Goal: Information Seeking & Learning: Find specific fact

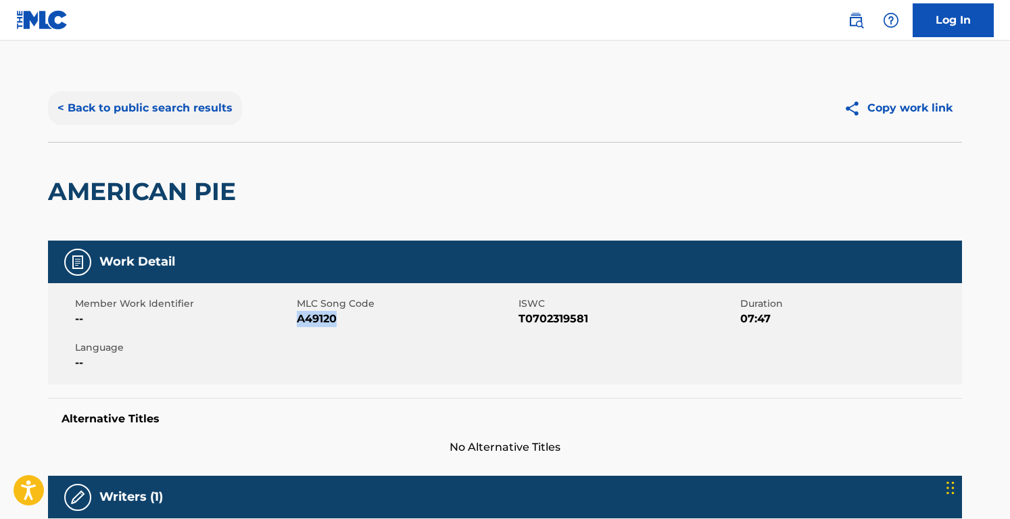
click at [177, 95] on button "< Back to public search results" at bounding box center [145, 108] width 194 height 34
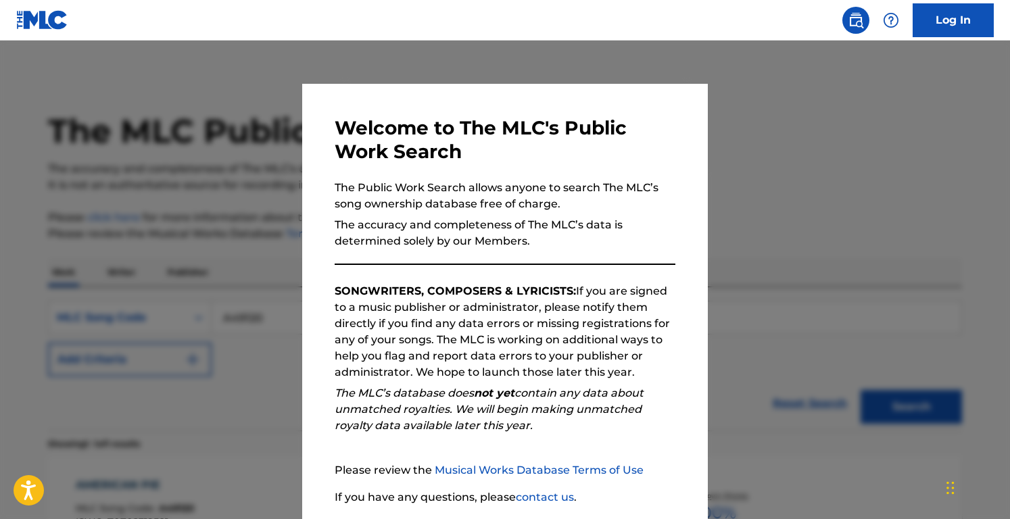
scroll to position [139, 0]
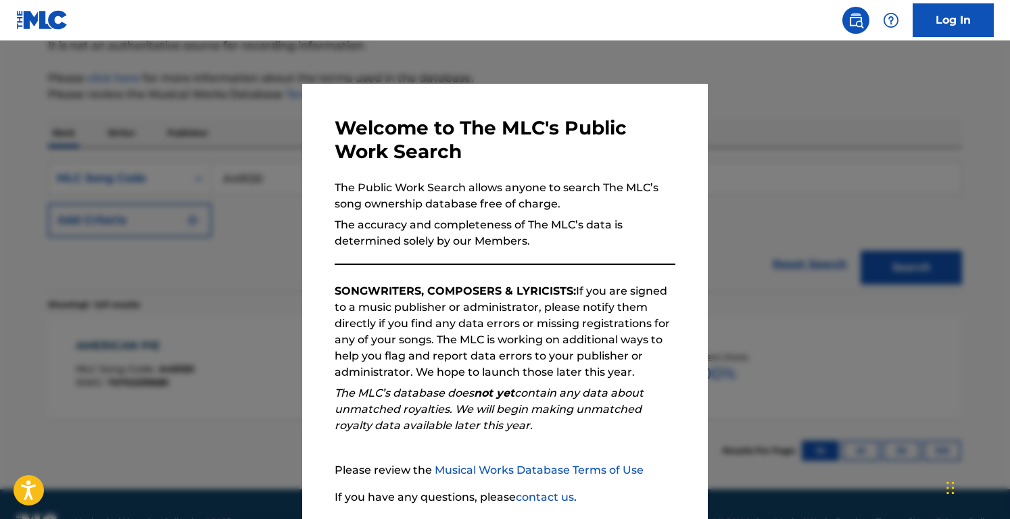
click at [217, 156] on div at bounding box center [505, 300] width 1010 height 519
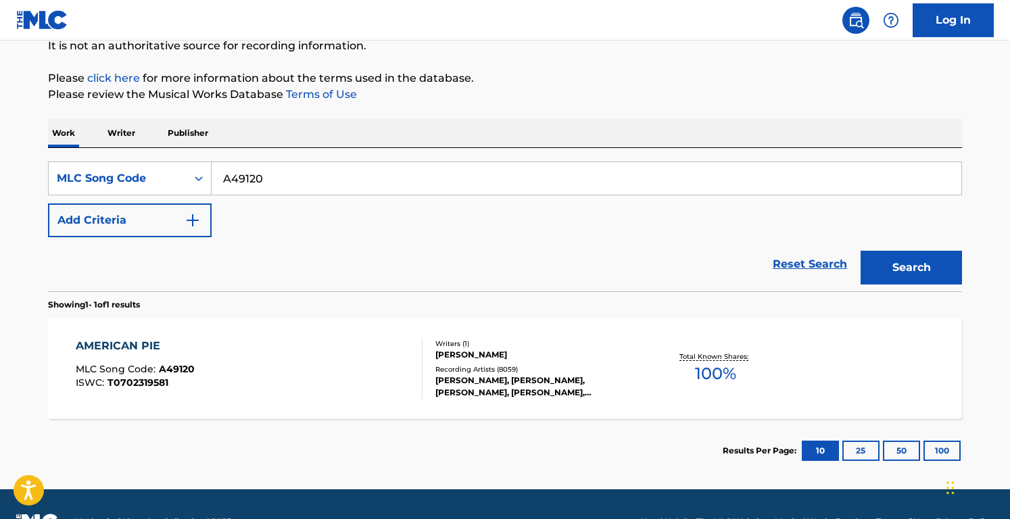
drag, startPoint x: 285, startPoint y: 179, endPoint x: 85, endPoint y: 118, distance: 209.4
click at [85, 118] on div "The MLC Public Work Search The accuracy and completeness of The MLC's data is d…" at bounding box center [505, 209] width 947 height 548
paste input "NV7EMP"
click at [861, 251] on button "Search" at bounding box center [911, 268] width 101 height 34
drag, startPoint x: 337, startPoint y: 179, endPoint x: 58, endPoint y: 168, distance: 278.9
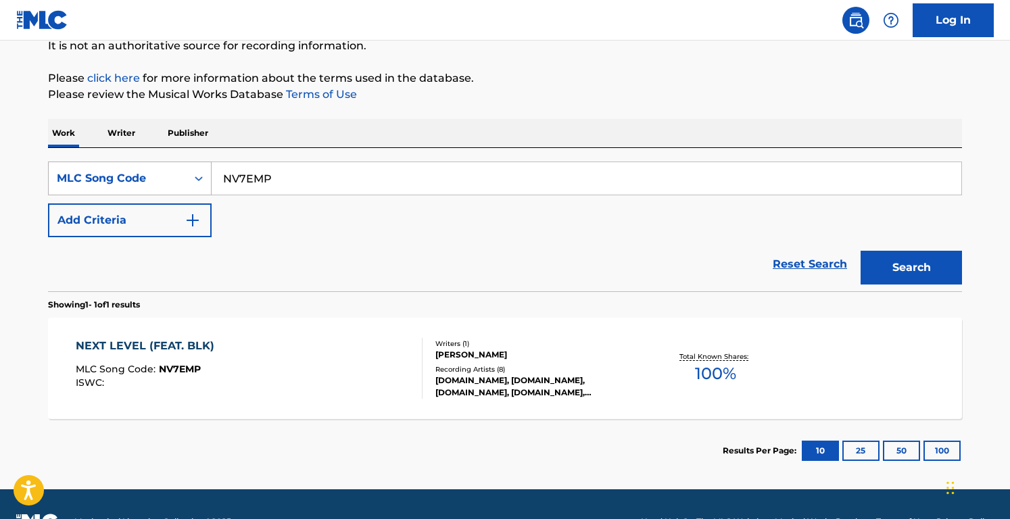
click at [58, 168] on div "SearchWithCriteriab8e617d4-290d-47e3-bcd1-de7a2cb52b43 MLC Song Code NV7EMP" at bounding box center [505, 179] width 914 height 34
paste input "3A05EQ"
type input "3A05EQ"
click at [861, 251] on button "Search" at bounding box center [911, 268] width 101 height 34
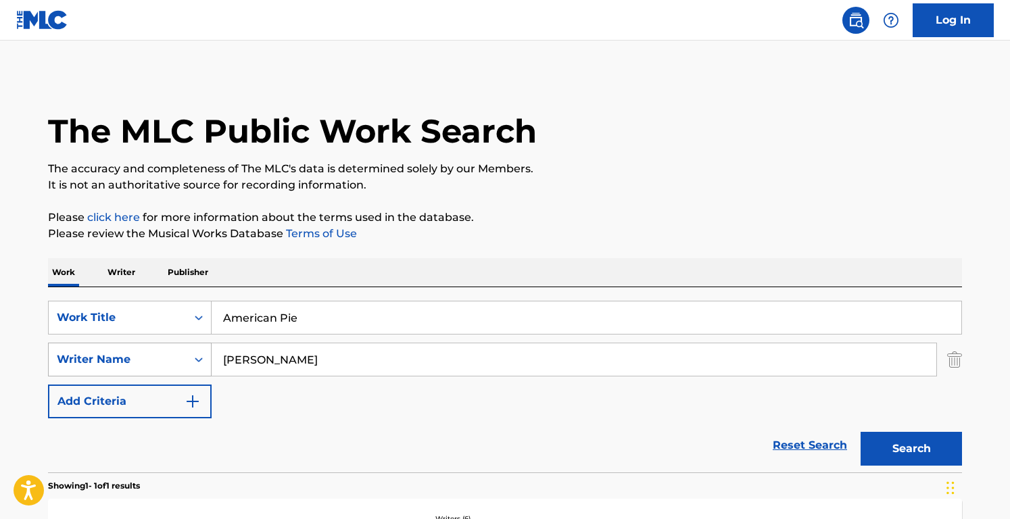
drag, startPoint x: 375, startPoint y: 360, endPoint x: 118, endPoint y: 346, distance: 257.4
click at [118, 346] on div "SearchWithCriteriaf224a8d1-585e-42ca-9a61-974bafe265c4 Writer Name [PERSON_NAME]" at bounding box center [505, 360] width 914 height 34
paste input "Loud and Heavy"
type input "Loud and Heavy"
click at [365, 375] on input "Loud and Heavy" at bounding box center [574, 360] width 725 height 32
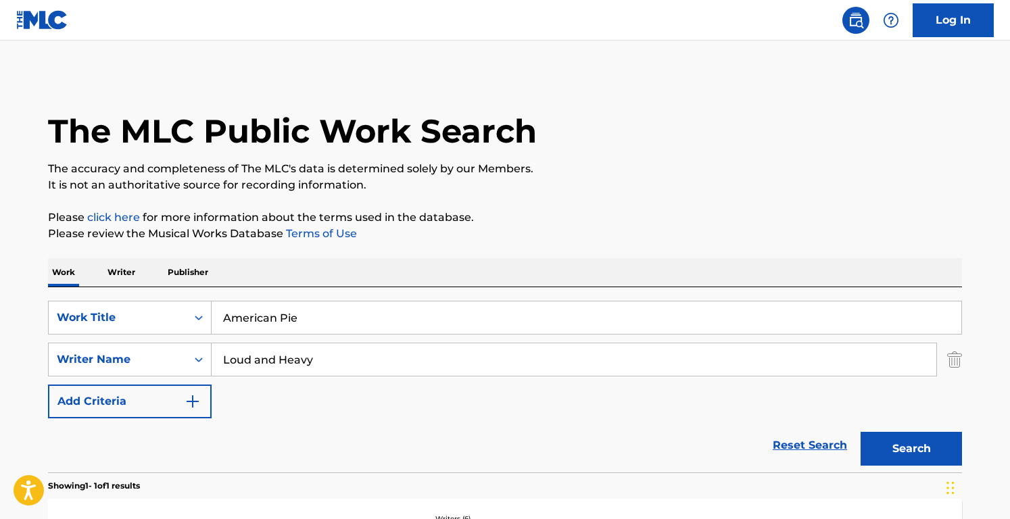
click at [365, 375] on input "Loud and Heavy" at bounding box center [574, 360] width 725 height 32
drag, startPoint x: 356, startPoint y: 317, endPoint x: 102, endPoint y: 317, distance: 253.6
click at [102, 317] on div "SearchWithCriteriacd003c52-71ff-4130-b737-9b6f11f31932 Work Title American Pie" at bounding box center [505, 318] width 914 height 34
paste input "Loud and Heavy"
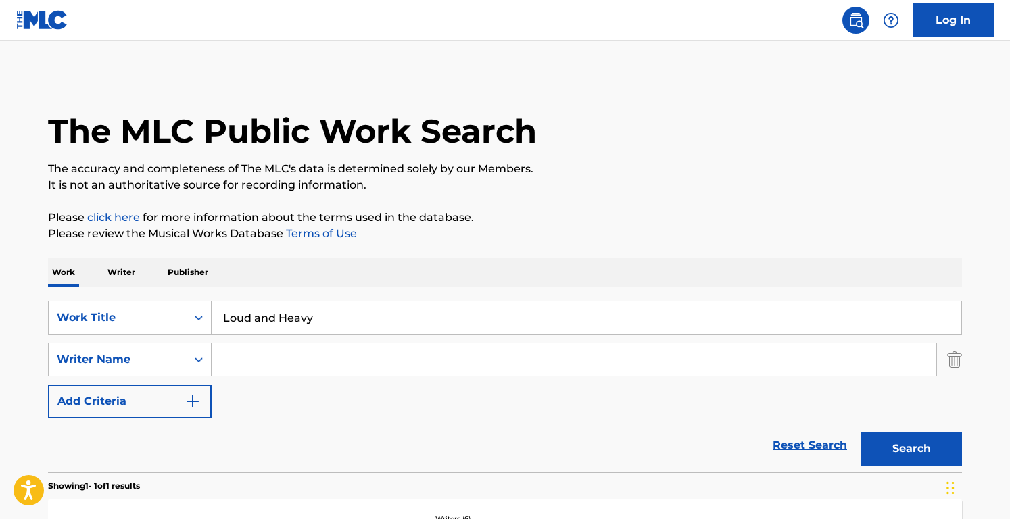
type input "Loud and Heavy"
click at [282, 371] on input "Search Form" at bounding box center [574, 360] width 725 height 32
paste input "[PERSON_NAME] JinksLarson [PERSON_NAME]"
drag, startPoint x: 283, startPoint y: 360, endPoint x: 523, endPoint y: 368, distance: 240.2
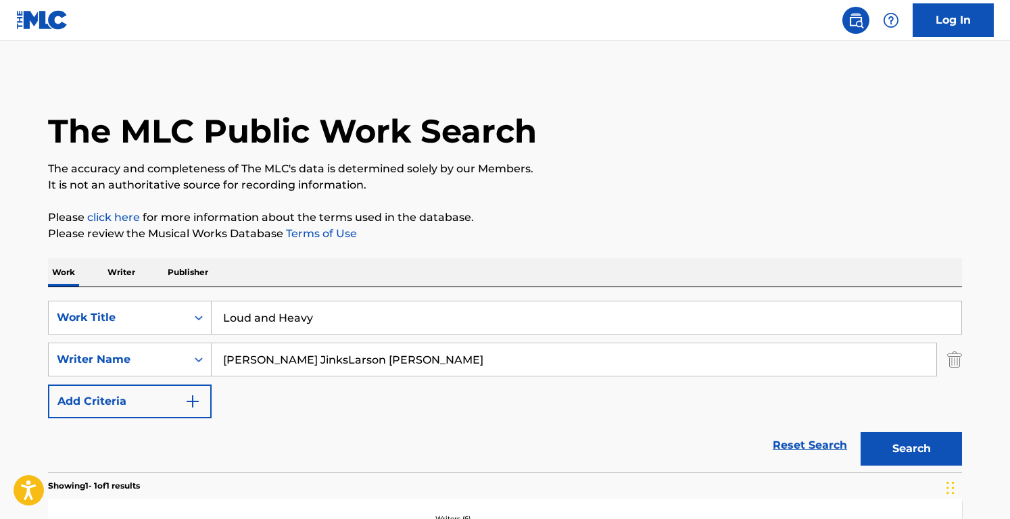
click at [523, 368] on input "[PERSON_NAME] JinksLarson [PERSON_NAME]" at bounding box center [574, 360] width 725 height 32
type input "[PERSON_NAME]"
click at [861, 432] on button "Search" at bounding box center [911, 449] width 101 height 34
click at [500, 467] on div "Reset Search Search" at bounding box center [505, 446] width 914 height 54
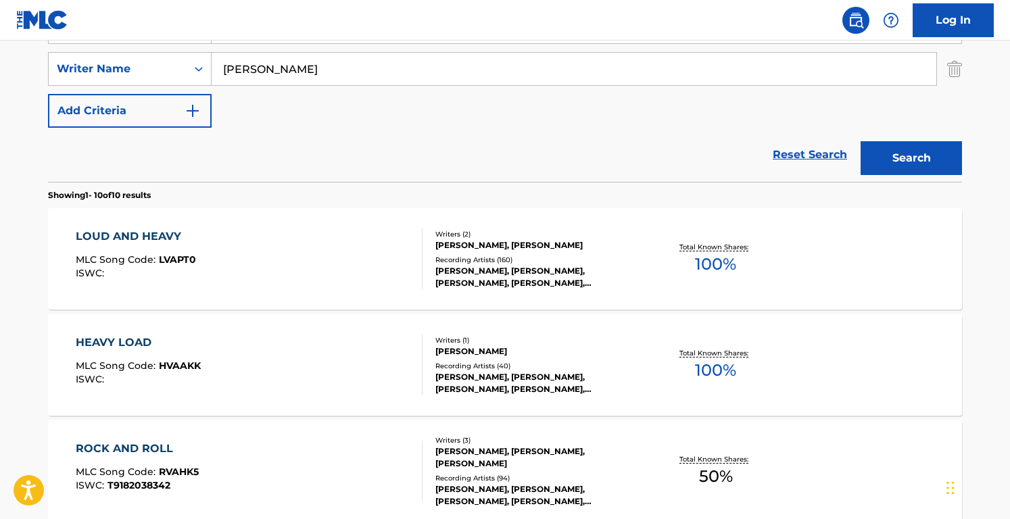
scroll to position [295, 0]
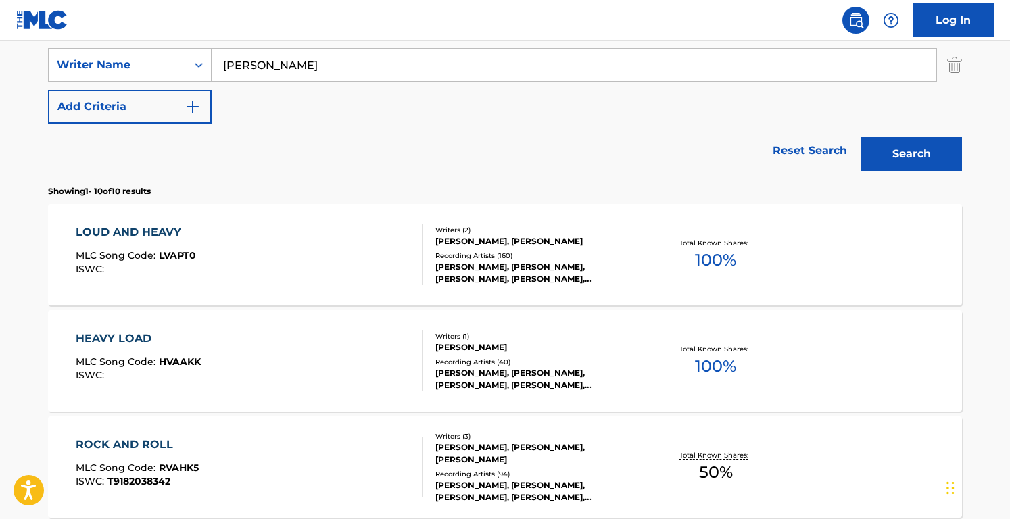
click at [499, 146] on div "Reset Search Search" at bounding box center [505, 151] width 914 height 54
click at [463, 242] on div "[PERSON_NAME], [PERSON_NAME]" at bounding box center [538, 241] width 204 height 12
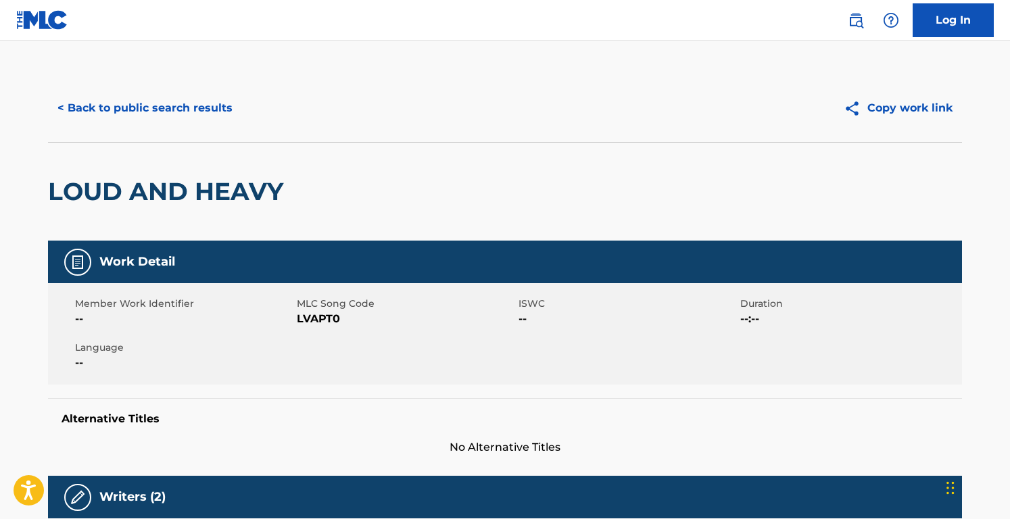
click at [315, 327] on div "Member Work Identifier -- MLC Song Code LVAPT0 ISWC -- Duration --:-- Language …" at bounding box center [505, 333] width 914 height 101
click at [315, 319] on span "LVAPT0" at bounding box center [406, 319] width 218 height 16
copy span "LVAPT0"
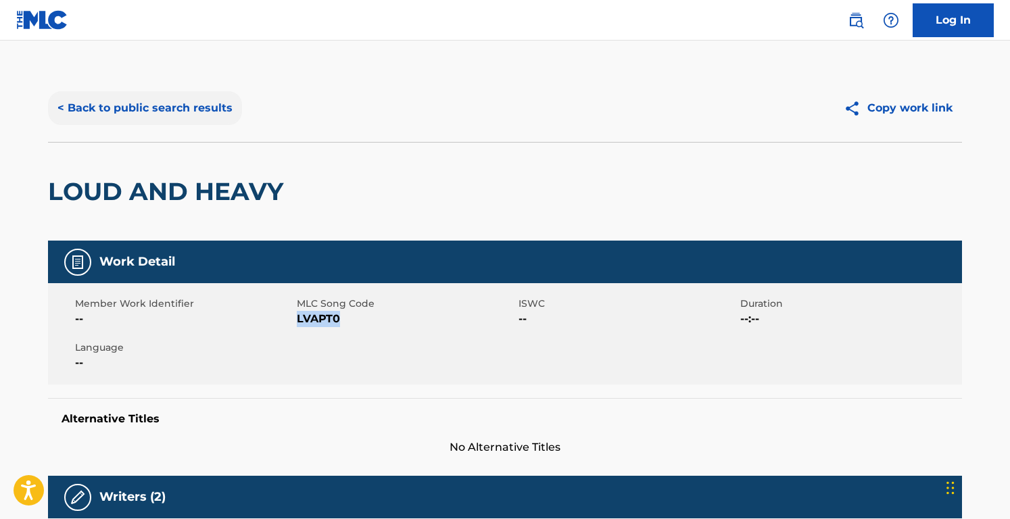
click at [195, 100] on button "< Back to public search results" at bounding box center [145, 108] width 194 height 34
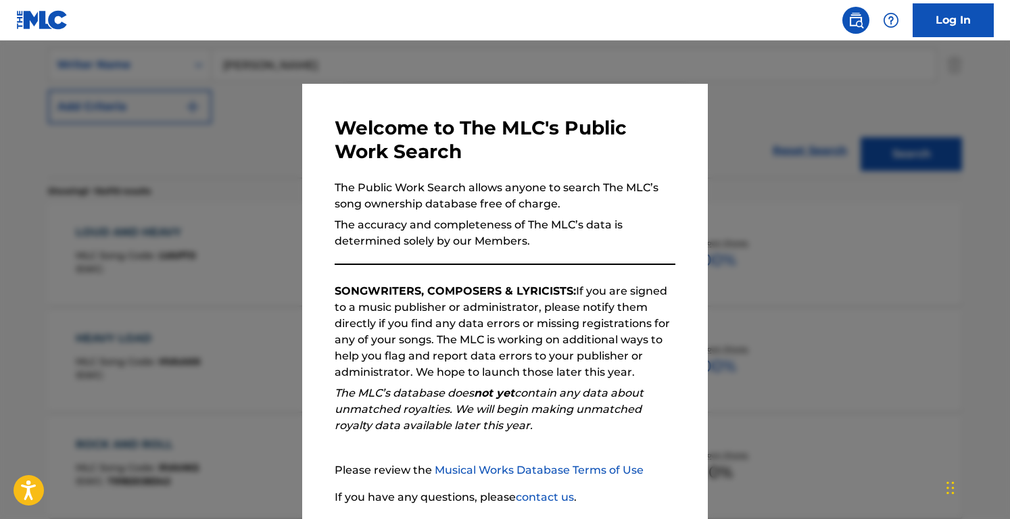
click at [209, 168] on div at bounding box center [505, 300] width 1010 height 519
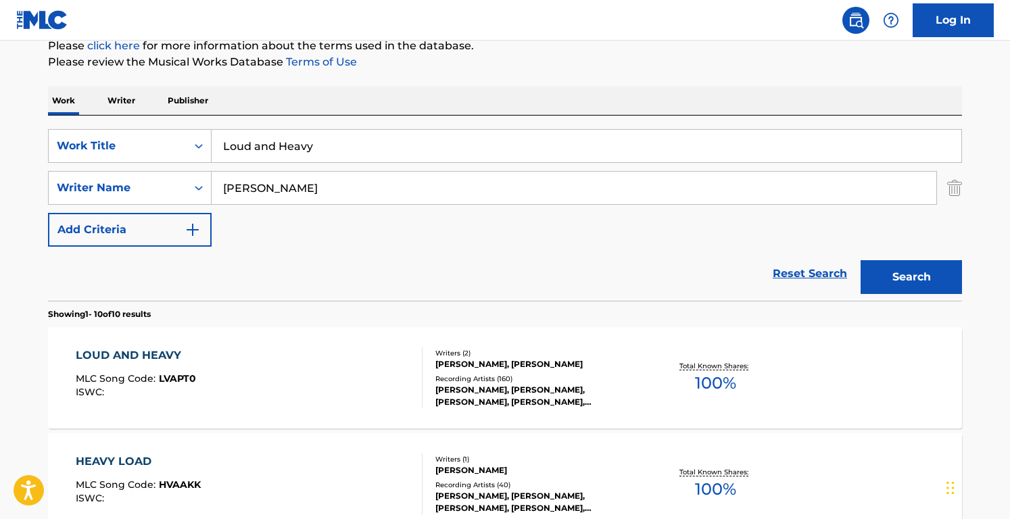
scroll to position [172, 0]
drag, startPoint x: 318, startPoint y: 145, endPoint x: 158, endPoint y: 116, distance: 162.9
click at [158, 116] on div "SearchWithCriteriacd003c52-71ff-4130-b737-9b6f11f31932 Work Title Loud and Heav…" at bounding box center [505, 207] width 914 height 185
paste input "For What It’s Worth"
type input "For What It’s Worth"
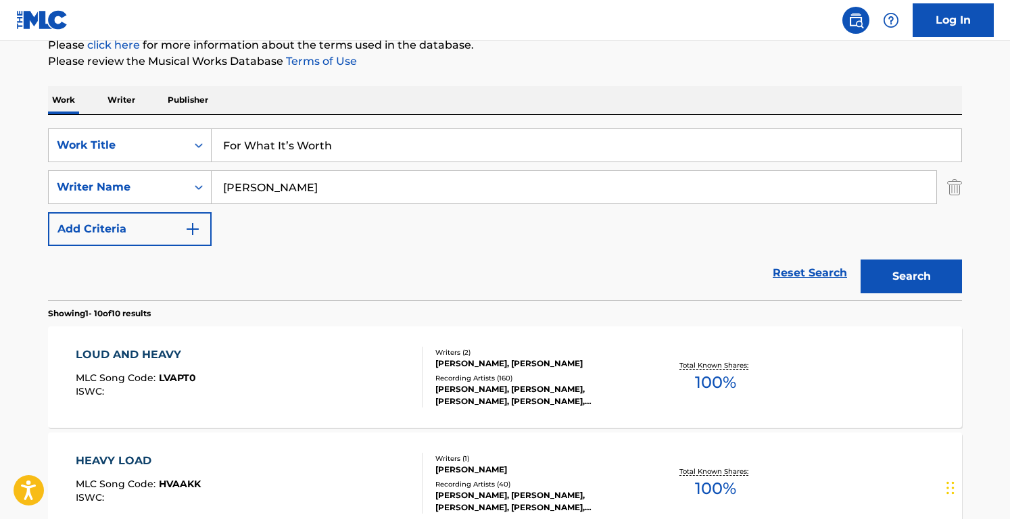
drag, startPoint x: 326, startPoint y: 181, endPoint x: 122, endPoint y: 166, distance: 204.2
click at [122, 166] on div "SearchWithCriteriacd003c52-71ff-4130-b737-9b6f11f31932 Work Title For What It’s…" at bounding box center [505, 187] width 914 height 118
type input "[PERSON_NAME]"
click at [861, 260] on button "Search" at bounding box center [911, 277] width 101 height 34
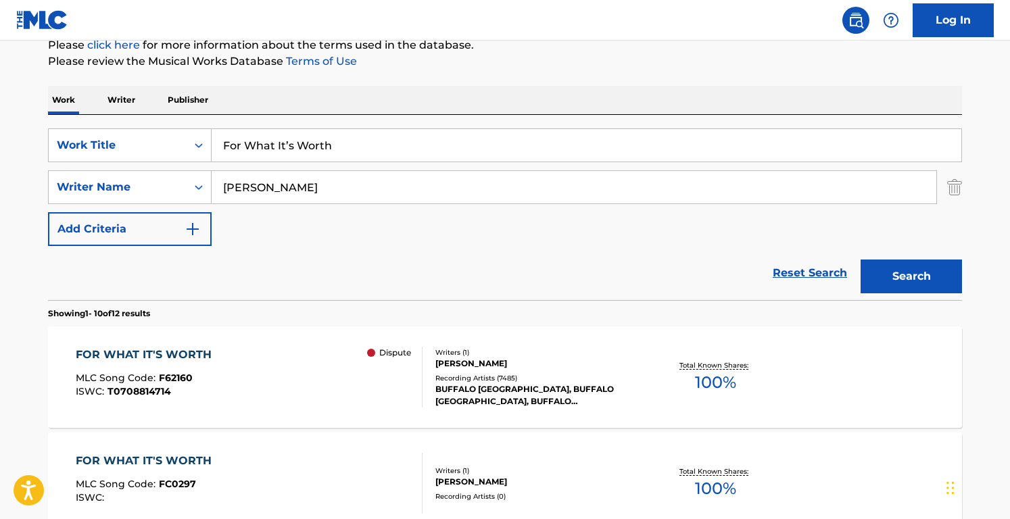
click at [446, 206] on div "SearchWithCriteriacd003c52-71ff-4130-b737-9b6f11f31932 Work Title For What It’s…" at bounding box center [505, 187] width 914 height 118
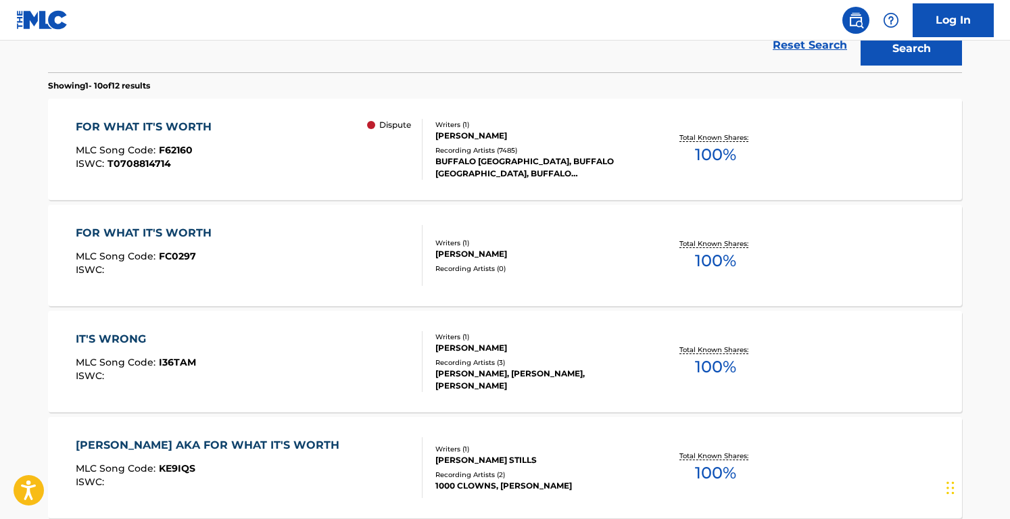
scroll to position [402, 0]
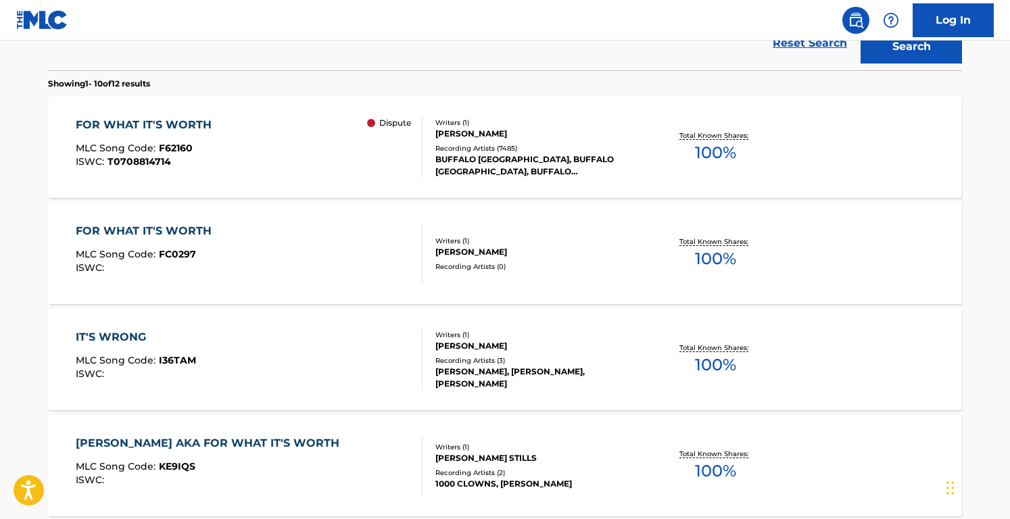
click at [442, 229] on div "FOR WHAT IT'S WORTH MLC Song Code : FC0297 ISWC : Writers ( 1 ) [PERSON_NAME] R…" at bounding box center [505, 253] width 914 height 101
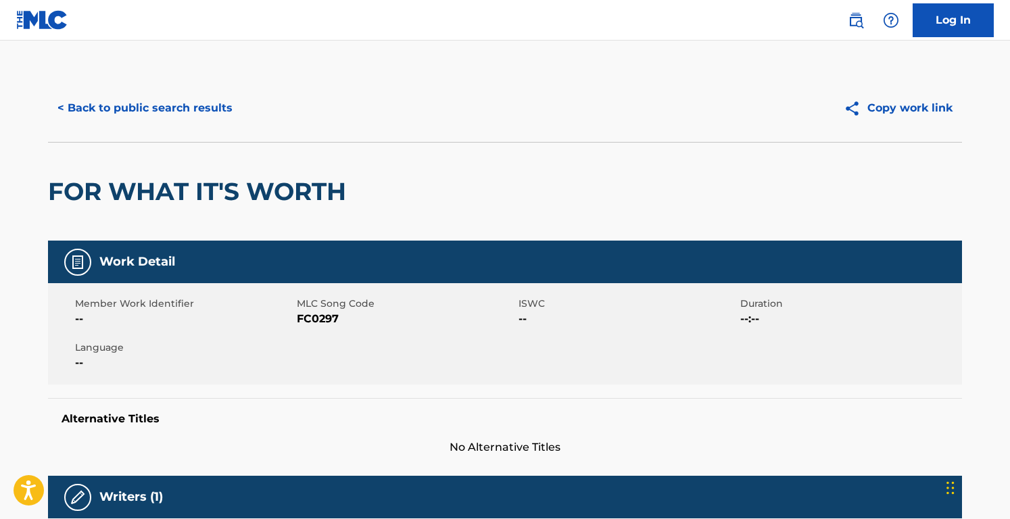
click at [312, 321] on span "FC0297" at bounding box center [406, 319] width 218 height 16
copy span "FC0297"
click at [158, 101] on button "< Back to public search results" at bounding box center [145, 108] width 194 height 34
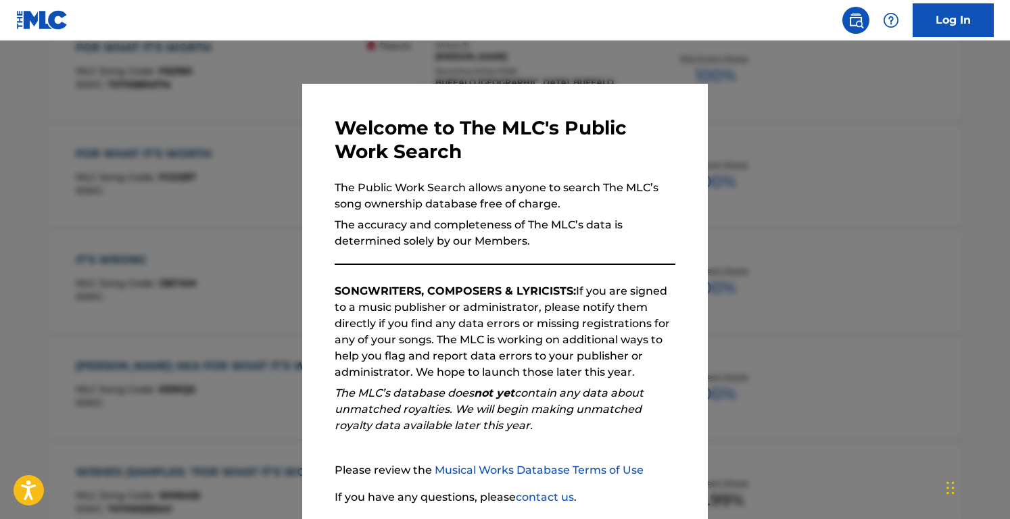
click at [191, 231] on div at bounding box center [505, 300] width 1010 height 519
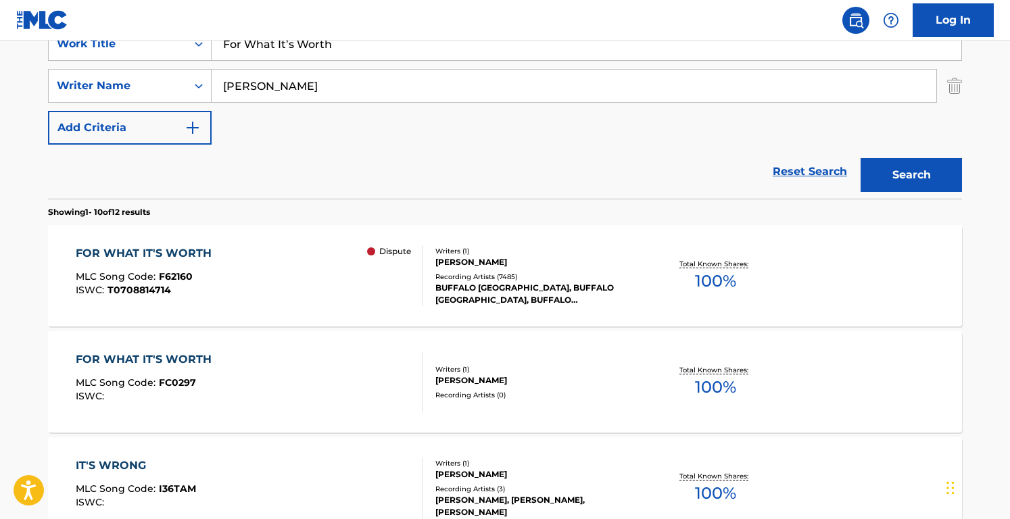
scroll to position [273, 0]
click at [242, 260] on div "FOR WHAT IT'S WORTH MLC Song Code : F62160 ISWC : T0708814714 Dispute" at bounding box center [250, 276] width 348 height 61
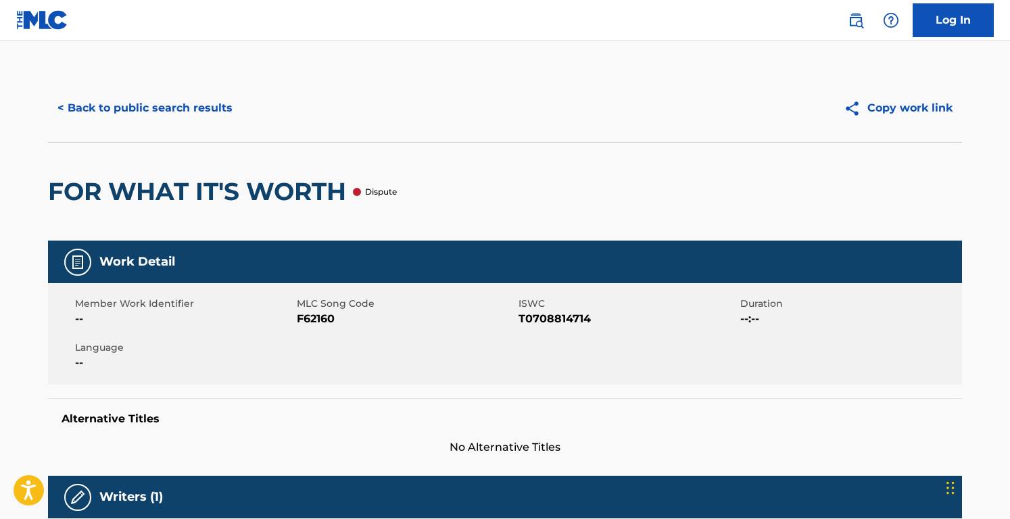
click at [319, 321] on span "F62160" at bounding box center [406, 319] width 218 height 16
copy span "F62160"
click at [187, 100] on button "< Back to public search results" at bounding box center [145, 108] width 194 height 34
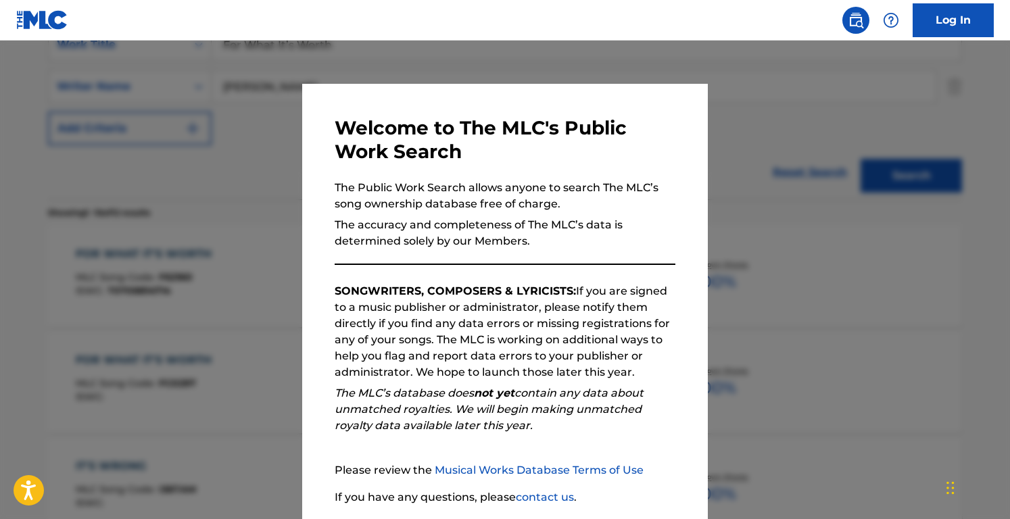
click at [237, 170] on div at bounding box center [505, 300] width 1010 height 519
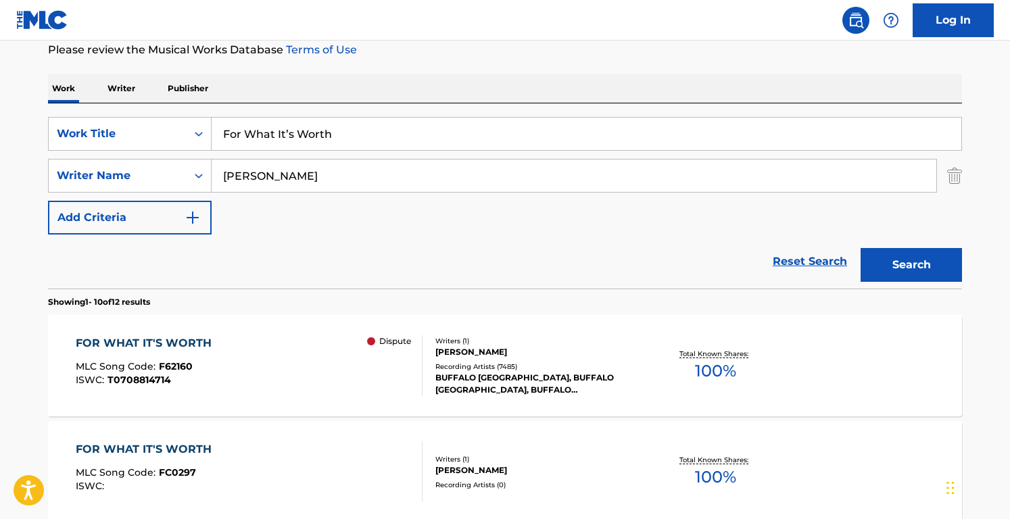
scroll to position [156, 0]
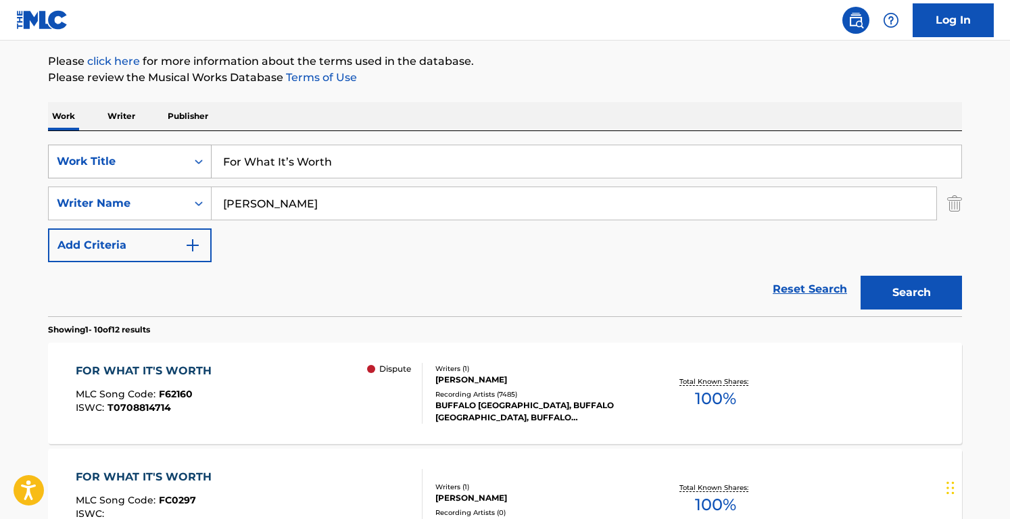
drag, startPoint x: 394, startPoint y: 161, endPoint x: 91, endPoint y: 161, distance: 302.3
click at [91, 161] on div "SearchWithCriteriacd003c52-71ff-4130-b737-9b6f11f31932 Work Title For What It’s…" at bounding box center [505, 162] width 914 height 34
paste input "I'm Gonna Be Ready"
type input "I'm Gonna Be Ready"
drag, startPoint x: 360, startPoint y: 206, endPoint x: 30, endPoint y: 201, distance: 330.8
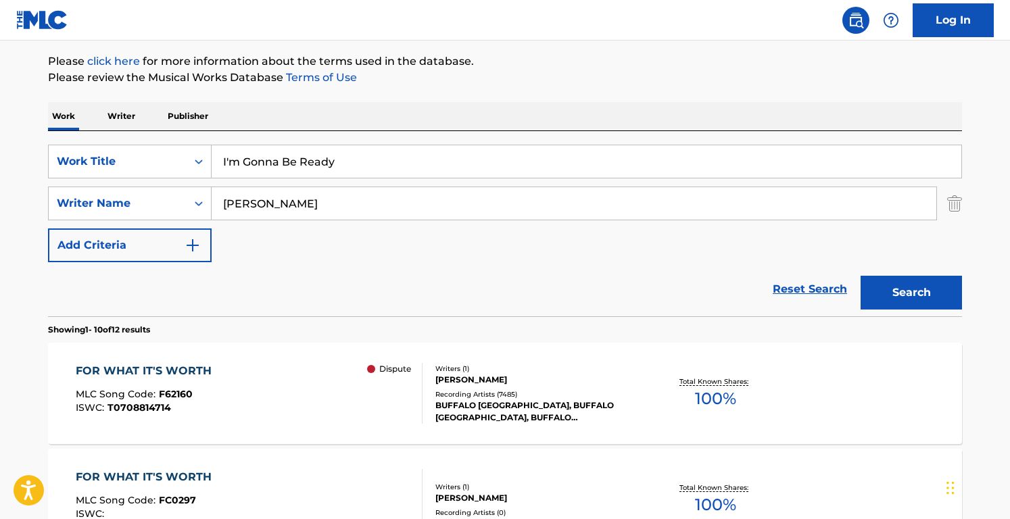
type input "[PERSON_NAME]"
click at [861, 276] on button "Search" at bounding box center [911, 293] width 101 height 34
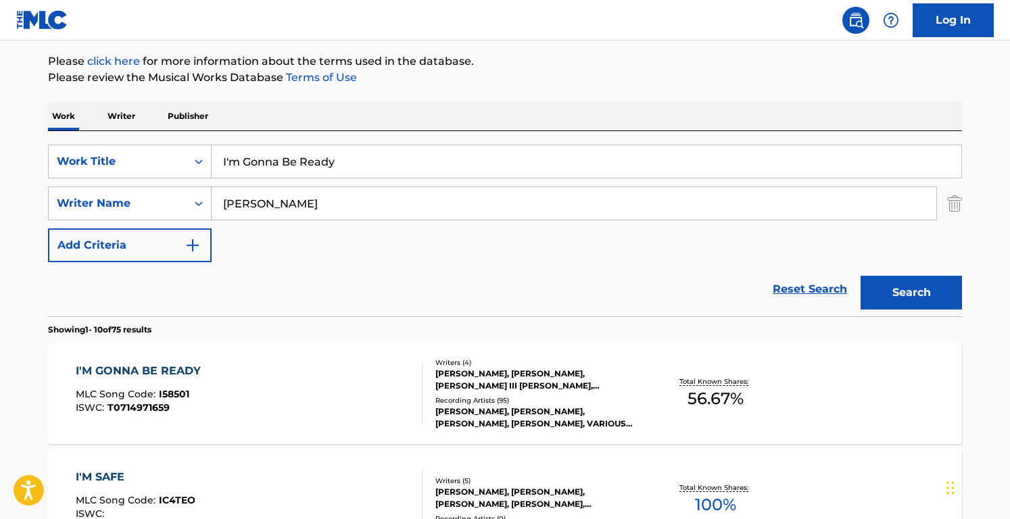
click at [452, 252] on div "SearchWithCriteriacd003c52-71ff-4130-b737-9b6f11f31932 Work Title I'm Gonna Be …" at bounding box center [505, 204] width 914 height 118
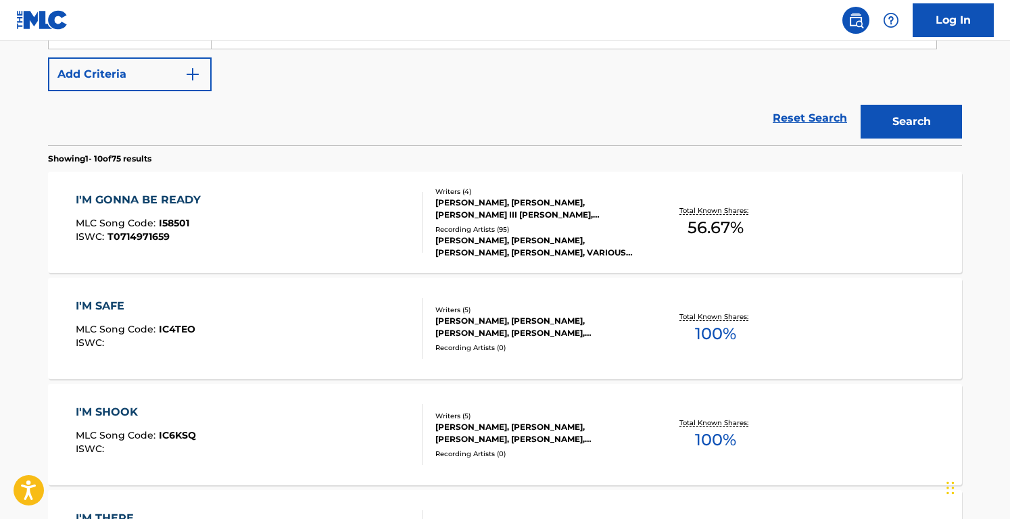
scroll to position [329, 0]
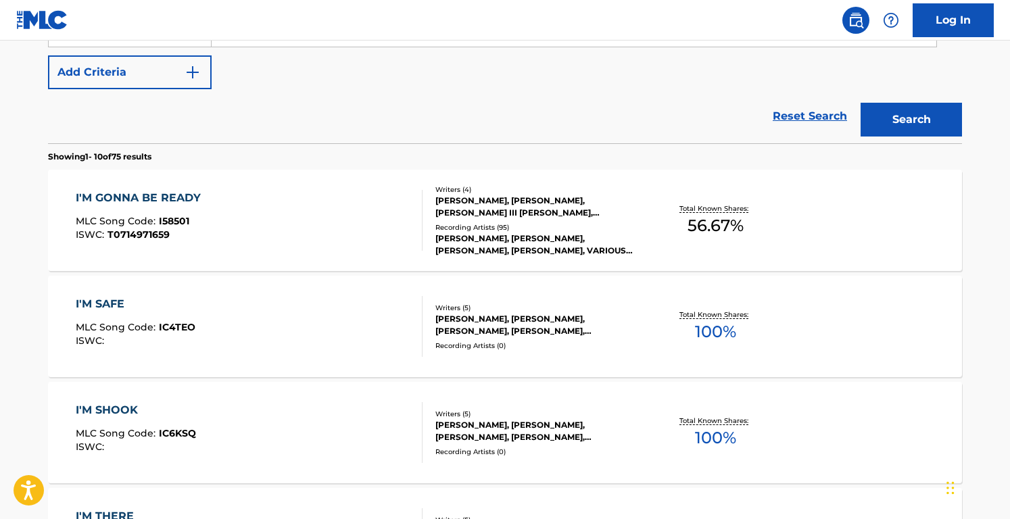
click at [439, 210] on div "[PERSON_NAME], [PERSON_NAME], [PERSON_NAME] III [PERSON_NAME], [PERSON_NAME]" at bounding box center [538, 207] width 204 height 24
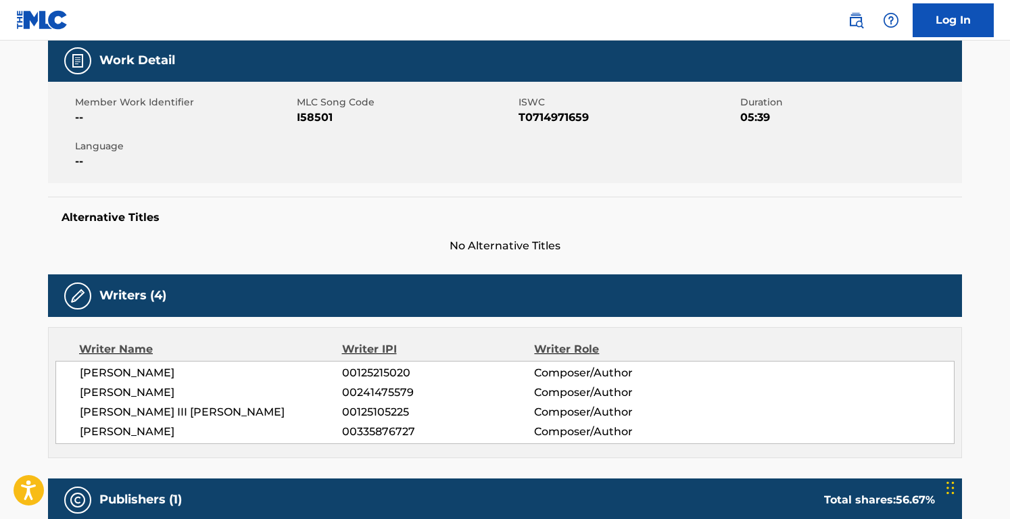
scroll to position [87, 0]
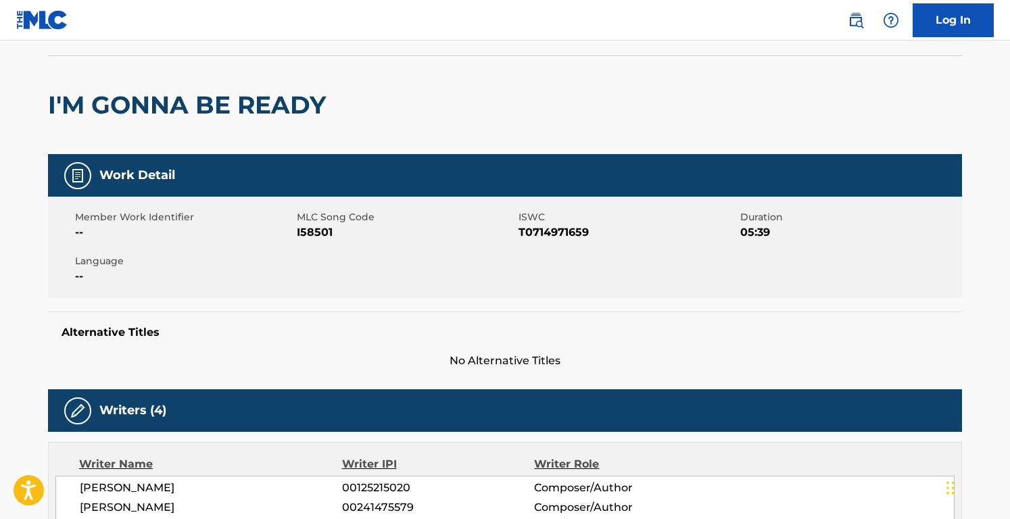
click at [319, 233] on span "I58501" at bounding box center [406, 233] width 218 height 16
copy span "I58501"
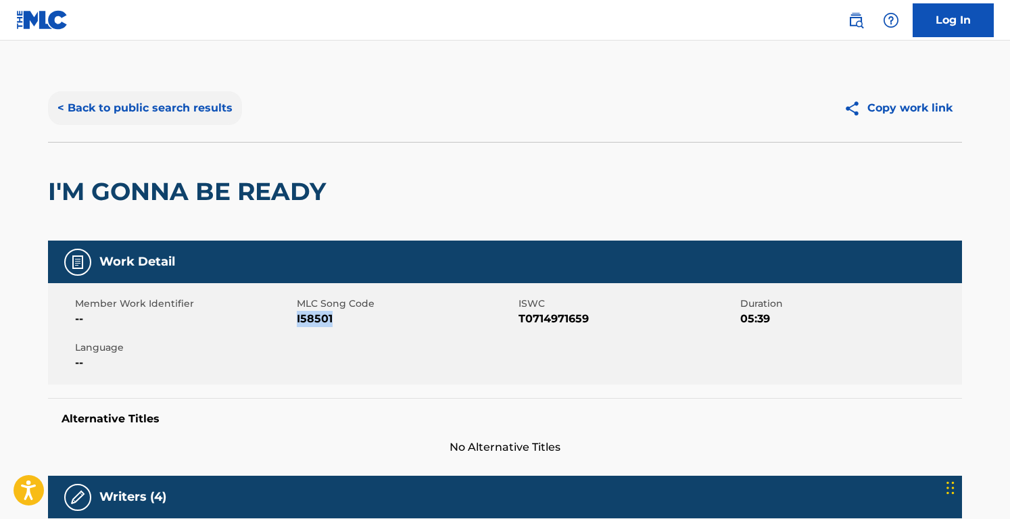
click at [188, 117] on button "< Back to public search results" at bounding box center [145, 108] width 194 height 34
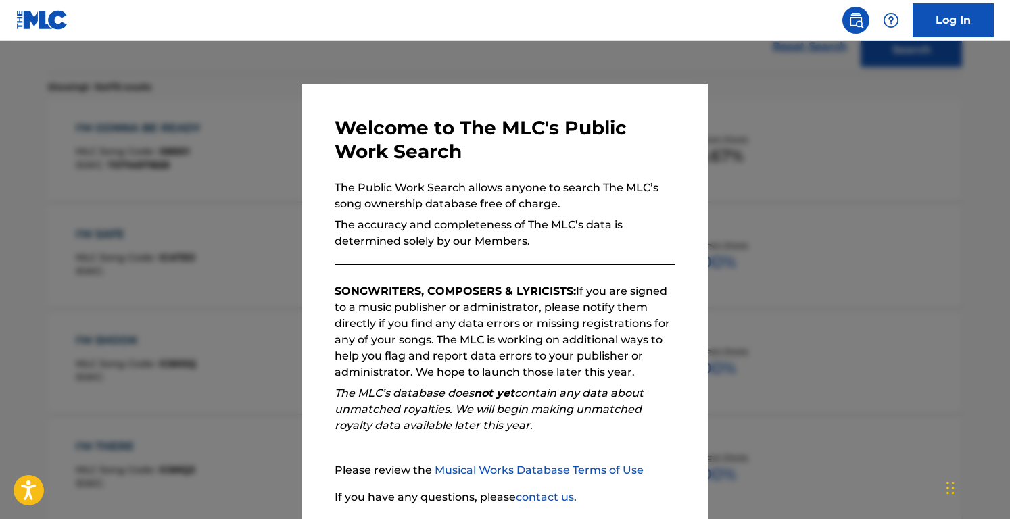
click at [230, 160] on div at bounding box center [505, 300] width 1010 height 519
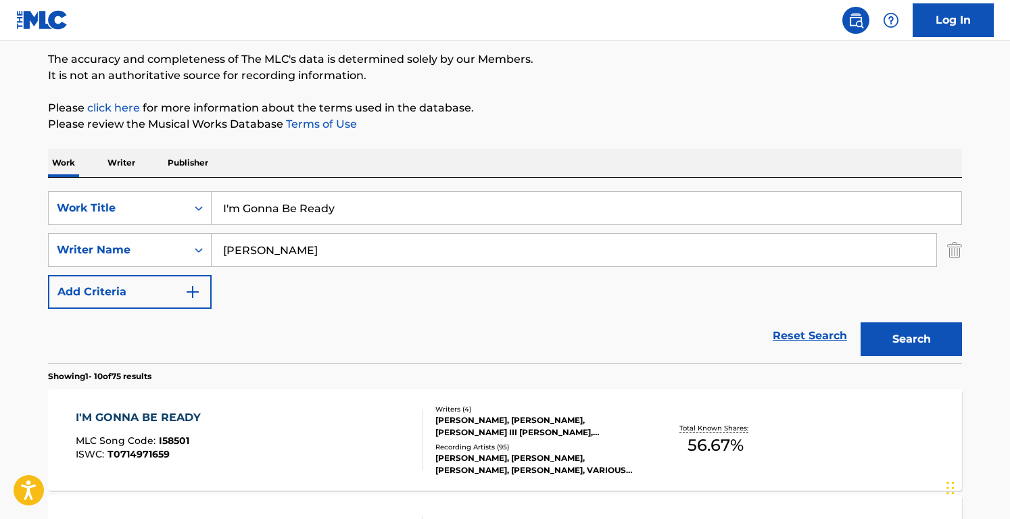
scroll to position [83, 0]
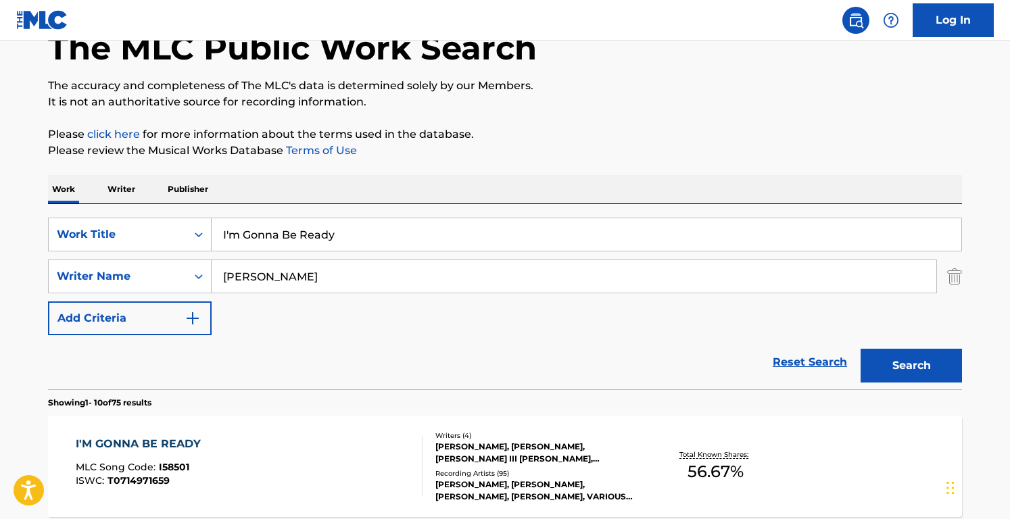
drag, startPoint x: 381, startPoint y: 243, endPoint x: 26, endPoint y: 160, distance: 364.5
paste input "For Whom the Bell Tolls"
type input "For Whom the Bell Tolls"
click at [342, 270] on input "[PERSON_NAME]" at bounding box center [574, 276] width 725 height 32
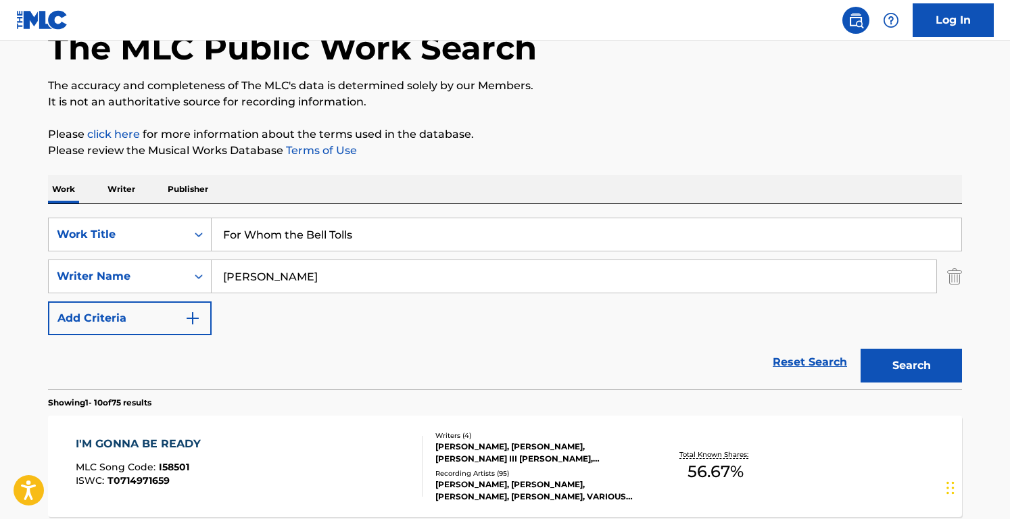
click at [342, 270] on input "[PERSON_NAME]" at bounding box center [574, 276] width 725 height 32
paste input "[PERSON_NAME] HetfieldLars [PERSON_NAME]"
drag, startPoint x: 302, startPoint y: 273, endPoint x: 601, endPoint y: 285, distance: 299.2
click at [601, 285] on input "[PERSON_NAME] HetfieldLars [PERSON_NAME]" at bounding box center [574, 276] width 725 height 32
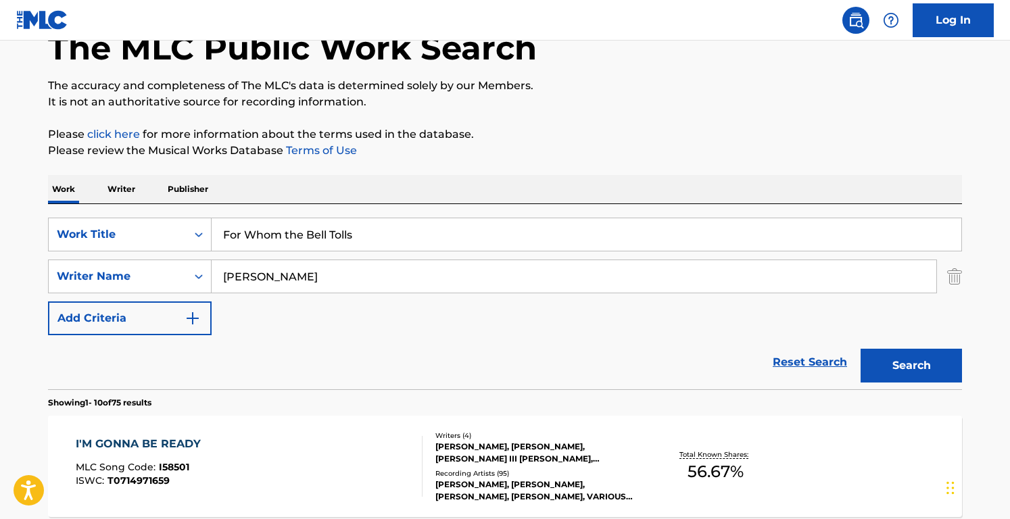
click at [861, 349] on button "Search" at bounding box center [911, 366] width 101 height 34
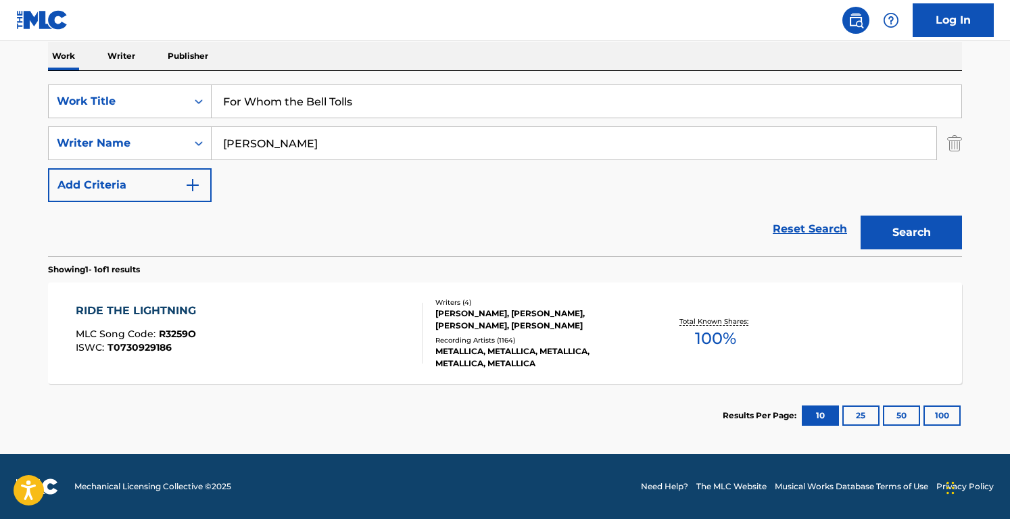
scroll to position [173, 0]
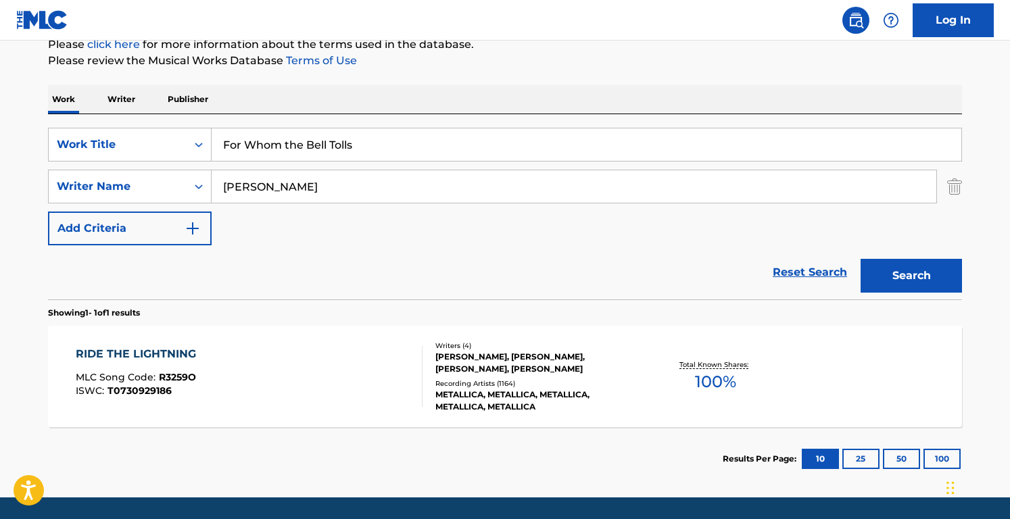
drag, startPoint x: 349, startPoint y: 181, endPoint x: -7, endPoint y: 163, distance: 356.9
click at [0, 163] on html "Accessibility Screen-Reader Guide, Feedback, and Issue Reporting | New window 0…" at bounding box center [505, 86] width 1010 height 519
paste input "[PERSON_NAME] [PERSON_NAME]"
drag, startPoint x: 307, startPoint y: 187, endPoint x: 548, endPoint y: 189, distance: 240.8
click at [548, 189] on input "[PERSON_NAME] [PERSON_NAME]" at bounding box center [574, 186] width 725 height 32
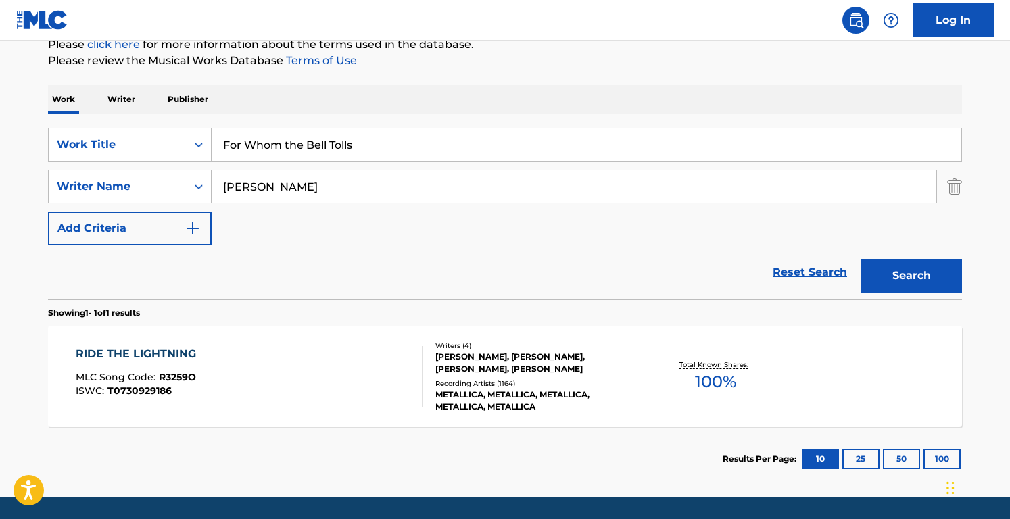
type input "[PERSON_NAME]"
click at [861, 259] on button "Search" at bounding box center [911, 276] width 101 height 34
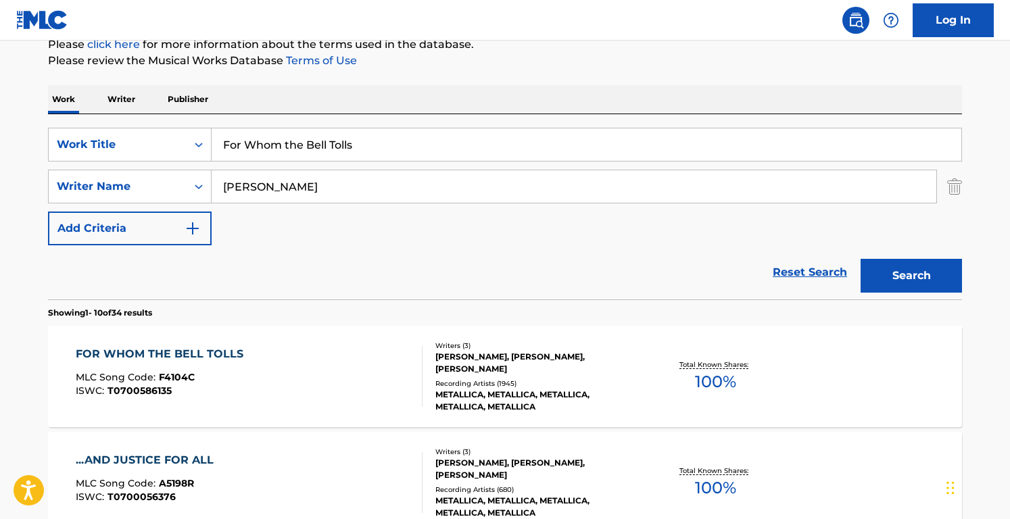
click at [363, 233] on div "SearchWithCriteriacd003c52-71ff-4130-b737-9b6f11f31932 Work Title For Whom the …" at bounding box center [505, 187] width 914 height 118
click at [345, 361] on div "FOR WHOM THE BELL TOLLS MLC Song Code : F4104C ISWC : T0700586135" at bounding box center [250, 376] width 348 height 61
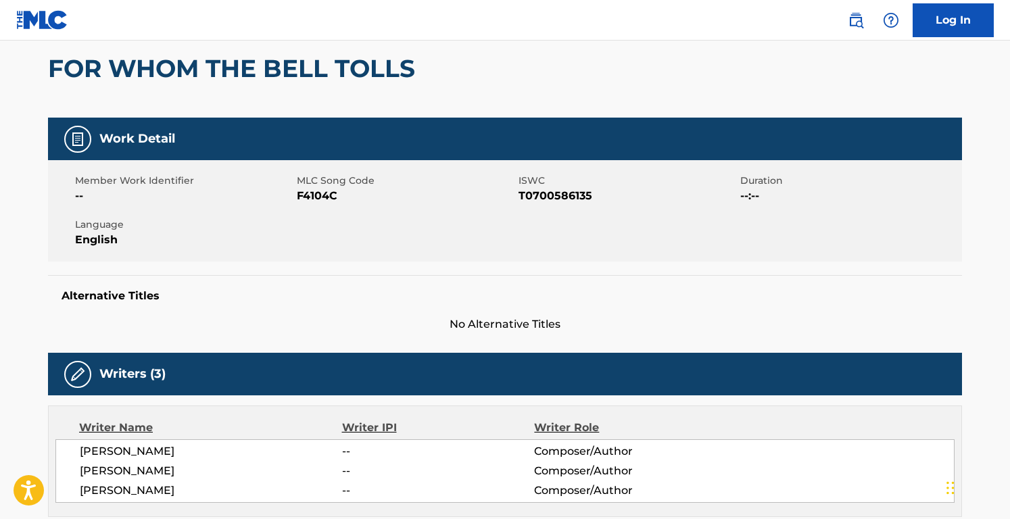
scroll to position [28, 0]
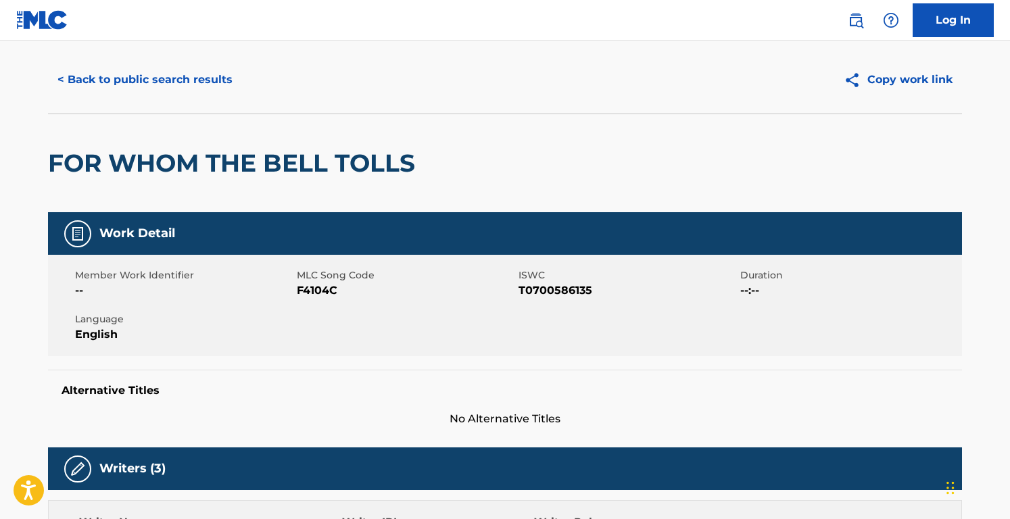
click at [317, 294] on span "F4104C" at bounding box center [406, 291] width 218 height 16
copy span "F4104C"
click at [188, 78] on button "< Back to public search results" at bounding box center [145, 80] width 194 height 34
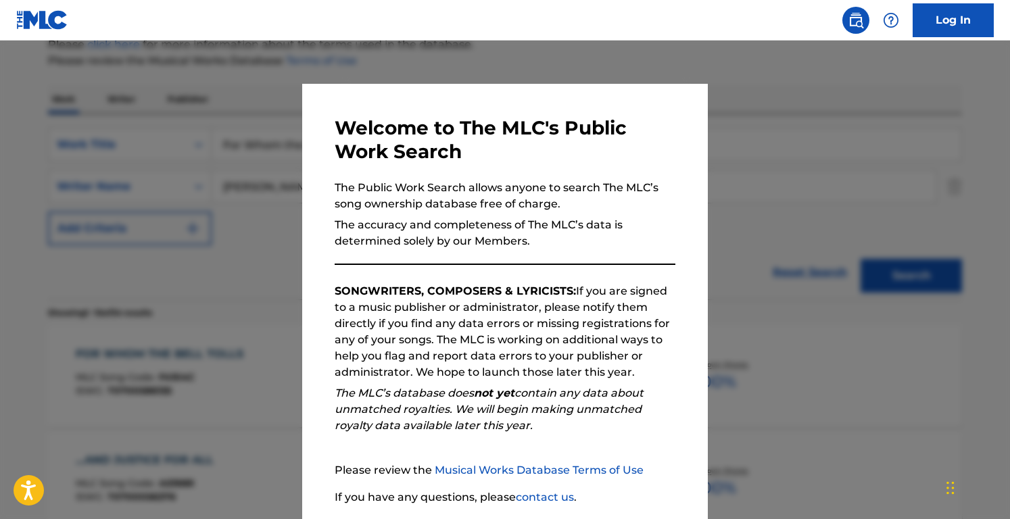
click at [241, 150] on div at bounding box center [505, 300] width 1010 height 519
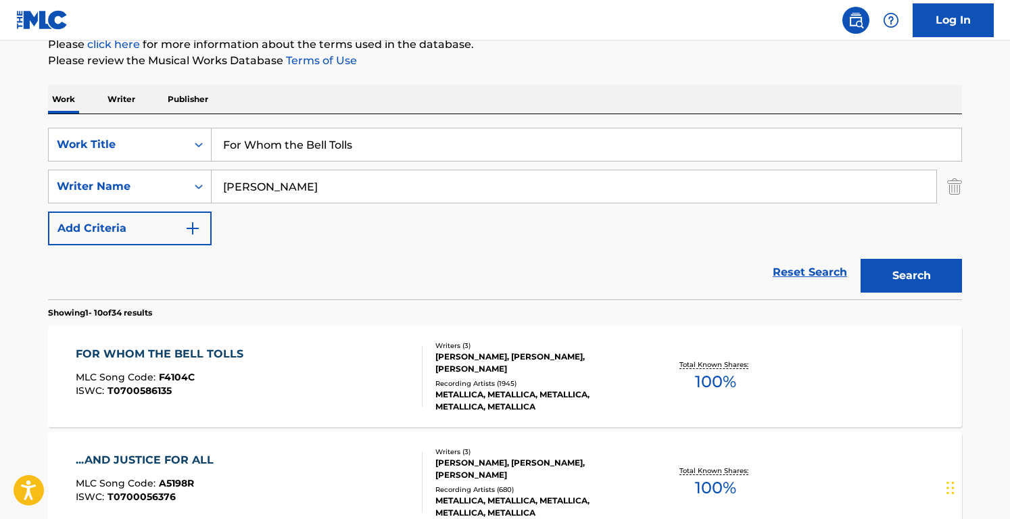
drag, startPoint x: 406, startPoint y: 155, endPoint x: 34, endPoint y: 107, distance: 375.7
paste input "Right and a Wrong Way"
type input "Right and a Wrong Way"
click at [329, 187] on input "[PERSON_NAME]" at bounding box center [574, 186] width 725 height 32
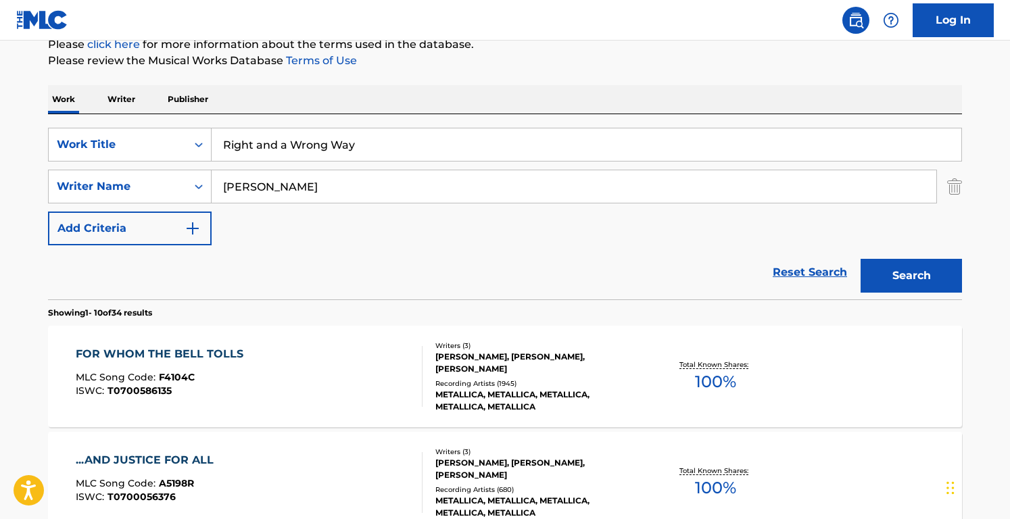
click at [329, 187] on input "[PERSON_NAME]" at bounding box center [574, 186] width 725 height 32
paste input "[PERSON_NAME]"
type input "[PERSON_NAME]"
click at [861, 259] on button "Search" at bounding box center [911, 276] width 101 height 34
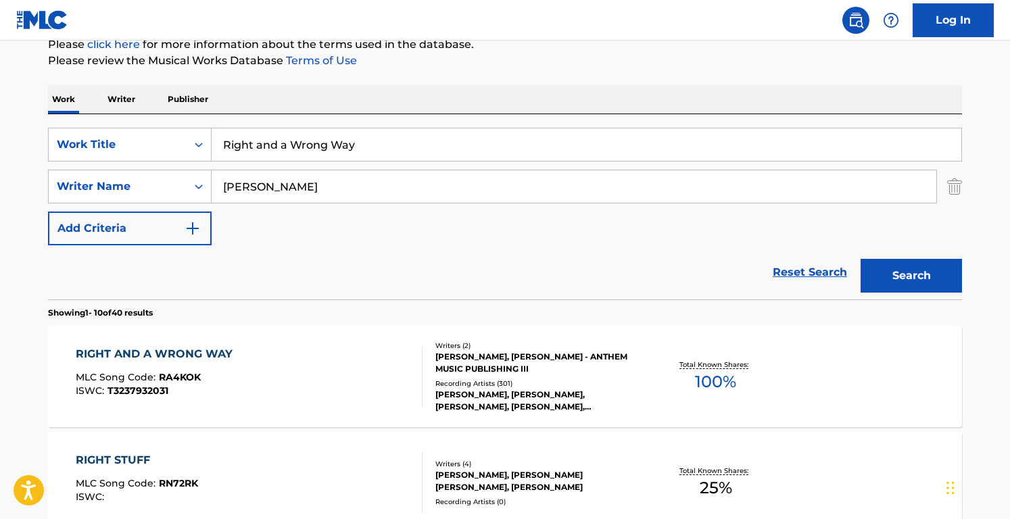
click at [455, 236] on div "SearchWithCriteriacd003c52-71ff-4130-b737-9b6f11f31932 Work Title Right and a W…" at bounding box center [505, 187] width 914 height 118
click at [436, 369] on div "[PERSON_NAME], [PERSON_NAME] - ANTHEM MUSIC PUBLISHING III" at bounding box center [538, 363] width 204 height 24
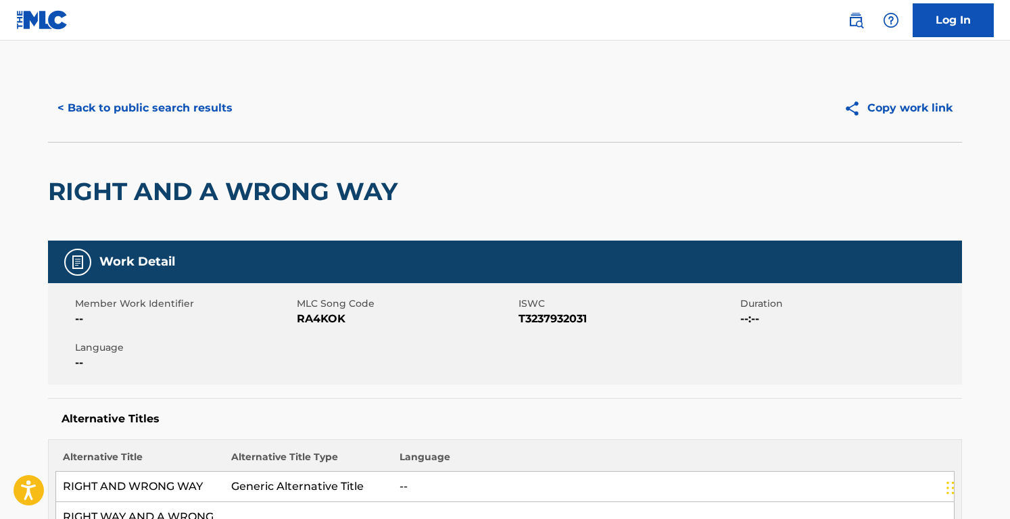
click at [319, 317] on span "RA4KOK" at bounding box center [406, 319] width 218 height 16
copy span "RA4KOK"
click at [179, 100] on button "< Back to public search results" at bounding box center [145, 108] width 194 height 34
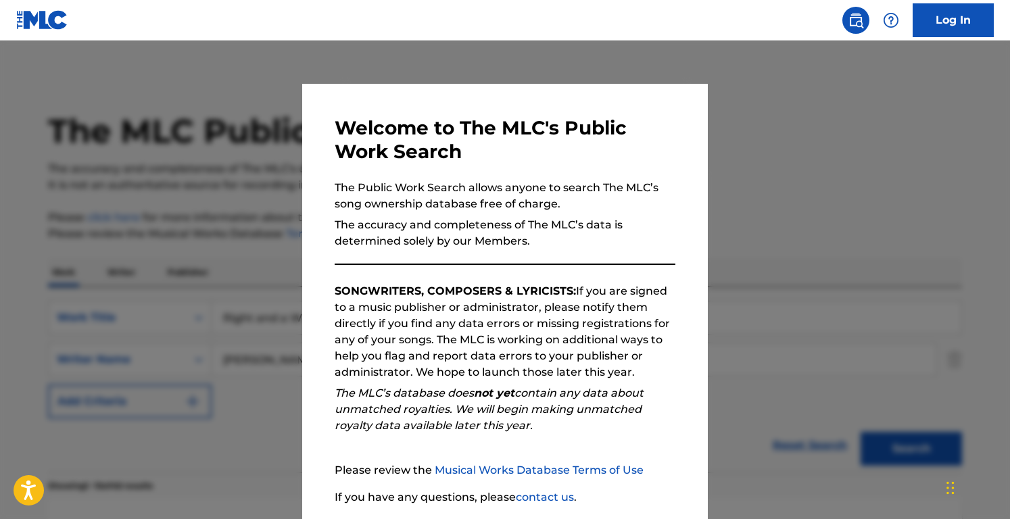
click at [278, 147] on div at bounding box center [505, 300] width 1010 height 519
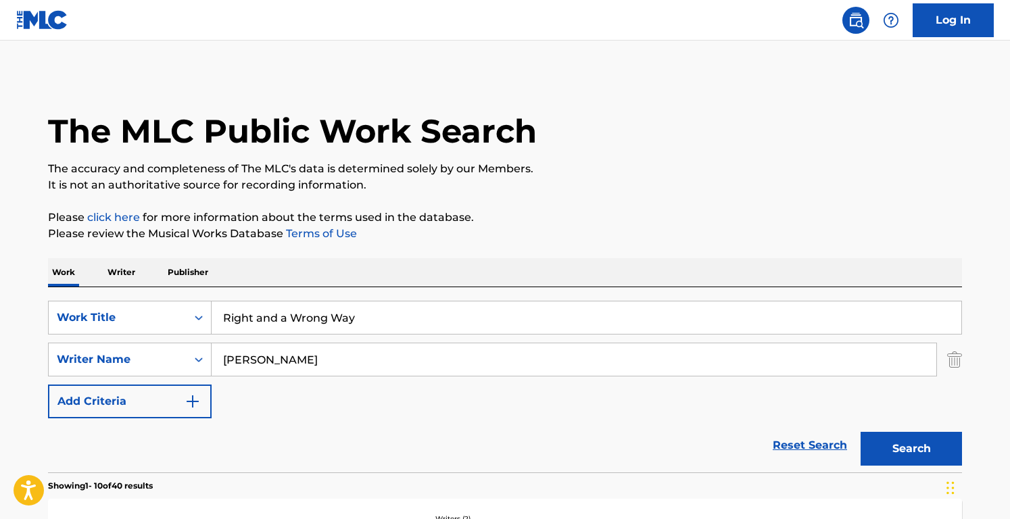
drag, startPoint x: 400, startPoint y: 325, endPoint x: 3, endPoint y: 269, distance: 400.2
paste input "Smoke Two Joints"
type input "Smoke Two Joints"
click at [313, 361] on input "[PERSON_NAME]" at bounding box center [574, 360] width 725 height 32
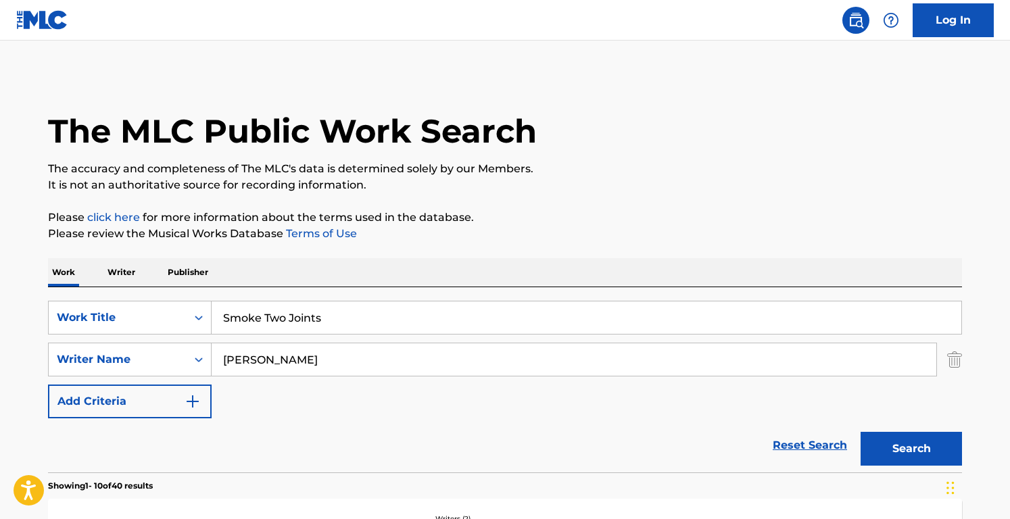
click at [313, 361] on input "[PERSON_NAME]" at bounding box center [574, 360] width 725 height 32
paste input "[PERSON_NAME] KayMichael [PERSON_NAME]"
drag, startPoint x: 275, startPoint y: 356, endPoint x: 526, endPoint y: 367, distance: 251.8
click at [526, 367] on input "[PERSON_NAME] KayMichael [PERSON_NAME]" at bounding box center [574, 360] width 725 height 32
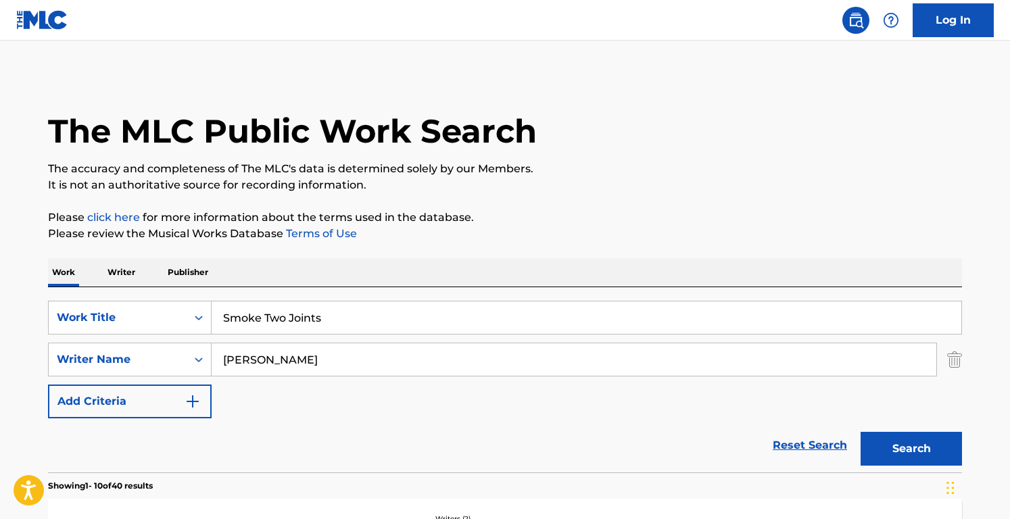
type input "[PERSON_NAME]"
click at [861, 432] on button "Search" at bounding box center [911, 449] width 101 height 34
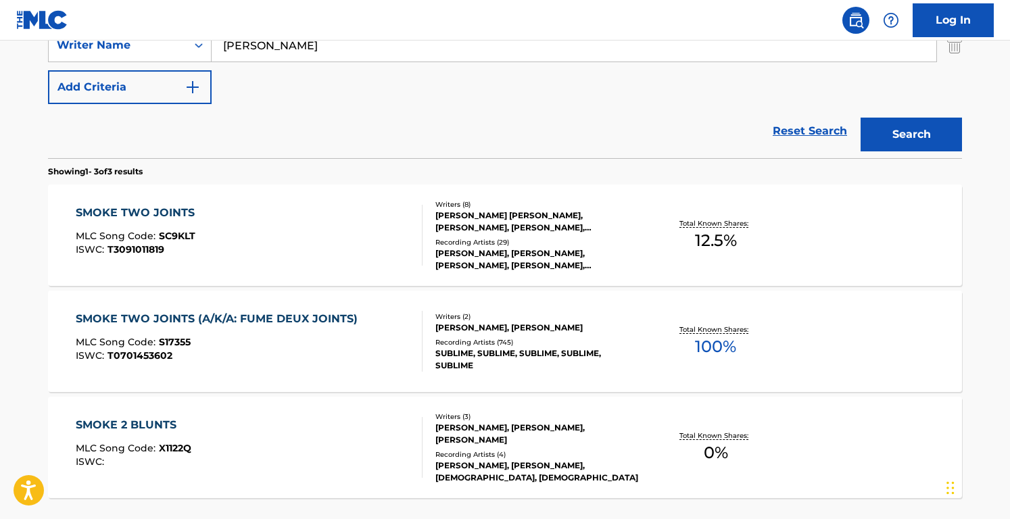
scroll to position [344, 0]
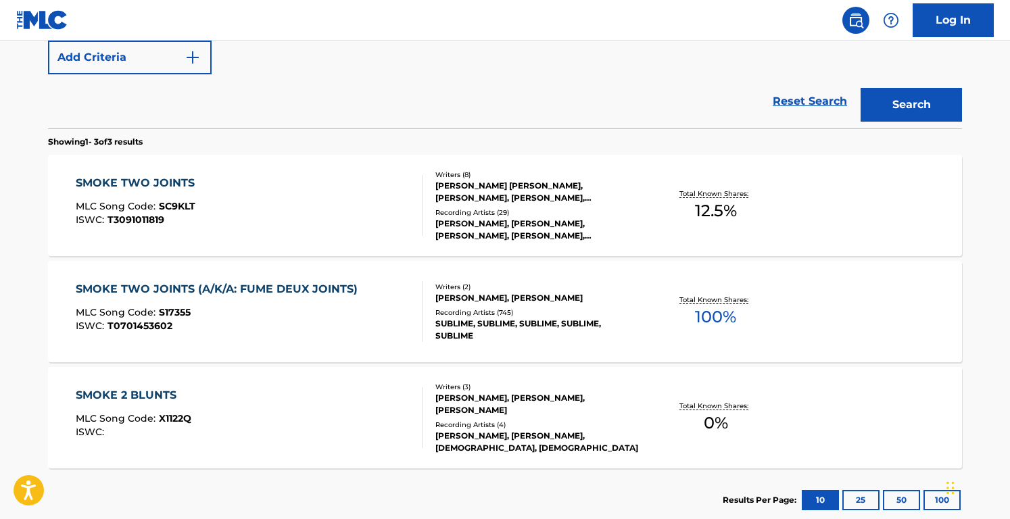
click at [357, 193] on div "SMOKE TWO JOINTS MLC Song Code : SC9KLT ISWC : T3091011819" at bounding box center [250, 205] width 348 height 61
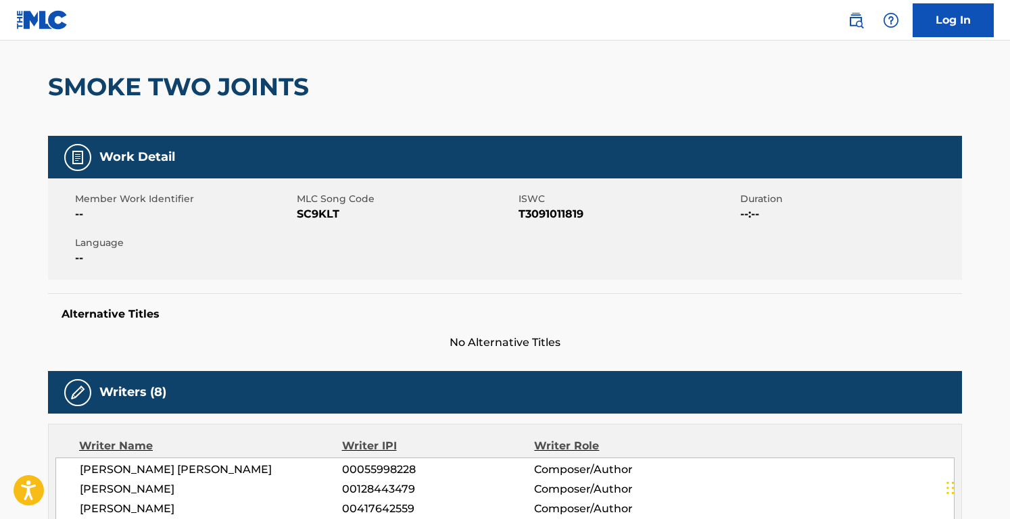
scroll to position [101, 0]
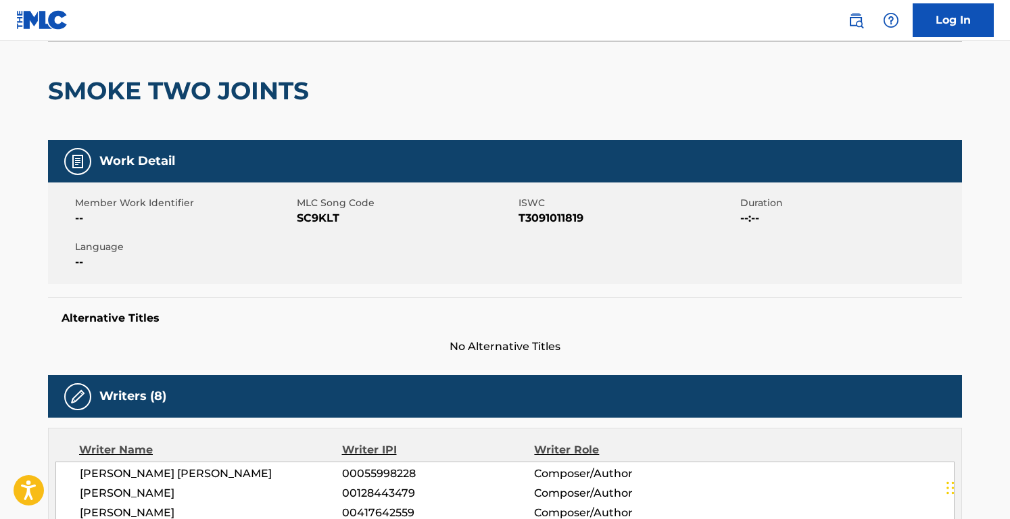
click at [176, 93] on h2 "SMOKE TWO JOINTS" at bounding box center [182, 91] width 268 height 30
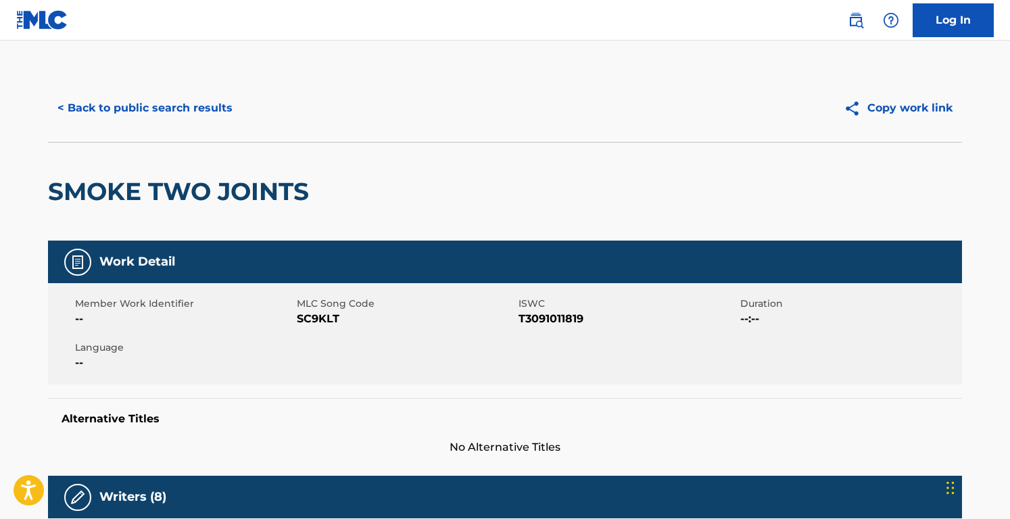
click at [176, 91] on div "< Back to public search results Copy work link" at bounding box center [505, 108] width 914 height 68
click at [176, 107] on button "< Back to public search results" at bounding box center [145, 108] width 194 height 34
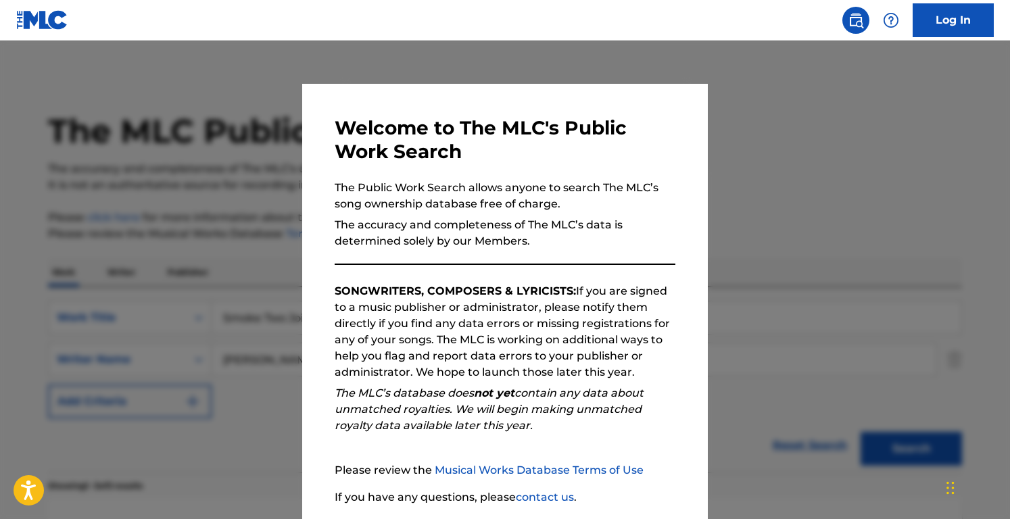
scroll to position [421, 0]
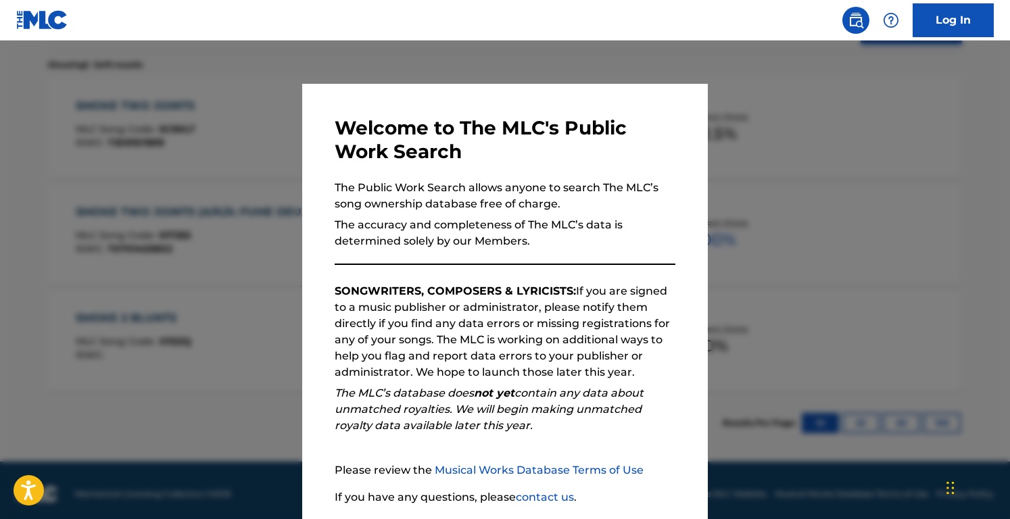
click at [169, 148] on div at bounding box center [505, 300] width 1010 height 519
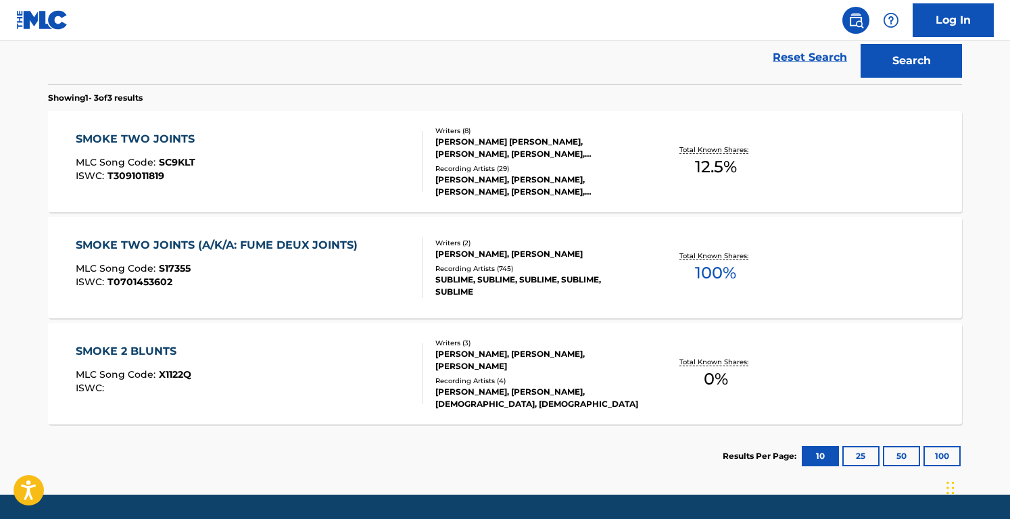
scroll to position [373, 0]
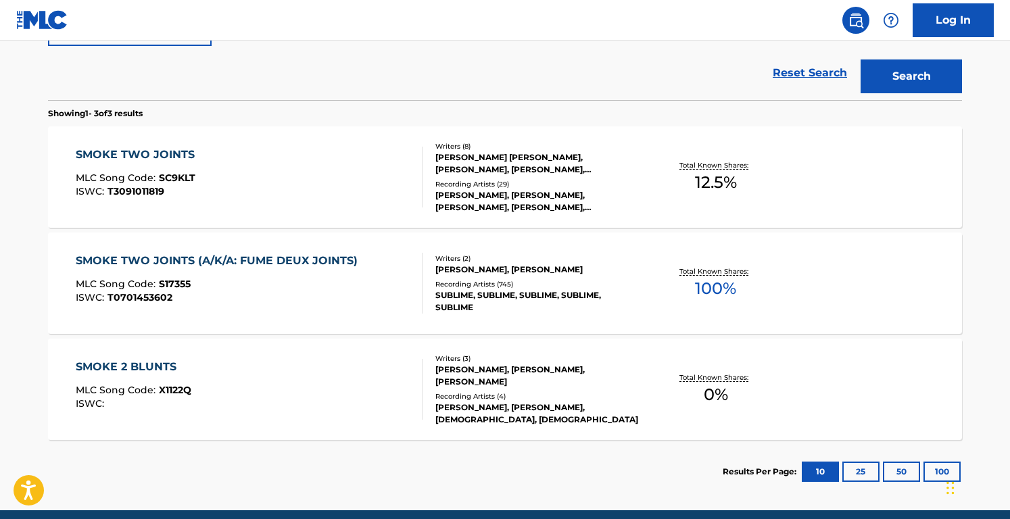
click at [368, 174] on div "SMOKE TWO JOINTS MLC Song Code : SC9KLT ISWC : T3091011819" at bounding box center [250, 177] width 348 height 61
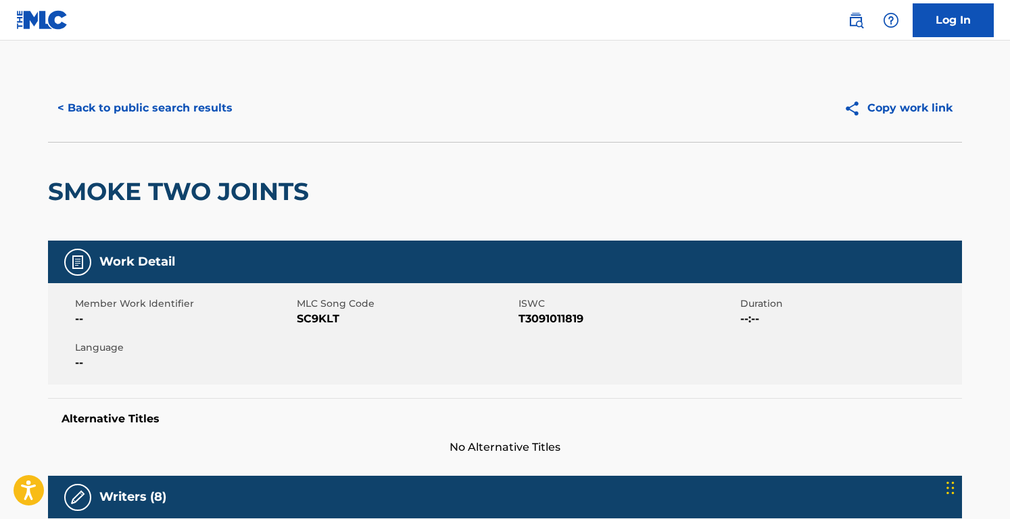
click at [322, 317] on span "SC9KLT" at bounding box center [406, 319] width 218 height 16
copy span "SC9KLT"
click at [217, 104] on button "< Back to public search results" at bounding box center [145, 108] width 194 height 34
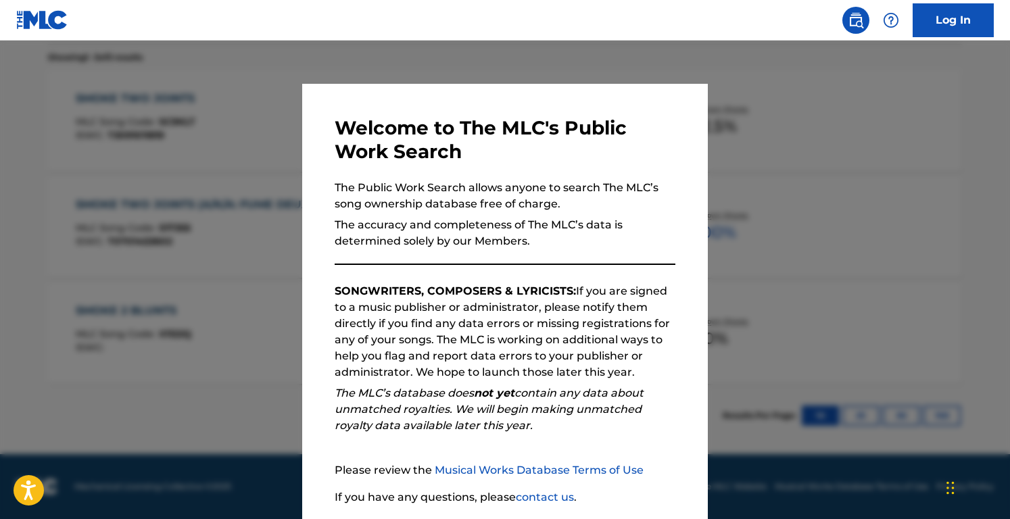
click at [217, 104] on div at bounding box center [505, 300] width 1010 height 519
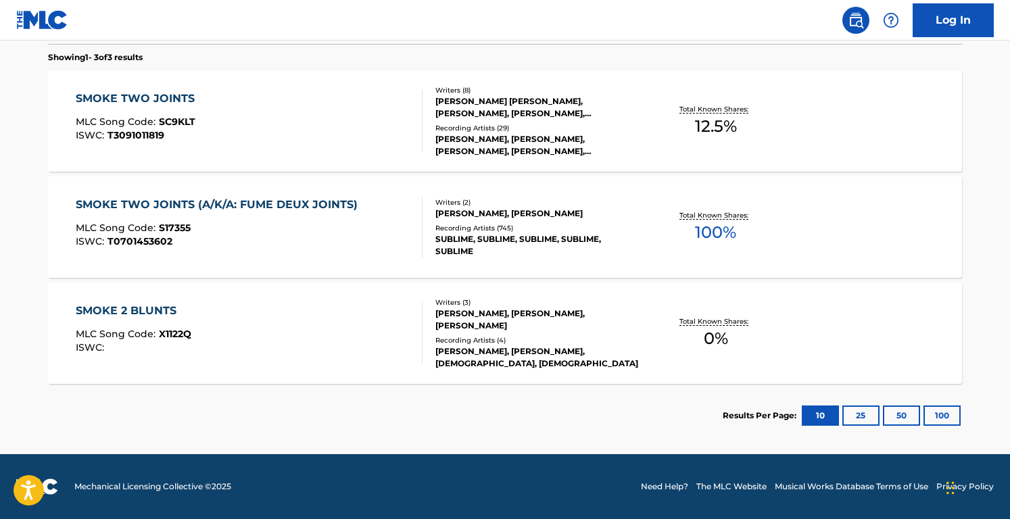
click at [336, 223] on div "MLC Song Code : S17355" at bounding box center [220, 230] width 289 height 14
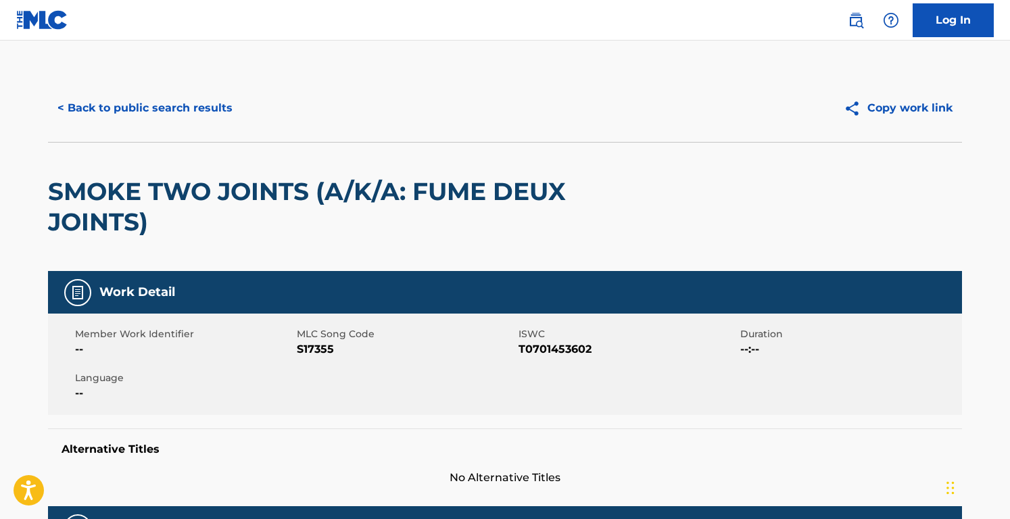
click at [309, 340] on span "MLC Song Code" at bounding box center [406, 334] width 218 height 14
click at [312, 354] on span "S17355" at bounding box center [406, 350] width 218 height 16
copy span "S17355"
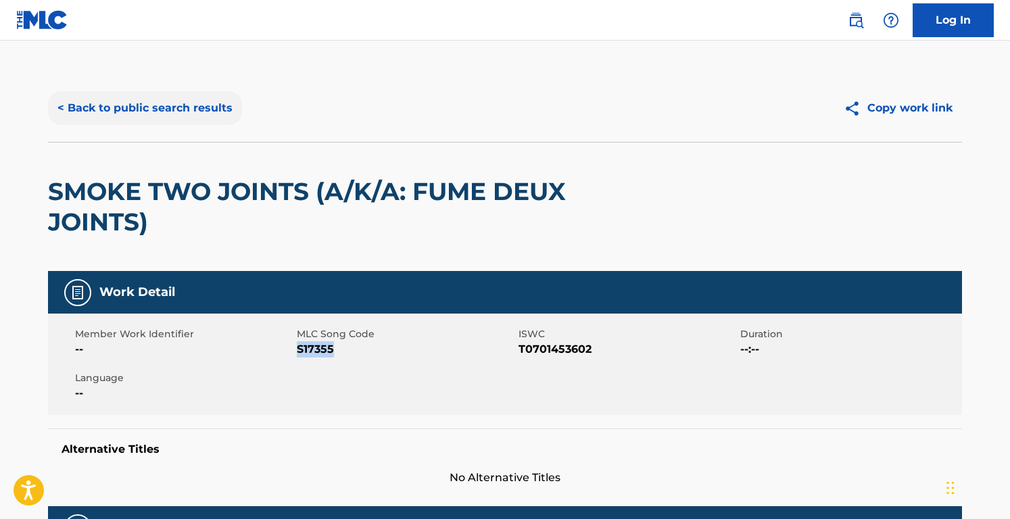
click at [212, 116] on button "< Back to public search results" at bounding box center [145, 108] width 194 height 34
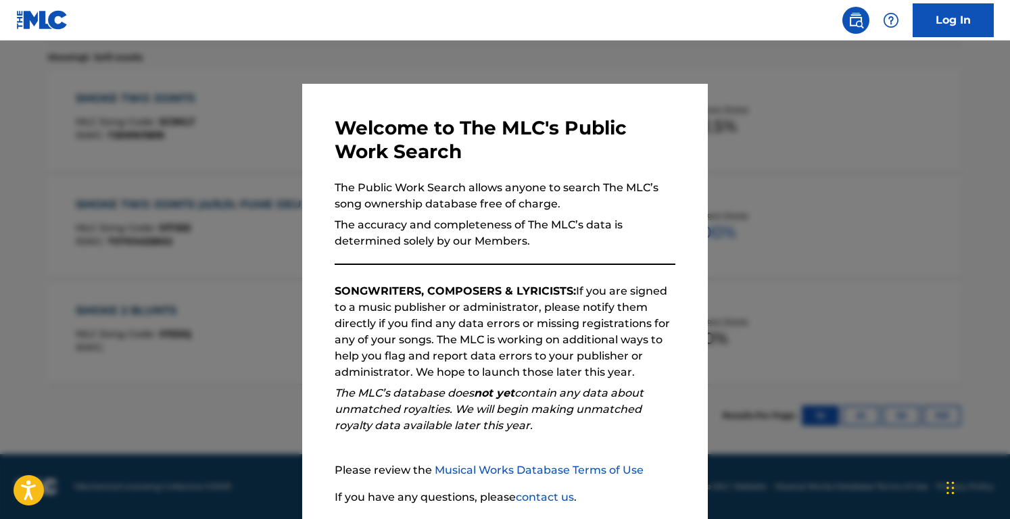
click at [265, 166] on div at bounding box center [505, 300] width 1010 height 519
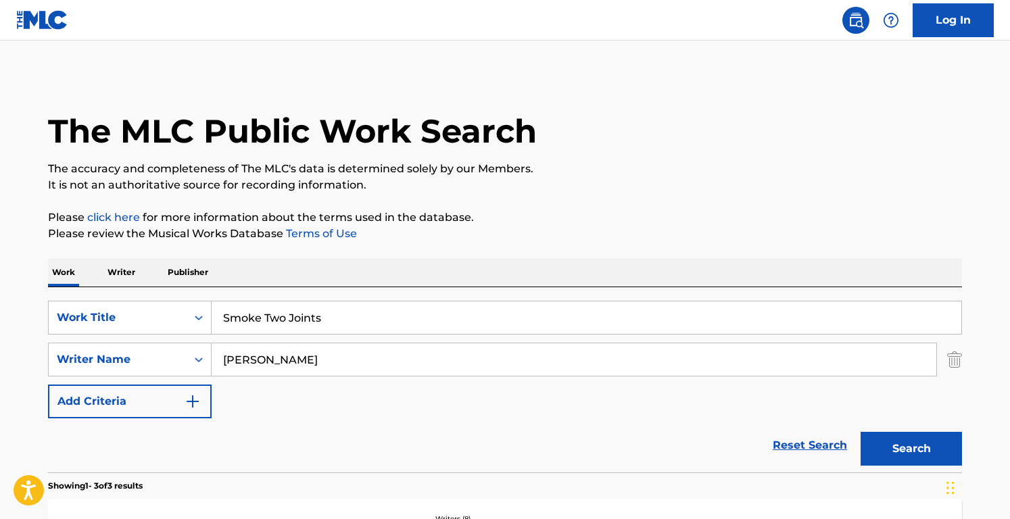
drag, startPoint x: 358, startPoint y: 324, endPoint x: 140, endPoint y: 292, distance: 220.1
click at [140, 292] on div "SearchWithCriteriacd003c52-71ff-4130-b737-9b6f11f31932 Work Title Smoke Two Joi…" at bounding box center [505, 379] width 914 height 185
paste input "[PERSON_NAME]"
type input "Scarlet Begonias"
click at [312, 365] on input "[PERSON_NAME]" at bounding box center [574, 360] width 725 height 32
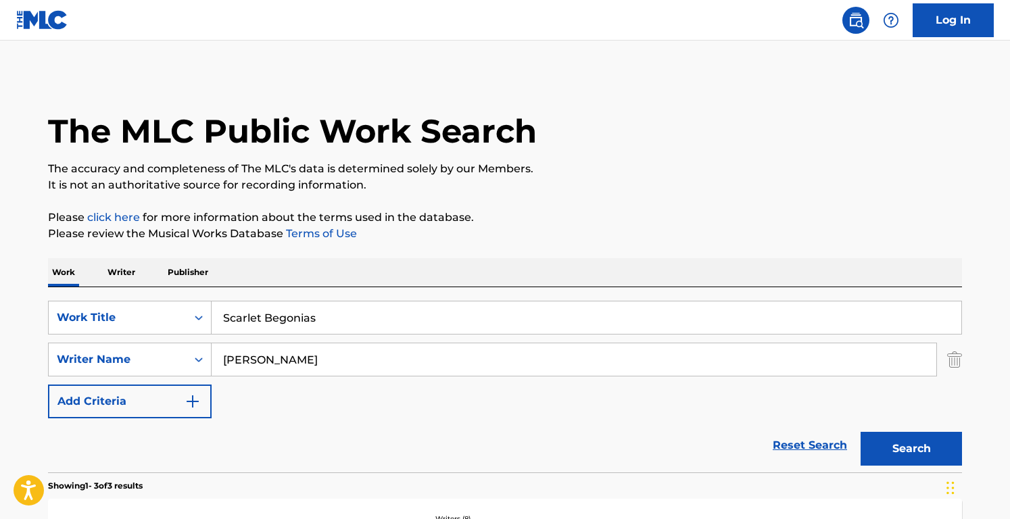
click at [312, 365] on input "[PERSON_NAME]" at bounding box center [574, 360] width 725 height 32
paste input "[PERSON_NAME] GarciaRobert [PERSON_NAME]"
drag, startPoint x: 306, startPoint y: 359, endPoint x: 410, endPoint y: 371, distance: 104.1
click at [411, 371] on input "[PERSON_NAME] GarciaRobert [PERSON_NAME]" at bounding box center [574, 360] width 725 height 32
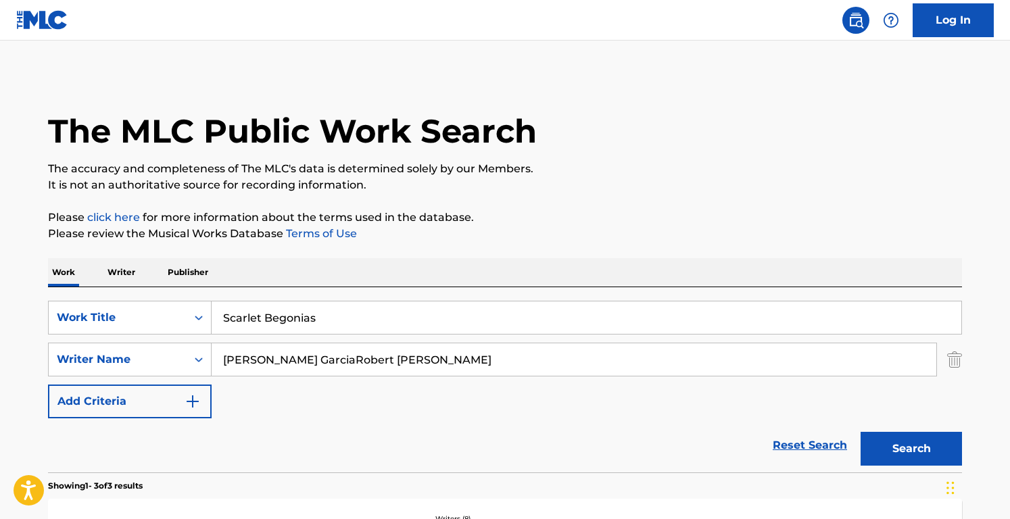
click at [410, 371] on input "[PERSON_NAME] GarciaRobert [PERSON_NAME]" at bounding box center [574, 360] width 725 height 32
drag, startPoint x: 308, startPoint y: 360, endPoint x: 487, endPoint y: 369, distance: 179.4
click at [487, 369] on input "[PERSON_NAME] GarciaRobert [PERSON_NAME]" at bounding box center [574, 360] width 725 height 32
type input "[PERSON_NAME]"
click at [861, 432] on button "Search" at bounding box center [911, 449] width 101 height 34
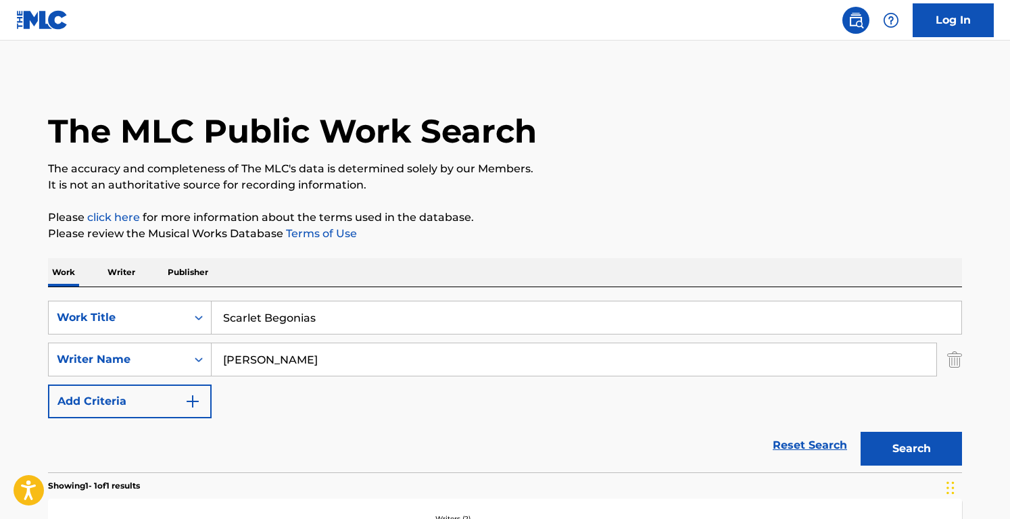
scroll to position [216, 0]
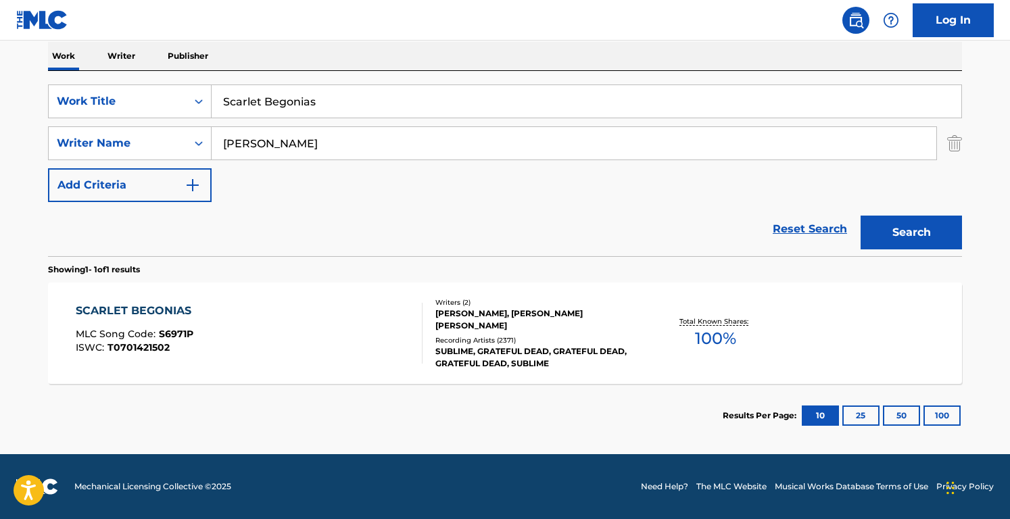
click at [471, 328] on div "[PERSON_NAME], [PERSON_NAME] [PERSON_NAME]" at bounding box center [538, 320] width 204 height 24
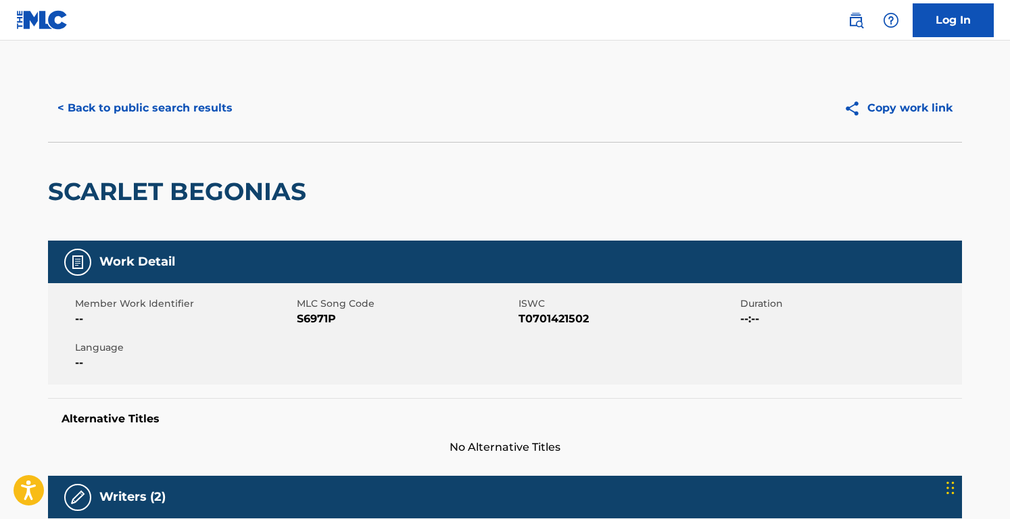
click at [304, 318] on span "S6971P" at bounding box center [406, 319] width 218 height 16
copy span "S6971P"
click at [180, 110] on button "< Back to public search results" at bounding box center [145, 108] width 194 height 34
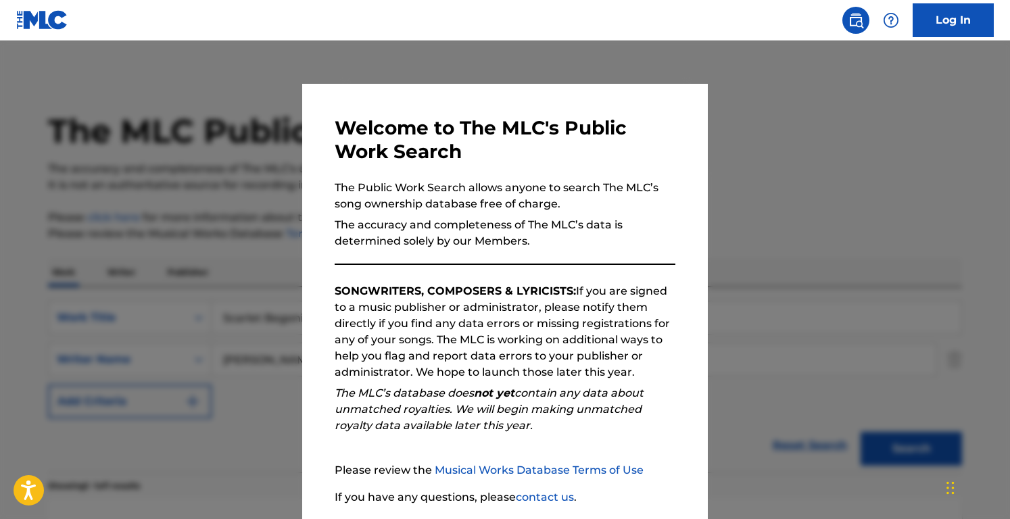
scroll to position [139, 0]
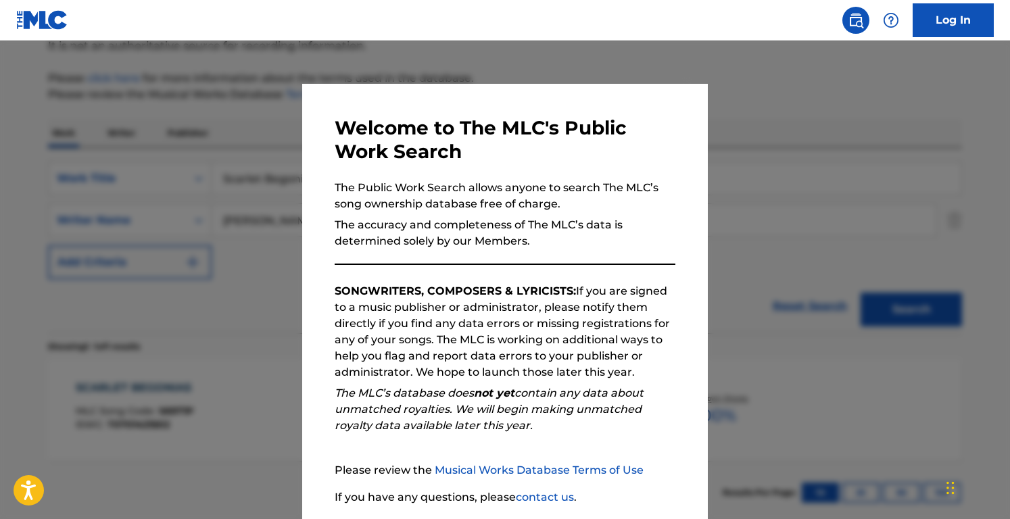
click at [188, 113] on div at bounding box center [505, 300] width 1010 height 519
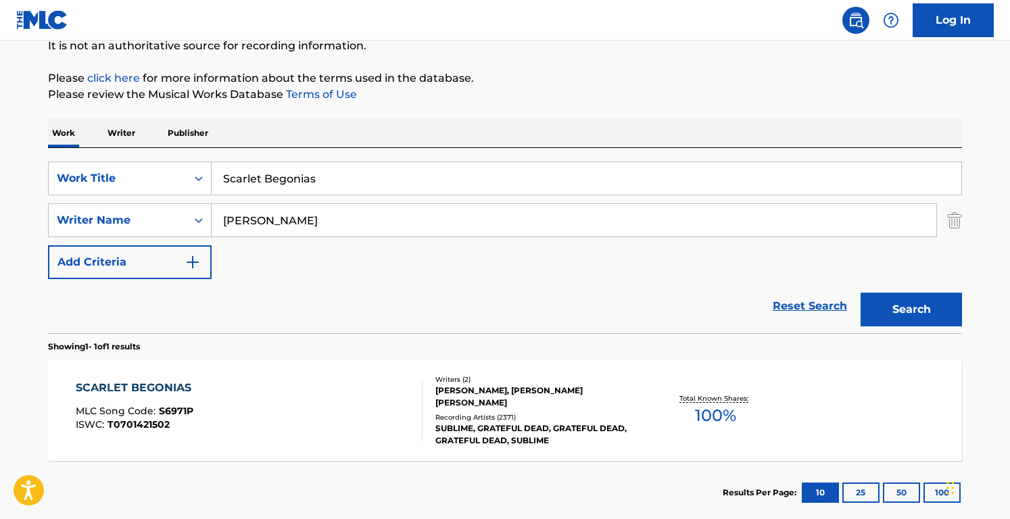
drag, startPoint x: 378, startPoint y: 191, endPoint x: 172, endPoint y: 130, distance: 214.6
click at [172, 130] on div "Work Writer Publisher SearchWithCriteriacd003c52-71ff-4130-b737-9b6f11f31932 Wo…" at bounding box center [505, 322] width 914 height 406
paste input "[GEOGRAPHIC_DATA]"
type input "[GEOGRAPHIC_DATA]"
click at [329, 214] on input "[PERSON_NAME]" at bounding box center [574, 220] width 725 height 32
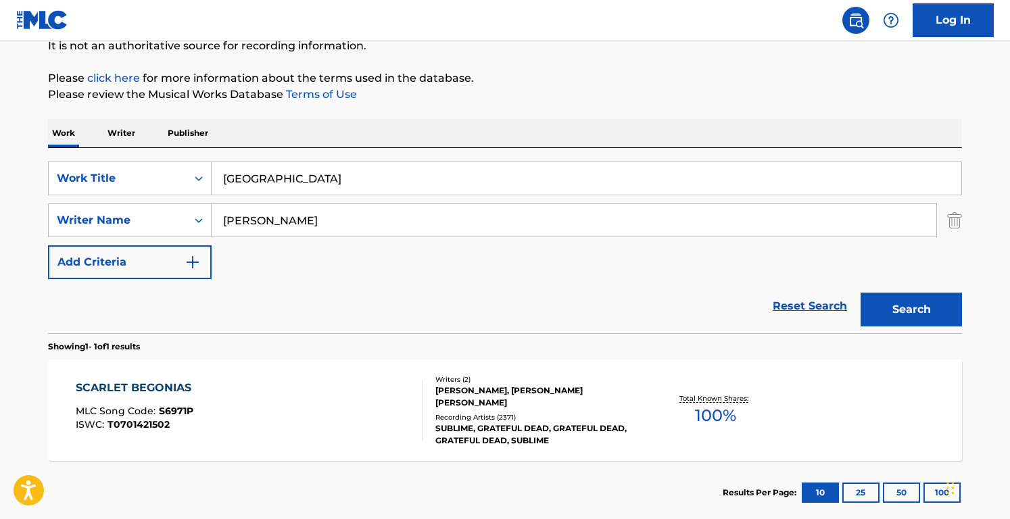
click at [329, 214] on input "[PERSON_NAME]" at bounding box center [574, 220] width 725 height 32
paste input "[PERSON_NAME] IsbellSaul HudsonSteven AdlerW. [PERSON_NAME]"
drag, startPoint x: 302, startPoint y: 219, endPoint x: 620, endPoint y: 219, distance: 318.5
click at [620, 219] on input "[PERSON_NAME] IsbellSaul HudsonSteven AdlerW. [PERSON_NAME]" at bounding box center [574, 220] width 725 height 32
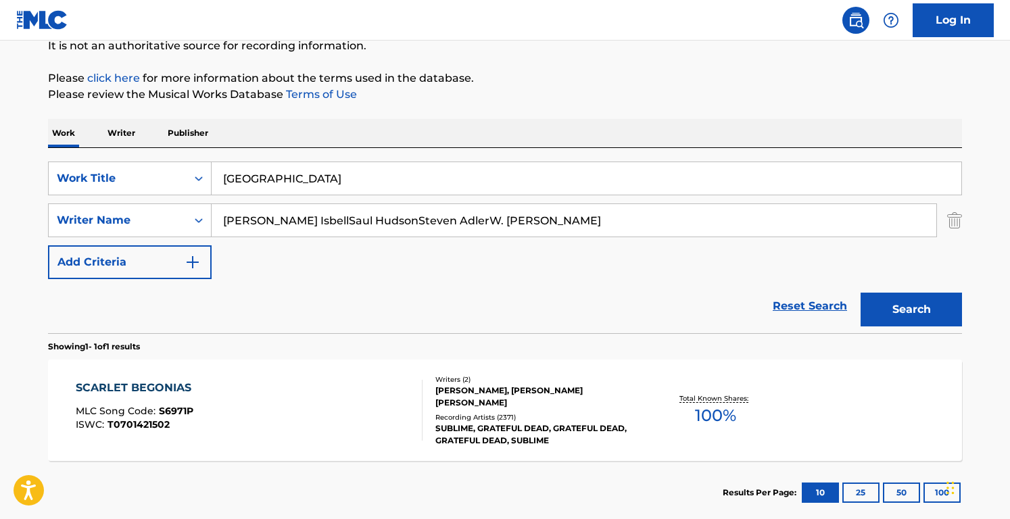
click at [861, 293] on button "Search" at bounding box center [911, 310] width 101 height 34
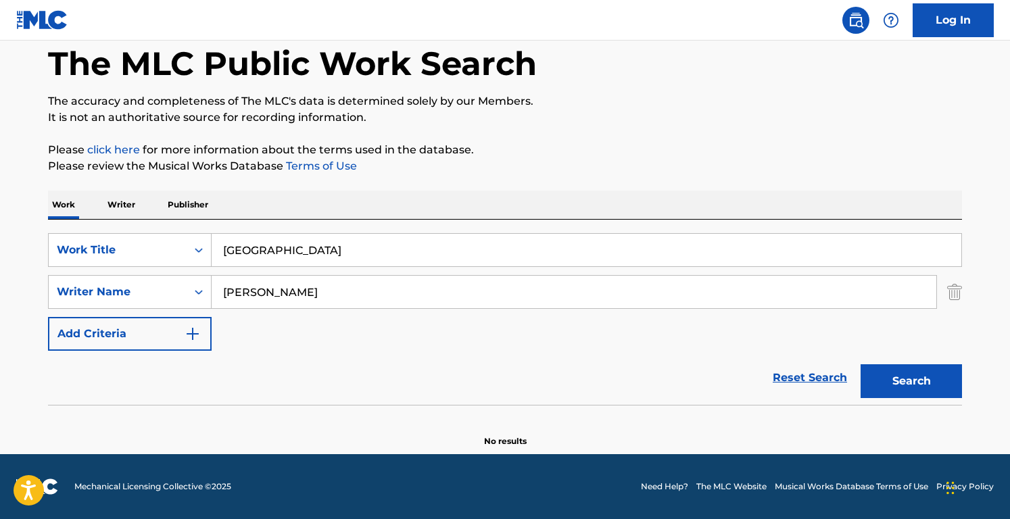
type input "[PERSON_NAME]"
click at [861, 365] on button "Search" at bounding box center [911, 382] width 101 height 34
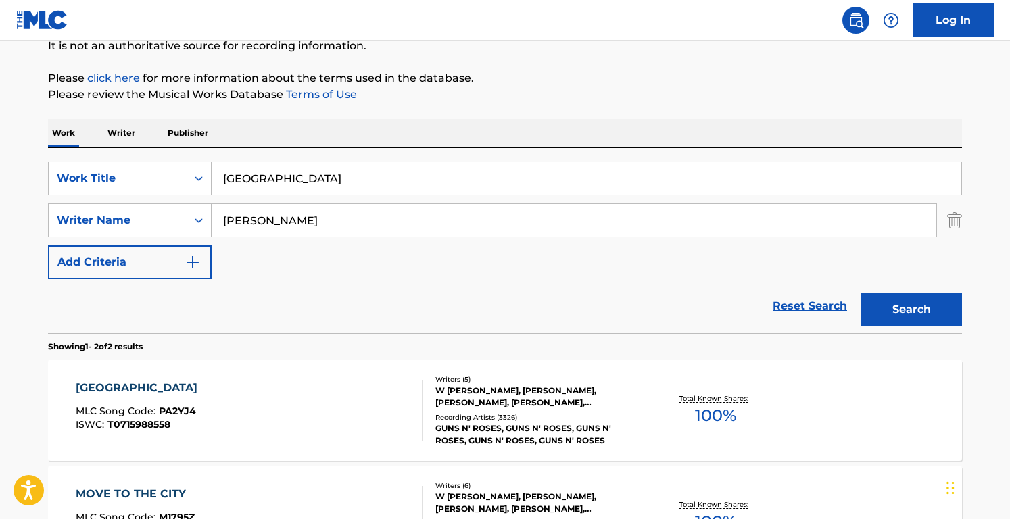
click at [302, 294] on div "Reset Search Search" at bounding box center [505, 306] width 914 height 54
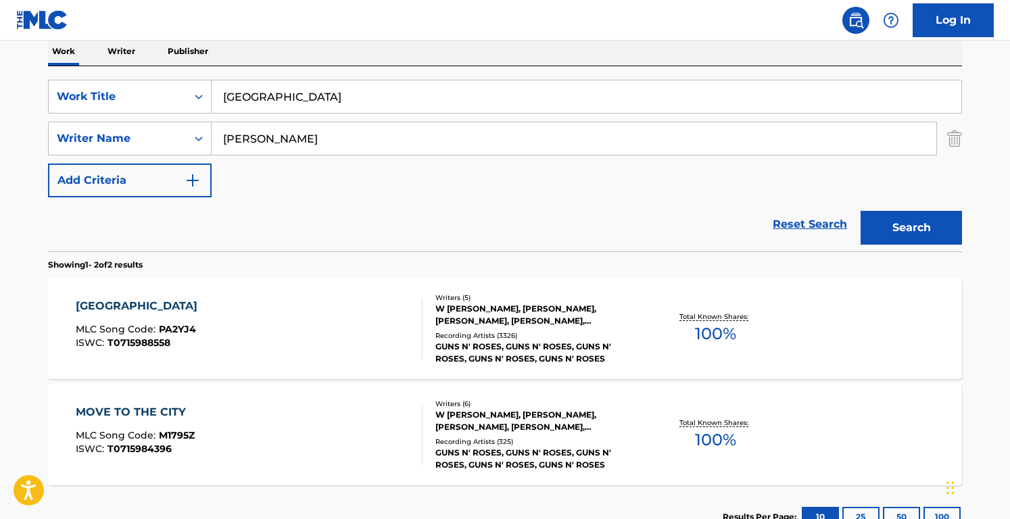
click at [300, 301] on div "PARADISE CITY MLC Song Code : PA2YJ4 ISWC : T0715988558" at bounding box center [250, 328] width 348 height 61
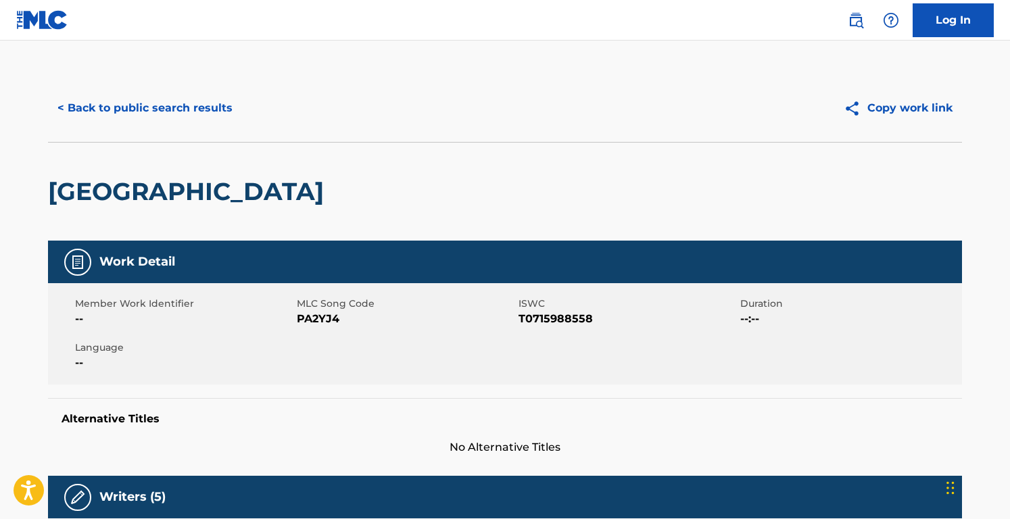
click at [321, 327] on span "PA2YJ4" at bounding box center [406, 319] width 218 height 16
copy span "PA2YJ4"
click at [168, 139] on div "< Back to public search results Copy work link" at bounding box center [505, 108] width 914 height 68
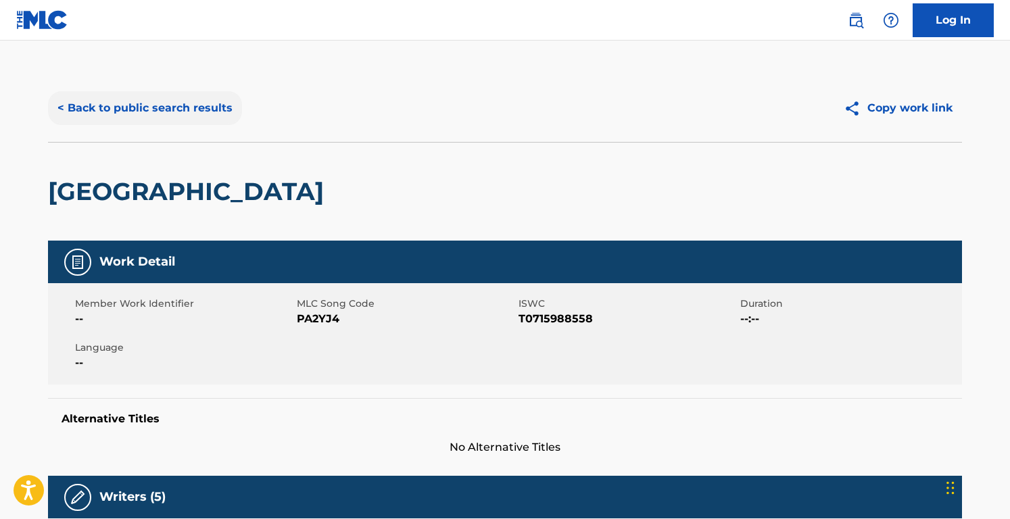
click at [179, 107] on button "< Back to public search results" at bounding box center [145, 108] width 194 height 34
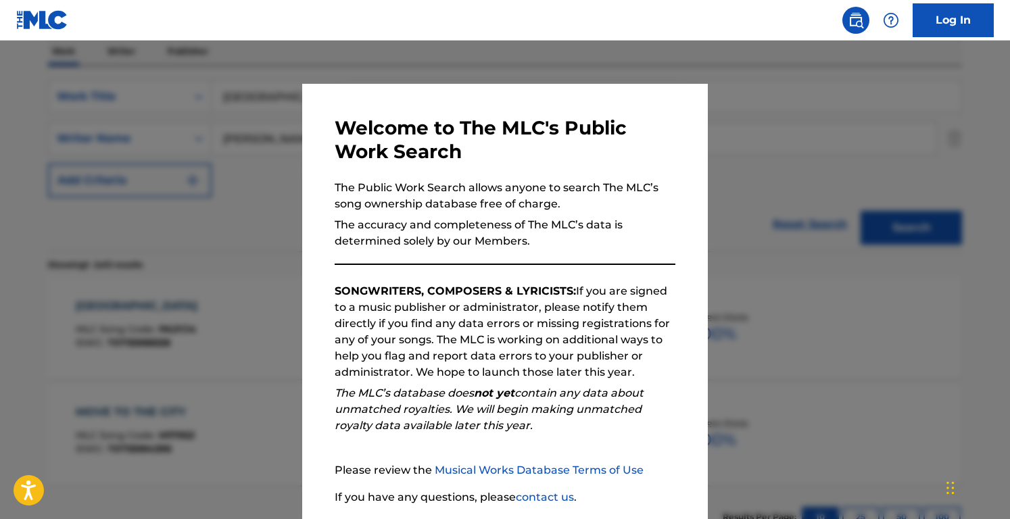
click at [183, 99] on div at bounding box center [505, 300] width 1010 height 519
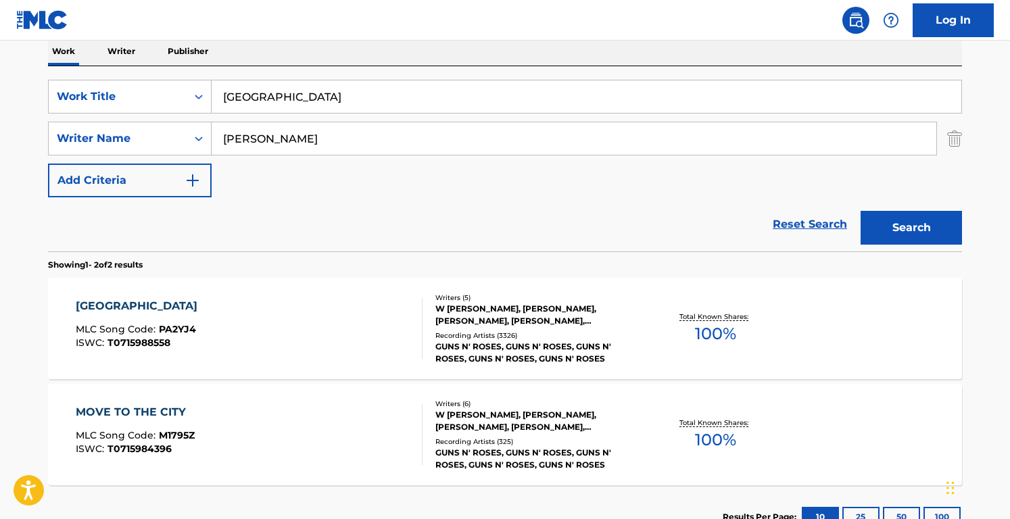
drag, startPoint x: 325, startPoint y: 101, endPoint x: -7, endPoint y: 69, distance: 333.6
click at [0, 69] on html "Accessibility Screen-Reader Guide, Feedback, and Issue Reporting | New window 0…" at bounding box center [505, 38] width 1010 height 519
paste input "Welcome To The Jungle"
type input "Welcome To The Jungle"
click at [861, 211] on button "Search" at bounding box center [911, 228] width 101 height 34
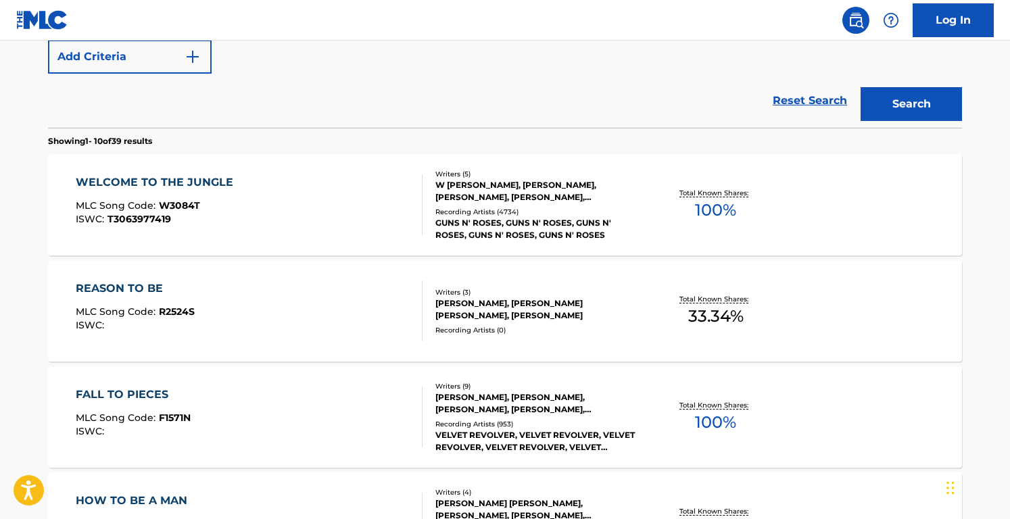
scroll to position [346, 0]
click at [312, 208] on div "WELCOME TO THE JUNGLE MLC Song Code : W3084T ISWC : T3063977419" at bounding box center [250, 204] width 348 height 61
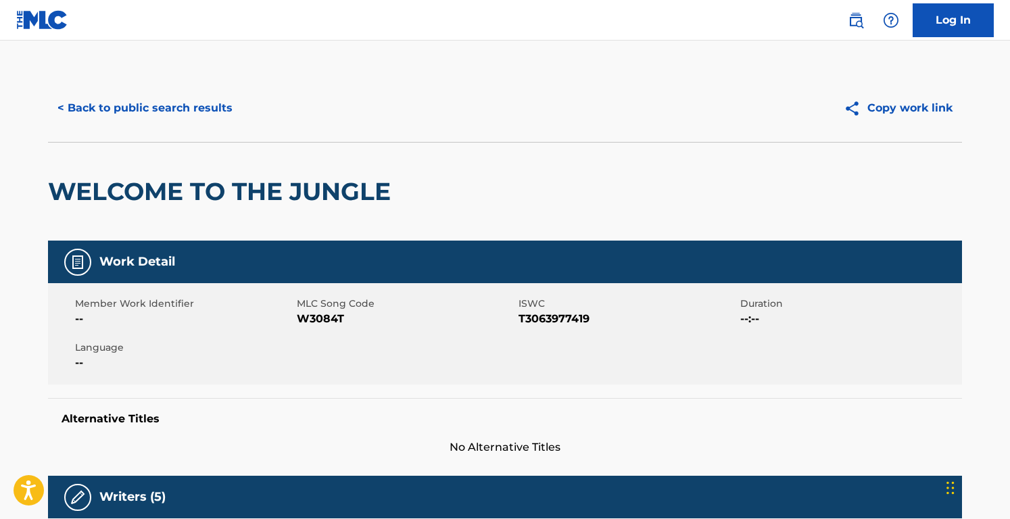
click at [323, 316] on span "W3084T" at bounding box center [406, 319] width 218 height 16
click at [204, 99] on button "< Back to public search results" at bounding box center [145, 108] width 194 height 34
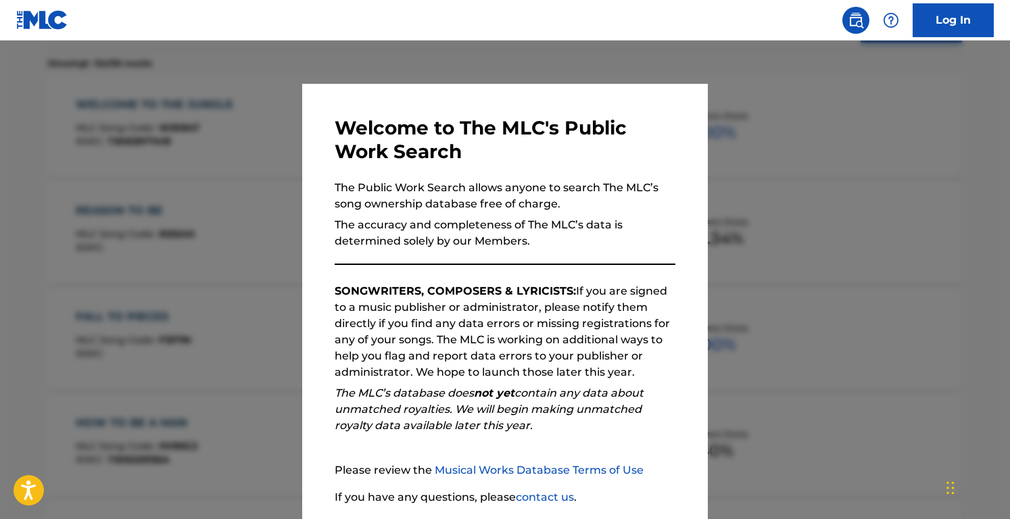
click at [256, 165] on div at bounding box center [505, 300] width 1010 height 519
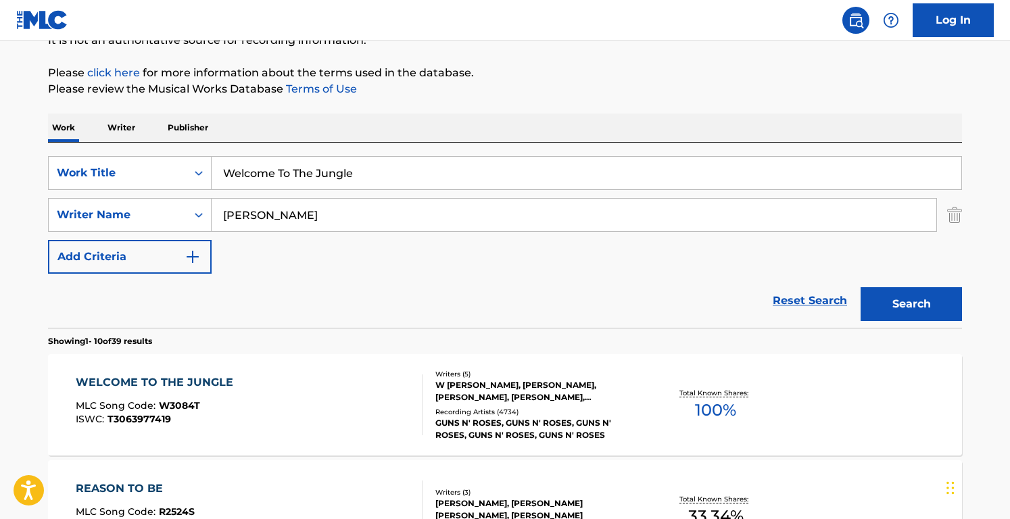
scroll to position [99, 0]
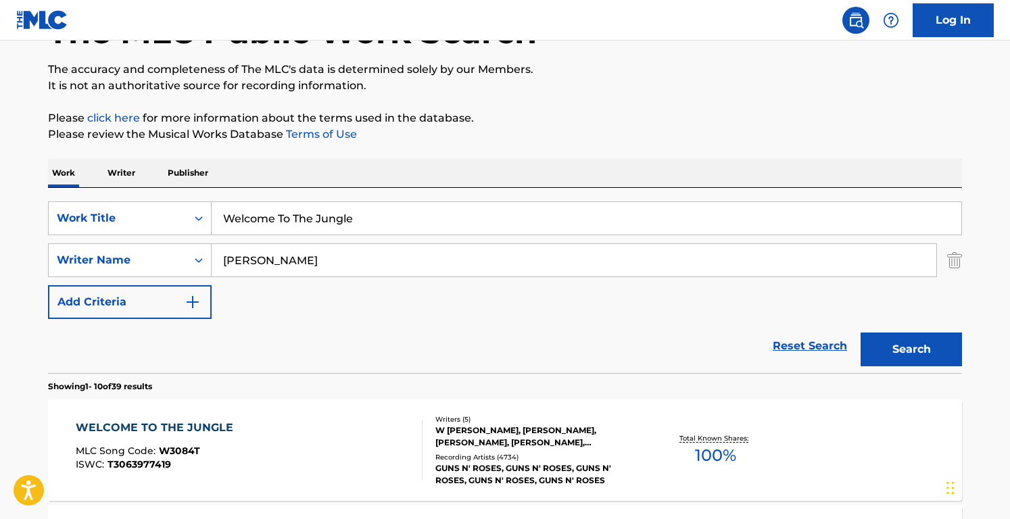
drag, startPoint x: 229, startPoint y: 161, endPoint x: 93, endPoint y: 160, distance: 135.9
paste input "MEGALOVANIA"
type input "MEGALOVANIA"
drag, startPoint x: 348, startPoint y: 252, endPoint x: 164, endPoint y: 238, distance: 185.1
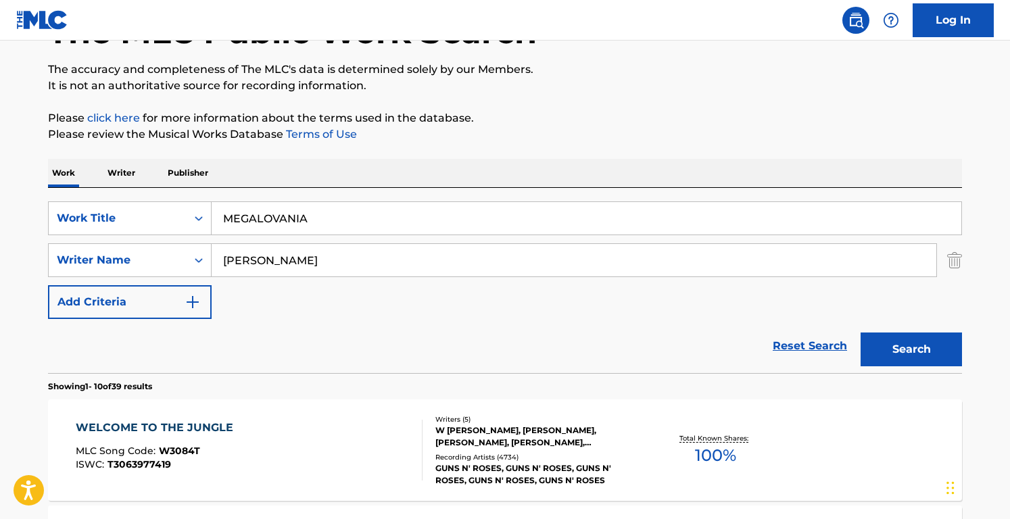
click at [164, 238] on div "SearchWithCriteriacd003c52-71ff-4130-b737-9b6f11f31932 Work Title MEGALOVANIA S…" at bounding box center [505, 261] width 914 height 118
type input "[PERSON_NAME]"
click at [861, 333] on button "Search" at bounding box center [911, 350] width 101 height 34
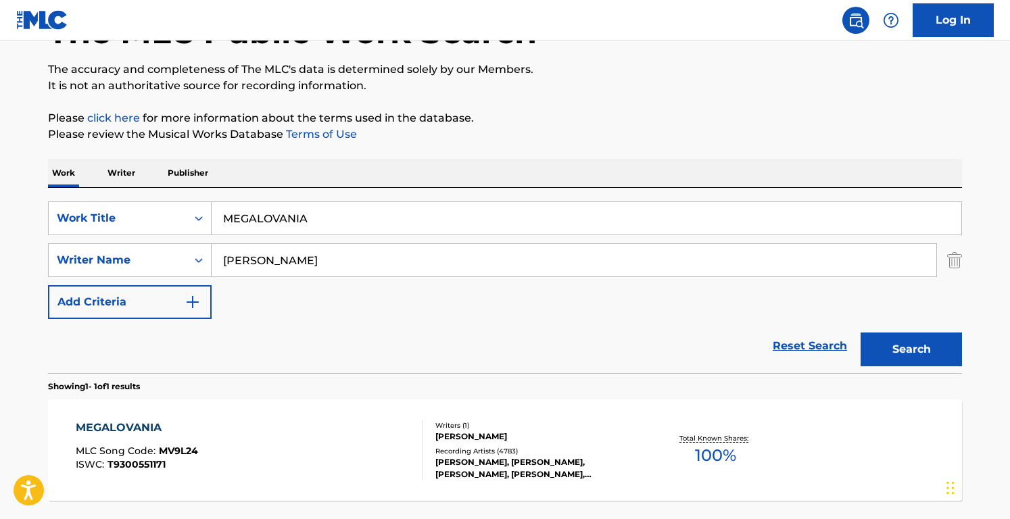
click at [469, 358] on div "Reset Search Search" at bounding box center [505, 346] width 914 height 54
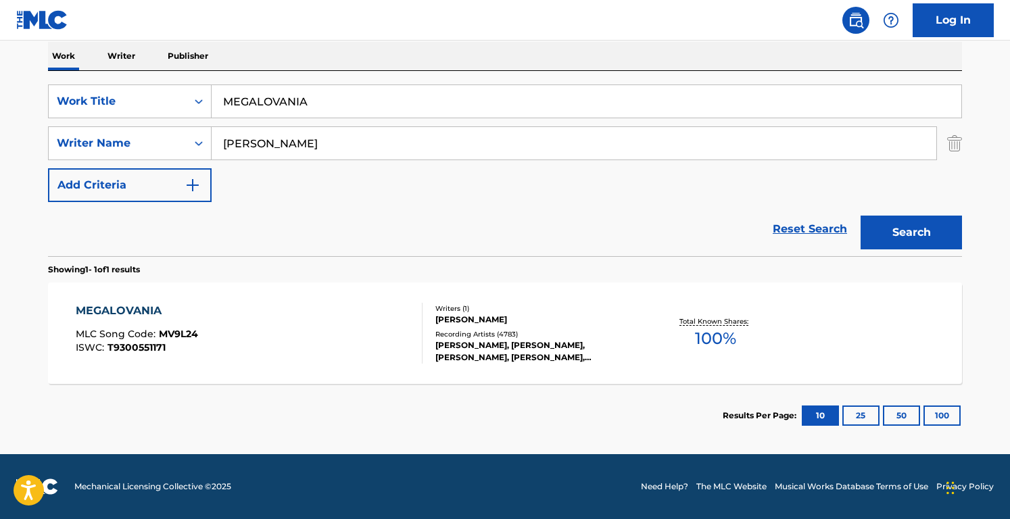
click at [452, 239] on div "Reset Search Search" at bounding box center [505, 229] width 914 height 54
click at [450, 260] on section "Showing 1 - 1 of 1 results" at bounding box center [505, 266] width 914 height 20
click at [470, 254] on div "Reset Search Search" at bounding box center [505, 229] width 914 height 54
click at [423, 331] on div "Writers ( 1 ) [PERSON_NAME] Recording Artists ( 4783 ) [PERSON_NAME], [PERSON_N…" at bounding box center [531, 334] width 217 height 60
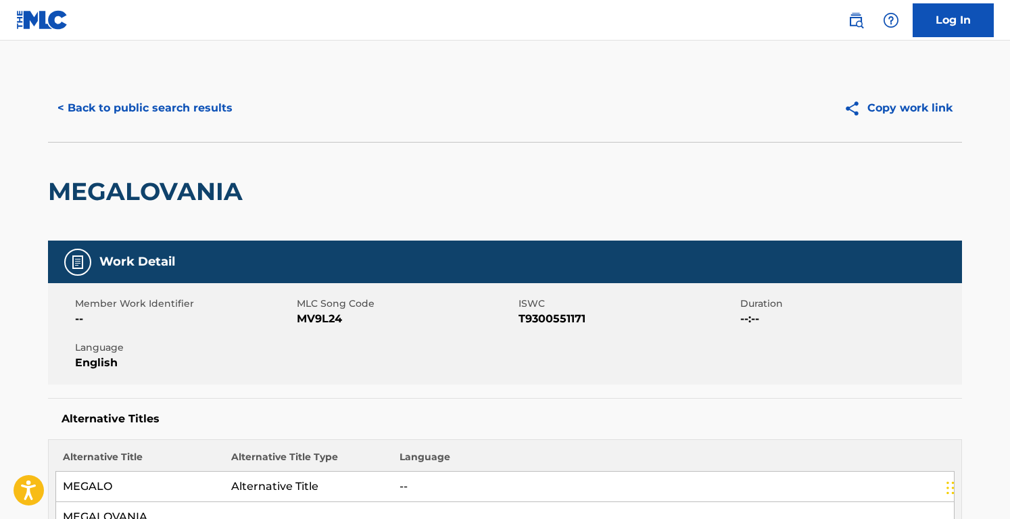
click at [333, 312] on span "MV9L24" at bounding box center [406, 319] width 218 height 16
click at [186, 79] on div "< Back to public search results Copy work link" at bounding box center [505, 108] width 914 height 68
click at [186, 108] on button "< Back to public search results" at bounding box center [145, 108] width 194 height 34
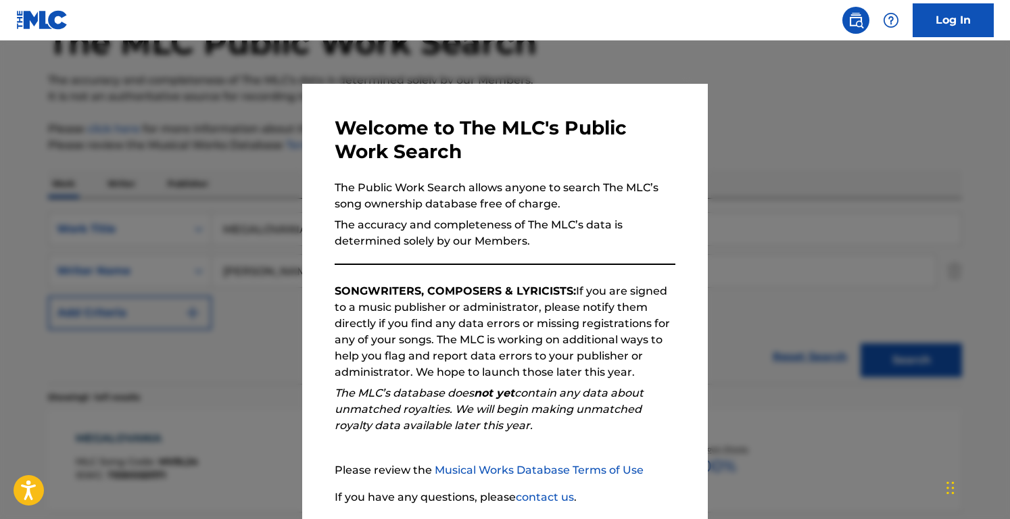
scroll to position [85, 0]
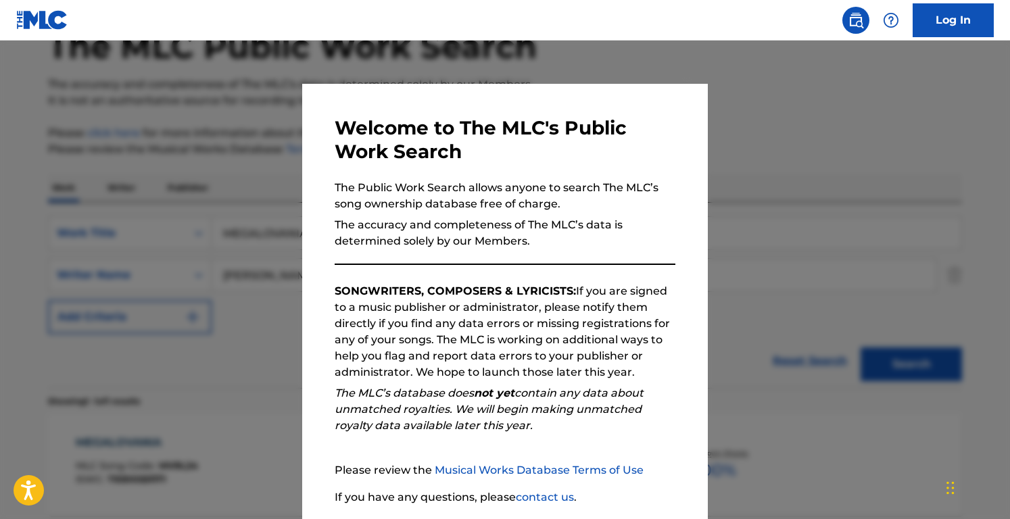
click at [246, 179] on div at bounding box center [505, 300] width 1010 height 519
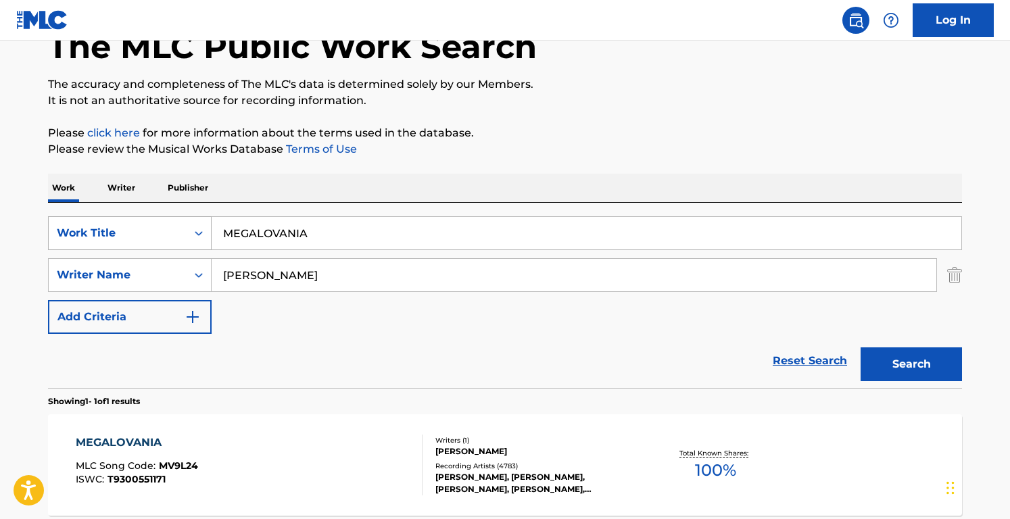
drag, startPoint x: 369, startPoint y: 237, endPoint x: 200, endPoint y: 238, distance: 169.8
click at [200, 238] on div "SearchWithCriteriacd003c52-71ff-4130-b737-9b6f11f31932 Work Title MEGALOVANIA" at bounding box center [505, 233] width 914 height 34
paste input "I Can't Help Myself"
type input "I Can't Help Myself"
click at [305, 273] on input "[PERSON_NAME]" at bounding box center [574, 275] width 725 height 32
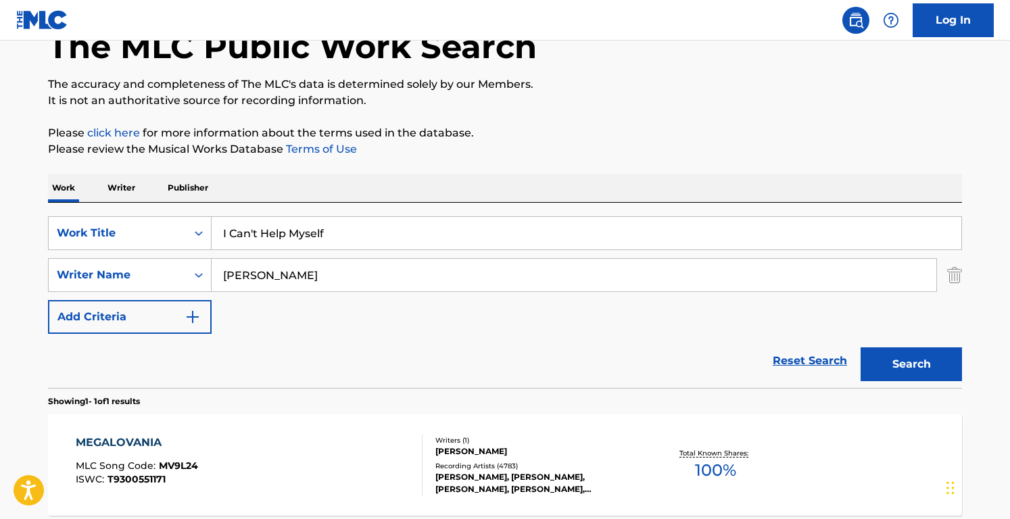
click at [305, 273] on input "[PERSON_NAME]" at bounding box center [574, 275] width 725 height 32
paste input "[PERSON_NAME] [PERSON_NAME] [PERSON_NAME]"
drag, startPoint x: 299, startPoint y: 273, endPoint x: 536, endPoint y: 276, distance: 237.4
click at [536, 276] on input "[PERSON_NAME] [PERSON_NAME] [PERSON_NAME]" at bounding box center [574, 275] width 725 height 32
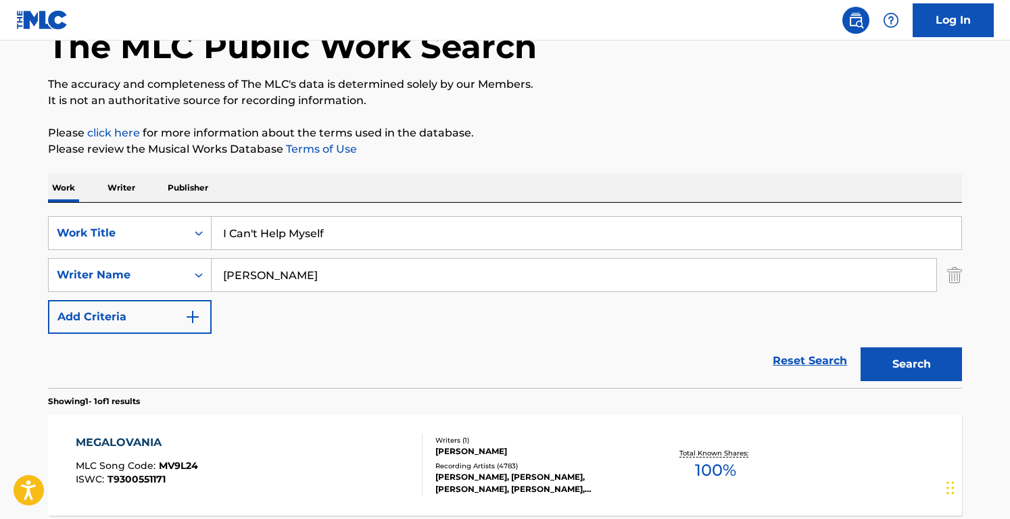
type input "[PERSON_NAME]"
click at [861, 348] on button "Search" at bounding box center [911, 365] width 101 height 34
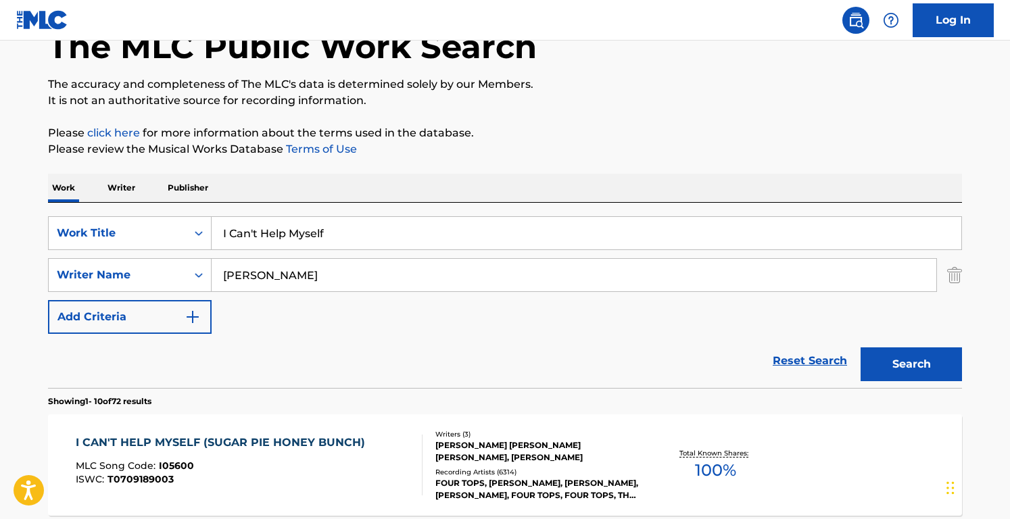
click at [327, 329] on div "SearchWithCriteriacd003c52-71ff-4130-b737-9b6f11f31932 Work Title I Can't Help …" at bounding box center [505, 275] width 914 height 118
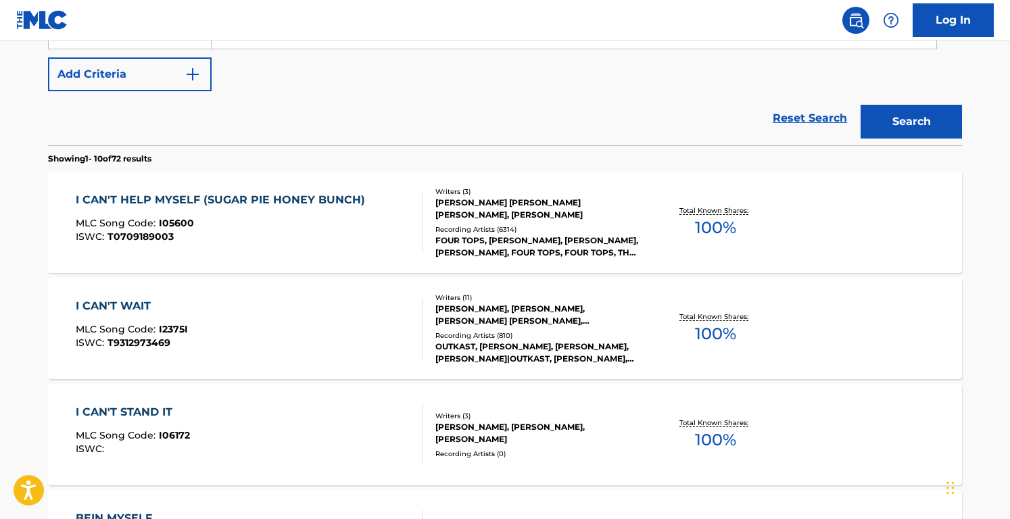
scroll to position [329, 0]
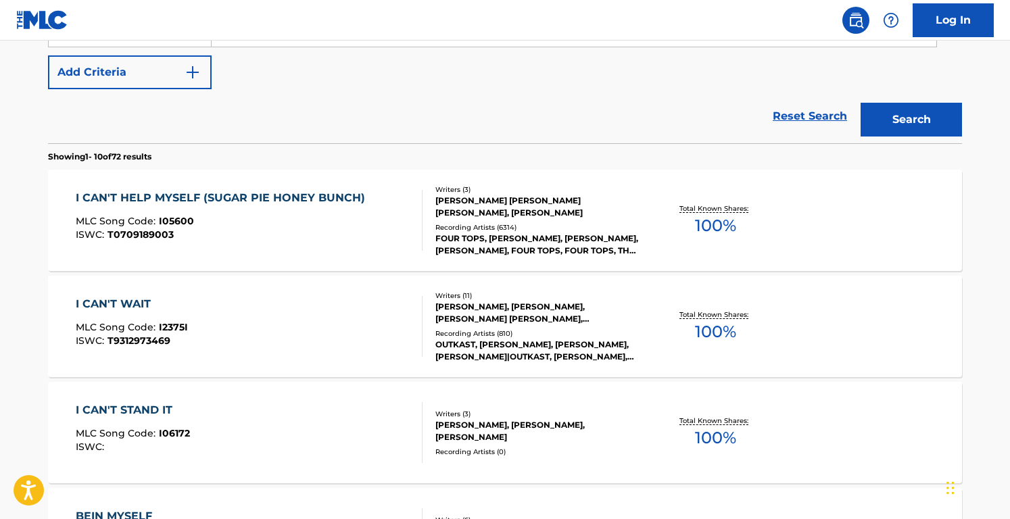
click at [314, 216] on div "I CAN'T HELP MYSELF (SUGAR PIE HONEY BUNCH) MLC Song Code : I05600 ISWC : T0709…" at bounding box center [224, 220] width 296 height 61
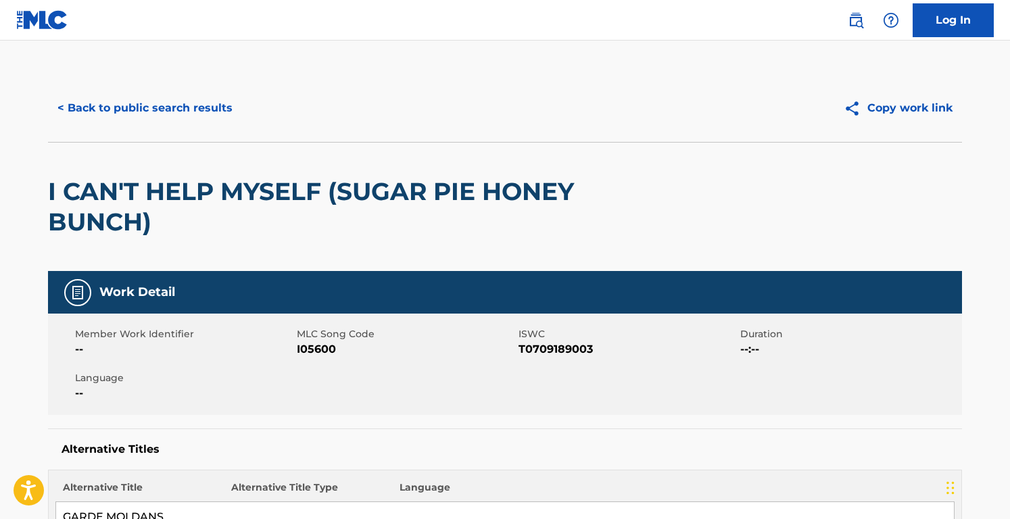
click at [314, 351] on span "I05600" at bounding box center [406, 350] width 218 height 16
click at [283, 188] on h2 "I CAN'T HELP MYSELF (SUGAR PIE HONEY BUNCH)" at bounding box center [322, 207] width 548 height 61
click at [163, 93] on button "< Back to public search results" at bounding box center [145, 108] width 194 height 34
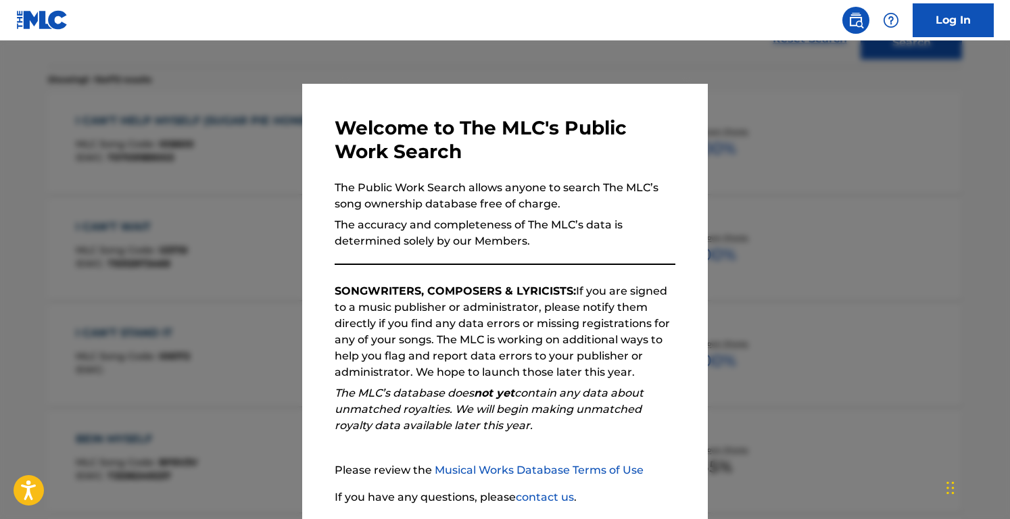
click at [174, 315] on div at bounding box center [505, 300] width 1010 height 519
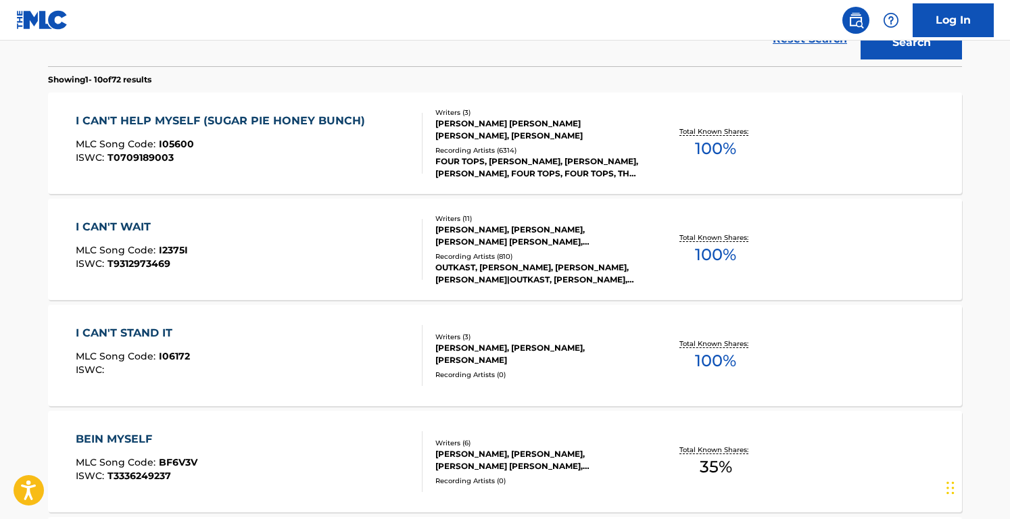
click at [174, 315] on div "I CAN'T STAND IT MLC Song Code : I06172 ISWC : Writers ( 3 ) [PERSON_NAME], [PE…" at bounding box center [505, 355] width 914 height 101
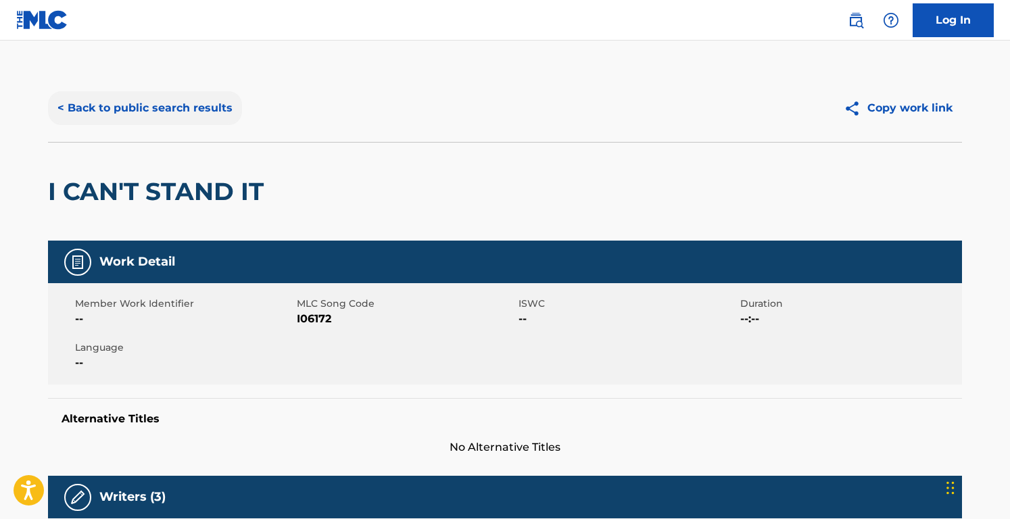
click at [178, 104] on button "< Back to public search results" at bounding box center [145, 108] width 194 height 34
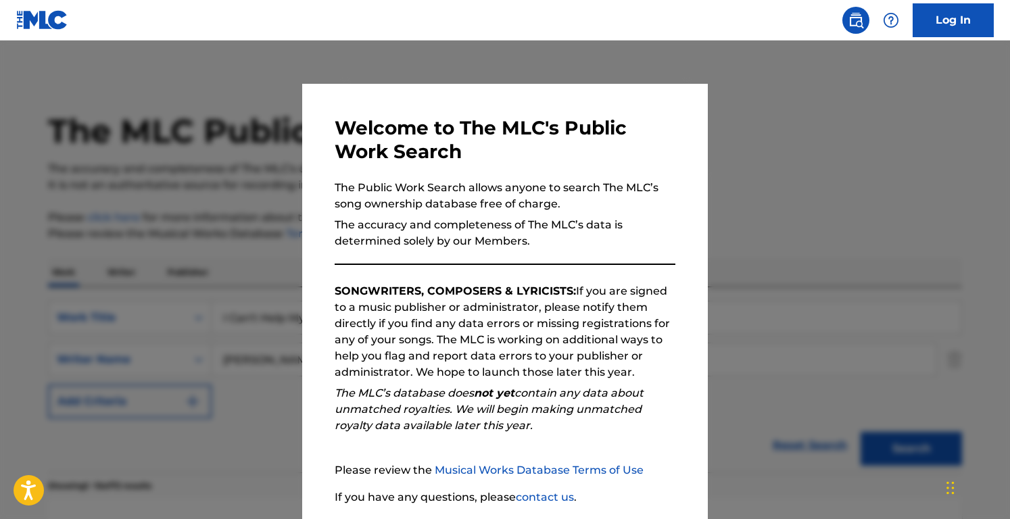
scroll to position [484, 0]
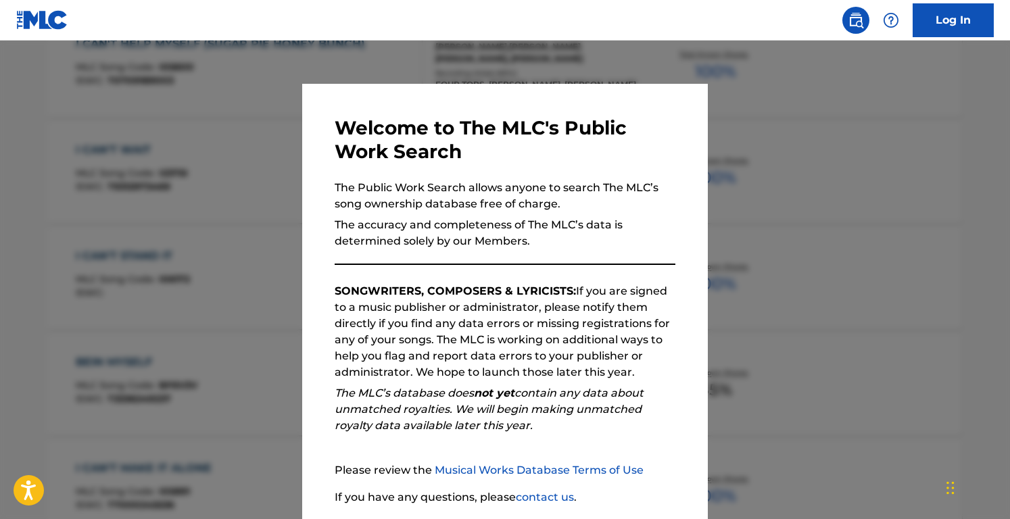
click at [280, 284] on div at bounding box center [505, 300] width 1010 height 519
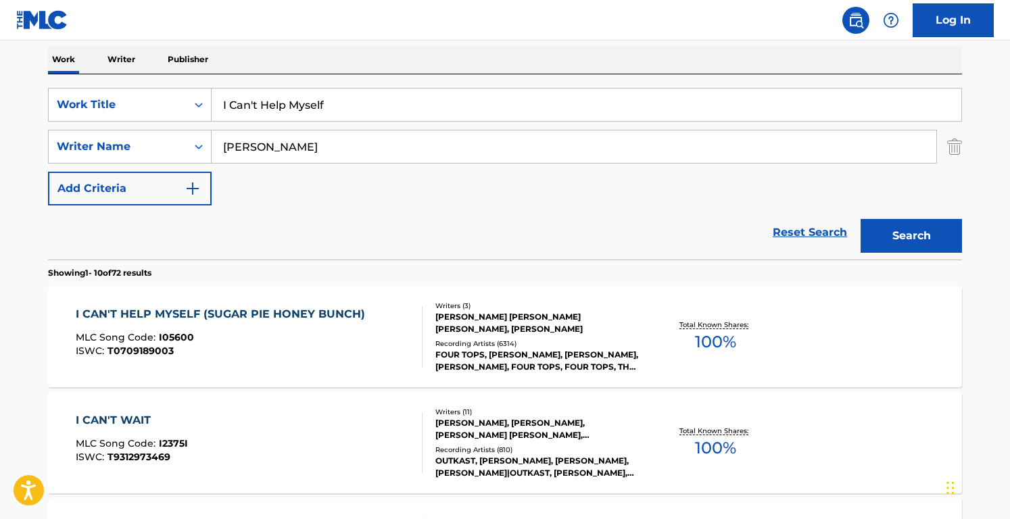
scroll to position [214, 0]
click at [274, 308] on div "I CAN'T HELP MYSELF (SUGAR PIE HONEY BUNCH)" at bounding box center [224, 314] width 296 height 16
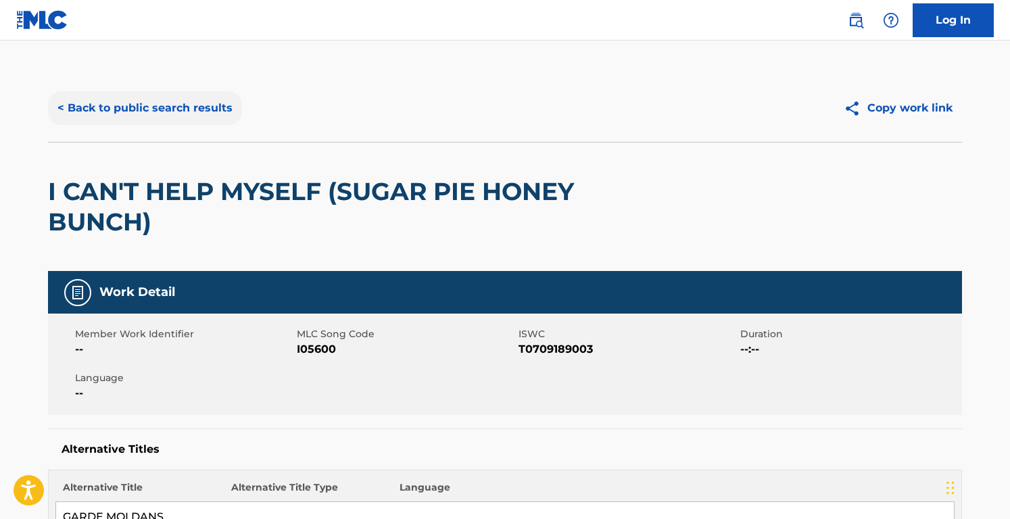
click at [189, 102] on button "< Back to public search results" at bounding box center [145, 108] width 194 height 34
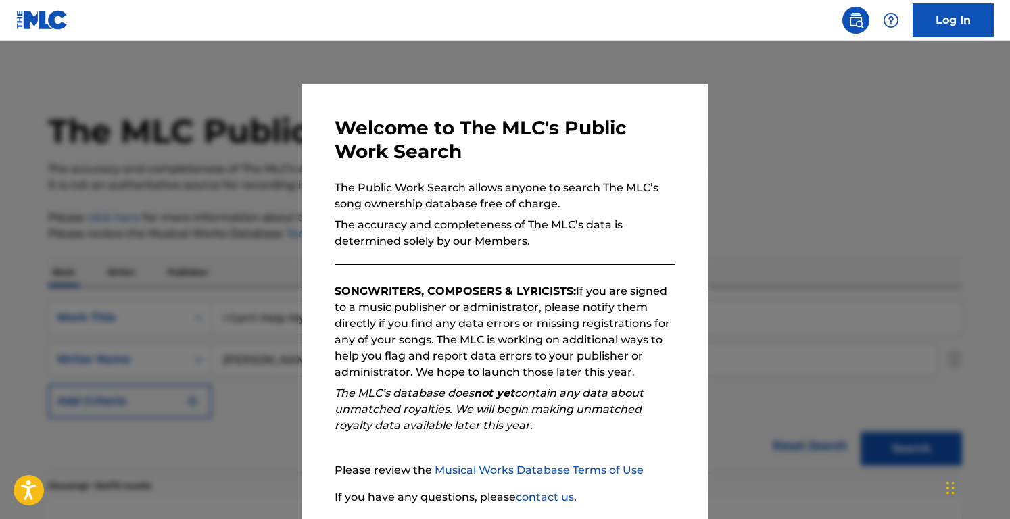
scroll to position [214, 0]
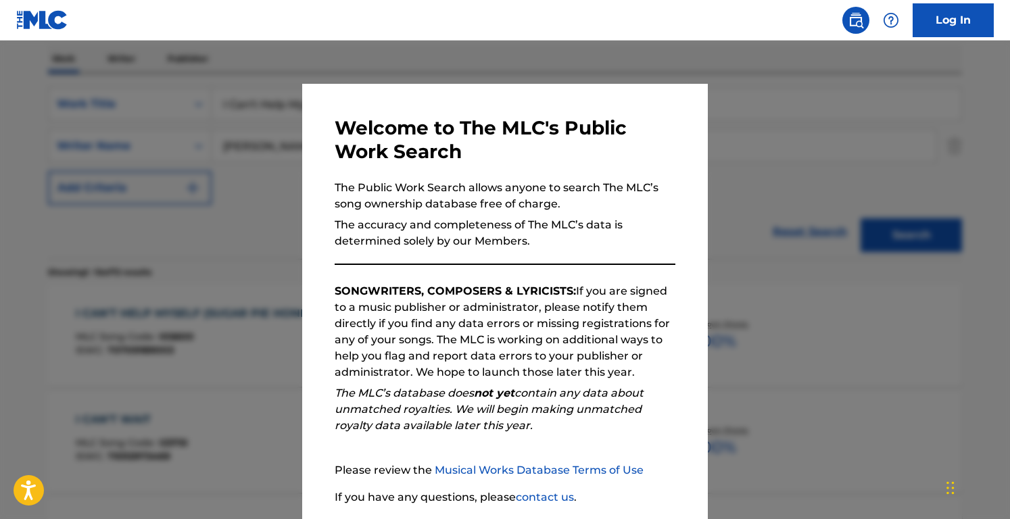
click at [289, 158] on div at bounding box center [505, 300] width 1010 height 519
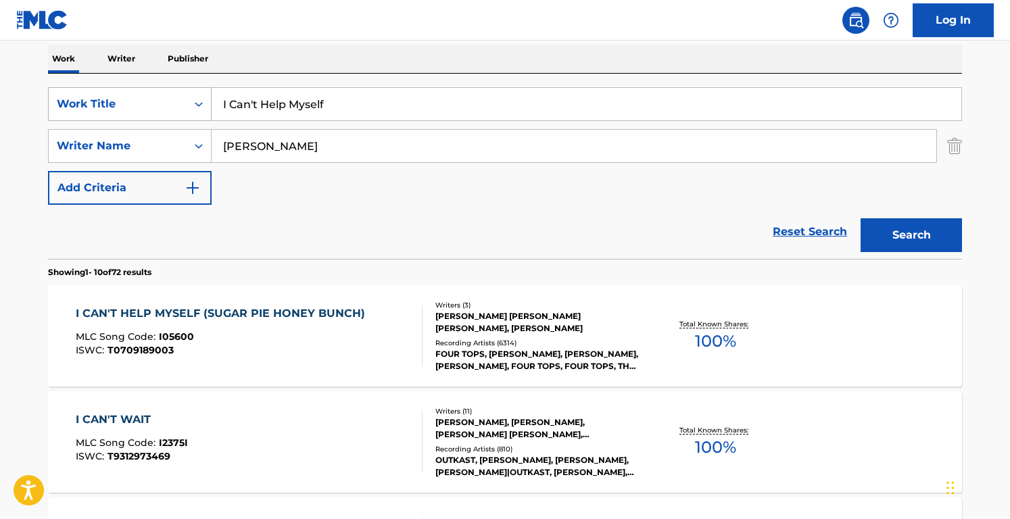
drag, startPoint x: 368, startPoint y: 99, endPoint x: 72, endPoint y: 99, distance: 295.5
click at [72, 99] on div "SearchWithCriteriacd003c52-71ff-4130-b737-9b6f11f31932 Work Title I Can't Help …" at bounding box center [505, 104] width 914 height 34
paste input "Granddaddy's Gun"
type input "Granddaddy's Gun"
click at [354, 147] on input "[PERSON_NAME]" at bounding box center [574, 146] width 725 height 32
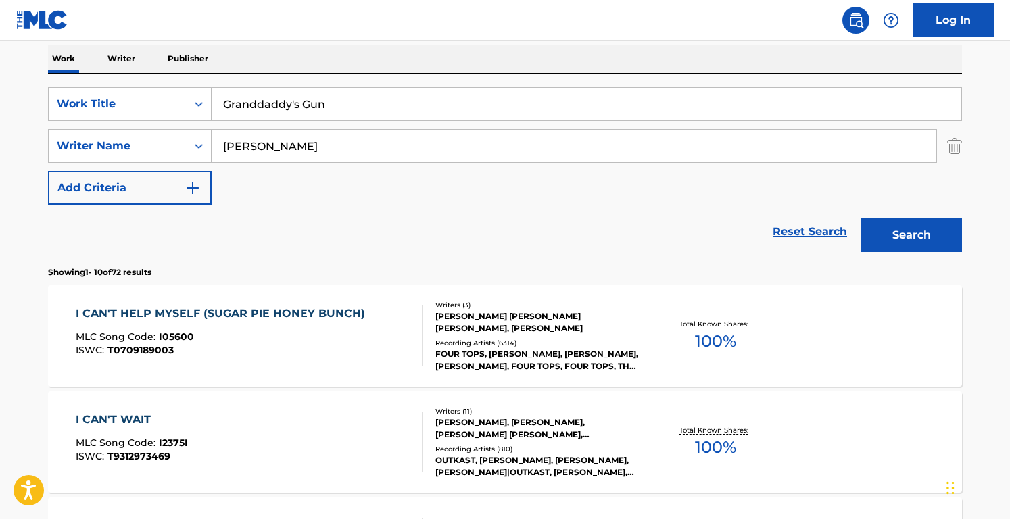
click at [354, 147] on input "[PERSON_NAME]" at bounding box center [574, 146] width 725 height 32
paste input "obby PinsonDallas DavidsonRhett [PERSON_NAME]"
drag, startPoint x: 299, startPoint y: 145, endPoint x: 489, endPoint y: 147, distance: 190.1
click at [489, 149] on input "[PERSON_NAME] DavidsonRhett [PERSON_NAME]" at bounding box center [574, 146] width 725 height 32
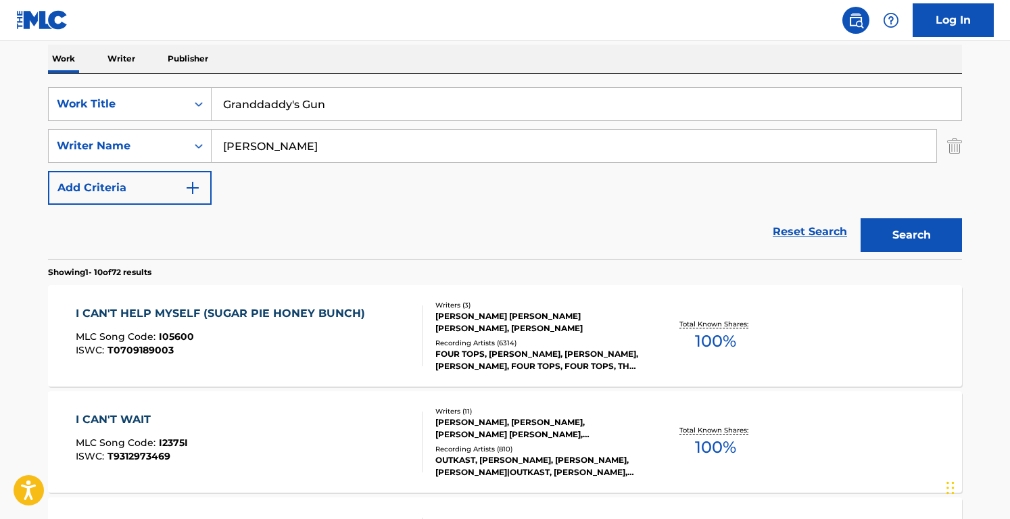
type input "[PERSON_NAME]"
click at [861, 218] on button "Search" at bounding box center [911, 235] width 101 height 34
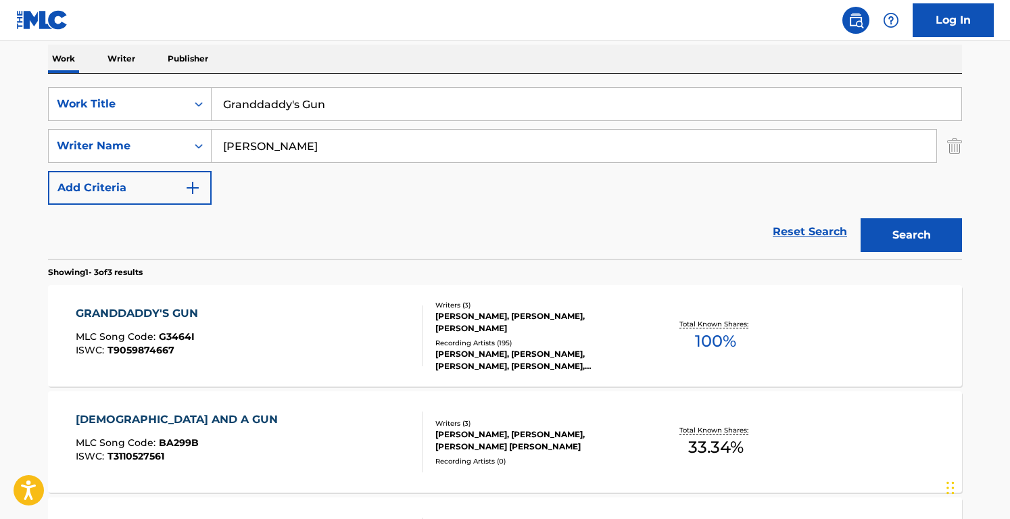
click at [271, 312] on div "GRANDDADDY'S GUN MLC Song Code : G3464I ISWC : T9059874667" at bounding box center [250, 336] width 348 height 61
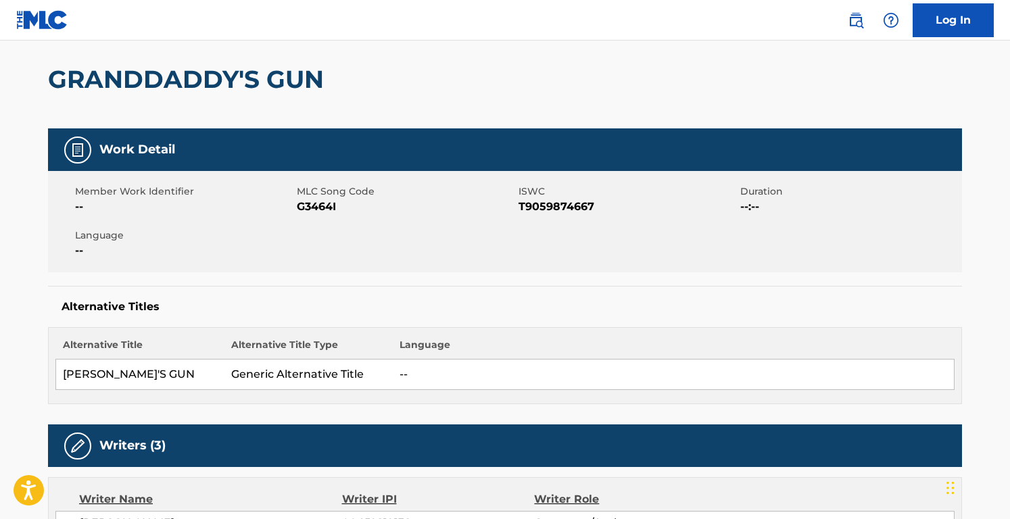
scroll to position [112, 0]
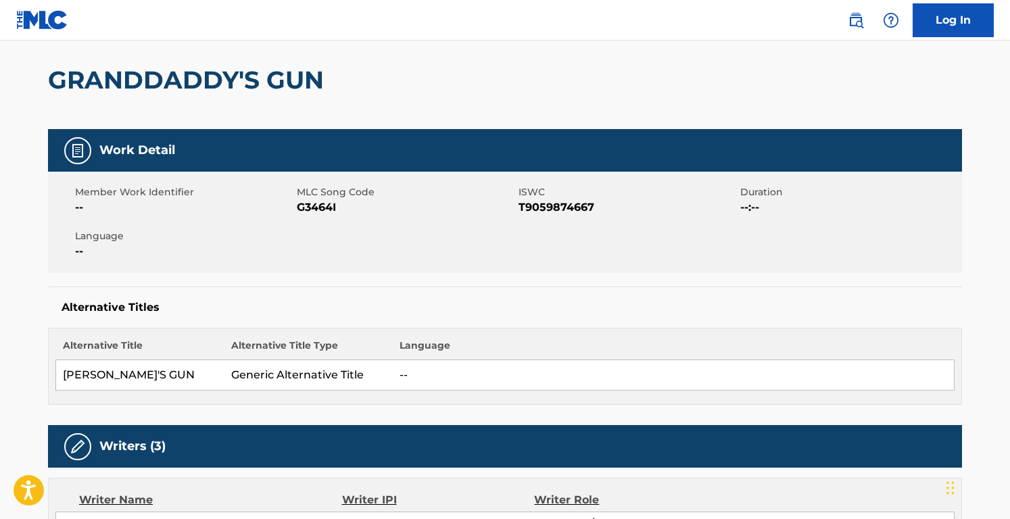
click at [440, 173] on div "Member Work Identifier -- MLC Song Code G3464I ISWC T9059874667 Duration --:-- …" at bounding box center [505, 222] width 914 height 101
click at [253, 335] on div "Alternative Title Alternative Title Type Language GRANDADDY'S GUN Generic Alter…" at bounding box center [505, 366] width 914 height 77
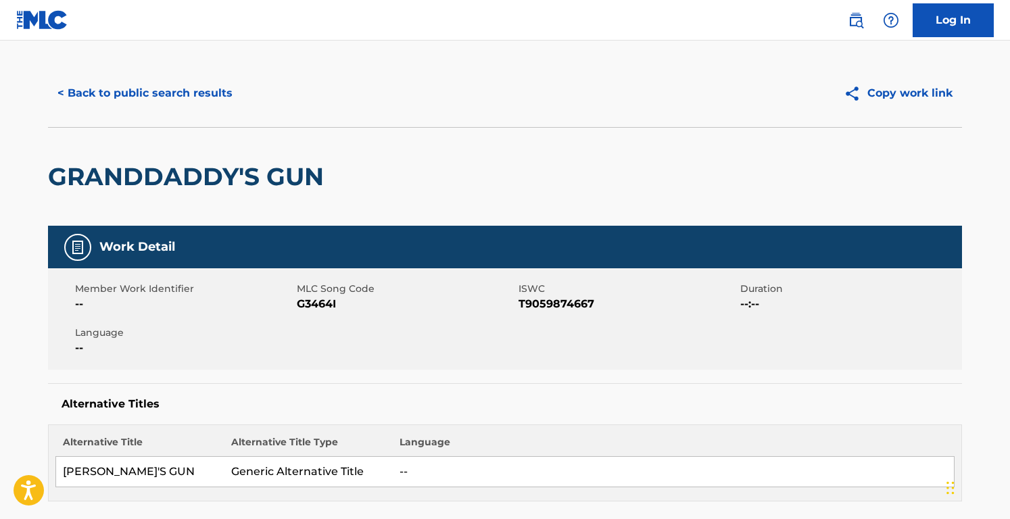
scroll to position [0, 0]
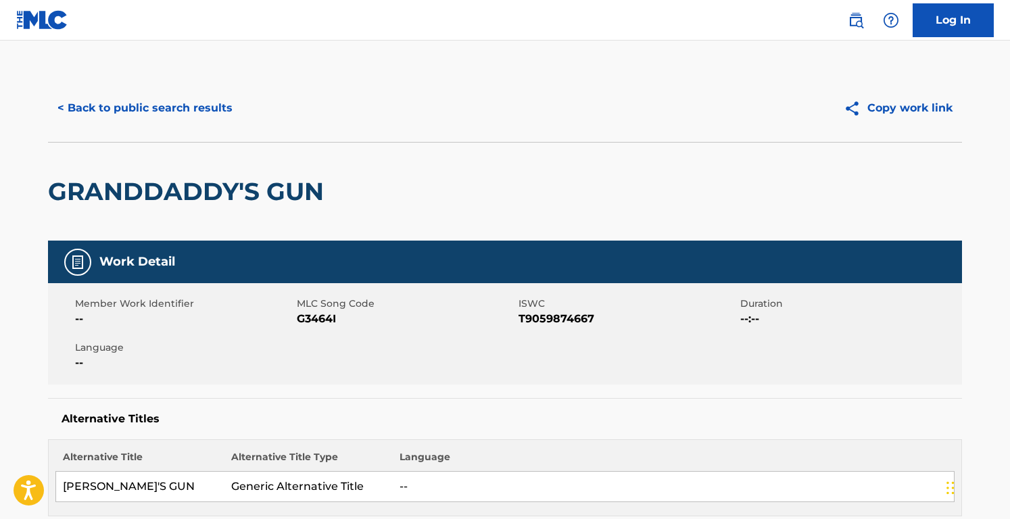
click at [333, 320] on span "G3464I" at bounding box center [406, 319] width 218 height 16
click at [181, 97] on button "< Back to public search results" at bounding box center [145, 108] width 194 height 34
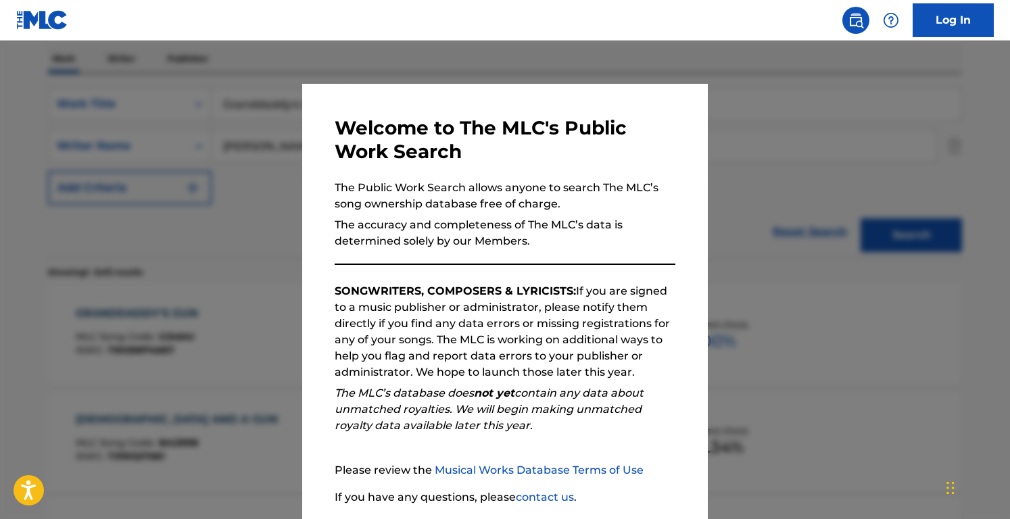
click at [209, 208] on div at bounding box center [505, 300] width 1010 height 519
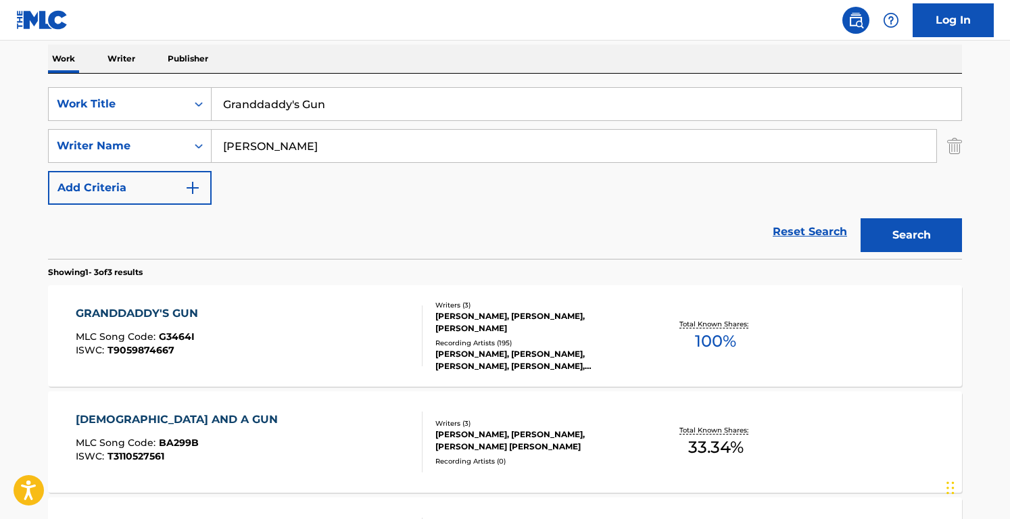
scroll to position [0, 0]
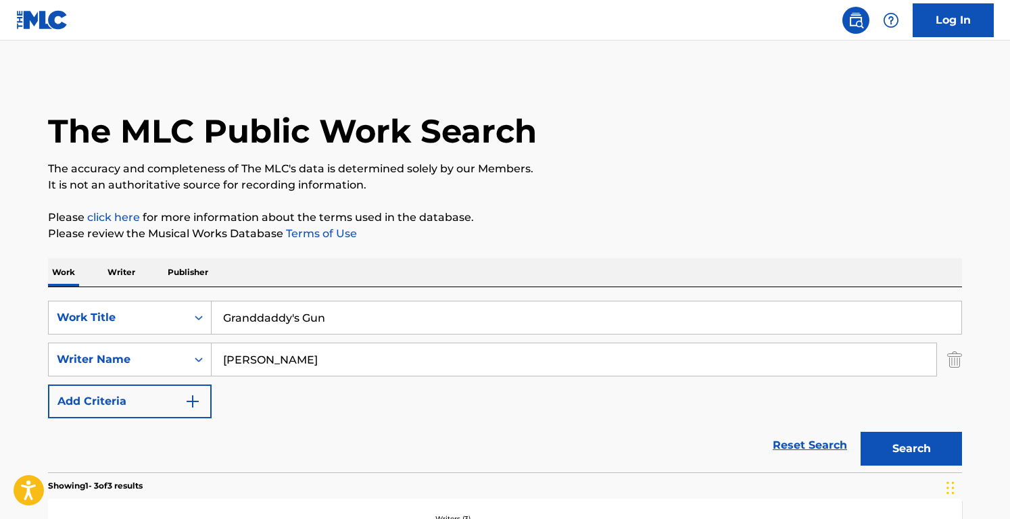
drag, startPoint x: 362, startPoint y: 311, endPoint x: 202, endPoint y: 290, distance: 161.7
click at [206, 292] on div "SearchWithCriteriacd003c52-71ff-4130-b737-9b6f11f31932 Work Title Granddaddy's …" at bounding box center [505, 379] width 914 height 185
paste input "Party in Hell"
click at [425, 323] on input "Party in HellGranddaddy's Gun" at bounding box center [587, 318] width 750 height 32
type input "Party in Hell"
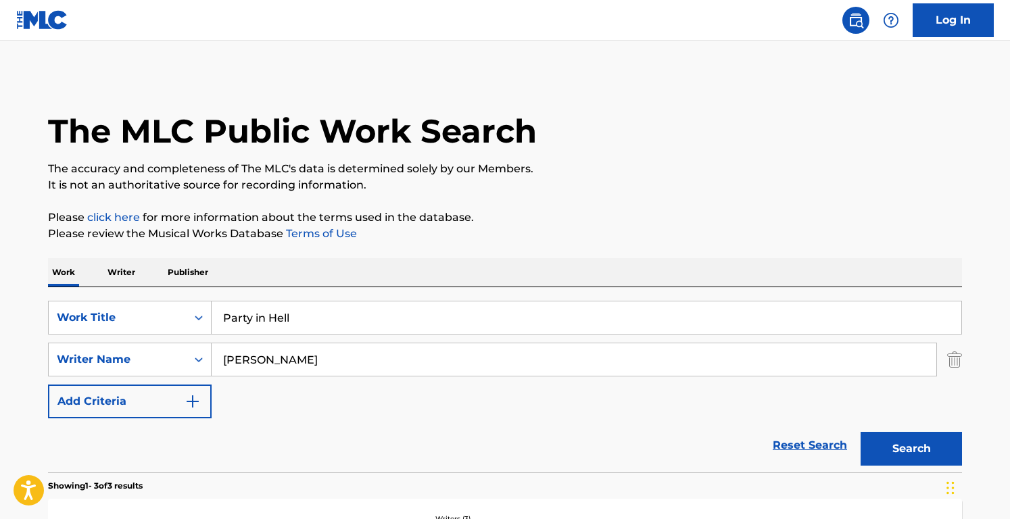
drag, startPoint x: 336, startPoint y: 360, endPoint x: 154, endPoint y: 335, distance: 184.2
click at [154, 335] on div "SearchWithCriteriacd003c52-71ff-4130-b737-9b6f11f31932 Work Title Party in Hell…" at bounding box center [505, 360] width 914 height 118
type input "[PERSON_NAME]"
click at [861, 432] on button "Search" at bounding box center [911, 449] width 101 height 34
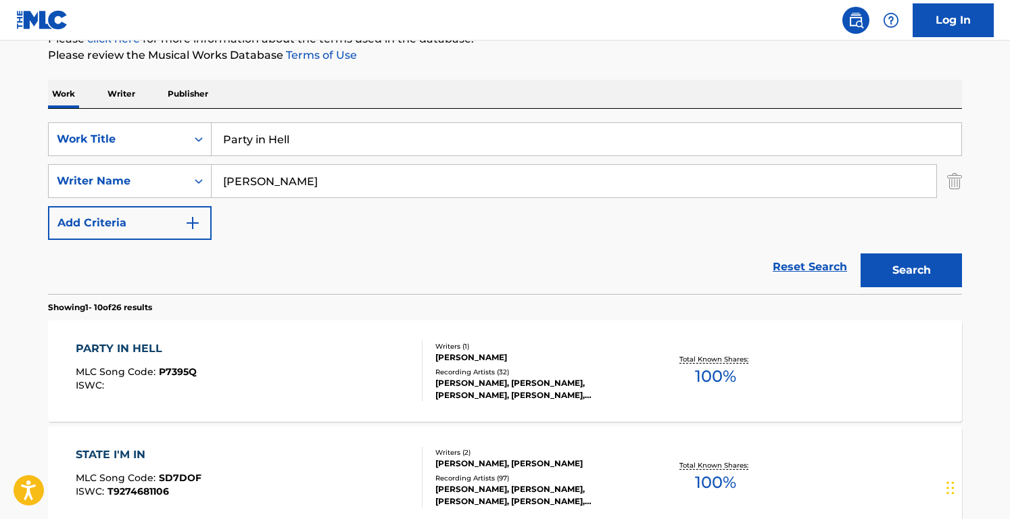
scroll to position [182, 0]
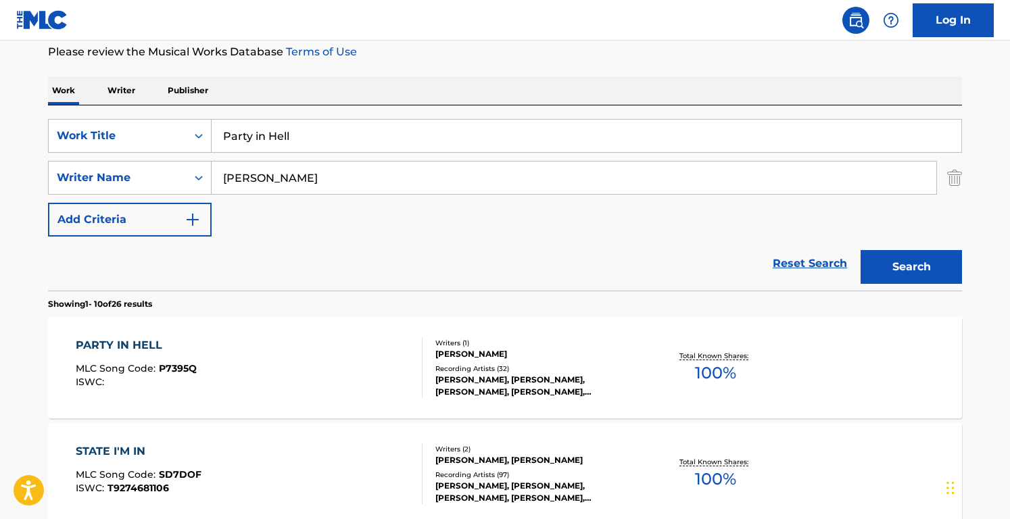
click at [346, 354] on div "PARTY IN HELL MLC Song Code : P7395Q ISWC :" at bounding box center [250, 367] width 348 height 61
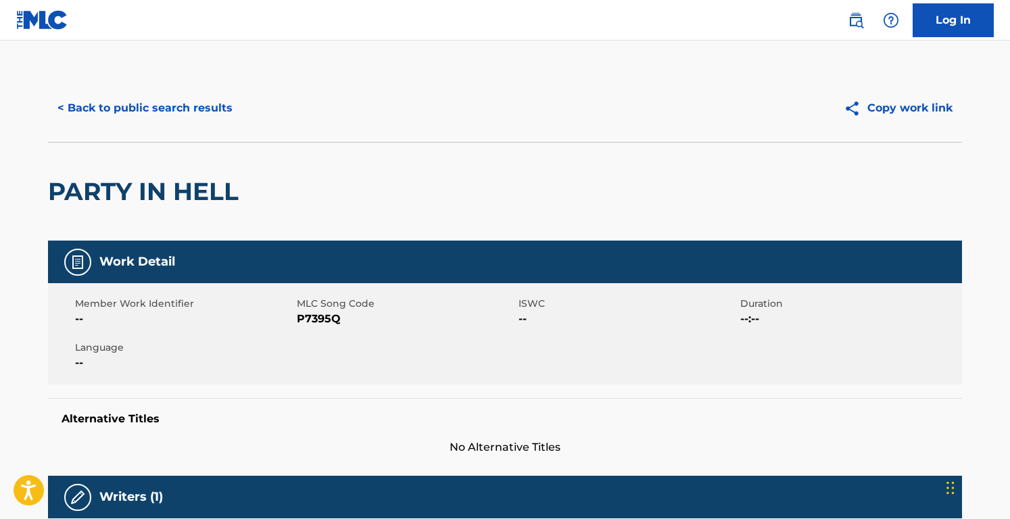
click at [317, 308] on span "MLC Song Code" at bounding box center [406, 304] width 218 height 14
click at [317, 317] on span "P7395Q" at bounding box center [406, 319] width 218 height 16
click at [182, 100] on button "< Back to public search results" at bounding box center [145, 108] width 194 height 34
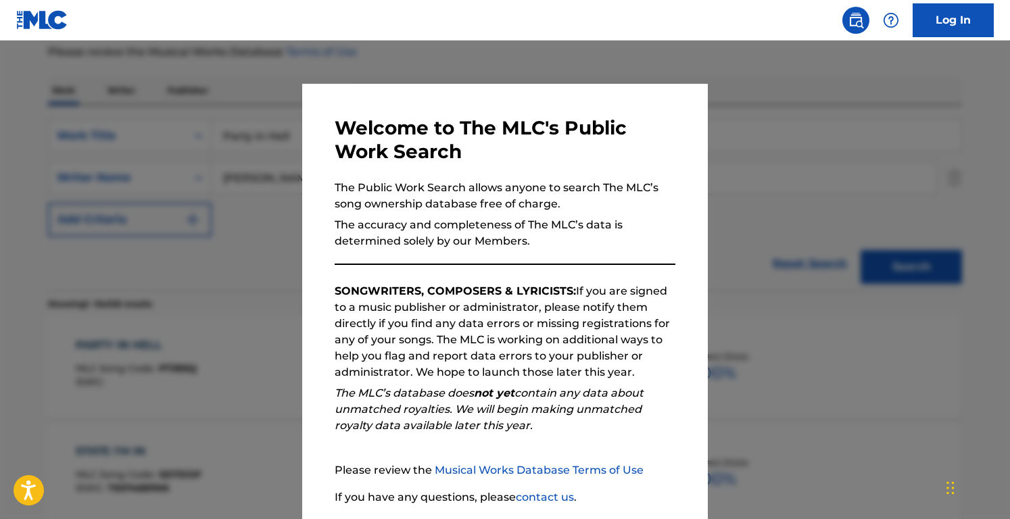
click at [197, 112] on div at bounding box center [505, 300] width 1010 height 519
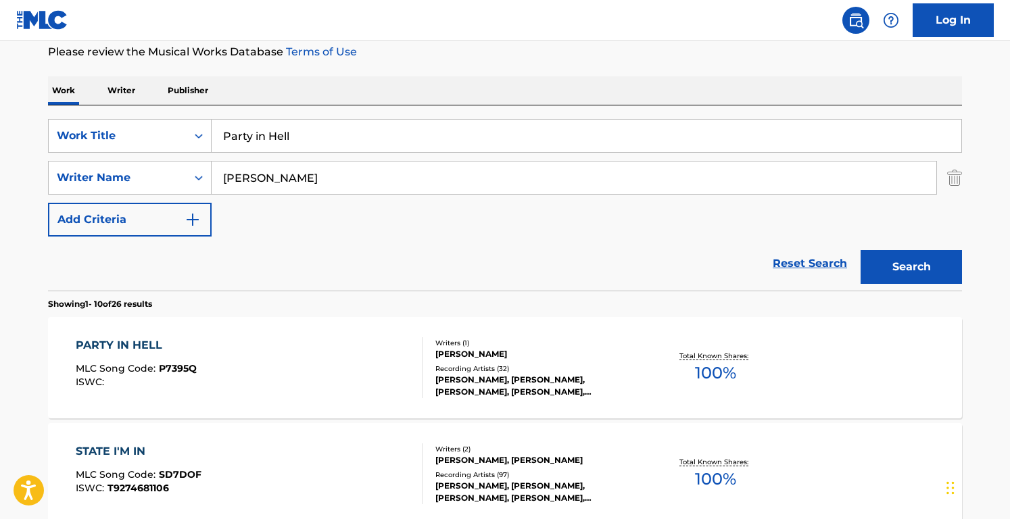
drag, startPoint x: 323, startPoint y: 143, endPoint x: 66, endPoint y: 104, distance: 260.0
paste input "Got Your Money"
type input "Got Your Money"
click at [344, 178] on input "[PERSON_NAME]" at bounding box center [574, 178] width 725 height 32
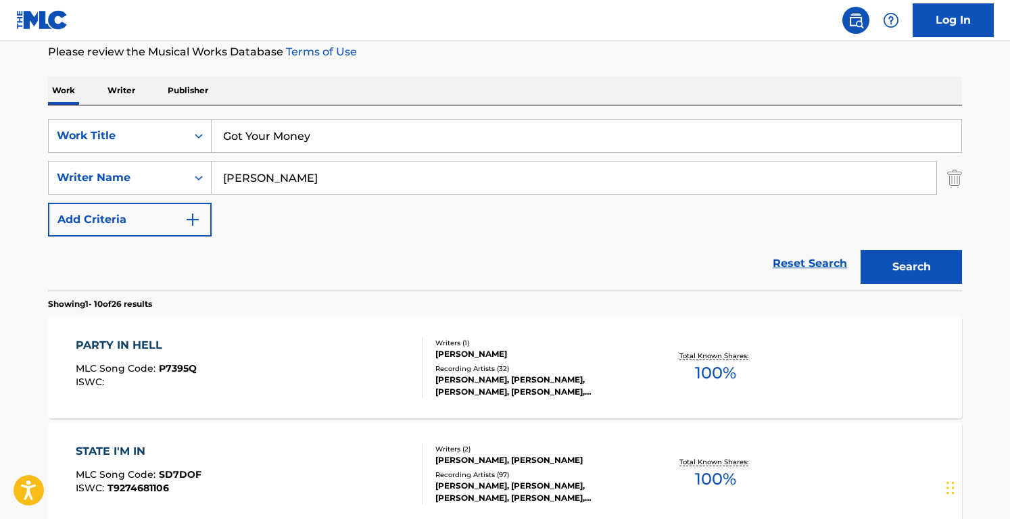
click at [344, 178] on input "[PERSON_NAME]" at bounding box center [574, 178] width 725 height 32
type input "[PERSON_NAME]"
click at [861, 250] on button "Search" at bounding box center [911, 267] width 101 height 34
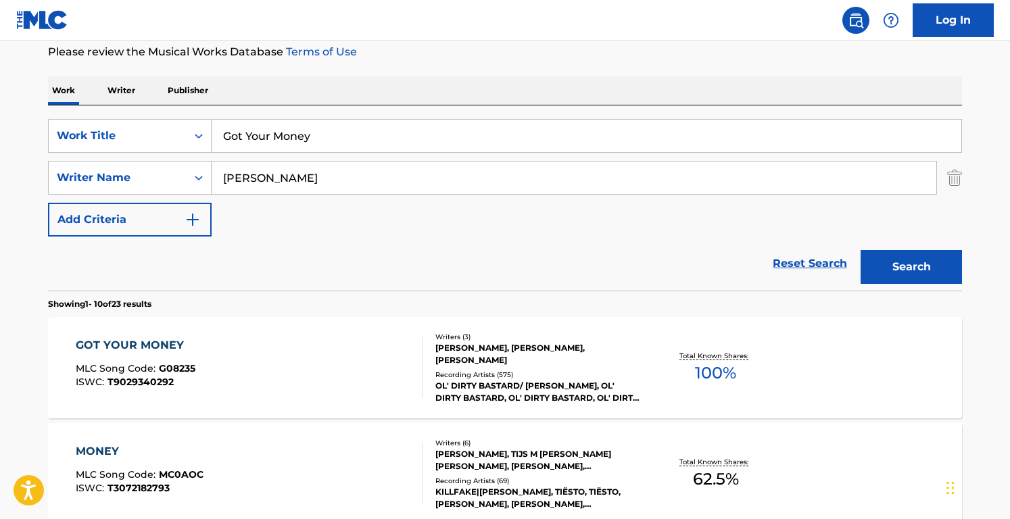
click at [489, 293] on section "Showing 1 - 10 of 23 results" at bounding box center [505, 301] width 914 height 20
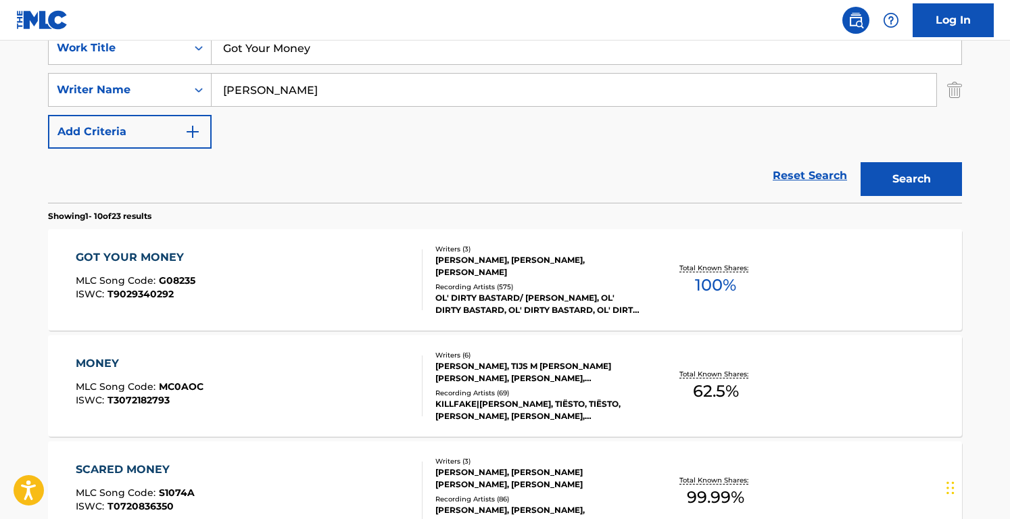
scroll to position [271, 0]
click at [489, 292] on div "OL' DIRTY BASTARD/ [PERSON_NAME], OL' DIRTY BASTARD, OL' DIRTY BASTARD, OL' DIR…" at bounding box center [538, 303] width 204 height 24
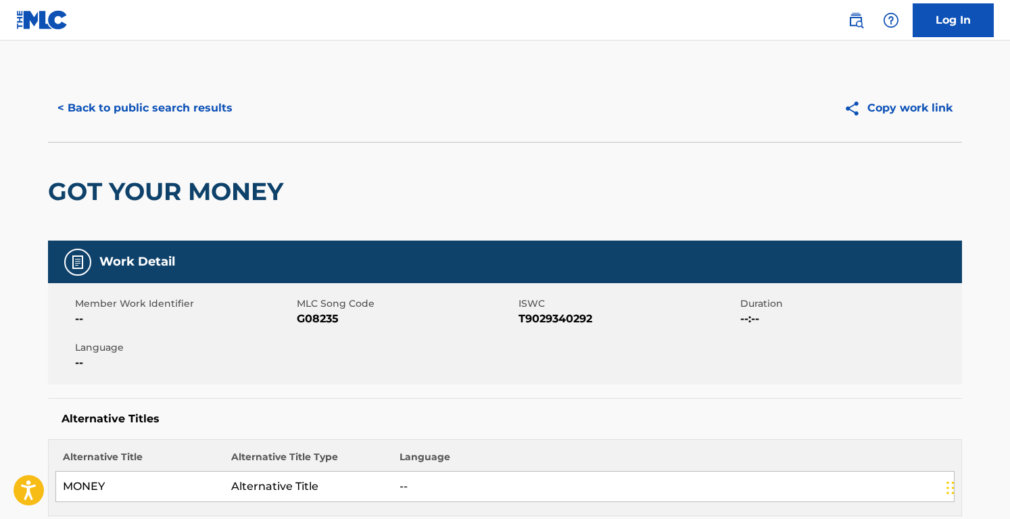
click at [333, 314] on span "G08235" at bounding box center [406, 319] width 218 height 16
click at [193, 106] on button "< Back to public search results" at bounding box center [145, 108] width 194 height 34
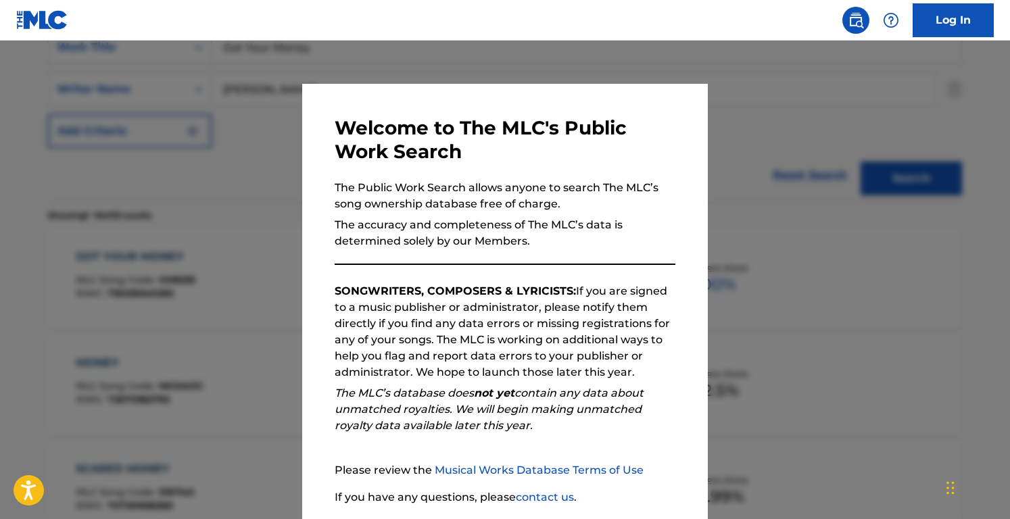
click at [287, 135] on div at bounding box center [505, 300] width 1010 height 519
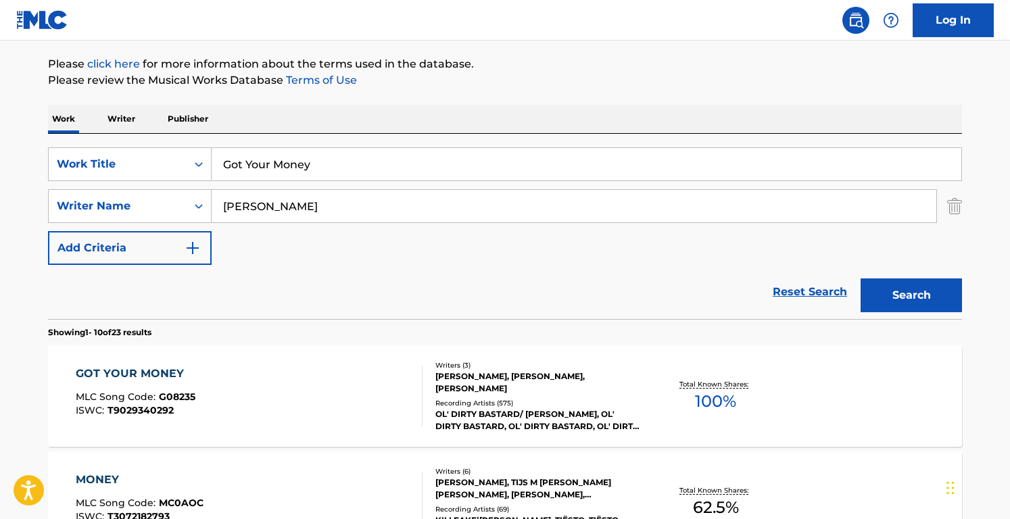
scroll to position [123, 0]
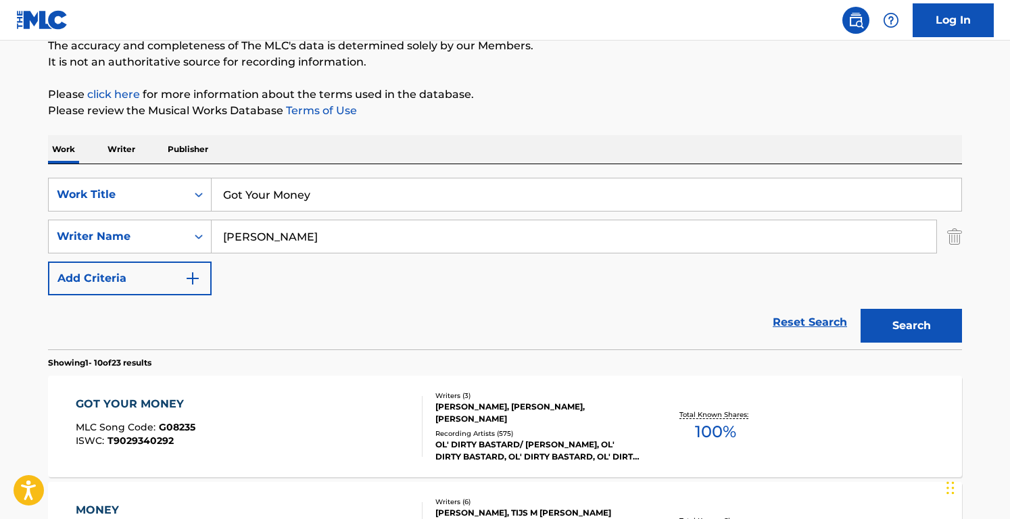
drag, startPoint x: 348, startPoint y: 202, endPoint x: 58, endPoint y: 124, distance: 300.2
paste input "Cumbia Con [PERSON_NAME]"
type input "Cumbia Con [PERSON_NAME]"
drag, startPoint x: 310, startPoint y: 239, endPoint x: 11, endPoint y: 150, distance: 312.4
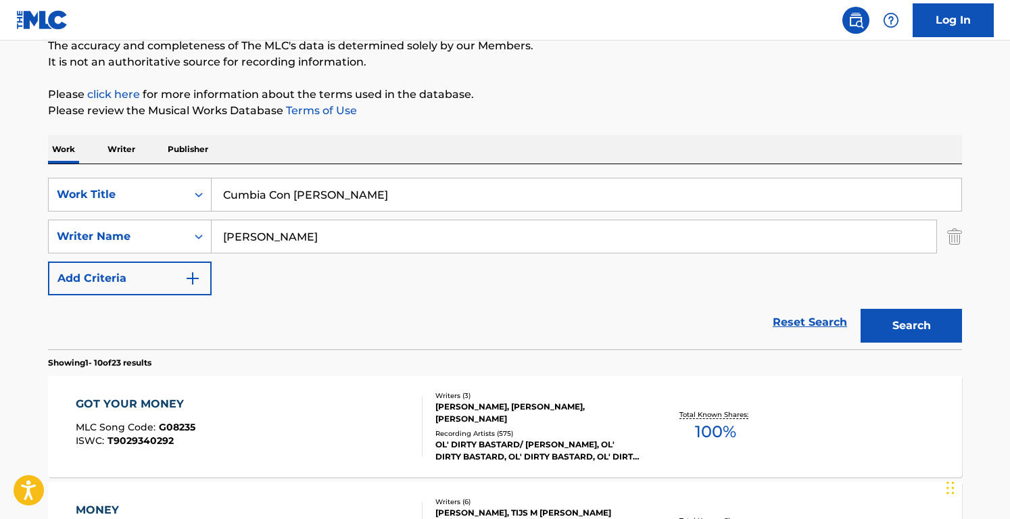
click at [861, 309] on button "Search" at bounding box center [911, 326] width 101 height 34
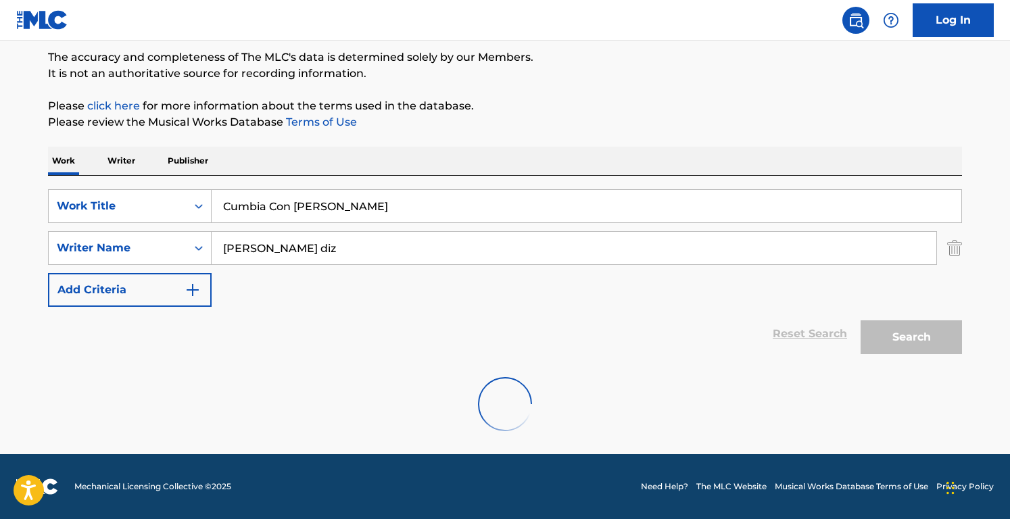
scroll to position [68, 0]
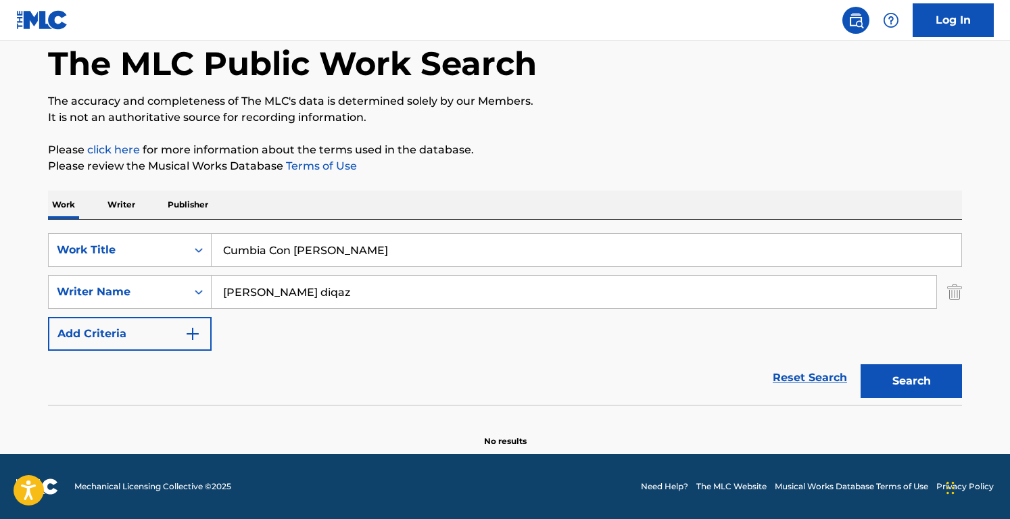
click at [861, 365] on button "Search" at bounding box center [911, 382] width 101 height 34
type input "[PERSON_NAME]"
click at [861, 365] on button "Search" at bounding box center [911, 382] width 101 height 34
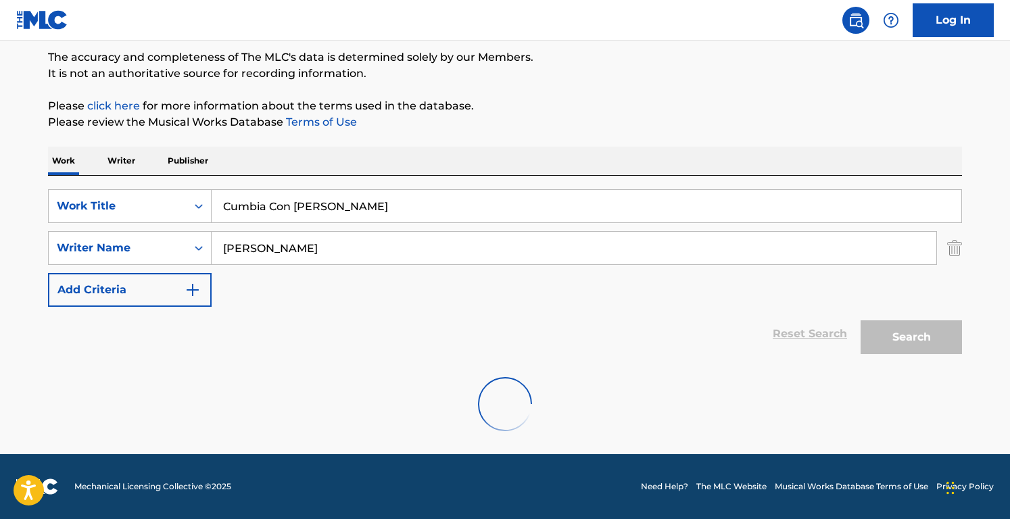
scroll to position [123, 0]
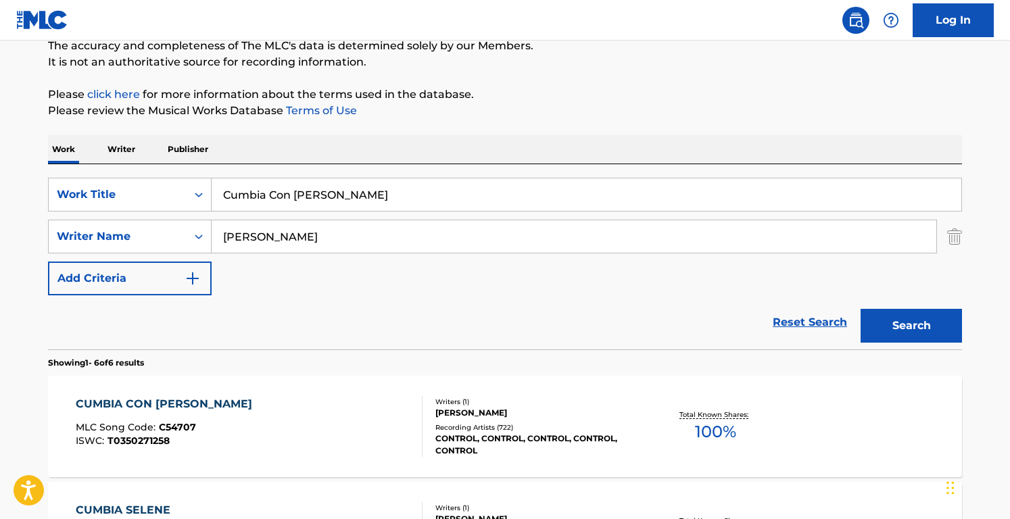
click at [425, 331] on div "Reset Search Search" at bounding box center [505, 323] width 914 height 54
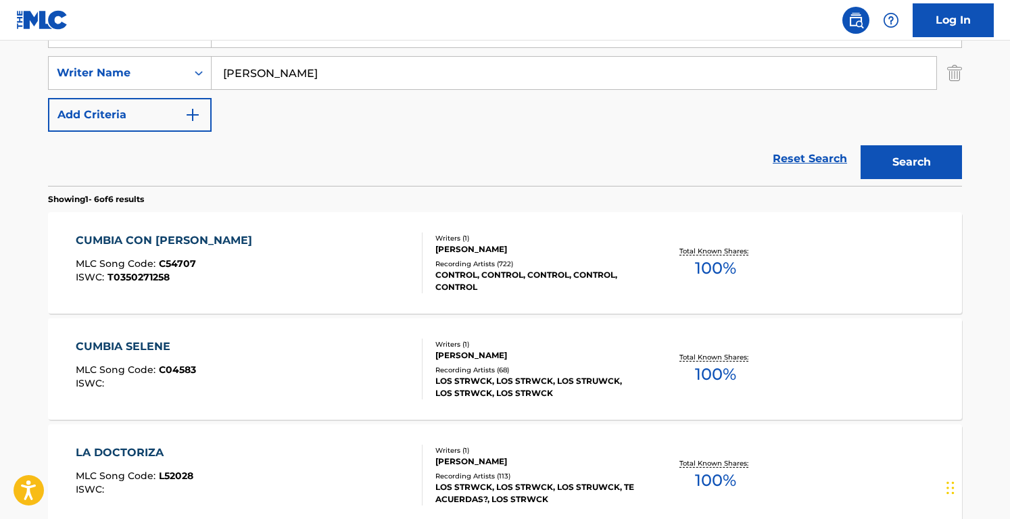
scroll to position [289, 0]
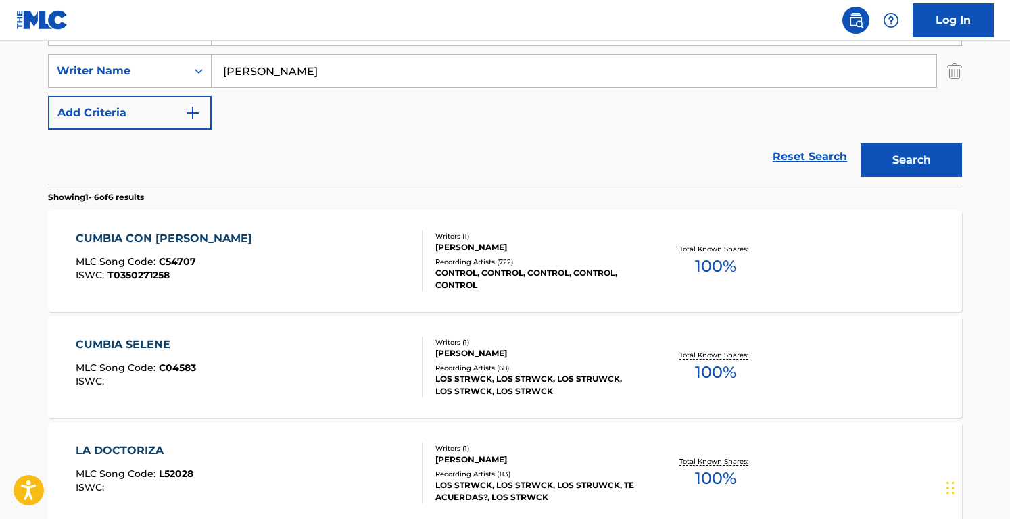
click at [402, 271] on div "CUMBIA CON [PERSON_NAME] MLC Song Code : C54707 ISWC : T0350271258" at bounding box center [250, 261] width 348 height 61
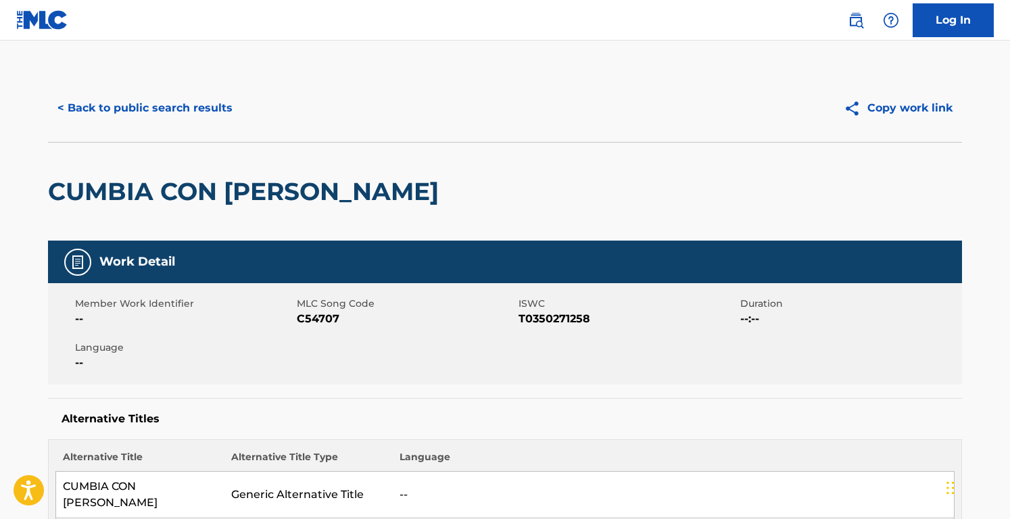
click at [300, 315] on span "C54707" at bounding box center [406, 319] width 218 height 16
click at [146, 104] on button "< Back to public search results" at bounding box center [145, 108] width 194 height 34
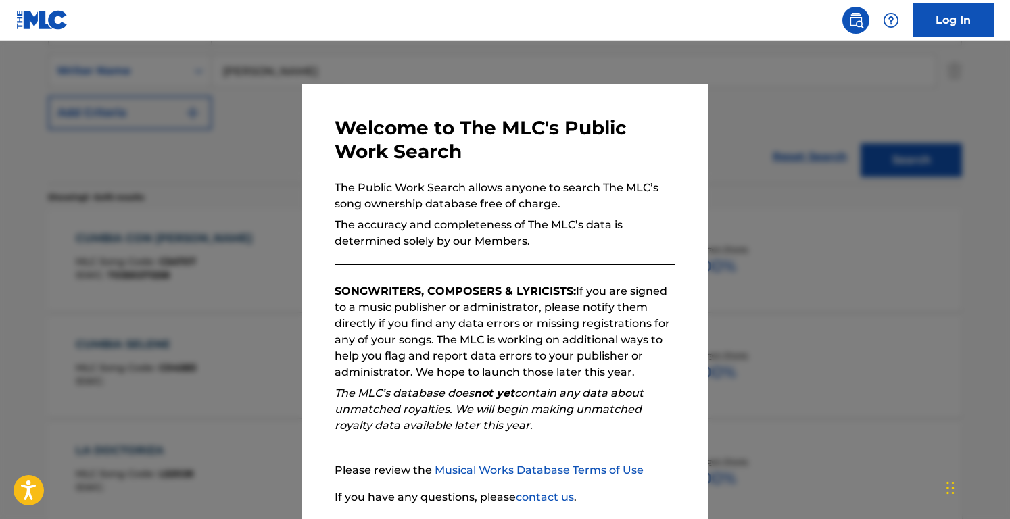
click at [289, 135] on div at bounding box center [505, 300] width 1010 height 519
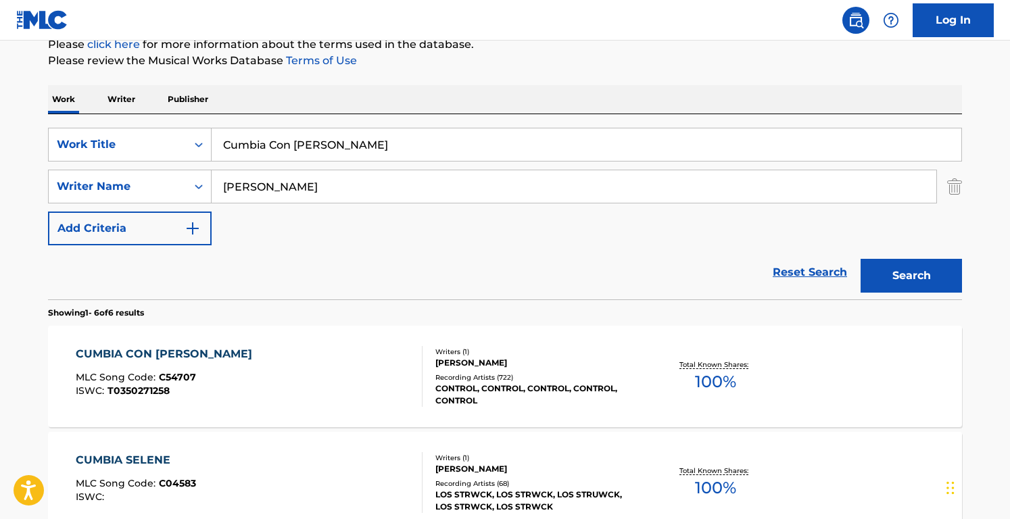
scroll to position [174, 0]
drag, startPoint x: 212, startPoint y: 130, endPoint x: 28, endPoint y: 124, distance: 184.7
click at [28, 124] on main "The MLC Public Work Search The accuracy and completeness of The MLC's data is d…" at bounding box center [505, 447] width 1010 height 1161
paste input "3 Hours of Soaking in His Presence"
type input "3 Hours of Soaking in His Presence"
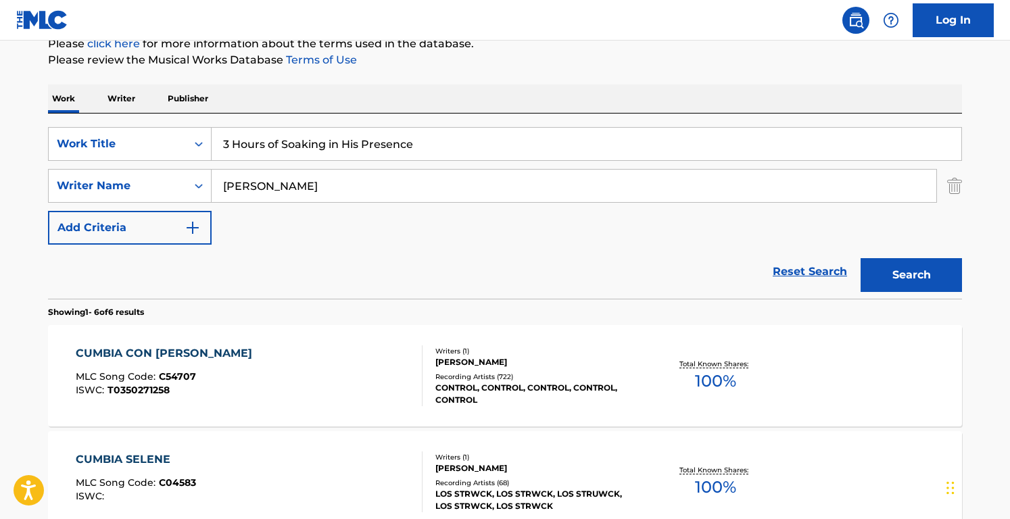
click at [358, 190] on input "[PERSON_NAME]" at bounding box center [574, 186] width 725 height 32
paste input "[PERSON_NAME]"
click at [861, 258] on button "Search" at bounding box center [911, 275] width 101 height 34
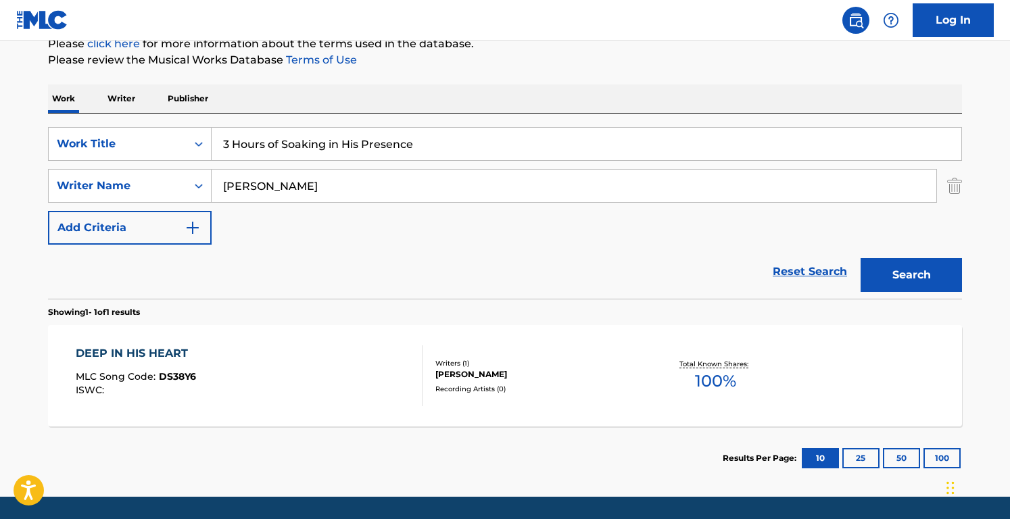
click at [424, 174] on input "[PERSON_NAME]" at bounding box center [574, 186] width 725 height 32
paste input "[PERSON_NAME] LeadonDon [PERSON_NAME]"
type input "[PERSON_NAME] LeadonDon [PERSON_NAME]"
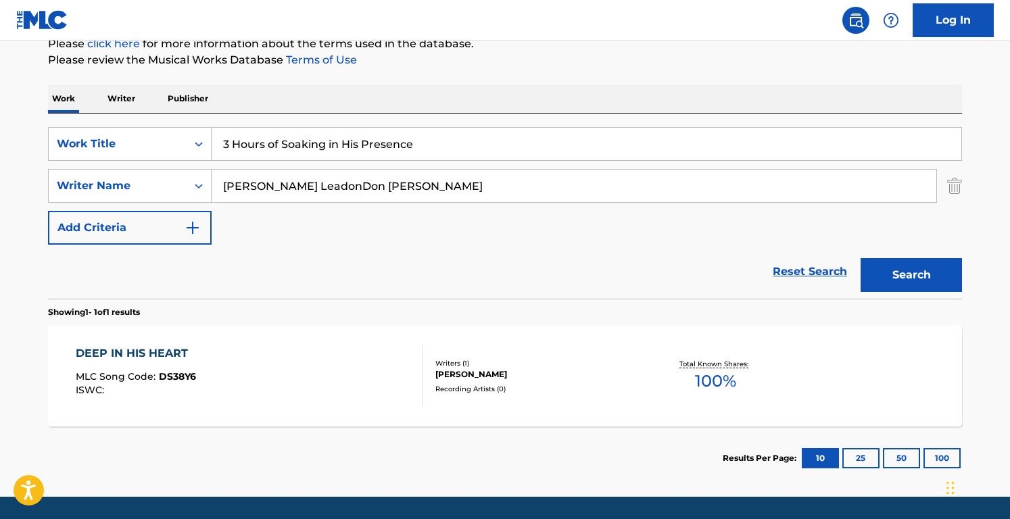
drag, startPoint x: 472, startPoint y: 156, endPoint x: 66, endPoint y: 116, distance: 407.7
click at [66, 116] on div "SearchWithCriteriacd003c52-71ff-4130-b737-9b6f11f31932 Work Title 3 Hours of So…" at bounding box center [505, 206] width 914 height 185
drag, startPoint x: 314, startPoint y: 188, endPoint x: 480, endPoint y: 203, distance: 167.0
click at [480, 203] on div "SearchWithCriteriacd003c52-71ff-4130-b737-9b6f11f31932 Work Title witchy woman …" at bounding box center [505, 186] width 914 height 118
click at [861, 258] on button "Search" at bounding box center [911, 275] width 101 height 34
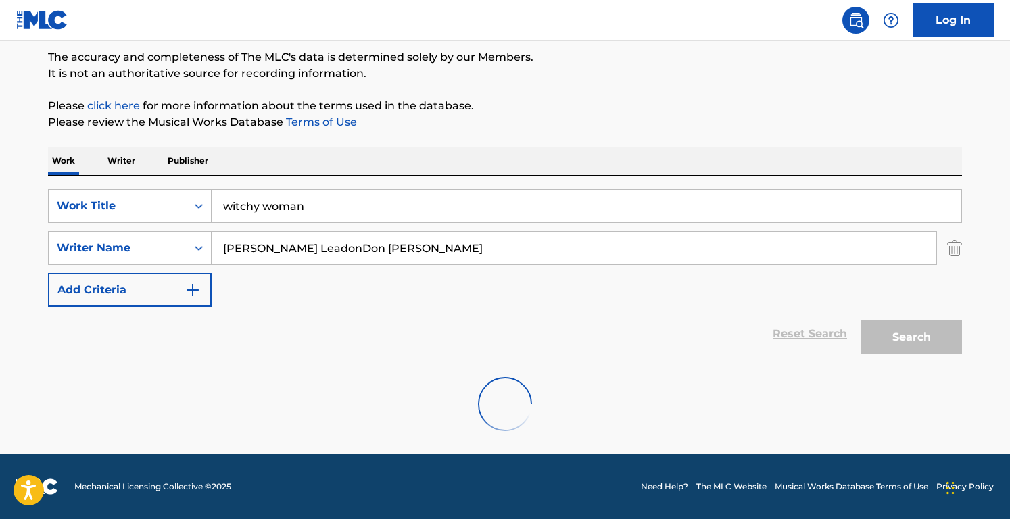
scroll to position [68, 0]
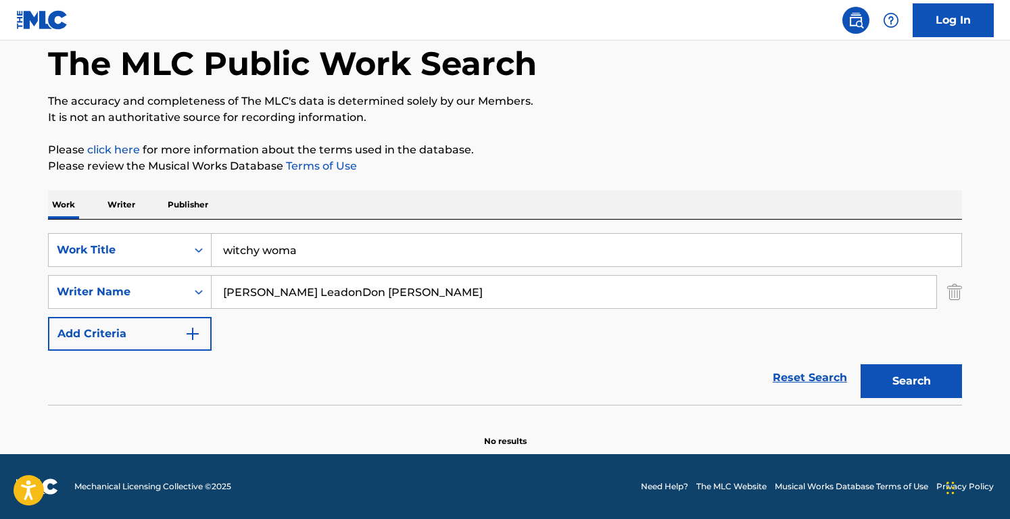
type input "witchy woman"
drag, startPoint x: 304, startPoint y: 291, endPoint x: 481, endPoint y: 296, distance: 176.6
click at [481, 296] on input "[PERSON_NAME] LeadonDon [PERSON_NAME]" at bounding box center [574, 292] width 725 height 32
click at [861, 365] on button "Search" at bounding box center [911, 382] width 101 height 34
drag, startPoint x: 339, startPoint y: 287, endPoint x: 132, endPoint y: 283, distance: 207.0
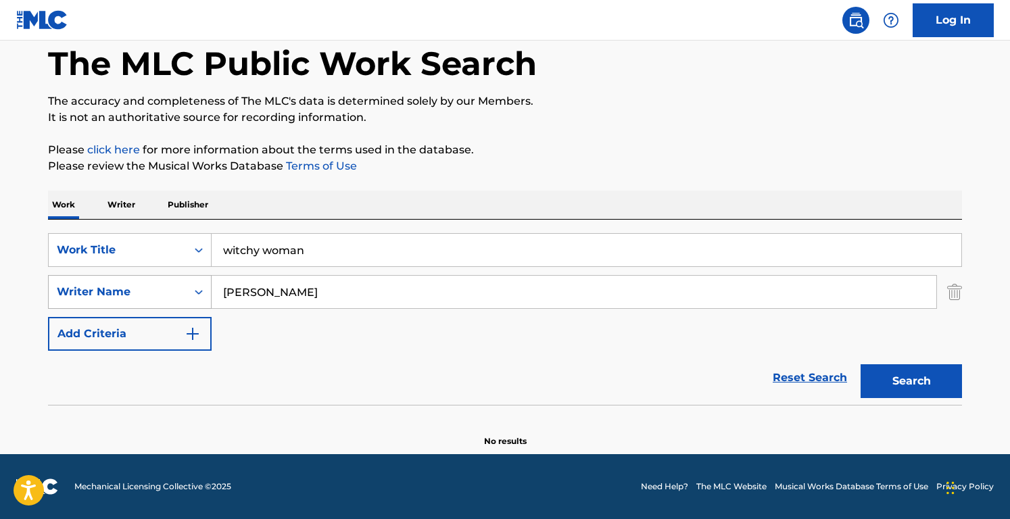
click at [132, 283] on div "SearchWithCriteriaf224a8d1-585e-42ca-9a61-974bafe265c4 Writer Name [PERSON_NAME]" at bounding box center [505, 292] width 914 height 34
paste input "[PERSON_NAME]"
type input "[PERSON_NAME]"
click at [861, 365] on button "Search" at bounding box center [911, 382] width 101 height 34
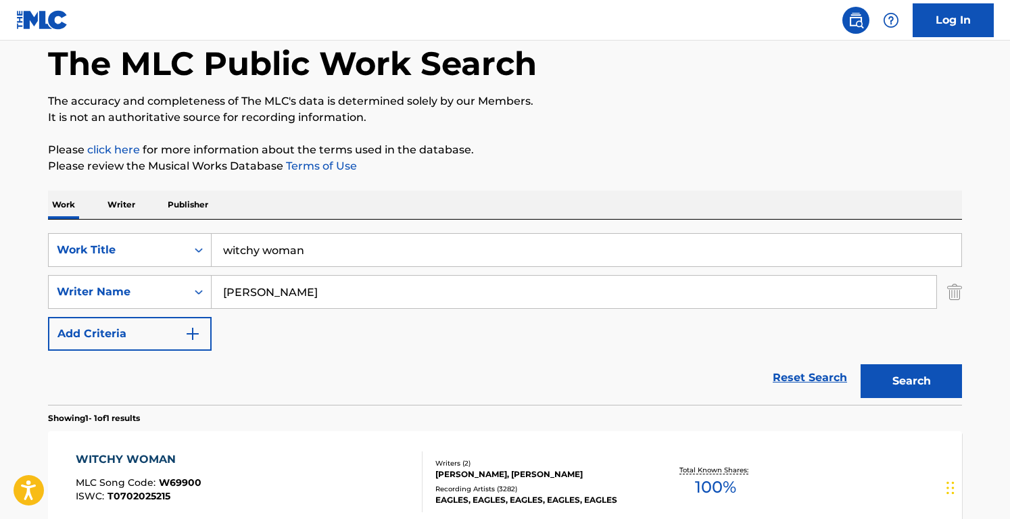
scroll to position [216, 0]
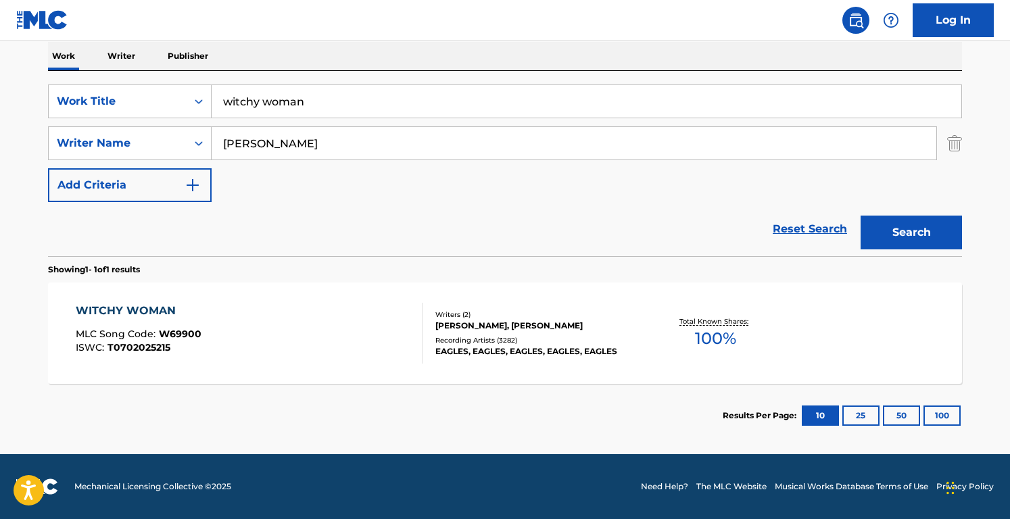
click at [396, 335] on div "WITCHY WOMAN MLC Song Code : W69900 ISWC : T0702025215" at bounding box center [250, 333] width 348 height 61
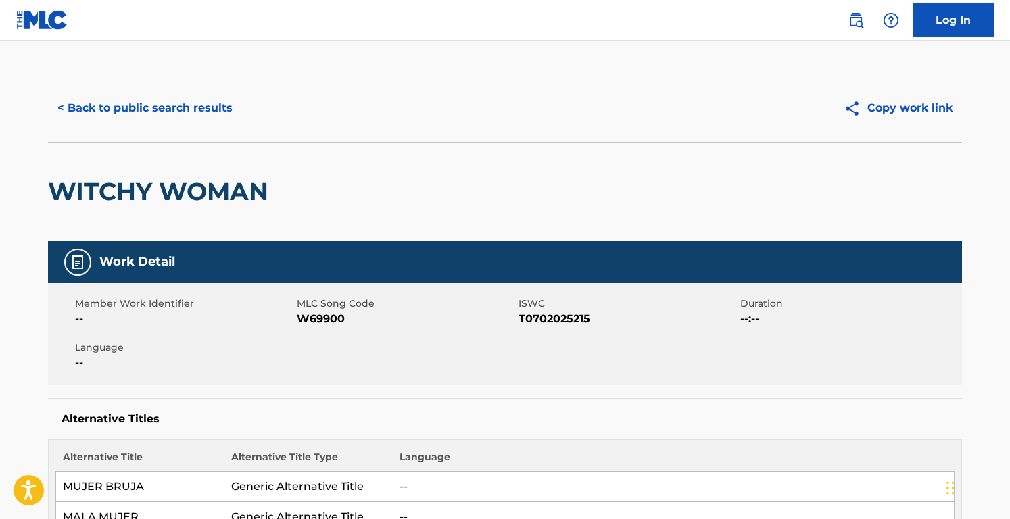
click at [317, 324] on span "W69900" at bounding box center [406, 319] width 218 height 16
click at [182, 118] on button "< Back to public search results" at bounding box center [145, 108] width 194 height 34
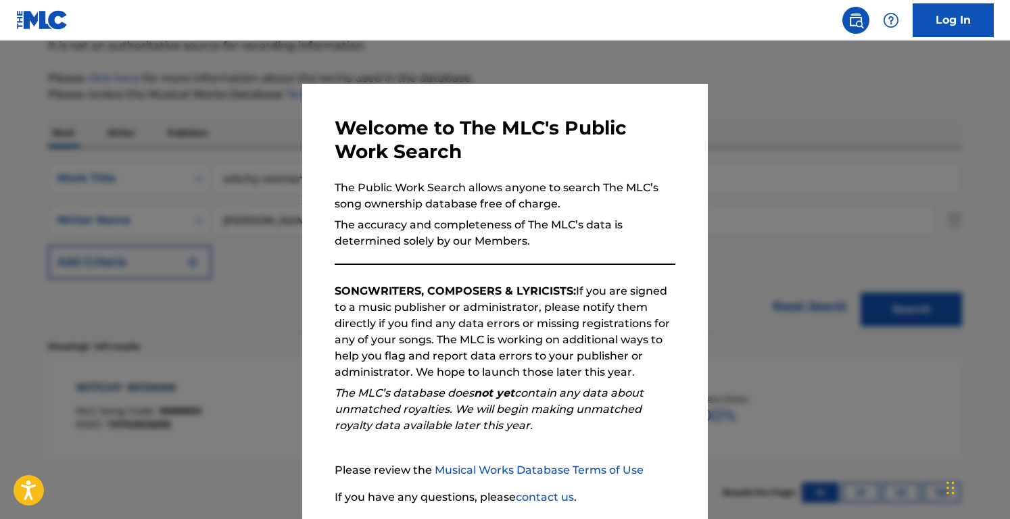
click at [371, 188] on p "The Public Work Search allows anyone to search The MLC’s song ownership databas…" at bounding box center [505, 196] width 341 height 32
click at [290, 224] on div at bounding box center [505, 300] width 1010 height 519
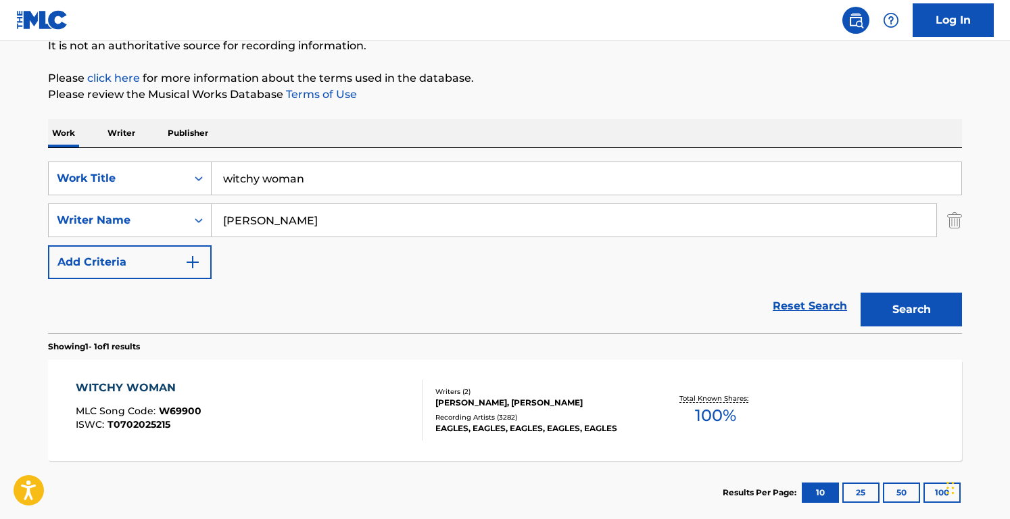
drag, startPoint x: 373, startPoint y: 174, endPoint x: 11, endPoint y: 161, distance: 362.1
click at [11, 161] on main "The MLC Public Work Search The accuracy and completeness of The MLC's data is d…" at bounding box center [505, 216] width 1010 height 630
paste input "Lyin' Eyes"
type input "Lyin' Eyes"
drag, startPoint x: 379, startPoint y: 216, endPoint x: 161, endPoint y: 214, distance: 218.5
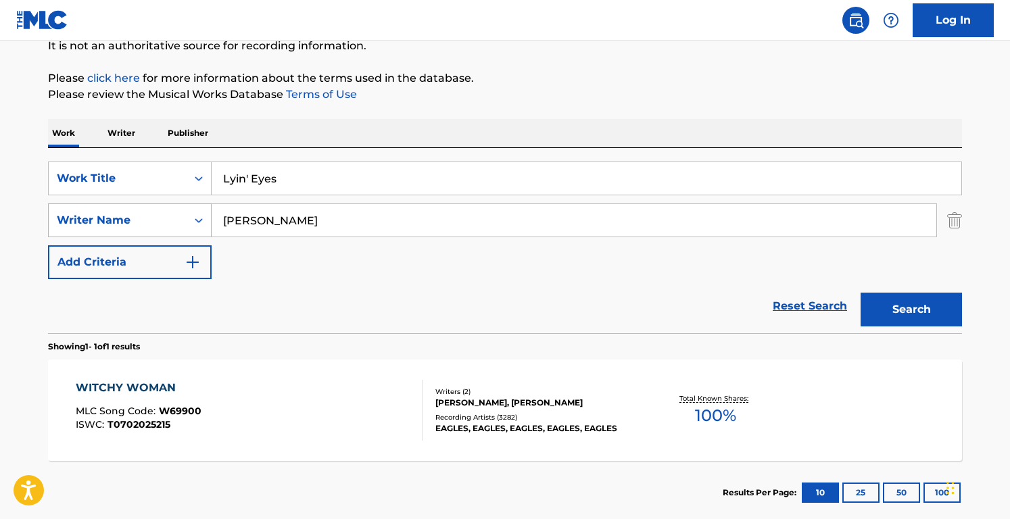
click at [161, 214] on div "SearchWithCriteriaf224a8d1-585e-42ca-9a61-974bafe265c4 Writer Name [PERSON_NAME]" at bounding box center [505, 221] width 914 height 34
type input "[PERSON_NAME]"
click at [861, 293] on button "Search" at bounding box center [911, 310] width 101 height 34
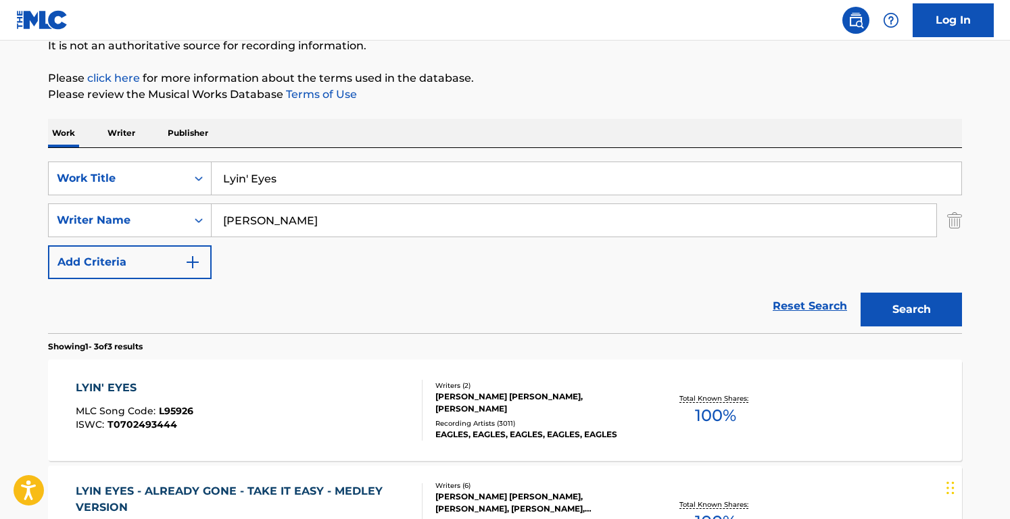
click at [360, 266] on div "SearchWithCriteriacd003c52-71ff-4130-b737-9b6f11f31932 Work Title Lyin' Eyes Se…" at bounding box center [505, 221] width 914 height 118
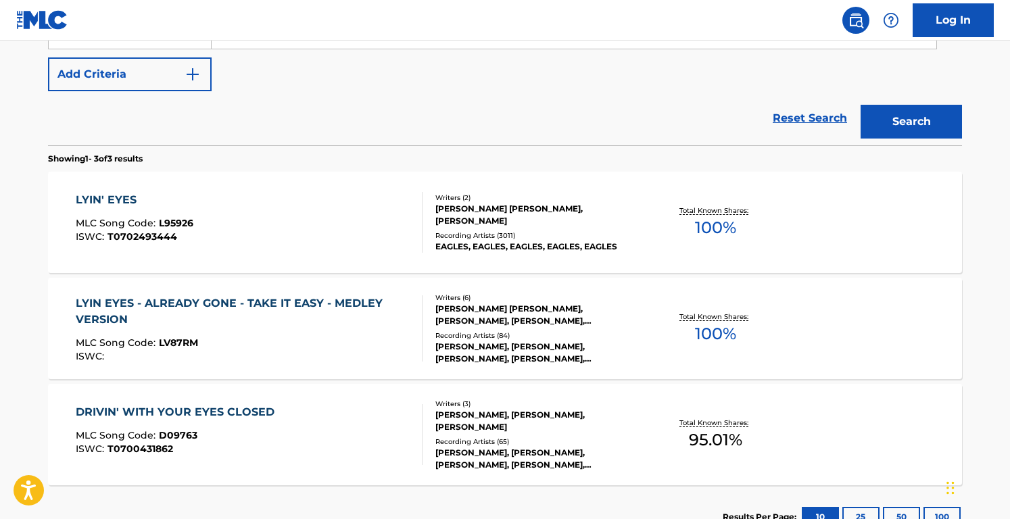
scroll to position [329, 0]
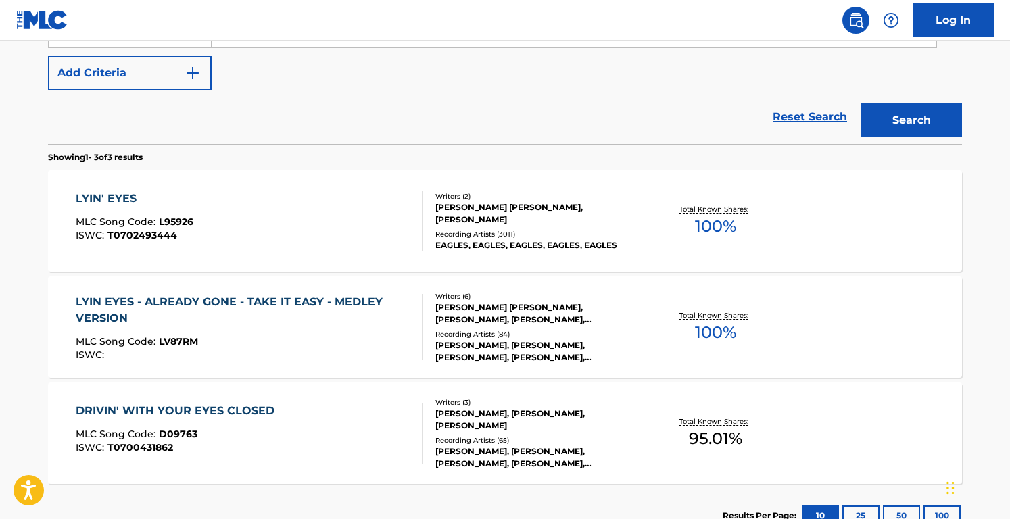
click at [363, 224] on div "LYIN' EYES MLC Song Code : L95926 ISWC : T0702493444" at bounding box center [250, 221] width 348 height 61
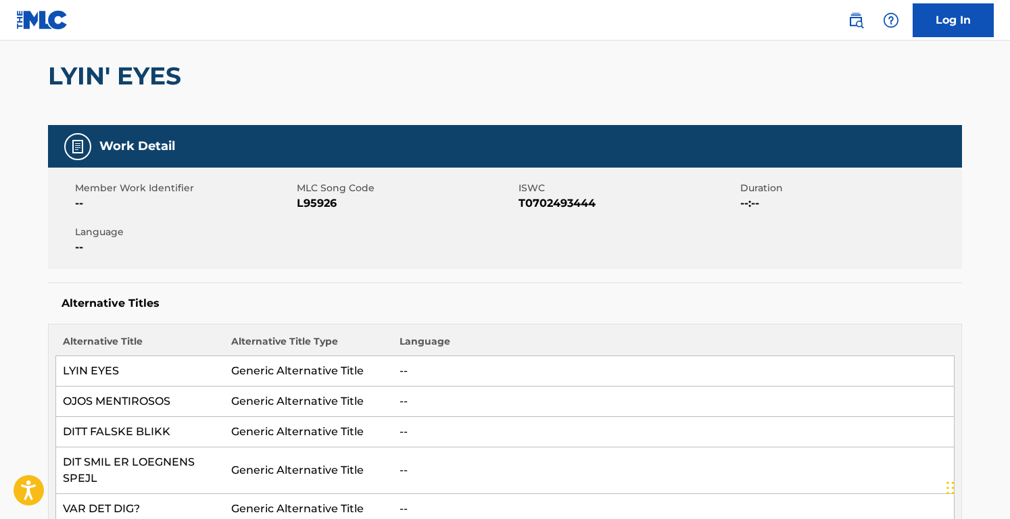
scroll to position [114, 0]
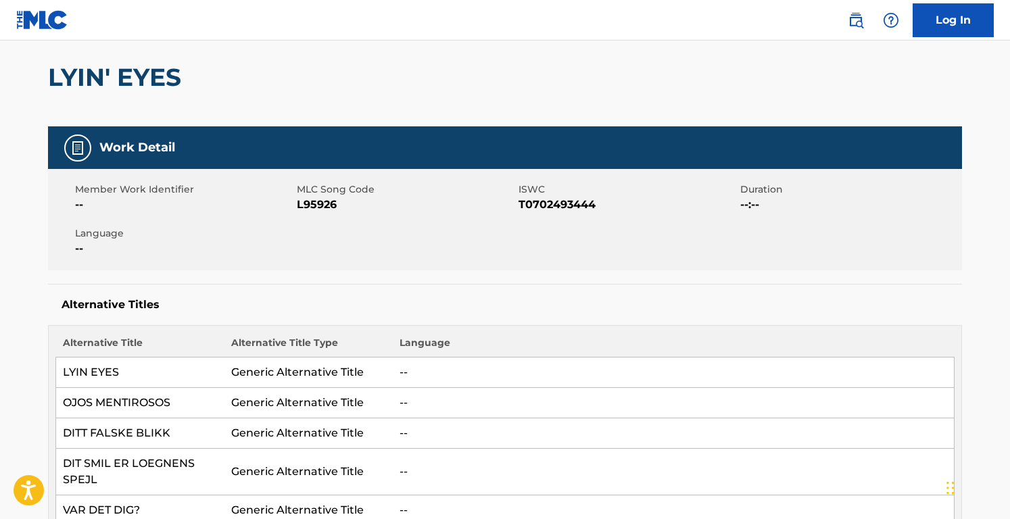
click at [322, 210] on span "L95926" at bounding box center [406, 205] width 218 height 16
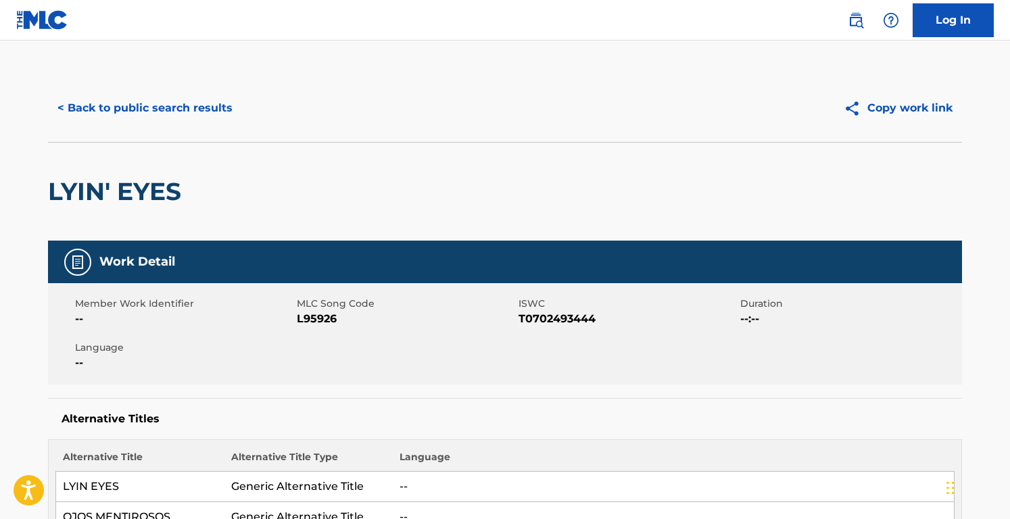
click at [147, 128] on div "< Back to public search results Copy work link" at bounding box center [505, 108] width 914 height 68
click at [147, 108] on button "< Back to public search results" at bounding box center [145, 108] width 194 height 34
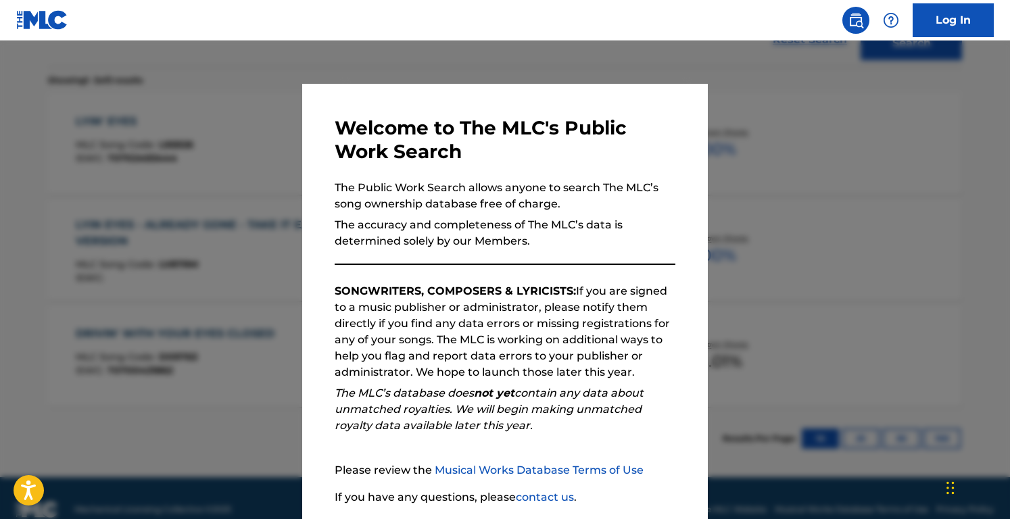
click at [200, 93] on div at bounding box center [505, 300] width 1010 height 519
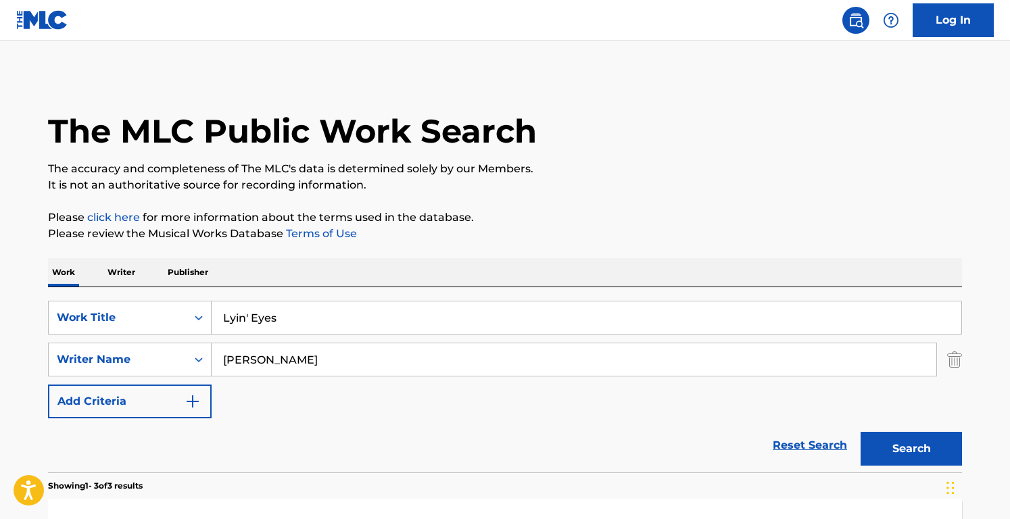
drag, startPoint x: 318, startPoint y: 329, endPoint x: 42, endPoint y: 237, distance: 290.6
click at [42, 237] on div "The MLC Public Work Search The accuracy and completeness of The MLC's data is d…" at bounding box center [505, 475] width 947 height 802
paste input "ife's Been Good"
type input "Life's Been Good"
drag, startPoint x: 192, startPoint y: 354, endPoint x: 70, endPoint y: 340, distance: 123.2
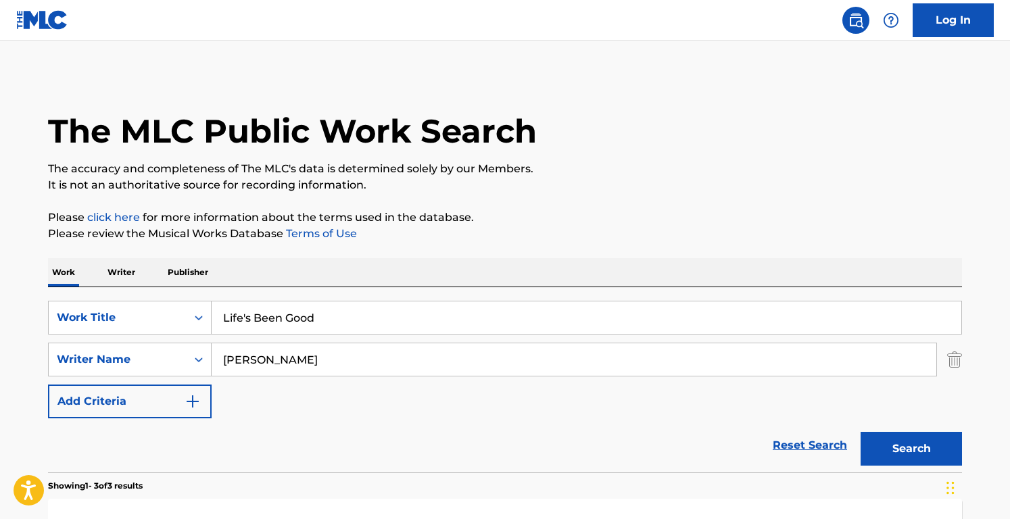
click at [70, 340] on div "SearchWithCriteriacd003c52-71ff-4130-b737-9b6f11f31932 Work Title Life's Been G…" at bounding box center [505, 360] width 914 height 118
click at [861, 432] on button "Search" at bounding box center [911, 449] width 101 height 34
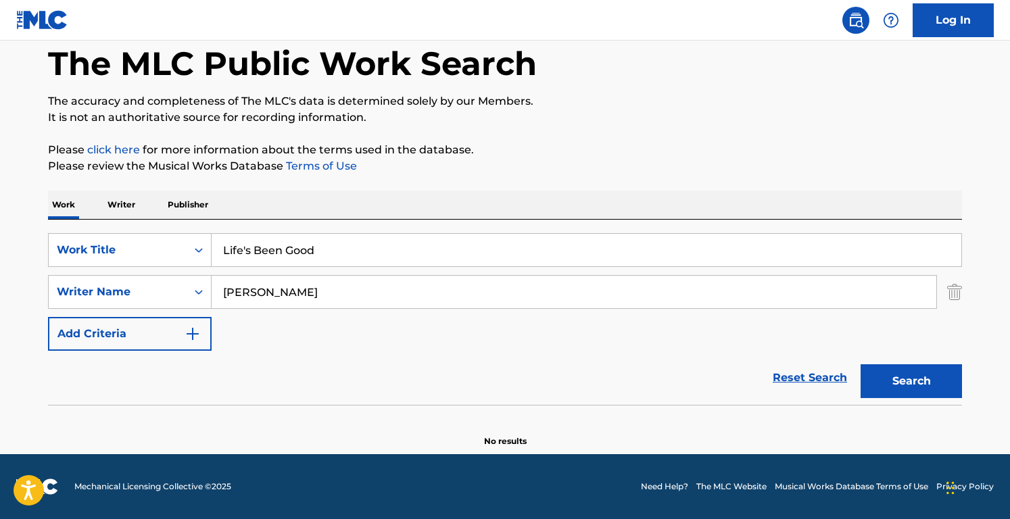
click at [313, 290] on input "[PERSON_NAME]" at bounding box center [574, 292] width 725 height 32
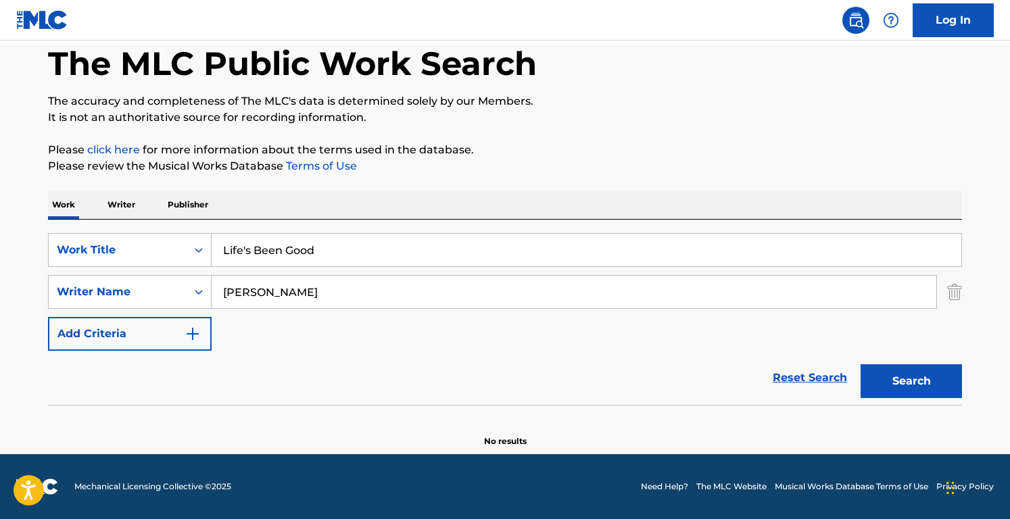
paste input "[PERSON_NAME] W"
type input "[PERSON_NAME]"
click at [861, 365] on button "Search" at bounding box center [911, 382] width 101 height 34
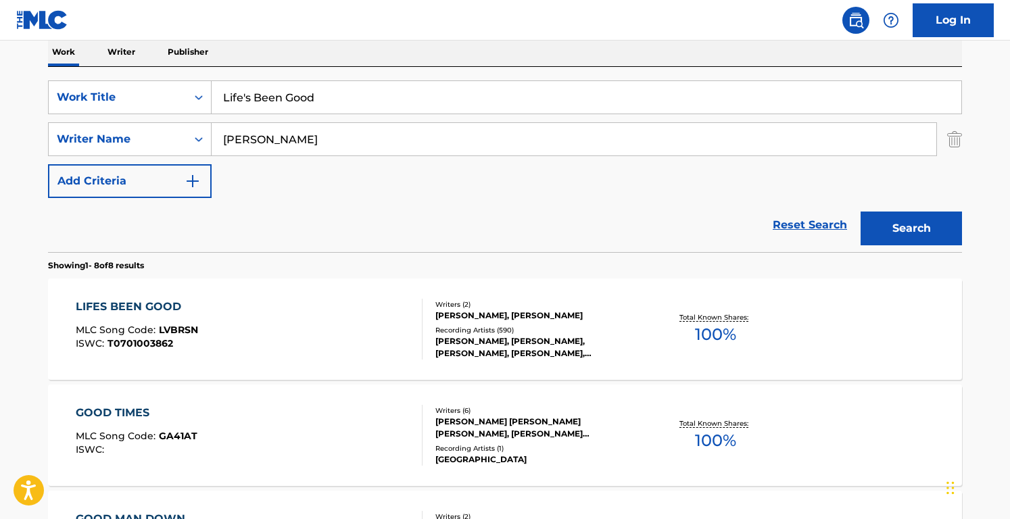
scroll to position [225, 0]
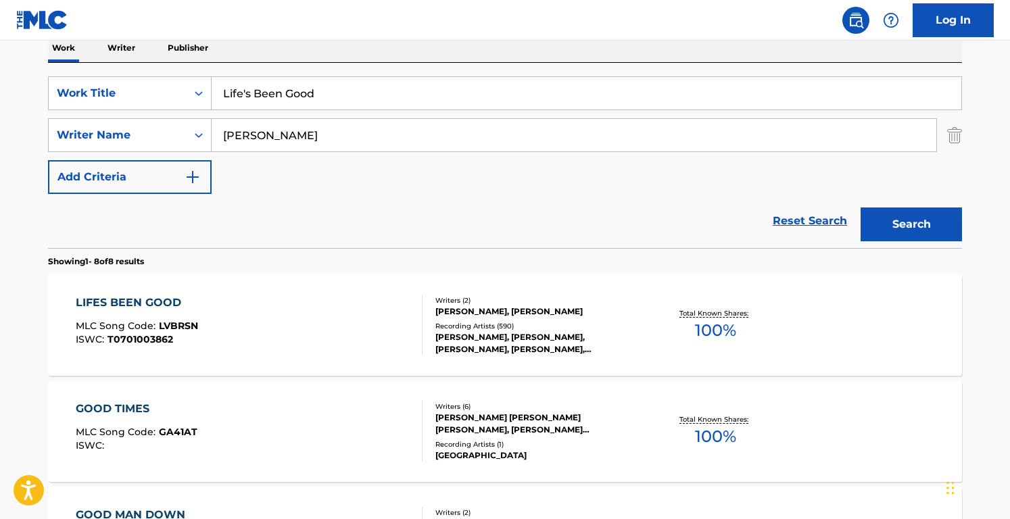
click at [499, 229] on div "Reset Search Search" at bounding box center [505, 221] width 914 height 54
click at [476, 313] on div "[PERSON_NAME], [PERSON_NAME]" at bounding box center [538, 312] width 204 height 12
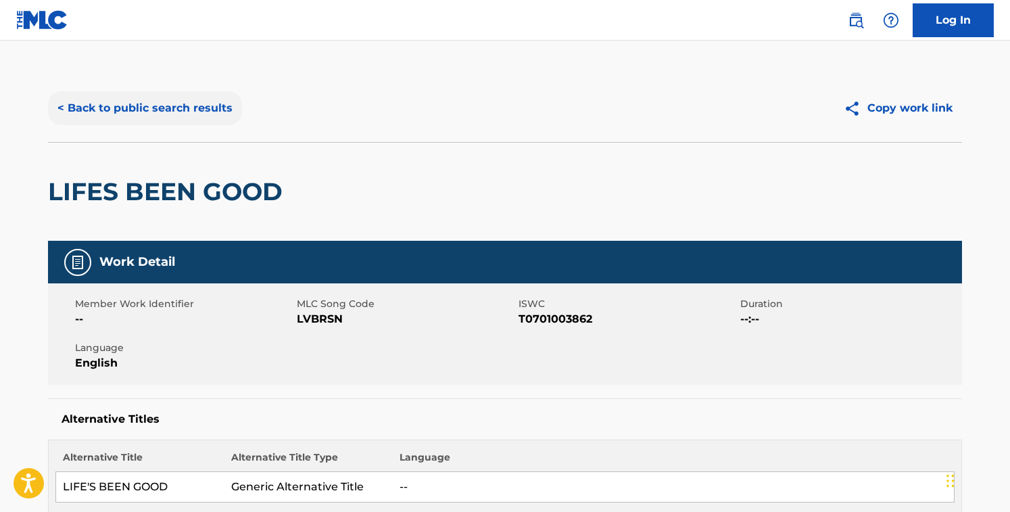
click at [191, 109] on button "< Back to public search results" at bounding box center [145, 108] width 194 height 34
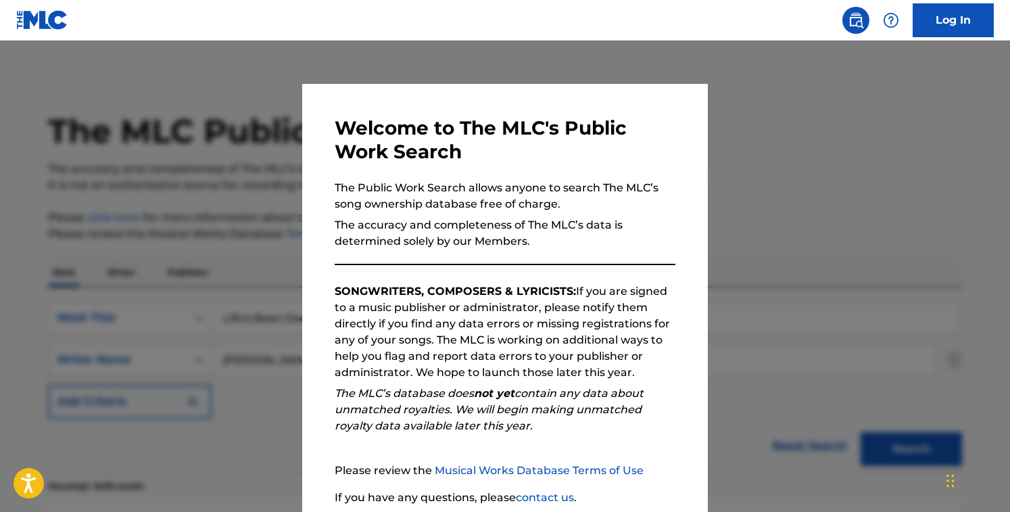
scroll to position [225, 0]
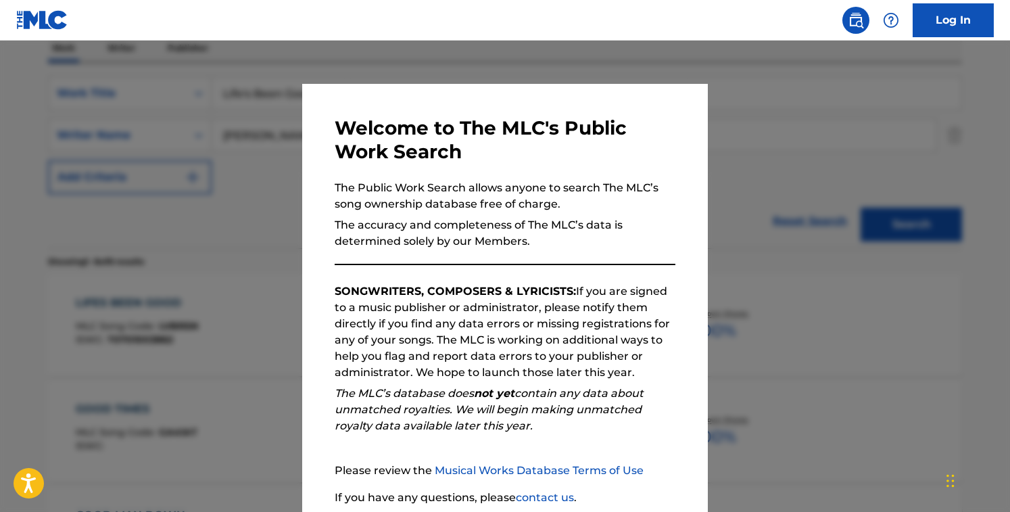
click at [182, 135] on div at bounding box center [505, 297] width 1010 height 512
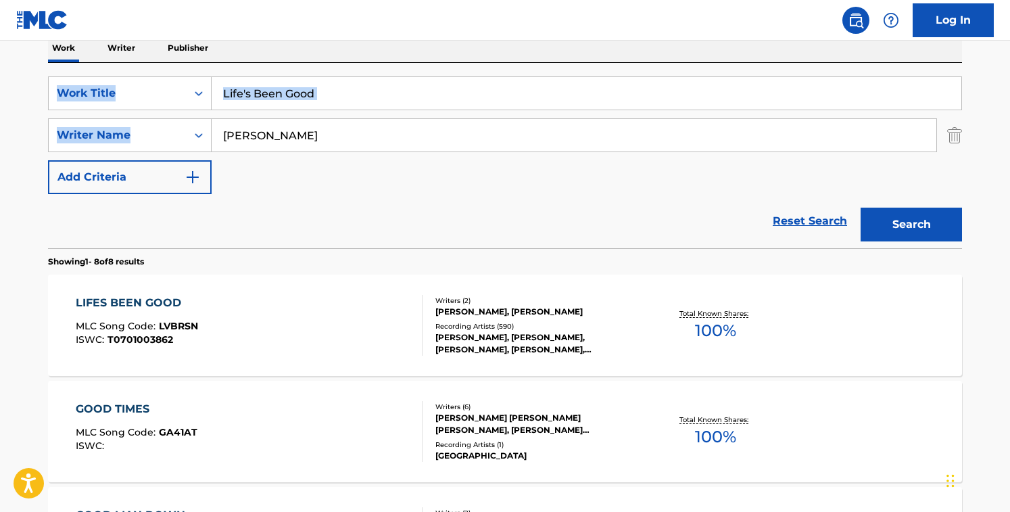
drag, startPoint x: 357, startPoint y: 111, endPoint x: 28, endPoint y: 74, distance: 331.4
click at [28, 74] on main "The MLC Public Work Search The accuracy and completeness of The MLC's data is d…" at bounding box center [505, 503] width 1010 height 1374
click at [385, 91] on input "Life's Been Good" at bounding box center [587, 93] width 750 height 32
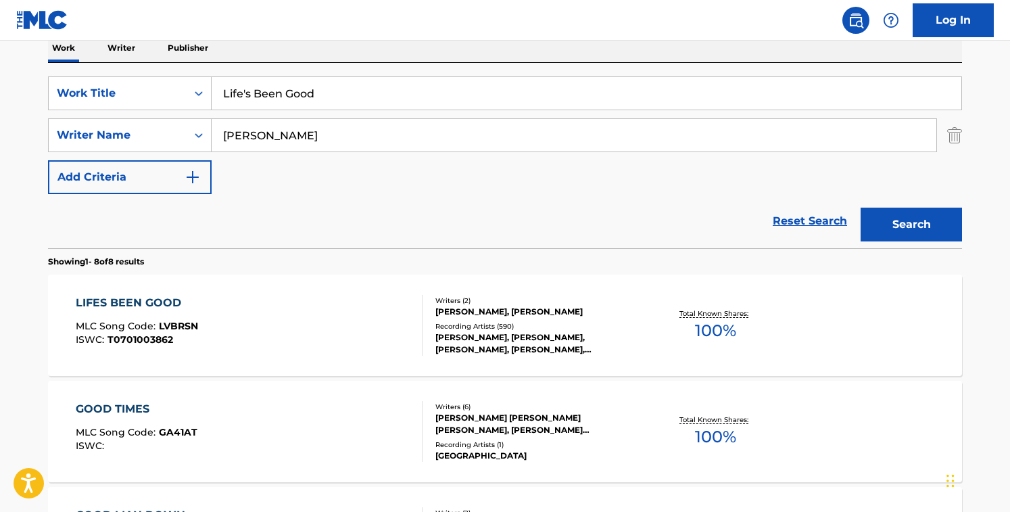
paste input "Sweet Child O' Mine"
type input "Sweet Child O' Mine"
click at [415, 133] on input "[PERSON_NAME]" at bounding box center [574, 135] width 725 height 32
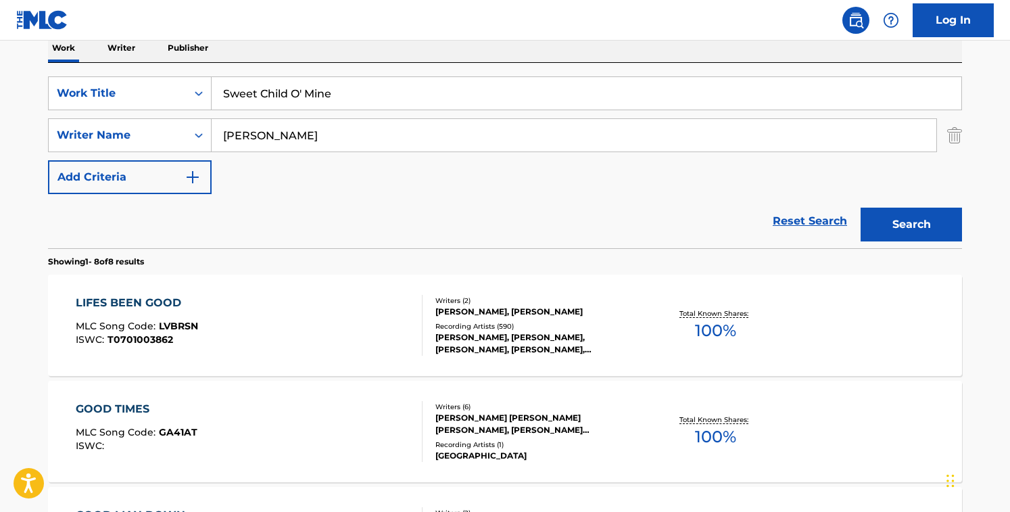
paste input "[PERSON_NAME] IsbellSaul HudsonSteven AdlerW. [PERSON_NAME]"
type input "[PERSON_NAME] IsbellSaul HudsonSteven AdlerW. [PERSON_NAME]"
click at [378, 81] on input "Sweet Child O' Mine" at bounding box center [587, 93] width 750 height 32
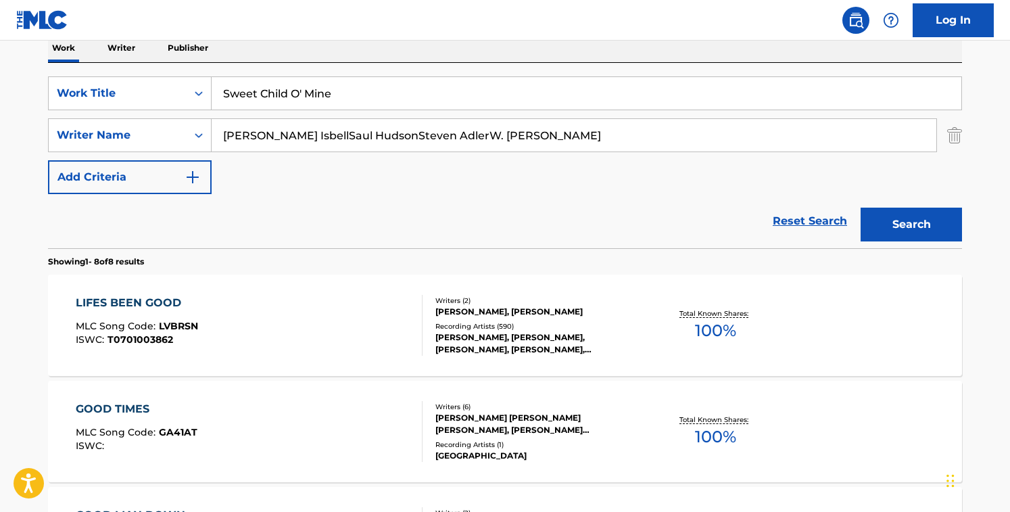
paste input "Make It with You"
type input "Make It with You"
click at [605, 139] on input "[PERSON_NAME] IsbellSaul HudsonSteven AdlerW. [PERSON_NAME]" at bounding box center [574, 135] width 725 height 32
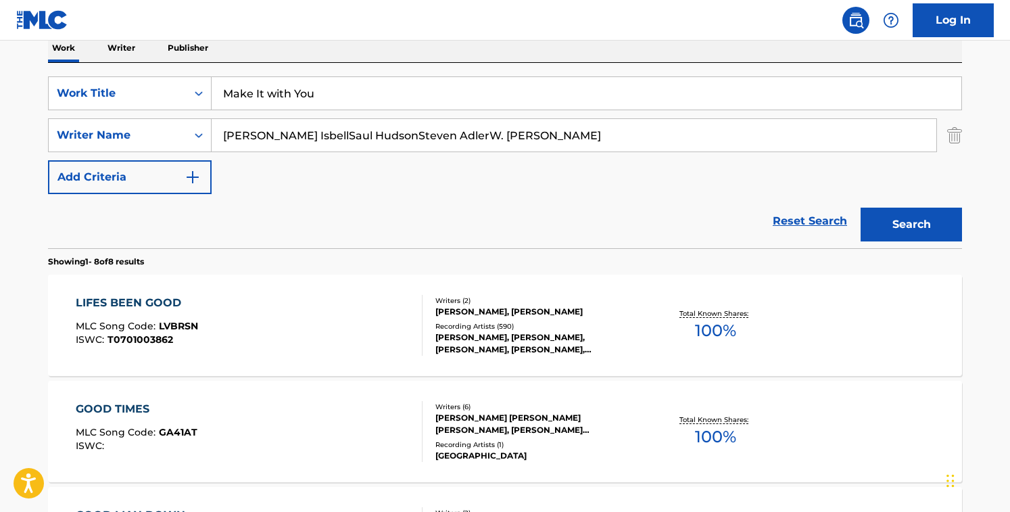
paste input "avid Gates"
type input "[PERSON_NAME]"
click at [861, 208] on button "Search" at bounding box center [911, 225] width 101 height 34
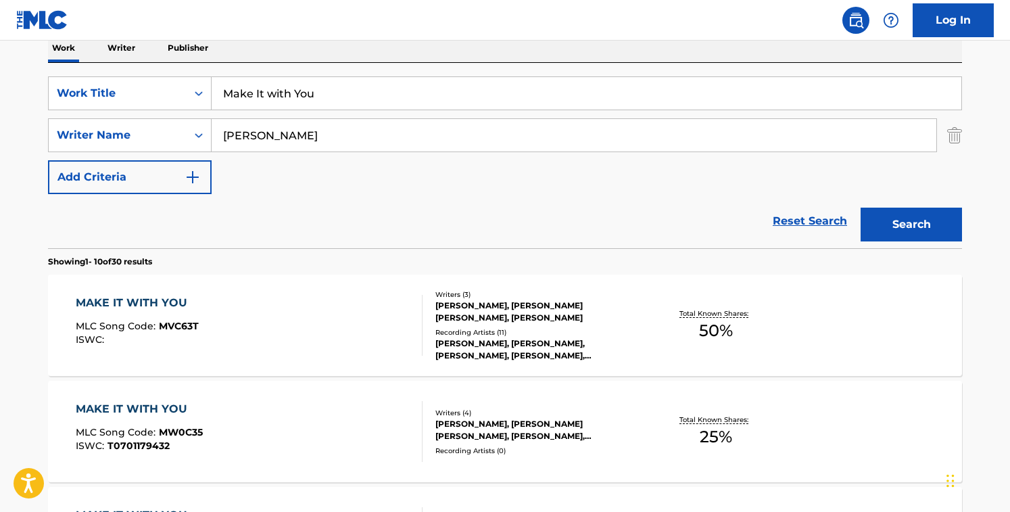
click at [448, 230] on div "Reset Search Search" at bounding box center [505, 221] width 914 height 54
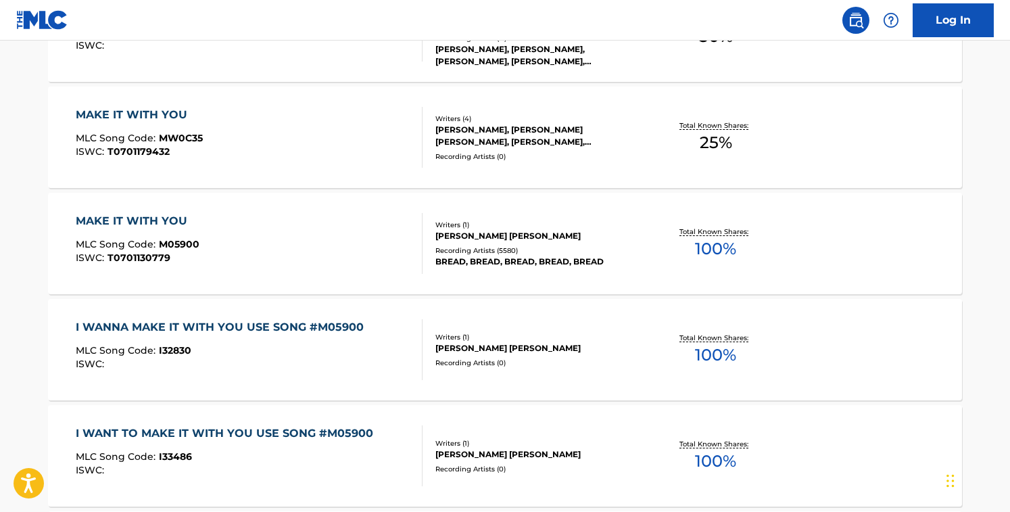
scroll to position [0, 0]
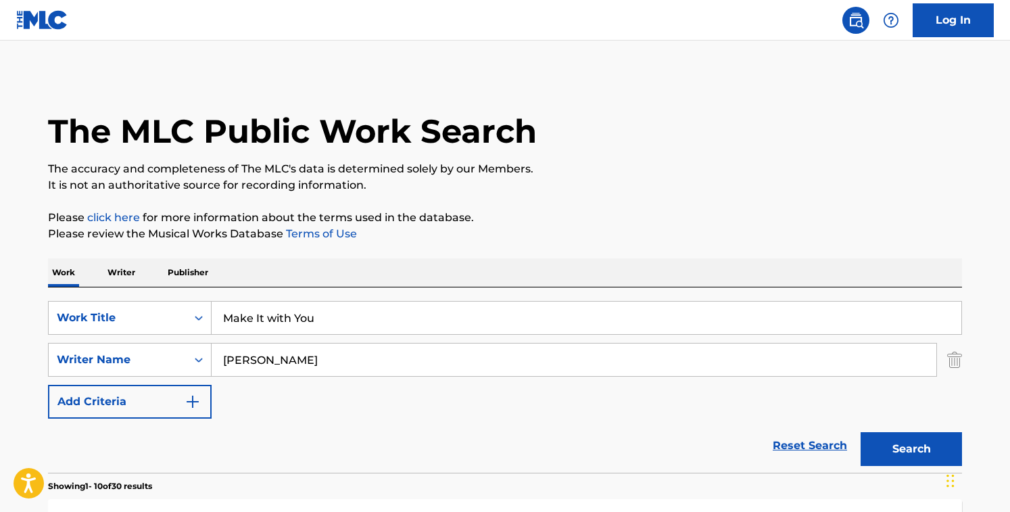
click at [289, 325] on input "Make It with You" at bounding box center [587, 318] width 750 height 32
paste input "Fast Car"
type input "Fast Car"
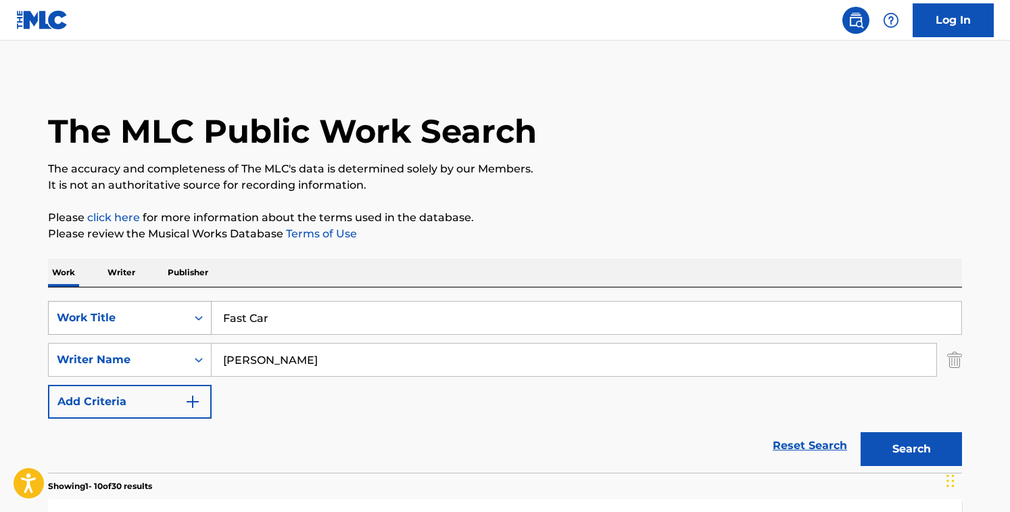
drag, startPoint x: 317, startPoint y: 355, endPoint x: 79, endPoint y: 321, distance: 240.5
click at [79, 321] on div "SearchWithCriteriacd003c52-71ff-4130-b737-9b6f11f31932 Work Title Fast Car Sear…" at bounding box center [505, 360] width 914 height 118
type input "[PERSON_NAME]"
click at [861, 432] on button "Search" at bounding box center [911, 449] width 101 height 34
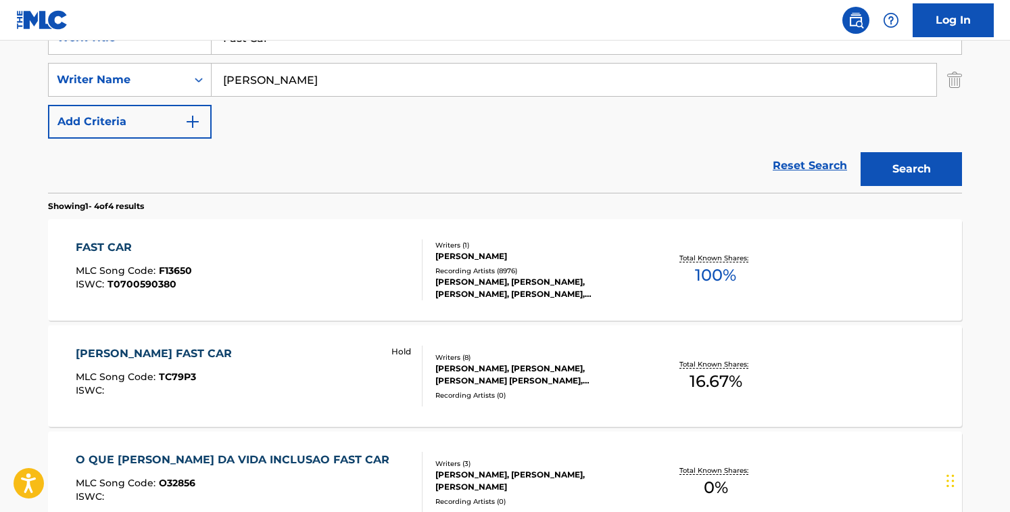
scroll to position [284, 0]
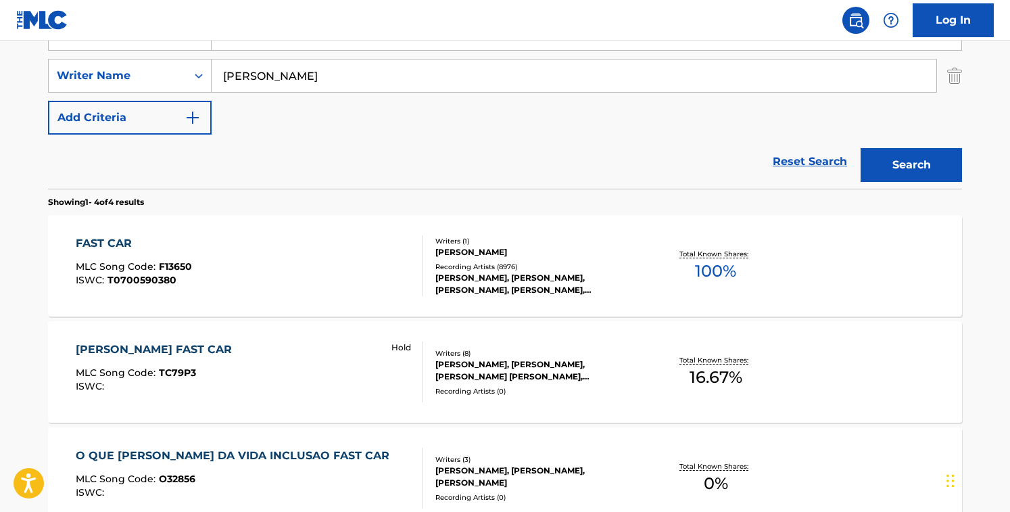
click at [379, 258] on div "FAST CAR MLC Song Code : F13650 ISWC : T0700590380" at bounding box center [250, 265] width 348 height 61
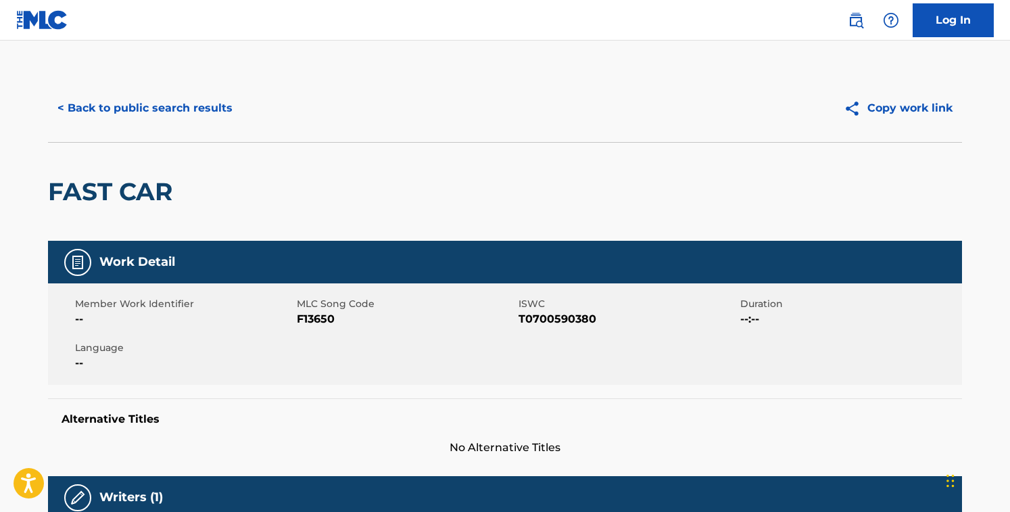
click at [318, 317] on span "F13650" at bounding box center [406, 319] width 218 height 16
click at [202, 102] on button "< Back to public search results" at bounding box center [145, 108] width 194 height 34
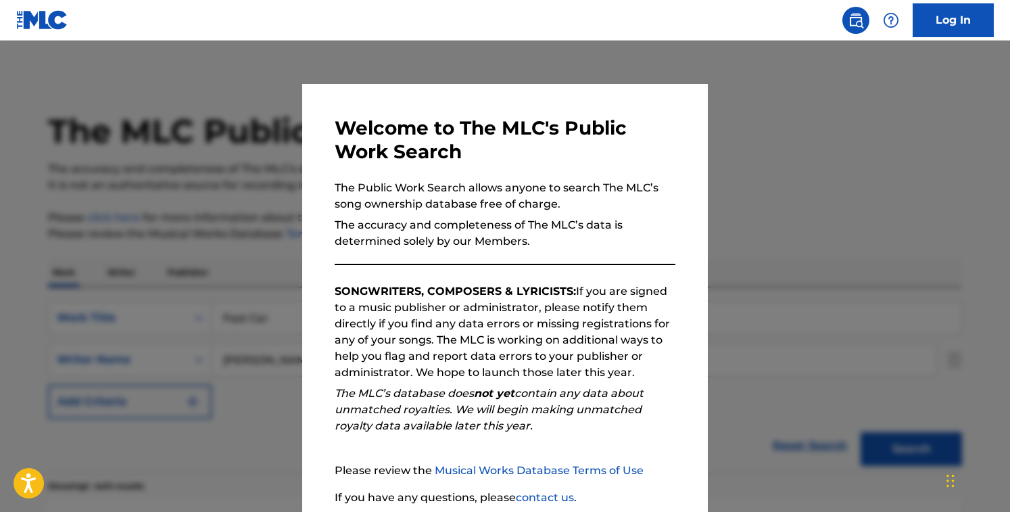
scroll to position [284, 0]
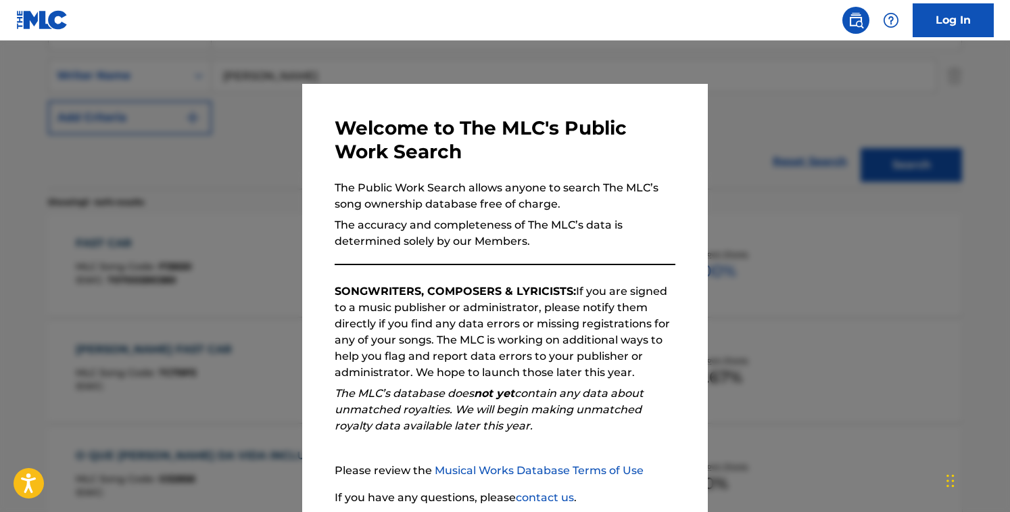
click at [264, 180] on div at bounding box center [505, 297] width 1010 height 512
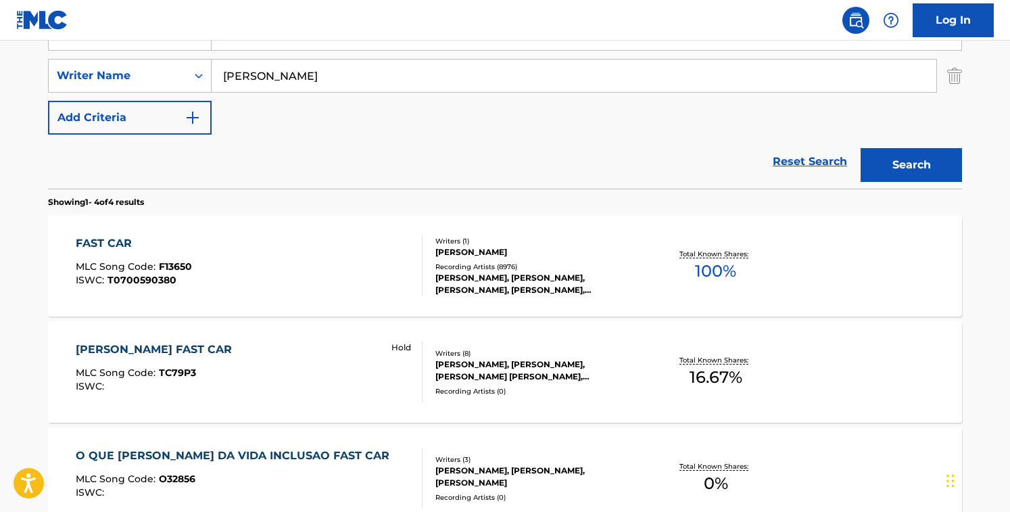
scroll to position [0, 0]
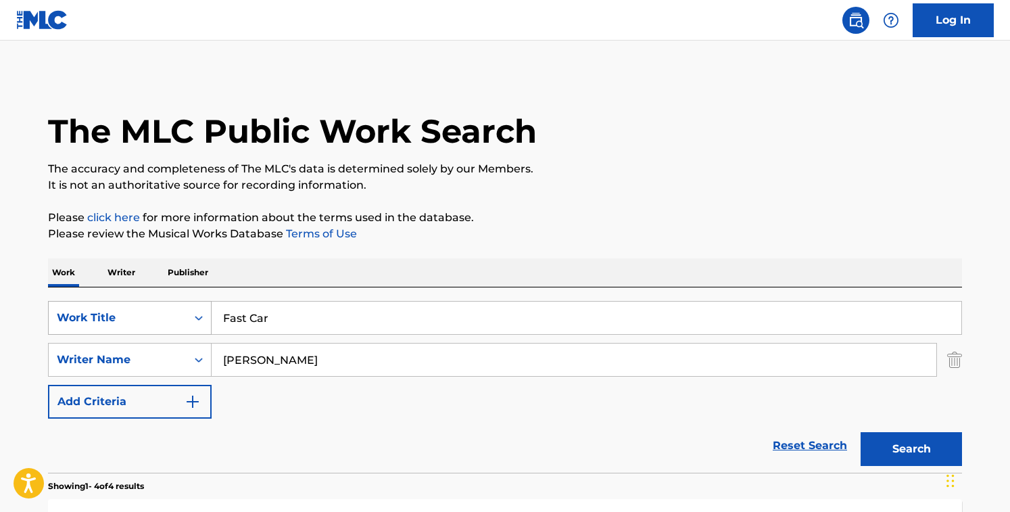
drag, startPoint x: 239, startPoint y: 314, endPoint x: 81, endPoint y: 302, distance: 158.8
click at [81, 302] on div "SearchWithCriteriacd003c52-71ff-4130-b737-9b6f11f31932 Work Title Fast Car" at bounding box center [505, 318] width 914 height 34
paste input "Take It Easy"
type input "Take It Easy"
click at [321, 360] on input "[PERSON_NAME]" at bounding box center [574, 360] width 725 height 32
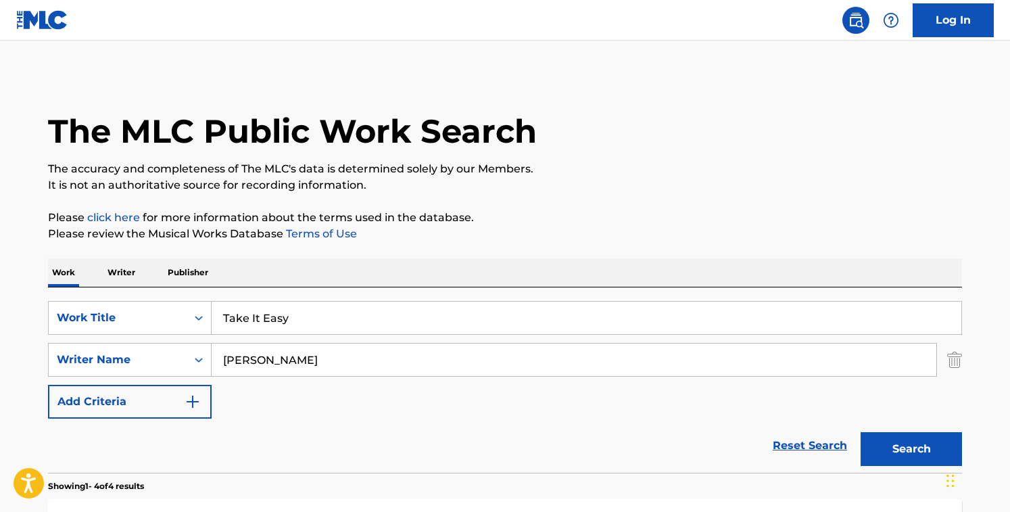
click at [321, 360] on input "[PERSON_NAME]" at bounding box center [574, 360] width 725 height 32
paste input "[PERSON_NAME]"
type input "[PERSON_NAME]"
click at [861, 432] on button "Search" at bounding box center [911, 449] width 101 height 34
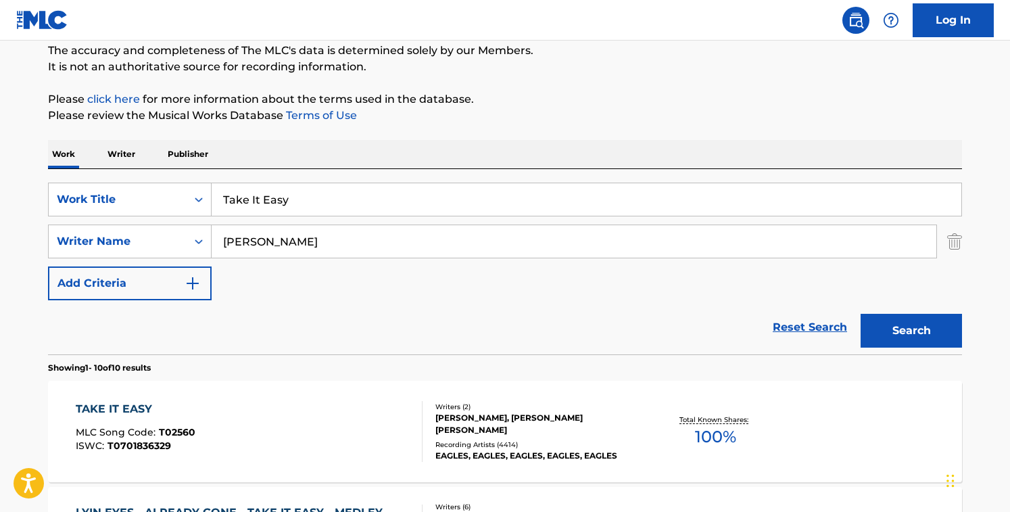
click at [425, 340] on div "Reset Search Search" at bounding box center [505, 327] width 914 height 54
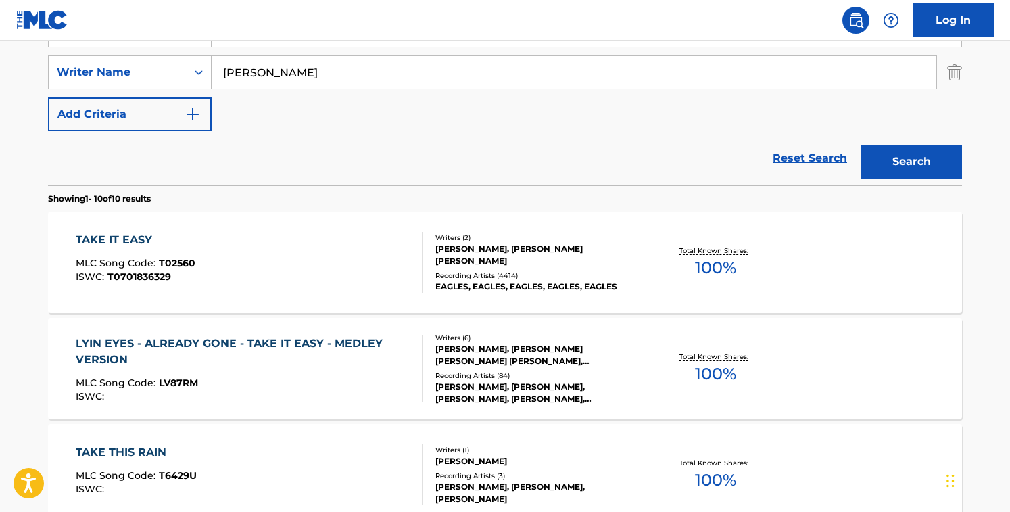
scroll to position [289, 0]
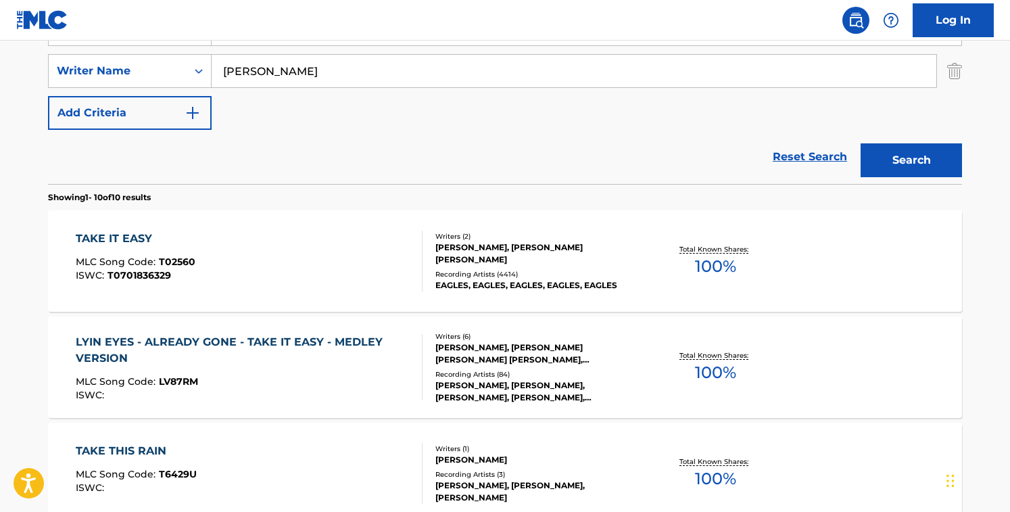
click at [421, 272] on div at bounding box center [416, 261] width 11 height 61
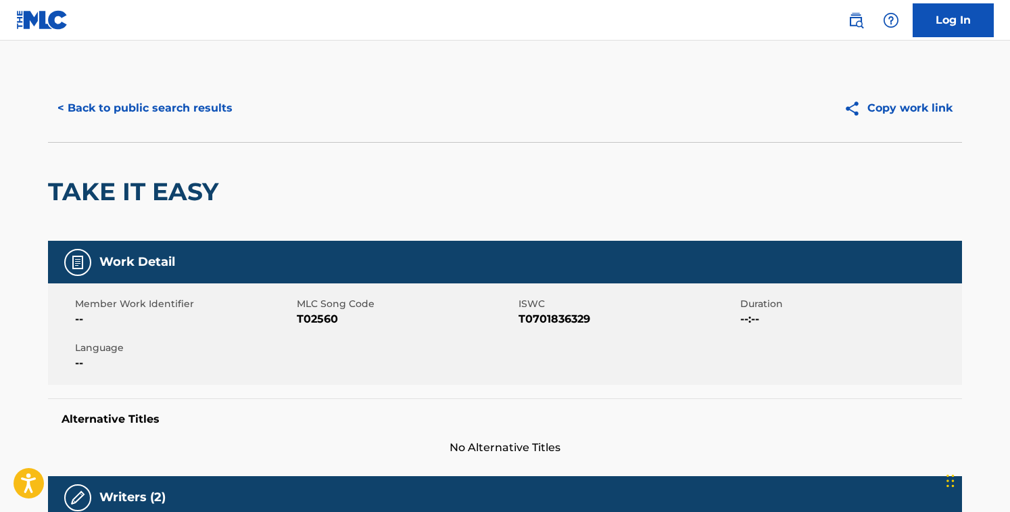
click at [314, 317] on span "T02560" at bounding box center [406, 319] width 218 height 16
click at [207, 120] on button "< Back to public search results" at bounding box center [145, 108] width 194 height 34
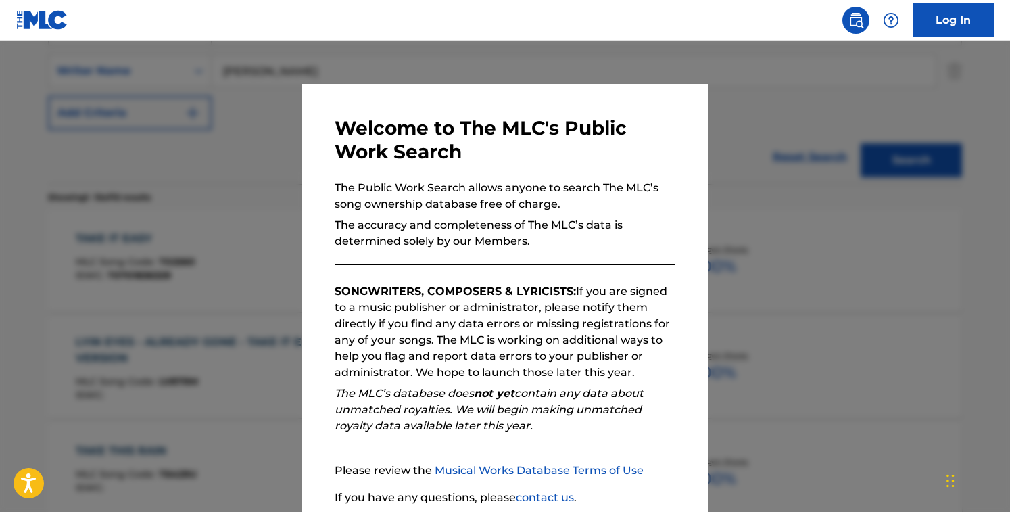
click at [273, 247] on div at bounding box center [505, 297] width 1010 height 512
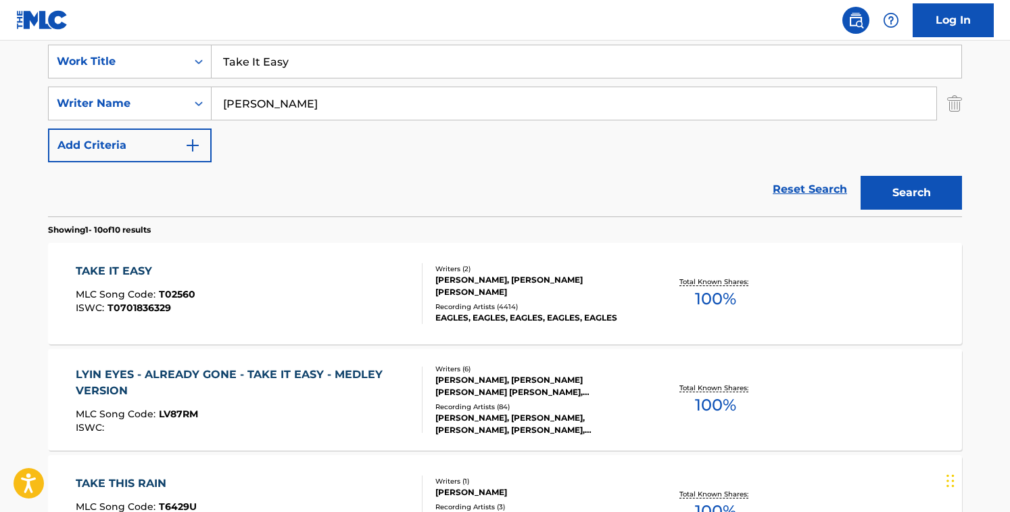
scroll to position [256, 0]
drag, startPoint x: 311, startPoint y: 68, endPoint x: 131, endPoint y: 50, distance: 181.5
click at [131, 50] on div "SearchWithCriteriacd003c52-71ff-4130-b737-9b6f11f31932 Work Title Take It Easy" at bounding box center [505, 62] width 914 height 34
paste input "Peaceful Easy Feeling"
type input "Peaceful Easy Feeling"
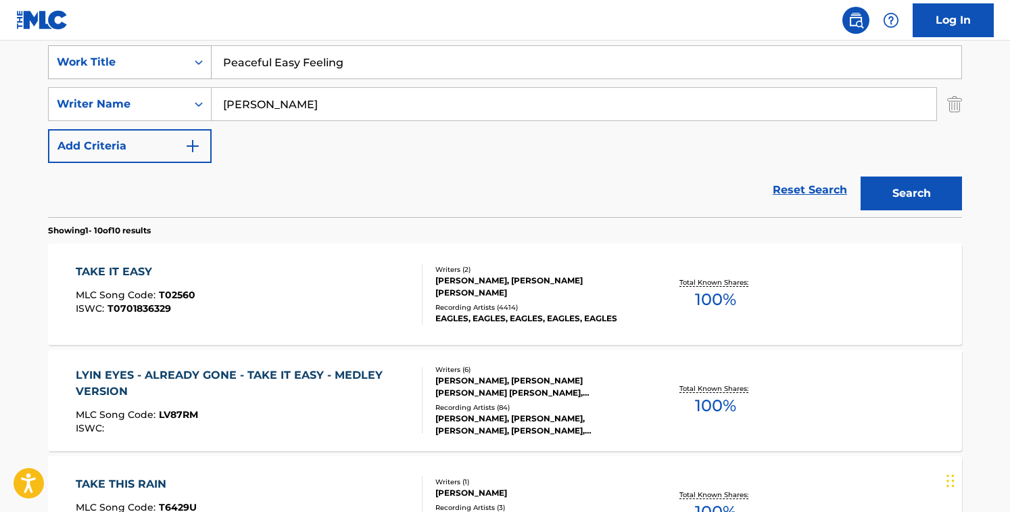
click at [139, 74] on div "SearchWithCriteriacd003c52-71ff-4130-b737-9b6f11f31932 Work Title Peaceful Easy…" at bounding box center [505, 104] width 914 height 118
type input "[PERSON_NAME]"
click at [861, 177] on button "Search" at bounding box center [911, 194] width 101 height 34
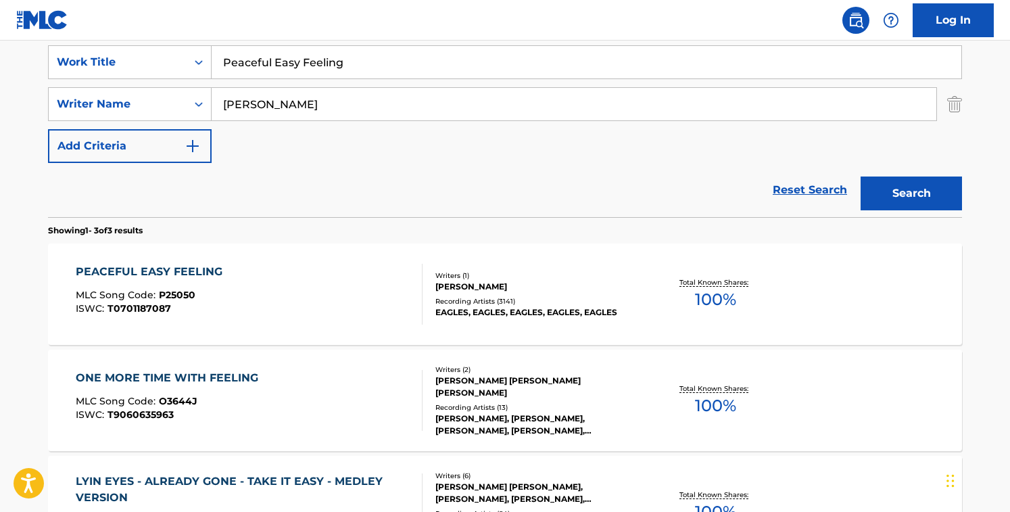
click at [453, 278] on div "Writers ( 1 )" at bounding box center [538, 276] width 204 height 10
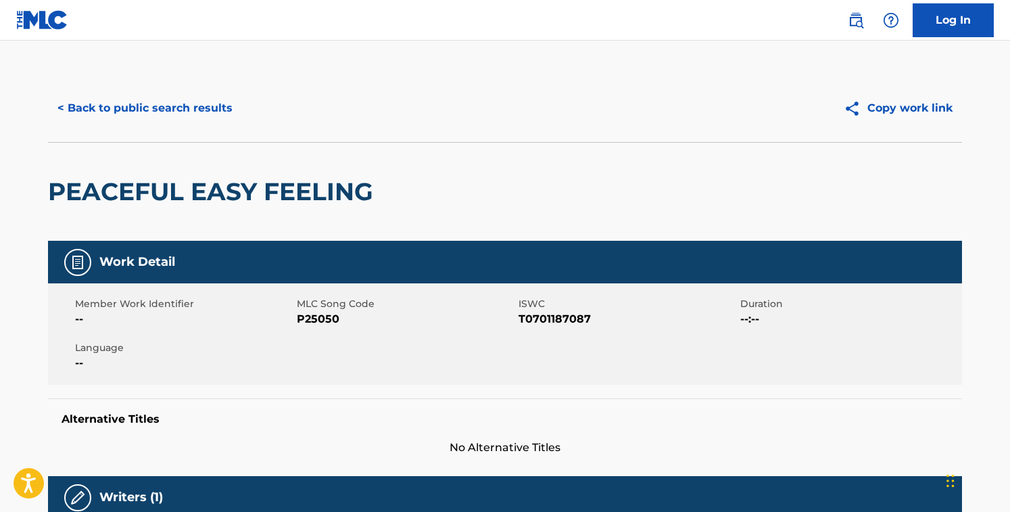
click at [453, 278] on div "Work Detail" at bounding box center [505, 262] width 914 height 43
click at [301, 314] on span "P25050" at bounding box center [406, 319] width 218 height 16
click at [154, 104] on button "< Back to public search results" at bounding box center [145, 108] width 194 height 34
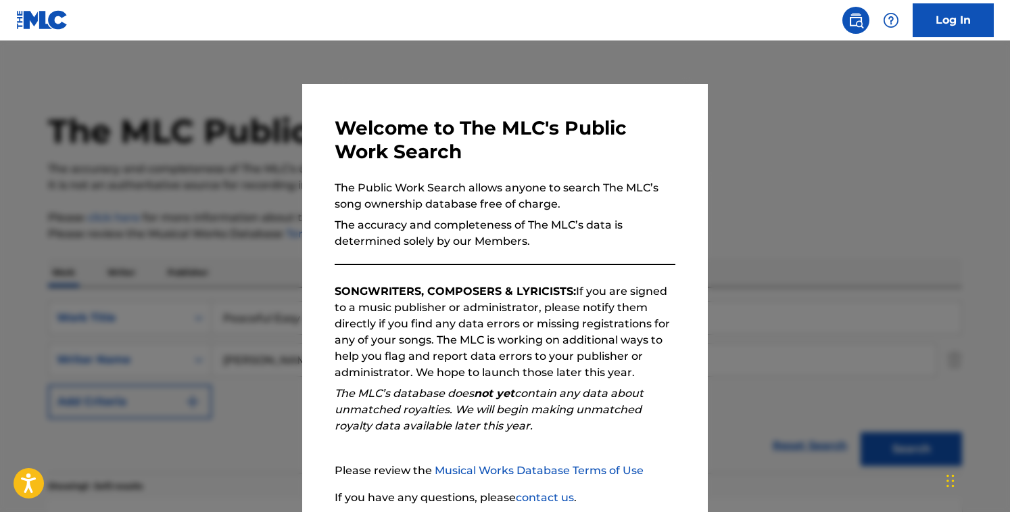
scroll to position [256, 0]
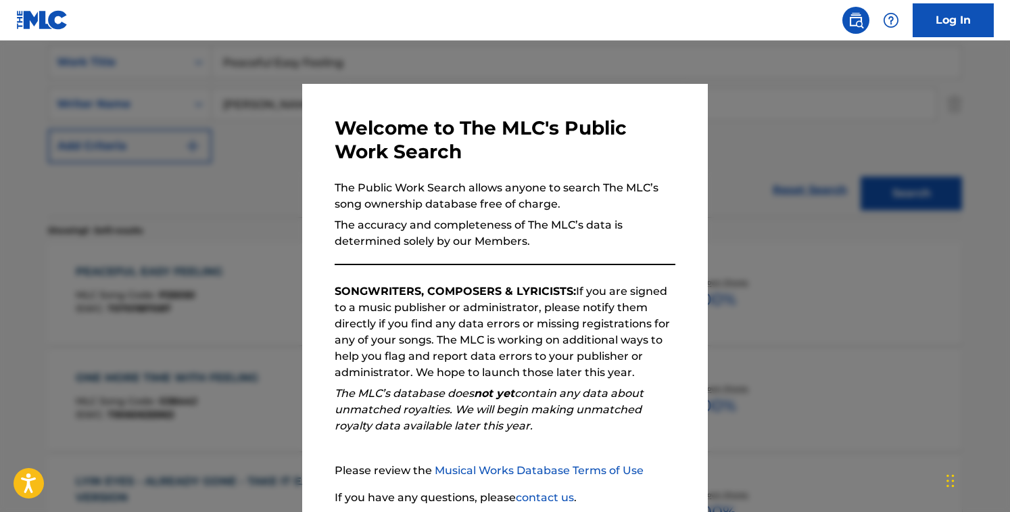
click at [273, 91] on div at bounding box center [505, 297] width 1010 height 512
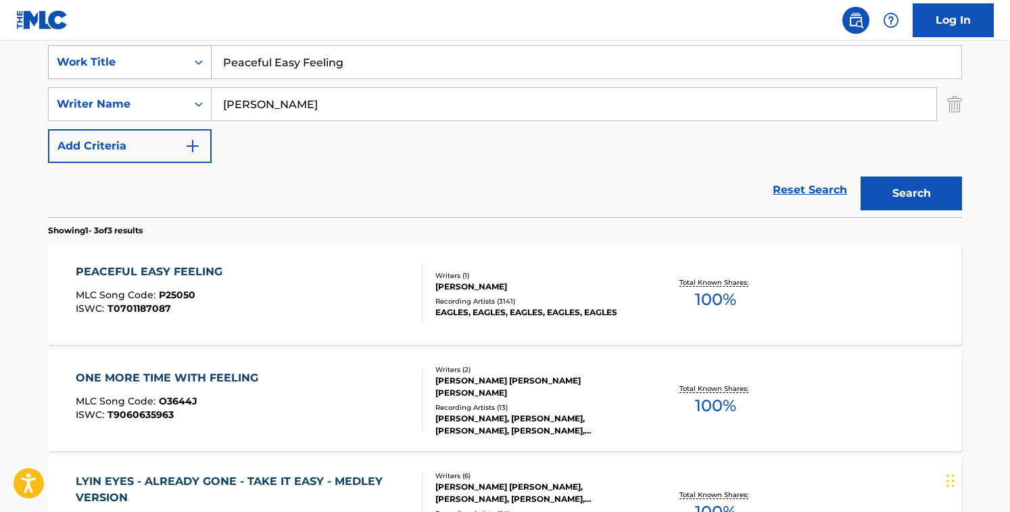
drag, startPoint x: 371, startPoint y: 76, endPoint x: 53, endPoint y: 72, distance: 317.9
click at [53, 72] on div "SearchWithCriteriacd003c52-71ff-4130-b737-9b6f11f31932 Work Title Peaceful Easy…" at bounding box center [505, 62] width 914 height 34
paste input "One of These Nights"
drag, startPoint x: 479, startPoint y: 65, endPoint x: 60, endPoint y: 20, distance: 421.7
click at [60, 20] on div "Log In The MLC Public Work Search The accuracy and completeness of The MLC's da…" at bounding box center [505, 218] width 1010 height 948
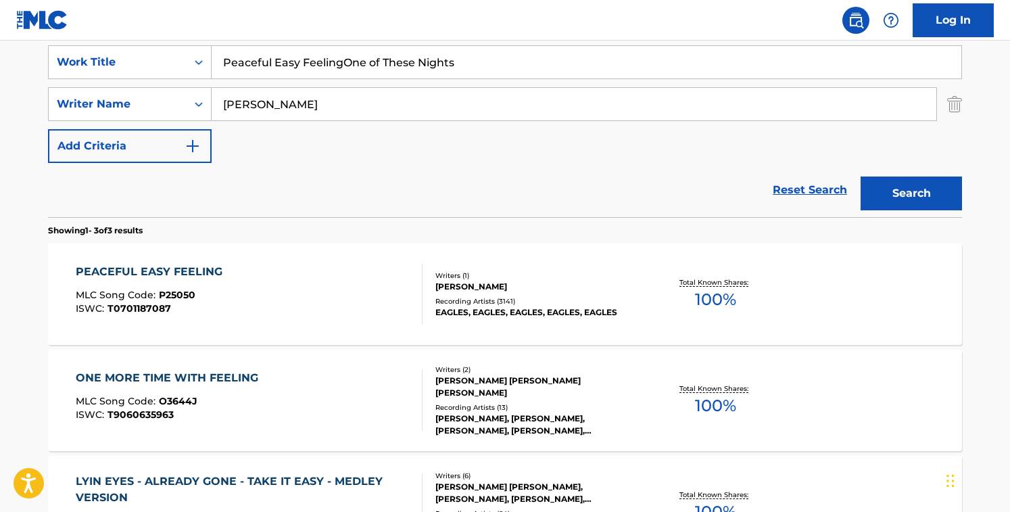
paste input "Search Form"
type input "One of These Nights"
click at [329, 101] on input "[PERSON_NAME]" at bounding box center [574, 104] width 725 height 32
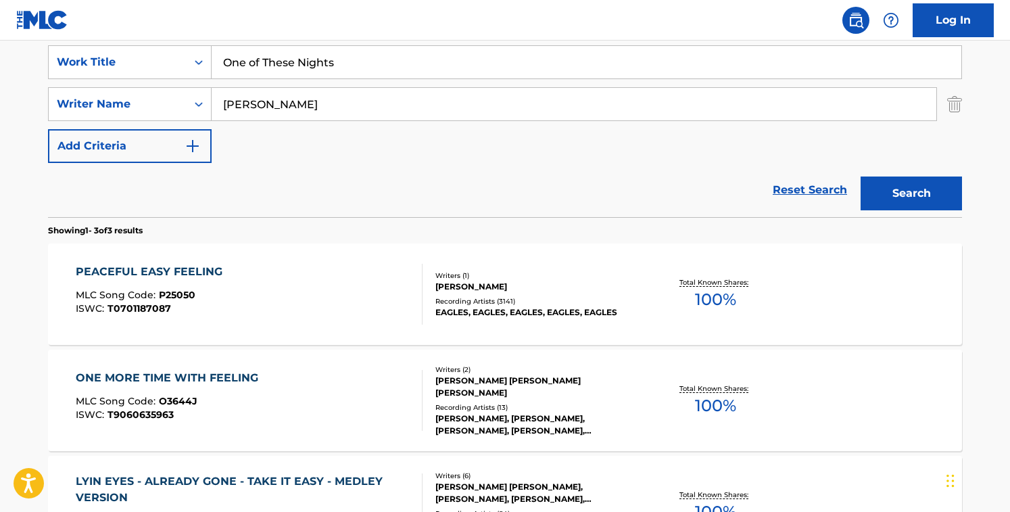
paste input "[PERSON_NAME] [PERSON_NAME]"
drag, startPoint x: 289, startPoint y: 101, endPoint x: 424, endPoint y: 112, distance: 135.7
click at [424, 112] on input "[PERSON_NAME] [PERSON_NAME]" at bounding box center [574, 104] width 725 height 32
type input "[PERSON_NAME]"
click at [861, 177] on button "Search" at bounding box center [911, 194] width 101 height 34
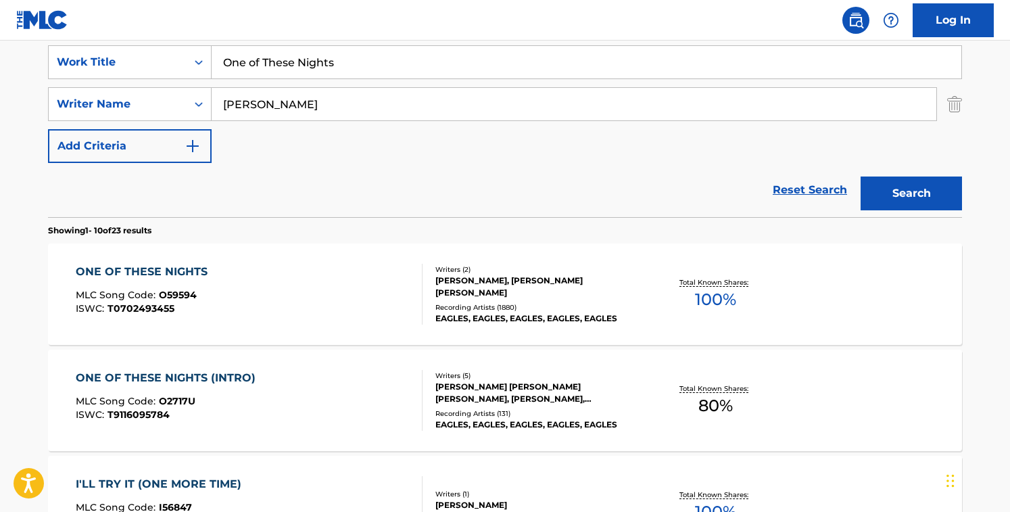
click at [346, 197] on div "Reset Search Search" at bounding box center [505, 190] width 914 height 54
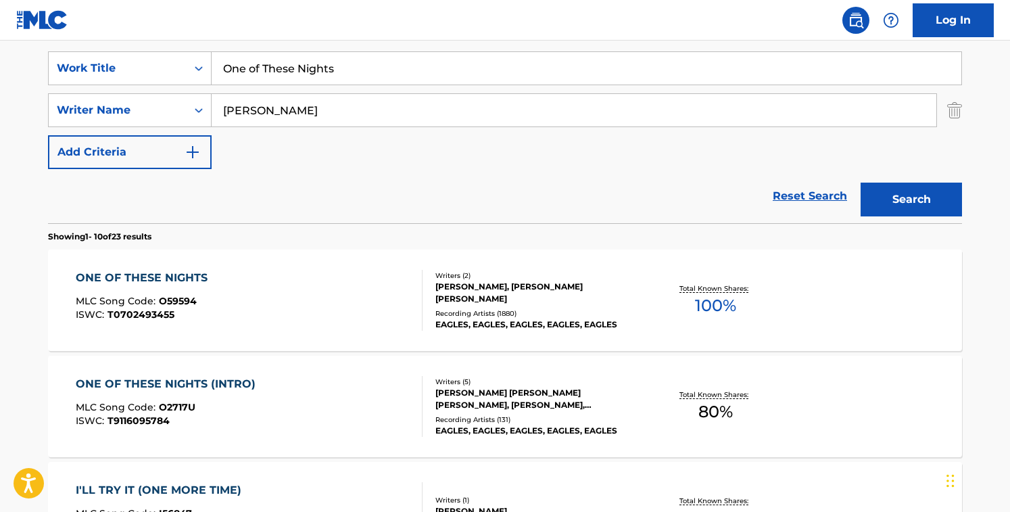
scroll to position [248, 0]
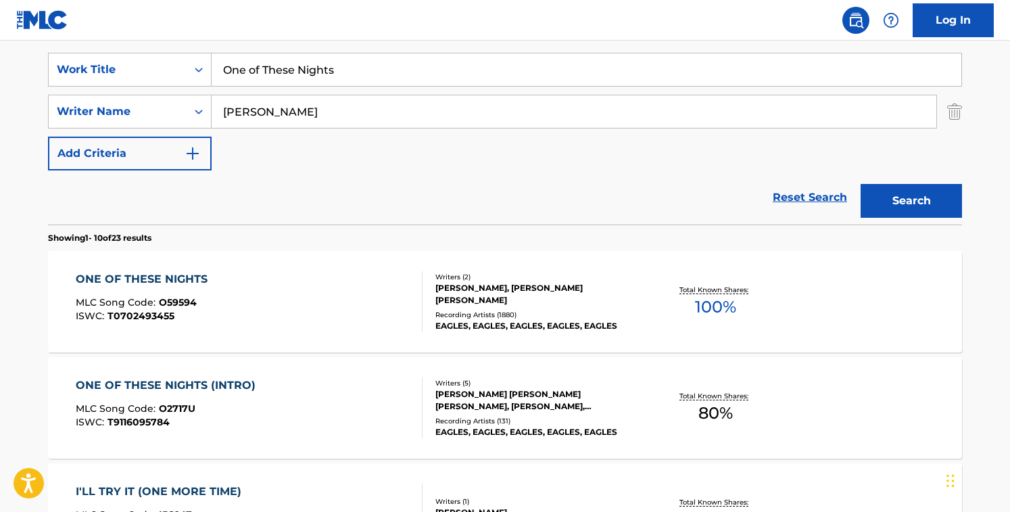
click at [360, 329] on div "ONE OF THESE NIGHTS MLC Song Code : O59594 ISWC : T0702493455" at bounding box center [250, 301] width 348 height 61
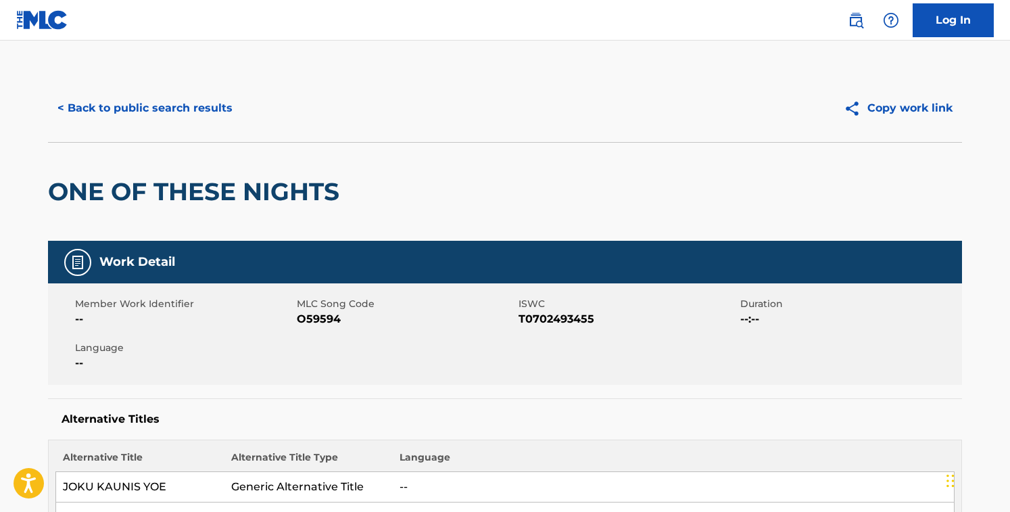
click at [323, 315] on span "O59594" at bounding box center [406, 319] width 218 height 16
click at [171, 108] on button "< Back to public search results" at bounding box center [145, 108] width 194 height 34
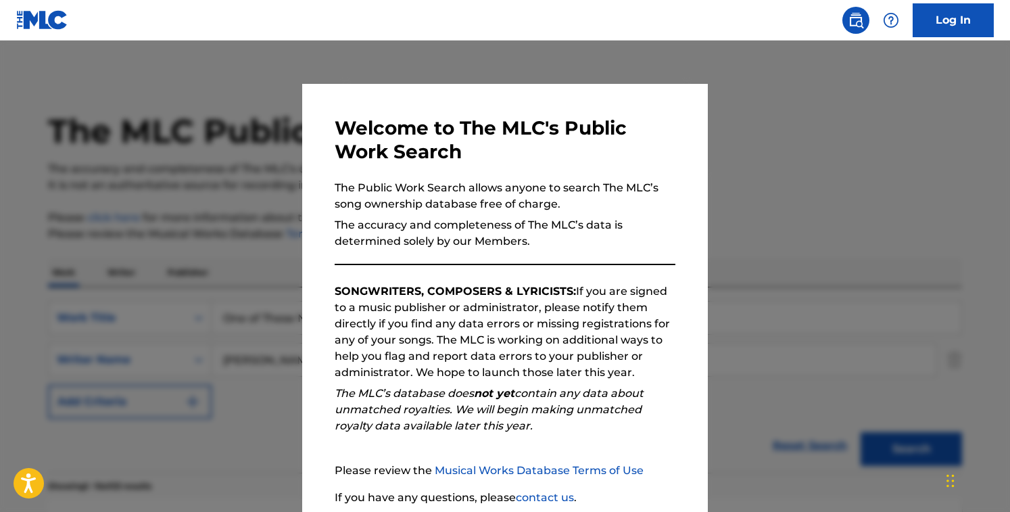
scroll to position [248, 0]
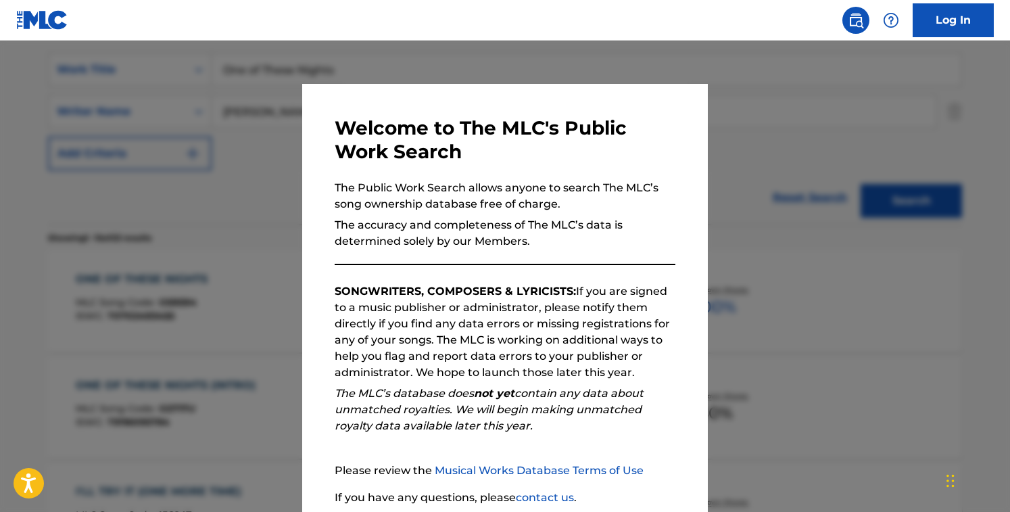
click at [210, 89] on div at bounding box center [505, 297] width 1010 height 512
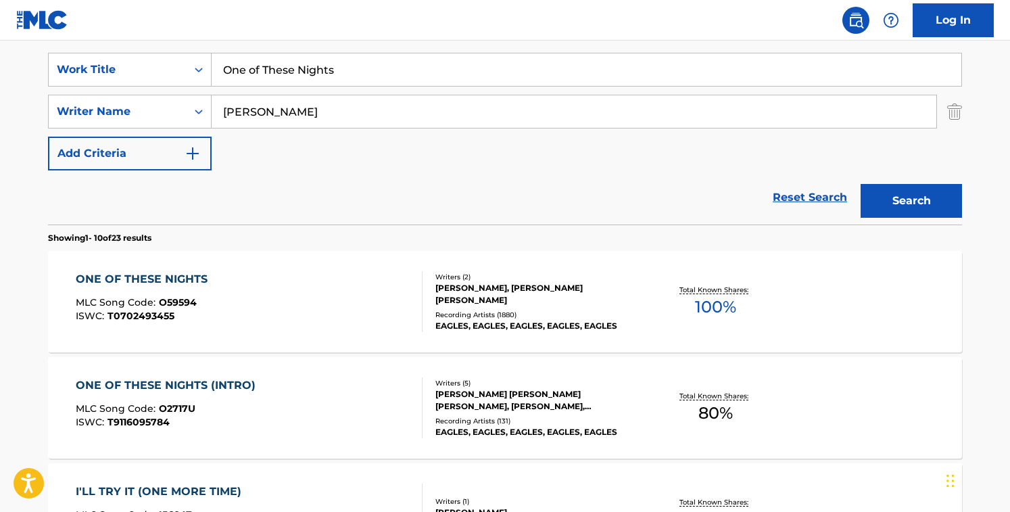
click at [354, 88] on div "SearchWithCriteriacd003c52-71ff-4130-b737-9b6f11f31932 Work Title One of These …" at bounding box center [505, 112] width 914 height 118
paste input "Please Come Home for Christmas - 2013 Remaster"
drag, startPoint x: 360, startPoint y: 74, endPoint x: 49, endPoint y: 63, distance: 310.6
click at [49, 63] on div "SearchWithCriteriacd003c52-71ff-4130-b737-9b6f11f31932 Work Title One of These …" at bounding box center [505, 70] width 914 height 34
type input "Please Come Home for Christmas - 2013 Remaster"
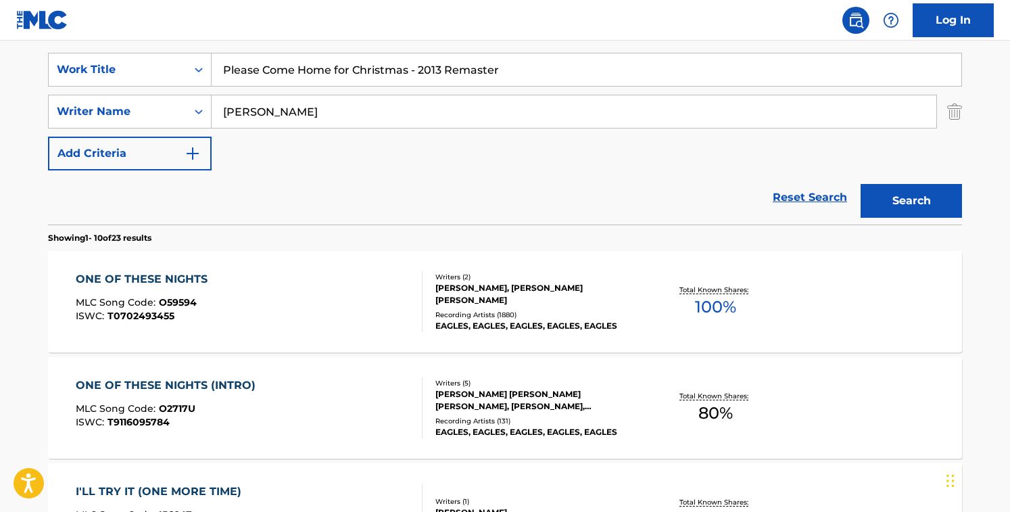
click at [381, 118] on input "[PERSON_NAME]" at bounding box center [574, 111] width 725 height 32
paste input "[PERSON_NAME] [PERSON_NAME]"
drag, startPoint x: 304, startPoint y: 110, endPoint x: 473, endPoint y: 134, distance: 170.7
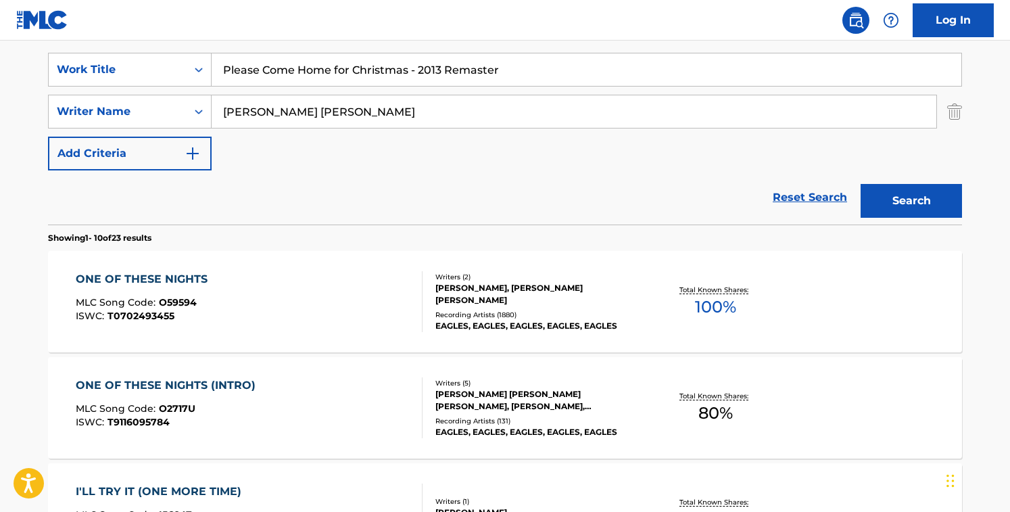
click at [473, 134] on div "SearchWithCriteriacd003c52-71ff-4130-b737-9b6f11f31932 Work Title Please Come H…" at bounding box center [505, 112] width 914 height 118
type input "[PERSON_NAME]"
click at [861, 184] on button "Search" at bounding box center [911, 201] width 101 height 34
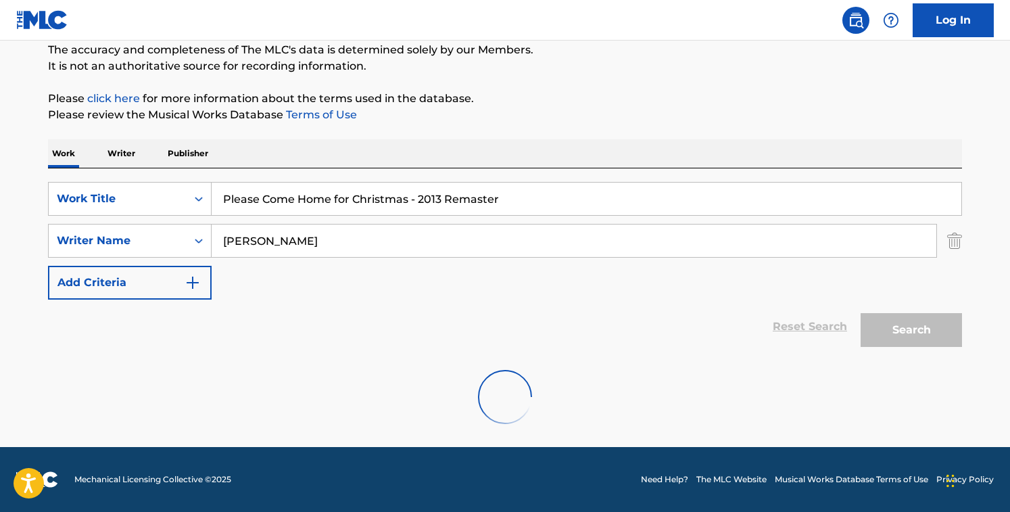
click at [400, 262] on div "SearchWithCriteriacd003c52-71ff-4130-b737-9b6f11f31932 Work Title Please Come H…" at bounding box center [505, 241] width 914 height 118
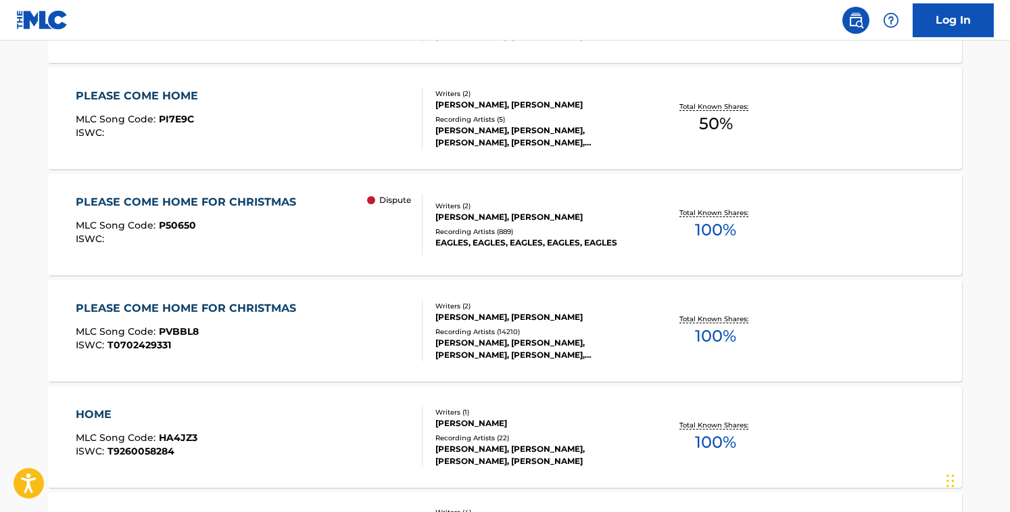
scroll to position [540, 0]
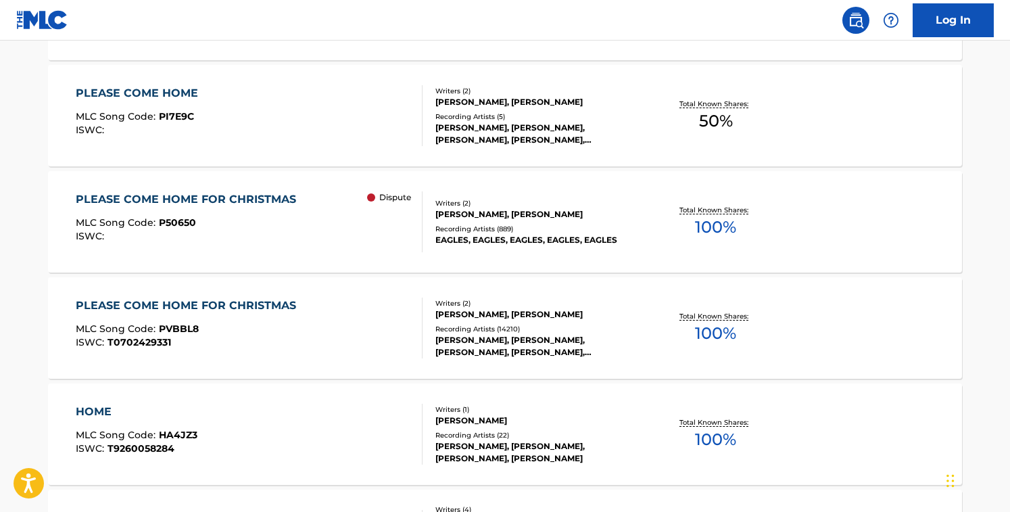
click at [417, 218] on div "Dispute" at bounding box center [394, 221] width 55 height 61
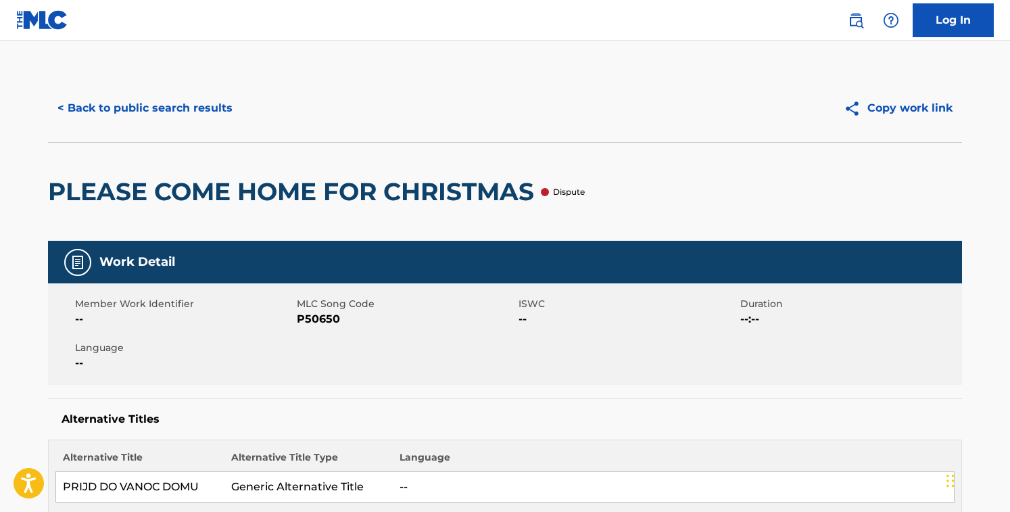
click at [319, 317] on span "P50650" at bounding box center [406, 319] width 218 height 16
click at [203, 105] on button "< Back to public search results" at bounding box center [145, 108] width 194 height 34
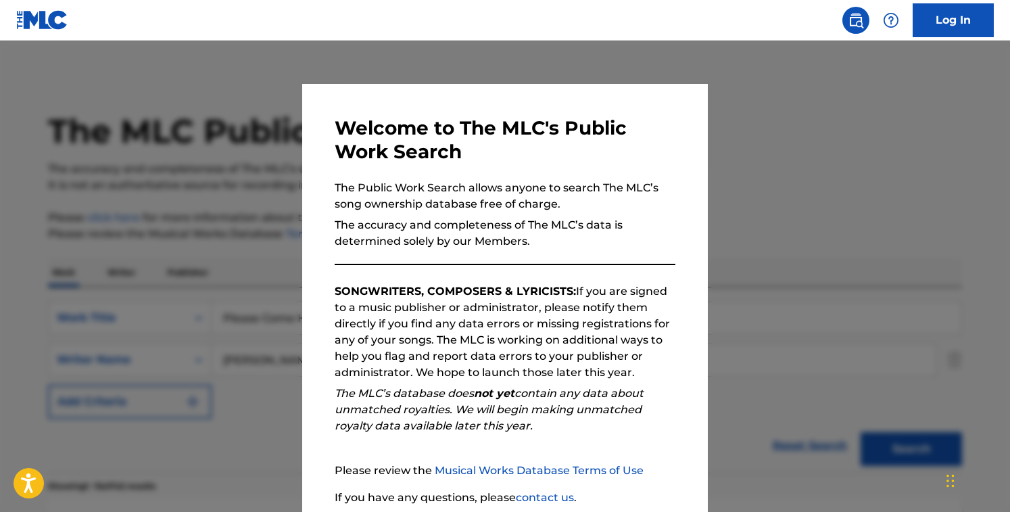
scroll to position [617, 0]
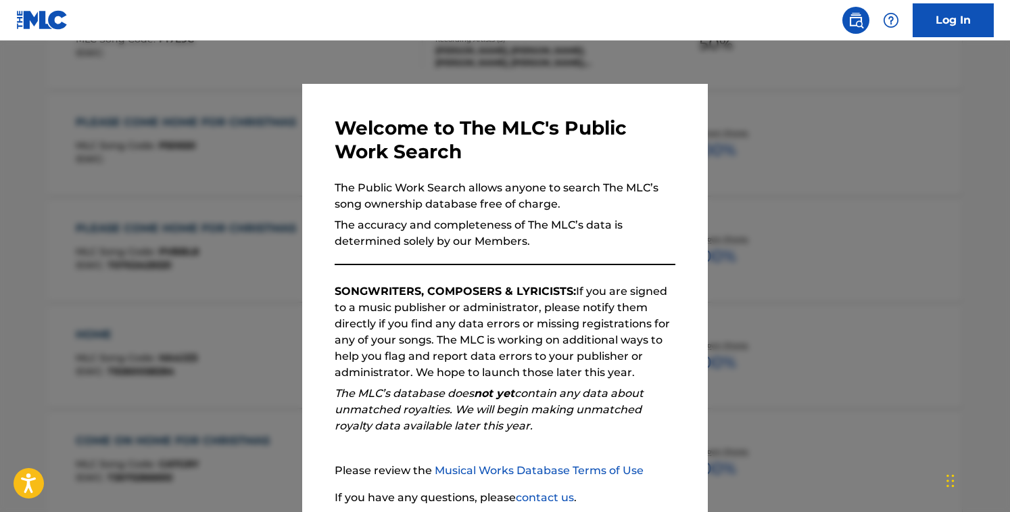
click at [207, 188] on div at bounding box center [505, 297] width 1010 height 512
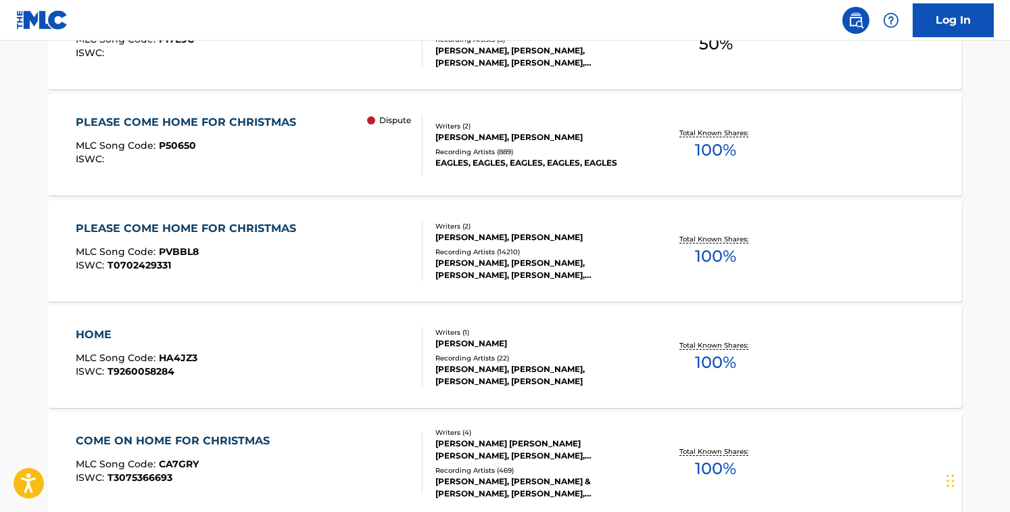
click at [315, 230] on div "PLEASE COME HOME FOR CHRISTMAS MLC Song Code : PVBBL8 ISWC : T0702429331" at bounding box center [250, 250] width 348 height 61
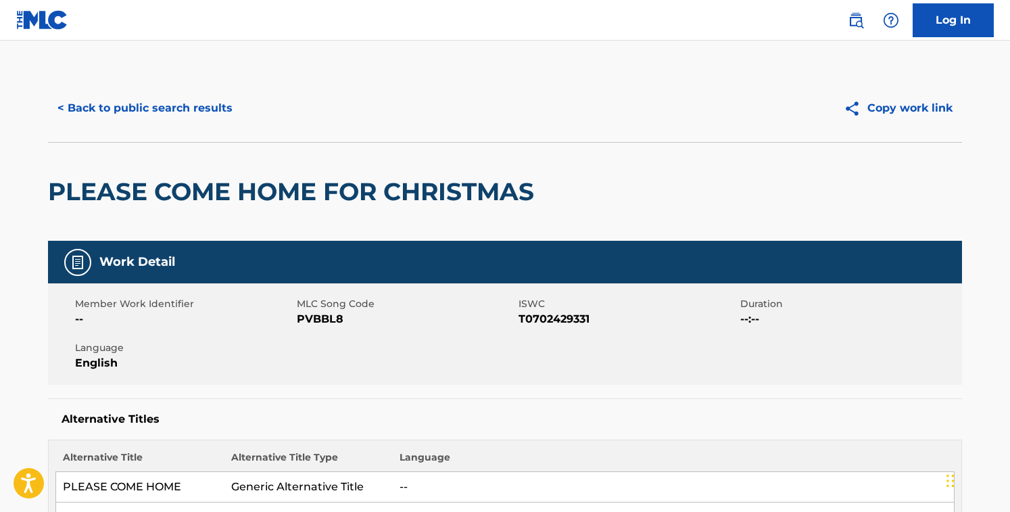
click at [320, 319] on span "PVBBL8" at bounding box center [406, 319] width 218 height 16
click at [191, 105] on button "< Back to public search results" at bounding box center [145, 108] width 194 height 34
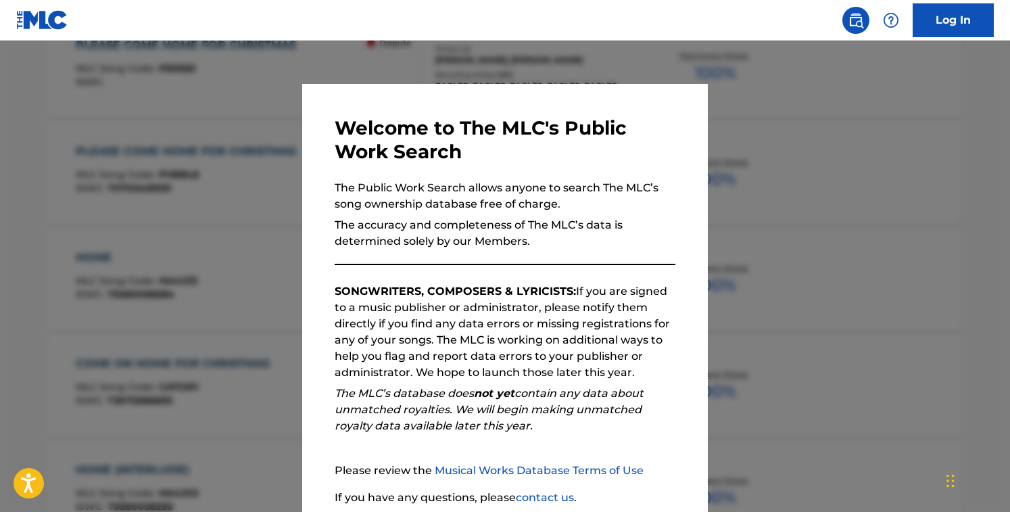
click at [225, 113] on div at bounding box center [505, 297] width 1010 height 512
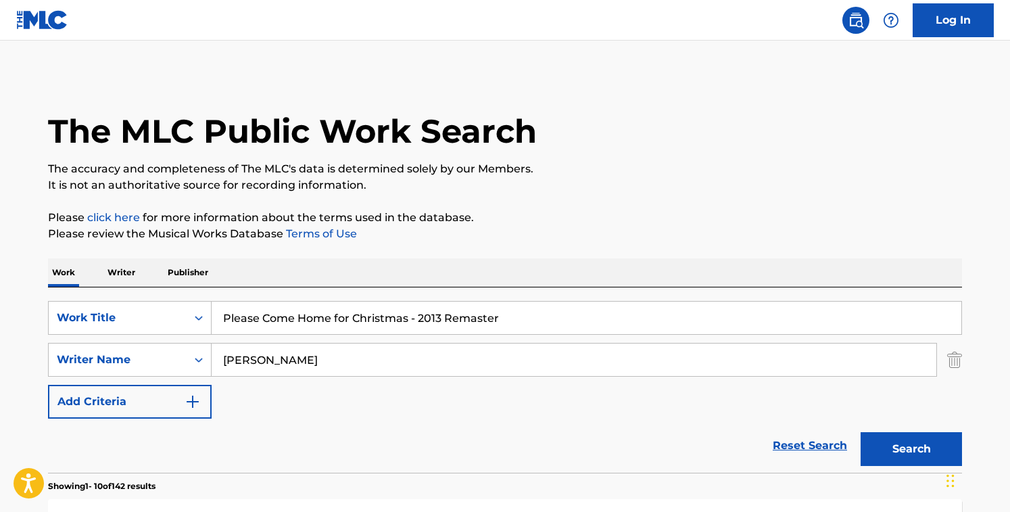
click at [402, 327] on input "Please Come Home for Christmas - 2013 Remaster" at bounding box center [587, 318] width 750 height 32
paste input "Someday Soon"
type input "Someday Soon"
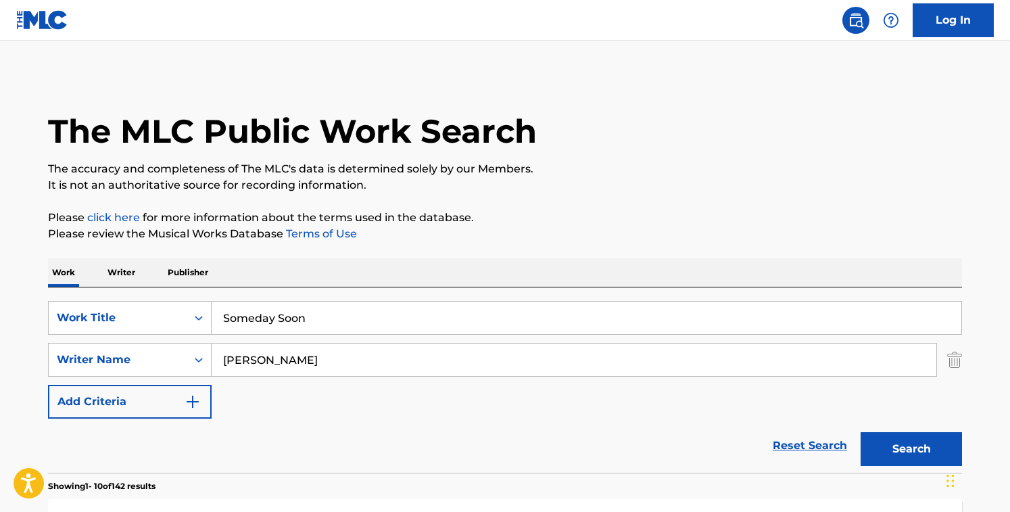
drag, startPoint x: 363, startPoint y: 350, endPoint x: 446, endPoint y: 404, distance: 98.7
click at [446, 404] on div "SearchWithCriteriacd003c52-71ff-4130-b737-9b6f11f31932 Work Title Someday Soon …" at bounding box center [505, 360] width 914 height 118
type input "[PERSON_NAME]"
click at [861, 432] on button "Search" at bounding box center [911, 449] width 101 height 34
click at [466, 431] on div "Reset Search Search" at bounding box center [505, 446] width 914 height 54
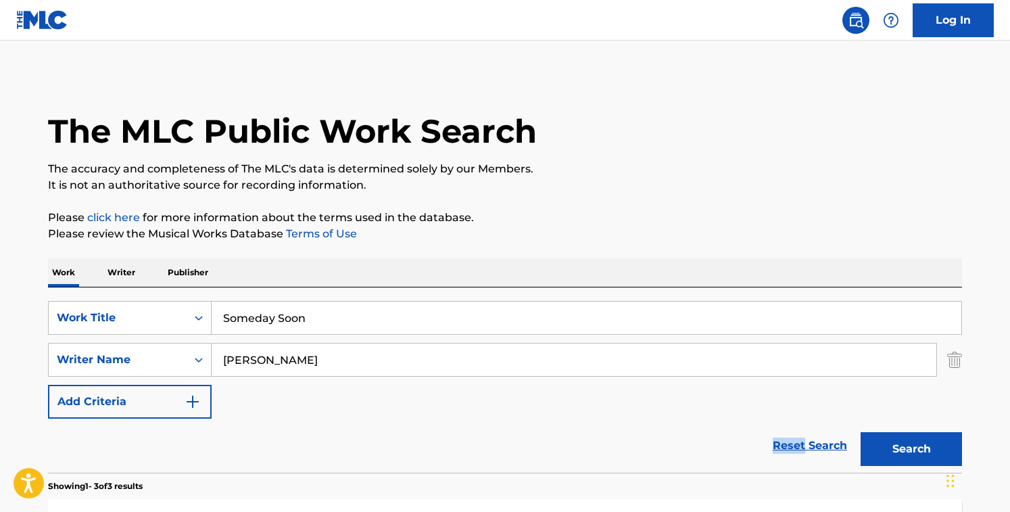
click at [466, 431] on div "Reset Search Search" at bounding box center [505, 446] width 914 height 54
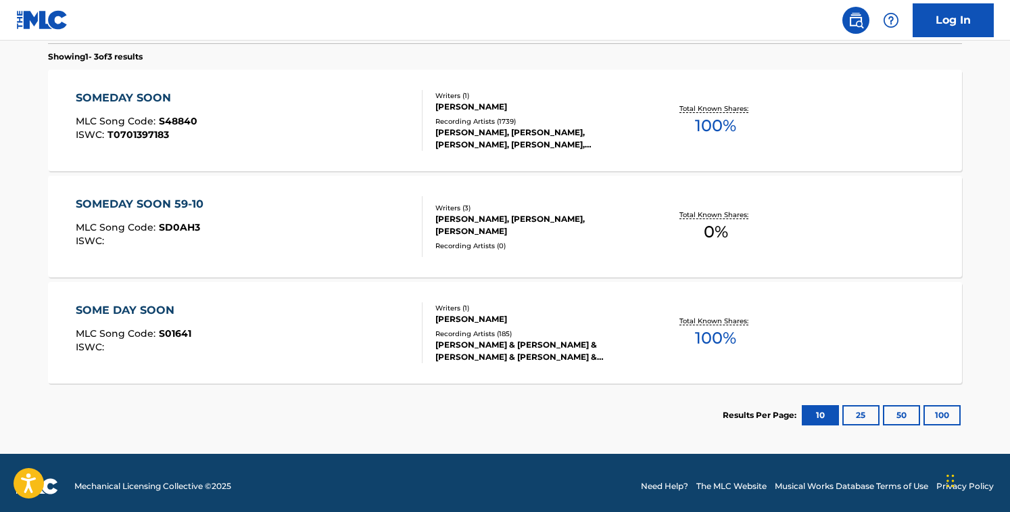
scroll to position [430, 0]
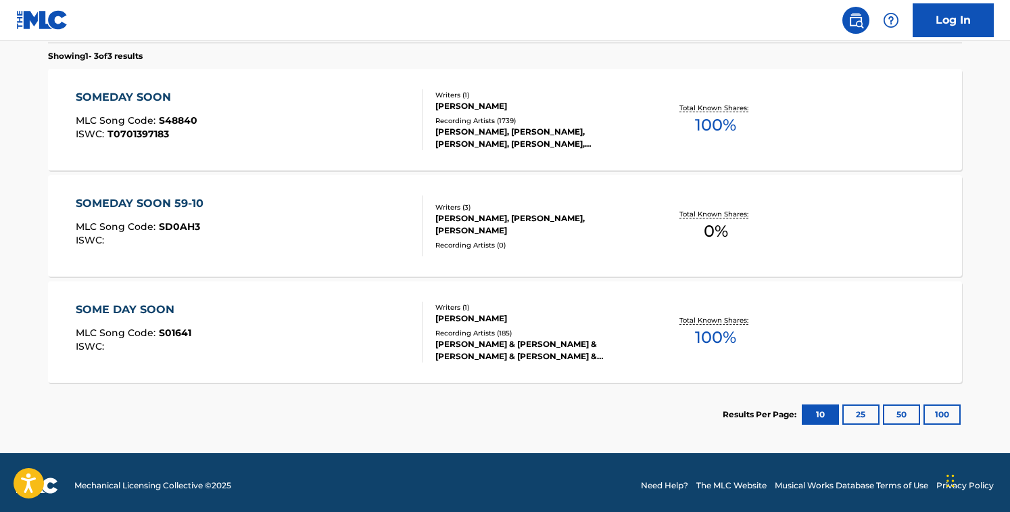
click at [447, 123] on div "Recording Artists ( 1739 )" at bounding box center [538, 121] width 204 height 10
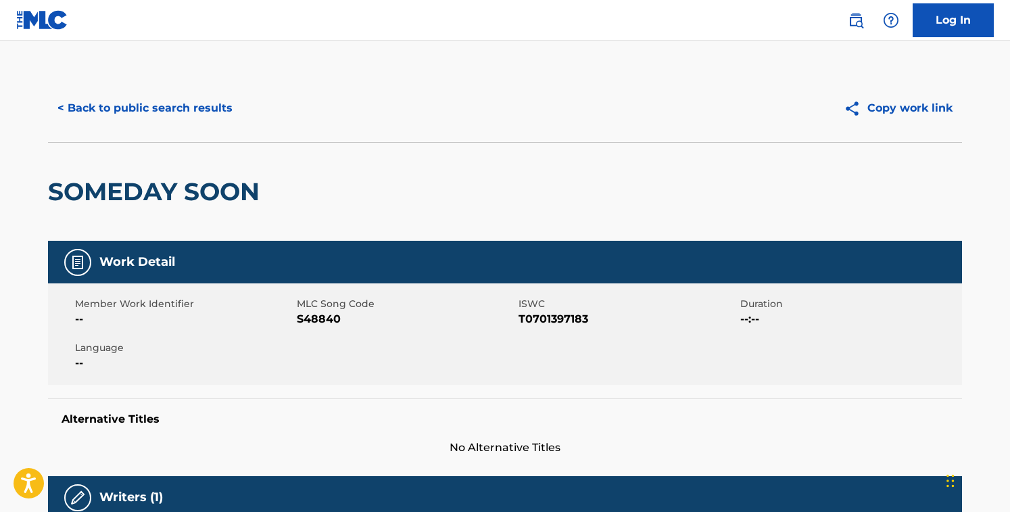
click at [321, 331] on div "Member Work Identifier -- MLC Song Code S48840 ISWC T0701397183 Duration --:-- …" at bounding box center [505, 333] width 914 height 101
click at [321, 322] on span "S48840" at bounding box center [406, 319] width 218 height 16
click at [224, 103] on button "< Back to public search results" at bounding box center [145, 108] width 194 height 34
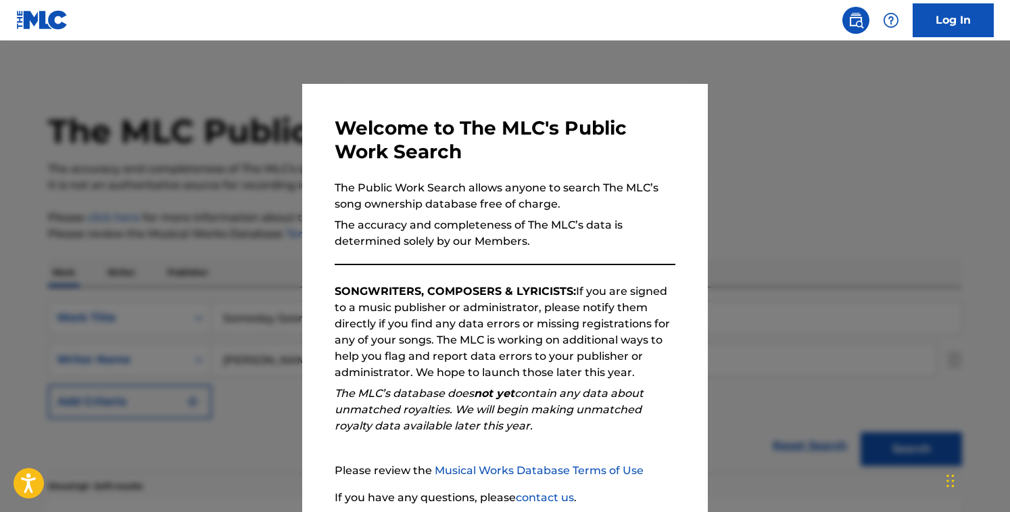
scroll to position [436, 0]
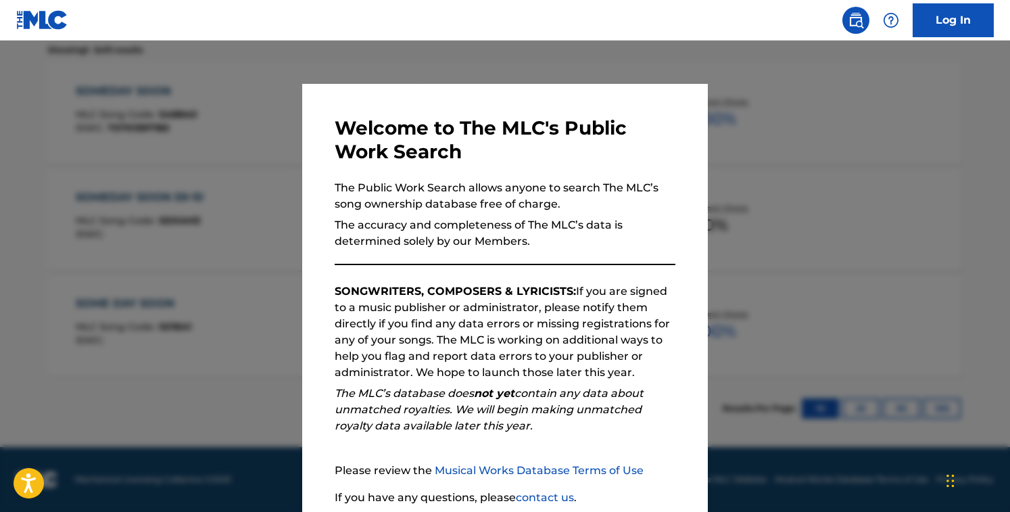
click at [200, 314] on div at bounding box center [505, 297] width 1010 height 512
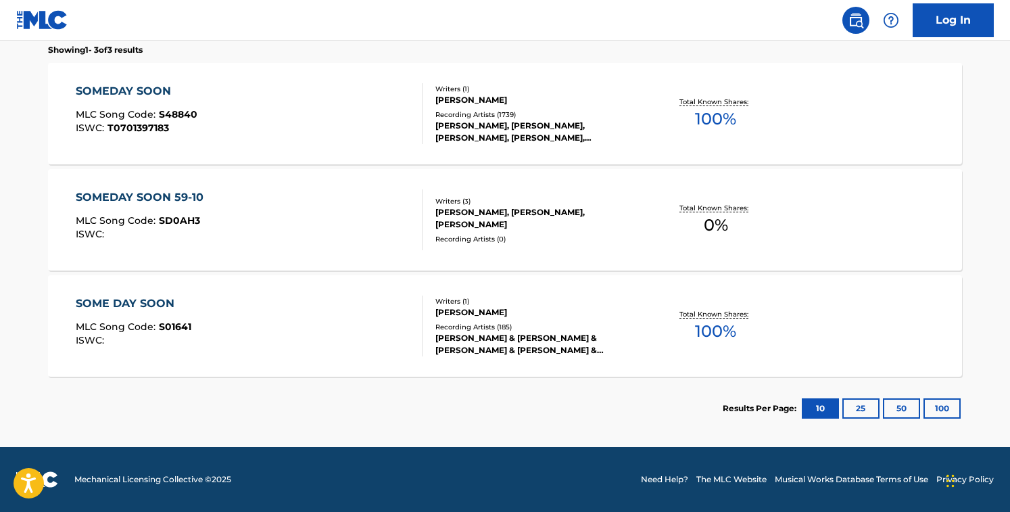
click at [301, 335] on div "SOME DAY SOON MLC Song Code : S01641 ISWC :" at bounding box center [250, 326] width 348 height 61
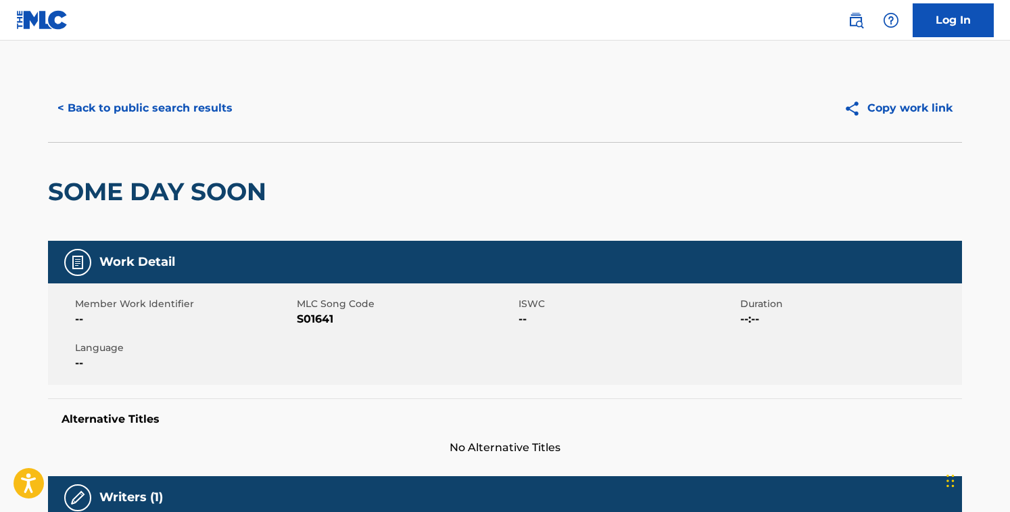
click at [314, 319] on span "S01641" at bounding box center [406, 319] width 218 height 16
click at [170, 95] on button "< Back to public search results" at bounding box center [145, 108] width 194 height 34
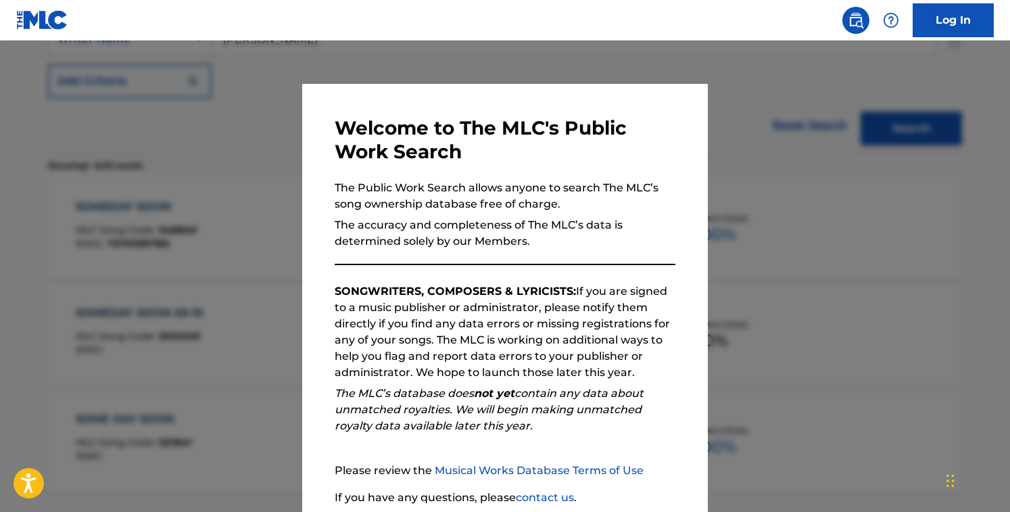
scroll to position [126, 0]
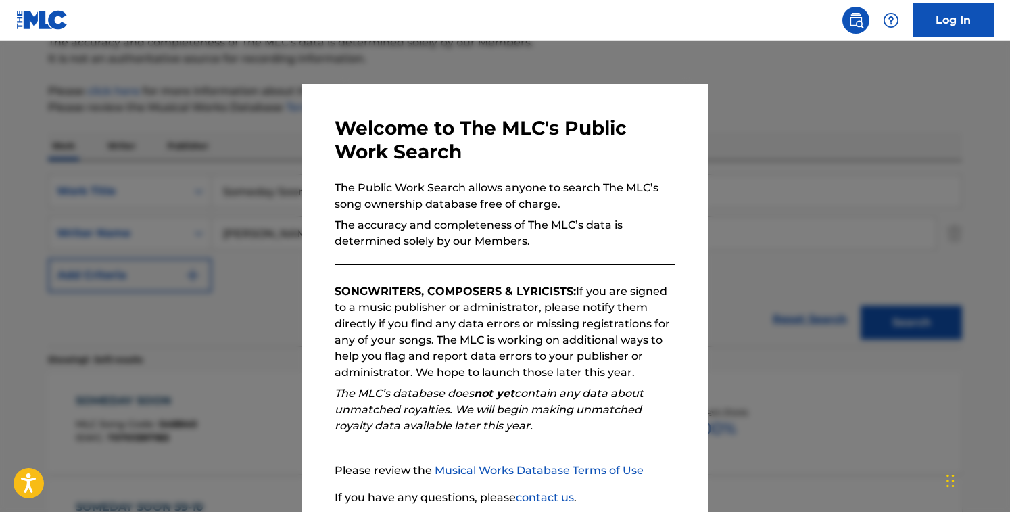
click at [250, 147] on div at bounding box center [505, 297] width 1010 height 512
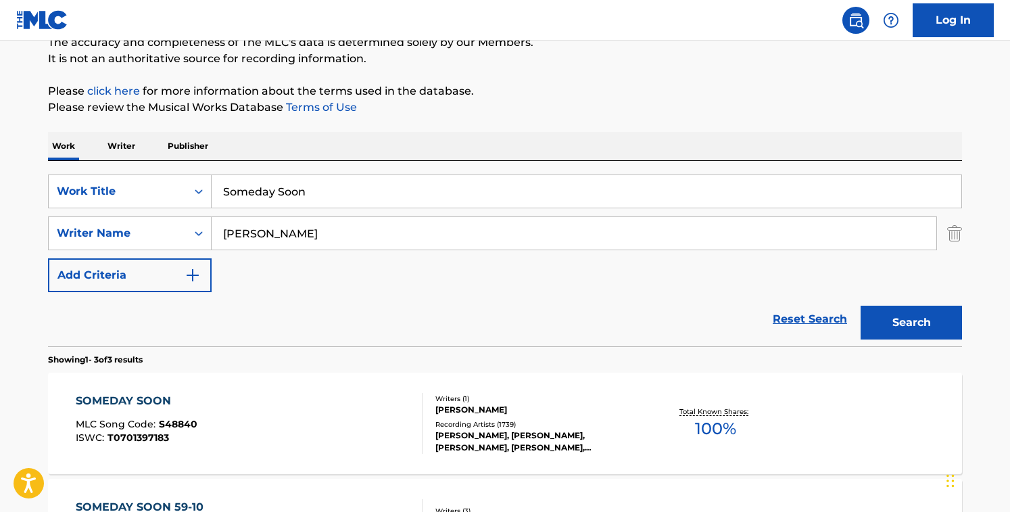
drag, startPoint x: 170, startPoint y: 189, endPoint x: 32, endPoint y: 172, distance: 139.7
click at [32, 172] on div "The MLC Public Work Search The accuracy and completeness of The MLC's data is d…" at bounding box center [505, 349] width 947 height 802
paste input "weet Child O' Mine"
type input "Sweet Child O' Mine"
click at [373, 229] on input "[PERSON_NAME]" at bounding box center [574, 233] width 725 height 32
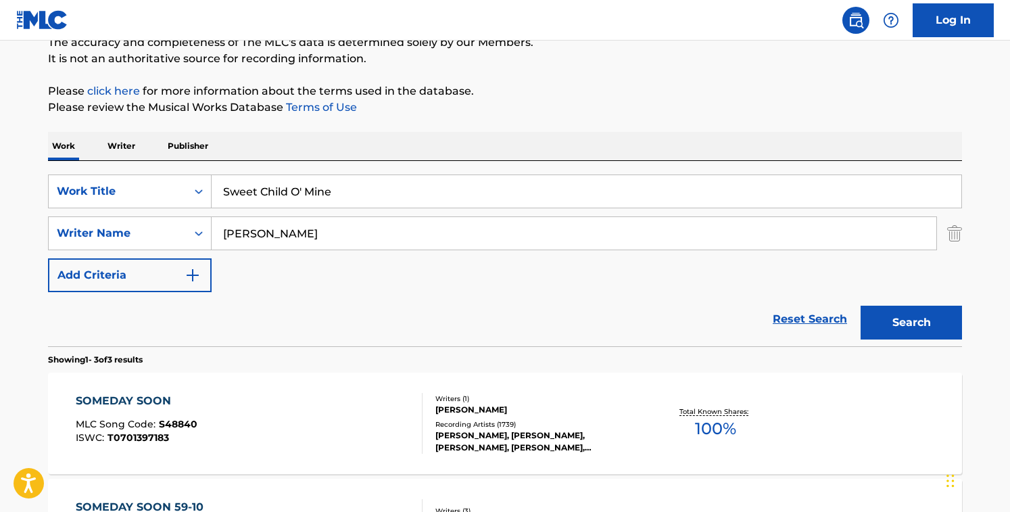
click at [373, 229] on input "[PERSON_NAME]" at bounding box center [574, 233] width 725 height 32
paste input "[PERSON_NAME]"
type input "[PERSON_NAME]"
click at [861, 306] on button "Search" at bounding box center [911, 323] width 101 height 34
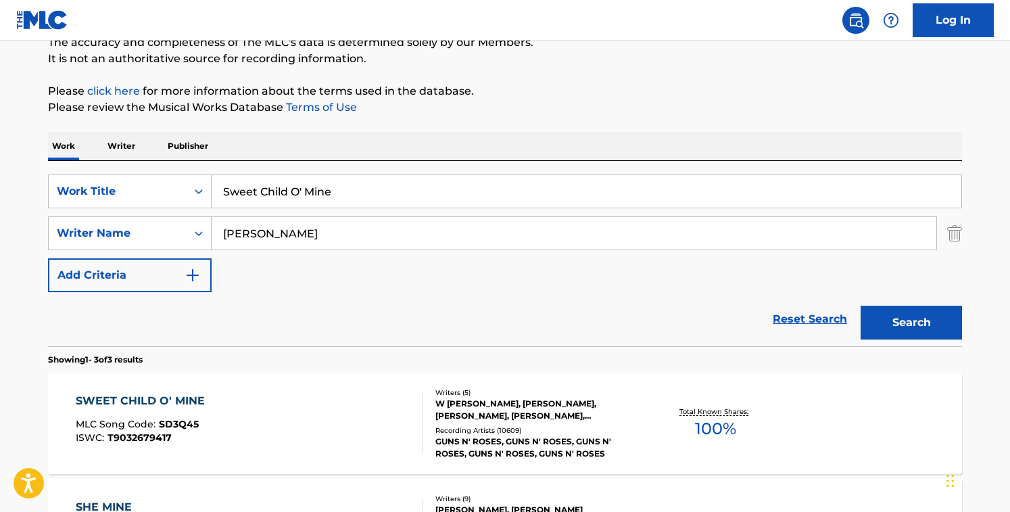
click at [337, 320] on div "Reset Search Search" at bounding box center [505, 319] width 914 height 54
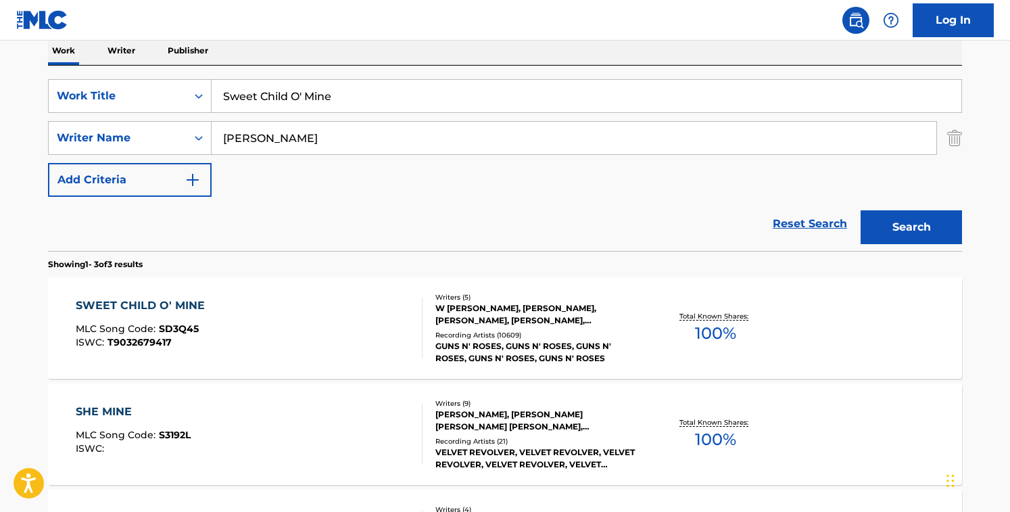
scroll to position [225, 0]
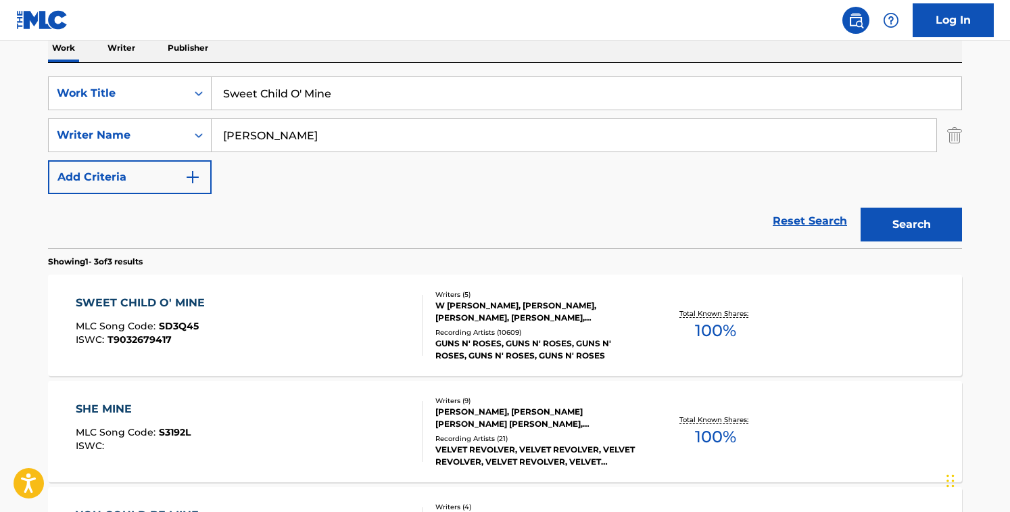
click at [339, 319] on div "SWEET CHILD O' MINE MLC Song Code : SD3Q45 ISWC : T9032679417" at bounding box center [250, 325] width 348 height 61
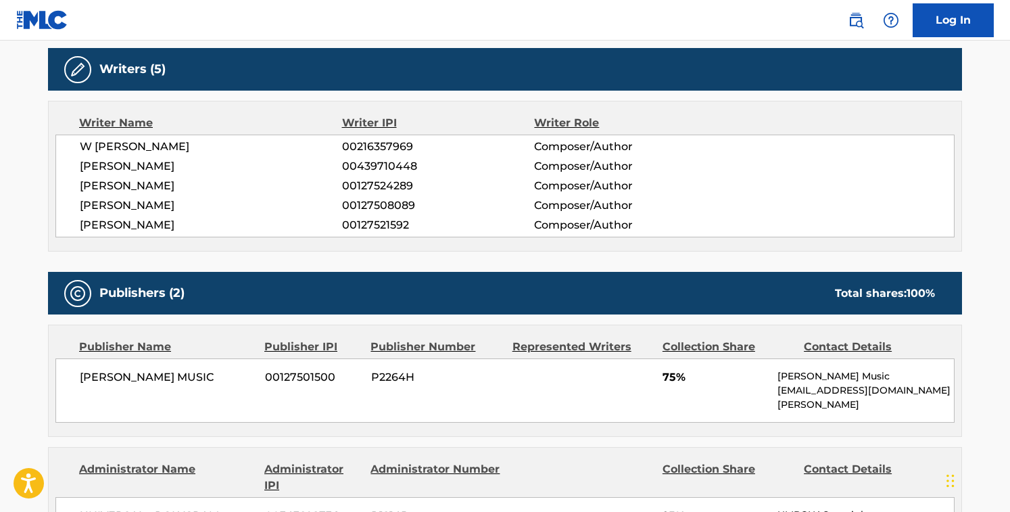
scroll to position [427, 0]
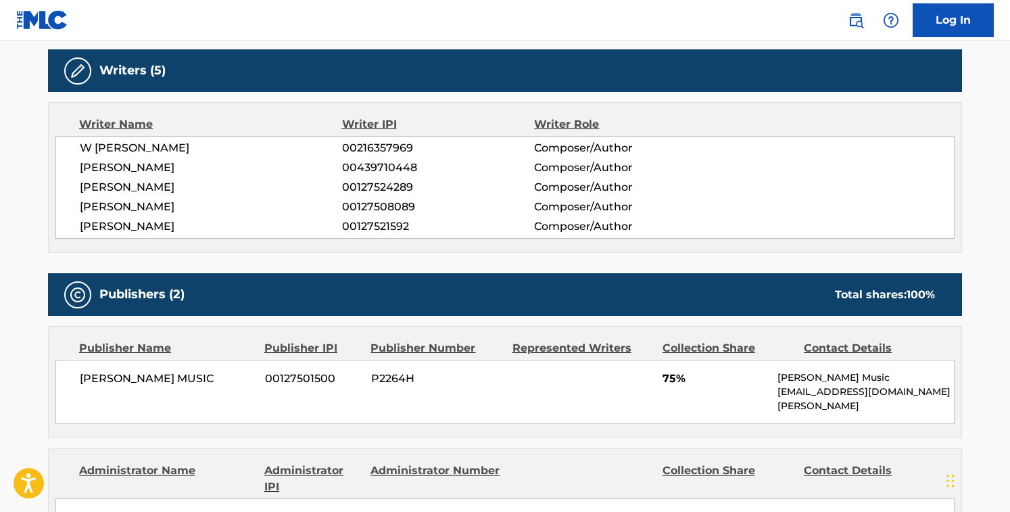
click at [139, 162] on span "[PERSON_NAME]" at bounding box center [211, 168] width 262 height 16
click at [149, 189] on span "[PERSON_NAME]" at bounding box center [211, 187] width 262 height 16
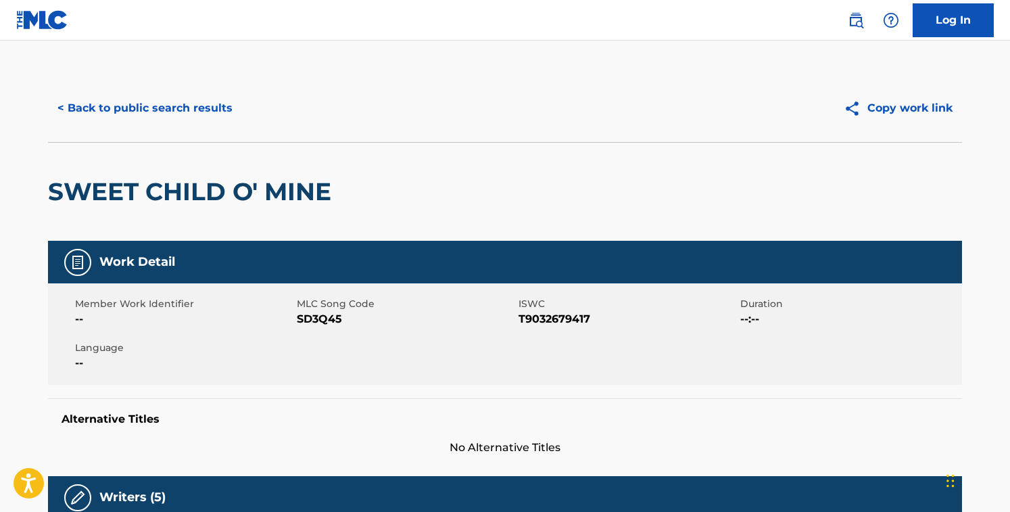
click at [344, 334] on div "Member Work Identifier -- MLC Song Code SD3Q45 ISWC T9032679417 Duration --:-- …" at bounding box center [505, 333] width 914 height 101
click at [308, 304] on span "MLC Song Code" at bounding box center [406, 304] width 218 height 14
click at [312, 316] on span "SD3Q45" at bounding box center [406, 319] width 218 height 16
click at [166, 97] on button "< Back to public search results" at bounding box center [145, 108] width 194 height 34
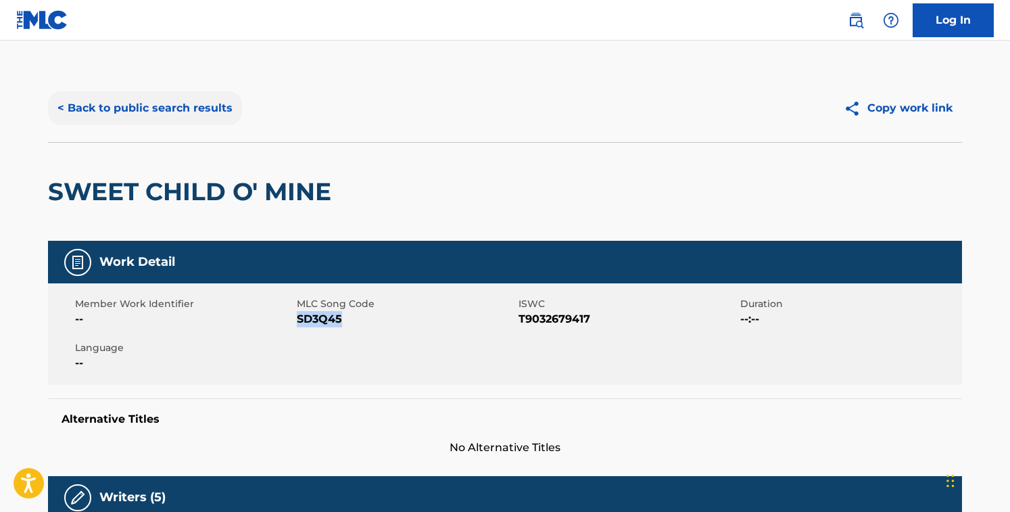
scroll to position [225, 0]
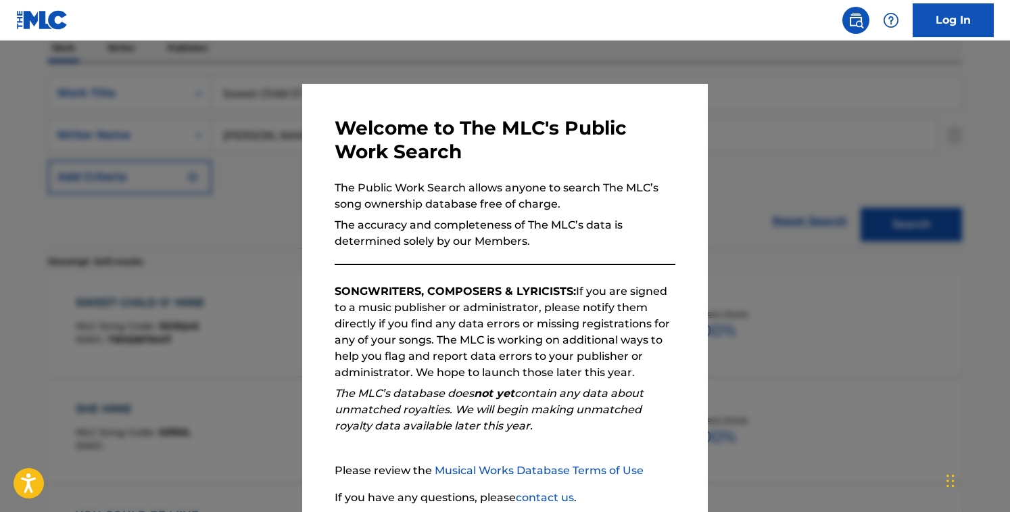
click at [189, 125] on div at bounding box center [505, 297] width 1010 height 512
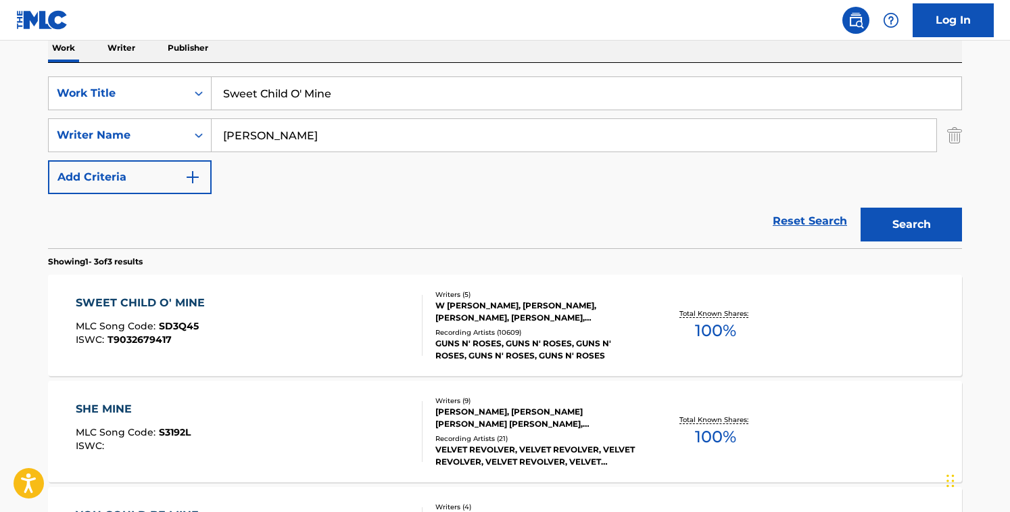
drag, startPoint x: 269, startPoint y: 85, endPoint x: -7, endPoint y: 44, distance: 279.7
click at [0, 44] on html "Accessibility Screen-Reader Guide, Feedback, and Issue Reporting | New window 0…" at bounding box center [505, 31] width 1010 height 512
paste input "Welcome To The Jungl"
type input "Welcome To The Jungle"
click at [336, 141] on input "[PERSON_NAME]" at bounding box center [574, 135] width 725 height 32
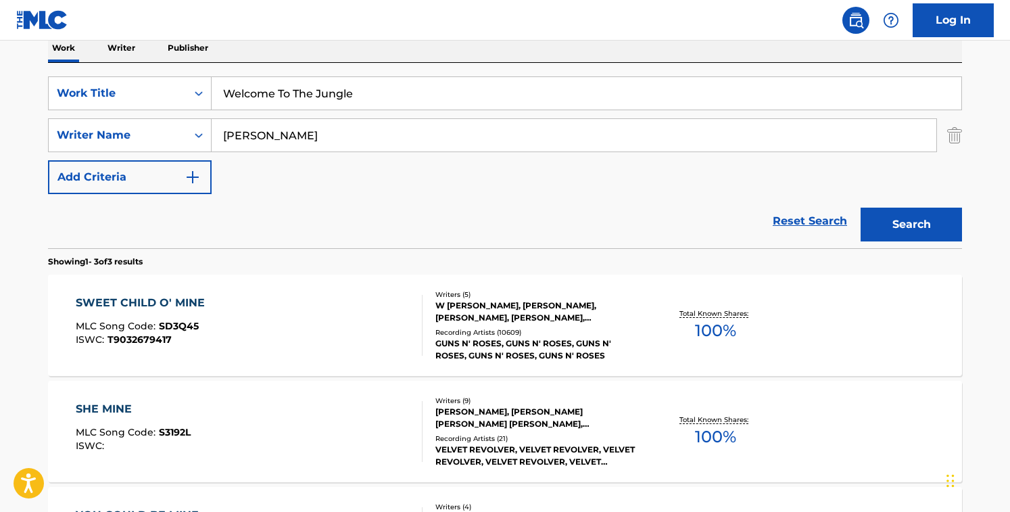
click at [861, 208] on button "Search" at bounding box center [911, 225] width 101 height 34
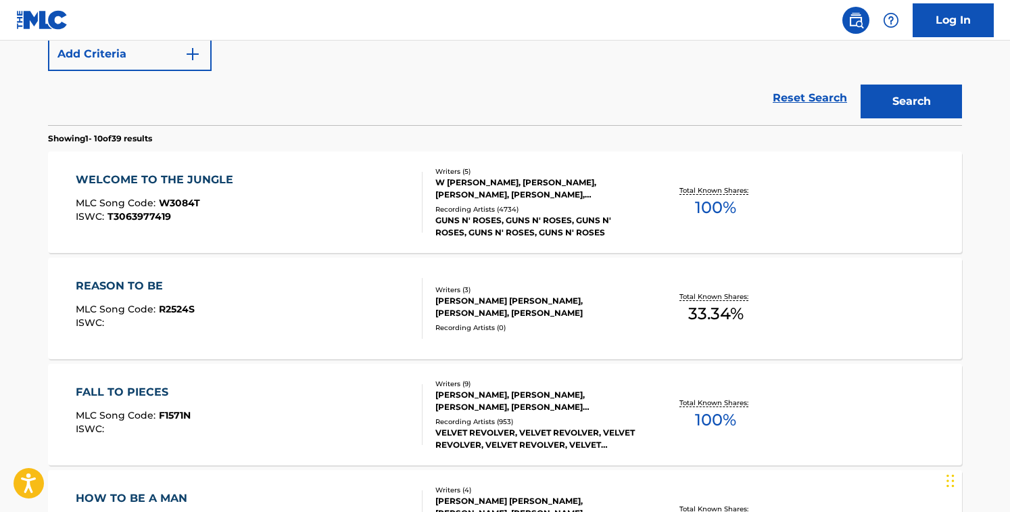
scroll to position [351, 0]
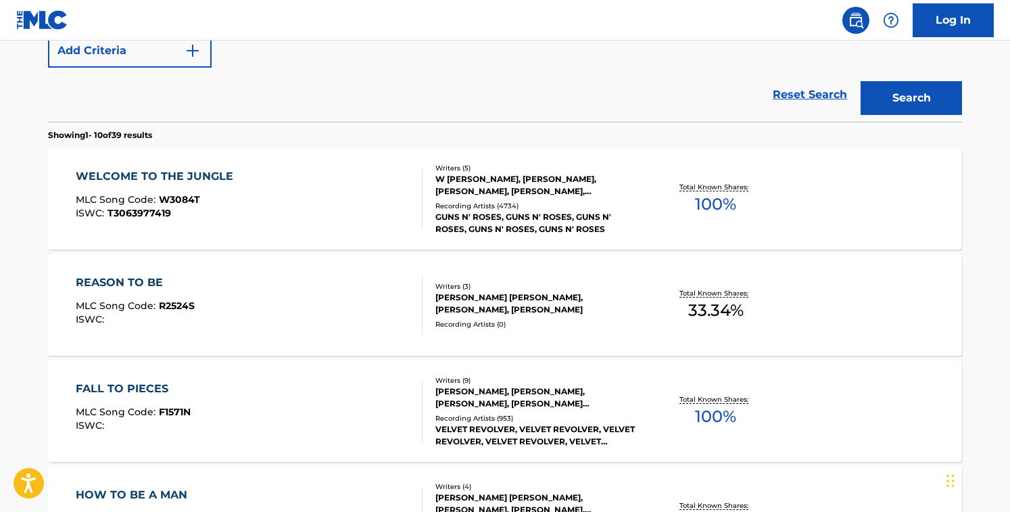
click at [486, 194] on div "W [PERSON_NAME], [PERSON_NAME], [PERSON_NAME], [PERSON_NAME], [PERSON_NAME]" at bounding box center [538, 185] width 204 height 24
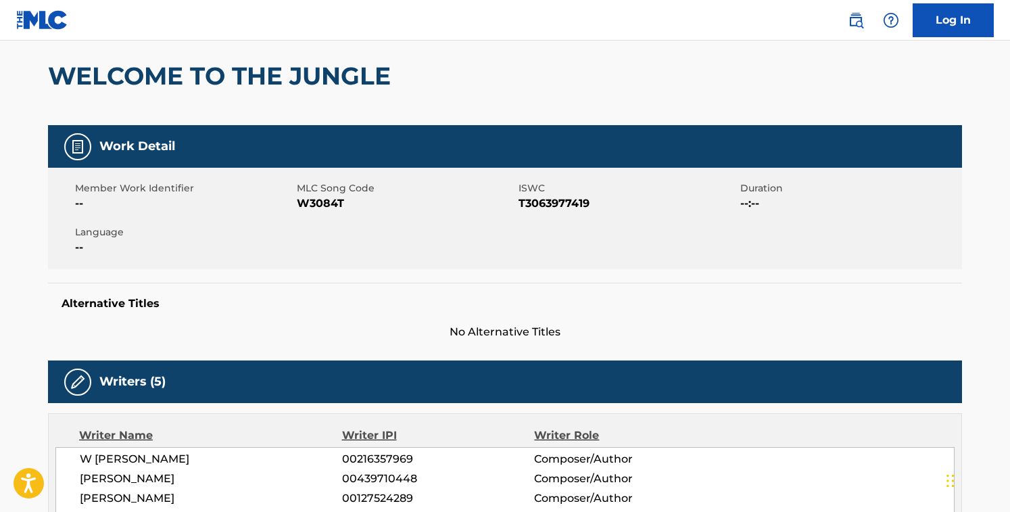
scroll to position [118, 0]
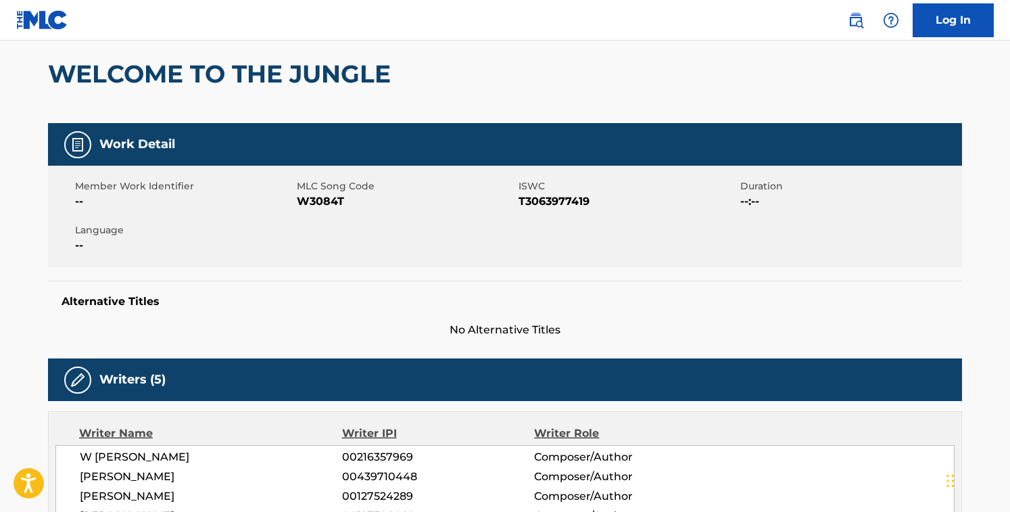
click at [312, 195] on span "W3084T" at bounding box center [406, 201] width 218 height 16
click at [314, 197] on span "W3084T" at bounding box center [406, 201] width 218 height 16
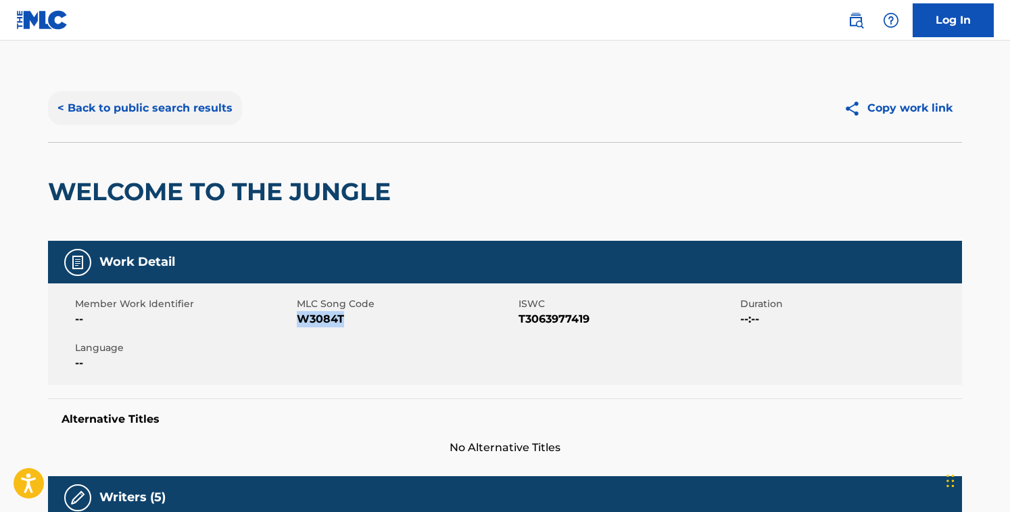
click at [196, 119] on button "< Back to public search results" at bounding box center [145, 108] width 194 height 34
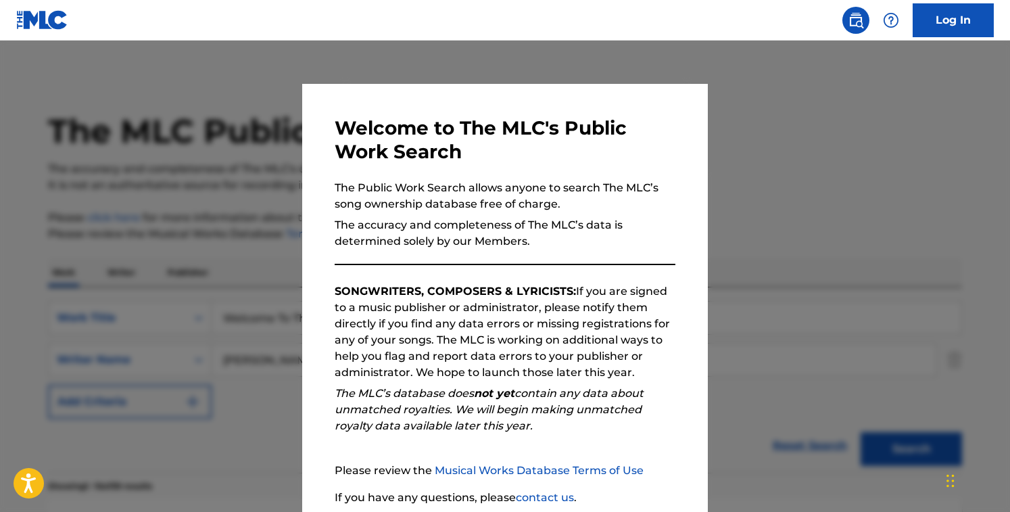
scroll to position [427, 0]
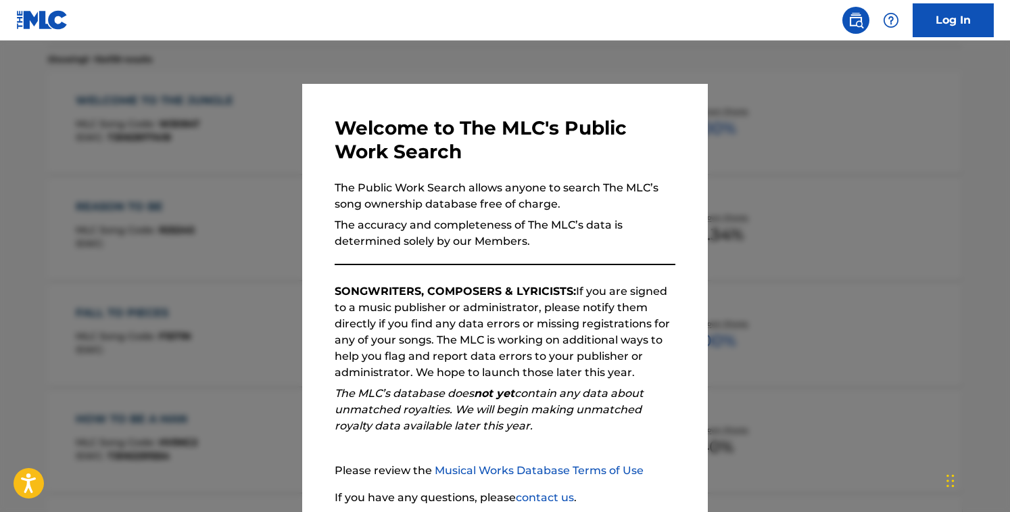
click at [231, 188] on div at bounding box center [505, 297] width 1010 height 512
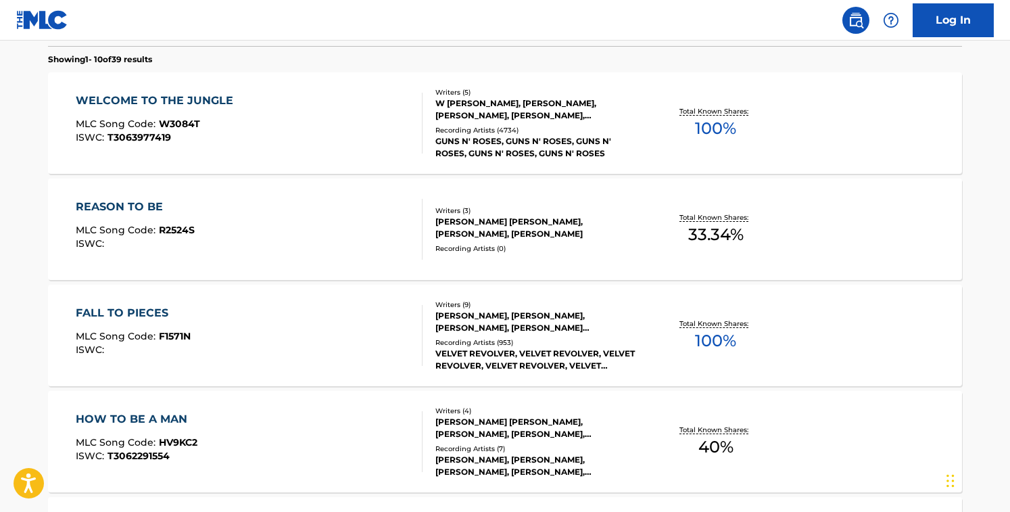
scroll to position [0, 0]
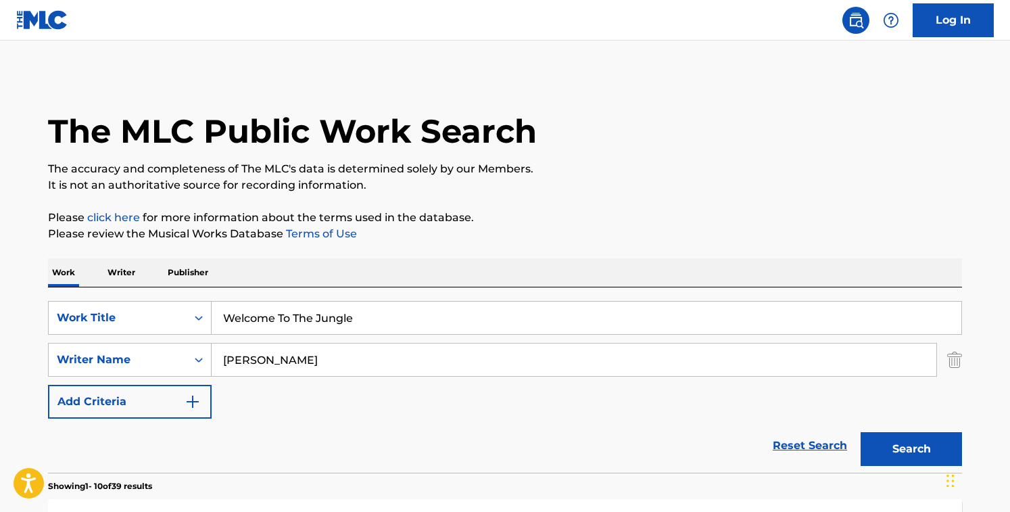
drag, startPoint x: 397, startPoint y: 319, endPoint x: 32, endPoint y: 233, distance: 374.5
paste input "3 Hours of Soaking in His Presenc"
type input "3 Hours of Soaking in His Presence"
click at [335, 358] on input "[PERSON_NAME]" at bounding box center [574, 360] width 725 height 32
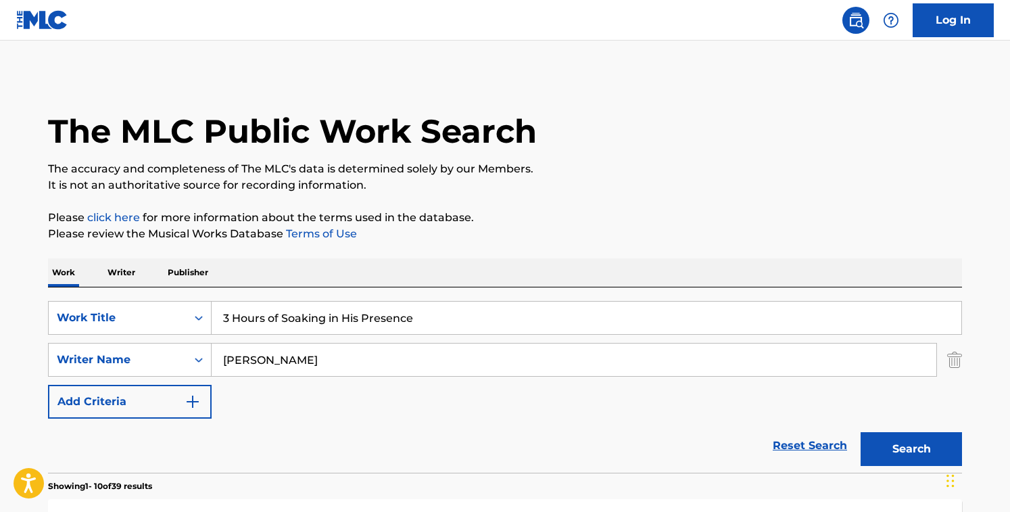
click at [335, 358] on input "[PERSON_NAME]" at bounding box center [574, 360] width 725 height 32
paste input "[PERSON_NAME]"
click at [861, 432] on button "Search" at bounding box center [911, 449] width 101 height 34
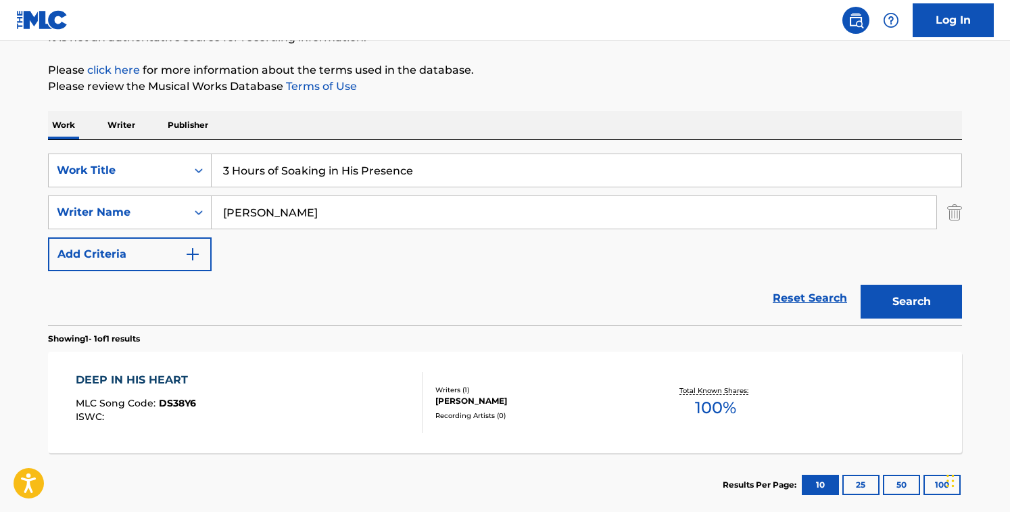
scroll to position [149, 0]
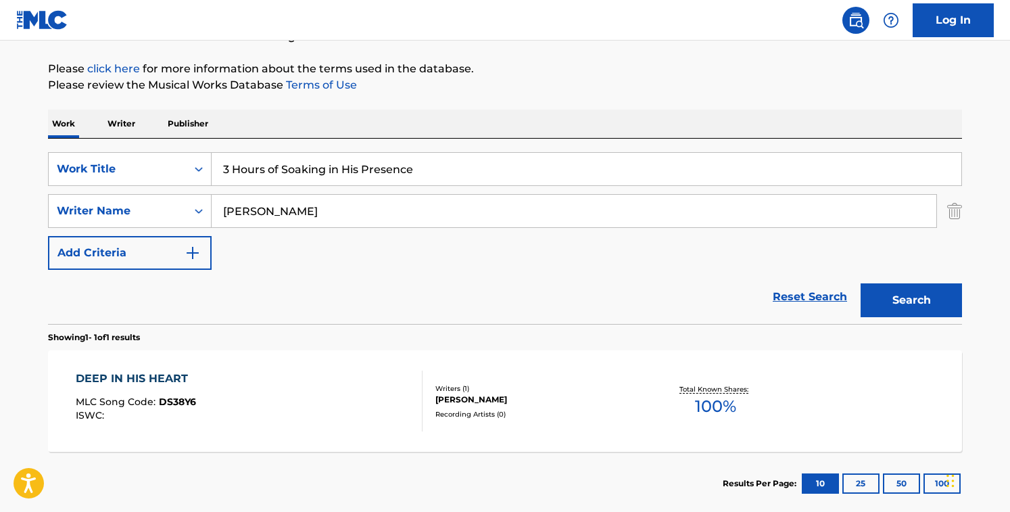
click at [473, 264] on div "SearchWithCriteriacd003c52-71ff-4130-b737-9b6f11f31932 Work Title 3 Hours of So…" at bounding box center [505, 211] width 914 height 118
click at [428, 291] on div "Reset Search Search" at bounding box center [505, 297] width 914 height 54
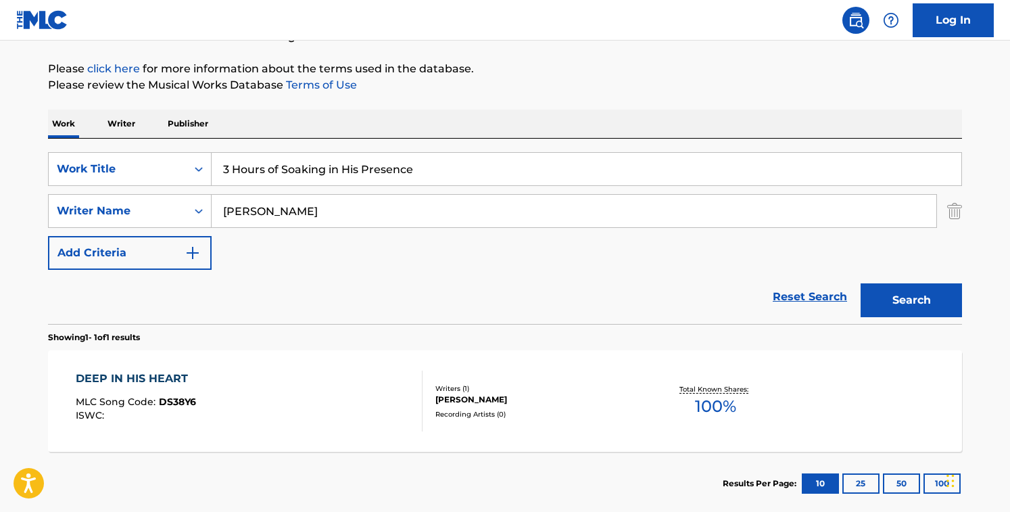
drag, startPoint x: 319, startPoint y: 216, endPoint x: 173, endPoint y: 189, distance: 147.8
click at [173, 189] on div "SearchWithCriteriacd003c52-71ff-4130-b737-9b6f11f31932 Work Title 3 Hours of So…" at bounding box center [505, 211] width 914 height 118
type input "[PERSON_NAME]"
click at [861, 283] on button "Search" at bounding box center [911, 300] width 101 height 34
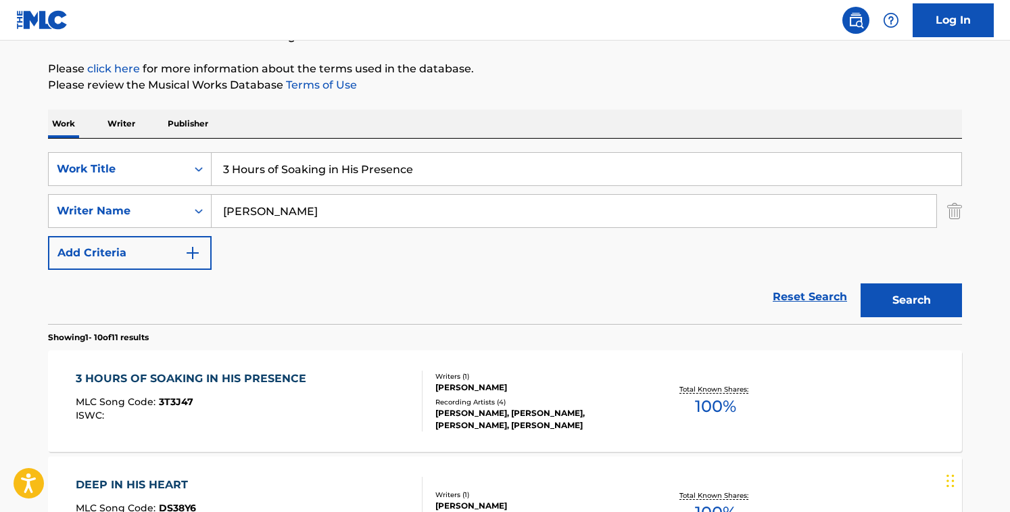
click at [327, 381] on div "3 HOURS OF SOAKING IN HIS PRESENCE MLC Song Code : 3T3J47 ISWC :" at bounding box center [250, 401] width 348 height 61
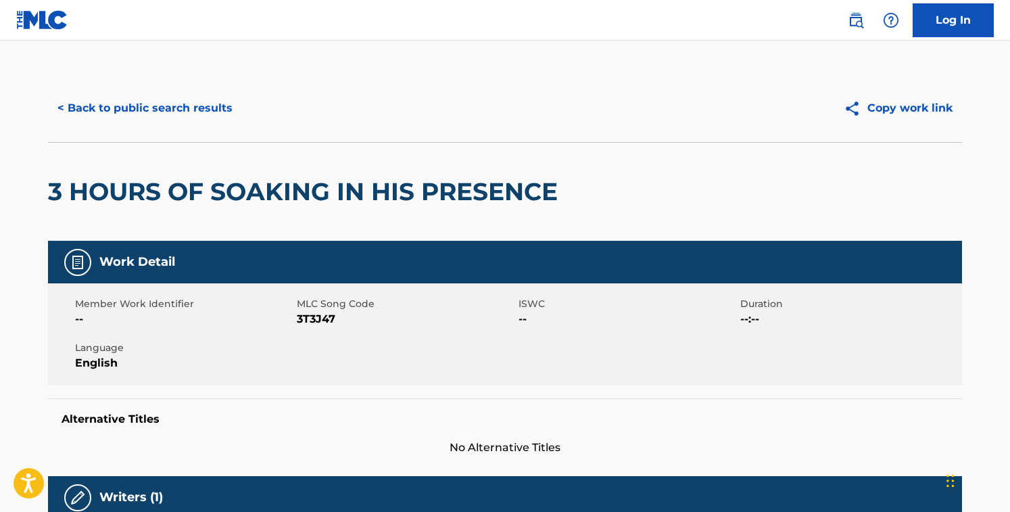
click at [313, 317] on span "3T3J47" at bounding box center [406, 319] width 218 height 16
click at [202, 96] on button "< Back to public search results" at bounding box center [145, 108] width 194 height 34
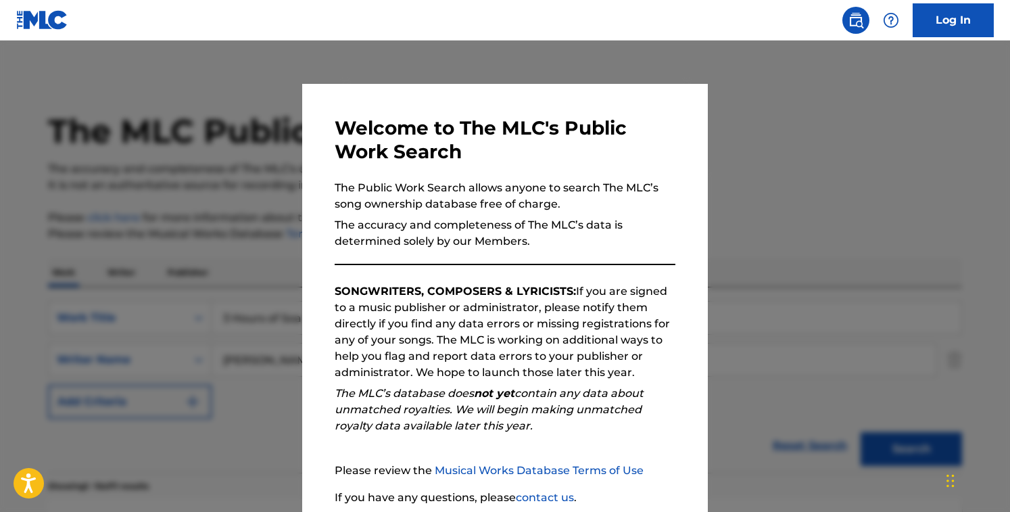
scroll to position [149, 0]
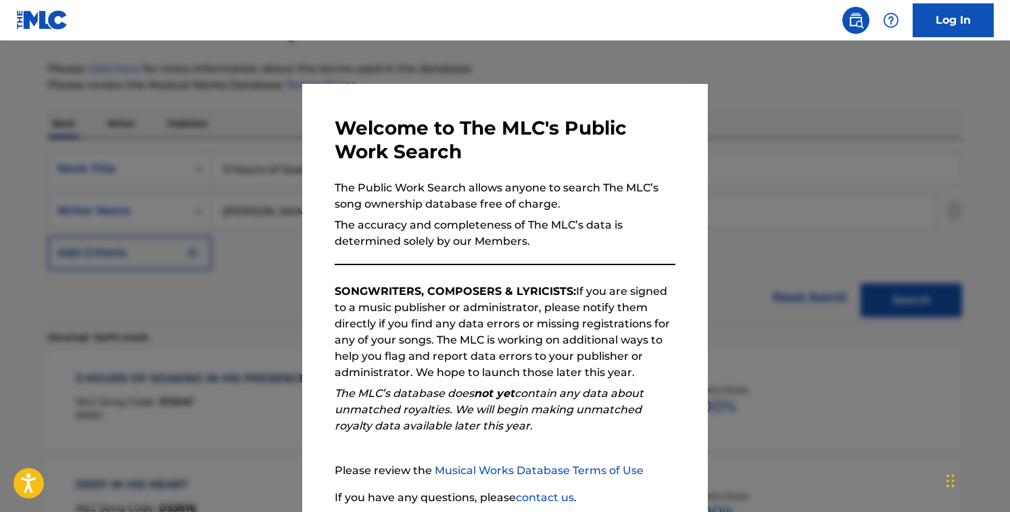
click at [266, 110] on div at bounding box center [505, 297] width 1010 height 512
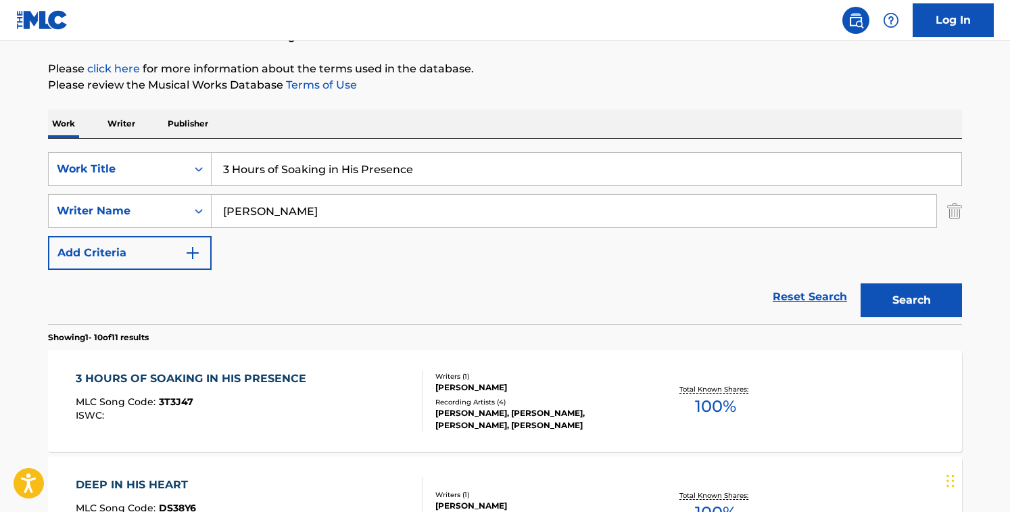
drag, startPoint x: 436, startPoint y: 170, endPoint x: 143, endPoint y: 108, distance: 299.4
paste input "(Beneath That) Lonely Mound Of Clay"
type input "(Beneath That) Lonely Mound Of Clay"
drag, startPoint x: 313, startPoint y: 214, endPoint x: 87, endPoint y: 189, distance: 227.3
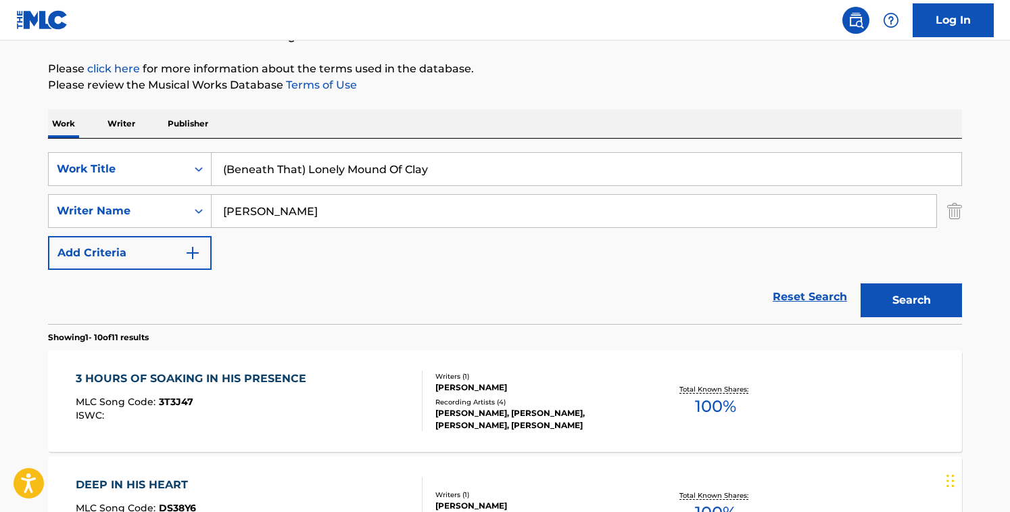
click at [87, 189] on div "SearchWithCriteriacd003c52-71ff-4130-b737-9b6f11f31932 Work Title (Beneath That…" at bounding box center [505, 211] width 914 height 118
type input "[PERSON_NAME]"
click at [861, 283] on button "Search" at bounding box center [911, 300] width 101 height 34
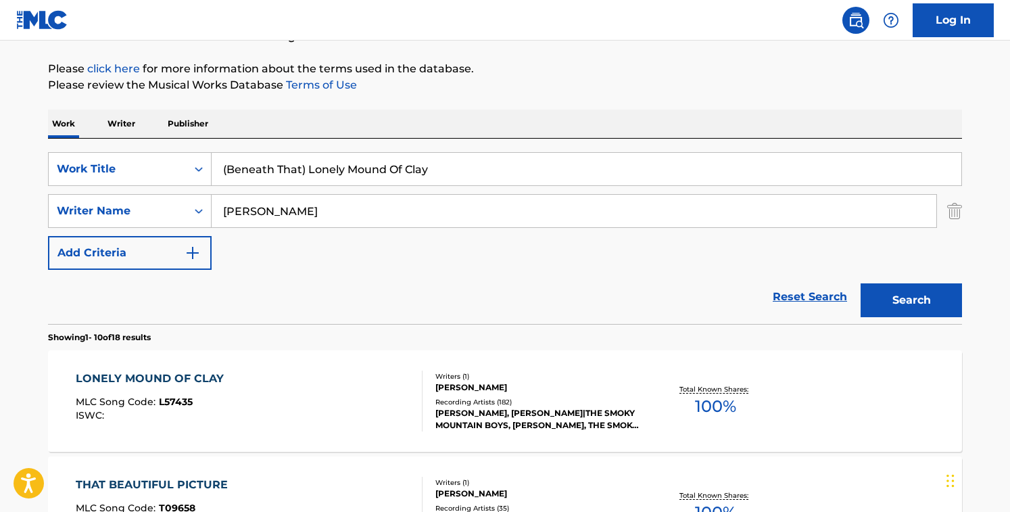
click at [477, 322] on div "Reset Search Search" at bounding box center [505, 297] width 914 height 54
click at [408, 396] on div "LONELY MOUND OF CLAY MLC Song Code : L57435 ISWC :" at bounding box center [250, 401] width 348 height 61
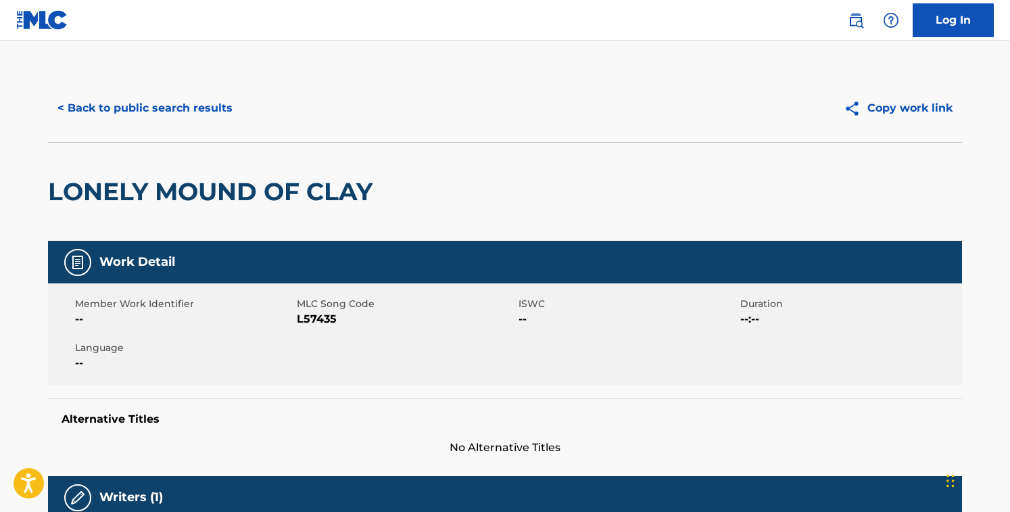
click at [318, 319] on span "L57435" at bounding box center [406, 319] width 218 height 16
click at [172, 93] on button "< Back to public search results" at bounding box center [145, 108] width 194 height 34
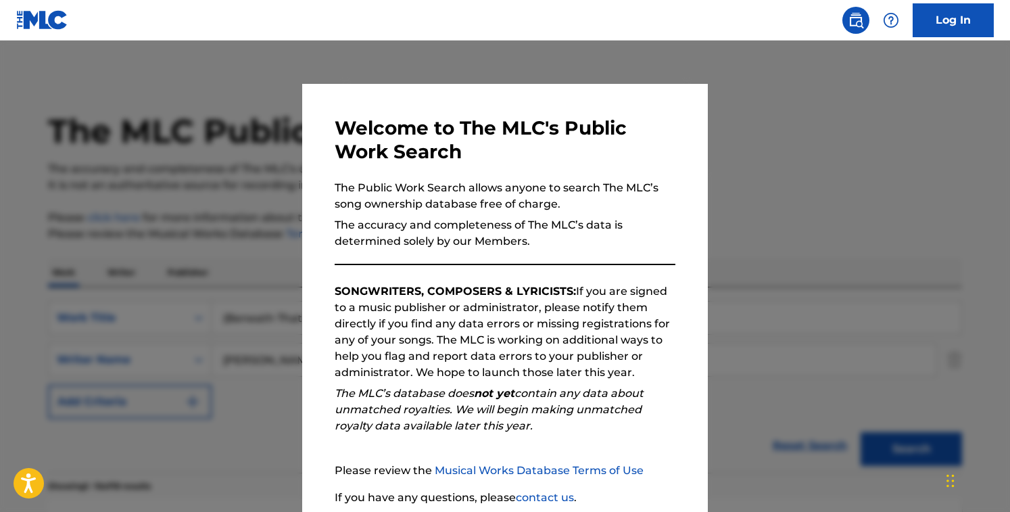
scroll to position [149, 0]
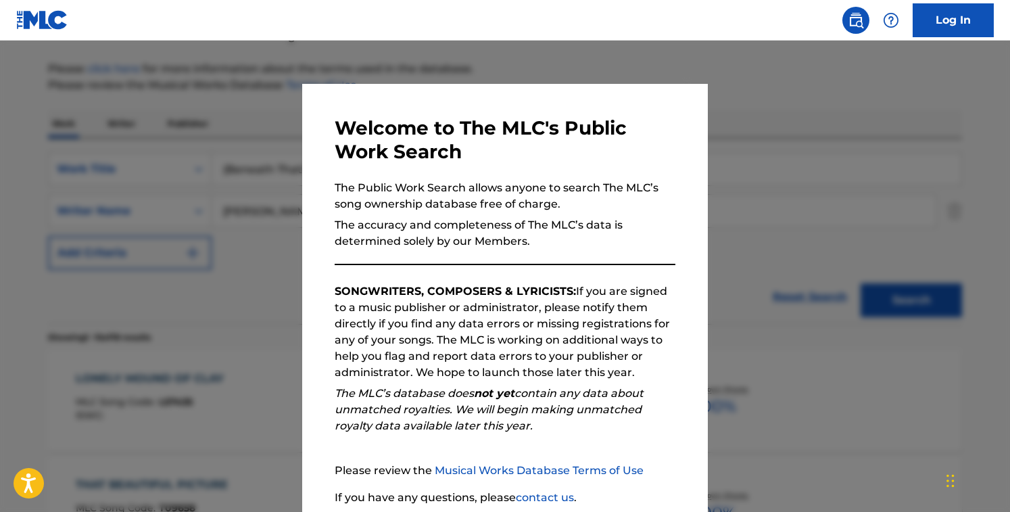
click at [185, 103] on div at bounding box center [505, 297] width 1010 height 512
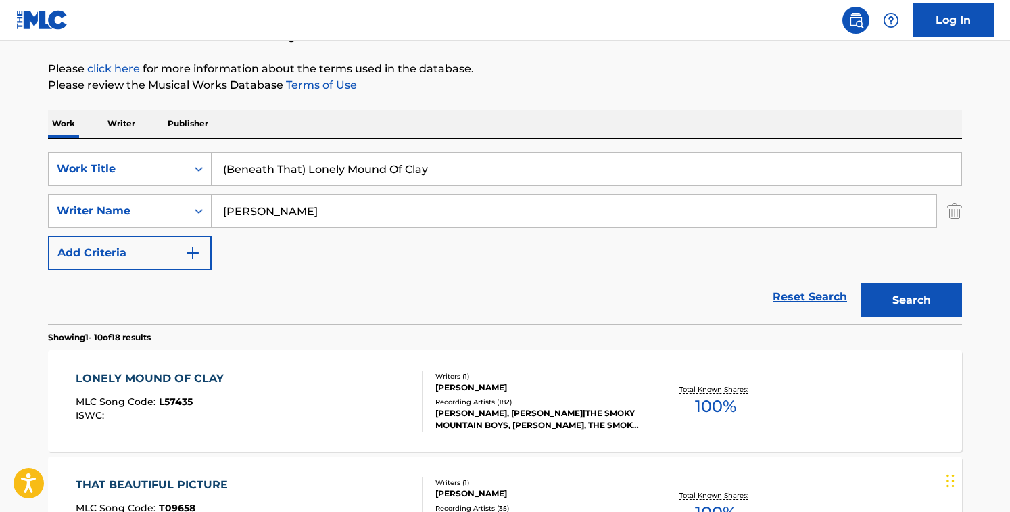
drag, startPoint x: 458, startPoint y: 168, endPoint x: 2, endPoint y: 80, distance: 464.2
paste input "There's Gotta Be) More To Life"
type input "(There's Gotta Be) More To Life"
click at [366, 202] on input "[PERSON_NAME]" at bounding box center [574, 211] width 725 height 32
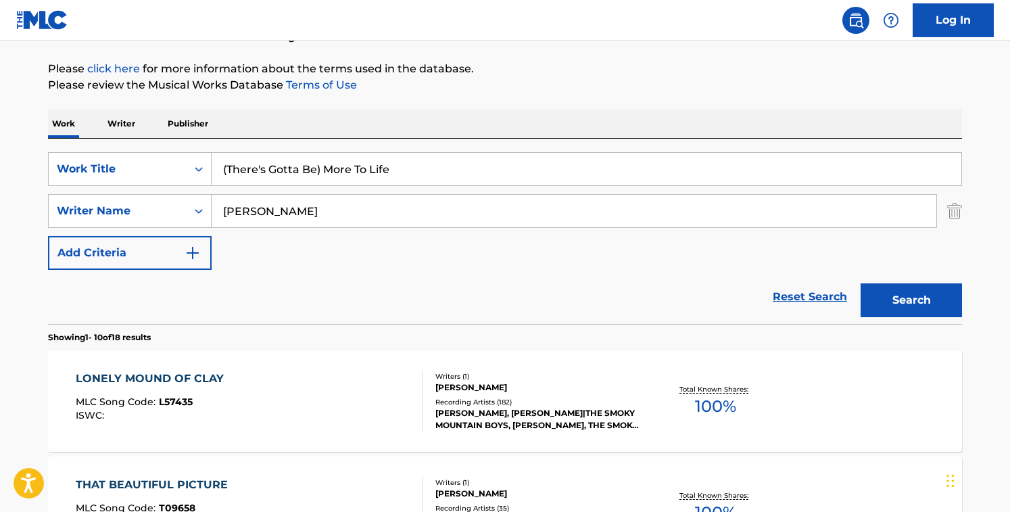
click at [366, 202] on input "[PERSON_NAME]" at bounding box center [574, 211] width 725 height 32
paste input "[PERSON_NAME] ThomasHarvey [PERSON_NAME][PERSON_NAME] WoodwardSabelle [PERSON_N…"
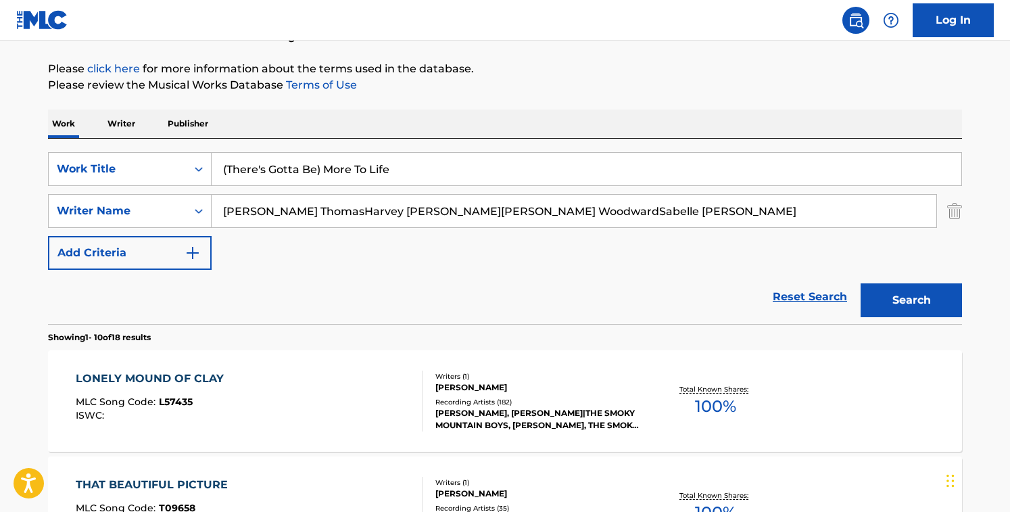
drag, startPoint x: 310, startPoint y: 210, endPoint x: 871, endPoint y: 256, distance: 562.5
click at [871, 258] on div "SearchWithCriteriacd003c52-71ff-4130-b737-9b6f11f31932 Work Title (There's Gott…" at bounding box center [505, 211] width 914 height 118
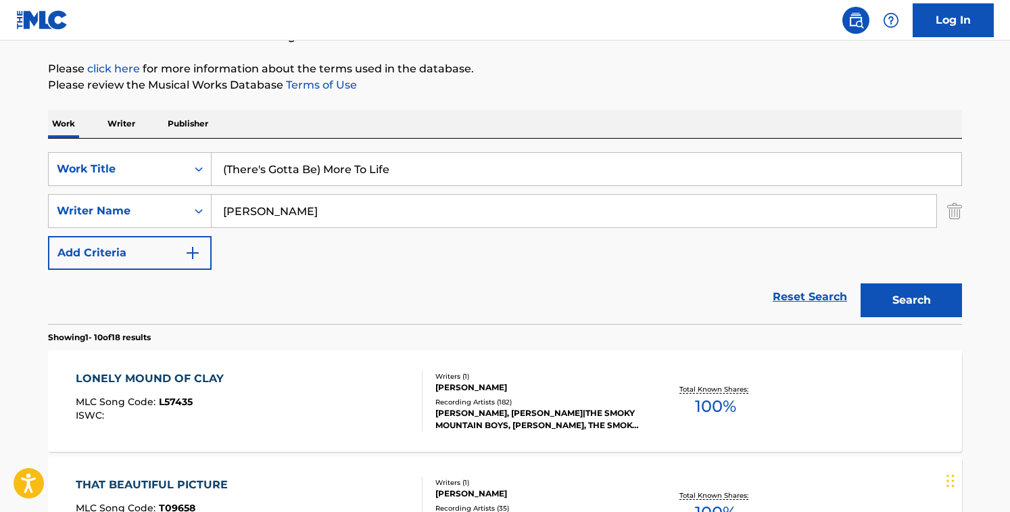
type input "[PERSON_NAME]"
click at [861, 283] on button "Search" at bounding box center [911, 300] width 101 height 34
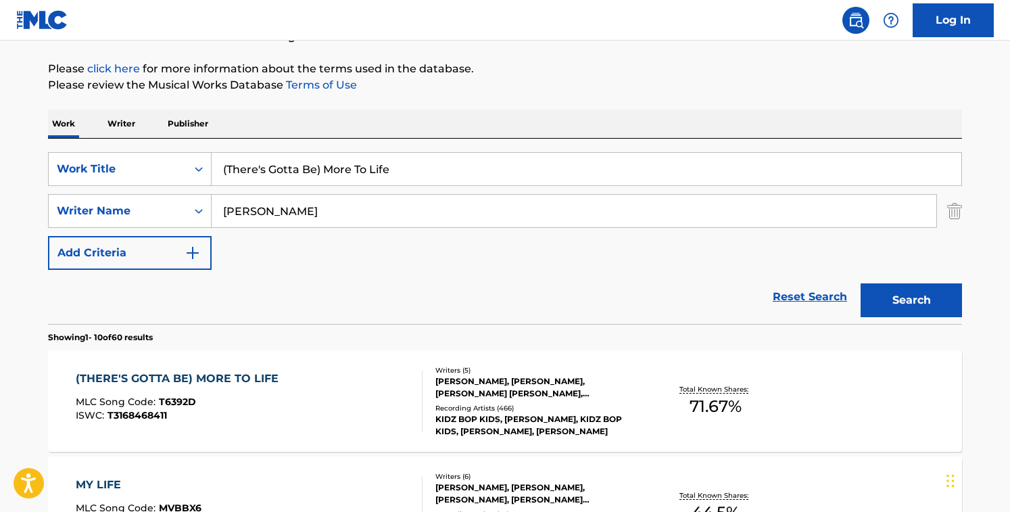
click at [425, 299] on div "Reset Search Search" at bounding box center [505, 297] width 914 height 54
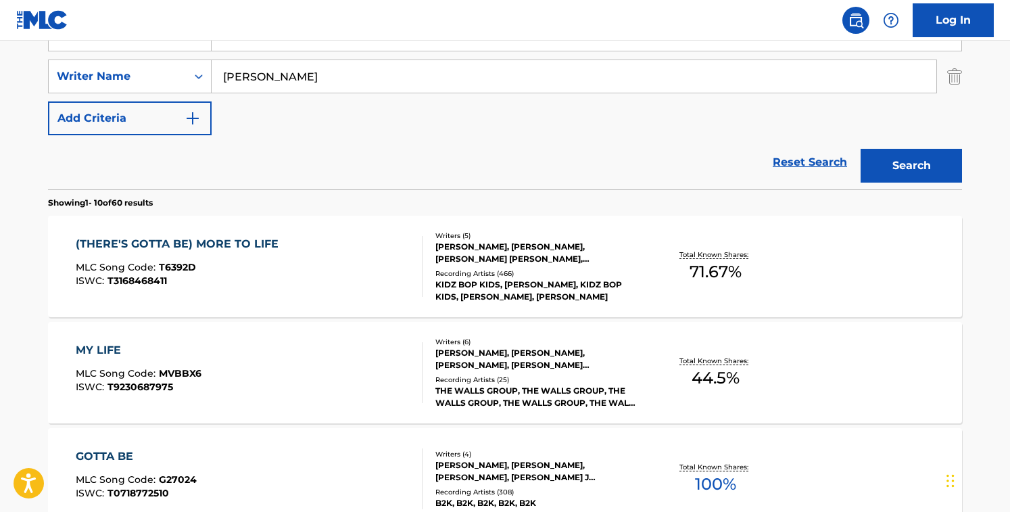
scroll to position [284, 0]
click at [409, 256] on div "(THERE'S GOTTA BE) MORE TO LIFE MLC Song Code : T6392D ISWC : T3168468411" at bounding box center [250, 265] width 348 height 61
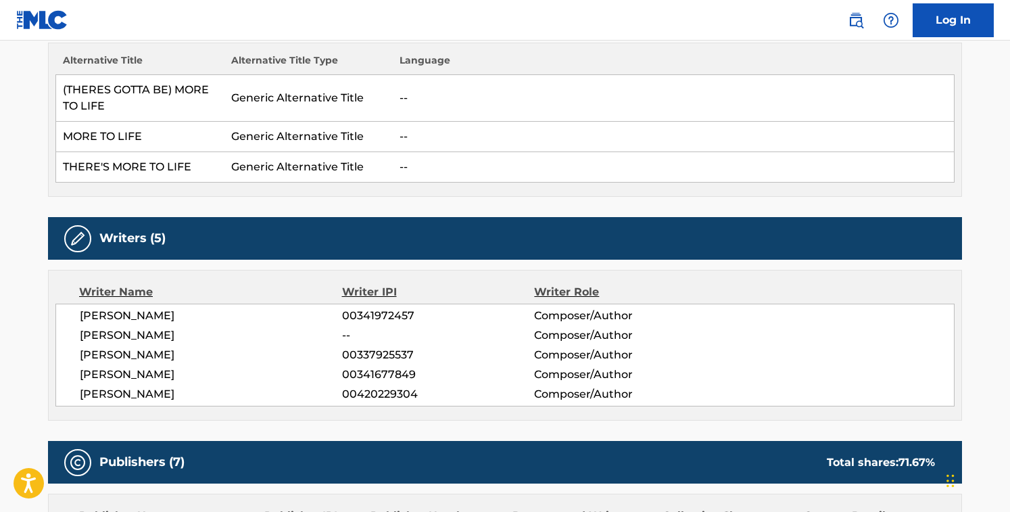
scroll to position [398, 0]
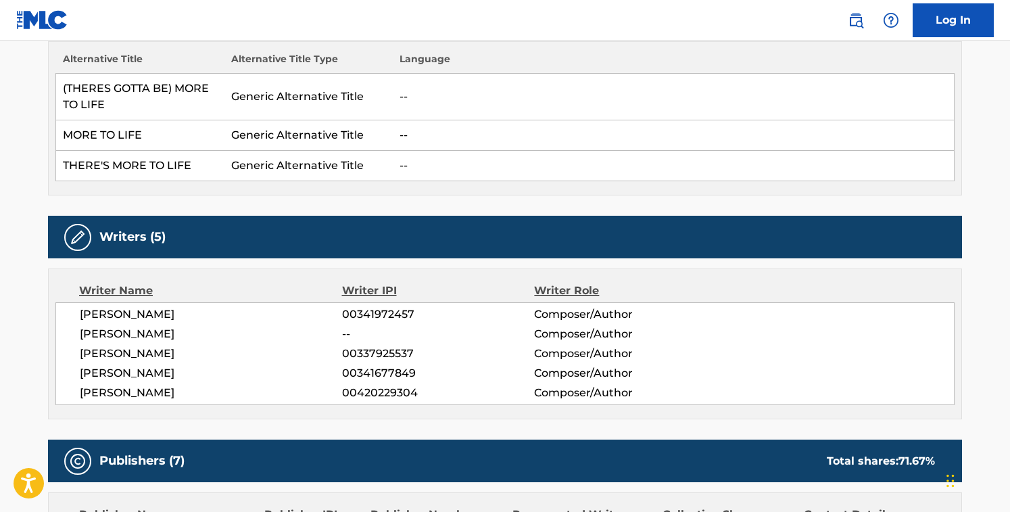
click at [438, 258] on div "Writers (5)" at bounding box center [505, 237] width 914 height 43
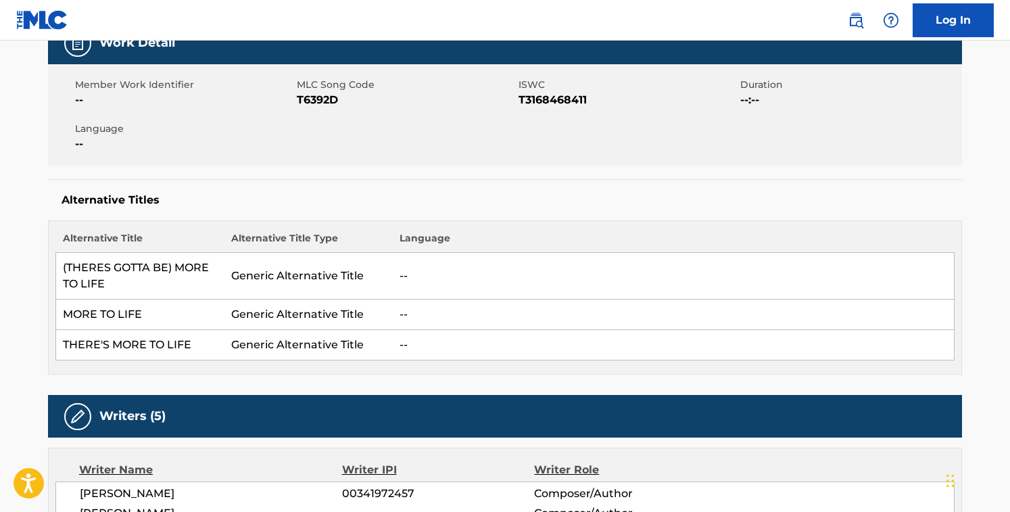
scroll to position [0, 0]
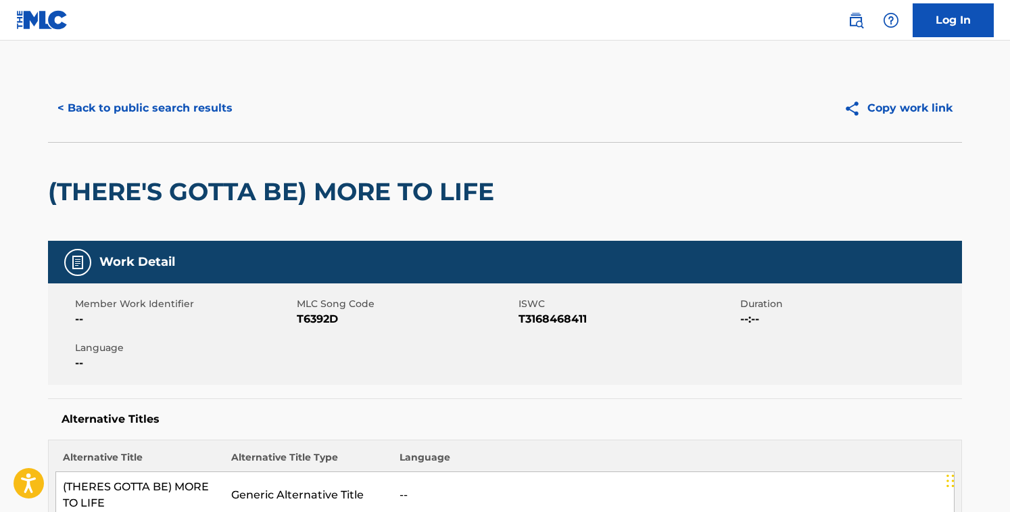
click at [326, 314] on span "T6392D" at bounding box center [406, 319] width 218 height 16
click at [229, 97] on button "< Back to public search results" at bounding box center [145, 108] width 194 height 34
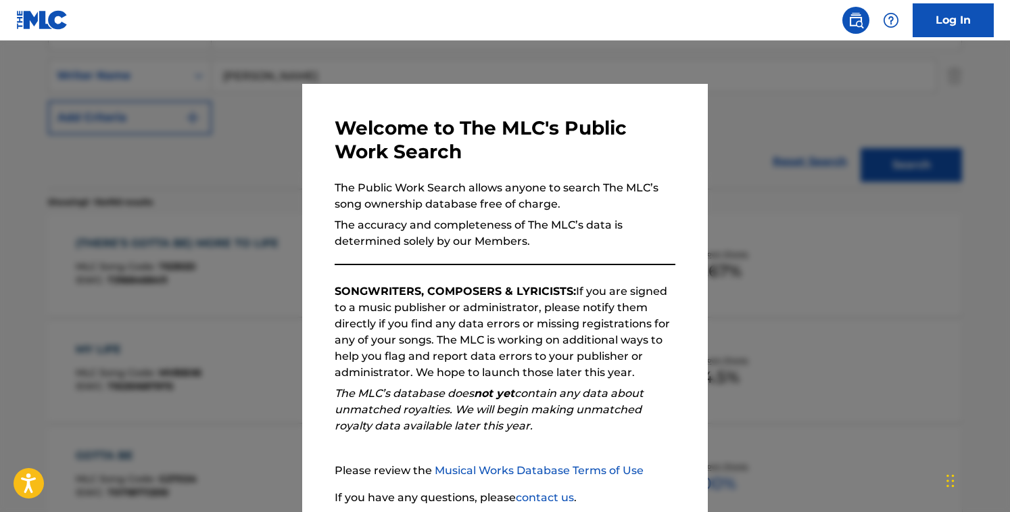
click at [323, 136] on div "Welcome to The MLC's Public Work Search The Public Work Search allows anyone to…" at bounding box center [505, 351] width 406 height 535
click at [271, 136] on div at bounding box center [505, 297] width 1010 height 512
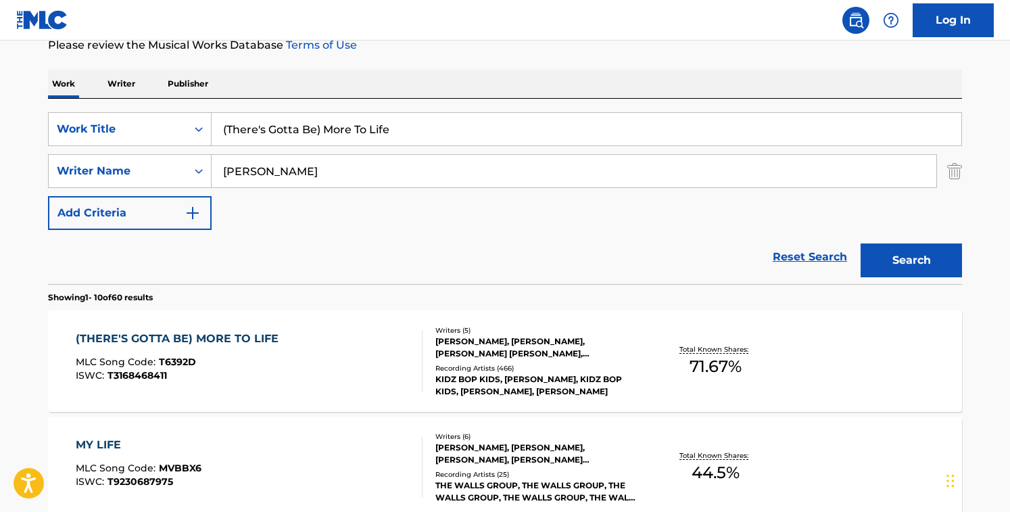
scroll to position [163, 0]
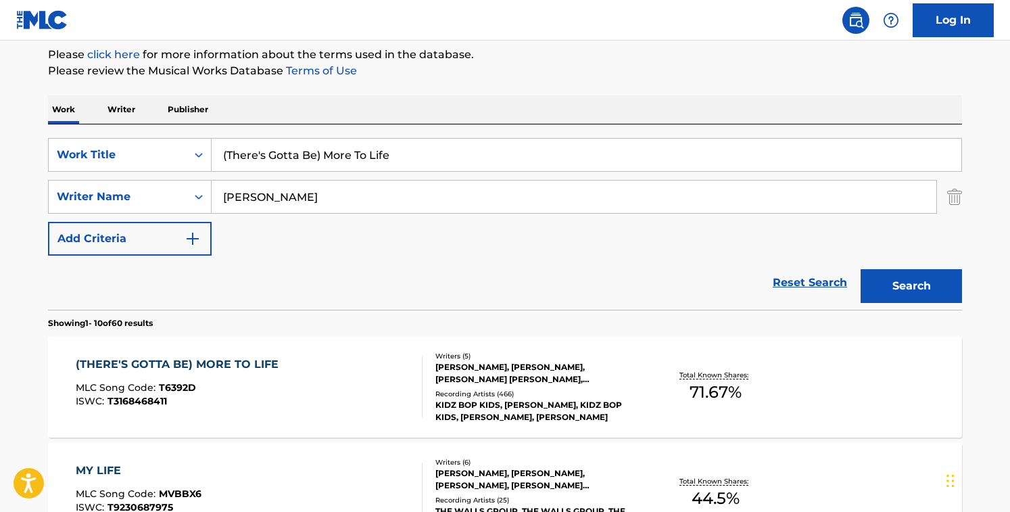
drag, startPoint x: 434, startPoint y: 155, endPoint x: -5, endPoint y: 113, distance: 440.3
click at [0, 113] on html "Accessibility Screen-Reader Guide, Feedback, and Issue Reporting | New window 0…" at bounding box center [505, 93] width 1010 height 512
paste input "y Long to Be) Close to You (feat. [GEOGRAPHIC_DATA])"
type input "(They Long to Be) Close to You (feat. [GEOGRAPHIC_DATA])"
click at [335, 207] on input "[PERSON_NAME]" at bounding box center [574, 197] width 725 height 32
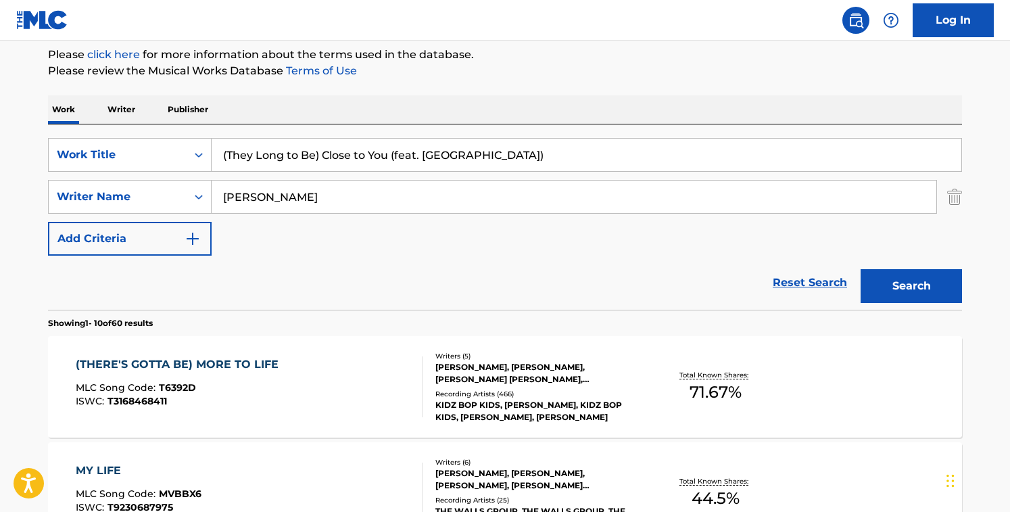
click at [335, 207] on input "[PERSON_NAME]" at bounding box center [574, 197] width 725 height 32
paste input "[PERSON_NAME] [PERSON_NAME]"
drag, startPoint x: 308, startPoint y: 195, endPoint x: 505, endPoint y: 205, distance: 197.1
click at [505, 205] on input "[PERSON_NAME] [PERSON_NAME]" at bounding box center [574, 197] width 725 height 32
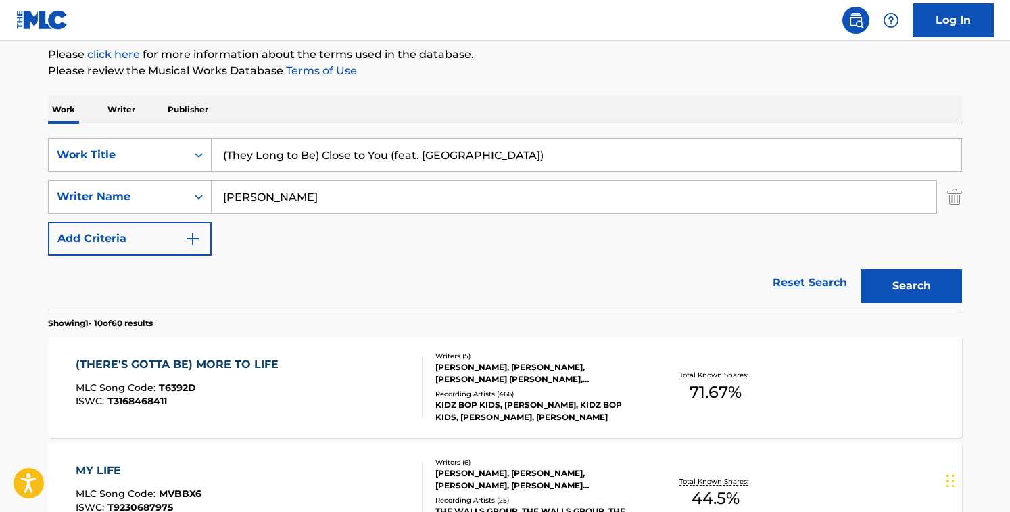
type input "[PERSON_NAME]"
click at [861, 269] on button "Search" at bounding box center [911, 286] width 101 height 34
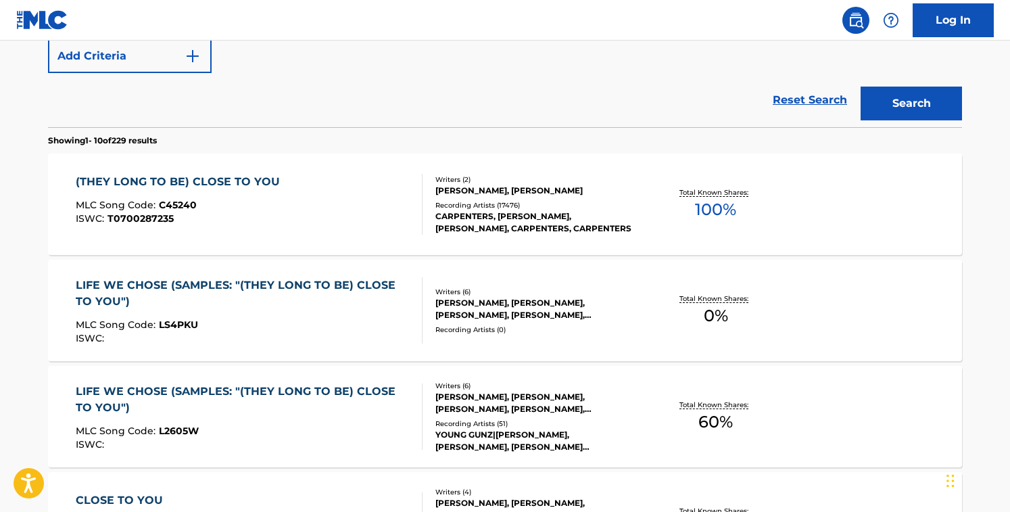
scroll to position [348, 0]
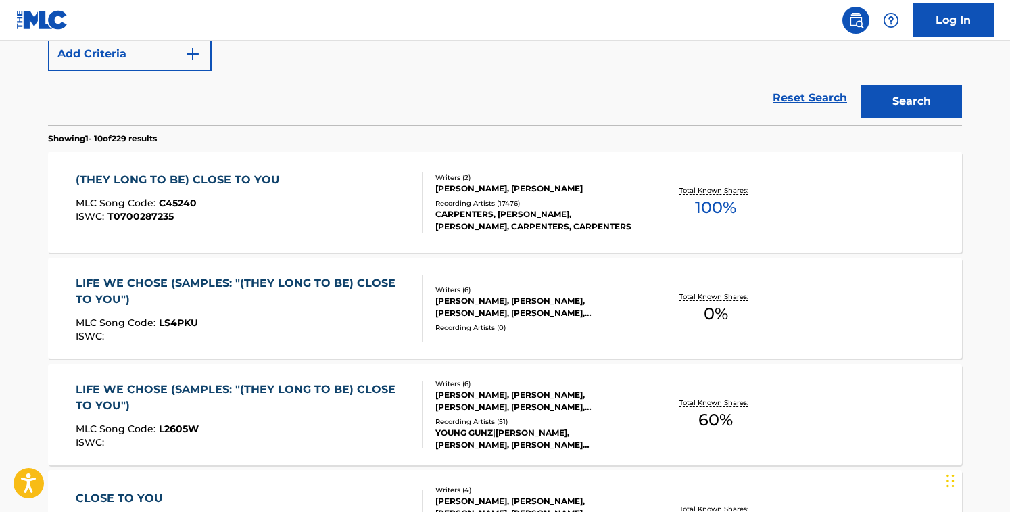
click at [330, 189] on div "(THEY LONG TO BE) CLOSE TO YOU MLC Song Code : C45240 ISWC : T0700287235" at bounding box center [250, 202] width 348 height 61
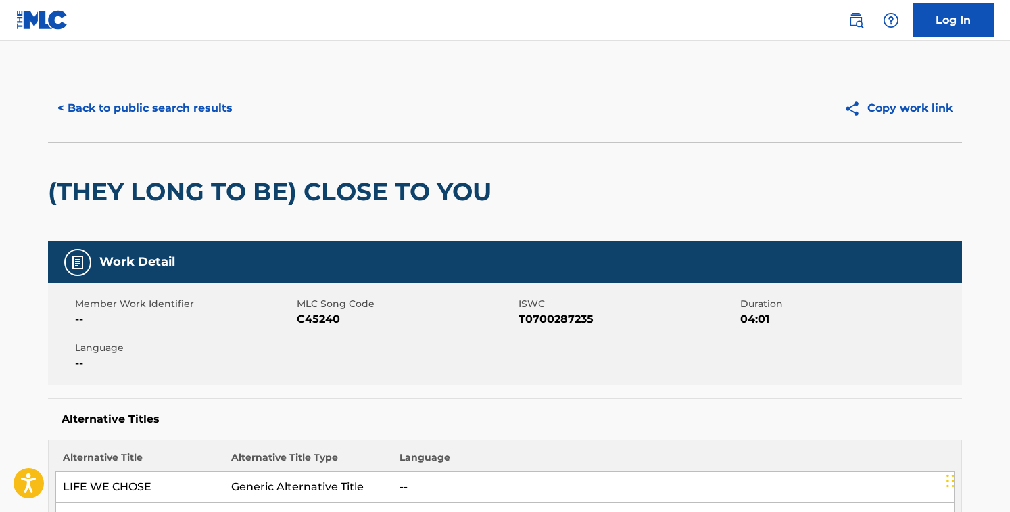
click at [313, 319] on span "C45240" at bounding box center [406, 319] width 218 height 16
click at [157, 106] on button "< Back to public search results" at bounding box center [145, 108] width 194 height 34
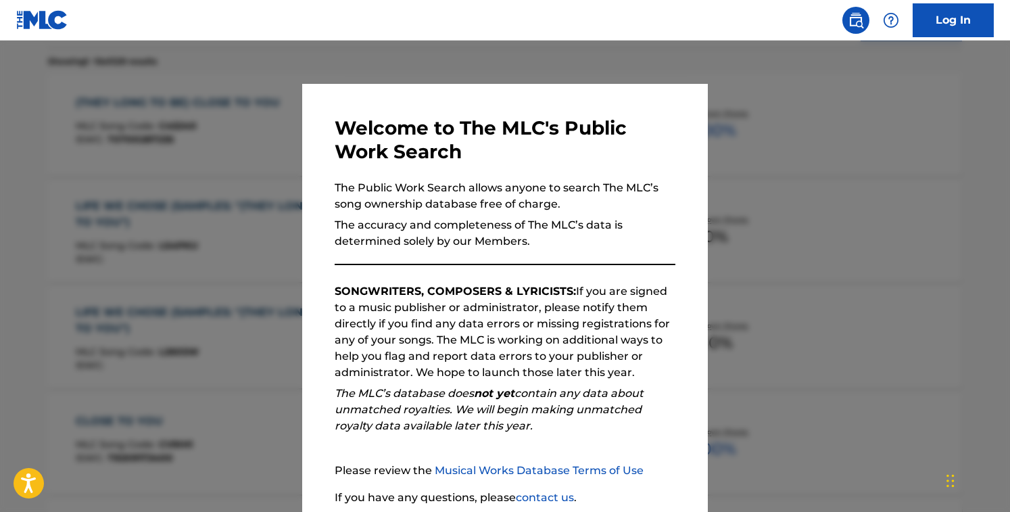
click at [243, 147] on div at bounding box center [505, 297] width 1010 height 512
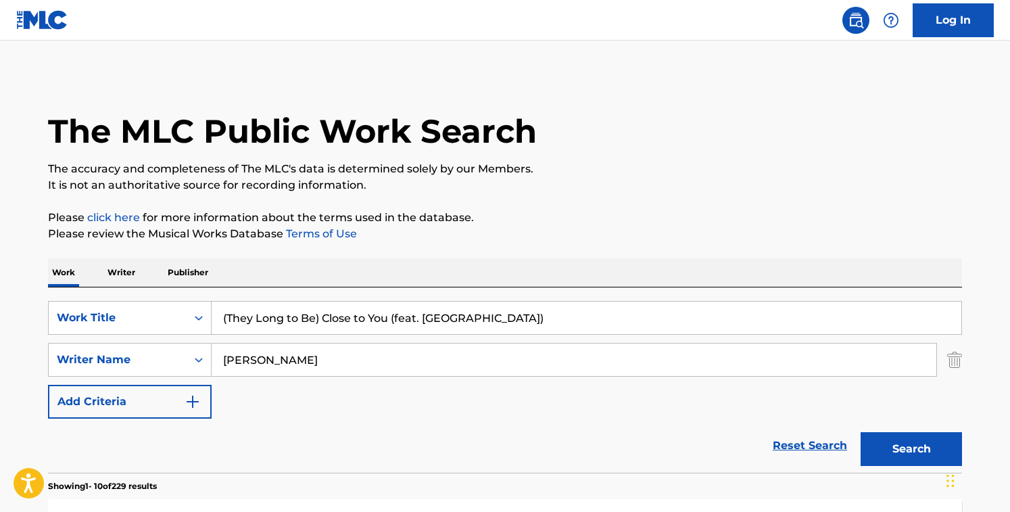
drag, startPoint x: 535, startPoint y: 317, endPoint x: 155, endPoint y: 220, distance: 392.0
paste input "Untitled"
type input "(Untitled)"
drag, startPoint x: 348, startPoint y: 363, endPoint x: 158, endPoint y: 314, distance: 196.4
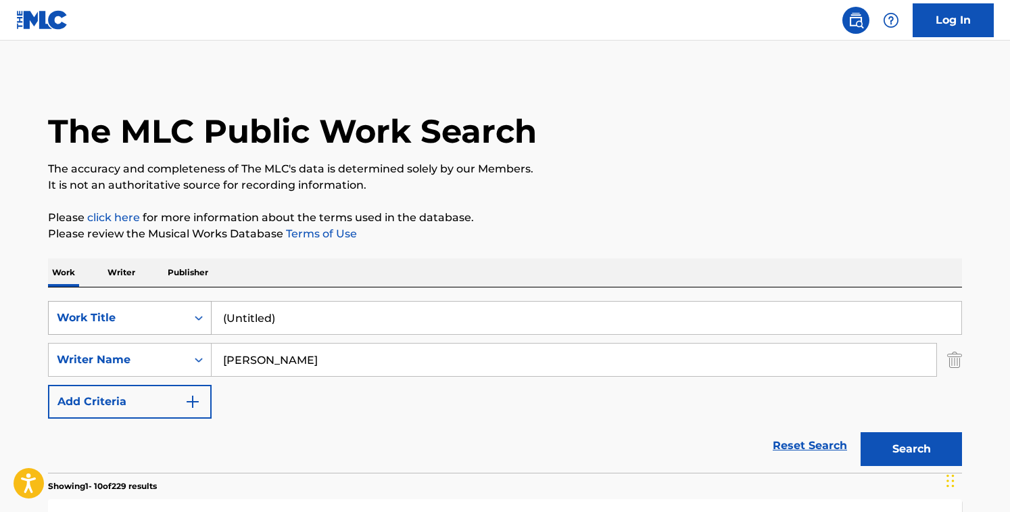
click at [158, 314] on div "SearchWithCriteriacd003c52-71ff-4130-b737-9b6f11f31932 Work Title (Untitled) Se…" at bounding box center [505, 360] width 914 height 118
click at [309, 358] on input "Search Form" at bounding box center [574, 360] width 725 height 32
paste input "[PERSON_NAME]"
type input "[PERSON_NAME]"
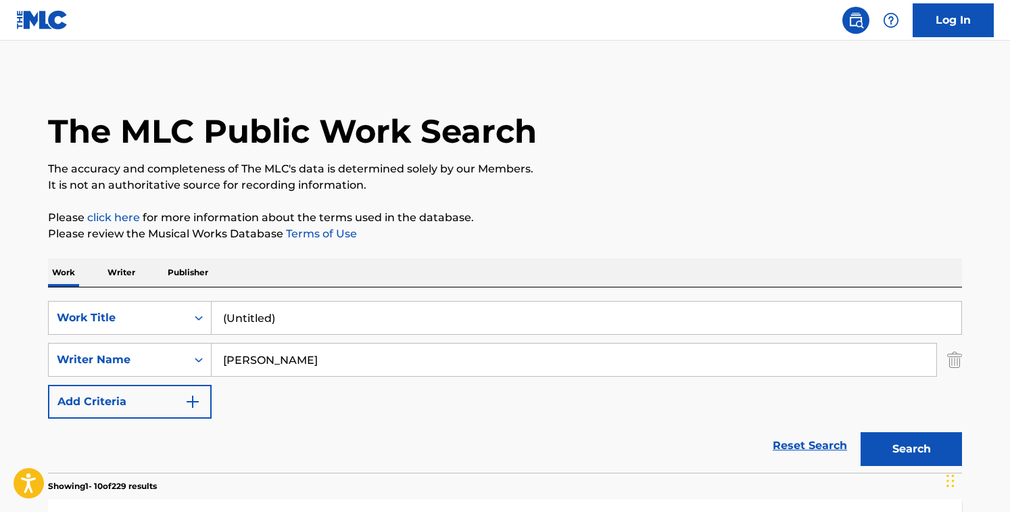
click at [861, 432] on button "Search" at bounding box center [911, 449] width 101 height 34
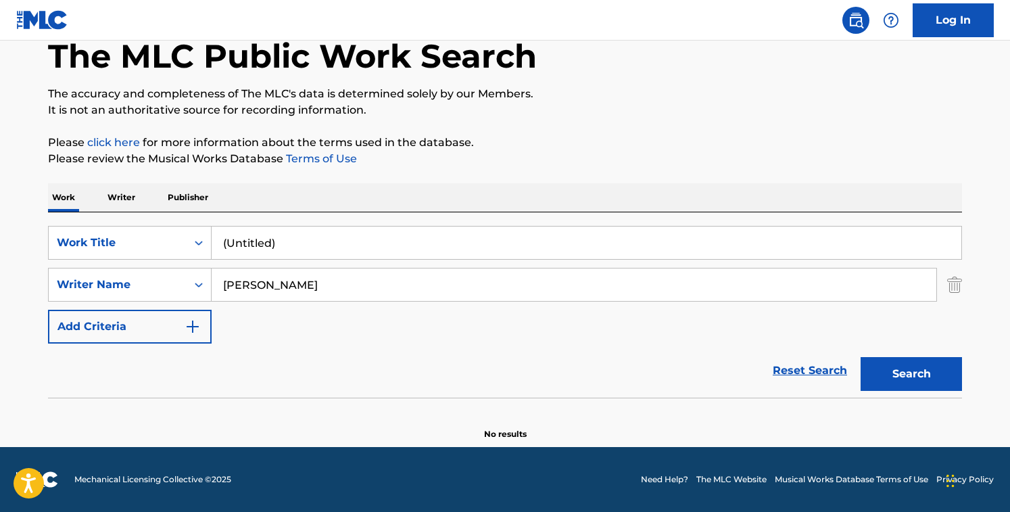
click at [284, 243] on input "(Untitled)" at bounding box center [587, 243] width 750 height 32
click at [224, 243] on input "(Untitled" at bounding box center [587, 243] width 750 height 32
click at [861, 357] on button "Search" at bounding box center [911, 374] width 101 height 34
click at [520, 262] on div "SearchWithCriteriacd003c52-71ff-4130-b737-9b6f11f31932 Work Title Untitled Sear…" at bounding box center [505, 285] width 914 height 118
drag, startPoint x: 295, startPoint y: 232, endPoint x: 379, endPoint y: 264, distance: 90.3
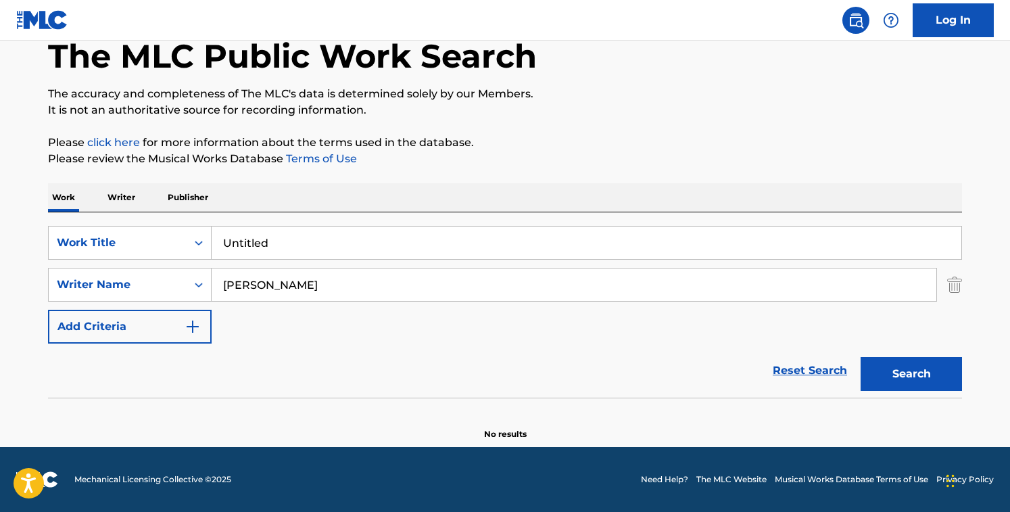
click at [379, 264] on div "SearchWithCriteriacd003c52-71ff-4130-b737-9b6f11f31932 Work Title Untitled Sear…" at bounding box center [505, 285] width 914 height 118
paste input "2 Legit 2 Quit"
type input "2 Legit 2 Quit"
click at [288, 287] on input "[PERSON_NAME]" at bounding box center [574, 284] width 725 height 32
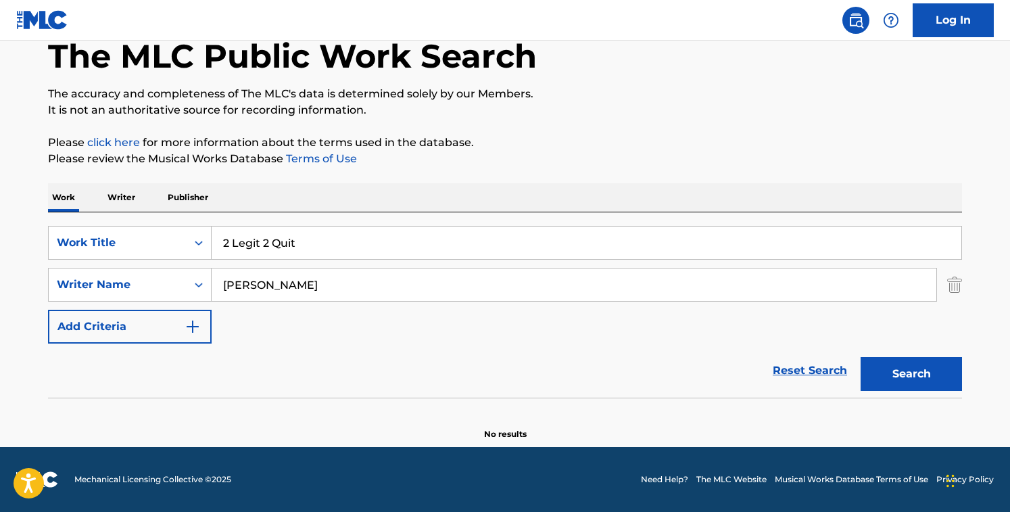
click at [288, 287] on input "[PERSON_NAME]" at bounding box center [574, 284] width 725 height 32
paste input "[PERSON_NAME] PilateJames EarleyLouis [PERSON_NAME] BurrellMC HammerMichael [PE…"
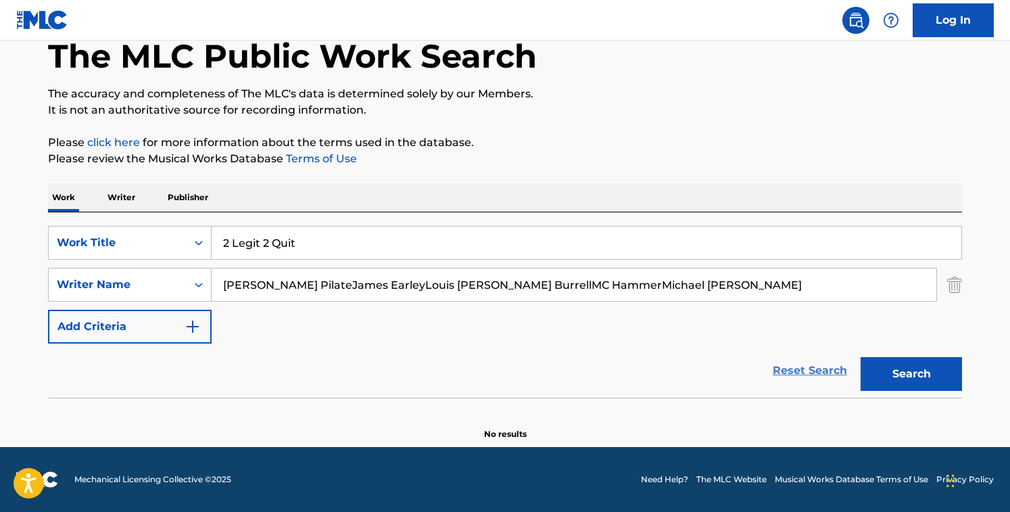
drag, startPoint x: 344, startPoint y: 287, endPoint x: 785, endPoint y: 358, distance: 446.1
click at [785, 358] on form "SearchWithCriteriacd003c52-71ff-4130-b737-9b6f11f31932 Work Title 2 Legit 2 Qui…" at bounding box center [505, 312] width 914 height 172
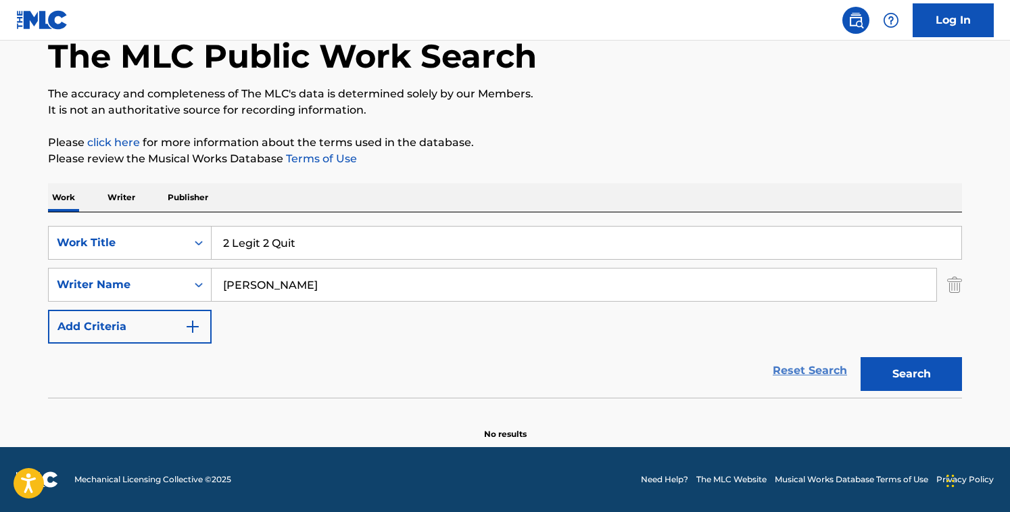
type input "[PERSON_NAME]"
click at [861, 357] on button "Search" at bounding box center [911, 374] width 101 height 34
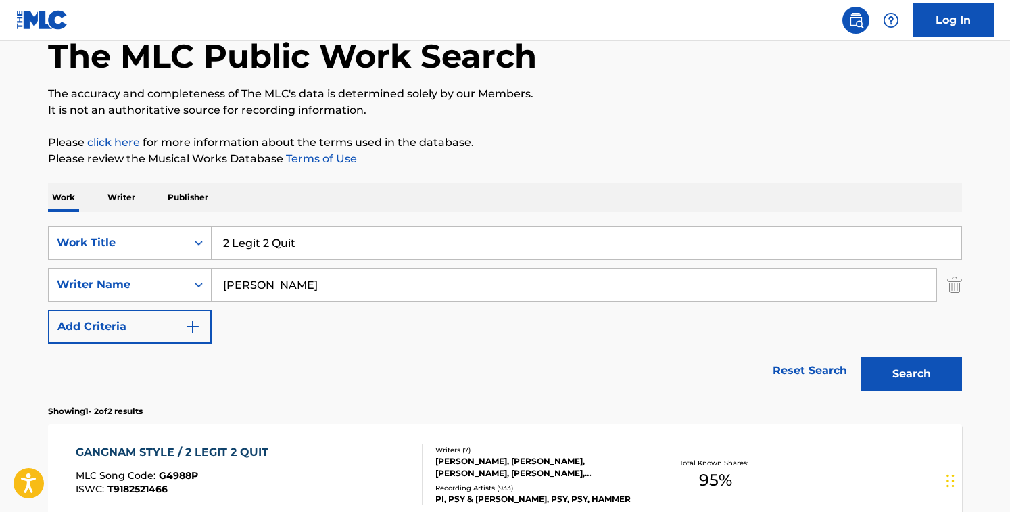
click at [398, 296] on input "[PERSON_NAME]" at bounding box center [574, 284] width 725 height 32
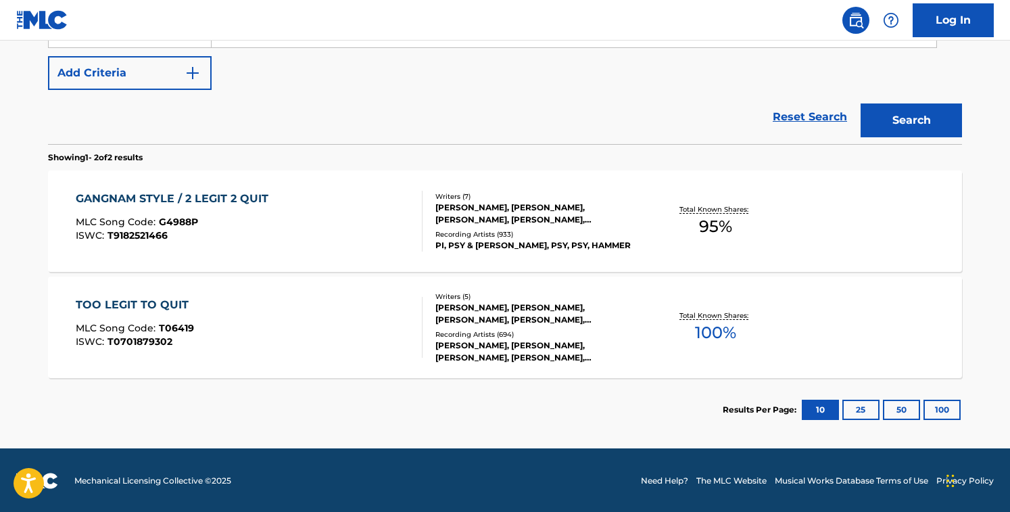
scroll to position [330, 0]
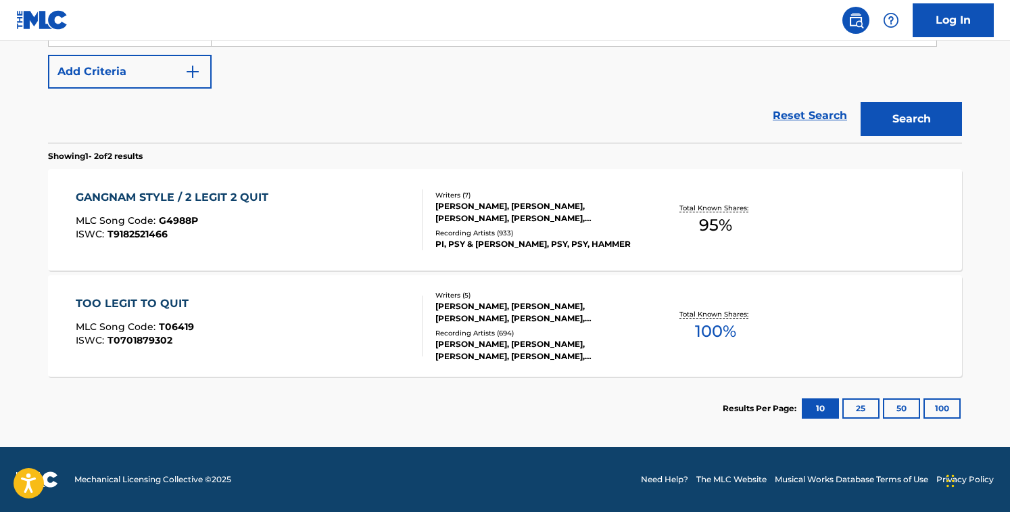
click at [400, 319] on div "TOO LEGIT TO QUIT MLC Song Code : T06419 ISWC : T0701879302" at bounding box center [250, 326] width 348 height 61
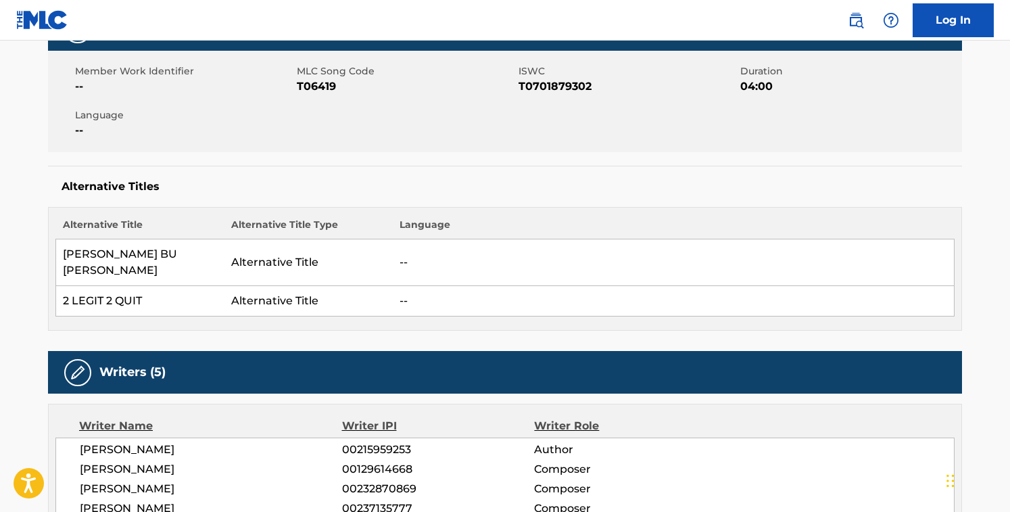
scroll to position [384, 0]
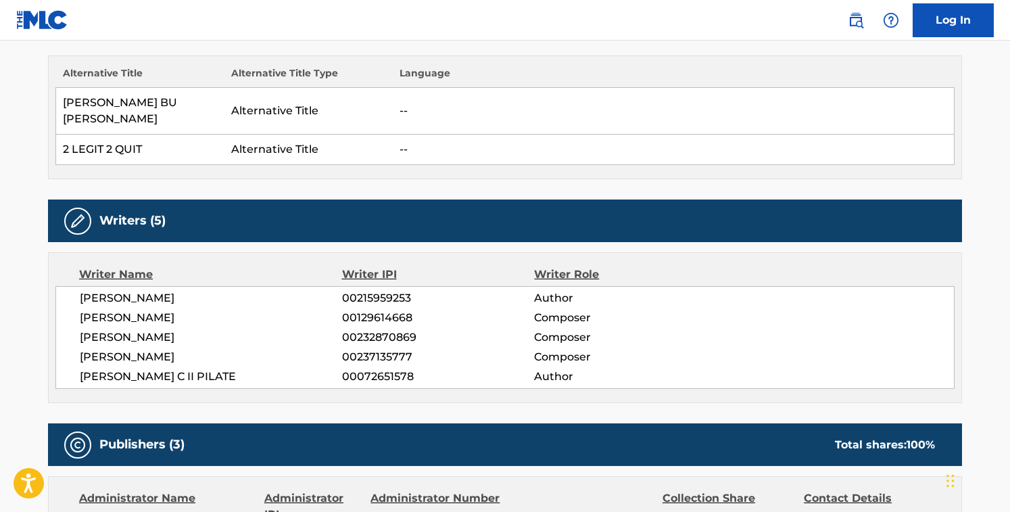
click at [195, 378] on div "Writer Name Writer IPI Writer Role [PERSON_NAME] 00215959253 Author [PERSON_NAM…" at bounding box center [505, 327] width 914 height 151
click at [168, 310] on span "[PERSON_NAME]" at bounding box center [211, 318] width 262 height 16
click at [176, 349] on span "[PERSON_NAME]" at bounding box center [211, 357] width 262 height 16
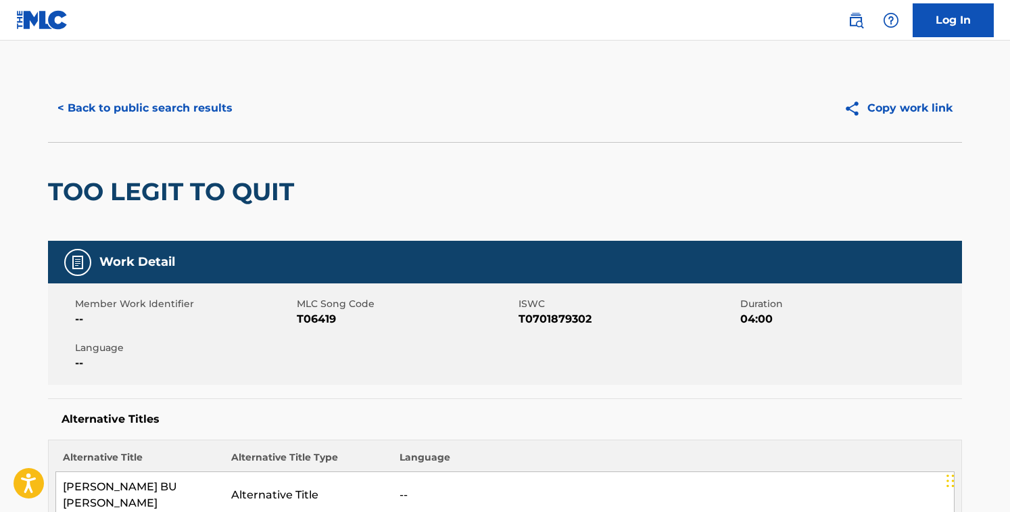
click at [321, 318] on span "T06419" at bounding box center [406, 319] width 218 height 16
click at [185, 111] on button "< Back to public search results" at bounding box center [145, 108] width 194 height 34
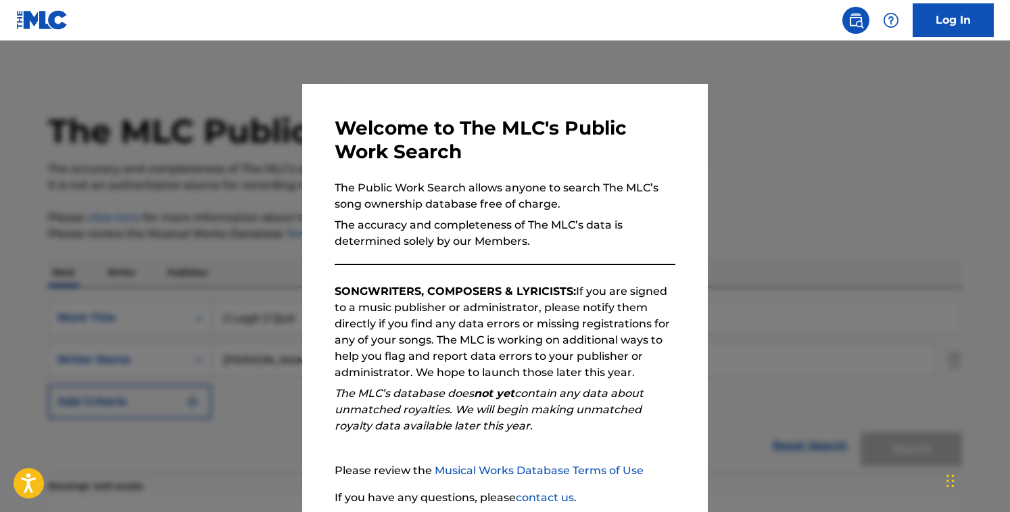
scroll to position [253, 0]
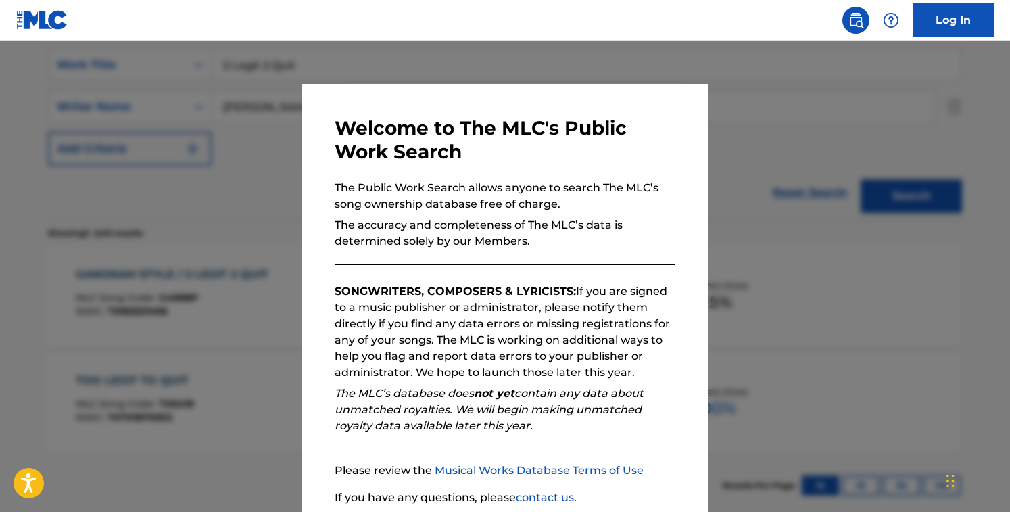
click at [267, 101] on div at bounding box center [505, 297] width 1010 height 512
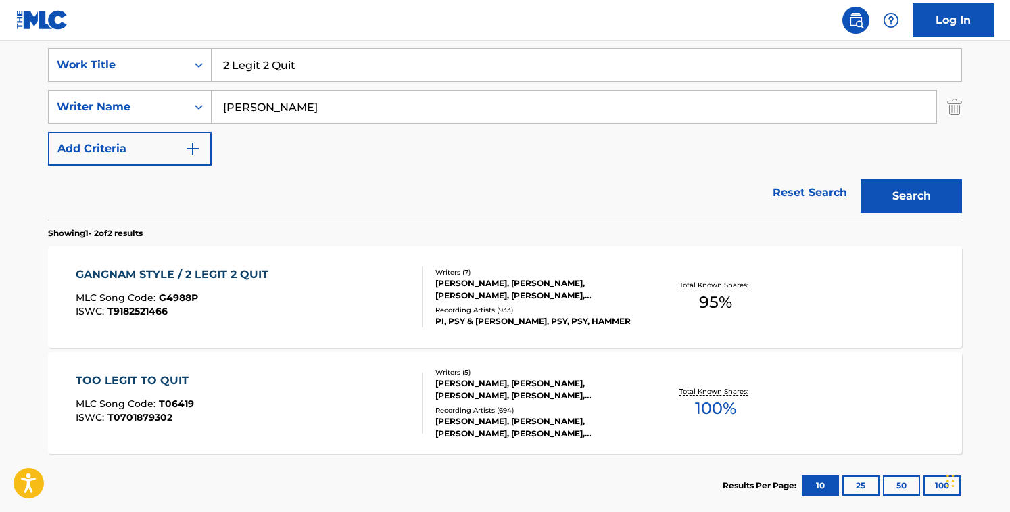
drag, startPoint x: 162, startPoint y: 107, endPoint x: -7, endPoint y: 93, distance: 169.7
click at [0, 93] on html "Accessibility Screen-Reader Guide, Feedback, and Issue Reporting | New window 0…" at bounding box center [505, 3] width 1010 height 512
paste input "8 Full Hours of Sleep"
type input "8 Full Hours of Sleep"
click at [326, 73] on input "2 Legit 2 Quit" at bounding box center [587, 65] width 750 height 32
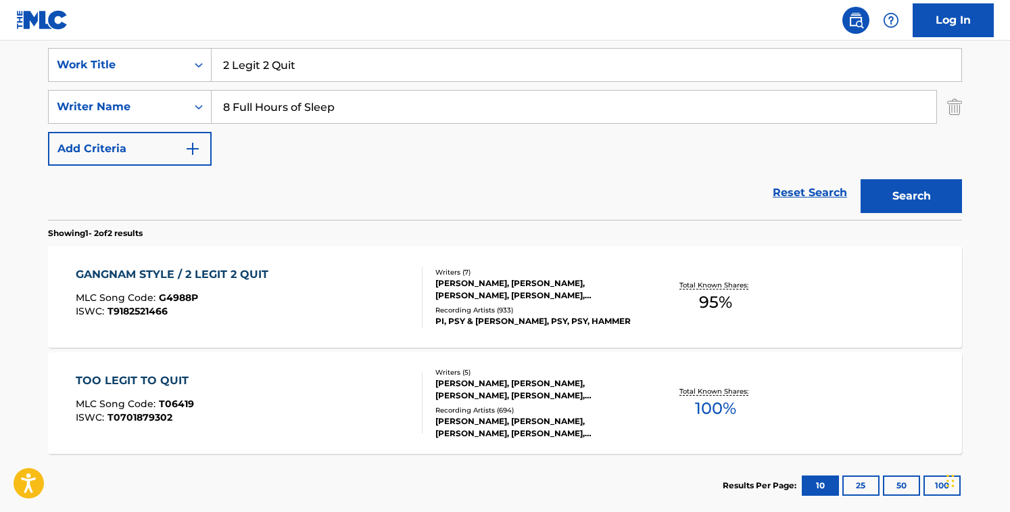
click at [326, 73] on input "2 Legit 2 Quit" at bounding box center [587, 65] width 750 height 32
paste input "Against Me!"
type input "Against Me"
click at [861, 179] on button "Search" at bounding box center [911, 196] width 101 height 34
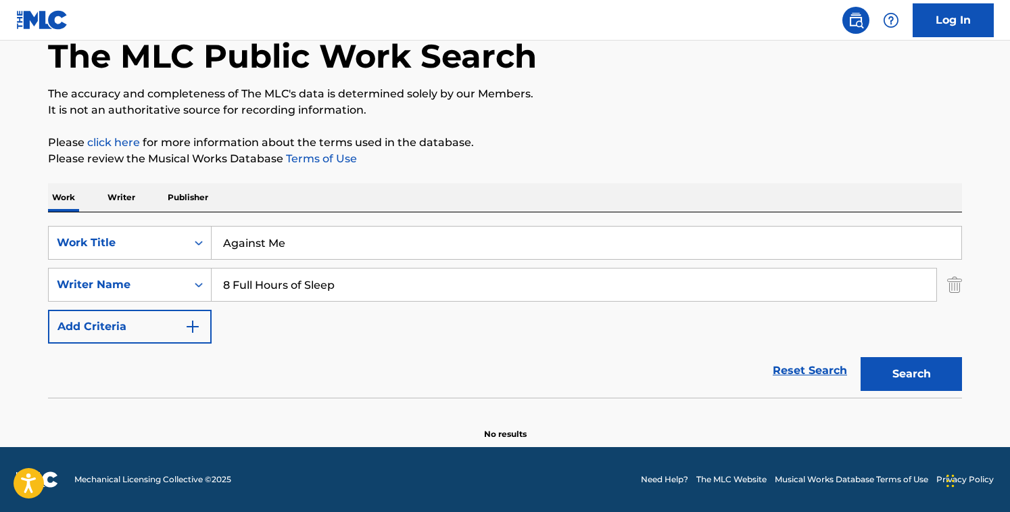
scroll to position [75, 0]
drag, startPoint x: 380, startPoint y: 284, endPoint x: 149, endPoint y: 267, distance: 231.9
click at [149, 267] on div "SearchWithCriteriacd003c52-71ff-4130-b737-9b6f11f31932 Work Title Against Me Se…" at bounding box center [505, 285] width 914 height 118
drag, startPoint x: 346, startPoint y: 252, endPoint x: 62, endPoint y: 196, distance: 290.2
click at [62, 196] on div "Work Writer Publisher SearchWithCriteriacd003c52-71ff-4130-b737-9b6f11f31932 Wo…" at bounding box center [505, 311] width 914 height 257
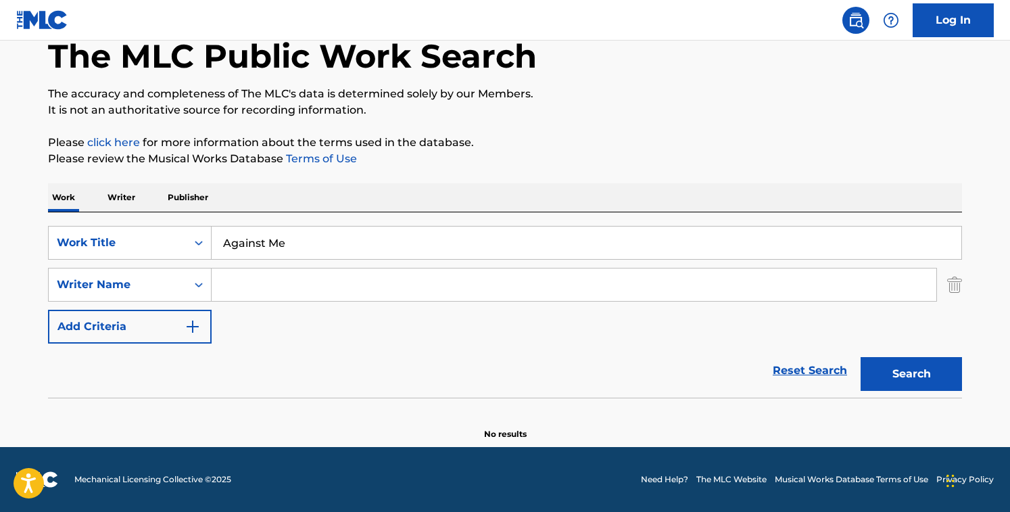
paste input "8 Full Hours of Sleep"
type input "8 Full Hours of Sleep"
click at [249, 287] on input "Search Form" at bounding box center [574, 284] width 725 height 32
click at [861, 357] on button "Search" at bounding box center [911, 374] width 101 height 34
click at [321, 282] on input "against me" at bounding box center [574, 284] width 725 height 32
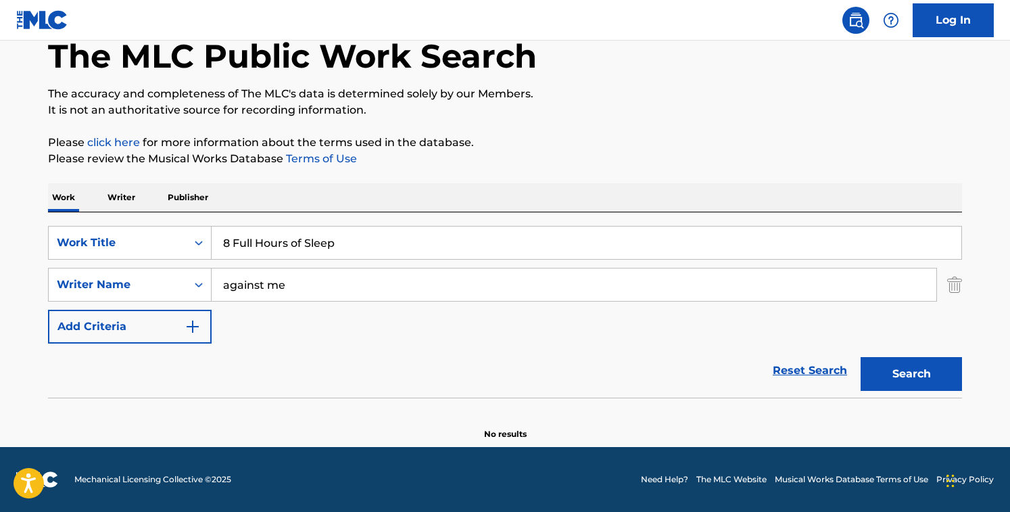
click at [321, 282] on input "against me" at bounding box center [574, 284] width 725 height 32
paste input "[PERSON_NAME] i"
click at [861, 357] on button "Search" at bounding box center [911, 374] width 101 height 34
type input "[PERSON_NAME]"
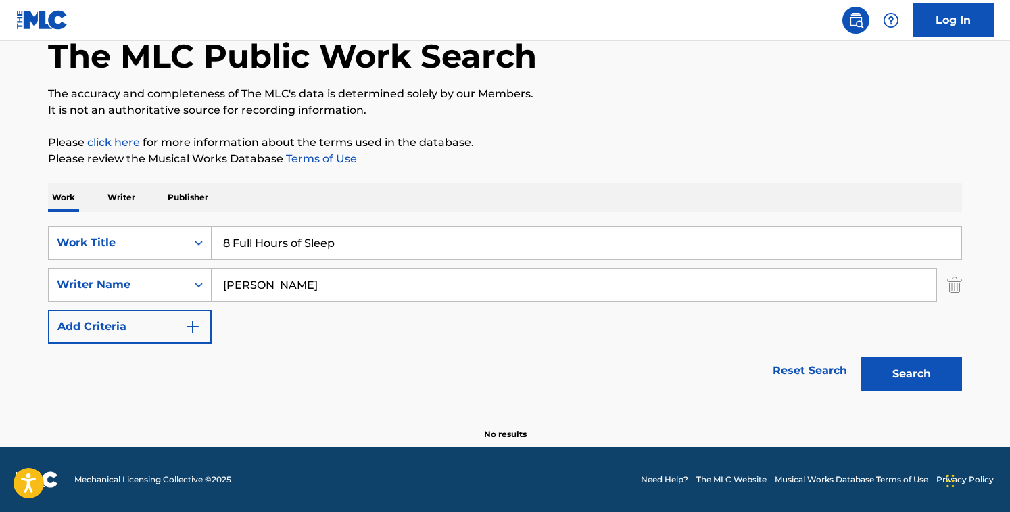
click at [861, 357] on button "Search" at bounding box center [911, 374] width 101 height 34
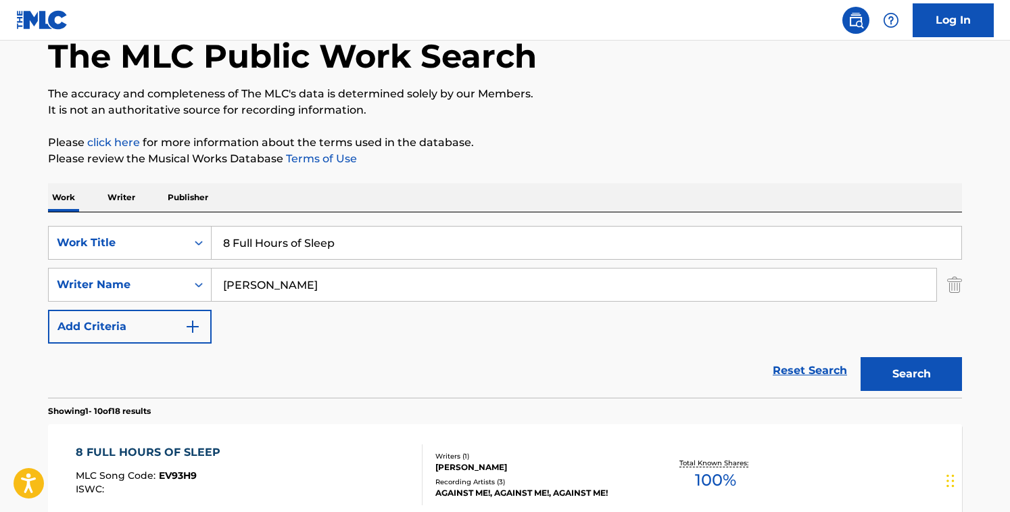
click at [355, 323] on div "SearchWithCriteriacd003c52-71ff-4130-b737-9b6f11f31932 Work Title 8 Full Hours …" at bounding box center [505, 285] width 914 height 118
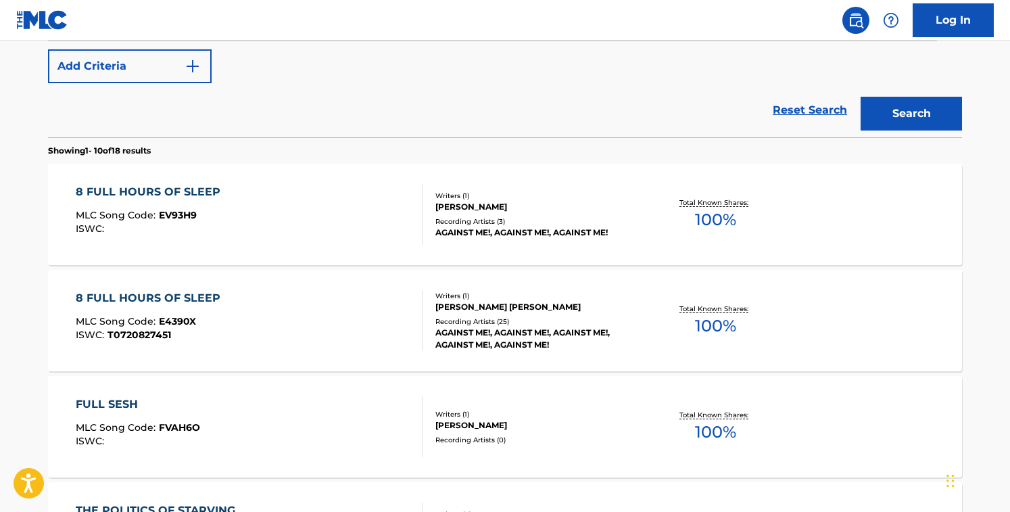
scroll to position [338, 0]
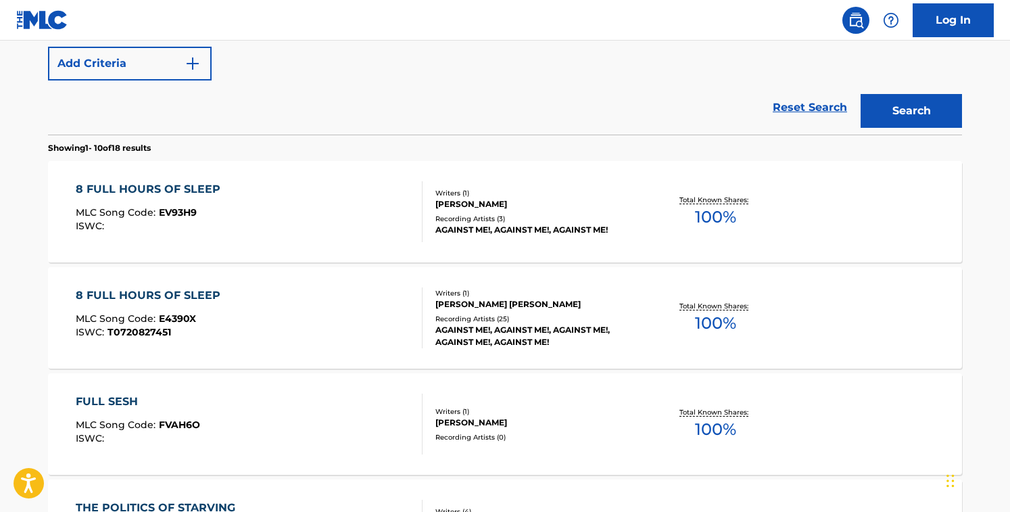
click at [452, 208] on div "[PERSON_NAME]" at bounding box center [538, 204] width 204 height 12
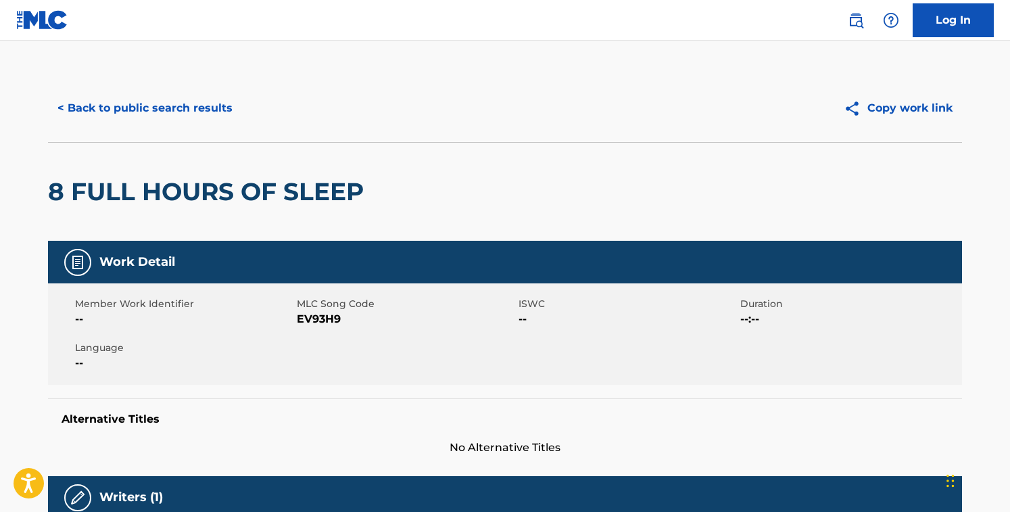
click at [330, 327] on span "EV93H9" at bounding box center [406, 319] width 218 height 16
click at [164, 101] on button "< Back to public search results" at bounding box center [145, 108] width 194 height 34
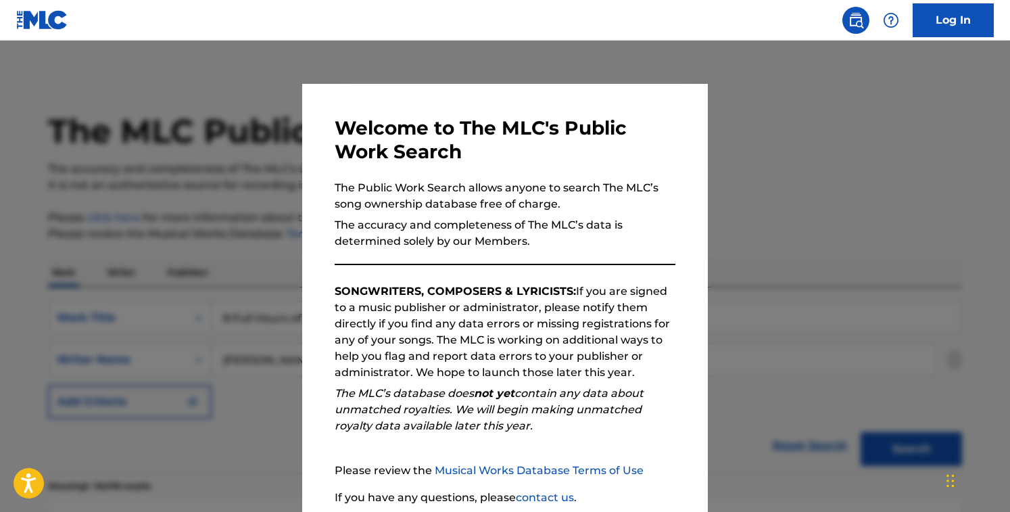
scroll to position [415, 0]
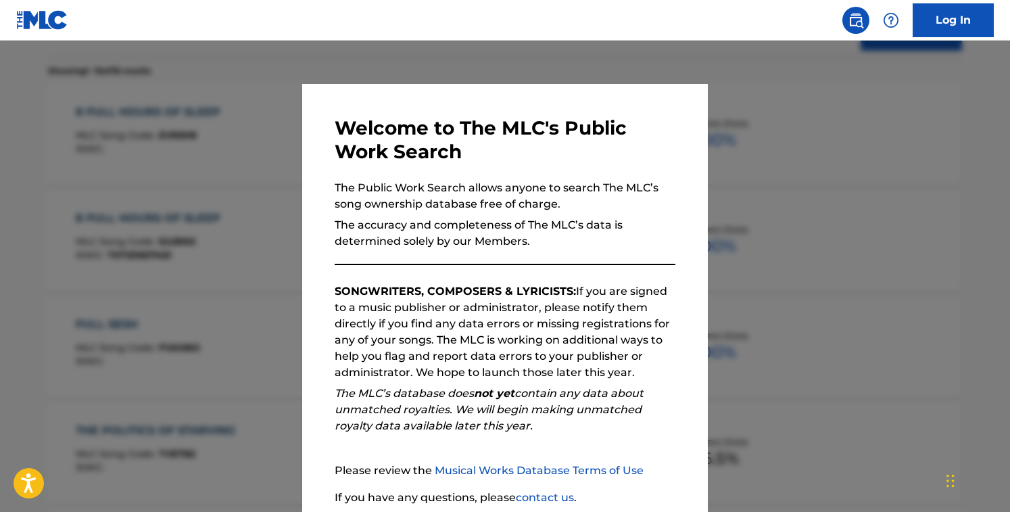
click at [233, 390] on div at bounding box center [505, 297] width 1010 height 512
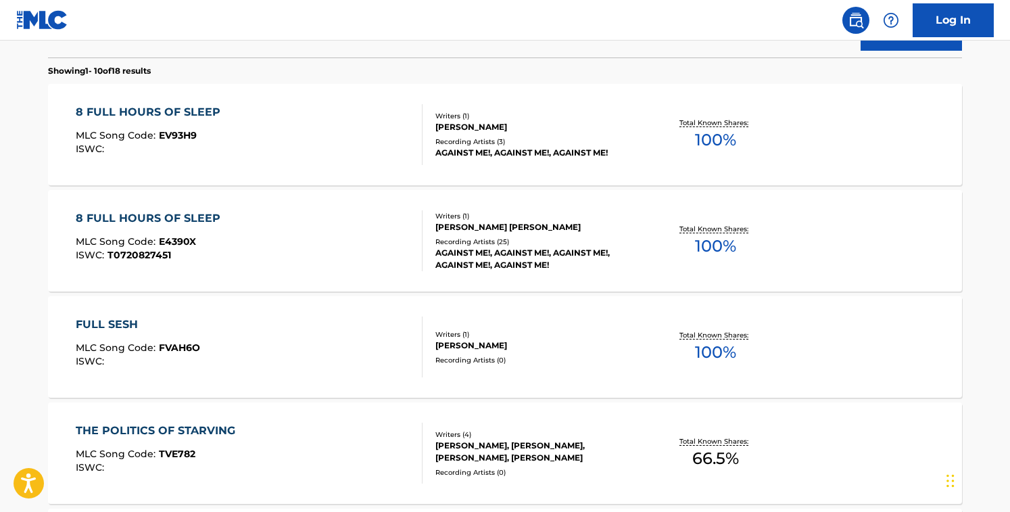
click at [371, 252] on div "8 FULL HOURS OF SLEEP MLC Song Code : E4390X ISWC : T0720827451" at bounding box center [250, 240] width 348 height 61
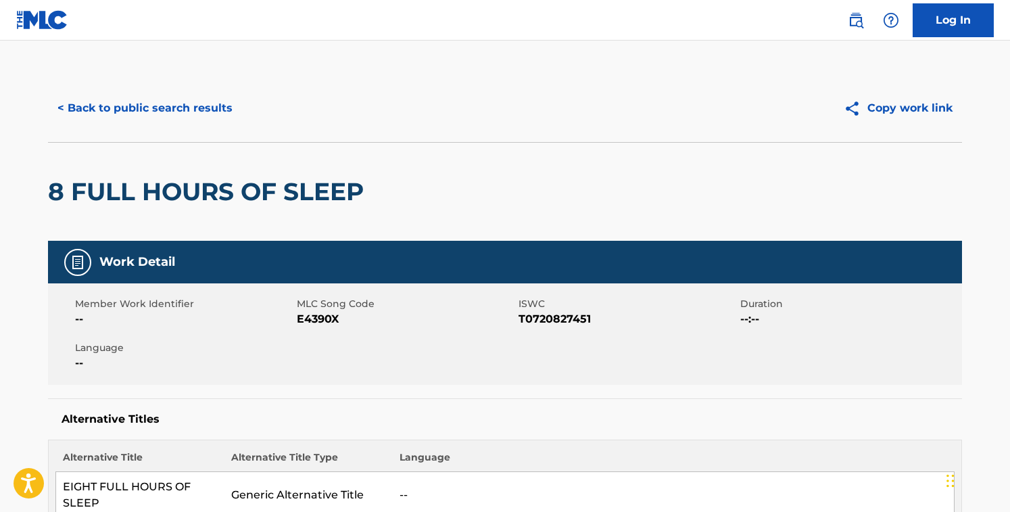
click at [312, 317] on span "E4390X" at bounding box center [406, 319] width 218 height 16
click at [469, 145] on div "8 FULL HOURS OF SLEEP" at bounding box center [505, 191] width 914 height 99
click at [217, 119] on button "< Back to public search results" at bounding box center [145, 108] width 194 height 34
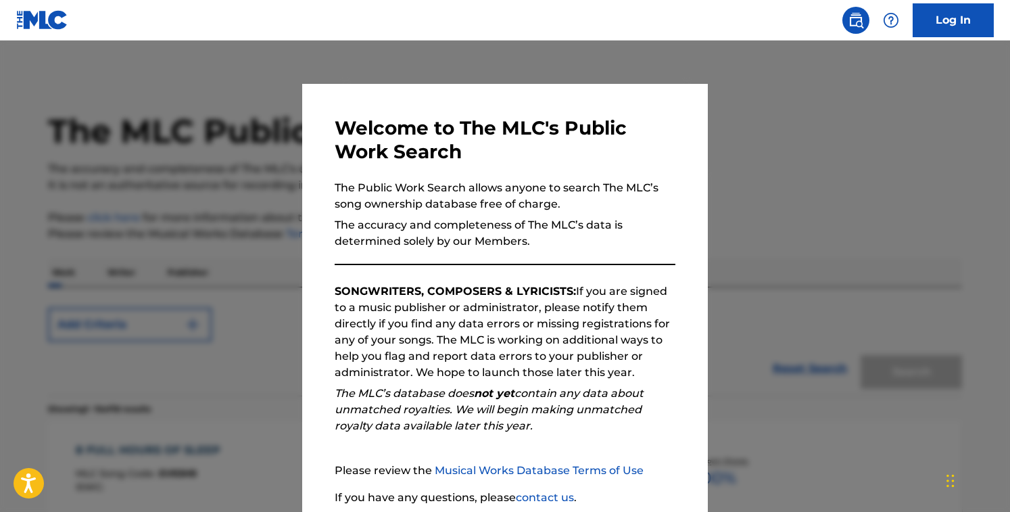
scroll to position [492, 0]
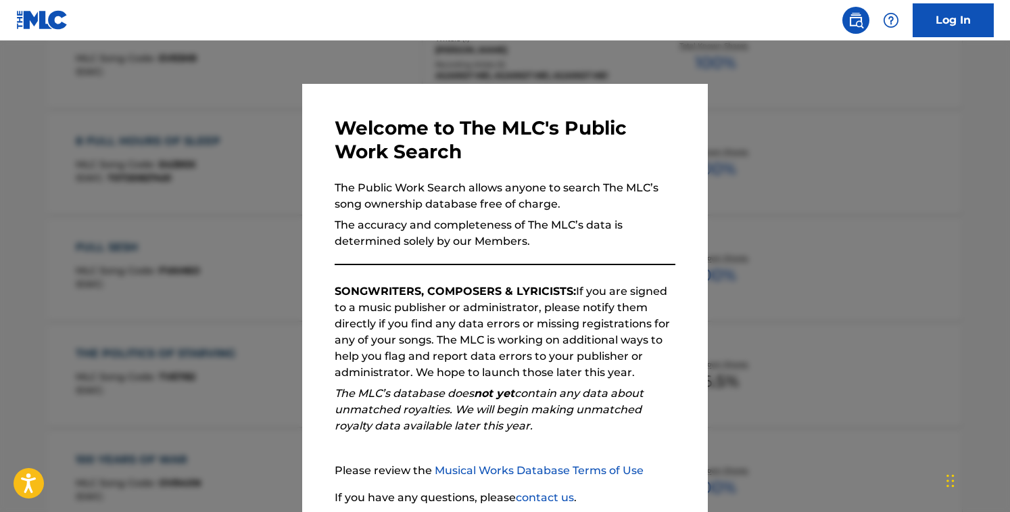
click at [254, 98] on div at bounding box center [505, 297] width 1010 height 512
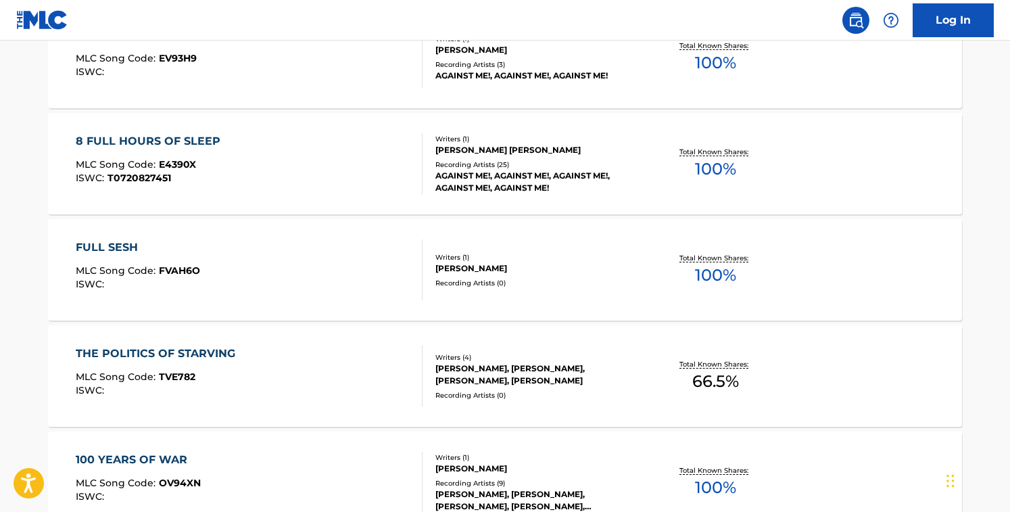
scroll to position [0, 0]
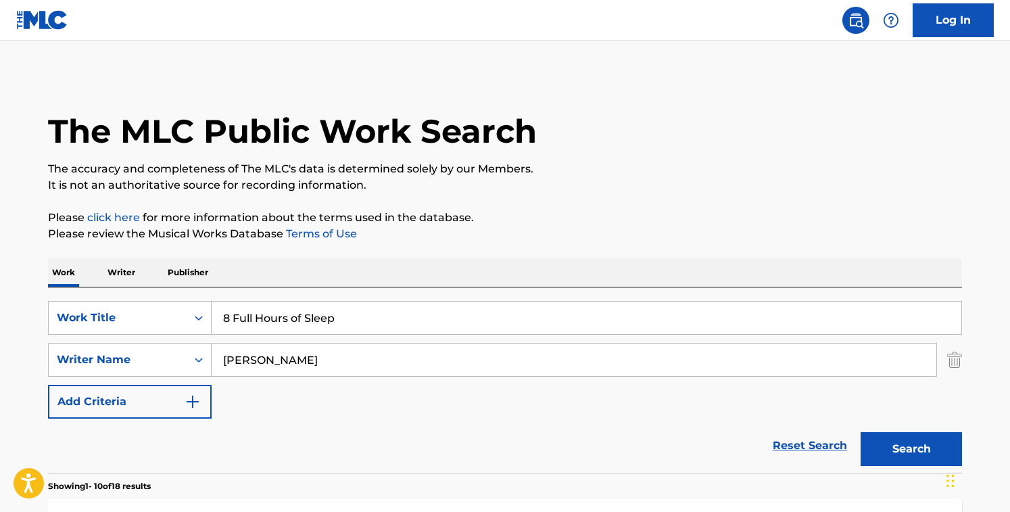
drag, startPoint x: 360, startPoint y: 321, endPoint x: 19, endPoint y: 280, distance: 343.3
paste input "A New Breed"
type input "A New Breed"
click at [326, 360] on input "[PERSON_NAME]" at bounding box center [574, 360] width 725 height 32
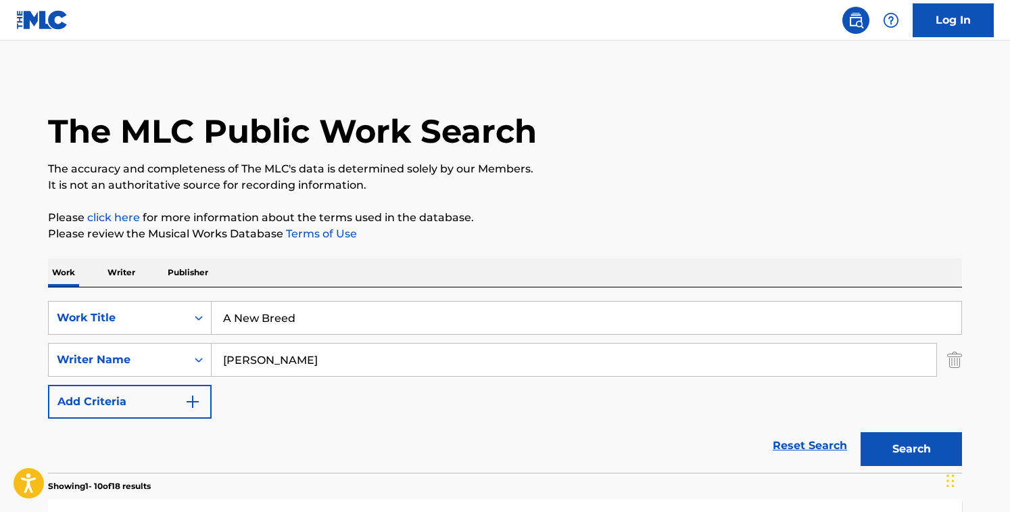
click at [326, 360] on input "[PERSON_NAME]" at bounding box center [574, 360] width 725 height 32
paste input "[PERSON_NAME] FletcherMarshal GiumentiNick GiumentiSean [PERSON_NAME]"
drag, startPoint x: 299, startPoint y: 360, endPoint x: 647, endPoint y: 384, distance: 349.2
click at [647, 384] on div "SearchWithCriteriacd003c52-71ff-4130-b737-9b6f11f31932 Work Title A New Breed S…" at bounding box center [505, 360] width 914 height 118
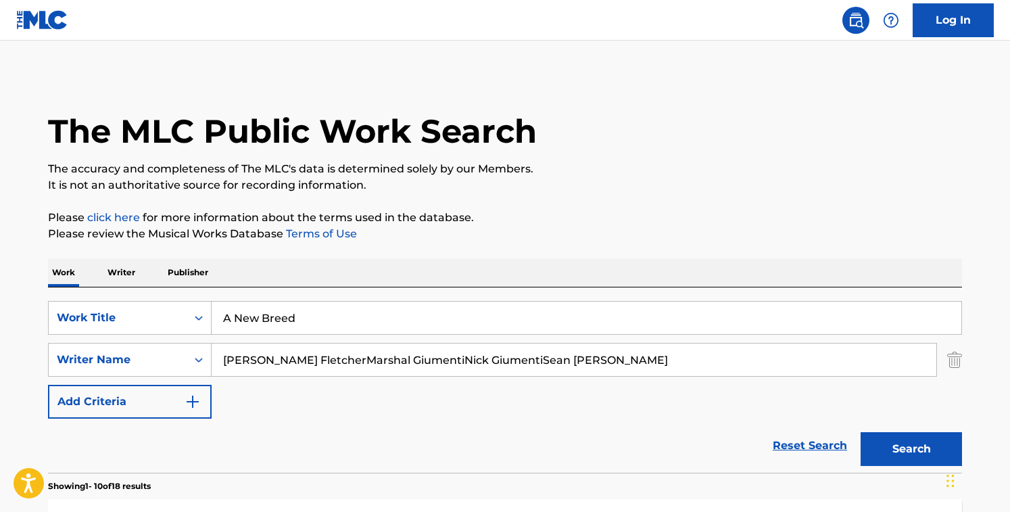
click at [301, 352] on input "[PERSON_NAME] FletcherMarshal GiumentiNick GiumentiSean [PERSON_NAME]" at bounding box center [574, 360] width 725 height 32
drag, startPoint x: 300, startPoint y: 360, endPoint x: 644, endPoint y: 396, distance: 346.1
click at [644, 396] on div "SearchWithCriteriacd003c52-71ff-4130-b737-9b6f11f31932 Work Title A New Breed S…" at bounding box center [505, 360] width 914 height 118
click at [861, 432] on button "Search" at bounding box center [911, 449] width 101 height 34
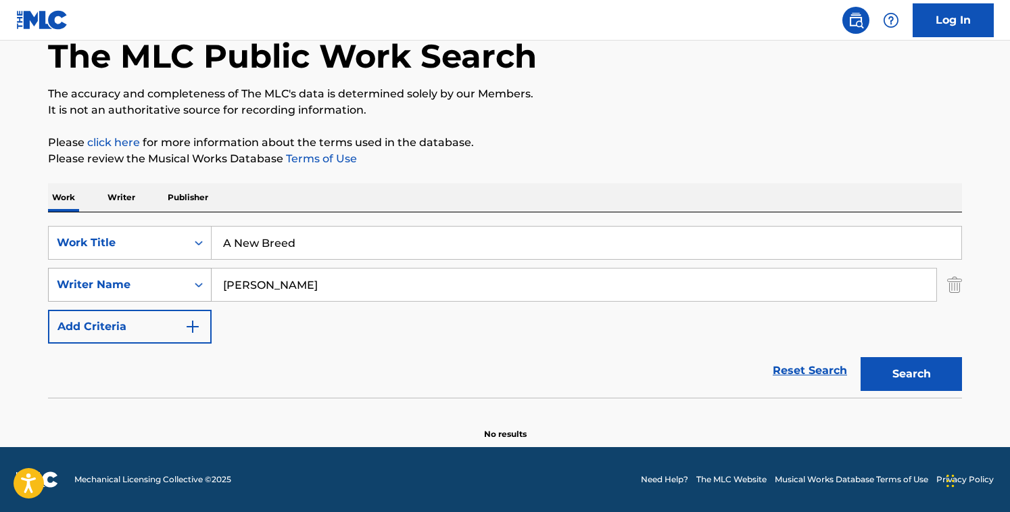
drag, startPoint x: 331, startPoint y: 287, endPoint x: 124, endPoint y: 277, distance: 206.5
click at [124, 277] on div "SearchWithCriteriaf224a8d1-585e-42ca-9a61-974bafe265c4 Writer Name [PERSON_NAME]" at bounding box center [505, 285] width 914 height 34
paste input "[PERSON_NAME] GiumentiNick GiumentiSean [PERSON_NAME]"
click at [861, 357] on button "Search" at bounding box center [911, 374] width 101 height 34
drag, startPoint x: 299, startPoint y: 286, endPoint x: 667, endPoint y: 325, distance: 370.0
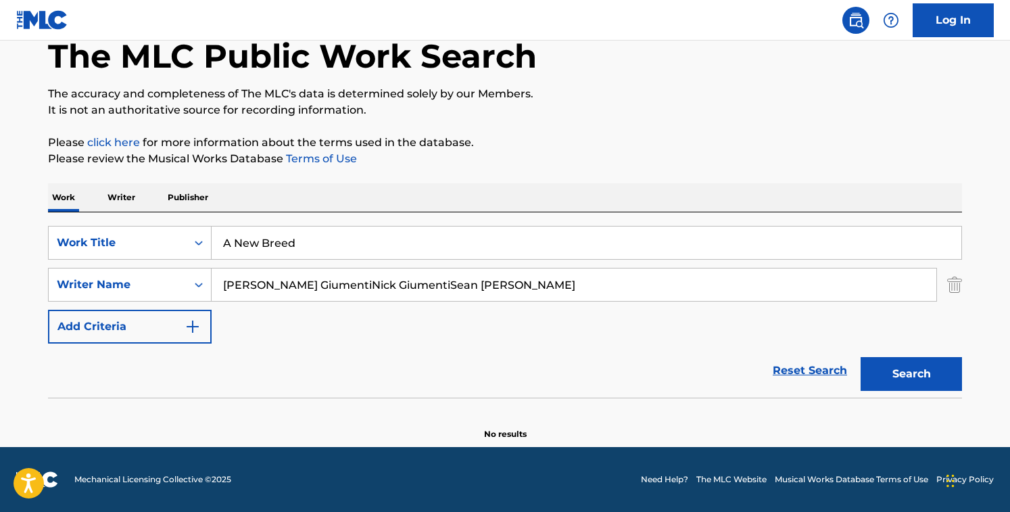
click at [667, 325] on div "SearchWithCriteriacd003c52-71ff-4130-b737-9b6f11f31932 Work Title A New Breed S…" at bounding box center [505, 285] width 914 height 118
click at [861, 357] on button "Search" at bounding box center [911, 374] width 101 height 34
drag, startPoint x: 318, startPoint y: 294, endPoint x: -3, endPoint y: 179, distance: 340.6
click at [0, 179] on html "Accessibility Screen-Reader Guide, Feedback, and Issue Reporting | New window 0…" at bounding box center [505, 181] width 1010 height 512
paste input "Marshal GiumentiNick GiumentiSean [PERSON_NAME]"
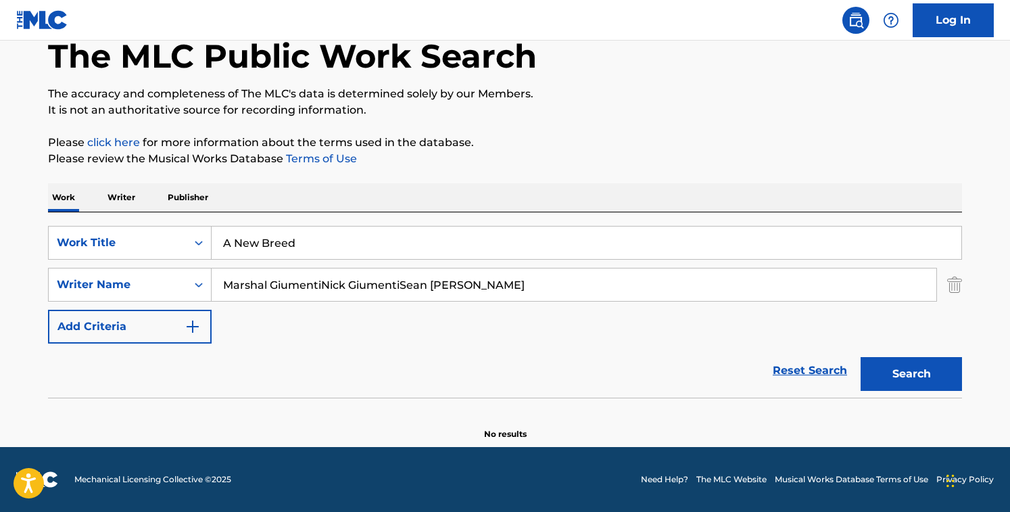
drag, startPoint x: 323, startPoint y: 283, endPoint x: 645, endPoint y: 325, distance: 325.2
click at [645, 325] on div "SearchWithCriteriacd003c52-71ff-4130-b737-9b6f11f31932 Work Title A New Breed S…" at bounding box center [505, 285] width 914 height 118
click at [861, 357] on button "Search" at bounding box center [911, 374] width 101 height 34
drag, startPoint x: 392, startPoint y: 282, endPoint x: 62, endPoint y: 282, distance: 330.0
click at [62, 282] on div "SearchWithCriteriaf224a8d1-585e-42ca-9a61-974bafe265c4 Writer Name [PERSON_NAME]" at bounding box center [505, 285] width 914 height 34
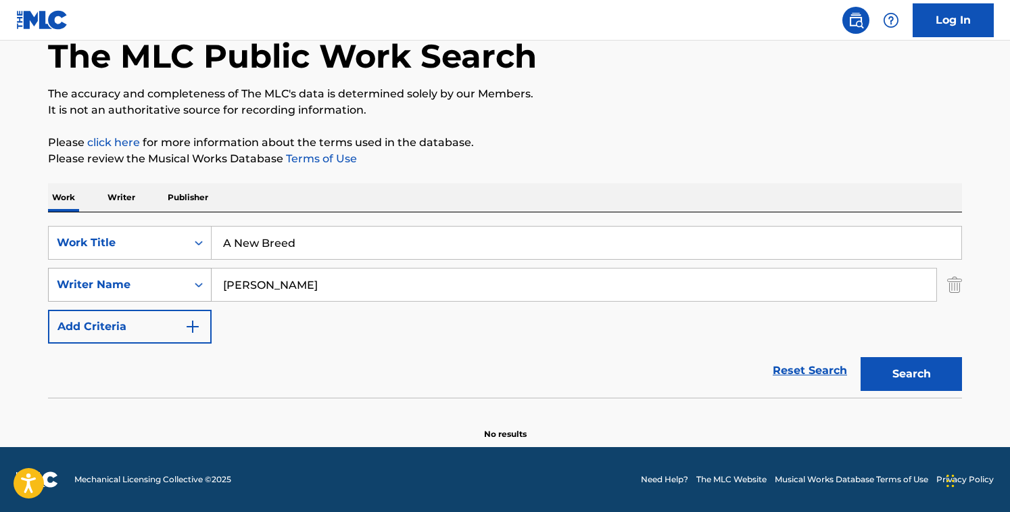
paste input "[PERSON_NAME] Mackowsk"
drag, startPoint x: 304, startPoint y: 281, endPoint x: 501, endPoint y: 319, distance: 201.1
click at [501, 319] on div "SearchWithCriteriacd003c52-71ff-4130-b737-9b6f11f31932 Work Title A New Breed S…" at bounding box center [505, 285] width 914 height 118
click at [861, 357] on button "Search" at bounding box center [911, 374] width 101 height 34
drag, startPoint x: 142, startPoint y: 264, endPoint x: 80, endPoint y: 264, distance: 62.2
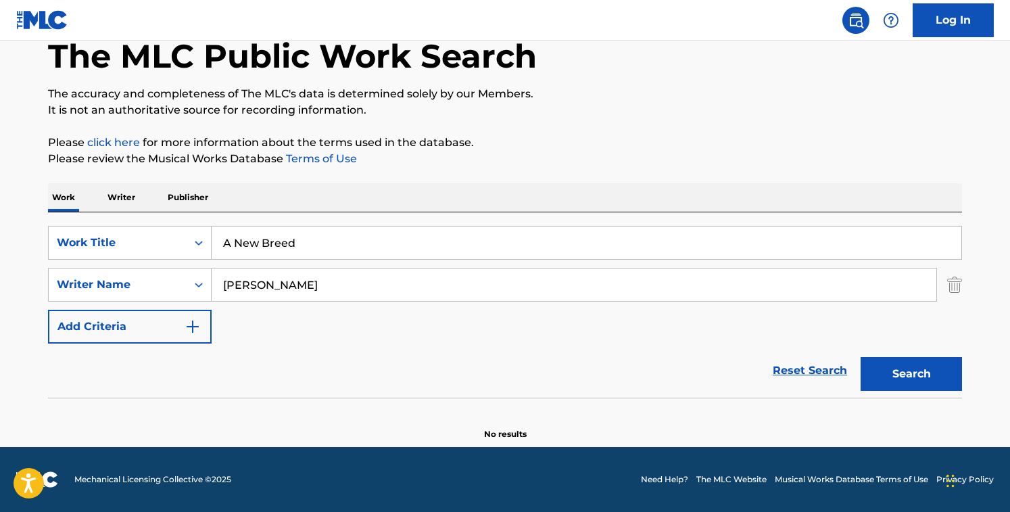
click at [80, 264] on div "SearchWithCriteriacd003c52-71ff-4130-b737-9b6f11f31932 Work Title A New Breed S…" at bounding box center [505, 285] width 914 height 118
paste input "[PERSON_NAME]"
click at [861, 357] on button "Search" at bounding box center [911, 374] width 101 height 34
click at [369, 295] on input "[PERSON_NAME]" at bounding box center [574, 284] width 725 height 32
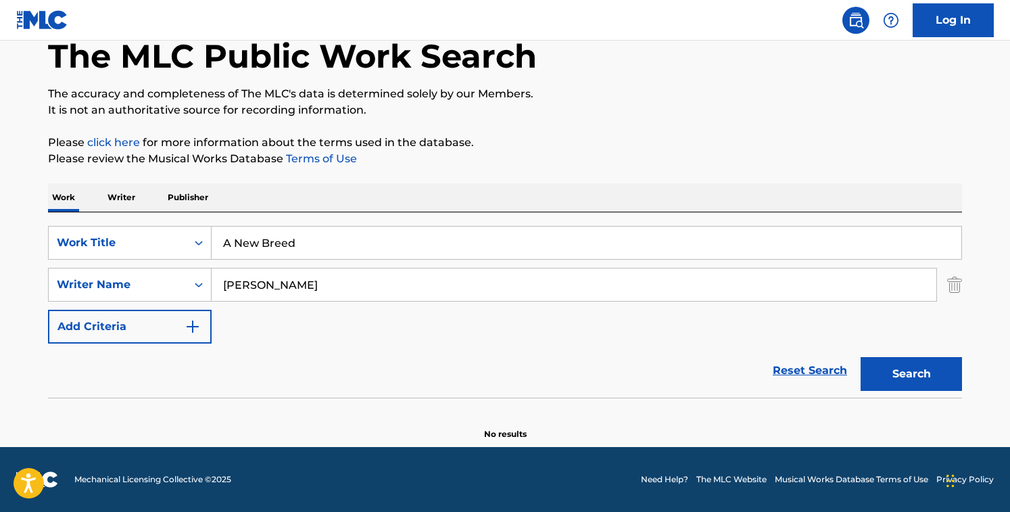
click at [369, 295] on input "[PERSON_NAME]" at bounding box center [574, 284] width 725 height 32
paste input "[PERSON_NAME]"
type input "[PERSON_NAME]"
click at [861, 357] on button "Search" at bounding box center [911, 374] width 101 height 34
click at [320, 247] on input "A New Breed" at bounding box center [587, 243] width 750 height 32
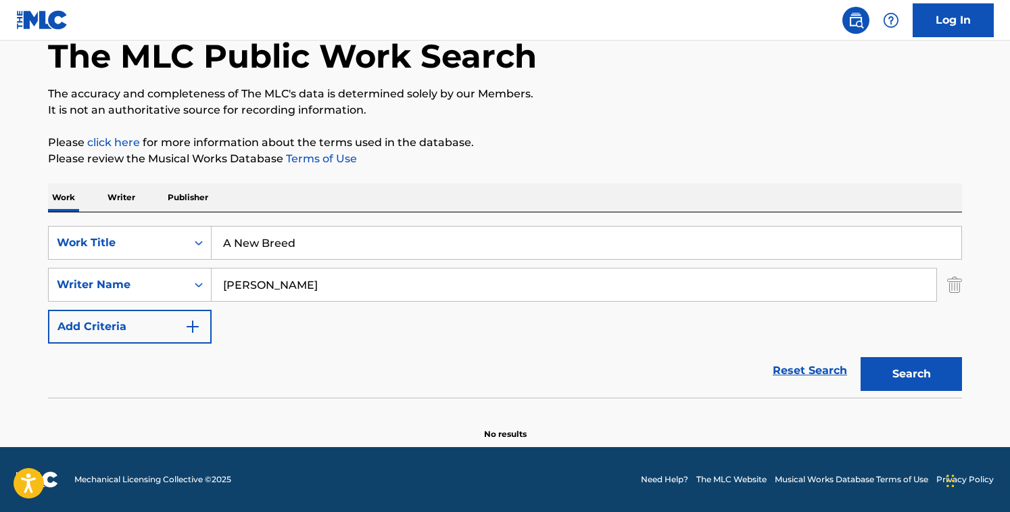
click at [320, 247] on input "A New Breed" at bounding box center [587, 243] width 750 height 32
paste input "Bad Guy"
type input "Bad Guy"
click at [327, 283] on input "[PERSON_NAME]" at bounding box center [574, 284] width 725 height 32
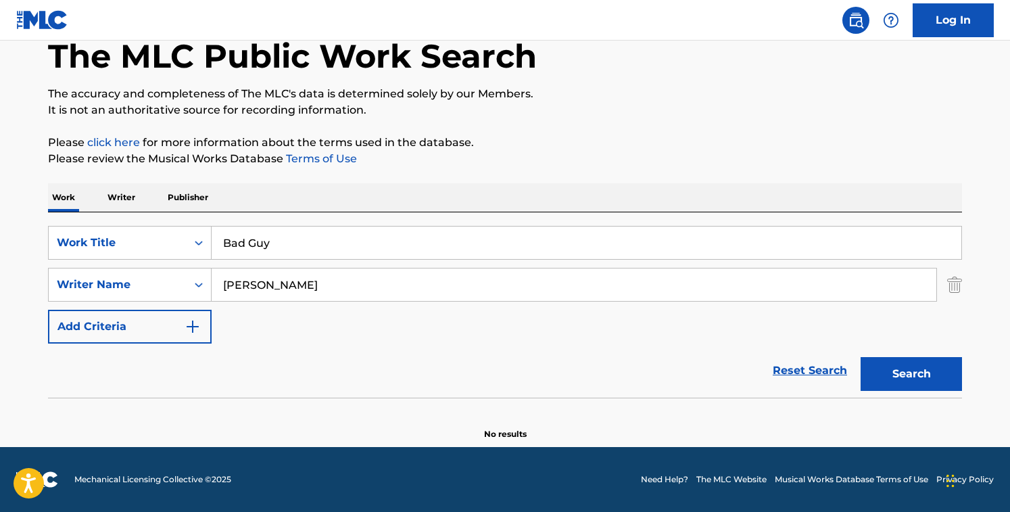
click at [327, 283] on input "[PERSON_NAME]" at bounding box center [574, 284] width 725 height 32
paste input "[PERSON_NAME]"
type input "[PERSON_NAME]"
click at [861, 357] on button "Search" at bounding box center [911, 374] width 101 height 34
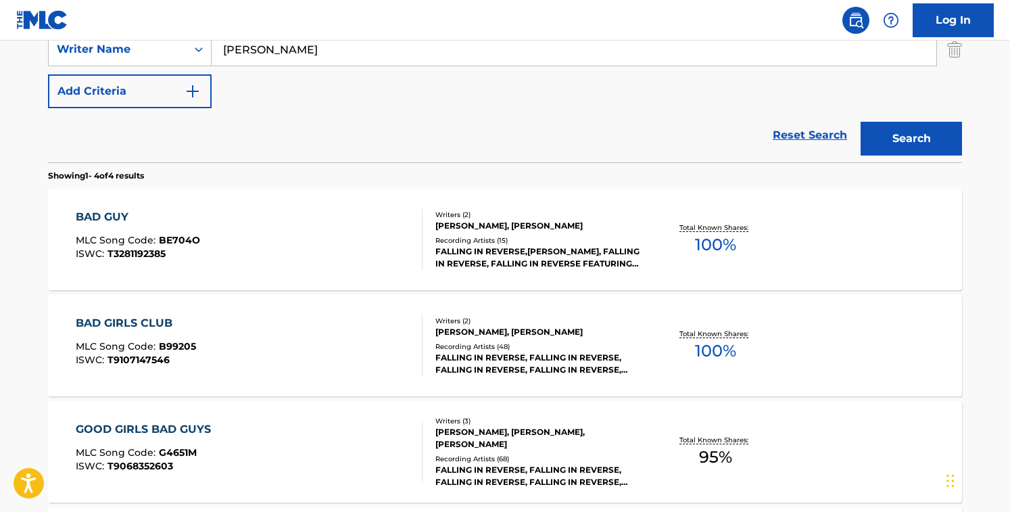
scroll to position [308, 0]
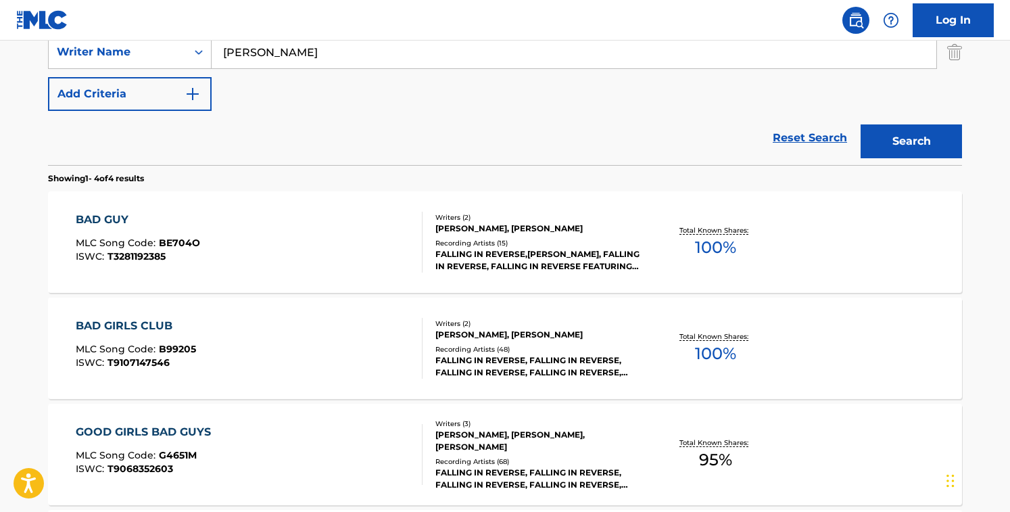
click at [280, 237] on div "BAD GUY MLC Song Code : BE704O ISWC : T3281192385" at bounding box center [250, 242] width 348 height 61
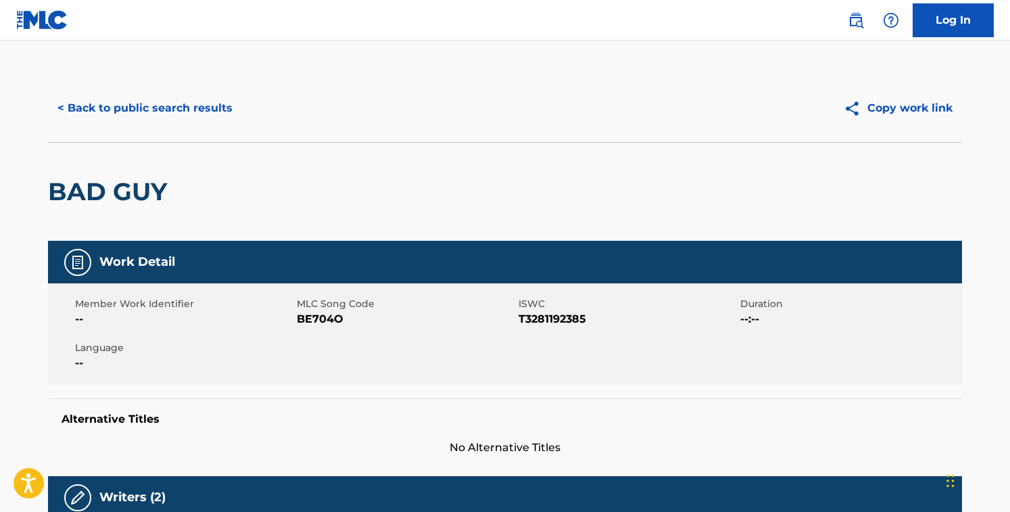
click at [325, 321] on span "BE704O" at bounding box center [406, 319] width 218 height 16
click at [202, 114] on button "< Back to public search results" at bounding box center [145, 108] width 194 height 34
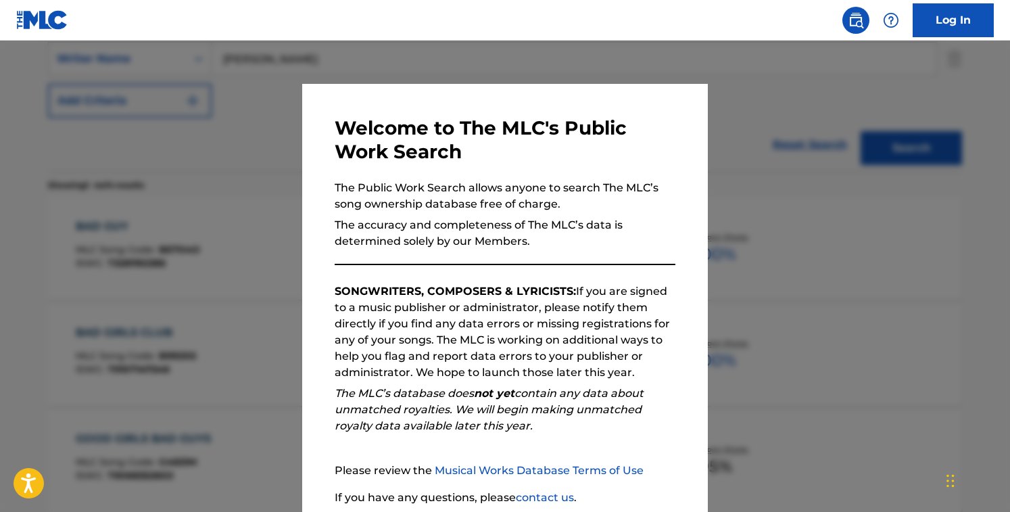
click at [243, 84] on div at bounding box center [505, 297] width 1010 height 512
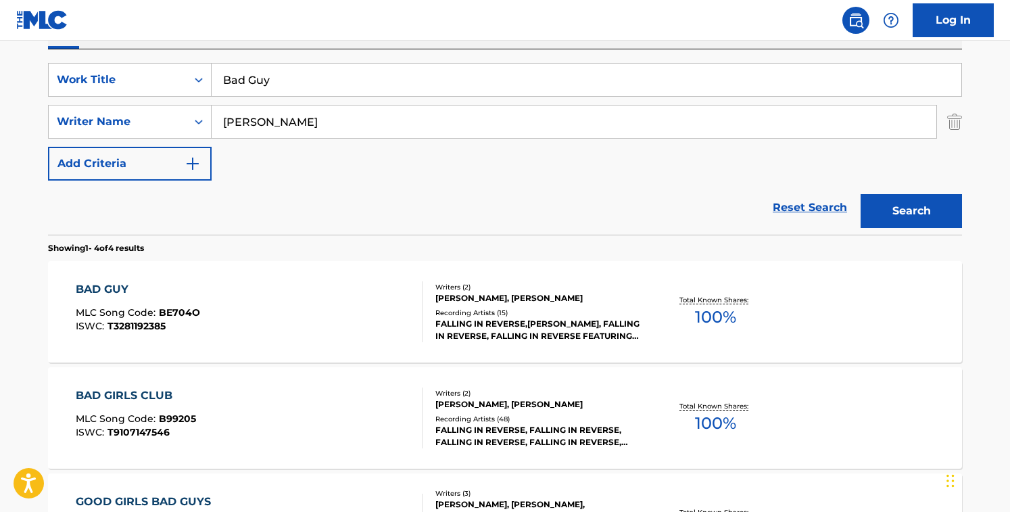
scroll to position [224, 0]
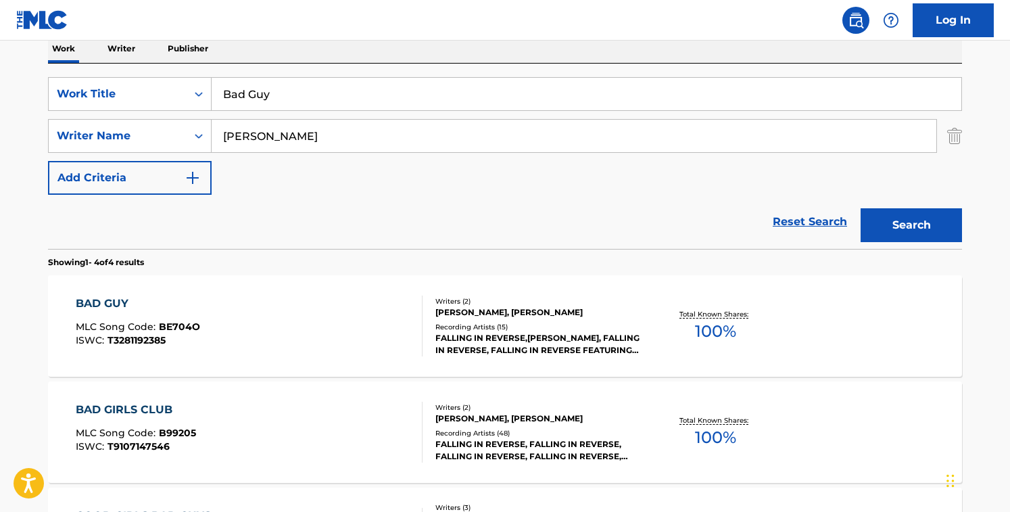
drag, startPoint x: 314, startPoint y: 86, endPoint x: -7, endPoint y: 78, distance: 322.0
click at [0, 78] on html "Accessibility Screen-Reader Guide, Feedback, and Issue Reporting | New window 0…" at bounding box center [505, 32] width 1010 height 512
paste input "bad guy"
click at [465, 110] on input "bad guyBad Guy" at bounding box center [587, 94] width 750 height 32
type input "bad guy"
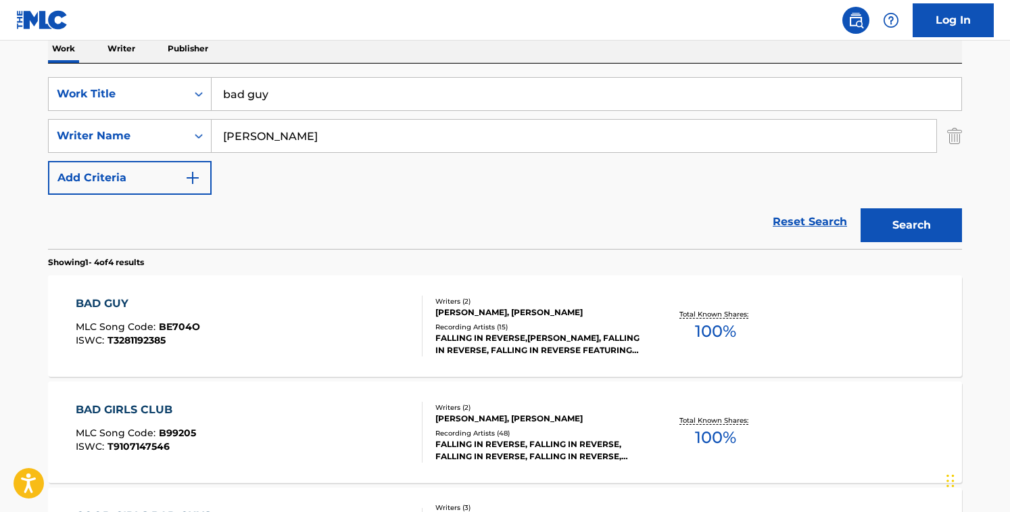
click at [312, 145] on input "[PERSON_NAME]" at bounding box center [574, 136] width 725 height 32
paste input "[PERSON_NAME]"
click at [861, 208] on button "Search" at bounding box center [911, 225] width 101 height 34
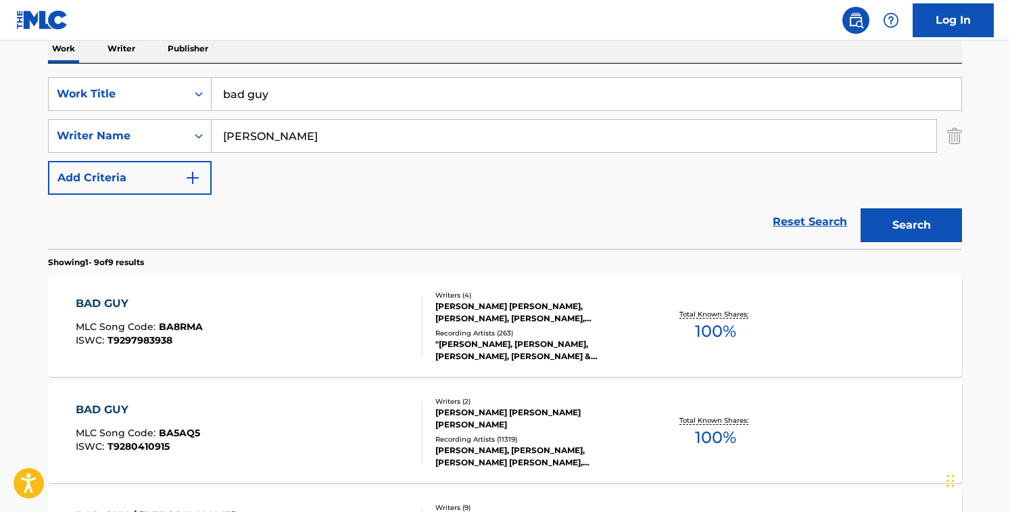
click at [472, 245] on div "Reset Search Search" at bounding box center [505, 222] width 914 height 54
click at [224, 140] on input "[PERSON_NAME]" at bounding box center [574, 136] width 725 height 32
click at [861, 208] on button "Search" at bounding box center [911, 225] width 101 height 34
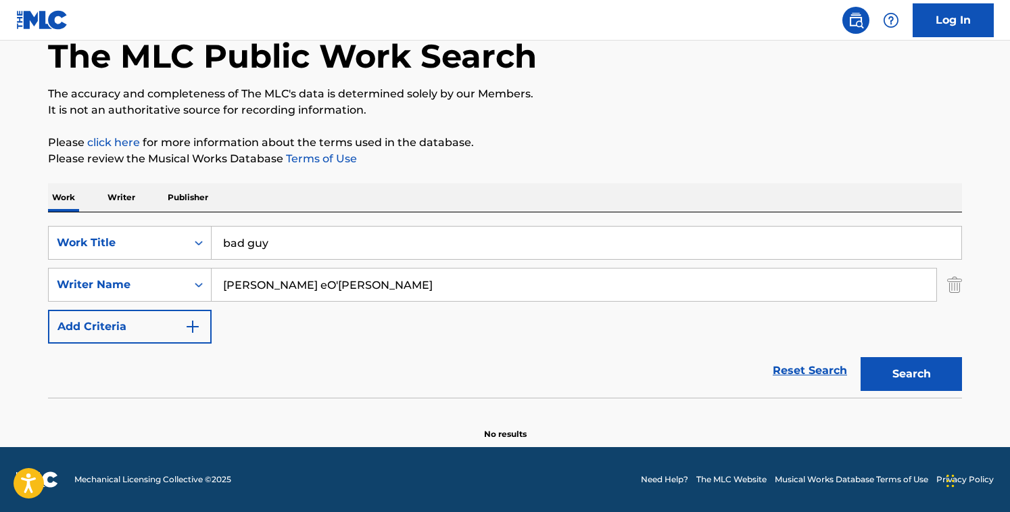
scroll to position [75, 0]
click at [861, 357] on button "Search" at bounding box center [911, 374] width 101 height 34
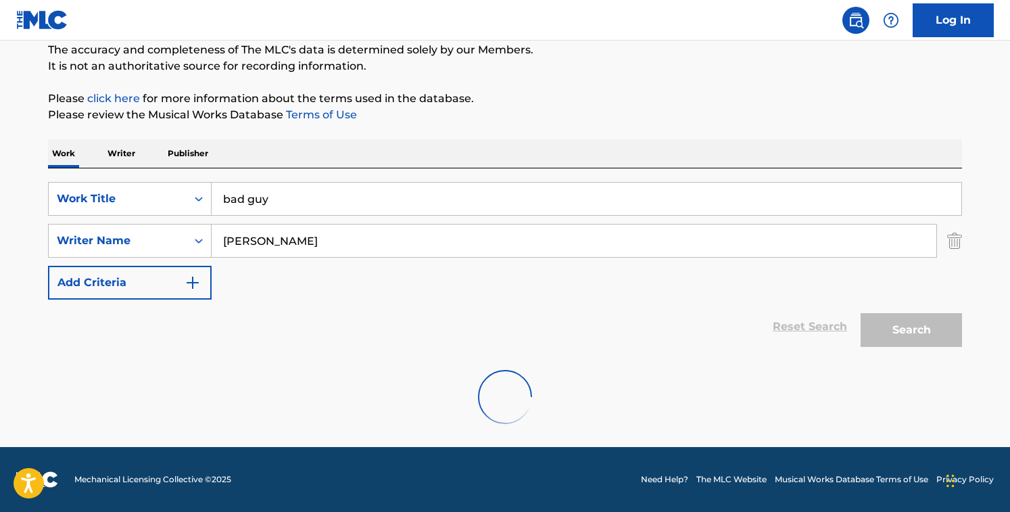
click at [342, 309] on div "Reset Search Search" at bounding box center [505, 327] width 914 height 54
click at [339, 247] on input "[PERSON_NAME]" at bounding box center [574, 241] width 725 height 32
paste input "[PERSON_NAME]"
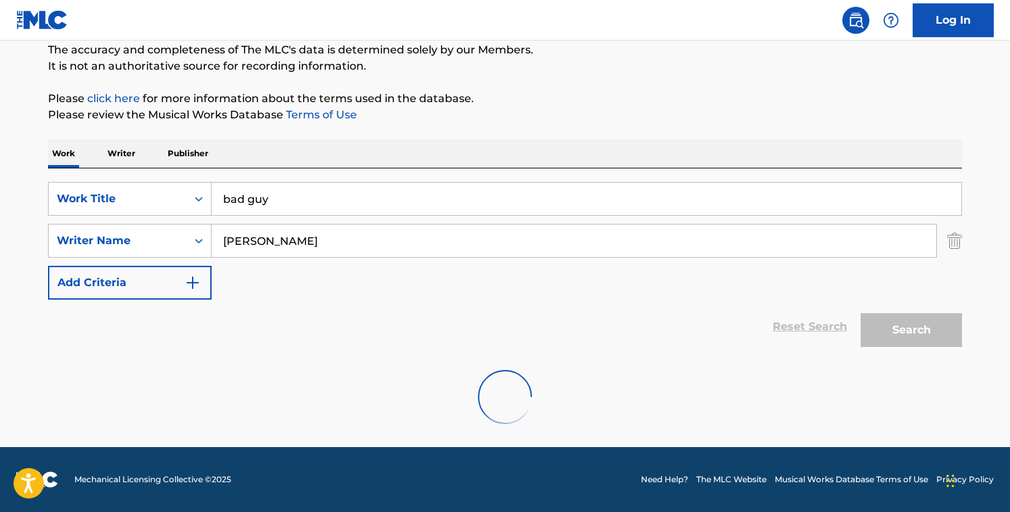
click at [341, 239] on input "[PERSON_NAME]" at bounding box center [574, 241] width 725 height 32
drag, startPoint x: 338, startPoint y: 239, endPoint x: 500, endPoint y: 237, distance: 162.3
click at [501, 240] on input "[PERSON_NAME]" at bounding box center [574, 241] width 725 height 32
type input "[PERSON_NAME]"
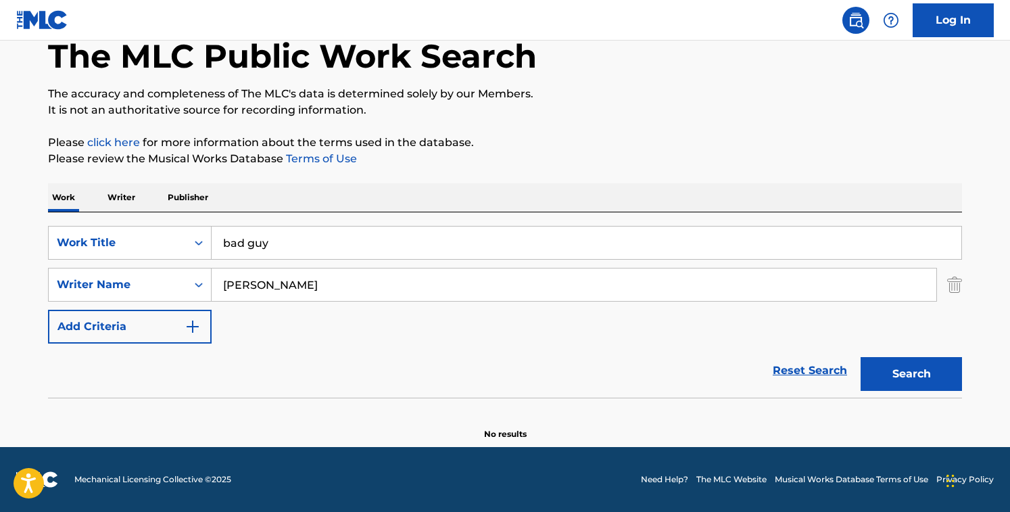
click at [406, 279] on input "[PERSON_NAME]" at bounding box center [574, 284] width 725 height 32
click at [861, 357] on button "Search" at bounding box center [911, 374] width 101 height 34
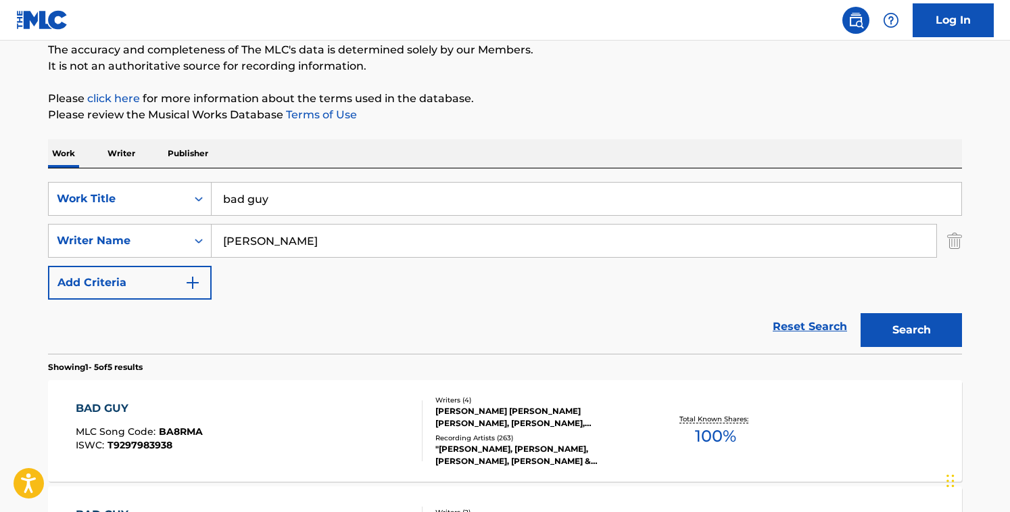
click at [427, 335] on div "Reset Search Search" at bounding box center [505, 327] width 914 height 54
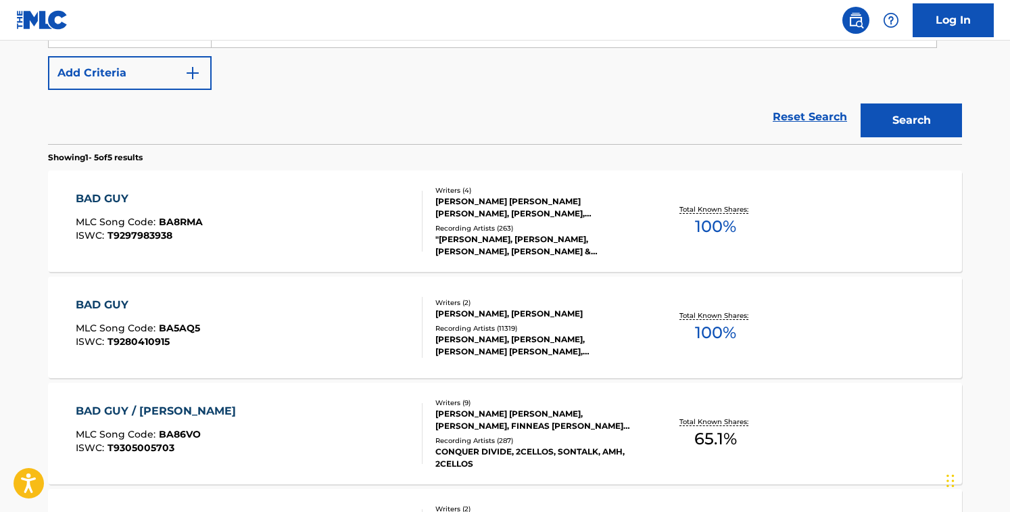
scroll to position [337, 0]
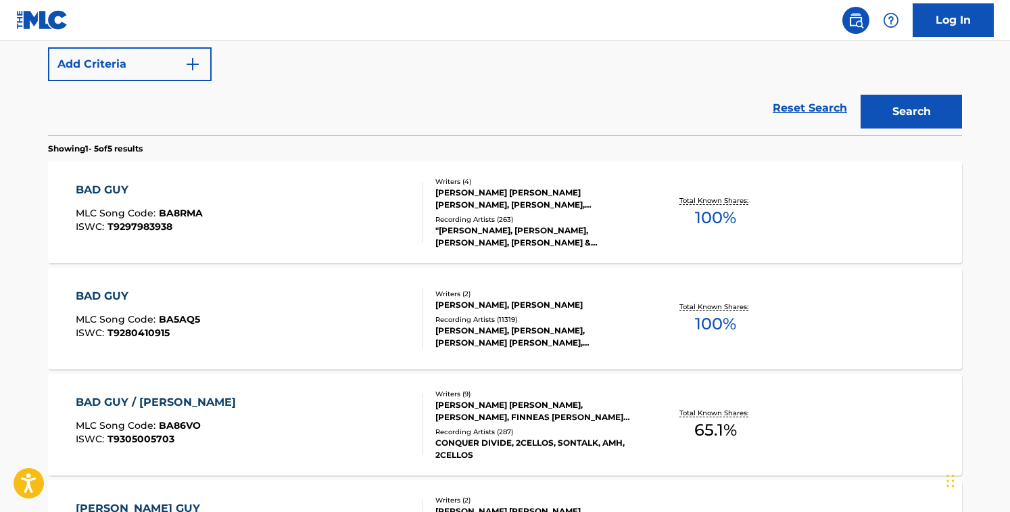
click at [450, 306] on div "[PERSON_NAME], [PERSON_NAME]" at bounding box center [538, 305] width 204 height 12
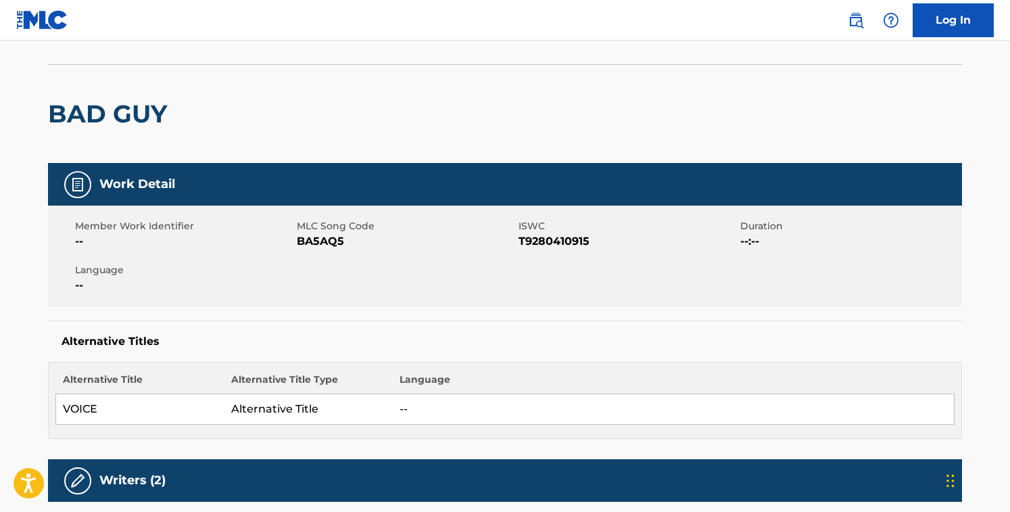
scroll to position [80, 0]
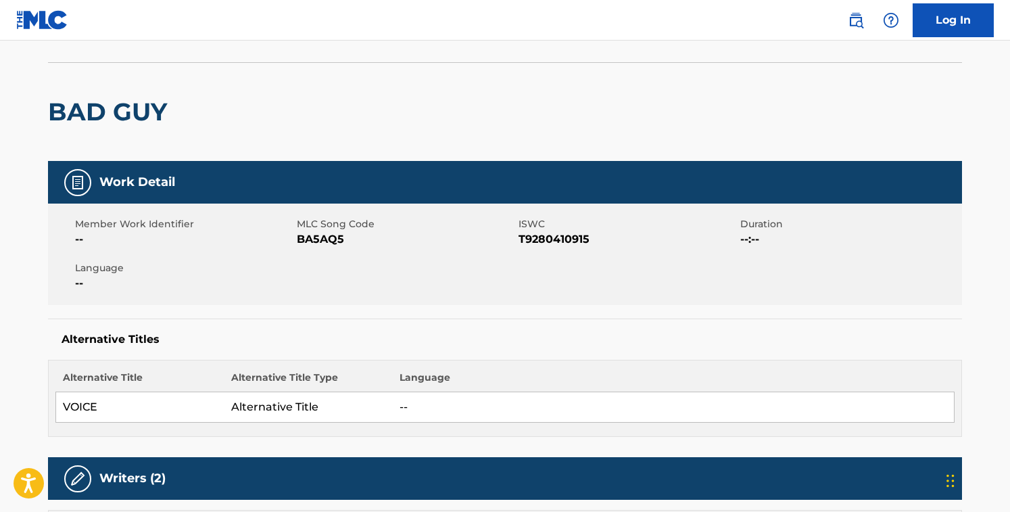
click at [315, 237] on span "BA5AQ5" at bounding box center [406, 239] width 218 height 16
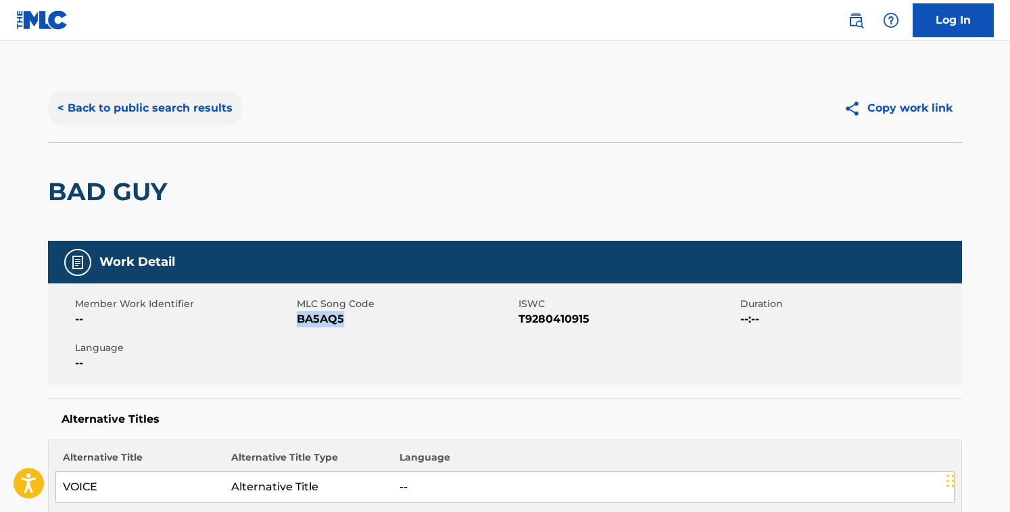
click at [168, 108] on button "< Back to public search results" at bounding box center [145, 108] width 194 height 34
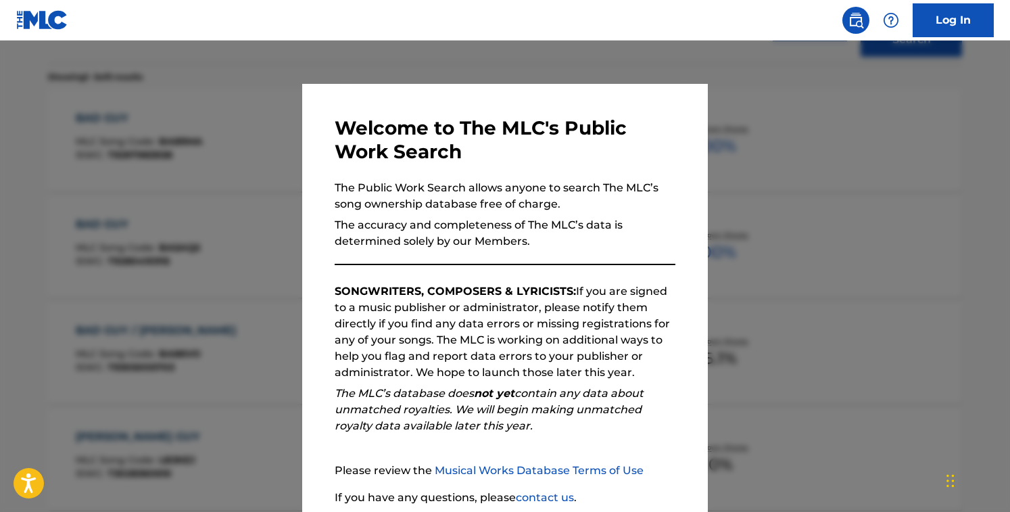
click at [214, 123] on div at bounding box center [505, 297] width 1010 height 512
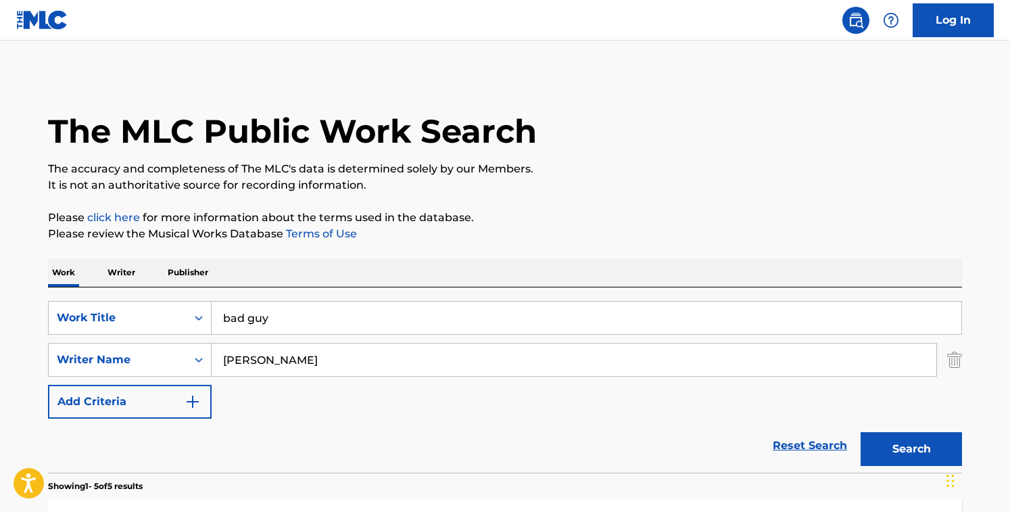
drag, startPoint x: 319, startPoint y: 321, endPoint x: -7, endPoint y: 270, distance: 330.6
click at [0, 270] on html "Accessibility Screen-Reader Guide, Feedback, and Issue Reporting | New window 0…" at bounding box center [505, 256] width 1010 height 512
paste input "Bald Butte"
type input "Bald Butte"
drag, startPoint x: 269, startPoint y: 367, endPoint x: 125, endPoint y: 347, distance: 145.4
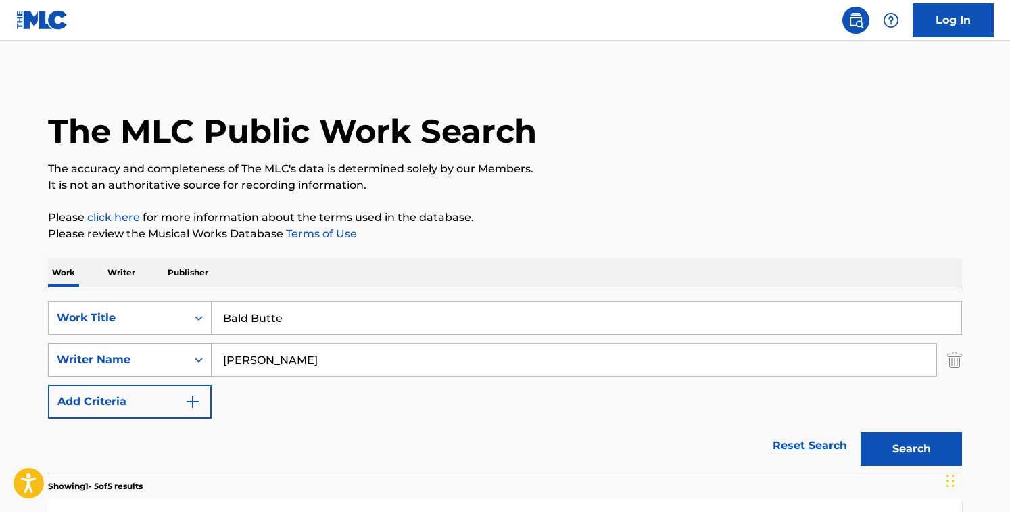
click at [125, 347] on div "SearchWithCriteriaf224a8d1-585e-42ca-9a61-974bafe265c4 Writer Name [PERSON_NAME]" at bounding box center [505, 360] width 914 height 34
type input "colter wall"
click at [861, 432] on button "Search" at bounding box center [911, 449] width 101 height 34
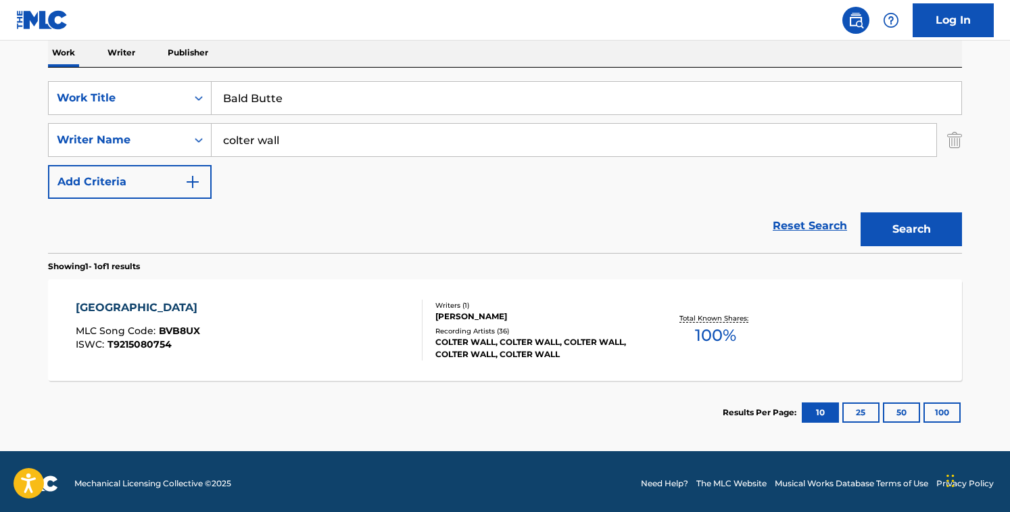
scroll to position [224, 0]
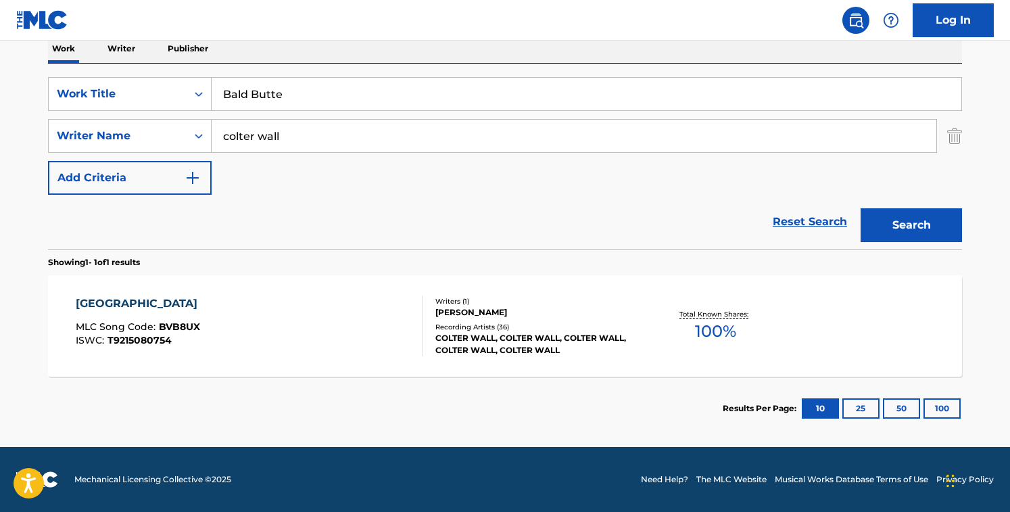
click at [443, 220] on div "Reset Search Search" at bounding box center [505, 222] width 914 height 54
click at [450, 336] on div "COLTER WALL, COLTER WALL, COLTER WALL, COLTER WALL, COLTER WALL" at bounding box center [538, 344] width 204 height 24
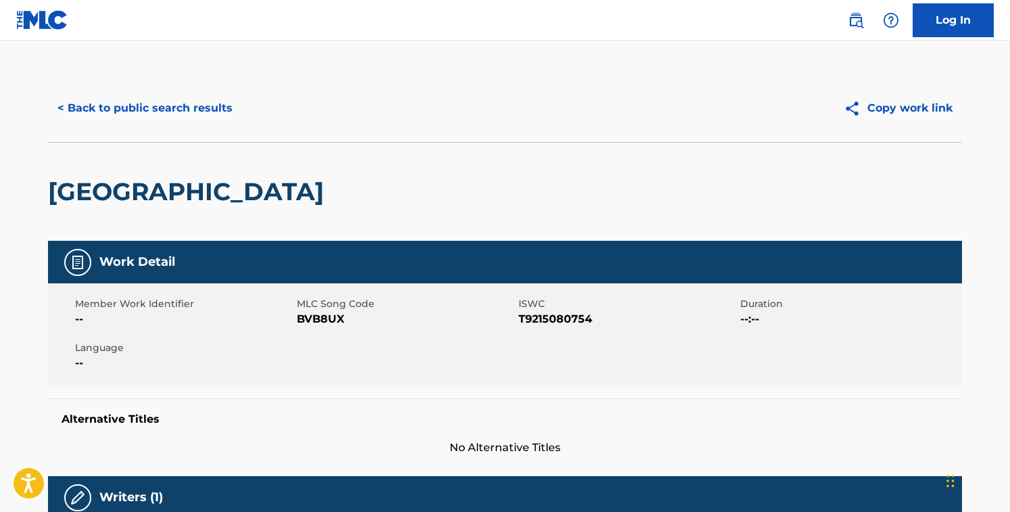
click at [316, 326] on span "BVB8UX" at bounding box center [406, 319] width 218 height 16
click at [173, 91] on button "< Back to public search results" at bounding box center [145, 108] width 194 height 34
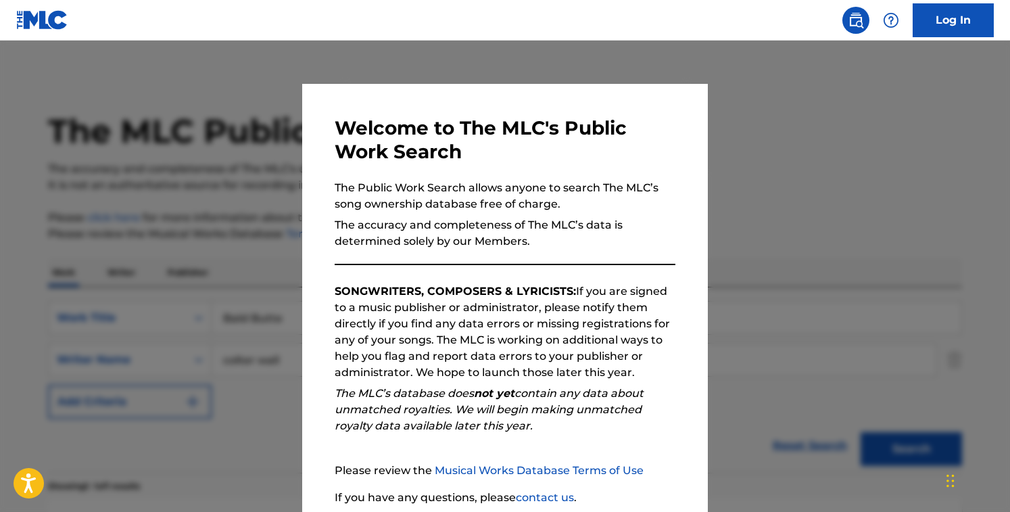
scroll to position [147, 0]
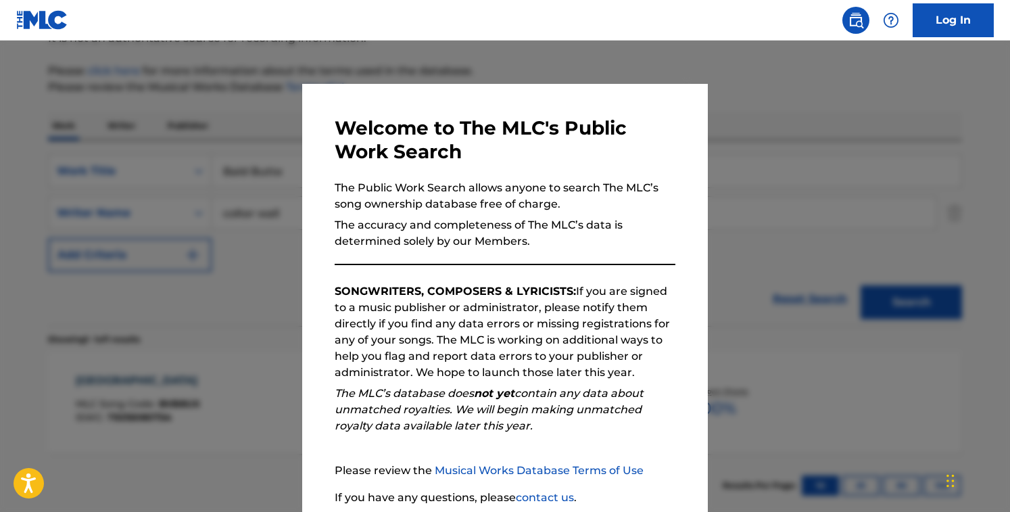
click at [215, 86] on div at bounding box center [505, 297] width 1010 height 512
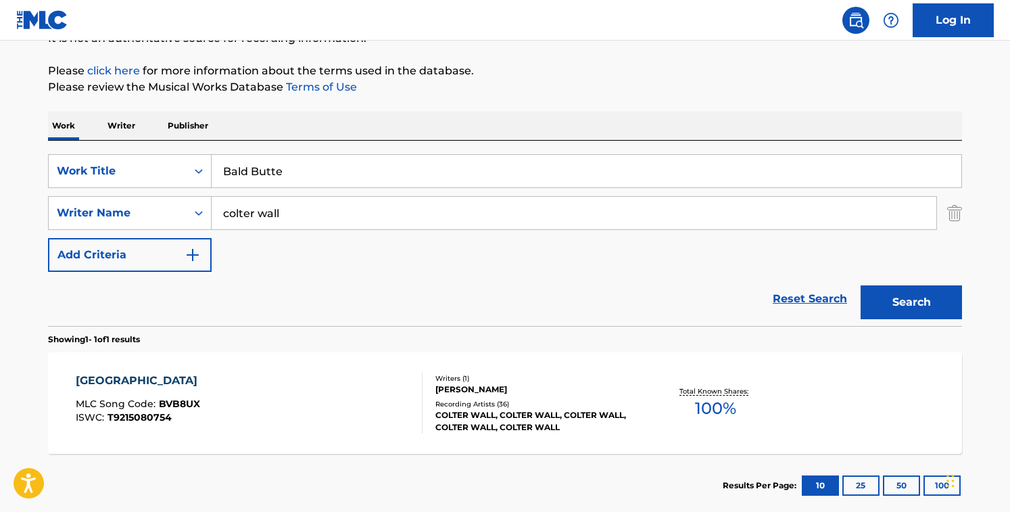
drag, startPoint x: 348, startPoint y: 180, endPoint x: 54, endPoint y: 138, distance: 296.5
click at [54, 138] on div "Work Writer Publisher SearchWithCriteriacd003c52-71ff-4130-b737-9b6f11f31932 Wo…" at bounding box center [505, 315] width 914 height 406
paste input "eyond the Sea"
type input "Beyond the Sea"
click at [314, 207] on input "colter wall" at bounding box center [574, 213] width 725 height 32
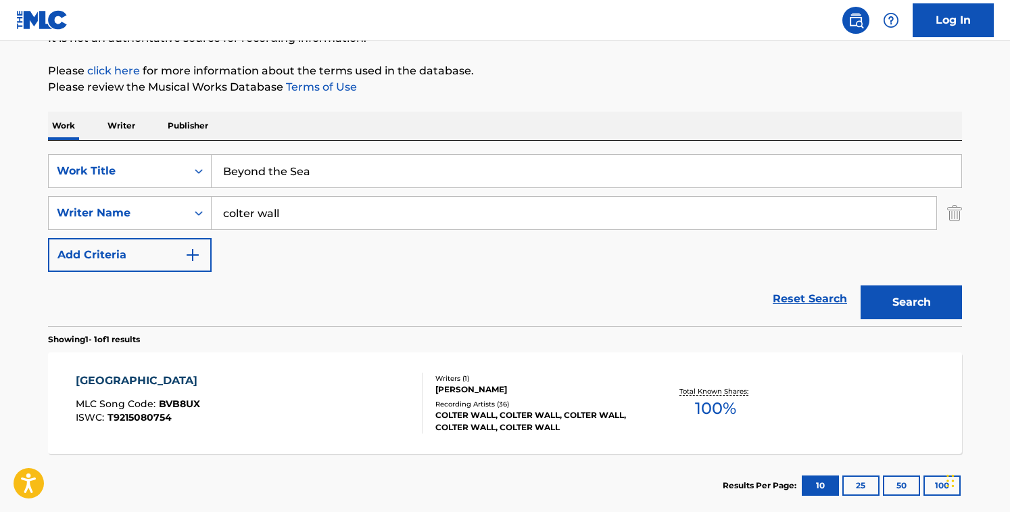
click at [314, 207] on input "colter wall" at bounding box center [574, 213] width 725 height 32
paste input "[PERSON_NAME] [PERSON_NAME]"
drag, startPoint x: 300, startPoint y: 210, endPoint x: 315, endPoint y: 210, distance: 15.6
click at [315, 210] on input "[PERSON_NAME] [PERSON_NAME]" at bounding box center [574, 213] width 725 height 32
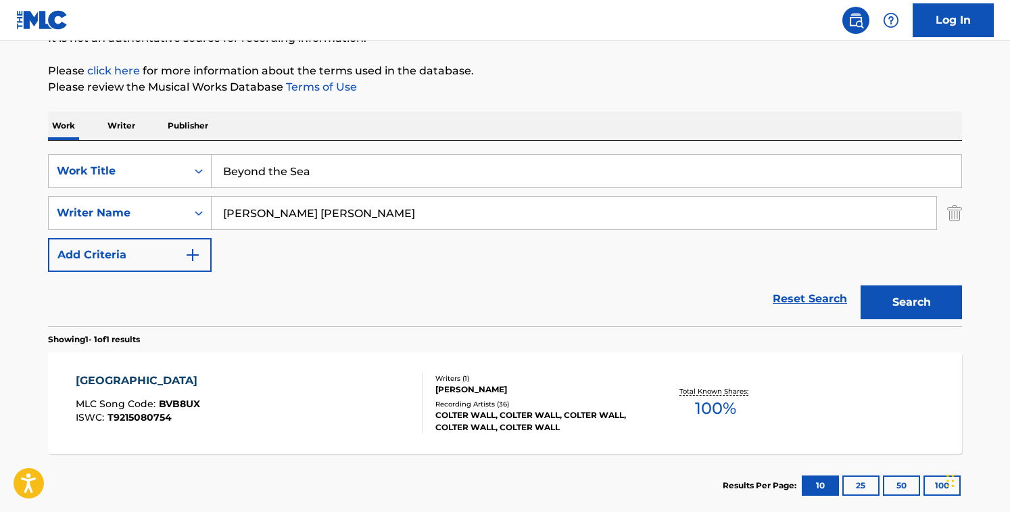
click at [314, 210] on input "[PERSON_NAME] [PERSON_NAME]" at bounding box center [574, 213] width 725 height 32
drag, startPoint x: 304, startPoint y: 210, endPoint x: 458, endPoint y: 219, distance: 153.8
click at [458, 219] on input "[PERSON_NAME] [PERSON_NAME]" at bounding box center [574, 213] width 725 height 32
click at [861, 285] on button "Search" at bounding box center [911, 302] width 101 height 34
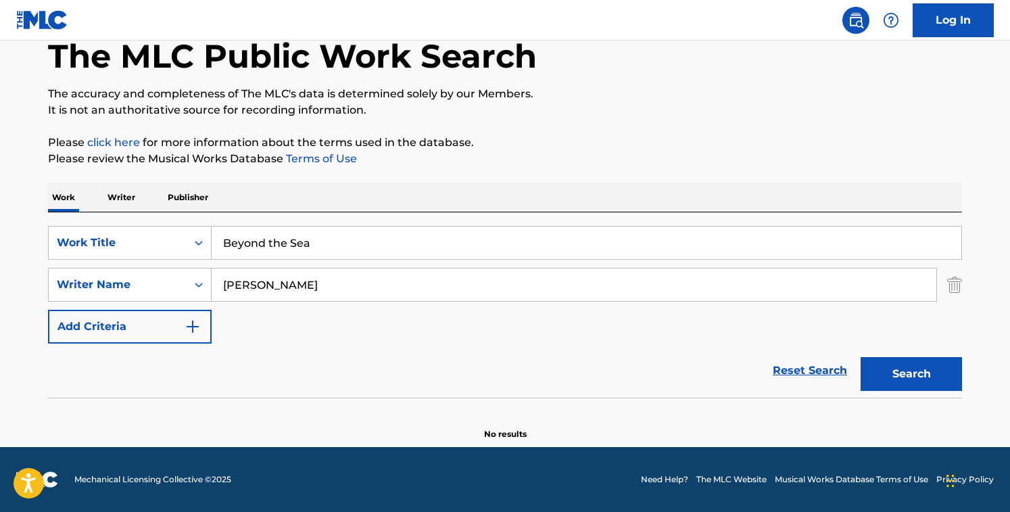
click at [861, 357] on button "Search" at bounding box center [911, 374] width 101 height 34
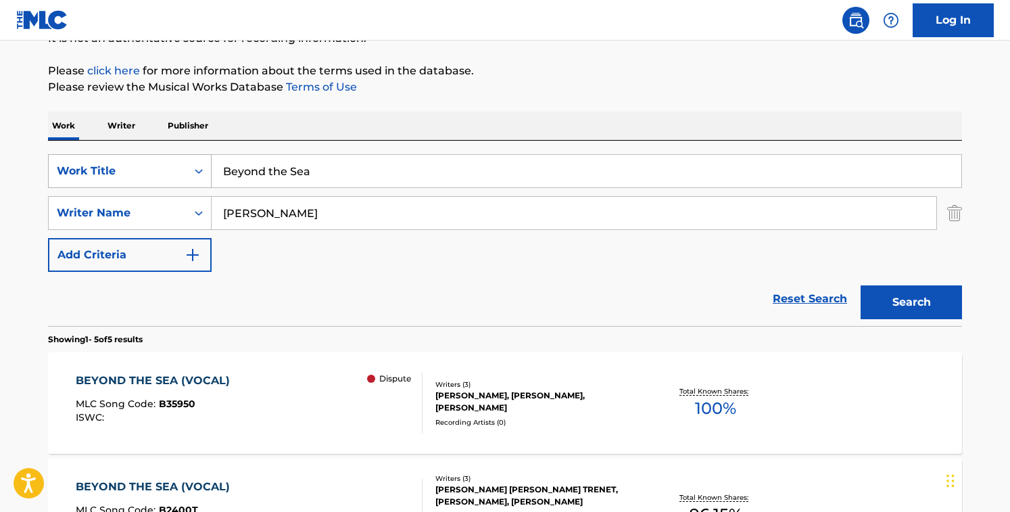
drag, startPoint x: 348, startPoint y: 217, endPoint x: 144, endPoint y: 185, distance: 206.8
click at [144, 185] on div "SearchWithCriteriacd003c52-71ff-4130-b737-9b6f11f31932 Work Title Beyond the Se…" at bounding box center [505, 213] width 914 height 118
paste input "[PERSON_NAME]"
type input "[PERSON_NAME]"
click at [861, 285] on button "Search" at bounding box center [911, 302] width 101 height 34
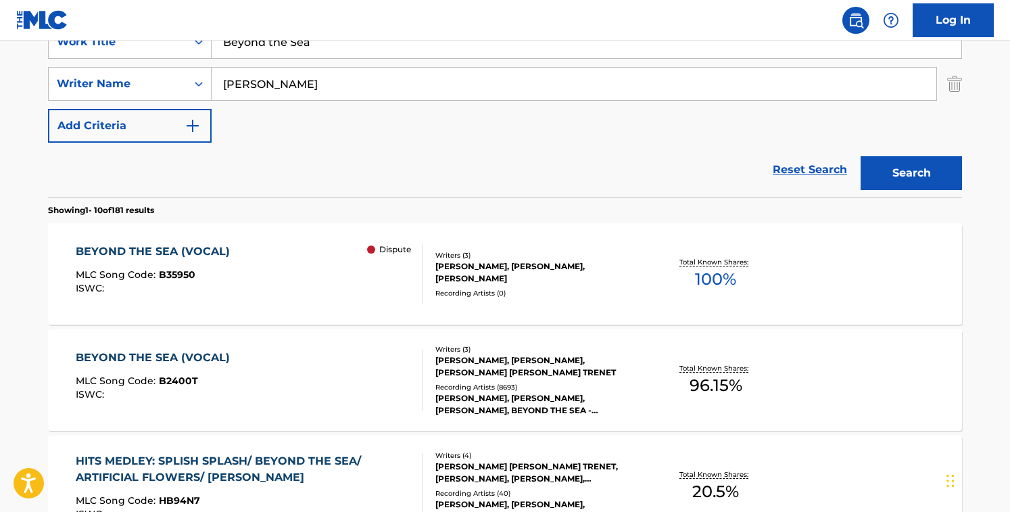
scroll to position [273, 0]
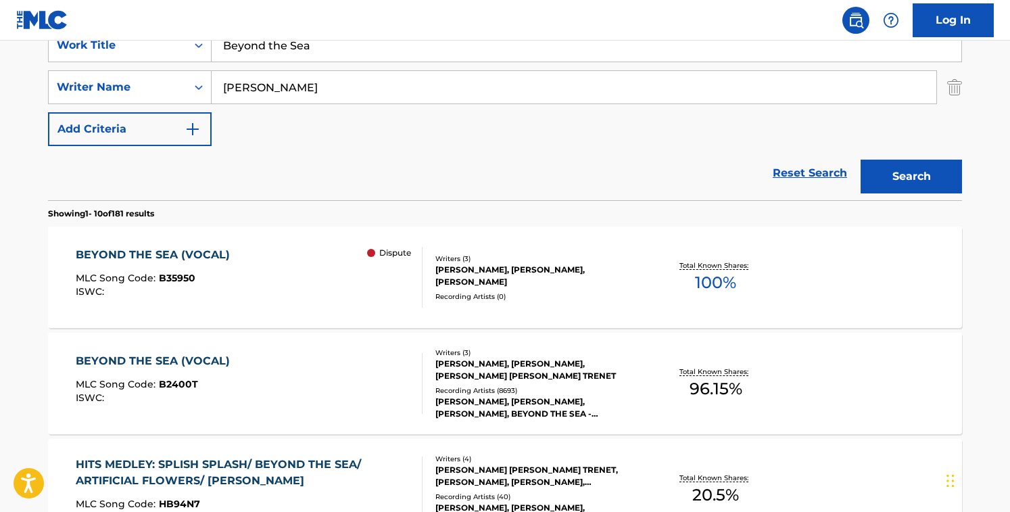
click at [383, 385] on div "BEYOND THE SEA (VOCAL) MLC Song Code : B2400T ISWC :" at bounding box center [250, 383] width 348 height 61
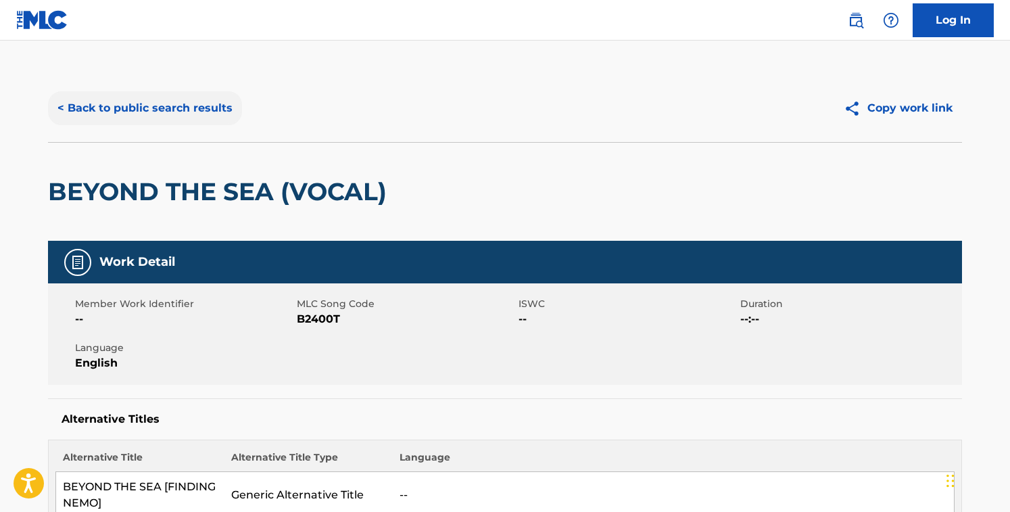
click at [164, 92] on button "< Back to public search results" at bounding box center [145, 108] width 194 height 34
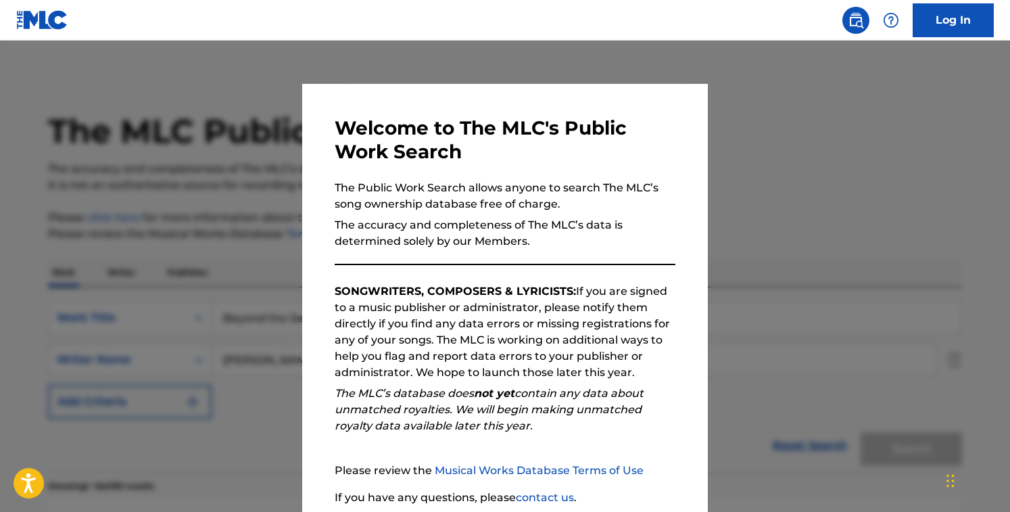
scroll to position [272, 0]
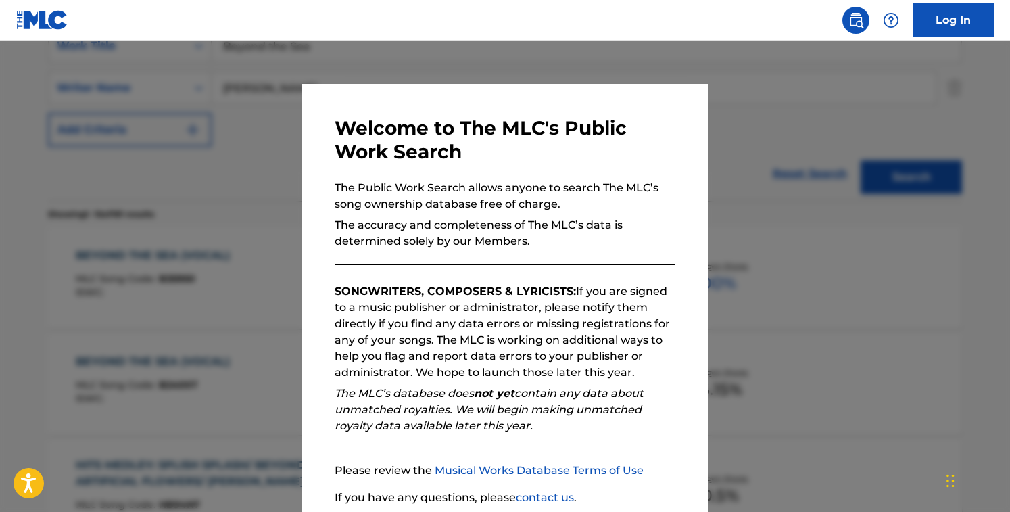
click at [164, 92] on div at bounding box center [505, 297] width 1010 height 512
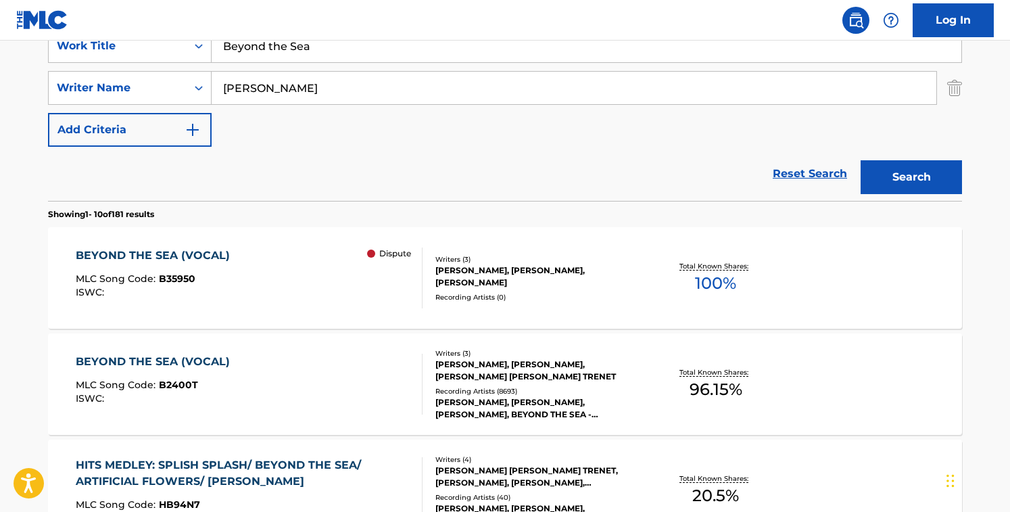
click at [341, 83] on input "[PERSON_NAME]" at bounding box center [574, 88] width 725 height 32
paste input "[PERSON_NAME] [PERSON_NAME]"
type input "[PERSON_NAME] [PERSON_NAME]"
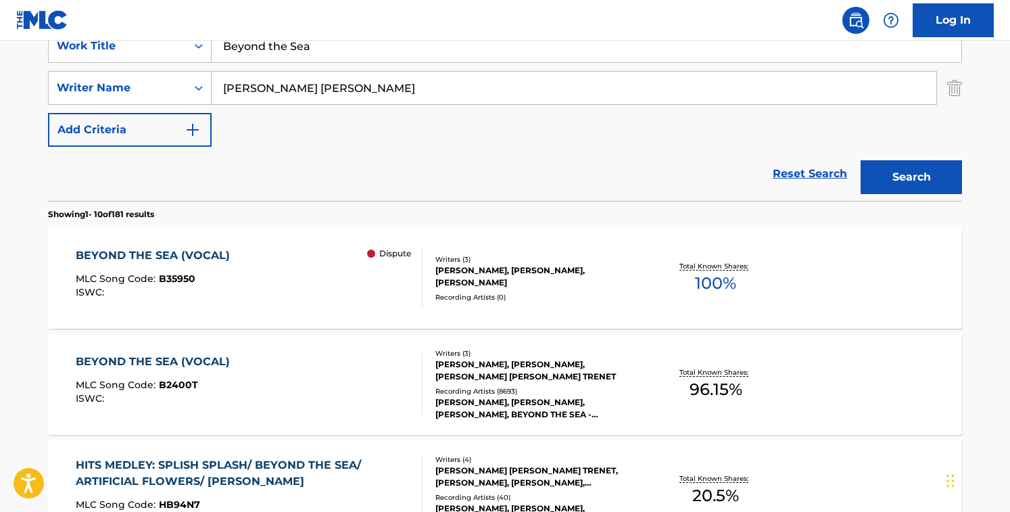
drag, startPoint x: 357, startPoint y: 59, endPoint x: 197, endPoint y: 34, distance: 161.6
type input "freak me"
click at [861, 160] on button "Search" at bounding box center [911, 177] width 101 height 34
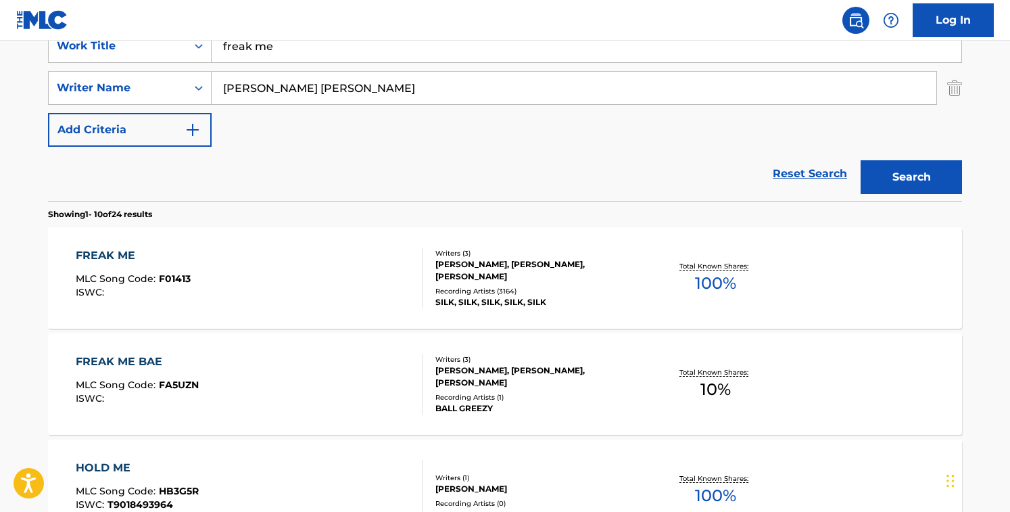
click at [419, 164] on div "Reset Search Search" at bounding box center [505, 174] width 914 height 54
click at [412, 189] on div "Reset Search Search" at bounding box center [505, 174] width 914 height 54
click at [434, 256] on div "Writers ( 3 ) [PERSON_NAME], [PERSON_NAME], [PERSON_NAME] Recording Artists ( 3…" at bounding box center [531, 278] width 217 height 60
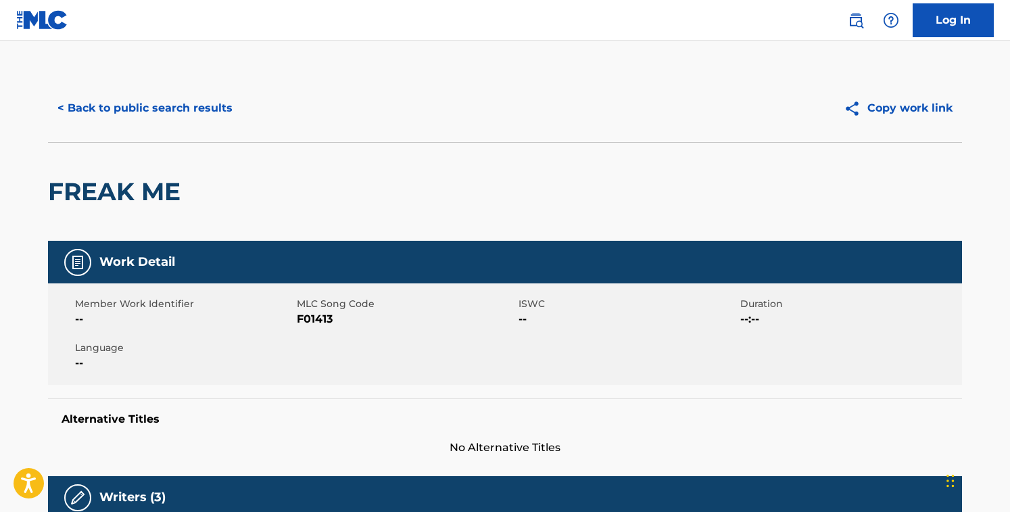
click at [314, 320] on span "F01413" at bounding box center [406, 319] width 218 height 16
click at [197, 112] on button "< Back to public search results" at bounding box center [145, 108] width 194 height 34
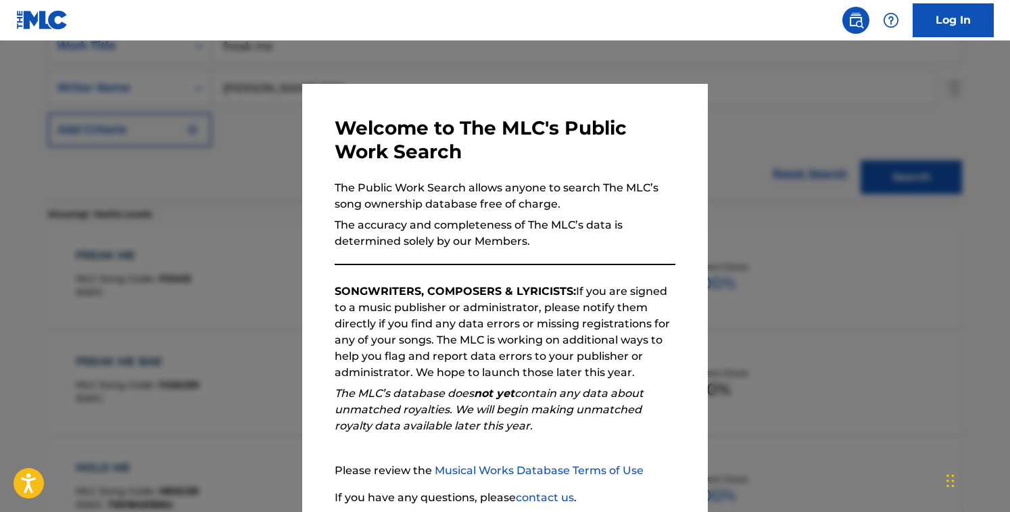
click at [268, 213] on div at bounding box center [505, 297] width 1010 height 512
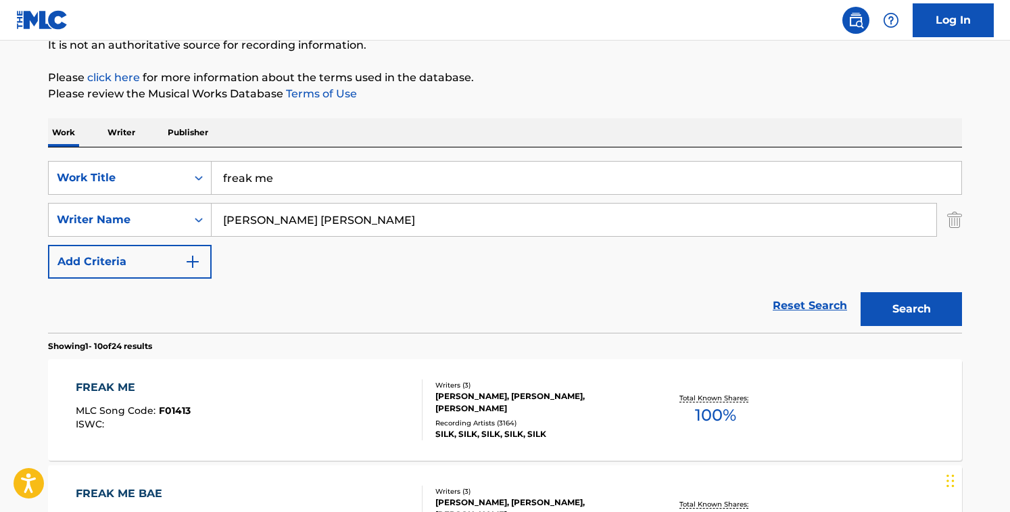
scroll to position [91, 0]
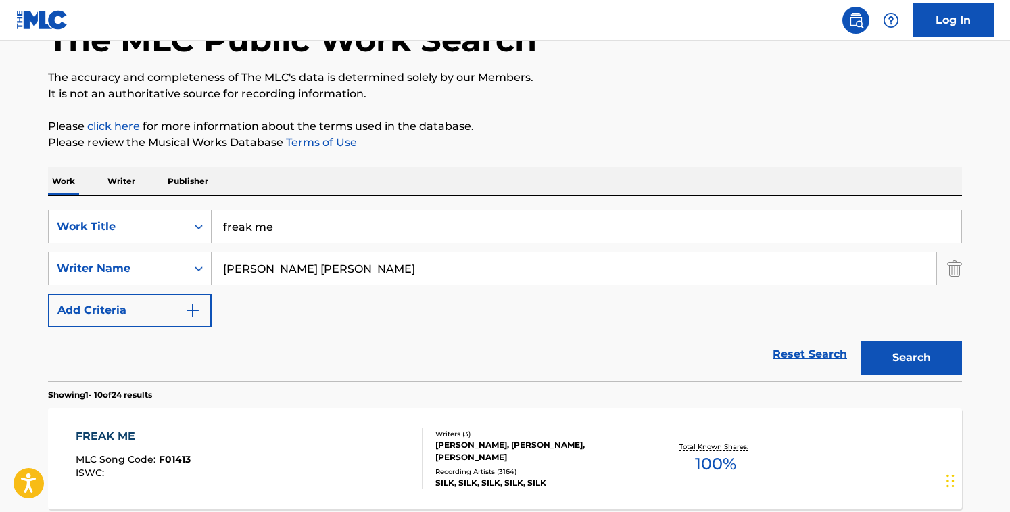
drag, startPoint x: 431, startPoint y: 271, endPoint x: 9, endPoint y: 188, distance: 430.1
paste input "[PERSON_NAME]"
type input "[PERSON_NAME]"
drag, startPoint x: 306, startPoint y: 233, endPoint x: 51, endPoint y: 197, distance: 256.7
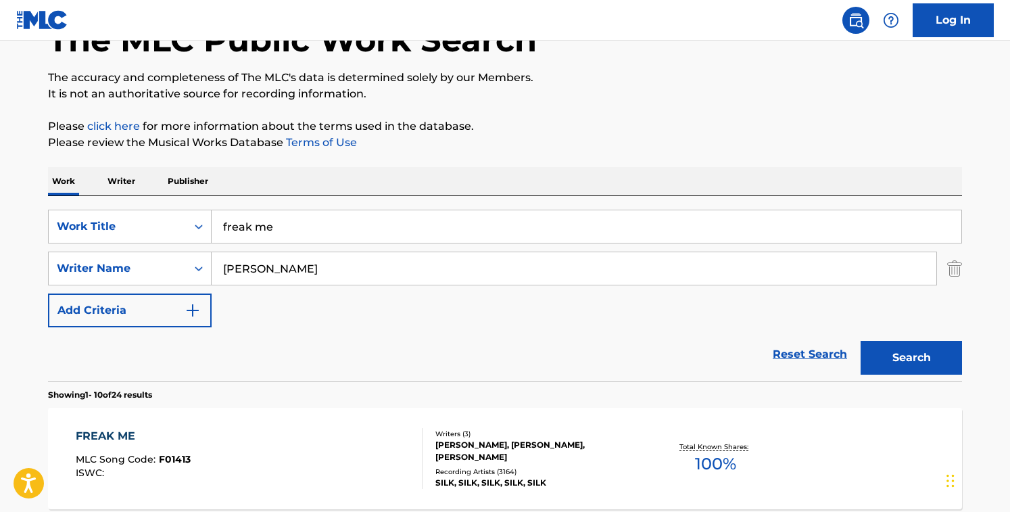
click at [51, 197] on div "SearchWithCriteriacd003c52-71ff-4130-b737-9b6f11f31932 Work Title freak me Sear…" at bounding box center [505, 288] width 914 height 185
type input "i'm yours"
click at [861, 341] on button "Search" at bounding box center [911, 358] width 101 height 34
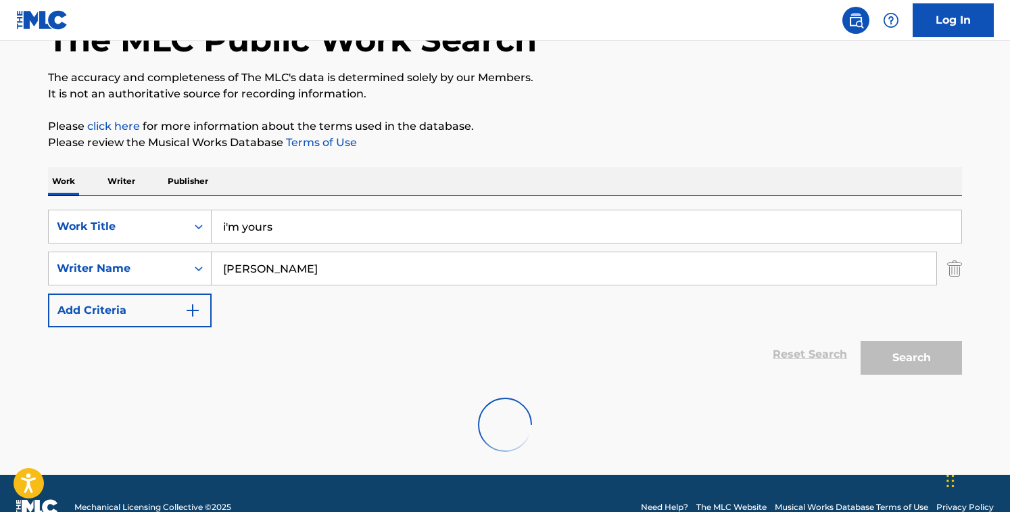
click at [448, 337] on div "Reset Search Search" at bounding box center [505, 354] width 914 height 54
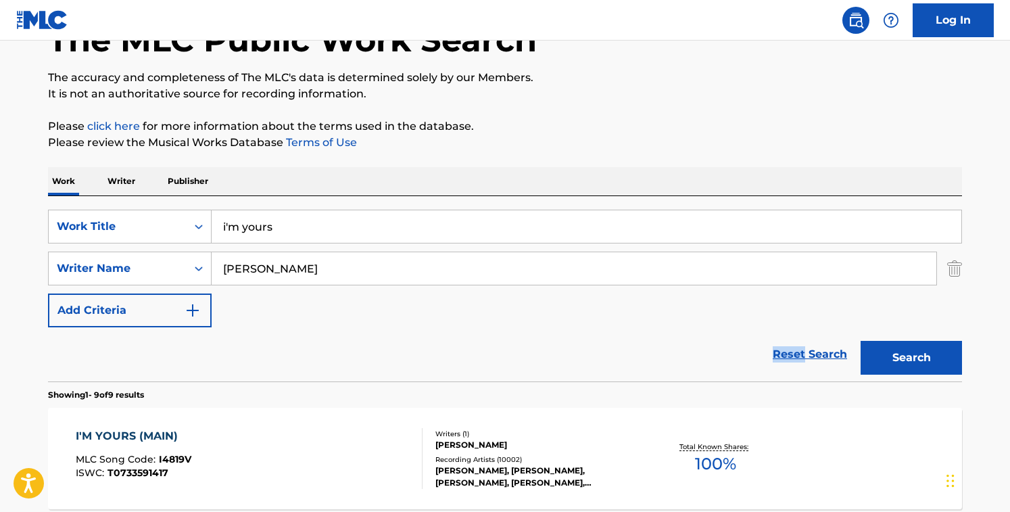
click at [448, 337] on div "Reset Search Search" at bounding box center [505, 354] width 914 height 54
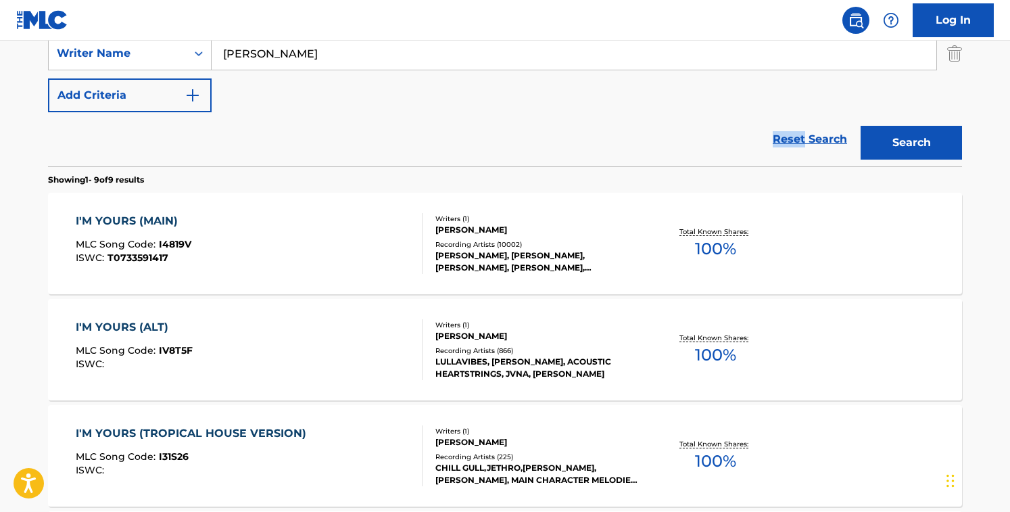
scroll to position [313, 0]
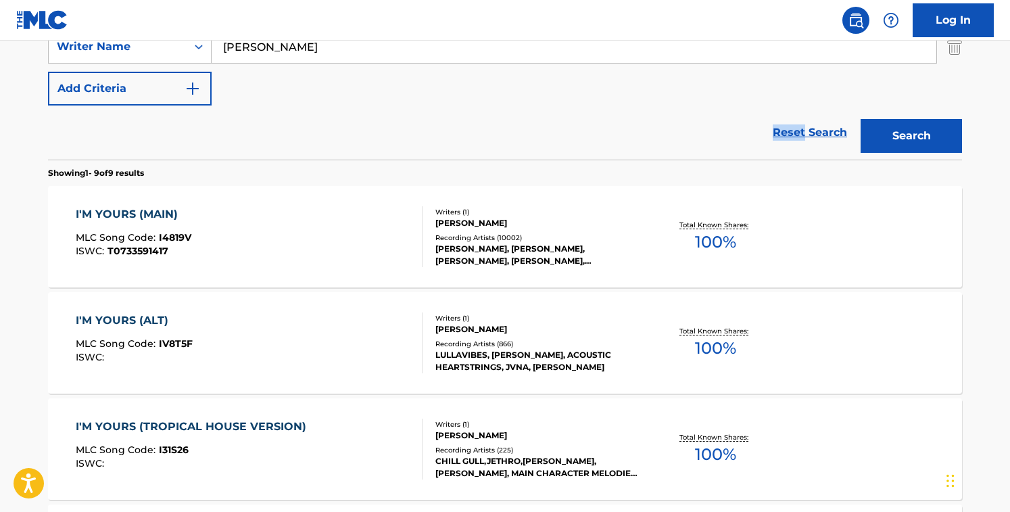
click at [378, 233] on div "I'M YOURS (MAIN) MLC Song Code : I4819V ISWC : T0733591417" at bounding box center [250, 236] width 348 height 61
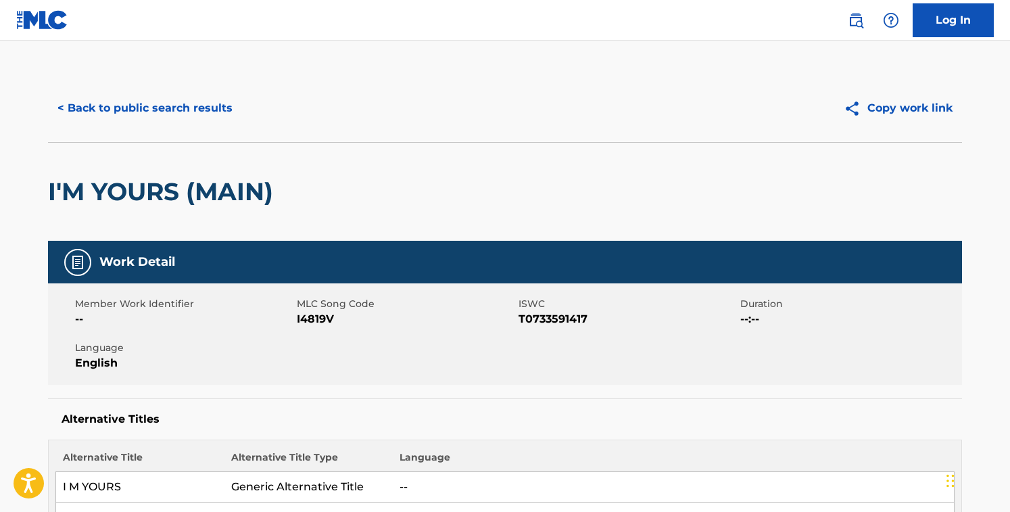
click at [311, 322] on span "I4819V" at bounding box center [406, 319] width 218 height 16
click at [185, 108] on button "< Back to public search results" at bounding box center [145, 108] width 194 height 34
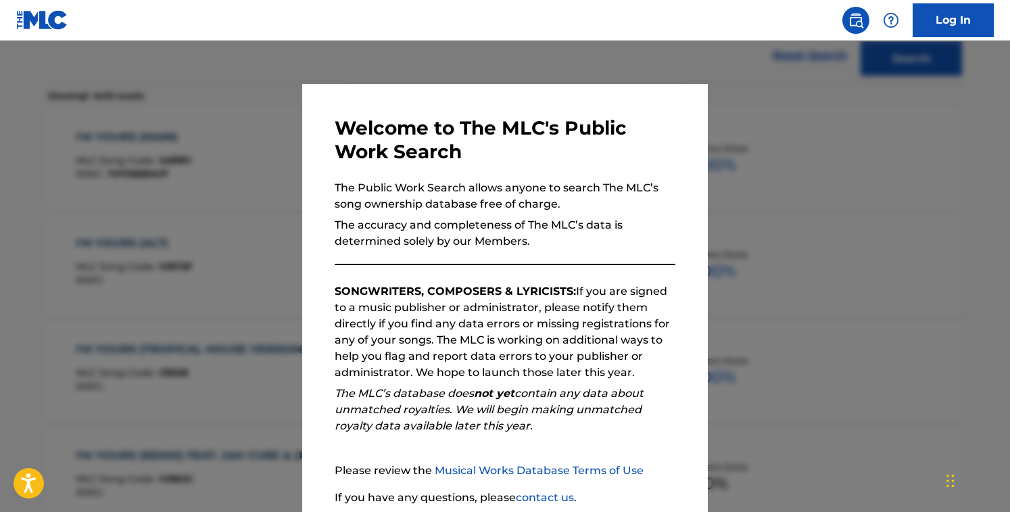
click at [186, 108] on div at bounding box center [505, 297] width 1010 height 512
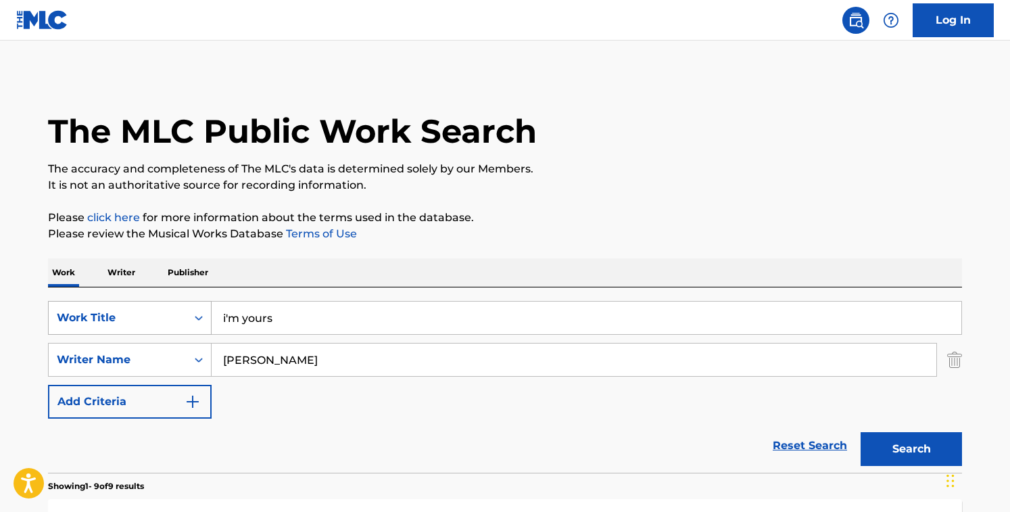
drag, startPoint x: 292, startPoint y: 313, endPoint x: 164, endPoint y: 302, distance: 129.0
click at [164, 302] on div "SearchWithCriteriacd003c52-71ff-4130-b737-9b6f11f31932 Work Title i'm yours" at bounding box center [505, 318] width 914 height 34
paste input "It's Not Impossible"
type input "It's Not Impossible"
drag, startPoint x: 308, startPoint y: 367, endPoint x: 100, endPoint y: 300, distance: 218.2
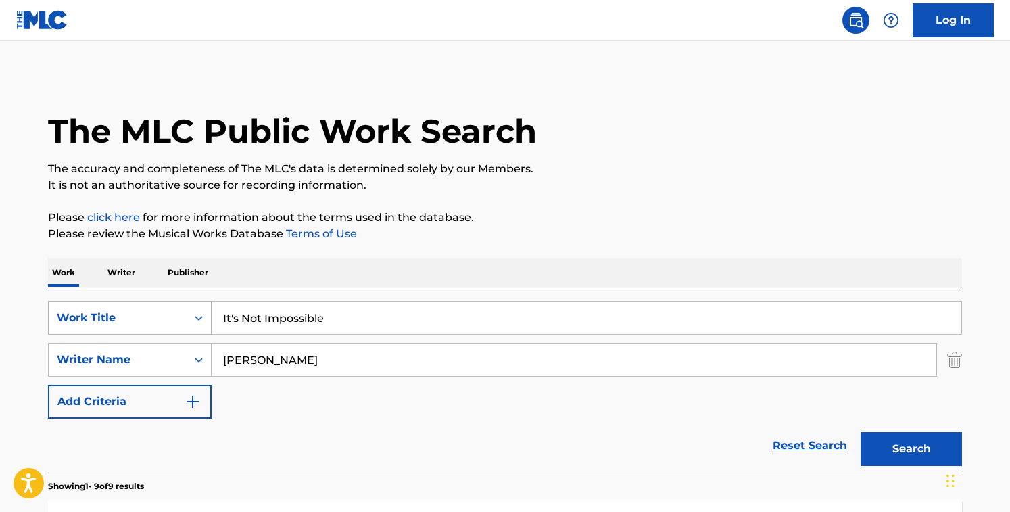
click at [100, 301] on div "SearchWithCriteriacd003c52-71ff-4130-b737-9b6f11f31932 Work Title It's Not Impo…" at bounding box center [505, 360] width 914 height 118
click at [861, 432] on button "Search" at bounding box center [911, 449] width 101 height 34
click at [308, 364] on input "[PERSON_NAME]" at bounding box center [574, 360] width 725 height 32
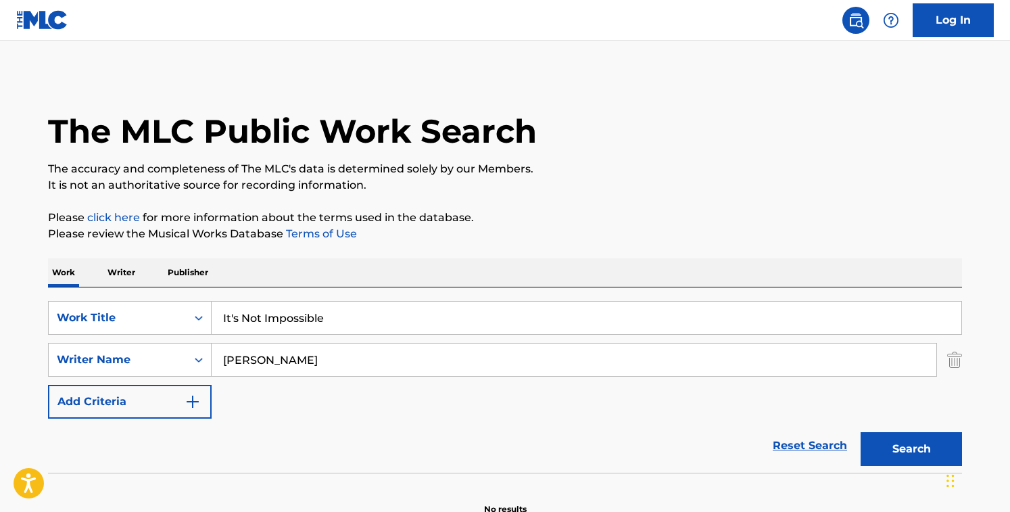
paste input "[PERSON_NAME]"
type input "[PERSON_NAME]"
click at [861, 432] on button "Search" at bounding box center [911, 449] width 101 height 34
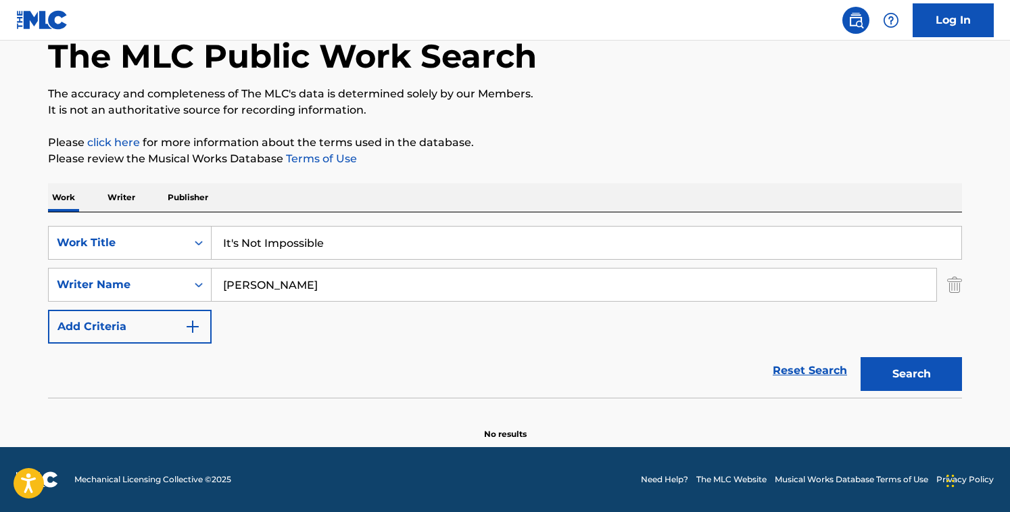
click at [369, 345] on div "Reset Search Search" at bounding box center [505, 371] width 914 height 54
click at [237, 242] on input "It's Not Impossible" at bounding box center [587, 243] width 750 height 32
click at [861, 357] on button "Search" at bounding box center [911, 374] width 101 height 34
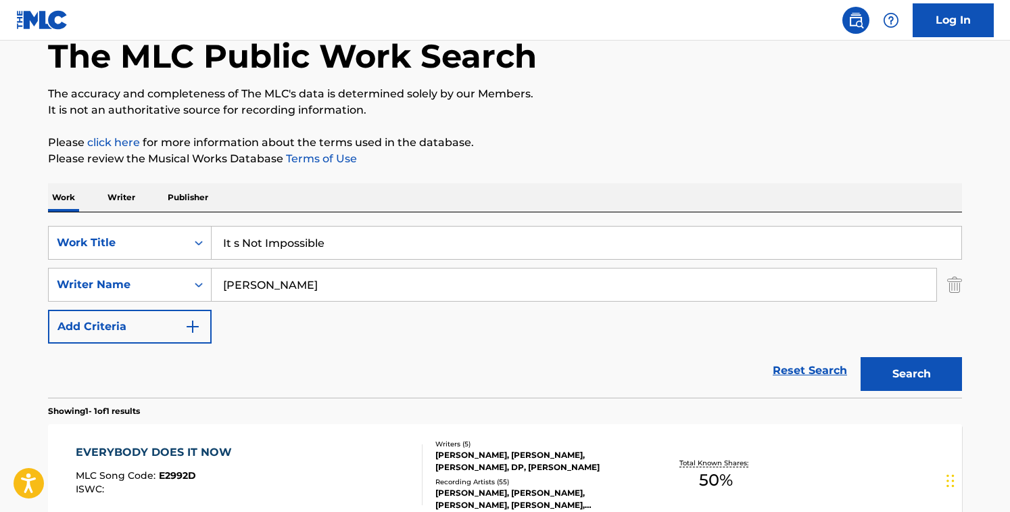
click at [325, 379] on div "Reset Search Search" at bounding box center [505, 371] width 914 height 54
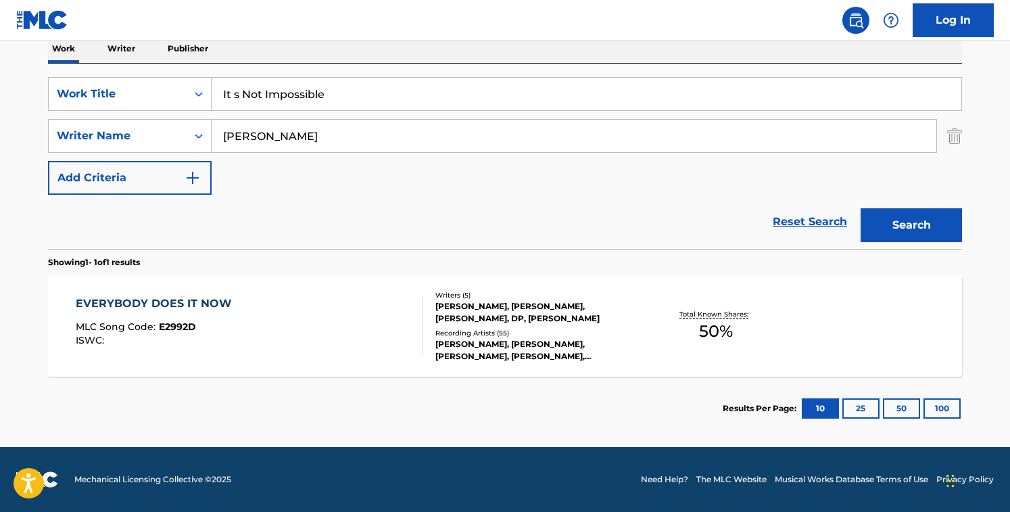
scroll to position [0, 0]
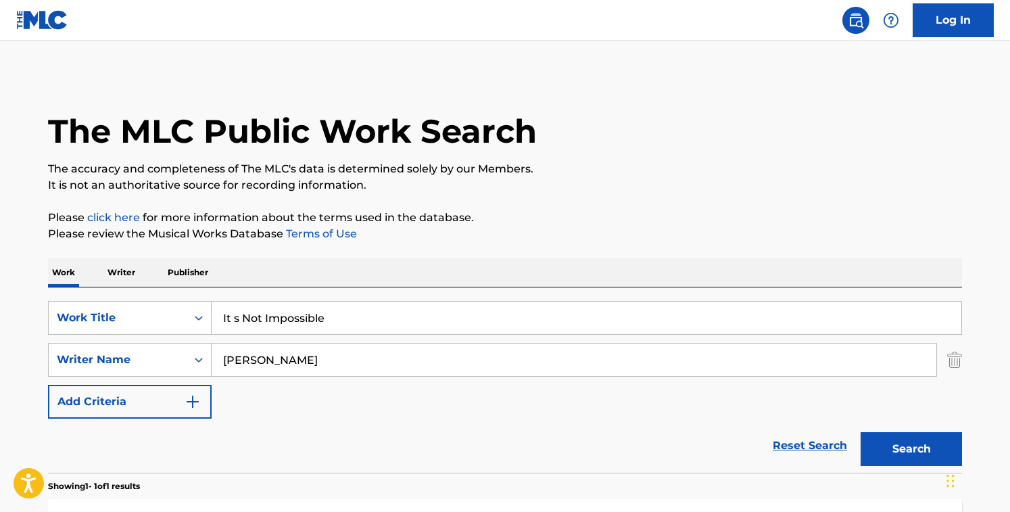
drag, startPoint x: 348, startPoint y: 323, endPoint x: 10, endPoint y: 242, distance: 347.8
click at [10, 242] on main "The MLC Public Work Search The accuracy and completeness of The MLC's data is d…" at bounding box center [505, 356] width 1010 height 630
paste input "Already Alright"
type input "Already Alright"
drag, startPoint x: 319, startPoint y: 363, endPoint x: 57, endPoint y: 323, distance: 265.4
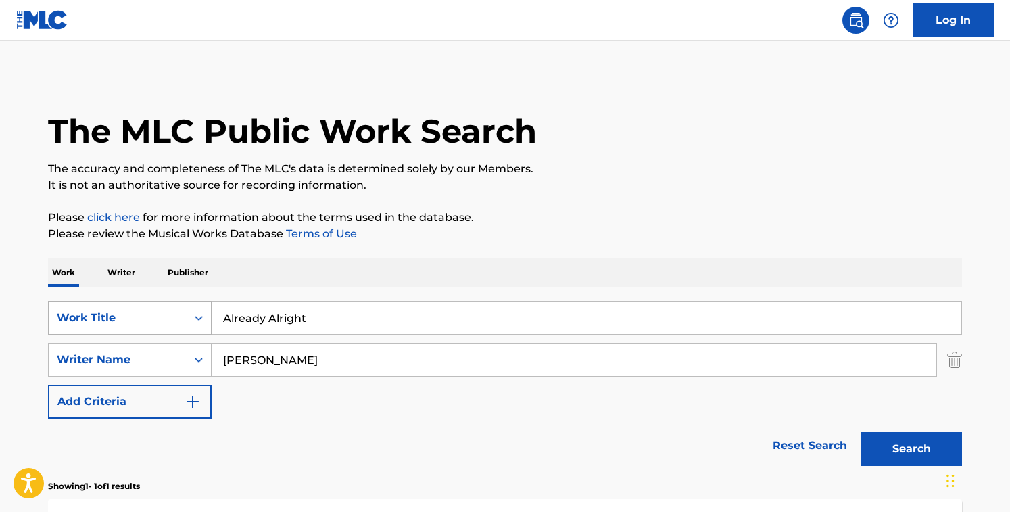
click at [57, 323] on div "SearchWithCriteriacd003c52-71ff-4130-b737-9b6f11f31932 Work Title Already Alrig…" at bounding box center [505, 360] width 914 height 118
type input "[PERSON_NAME]"
click at [861, 432] on button "Search" at bounding box center [911, 449] width 101 height 34
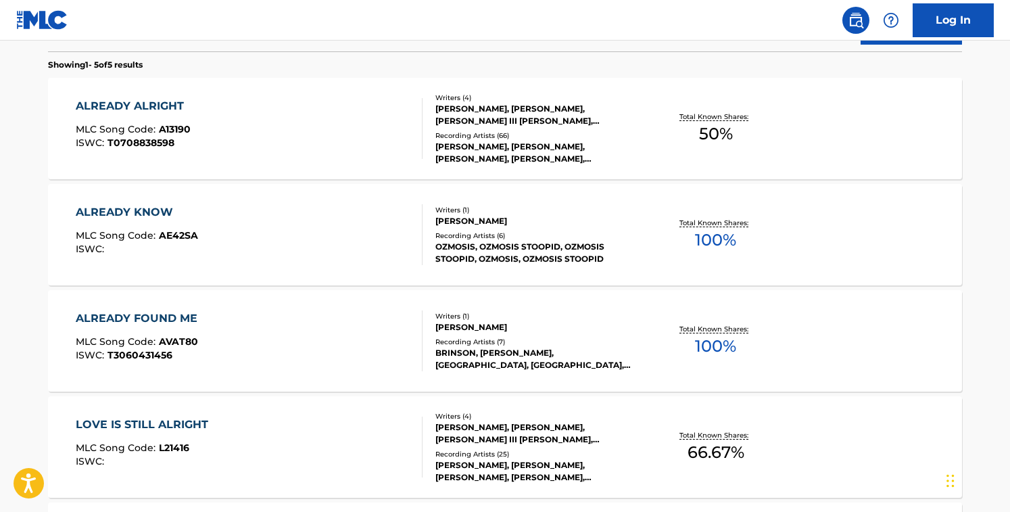
scroll to position [423, 0]
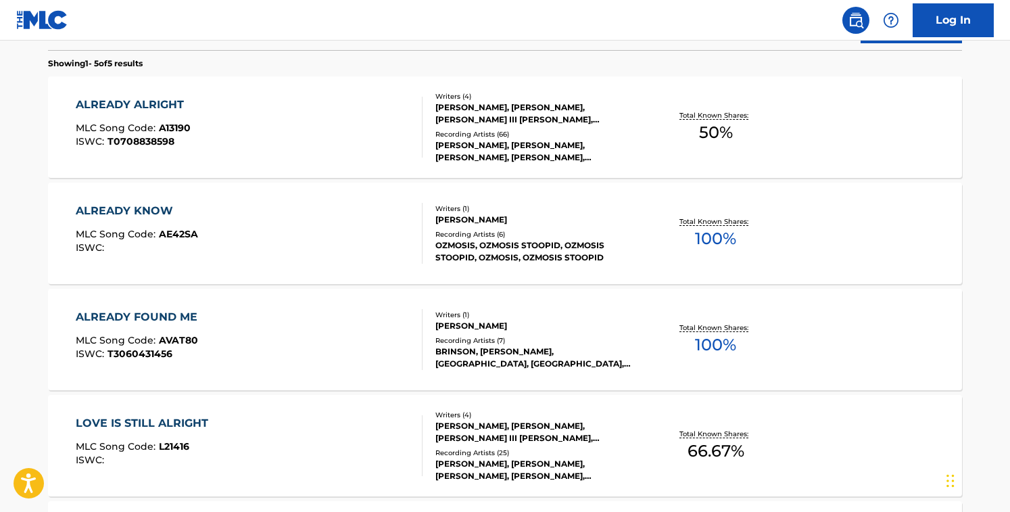
click at [375, 125] on div "ALREADY ALRIGHT MLC Song Code : A13190 ISWC : T0708838598" at bounding box center [250, 127] width 348 height 61
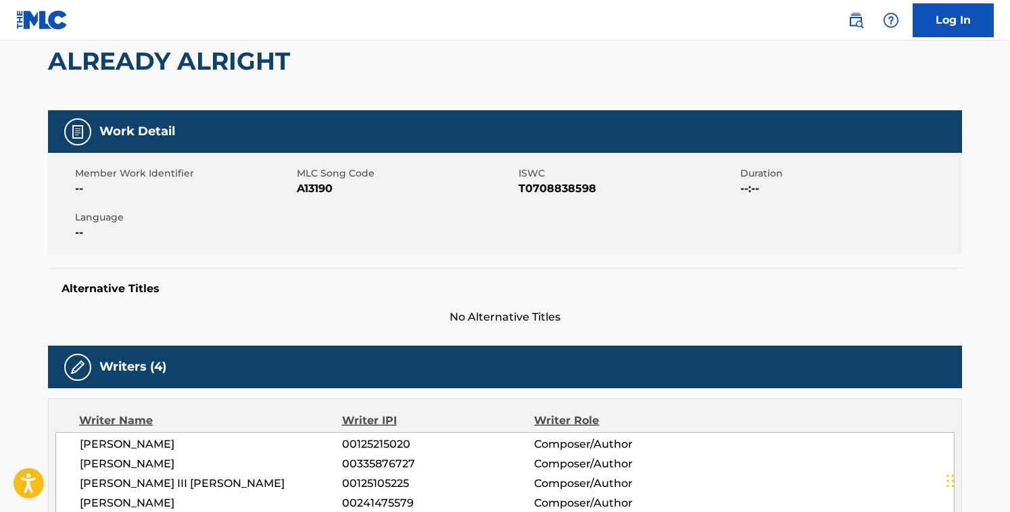
scroll to position [132, 0]
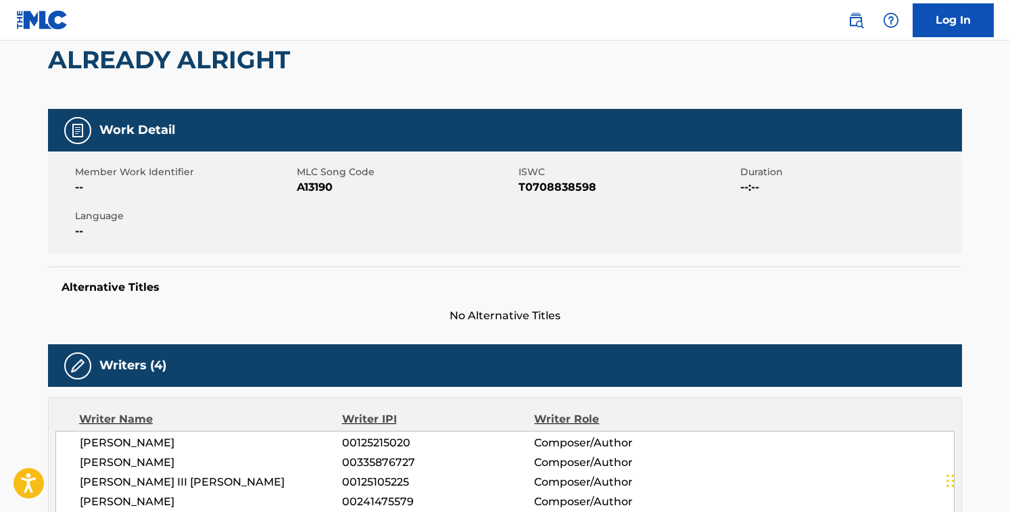
click at [320, 186] on span "A13190" at bounding box center [406, 187] width 218 height 16
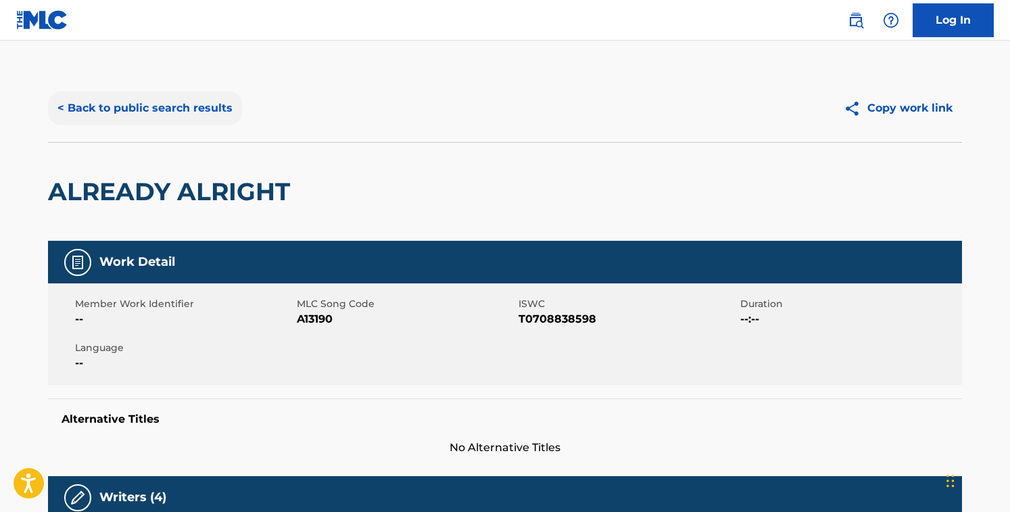
click at [220, 126] on div "< Back to public search results Copy work link" at bounding box center [505, 108] width 914 height 68
click at [215, 112] on button "< Back to public search results" at bounding box center [145, 108] width 194 height 34
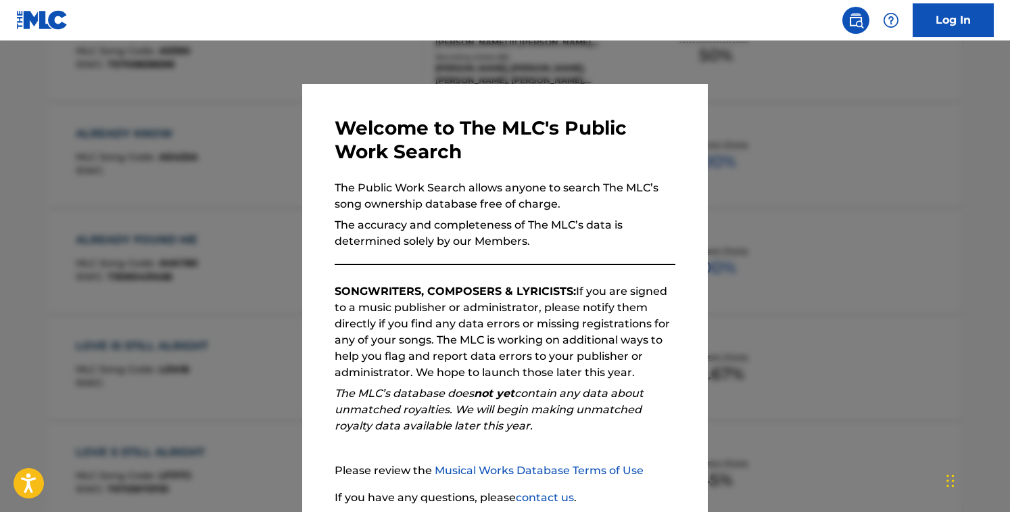
click at [256, 145] on div at bounding box center [505, 297] width 1010 height 512
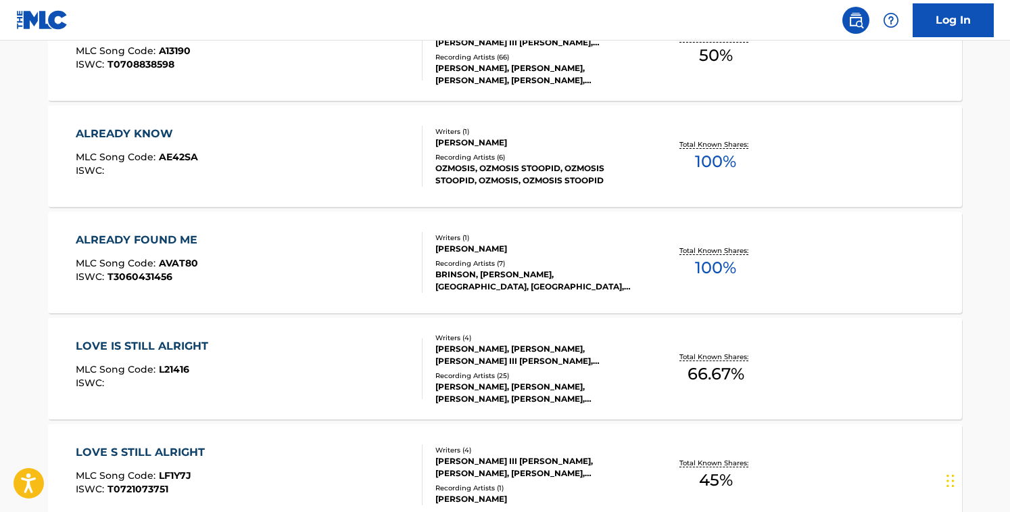
scroll to position [0, 0]
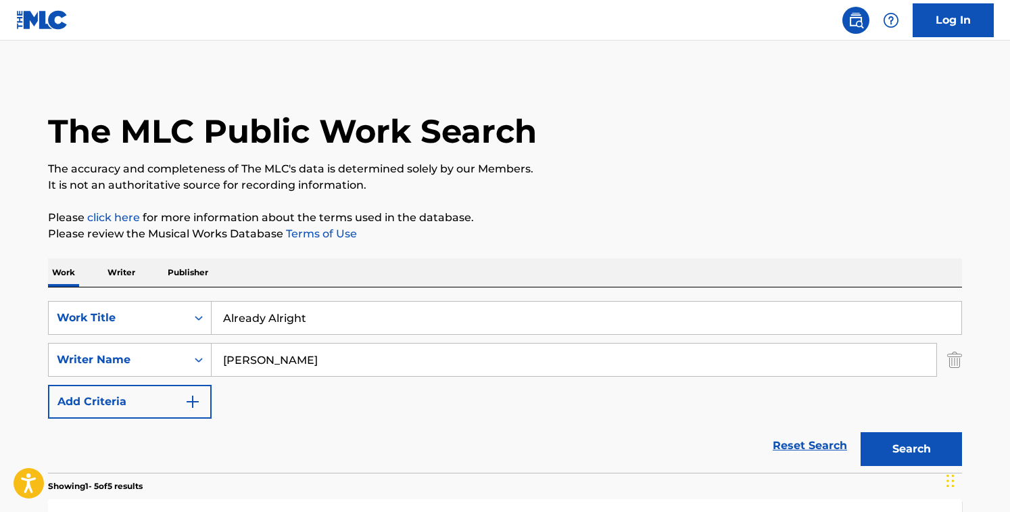
drag, startPoint x: 344, startPoint y: 317, endPoint x: 51, endPoint y: 276, distance: 295.1
paste input "vin's Harmonica"
type input "[PERSON_NAME]'s Harmonica"
click at [330, 351] on input "[PERSON_NAME]" at bounding box center [574, 360] width 725 height 32
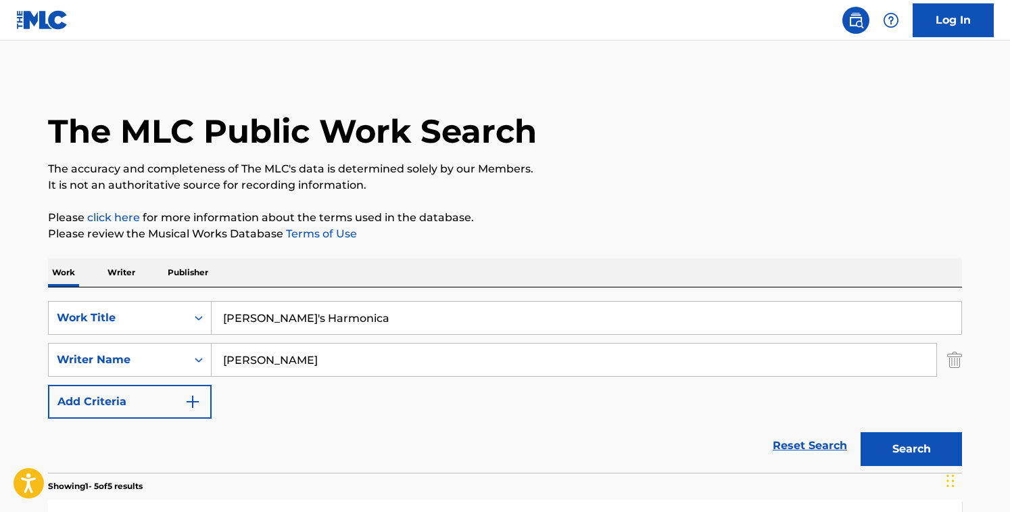
click at [330, 351] on input "[PERSON_NAME]" at bounding box center [574, 360] width 725 height 32
paste input "[PERSON_NAME]"
type input "[PERSON_NAME]"
click at [861, 432] on button "Search" at bounding box center [911, 449] width 101 height 34
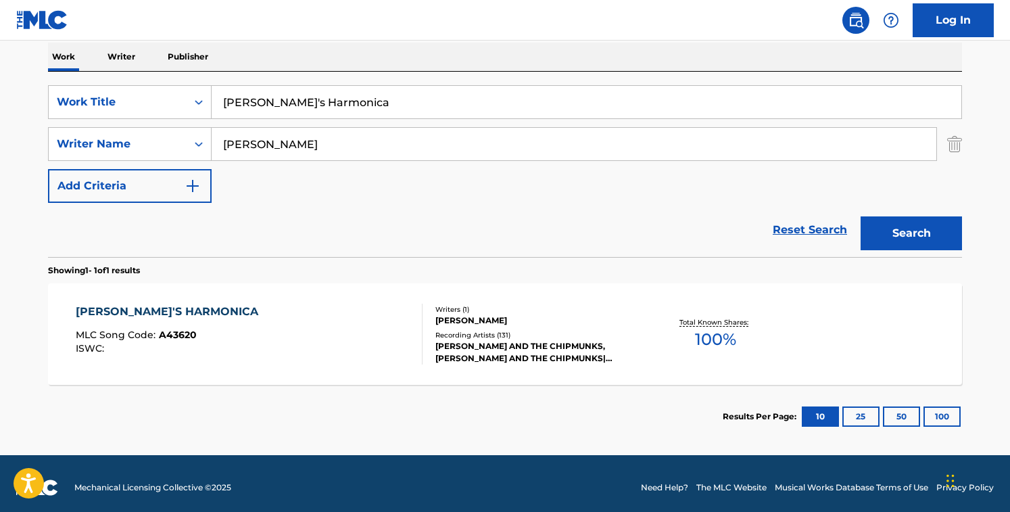
scroll to position [224, 0]
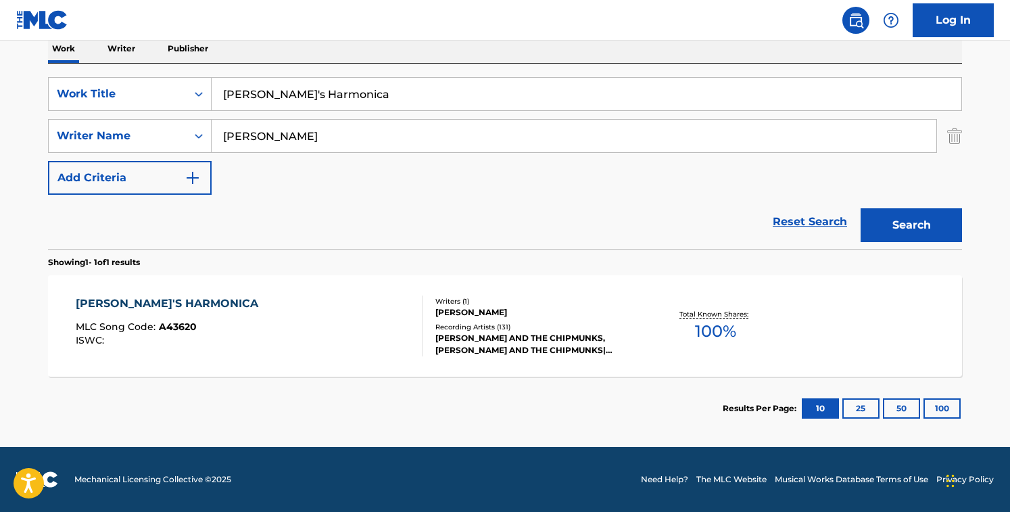
click at [433, 225] on div "Reset Search Search" at bounding box center [505, 222] width 914 height 54
click at [402, 352] on div "[PERSON_NAME]'S HARMONICA MLC Song Code : A43620 ISWC :" at bounding box center [250, 326] width 348 height 61
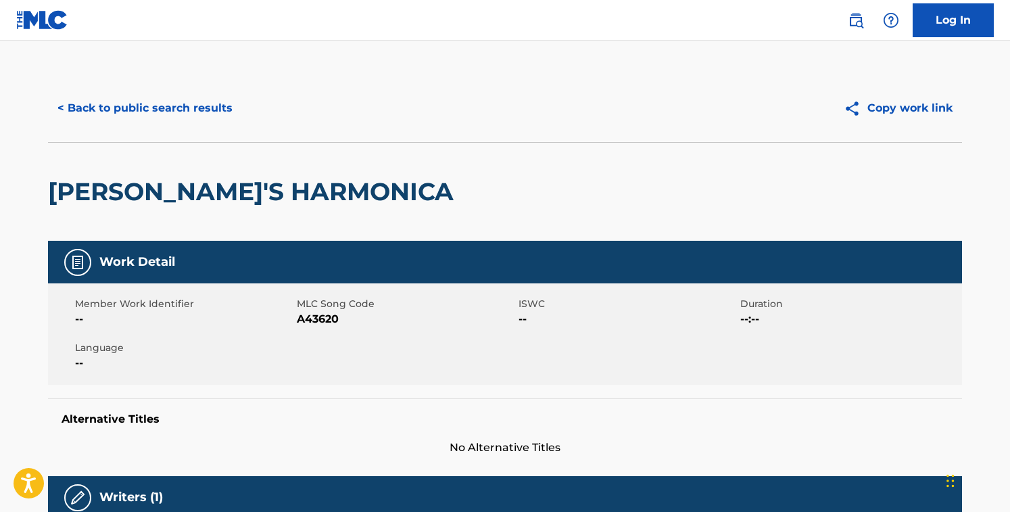
click at [325, 322] on span "A43620" at bounding box center [406, 319] width 218 height 16
click at [172, 106] on button "< Back to public search results" at bounding box center [145, 108] width 194 height 34
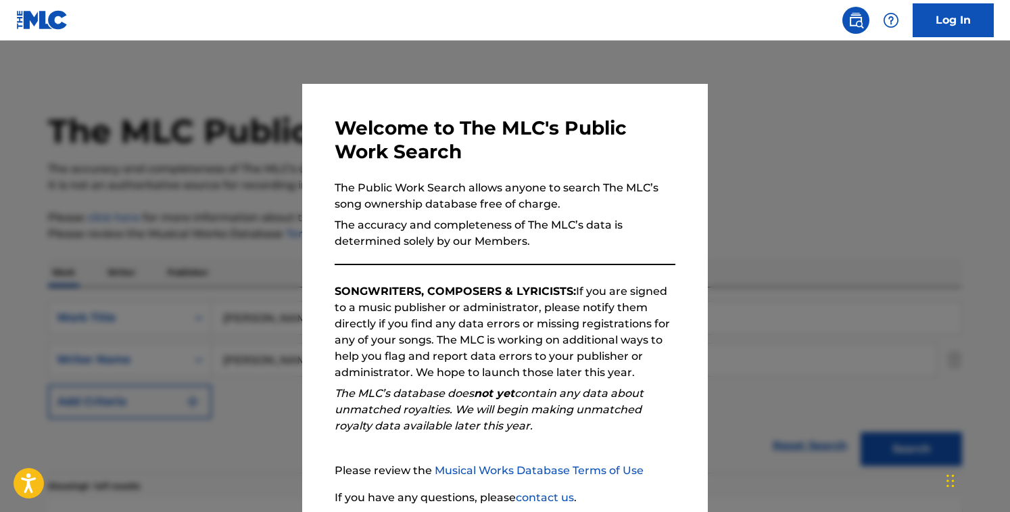
scroll to position [147, 0]
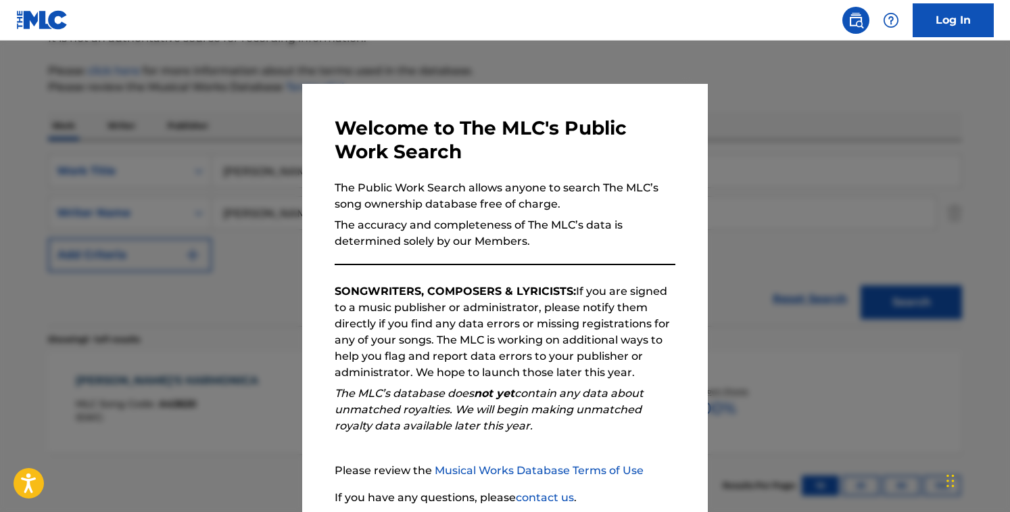
click at [215, 217] on div at bounding box center [505, 297] width 1010 height 512
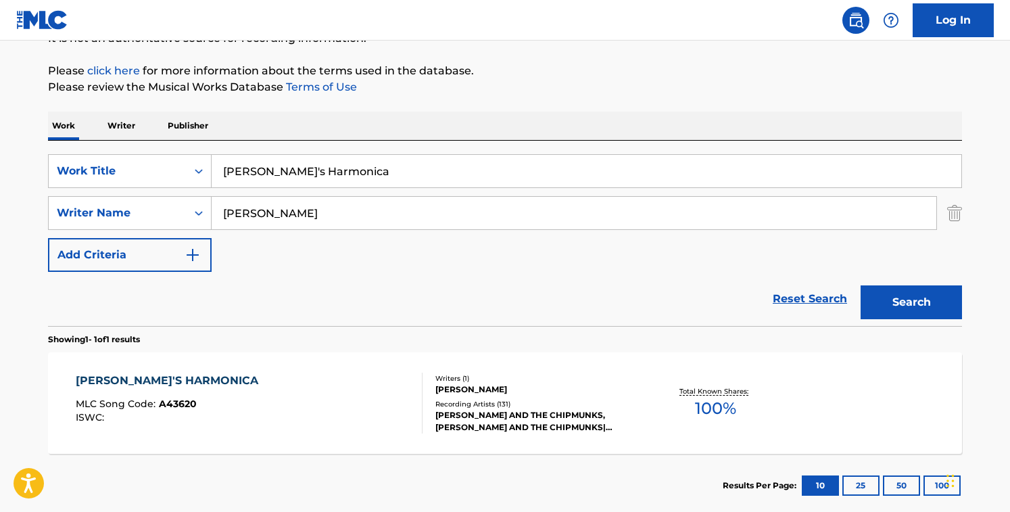
drag, startPoint x: 395, startPoint y: 163, endPoint x: 527, endPoint y: 200, distance: 136.8
click at [527, 200] on div "SearchWithCriteriacd003c52-71ff-4130-b737-9b6f11f31932 Work Title Alvin's Harmo…" at bounding box center [505, 213] width 914 height 118
paste input "Make It with You"
type input "Make It with You"
drag, startPoint x: 358, startPoint y: 216, endPoint x: 64, endPoint y: 187, distance: 295.0
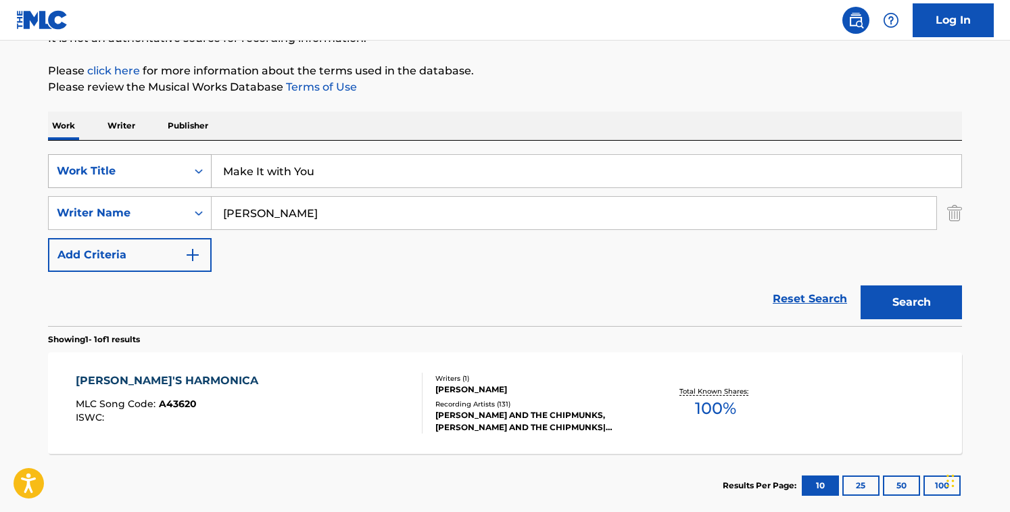
click at [64, 187] on div "SearchWithCriteriacd003c52-71ff-4130-b737-9b6f11f31932 Work Title Make It with …" at bounding box center [505, 213] width 914 height 118
type input "[PERSON_NAME]"
click at [861, 285] on button "Search" at bounding box center [911, 302] width 101 height 34
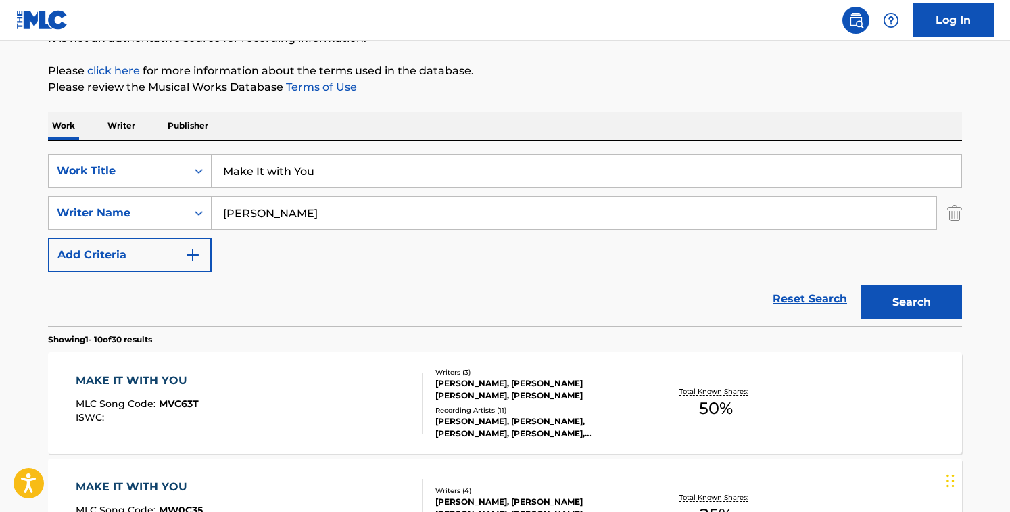
click at [467, 291] on div "Reset Search Search" at bounding box center [505, 299] width 914 height 54
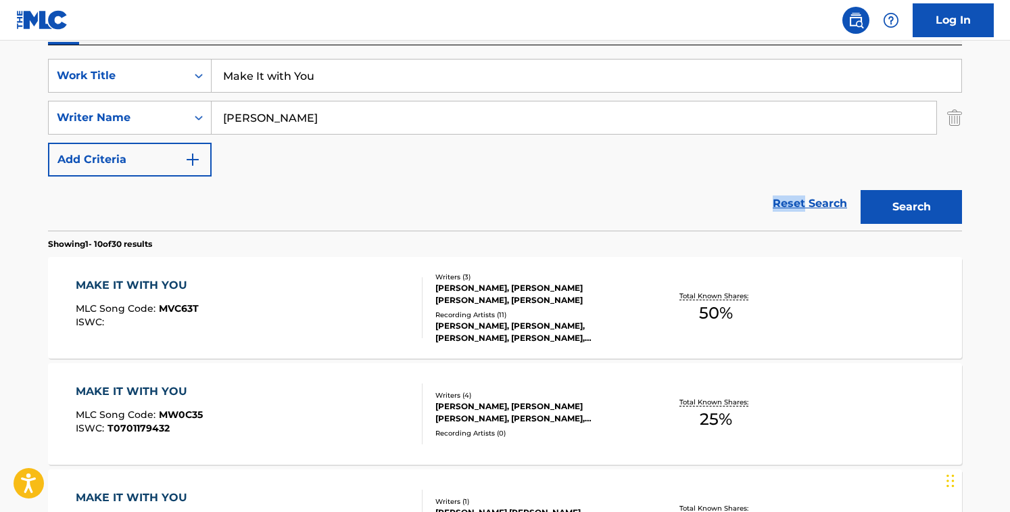
scroll to position [248, 0]
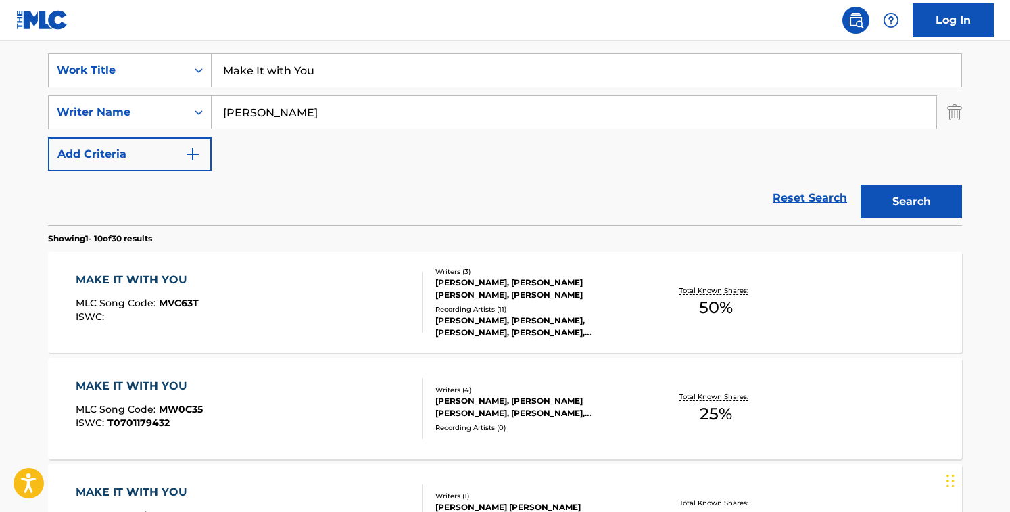
click at [472, 174] on div "Reset Search Search" at bounding box center [505, 198] width 914 height 54
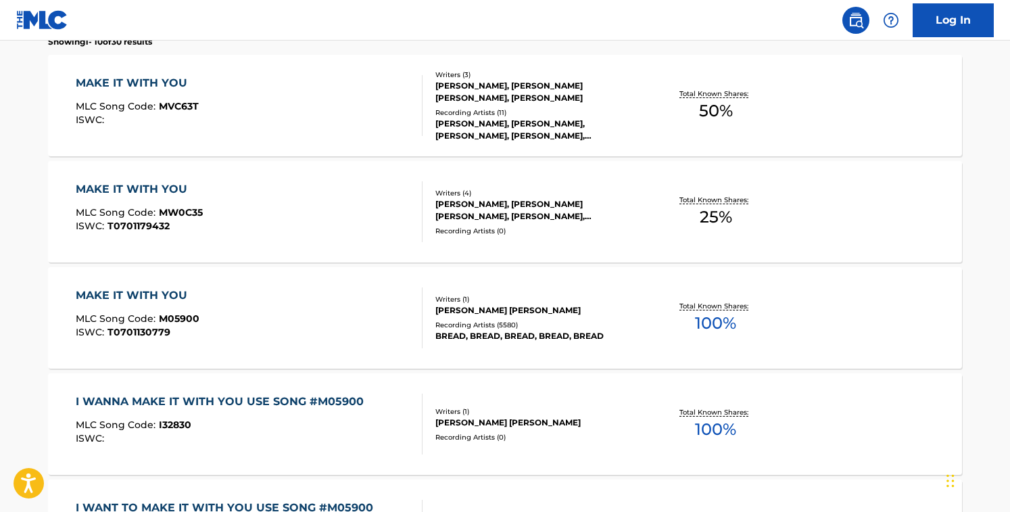
scroll to position [440, 0]
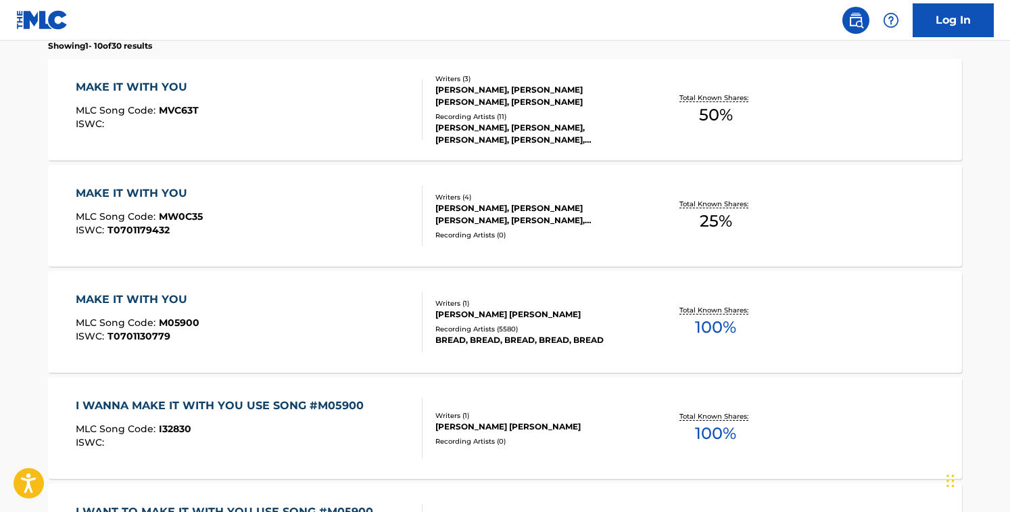
click at [447, 308] on div "[PERSON_NAME] [PERSON_NAME]" at bounding box center [538, 314] width 204 height 12
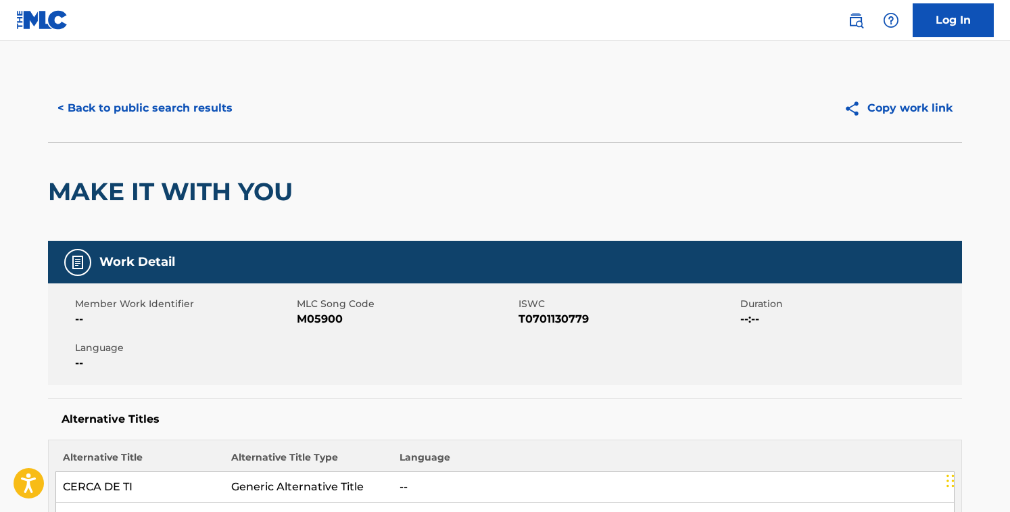
click at [313, 311] on span "M05900" at bounding box center [406, 319] width 218 height 16
click at [186, 104] on button "< Back to public search results" at bounding box center [145, 108] width 194 height 34
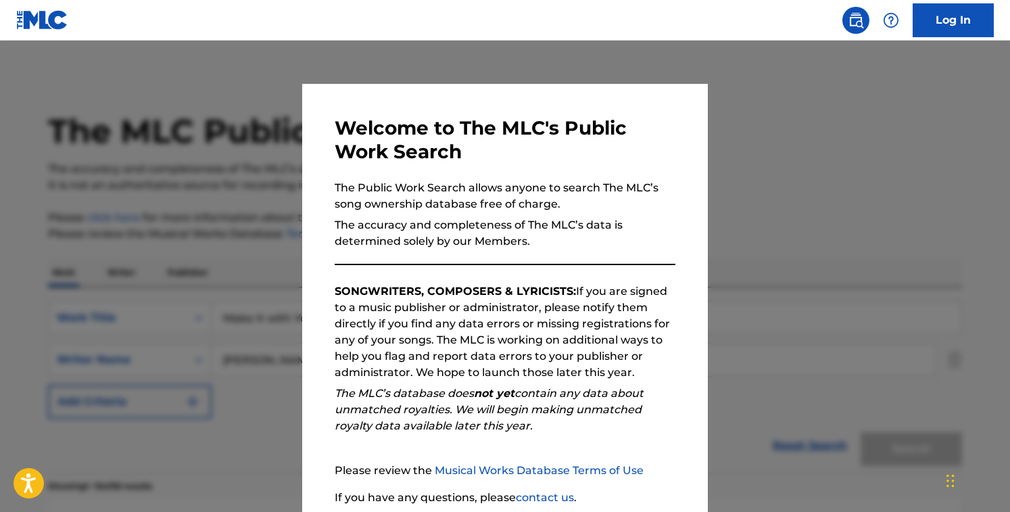
scroll to position [517, 0]
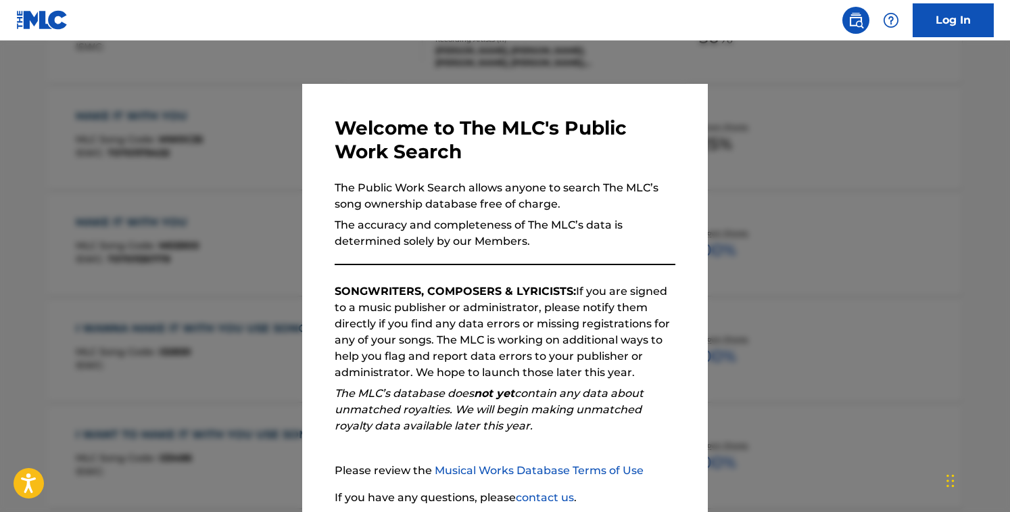
click at [196, 203] on div at bounding box center [505, 297] width 1010 height 512
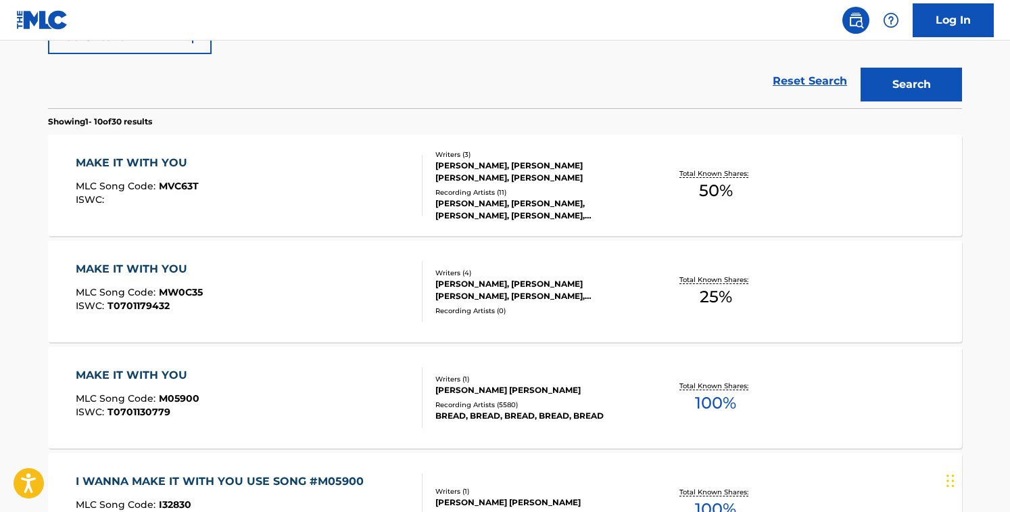
scroll to position [373, 0]
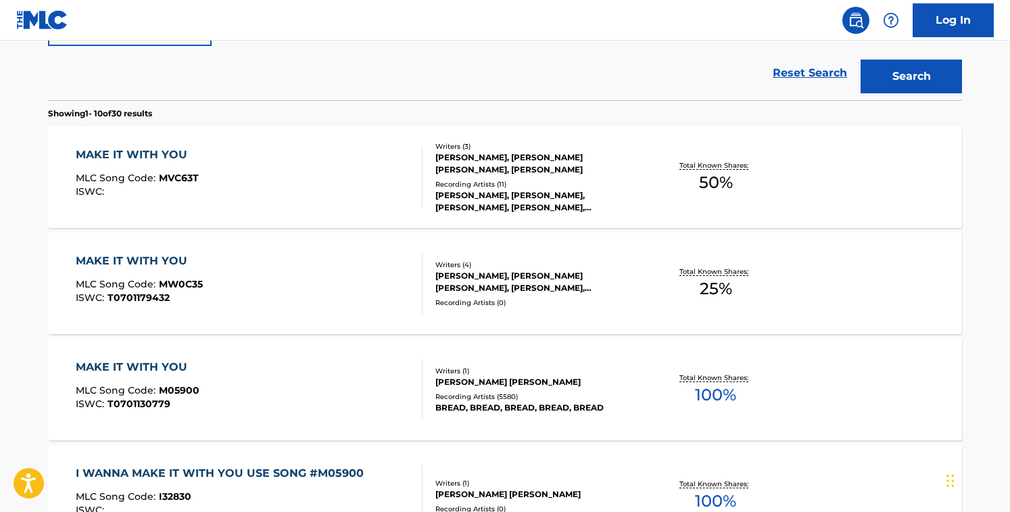
click at [381, 300] on div "MAKE IT WITH YOU MLC Song Code : MW0C35 ISWC : T0701179432" at bounding box center [250, 283] width 348 height 61
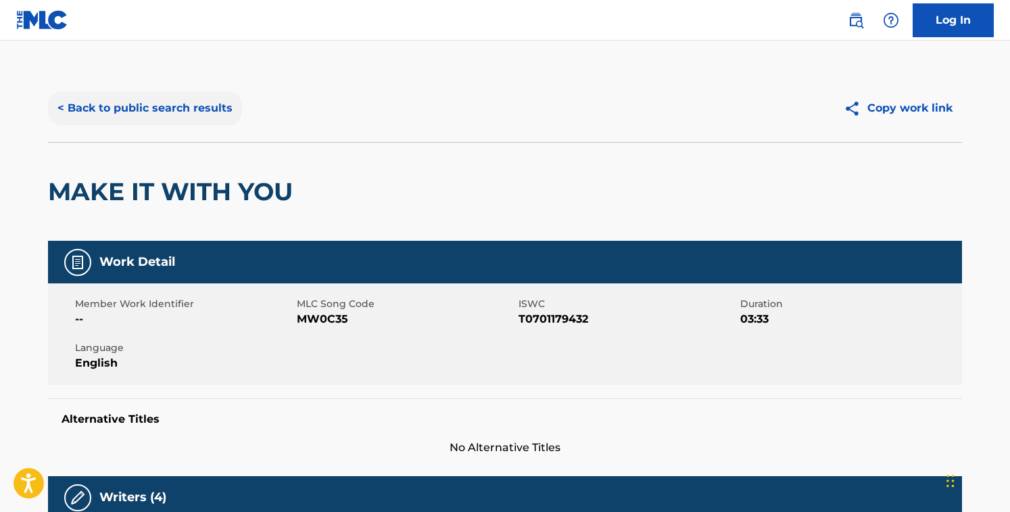
click at [192, 102] on button "< Back to public search results" at bounding box center [145, 108] width 194 height 34
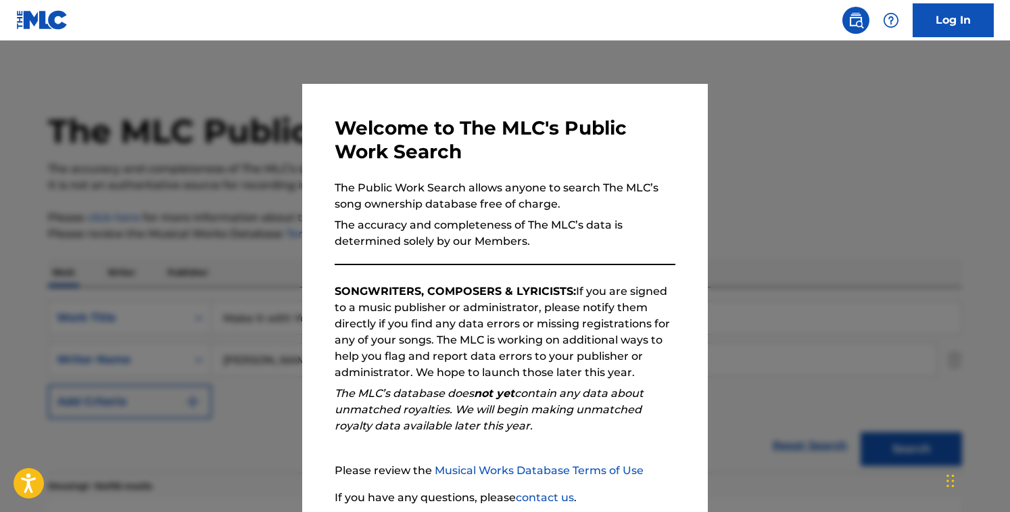
scroll to position [450, 0]
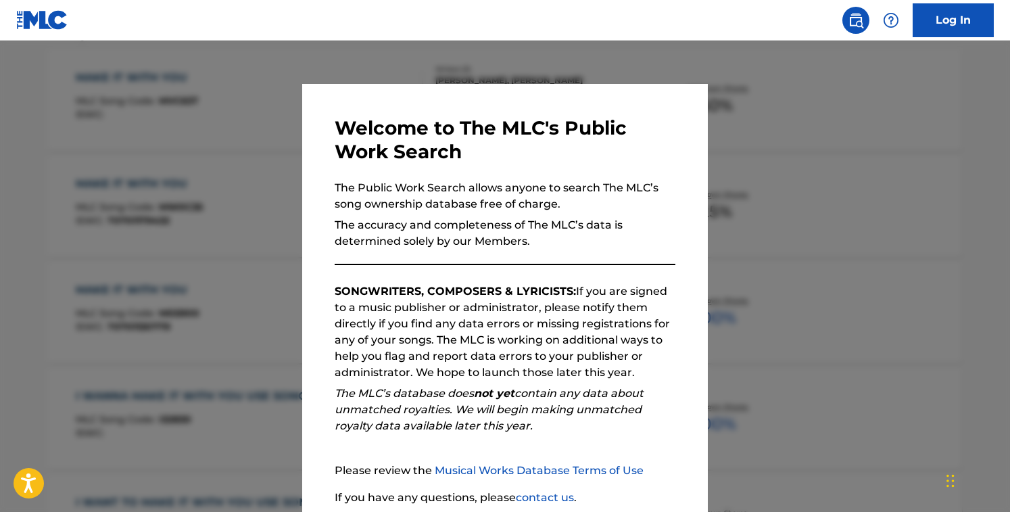
click at [192, 102] on div at bounding box center [505, 297] width 1010 height 512
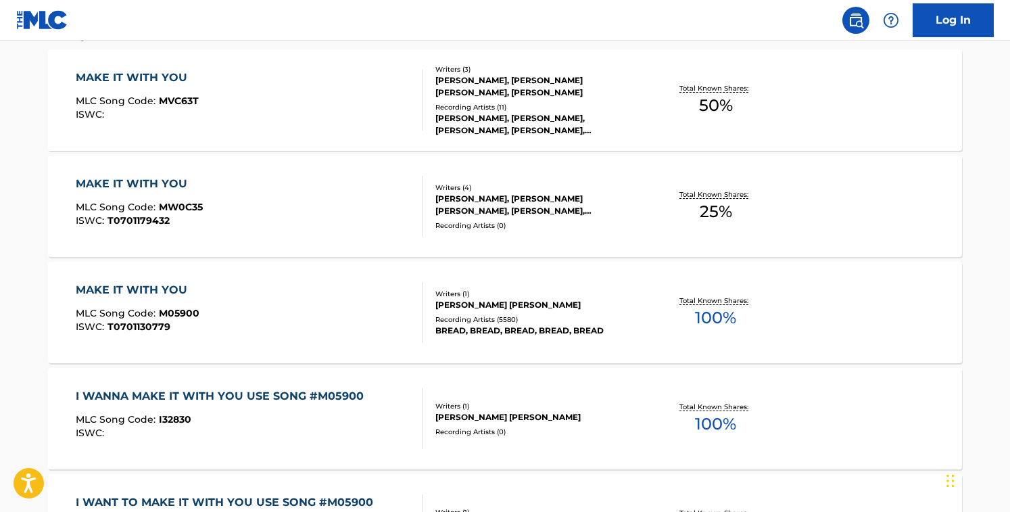
click at [433, 201] on div "Writers ( 4 ) [PERSON_NAME], [PERSON_NAME] [PERSON_NAME], [PERSON_NAME], [PERSO…" at bounding box center [531, 207] width 217 height 48
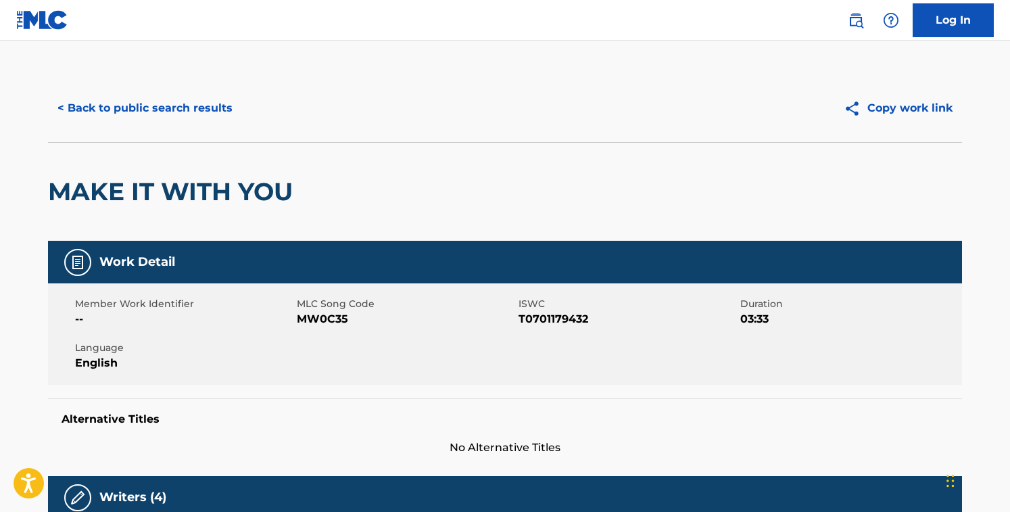
click at [331, 314] on span "MW0C35" at bounding box center [406, 319] width 218 height 16
click at [214, 102] on button "< Back to public search results" at bounding box center [145, 108] width 194 height 34
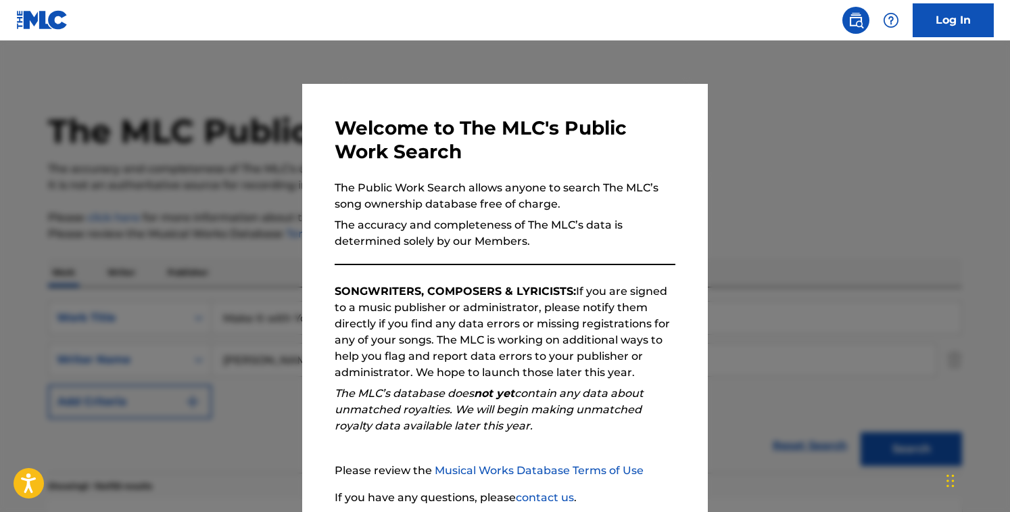
scroll to position [527, 0]
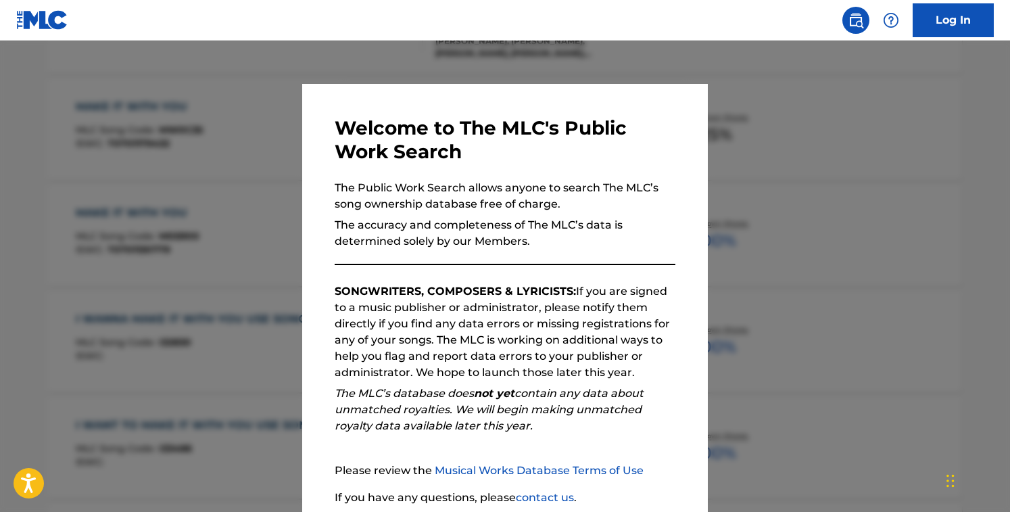
click at [280, 135] on div at bounding box center [505, 297] width 1010 height 512
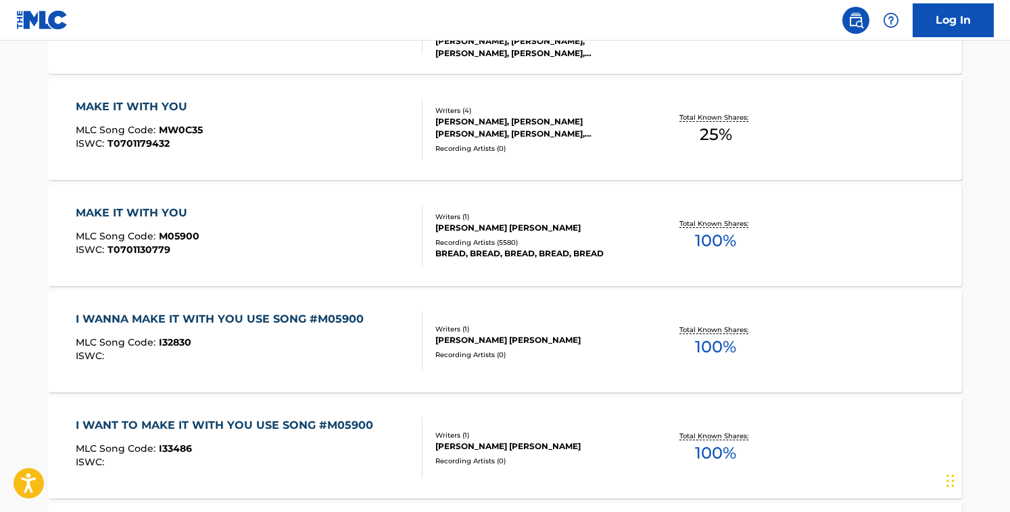
scroll to position [0, 0]
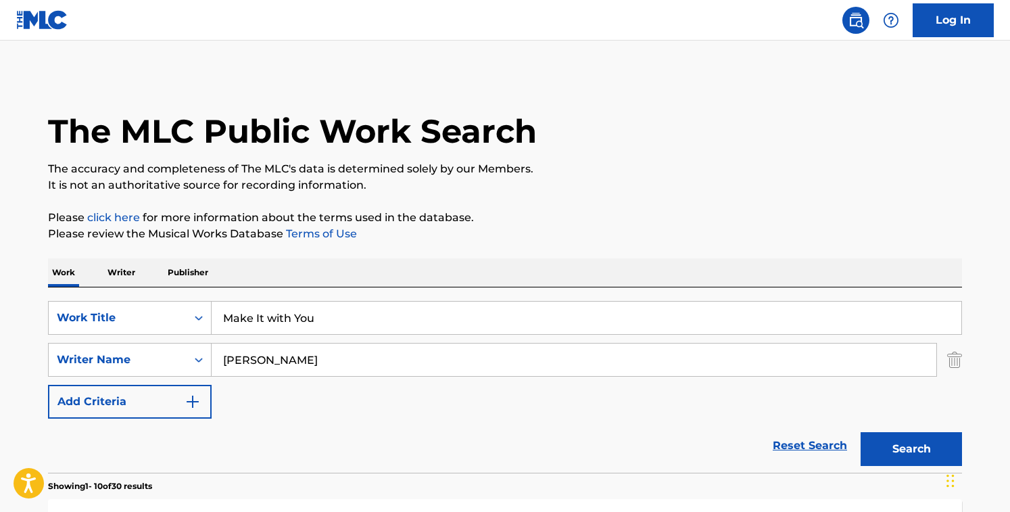
drag, startPoint x: 349, startPoint y: 317, endPoint x: 57, endPoint y: 294, distance: 292.3
click at [57, 294] on div "SearchWithCriteriacd003c52-71ff-4130-b737-9b6f11f31932 Work Title Make It with …" at bounding box center [505, 379] width 914 height 185
paste input "Rocket Queen"
type input "Rocket Queen"
click at [309, 356] on input "[PERSON_NAME]" at bounding box center [574, 360] width 725 height 32
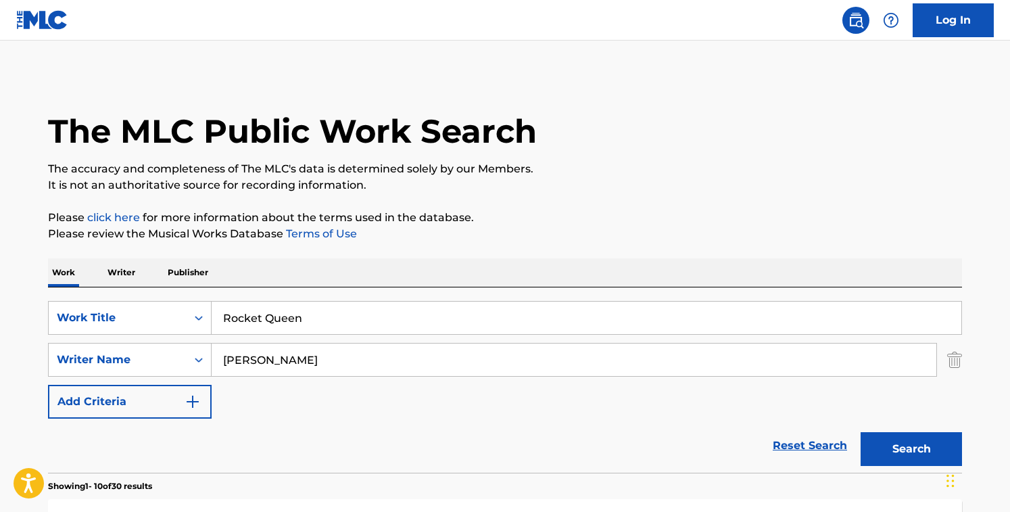
click at [309, 356] on input "[PERSON_NAME]" at bounding box center [574, 360] width 725 height 32
paste input "[PERSON_NAME] StradlinSlashSteven AdlerW. [PERSON_NAME]"
drag, startPoint x: 300, startPoint y: 358, endPoint x: 659, endPoint y: 402, distance: 362.5
click at [659, 402] on div "SearchWithCriteriacd003c52-71ff-4130-b737-9b6f11f31932 Work Title Rocket Queen …" at bounding box center [505, 360] width 914 height 118
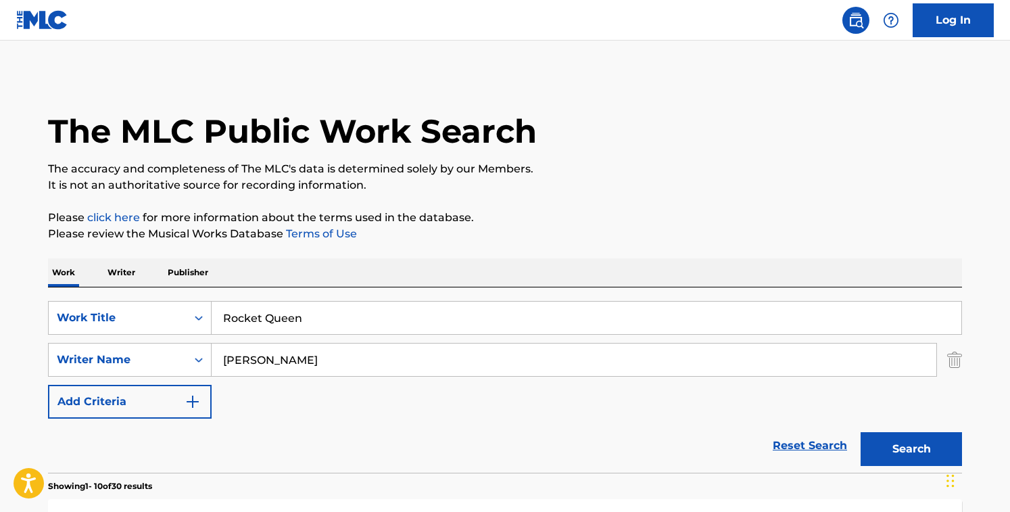
type input "[PERSON_NAME]"
click at [861, 432] on button "Search" at bounding box center [911, 449] width 101 height 34
click at [523, 388] on div "SearchWithCriteriacd003c52-71ff-4130-b737-9b6f11f31932 Work Title Rocket Queen …" at bounding box center [505, 360] width 914 height 118
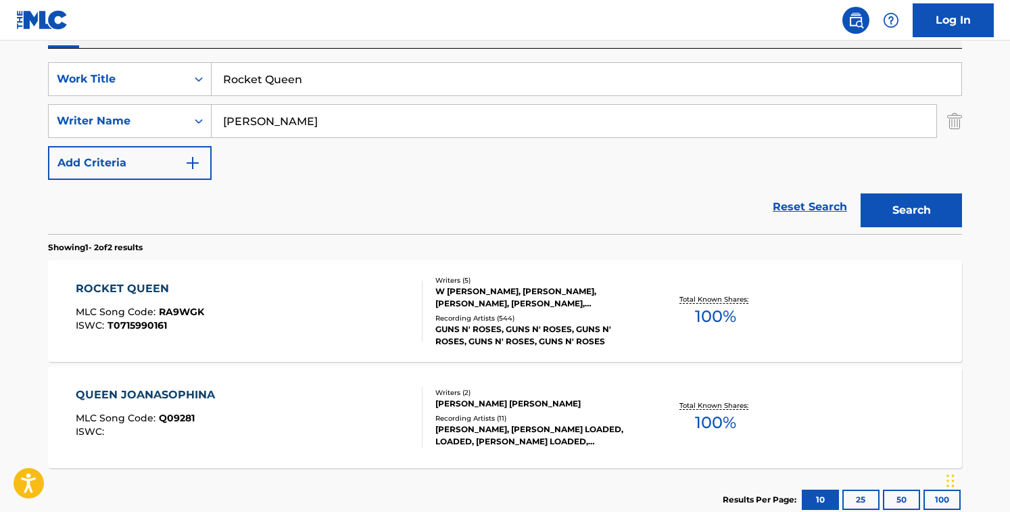
scroll to position [240, 0]
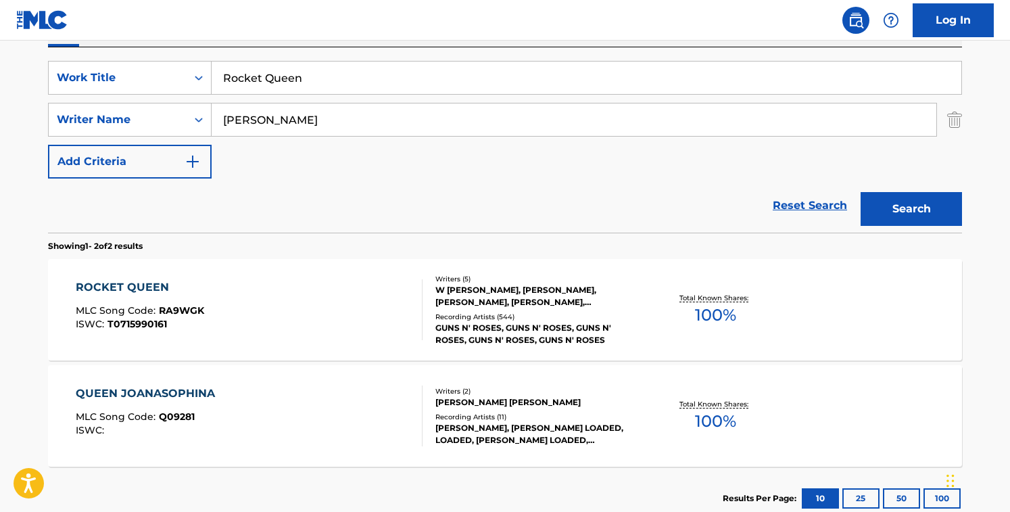
click at [449, 205] on div "Reset Search Search" at bounding box center [505, 206] width 914 height 54
click at [451, 205] on div "Reset Search Search" at bounding box center [505, 206] width 914 height 54
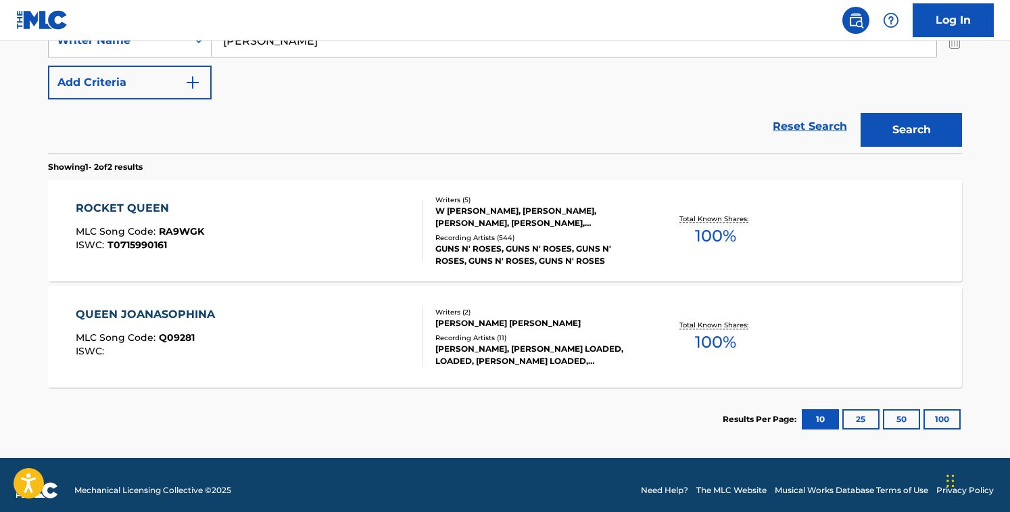
scroll to position [330, 0]
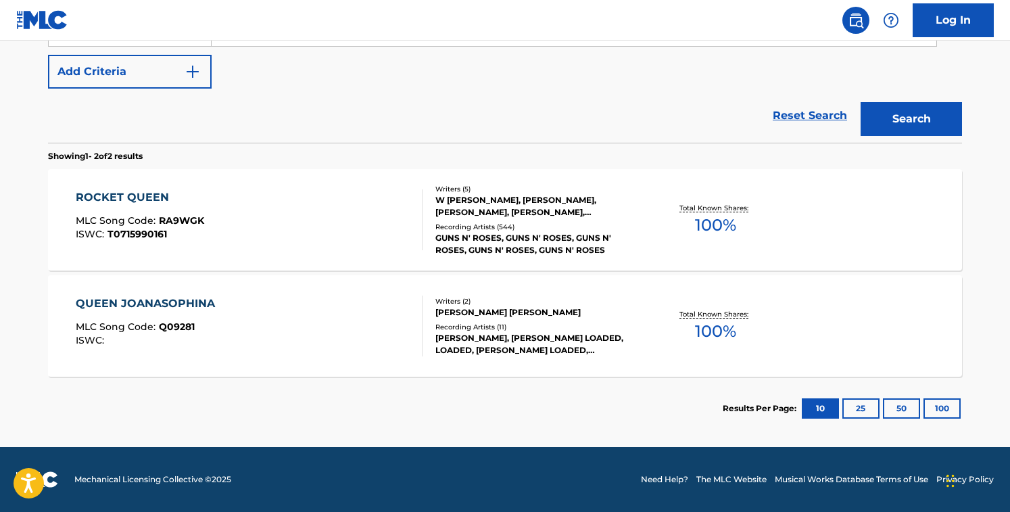
click at [451, 205] on div "W [PERSON_NAME], [PERSON_NAME], [PERSON_NAME], [PERSON_NAME], [PERSON_NAME]" at bounding box center [538, 206] width 204 height 24
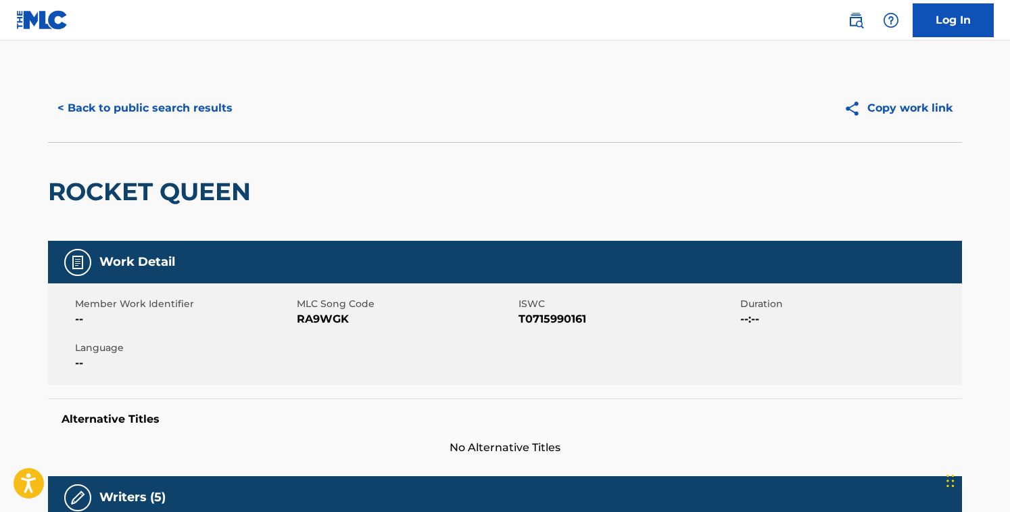
click at [327, 322] on span "RA9WGK" at bounding box center [406, 319] width 218 height 16
click at [193, 95] on button "< Back to public search results" at bounding box center [145, 108] width 194 height 34
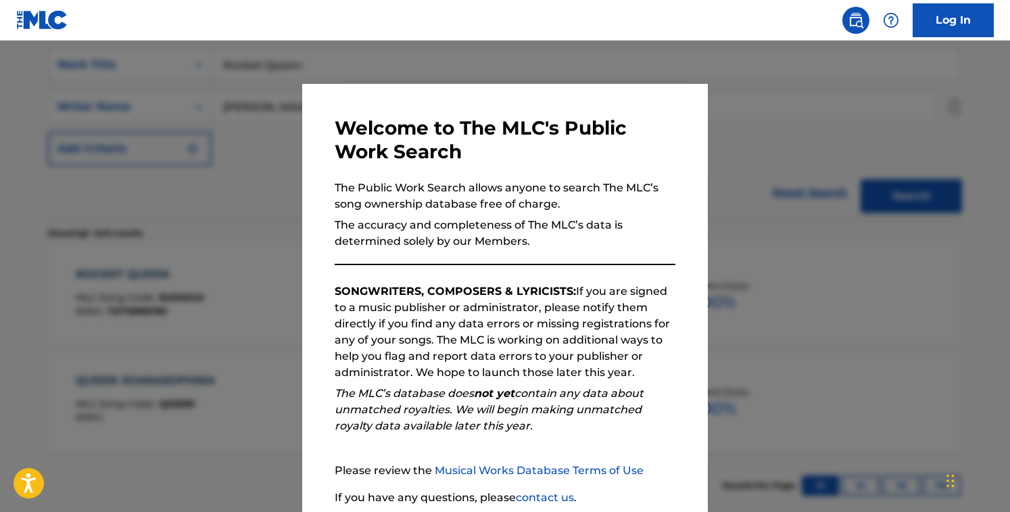
click at [239, 128] on div at bounding box center [505, 297] width 1010 height 512
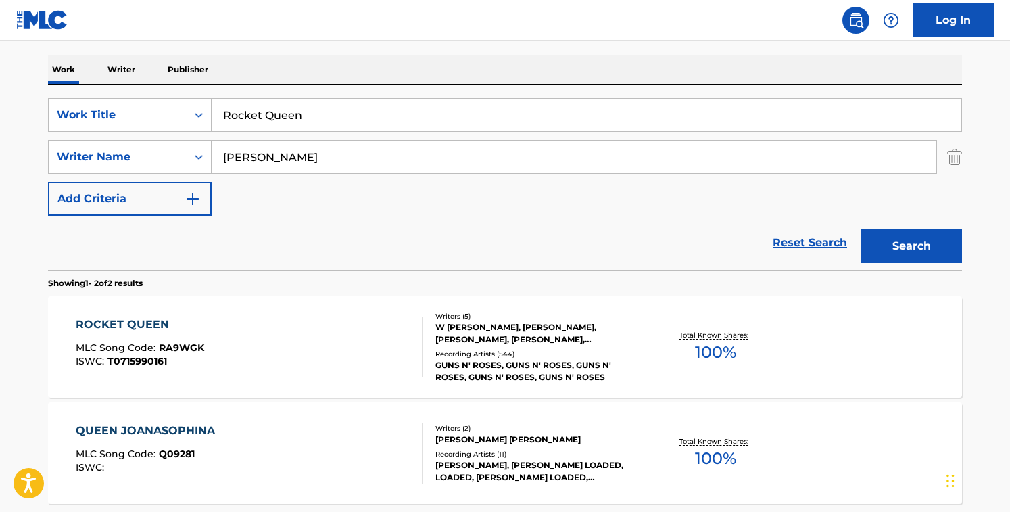
scroll to position [193, 0]
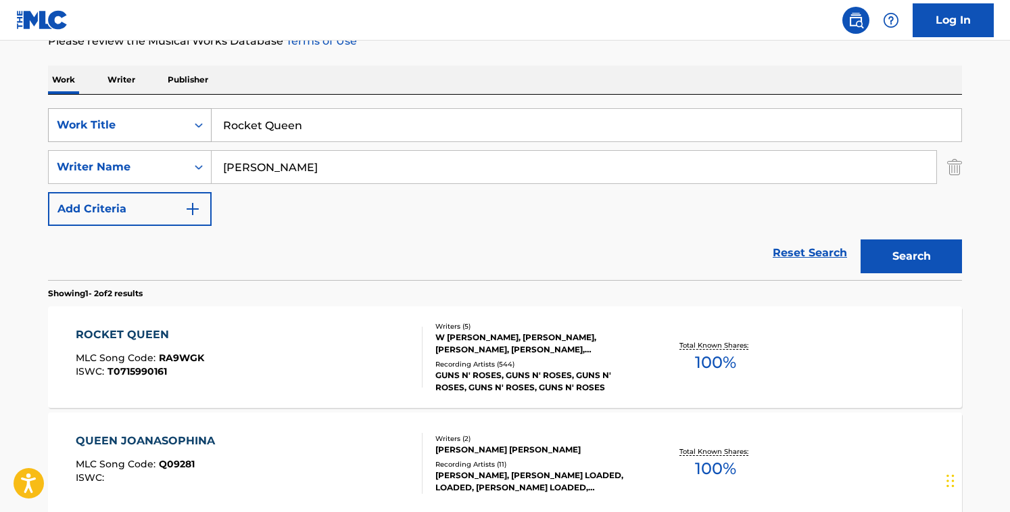
drag, startPoint x: 330, startPoint y: 130, endPoint x: 121, endPoint y: 121, distance: 209.2
click at [121, 121] on div "SearchWithCriteriacd003c52-71ff-4130-b737-9b6f11f31932 Work Title Rocket Queen" at bounding box center [505, 125] width 914 height 34
paste input "Safe and Sound"
type input "Safe and Sound"
click at [364, 157] on input "[PERSON_NAME]" at bounding box center [574, 167] width 725 height 32
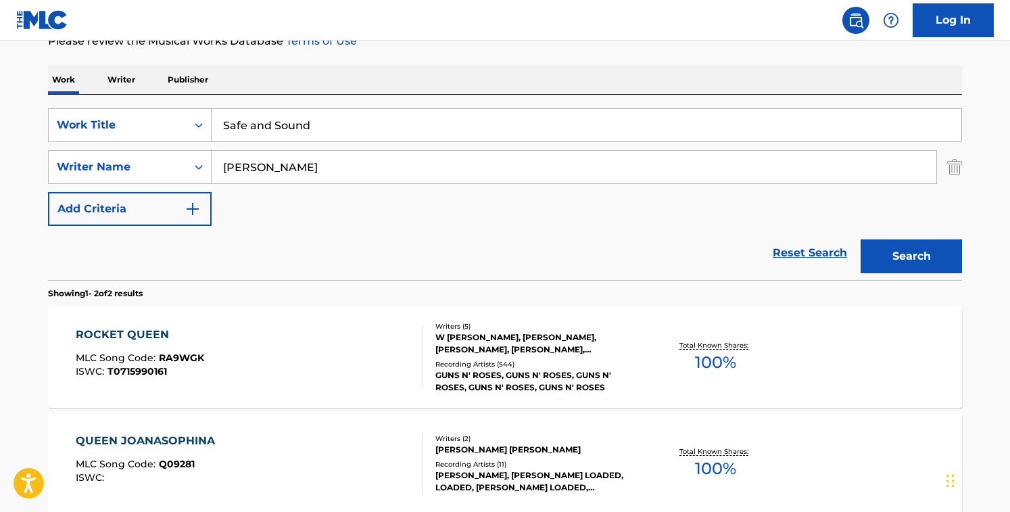
click at [364, 157] on input "[PERSON_NAME]" at bounding box center [574, 167] width 725 height 32
paste input "[PERSON_NAME] [PERSON_NAME] RachmanyMarley D. WilliamsRourke CareyWesley [PERSO…"
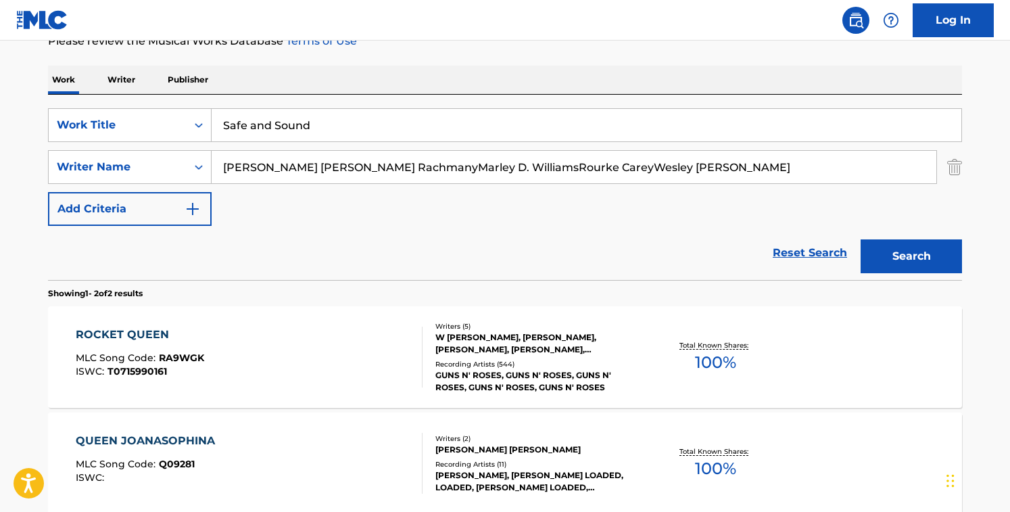
drag, startPoint x: 334, startPoint y: 166, endPoint x: 597, endPoint y: 203, distance: 264.9
click at [597, 203] on div "SearchWithCriteriacd003c52-71ff-4130-b737-9b6f11f31932 Work Title Safe and Soun…" at bounding box center [505, 167] width 914 height 118
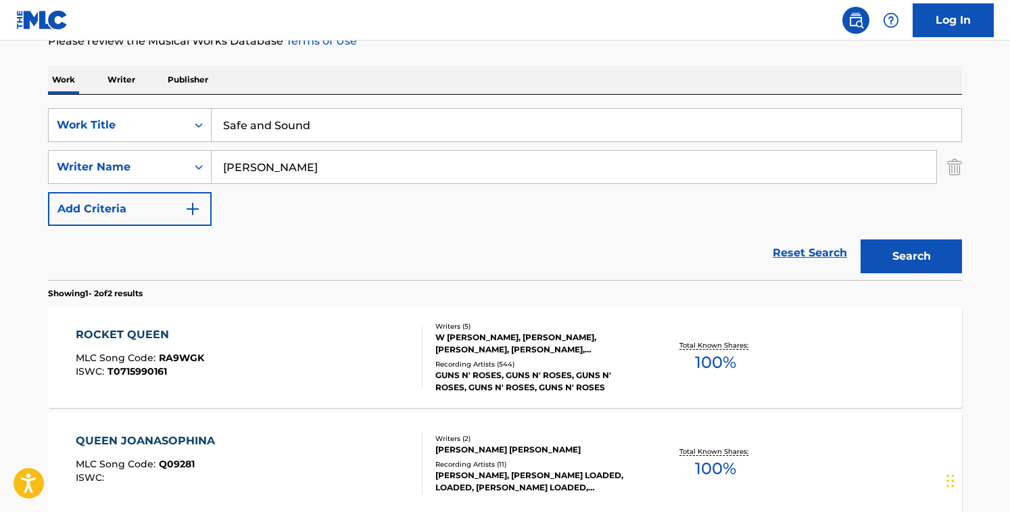
click at [861, 239] on button "Search" at bounding box center [911, 256] width 101 height 34
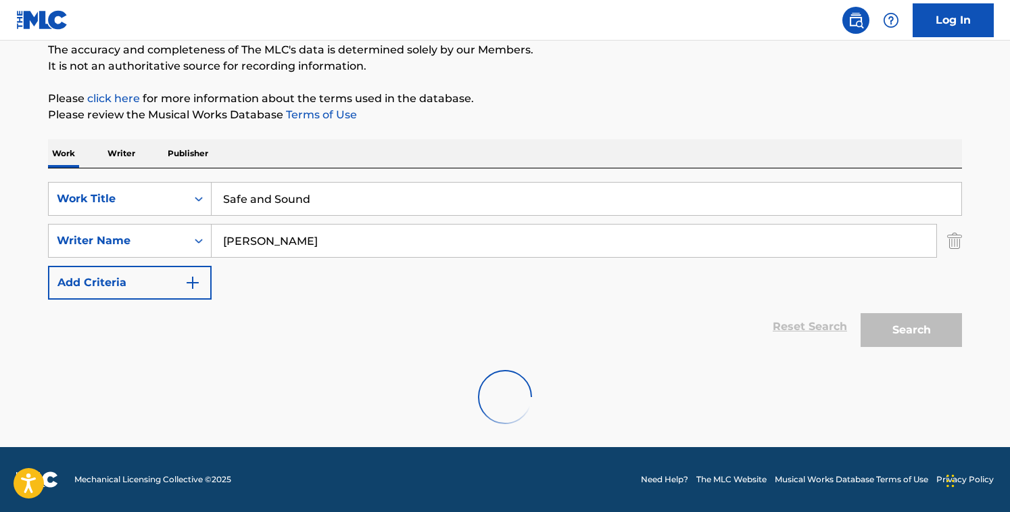
scroll to position [75, 0]
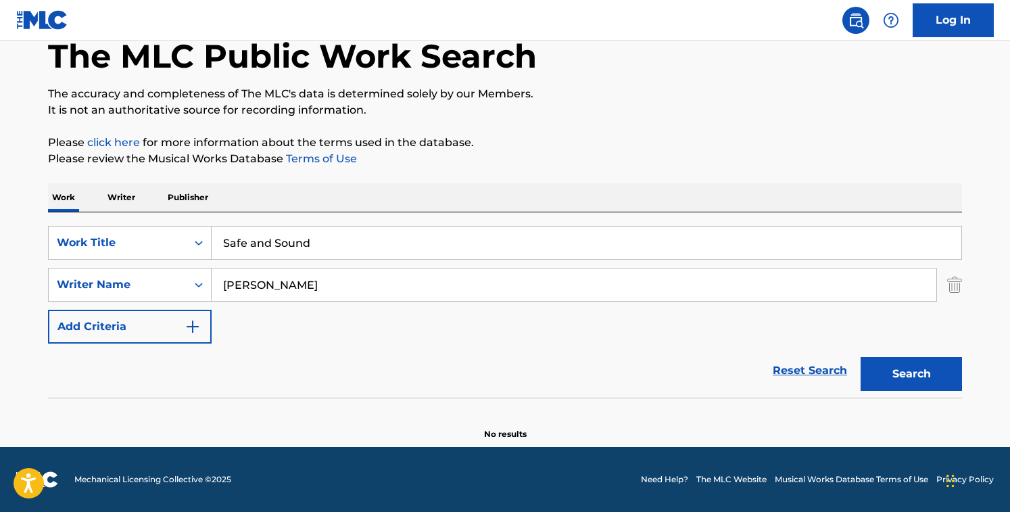
click at [352, 287] on input "[PERSON_NAME]" at bounding box center [574, 284] width 725 height 32
paste input "[PERSON_NAME] WilliamsRourke CareyWesley [PERSON_NAME]"
drag, startPoint x: 322, startPoint y: 289, endPoint x: 666, endPoint y: 367, distance: 352.8
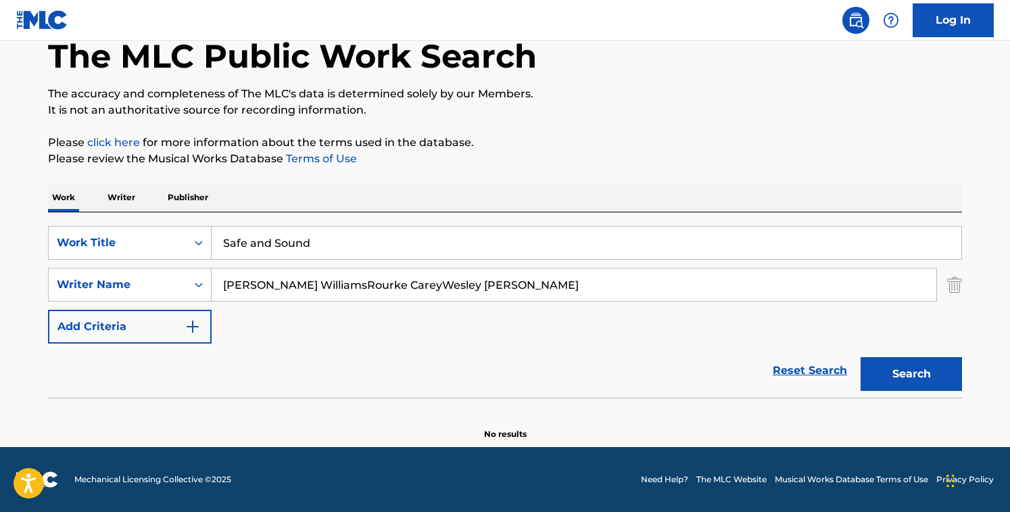
click at [666, 367] on form "SearchWithCriteriacd003c52-71ff-4130-b737-9b6f11f31932 Work Title Safe and Soun…" at bounding box center [505, 312] width 914 height 172
type input "[PERSON_NAME] [PERSON_NAME]"
click at [861, 357] on button "Search" at bounding box center [911, 374] width 101 height 34
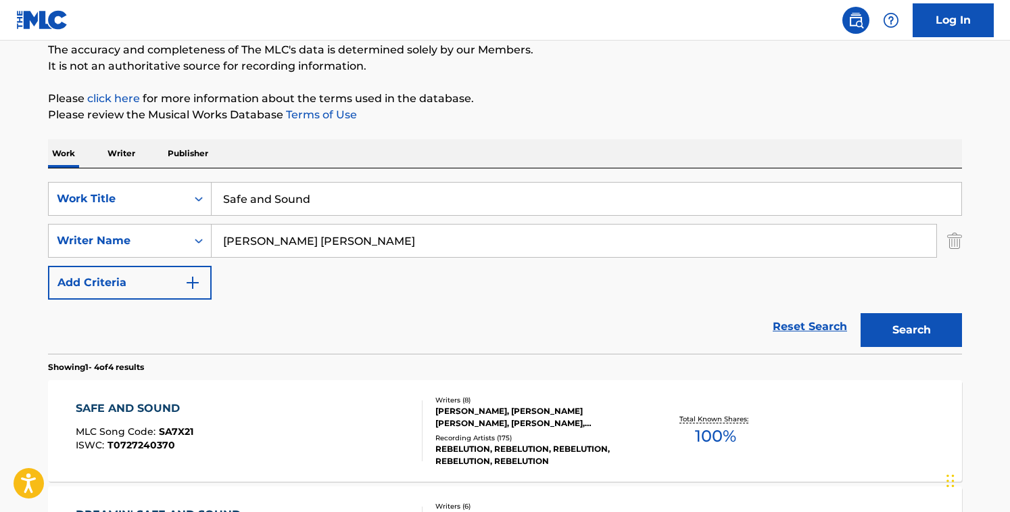
scroll to position [193, 0]
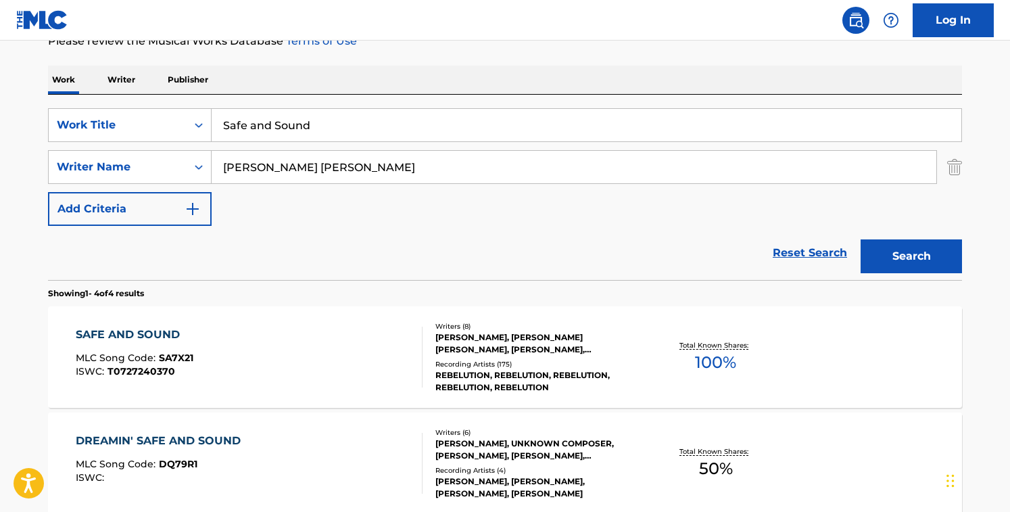
click at [362, 227] on div "Reset Search Search" at bounding box center [505, 253] width 914 height 54
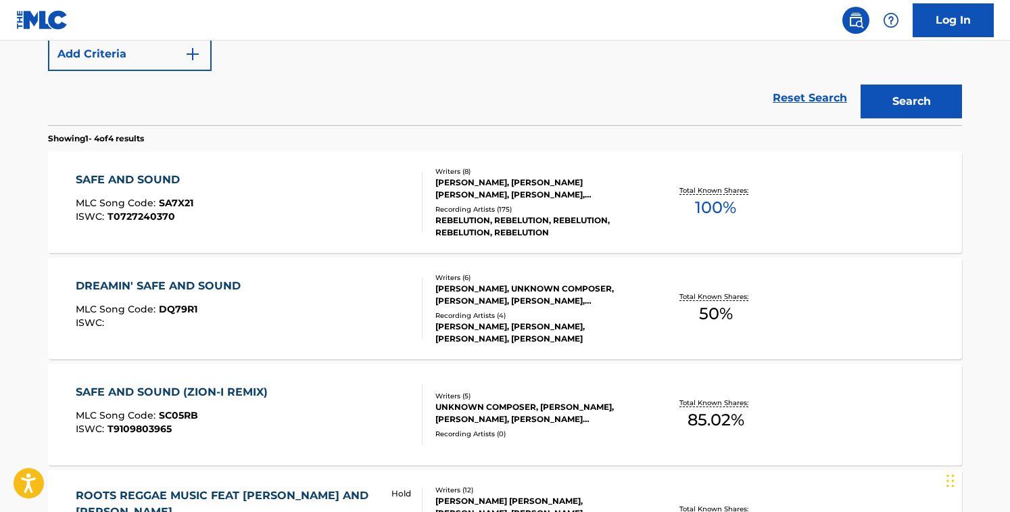
scroll to position [346, 0]
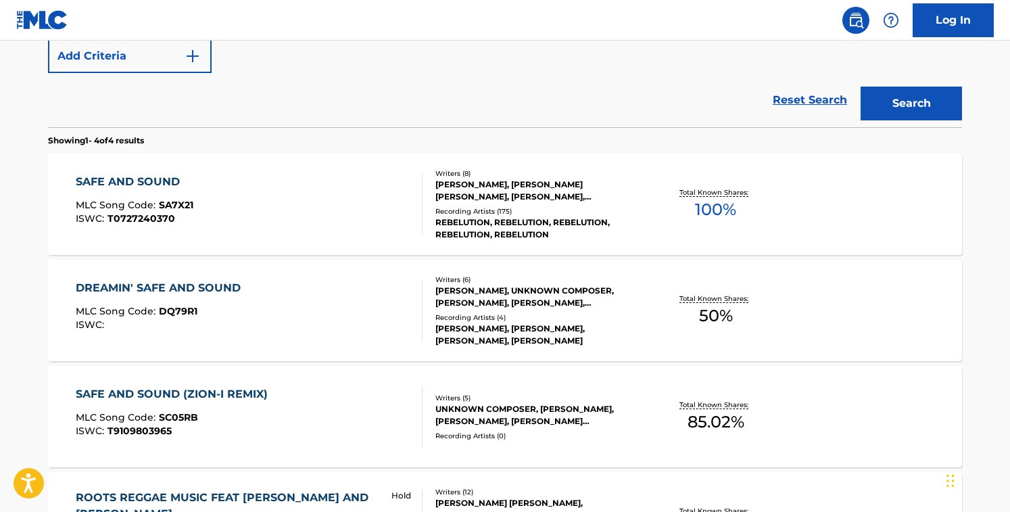
click at [344, 195] on div "SAFE AND SOUND MLC Song Code : SA7X21 ISWC : T0727240370" at bounding box center [250, 204] width 348 height 61
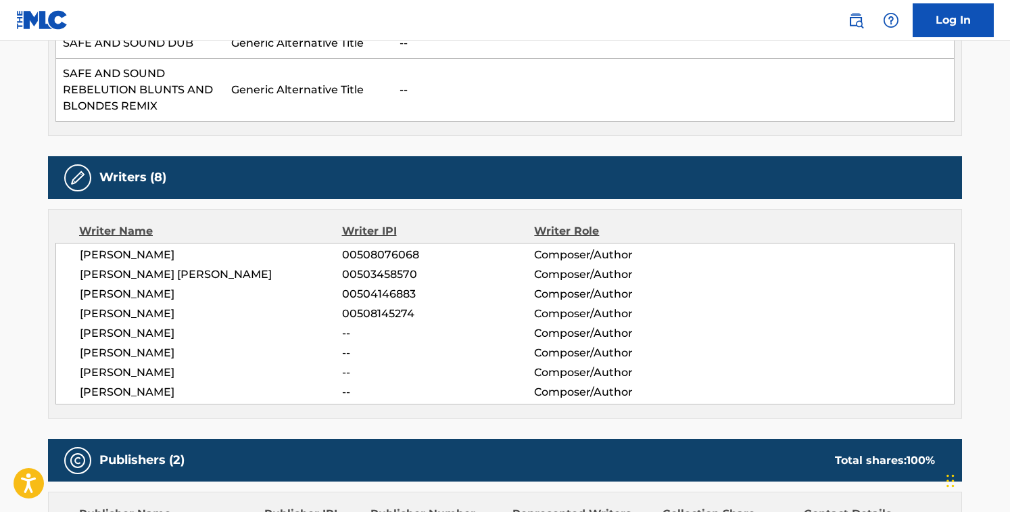
scroll to position [448, 0]
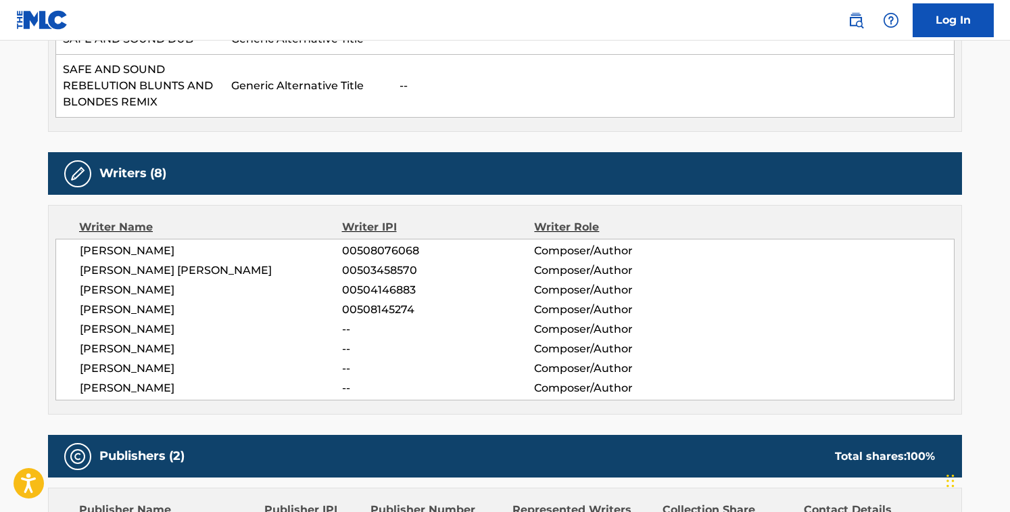
click at [162, 386] on span "[PERSON_NAME]" at bounding box center [211, 388] width 262 height 16
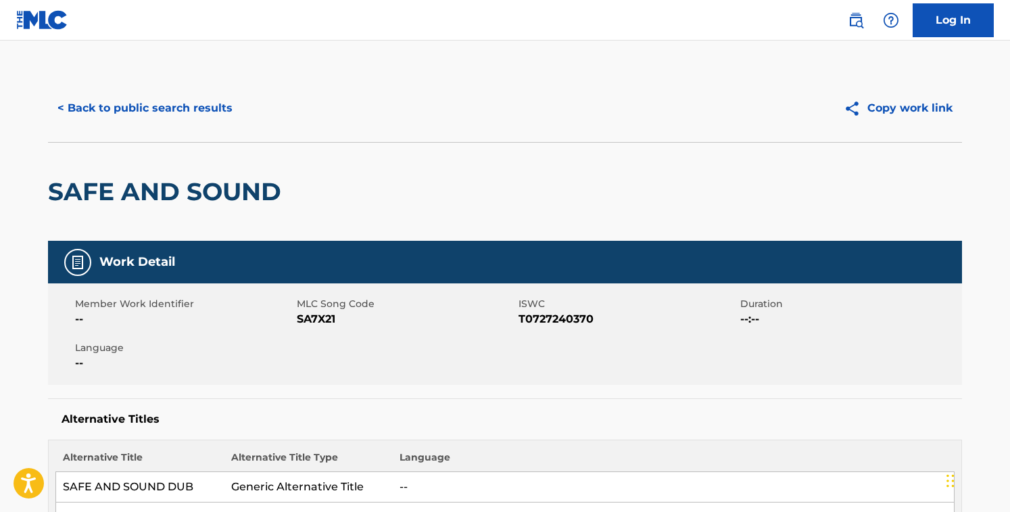
click at [312, 318] on span "SA7X21" at bounding box center [406, 319] width 218 height 16
click at [357, 134] on div "< Back to public search results Copy work link" at bounding box center [505, 108] width 914 height 68
click at [452, 336] on div "Member Work Identifier -- MLC Song Code SA7X21 ISWC T0727240370 Duration --:-- …" at bounding box center [505, 333] width 914 height 101
click at [181, 110] on button "< Back to public search results" at bounding box center [145, 108] width 194 height 34
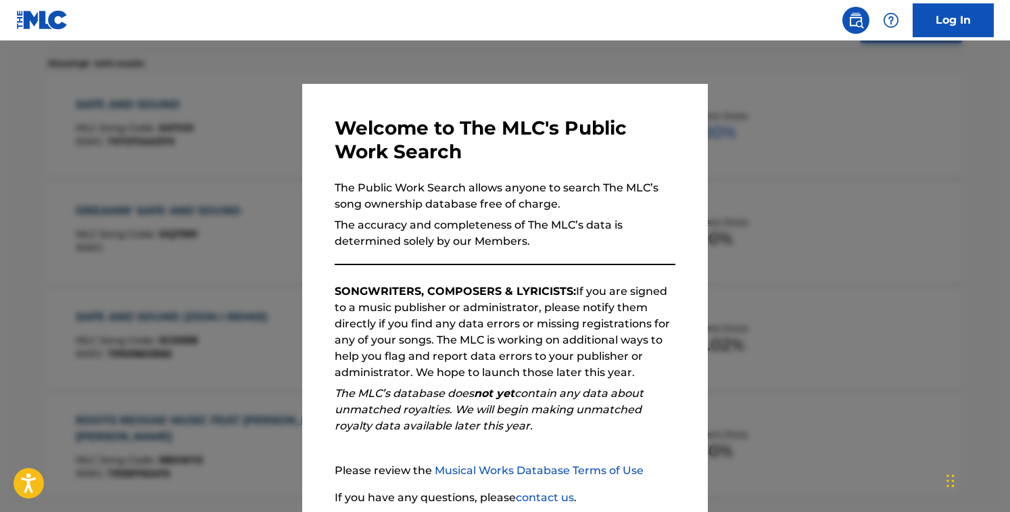
click at [196, 139] on div at bounding box center [505, 297] width 1010 height 512
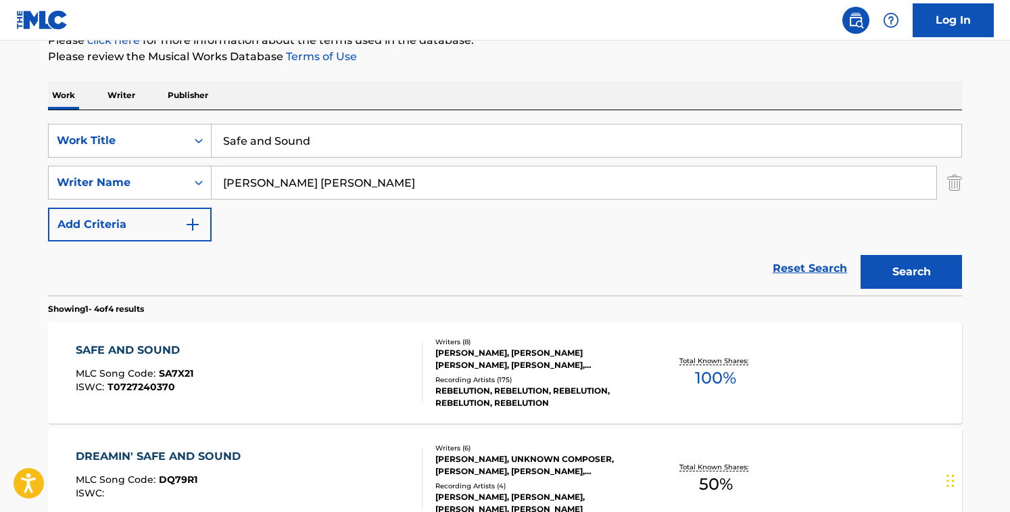
scroll to position [173, 0]
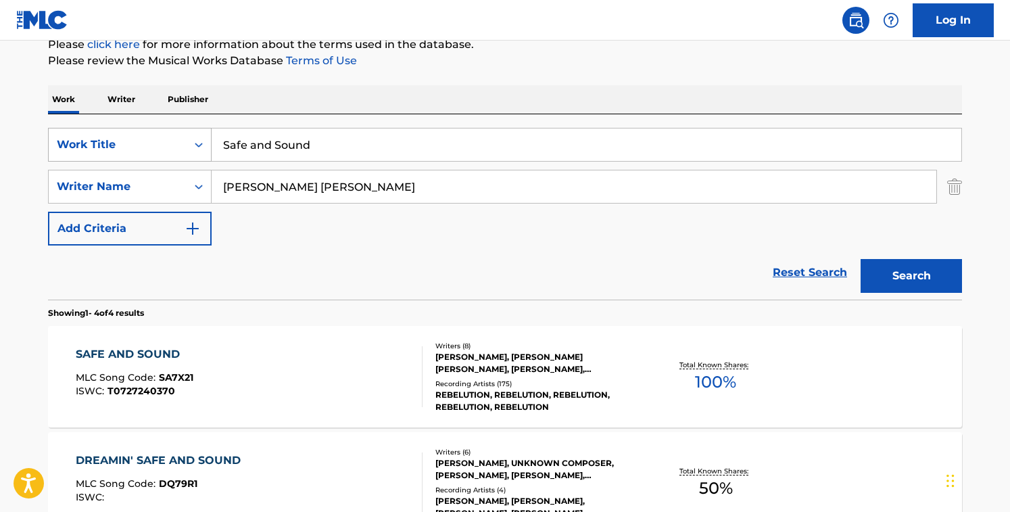
drag, startPoint x: 298, startPoint y: 137, endPoint x: 119, endPoint y: 137, distance: 178.5
click at [119, 137] on div "SearchWithCriteriacd003c52-71ff-4130-b737-9b6f11f31932 Work Title Safe and Sound" at bounding box center [505, 145] width 914 height 34
paste input "A Little Bit of Riddim"
click at [484, 158] on input "A Little Bit of RiddimSafe and Sound" at bounding box center [587, 144] width 750 height 32
type input "A Little Bit of Riddim"
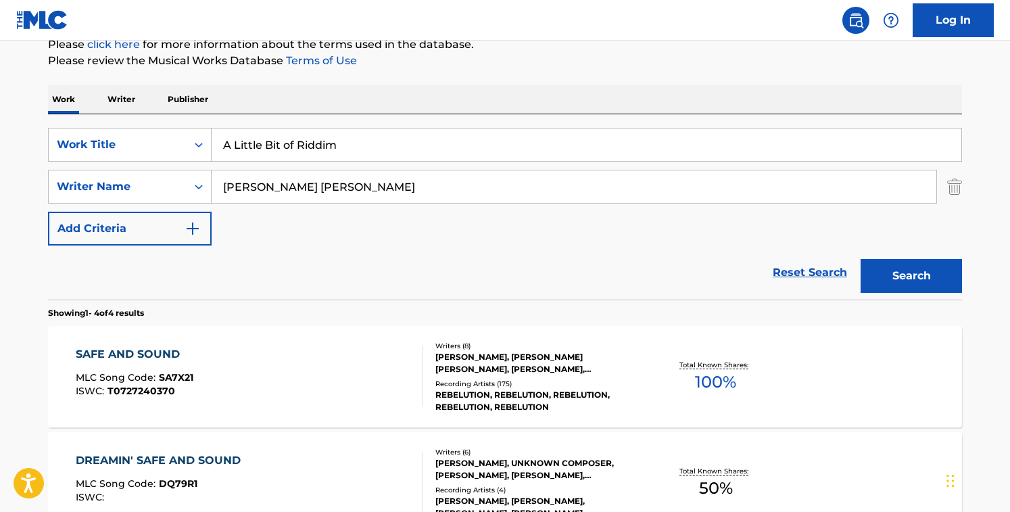
click at [384, 188] on input "[PERSON_NAME] [PERSON_NAME]" at bounding box center [574, 186] width 725 height 32
paste input "[PERSON_NAME] [PERSON_NAME]"
type input "[PERSON_NAME] [PERSON_NAME]"
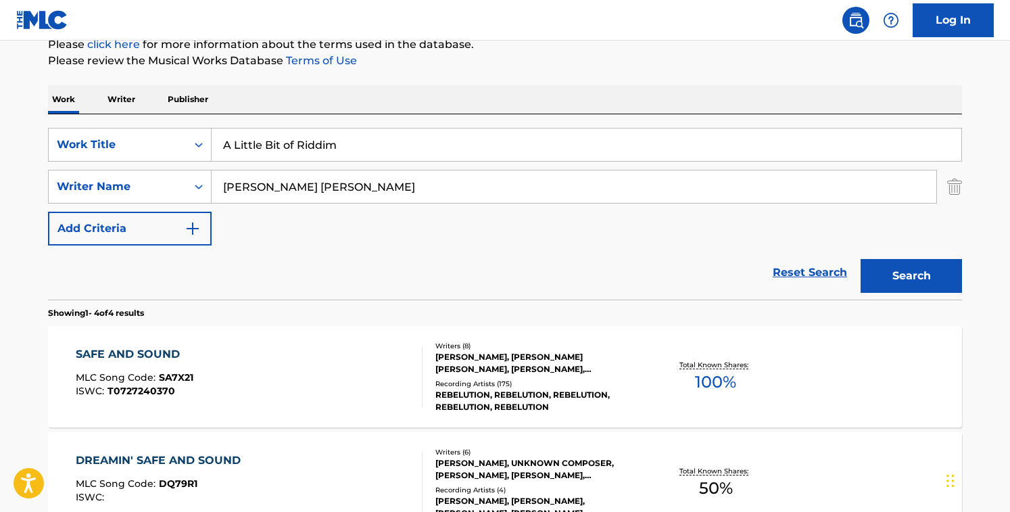
click at [861, 259] on button "Search" at bounding box center [911, 276] width 101 height 34
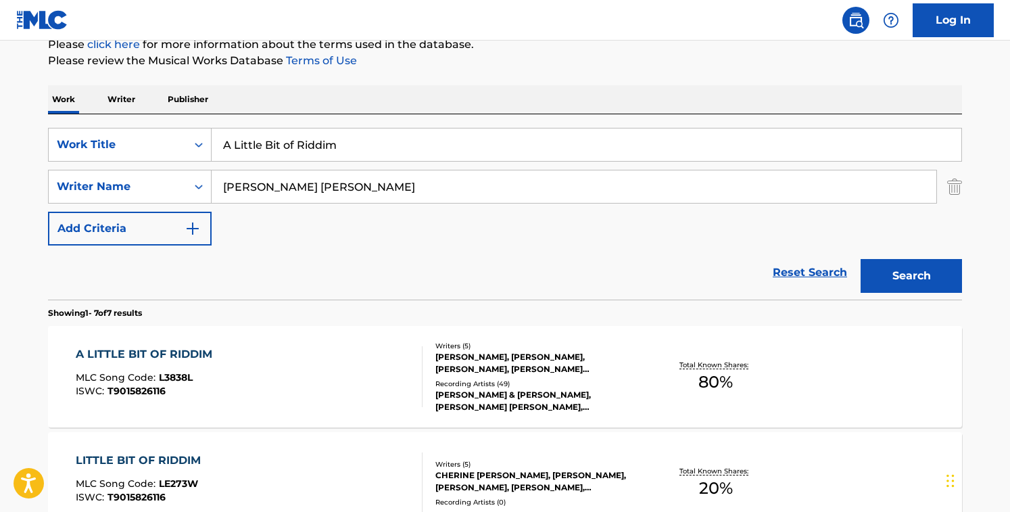
click at [376, 310] on section "Showing 1 - 7 of 7 results" at bounding box center [505, 310] width 914 height 20
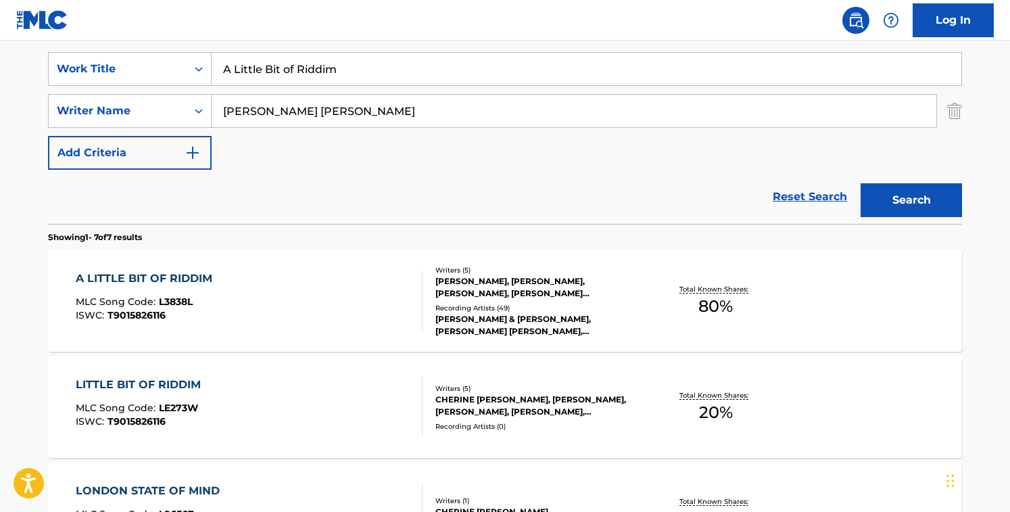
scroll to position [402, 0]
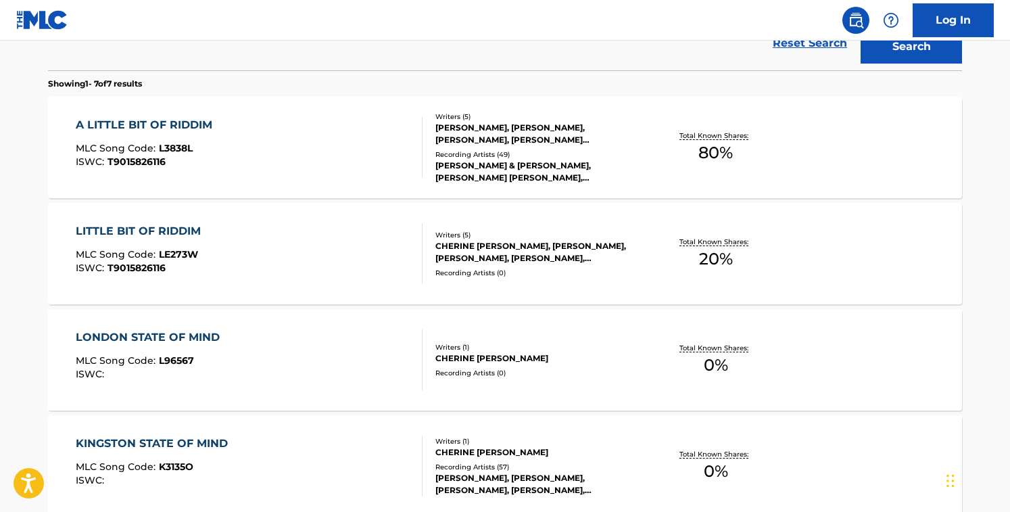
click at [381, 149] on div "A LITTLE BIT OF RIDDIM MLC Song Code : L3838L ISWC : T9015826116" at bounding box center [250, 147] width 348 height 61
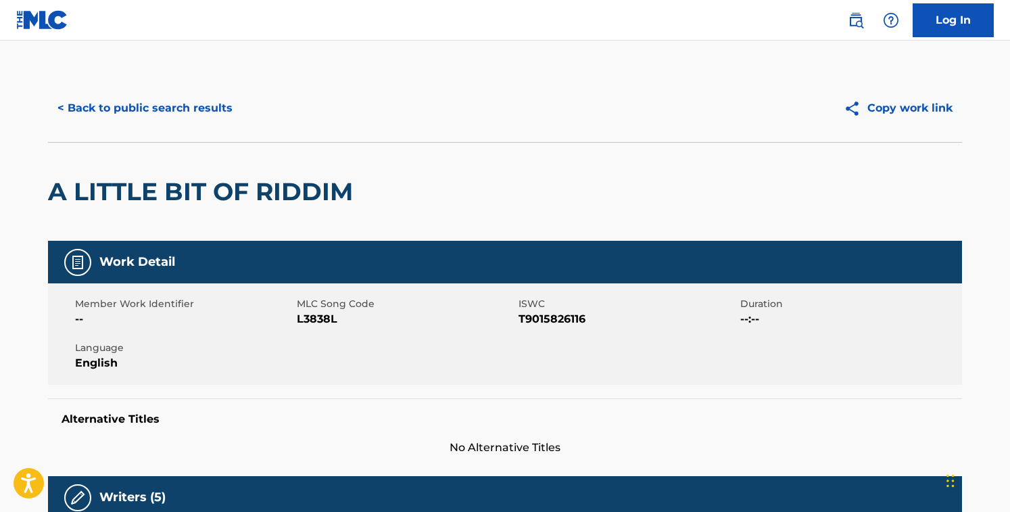
click at [322, 322] on span "L3838L" at bounding box center [406, 319] width 218 height 16
click at [160, 112] on button "< Back to public search results" at bounding box center [145, 108] width 194 height 34
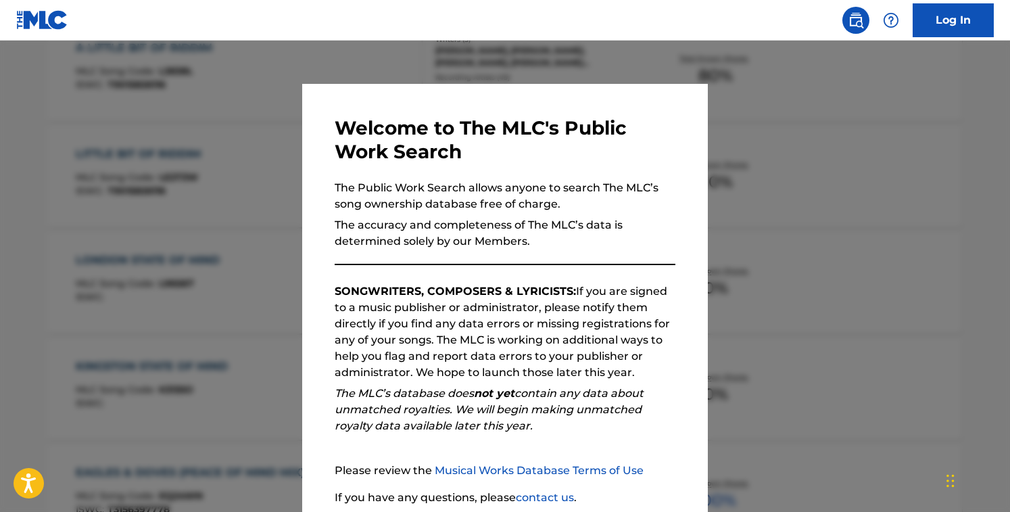
click at [224, 346] on div at bounding box center [505, 297] width 1010 height 512
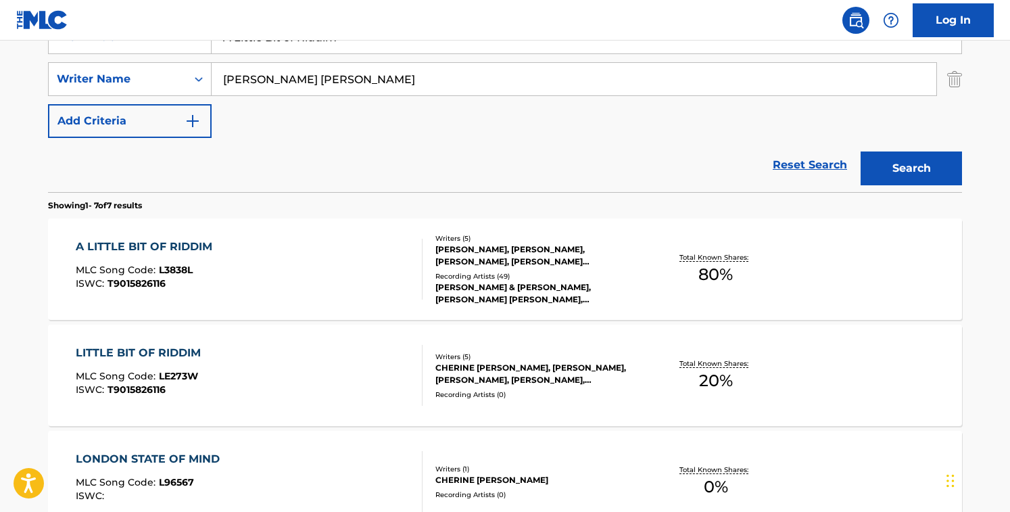
scroll to position [282, 0]
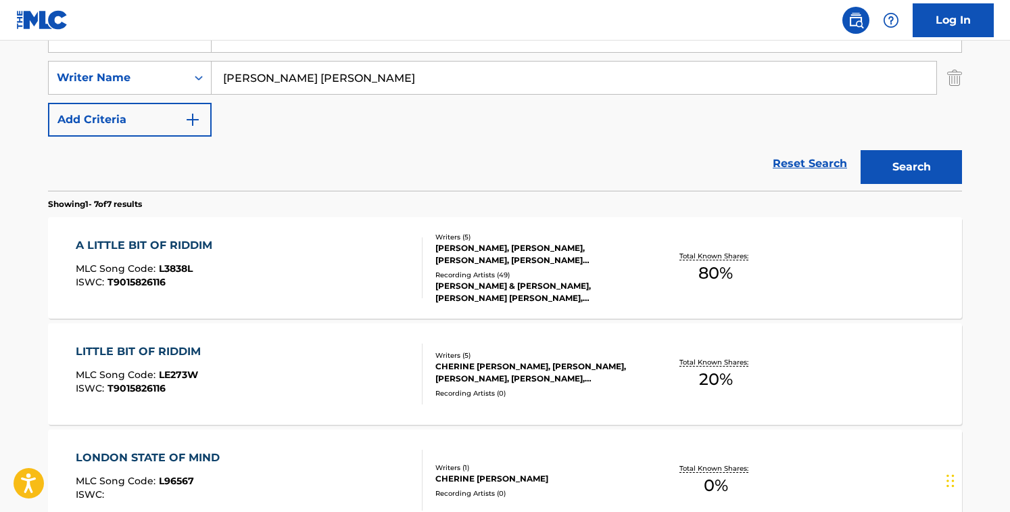
click at [195, 373] on span "LE273W" at bounding box center [178, 375] width 39 height 12
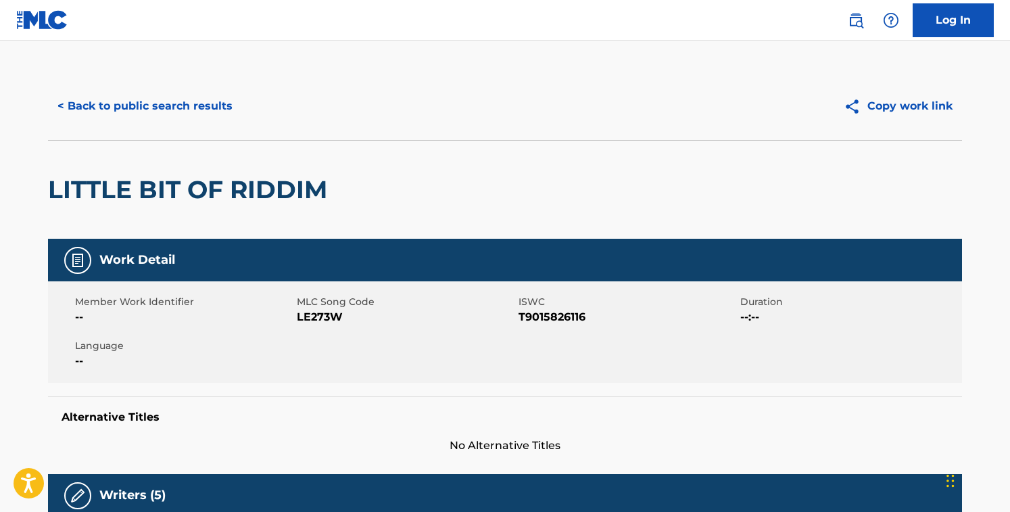
scroll to position [3, 0]
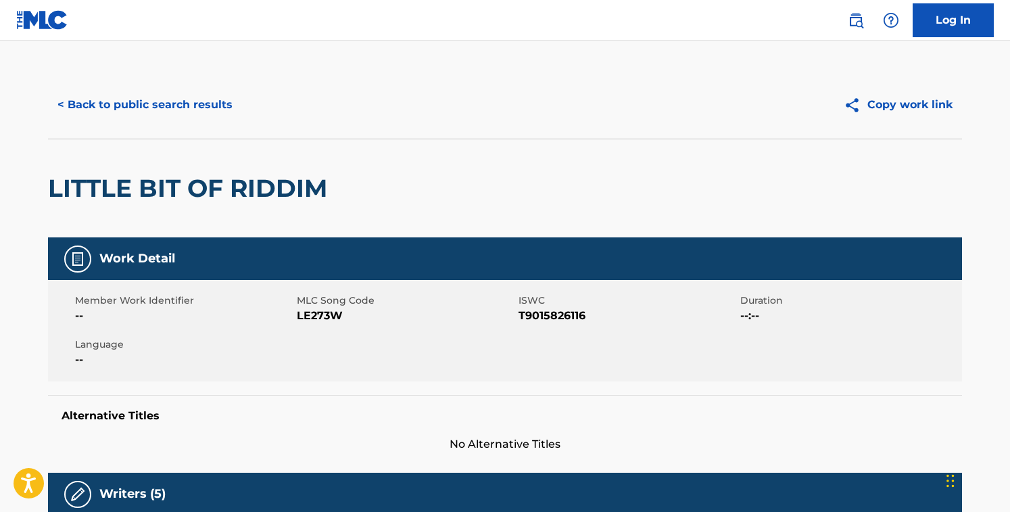
click at [329, 315] on span "LE273W" at bounding box center [406, 316] width 218 height 16
click at [220, 106] on button "< Back to public search results" at bounding box center [145, 105] width 194 height 34
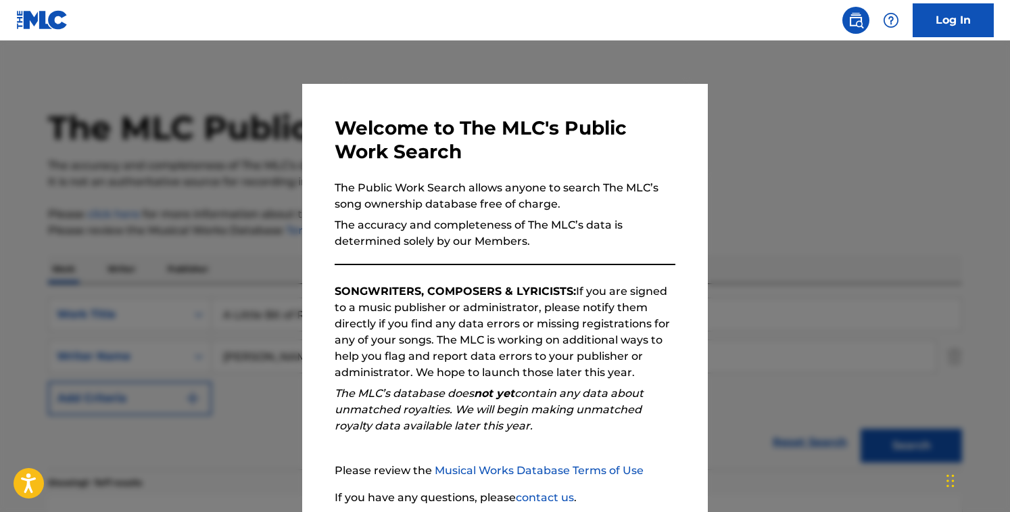
scroll to position [282, 0]
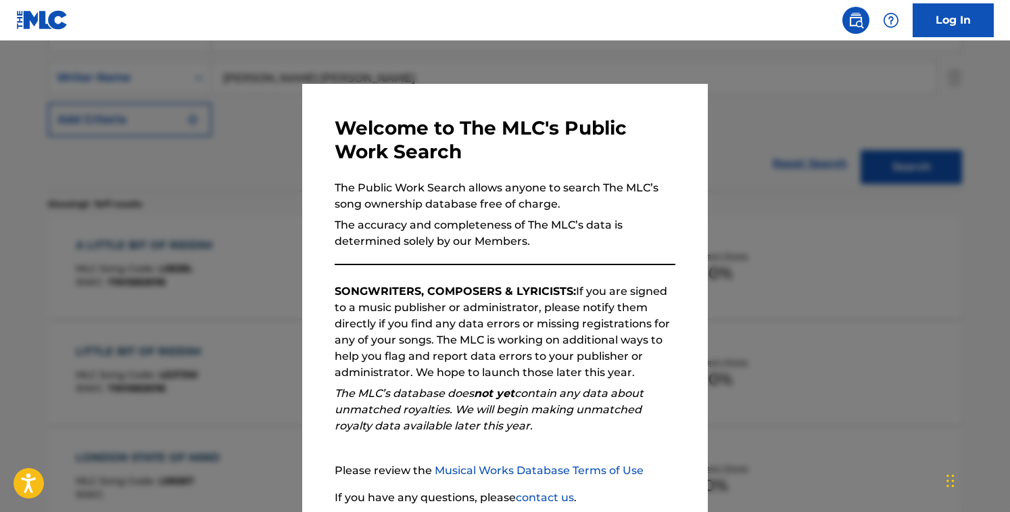
click at [363, 112] on div "Welcome to The MLC's Public Work Search The Public Work Search allows anyone to…" at bounding box center [505, 351] width 406 height 535
click at [302, 127] on div "Welcome to The MLC's Public Work Search The Public Work Search allows anyone to…" at bounding box center [505, 351] width 406 height 535
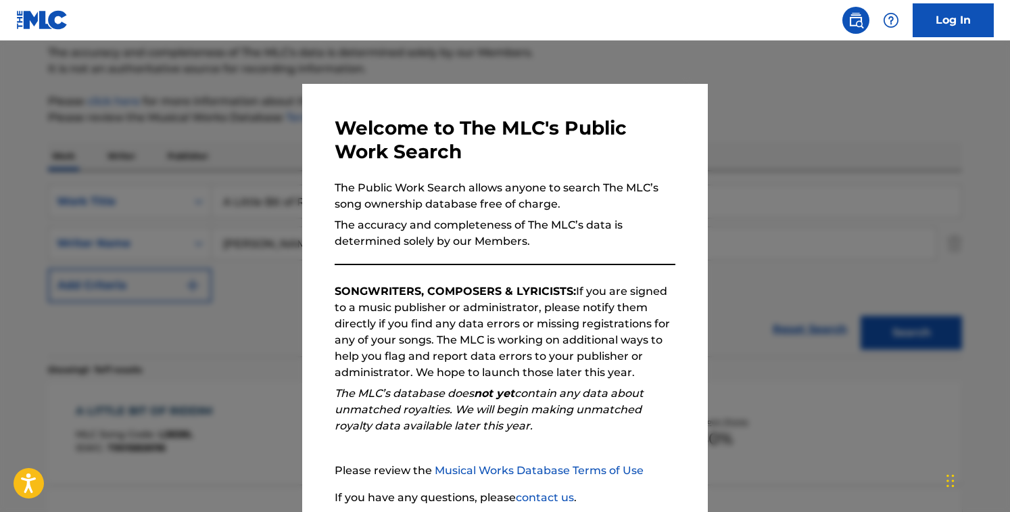
scroll to position [57, 0]
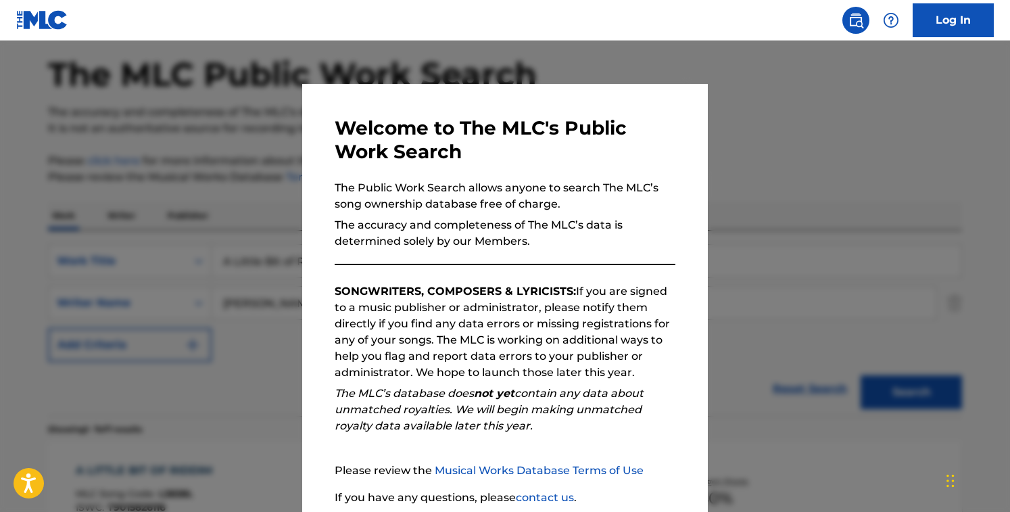
click at [231, 141] on div at bounding box center [505, 297] width 1010 height 512
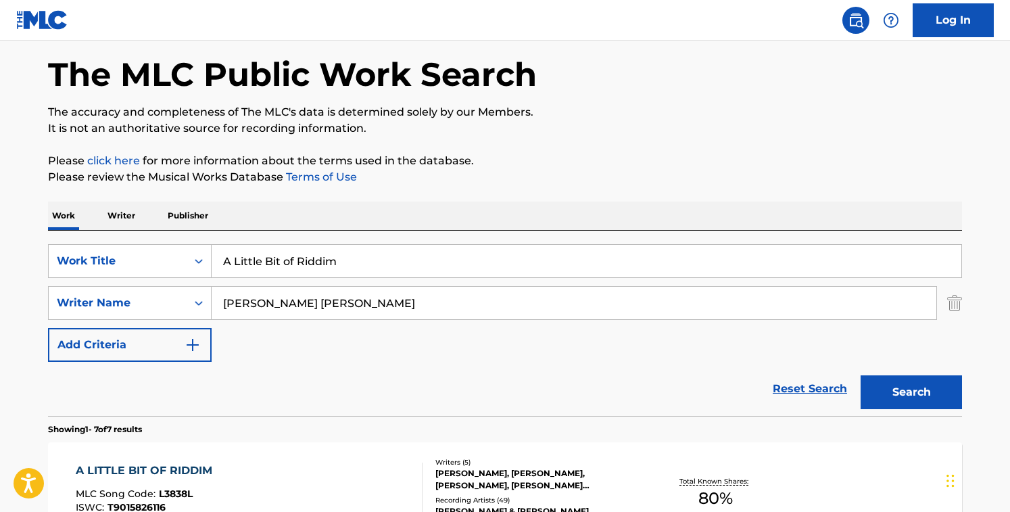
drag, startPoint x: 387, startPoint y: 260, endPoint x: 44, endPoint y: 238, distance: 343.6
paste input "Song About The Periwinkle Flower"
type input "A Song About The Periwinkle Flower"
click at [413, 300] on input "[PERSON_NAME] [PERSON_NAME]" at bounding box center [574, 303] width 725 height 32
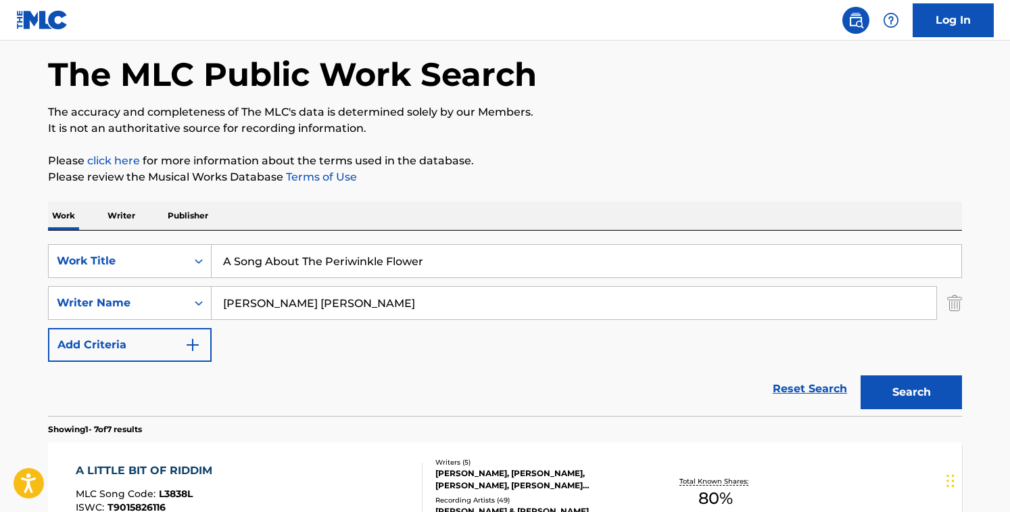
click at [413, 300] on input "[PERSON_NAME] [PERSON_NAME]" at bounding box center [574, 303] width 725 height 32
paste input "[PERSON_NAME] [PERSON_NAME]"
type input "[PERSON_NAME] [PERSON_NAME]"
click at [861, 375] on button "Search" at bounding box center [911, 392] width 101 height 34
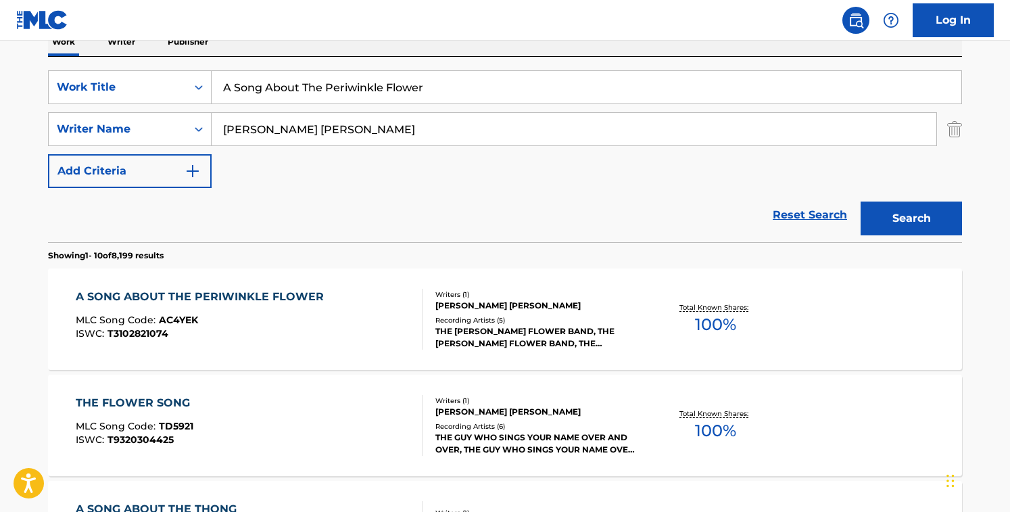
scroll to position [237, 0]
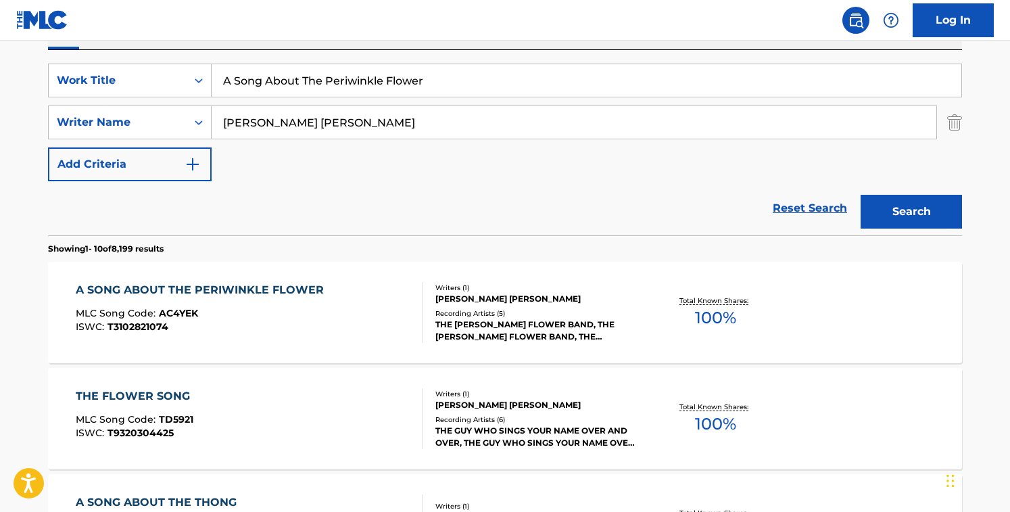
click at [429, 226] on div "Reset Search Search" at bounding box center [505, 208] width 914 height 54
click at [402, 299] on div "A SONG ABOUT THE PERIWINKLE FLOWER MLC Song Code : AC4YEK ISWC : T3102821074" at bounding box center [250, 312] width 348 height 61
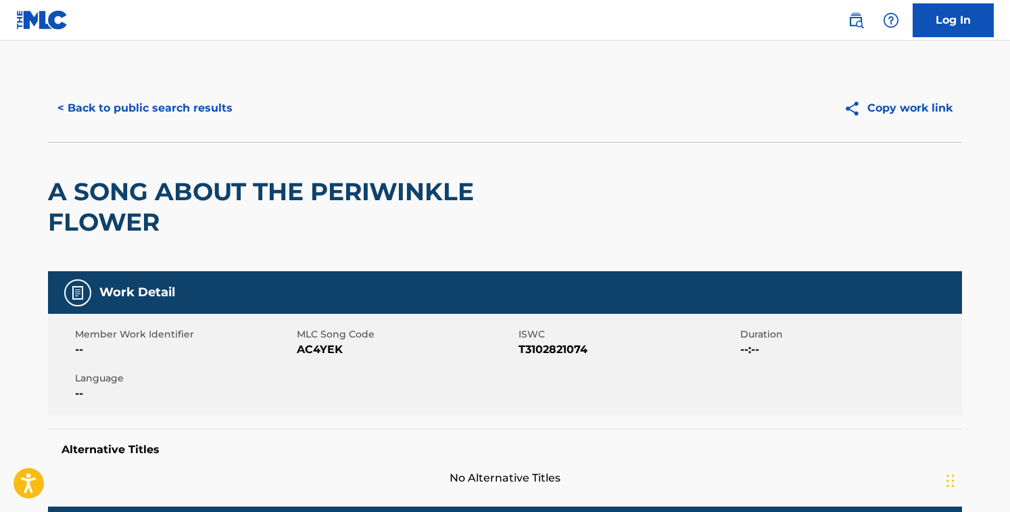
click at [313, 343] on span "AC4YEK" at bounding box center [406, 350] width 218 height 16
click at [204, 107] on button "< Back to public search results" at bounding box center [145, 108] width 194 height 34
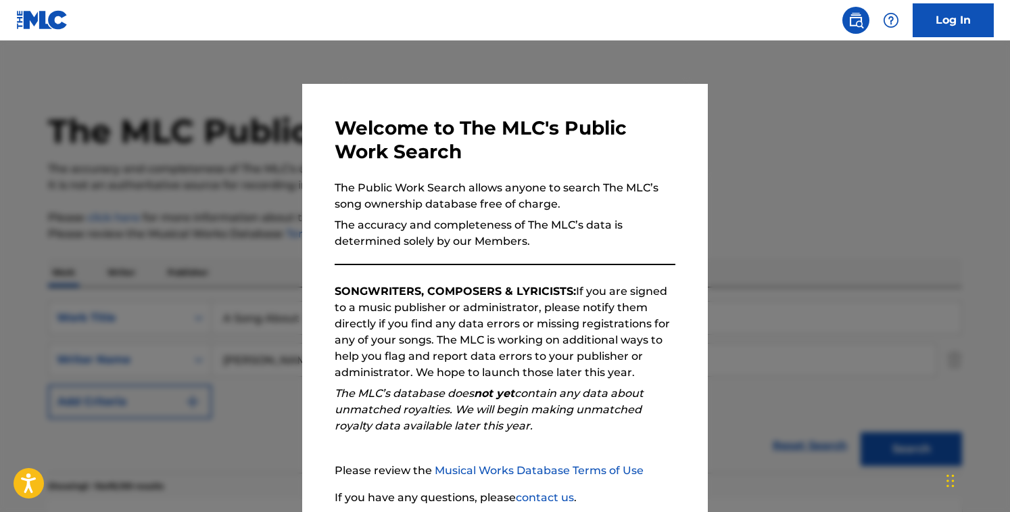
scroll to position [237, 0]
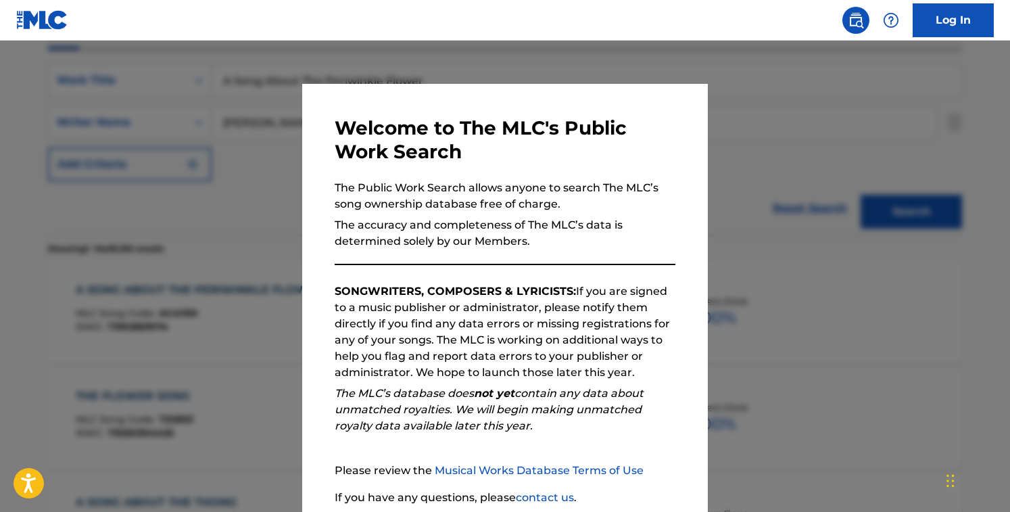
click at [228, 168] on div at bounding box center [505, 297] width 1010 height 512
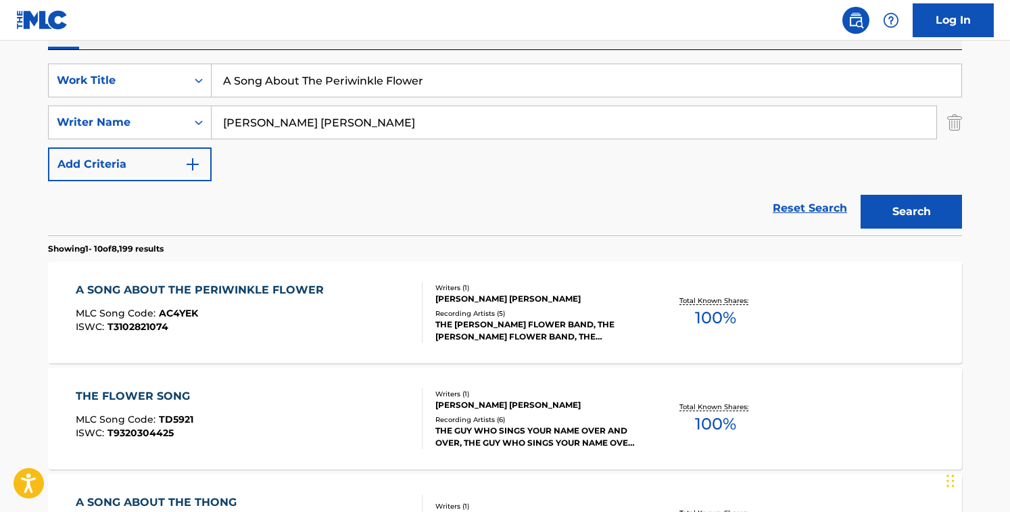
drag, startPoint x: 470, startPoint y: 82, endPoint x: -7, endPoint y: 72, distance: 477.6
click at [0, 72] on html "Accessibility Screen-Reader Guide, Feedback, and Issue Reporting | New window 0…" at bounding box center [505, 19] width 1010 height 512
paste input "Tear To A Smile"
type input "A Tear To A Smile"
drag, startPoint x: 254, startPoint y: 103, endPoint x: -7, endPoint y: 95, distance: 261.9
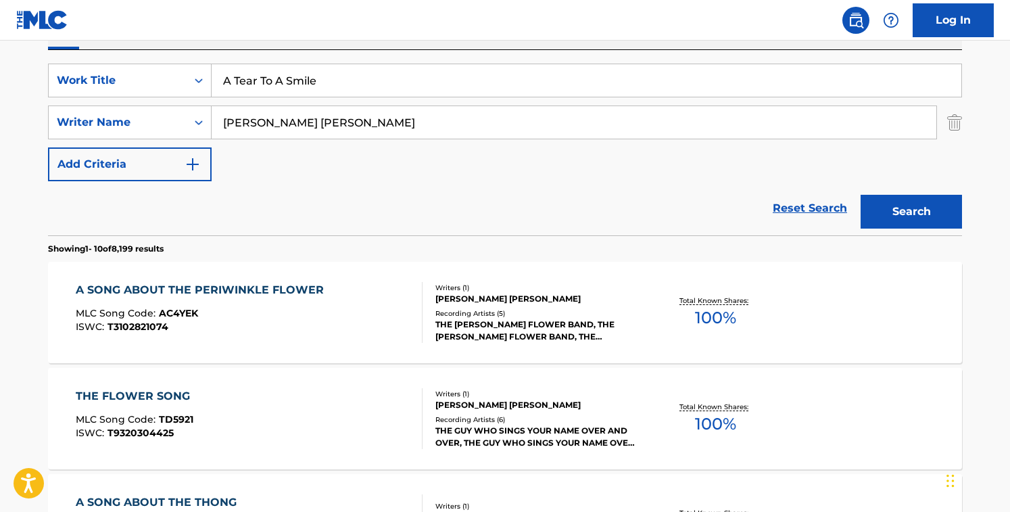
click at [0, 95] on html "Accessibility Screen-Reader Guide, Feedback, and Issue Reporting | New window 0…" at bounding box center [505, 19] width 1010 height 512
type input "[PERSON_NAME]"
click at [861, 195] on button "Search" at bounding box center [911, 212] width 101 height 34
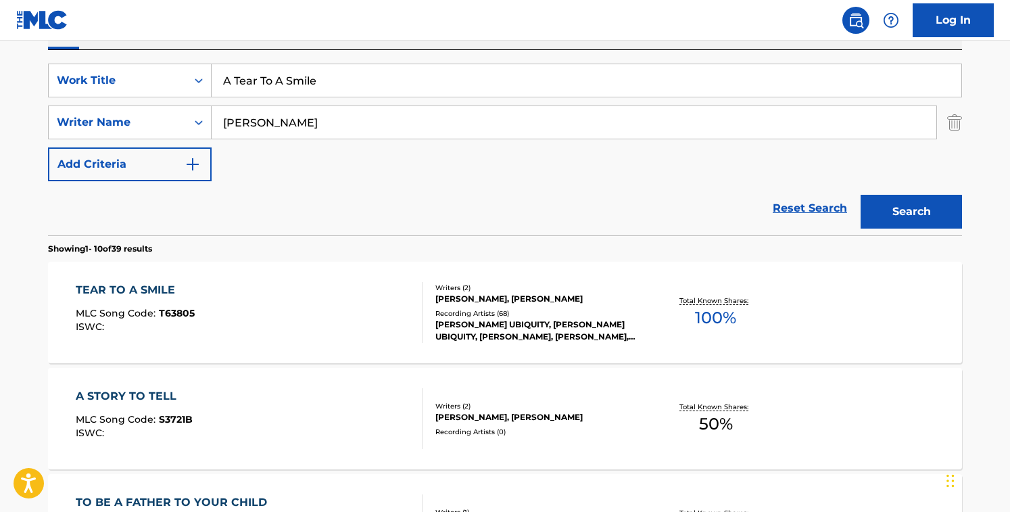
click at [304, 204] on div "Reset Search Search" at bounding box center [505, 208] width 914 height 54
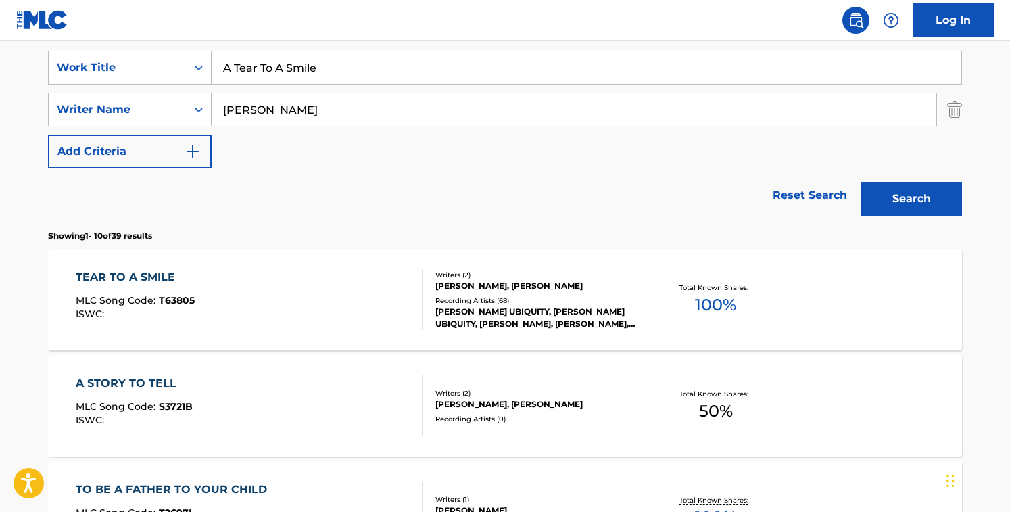
scroll to position [254, 0]
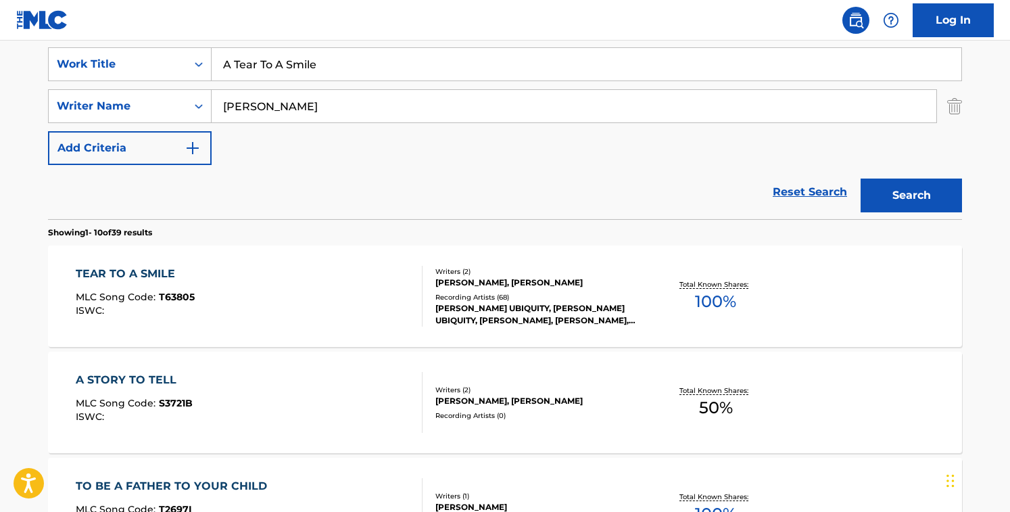
click at [291, 260] on div "TEAR TO A SMILE MLC Song Code : T63805 ISWC : Writers ( 2 ) [PERSON_NAME], [PER…" at bounding box center [505, 296] width 914 height 101
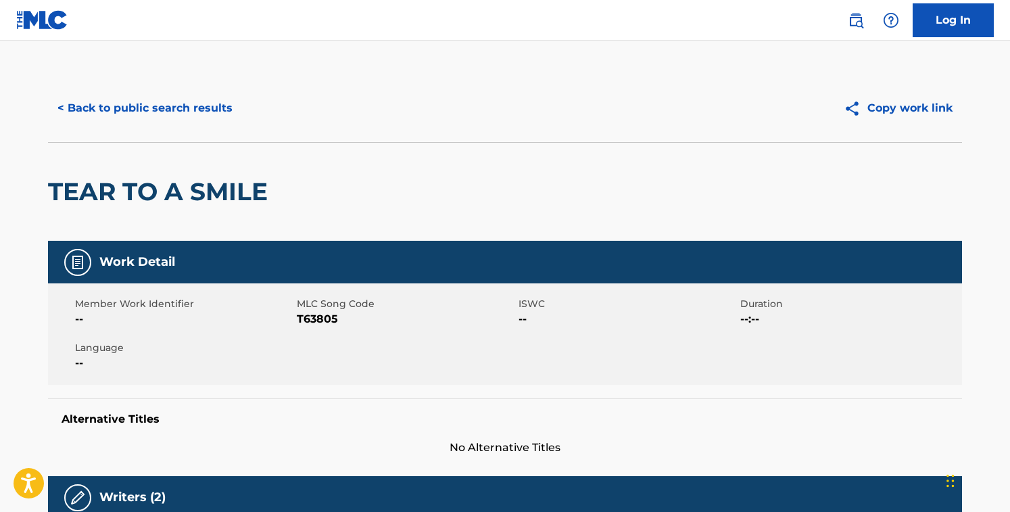
click at [316, 325] on span "T63805" at bounding box center [406, 319] width 218 height 16
click at [191, 99] on button "< Back to public search results" at bounding box center [145, 108] width 194 height 34
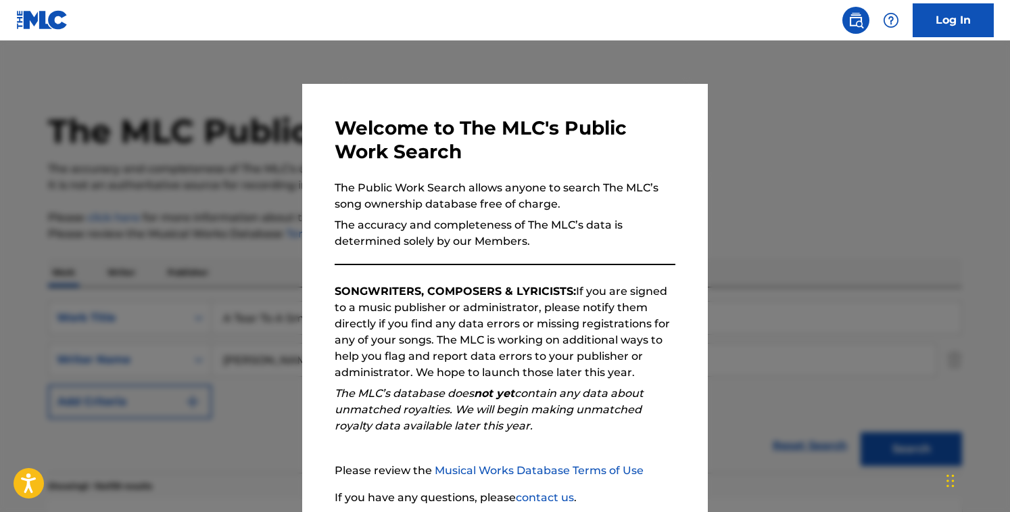
scroll to position [254, 0]
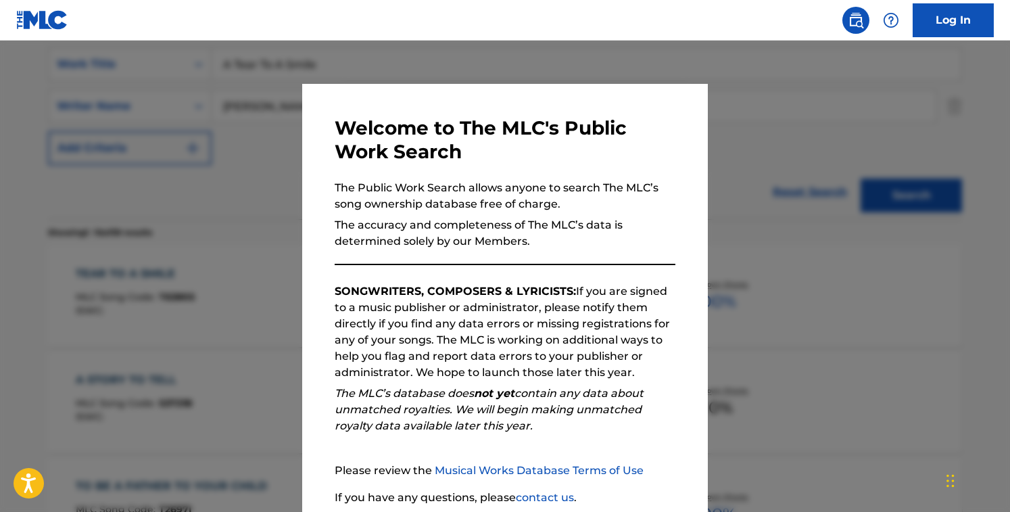
click at [185, 137] on div at bounding box center [505, 297] width 1010 height 512
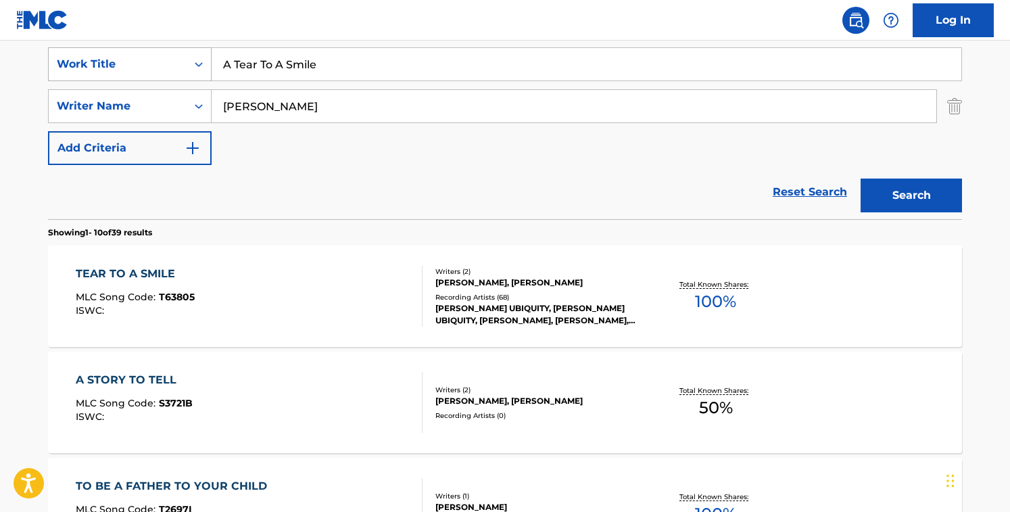
drag, startPoint x: 368, startPoint y: 76, endPoint x: 106, endPoint y: 65, distance: 262.6
click at [106, 65] on div "SearchWithCriteriacd003c52-71ff-4130-b737-9b6f11f31932 Work Title A Tear To A S…" at bounding box center [505, 64] width 914 height 34
paste input "frica"
type input "[GEOGRAPHIC_DATA]"
click at [322, 109] on input "[PERSON_NAME]" at bounding box center [574, 106] width 725 height 32
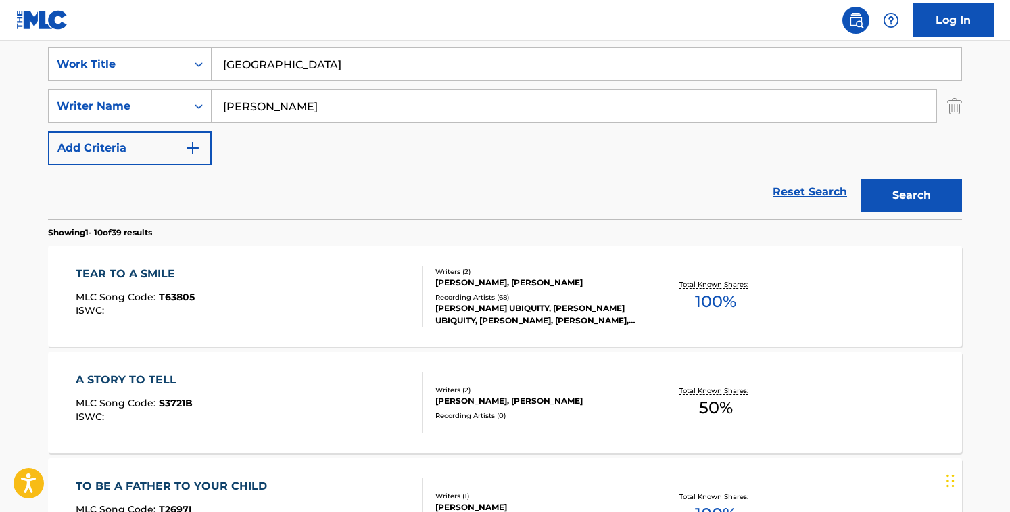
click at [322, 109] on input "[PERSON_NAME]" at bounding box center [574, 106] width 725 height 32
paste input "[PERSON_NAME] [PERSON_NAME]"
drag, startPoint x: 288, startPoint y: 107, endPoint x: 494, endPoint y: 122, distance: 206.8
click at [494, 122] on input "[PERSON_NAME] [PERSON_NAME]" at bounding box center [574, 106] width 725 height 32
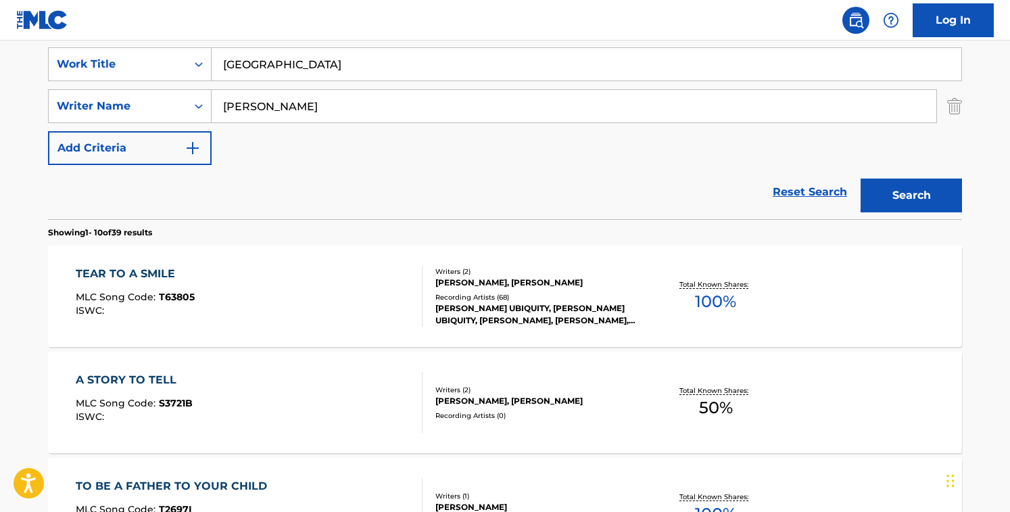
type input "[PERSON_NAME]"
click at [861, 179] on button "Search" at bounding box center [911, 196] width 101 height 34
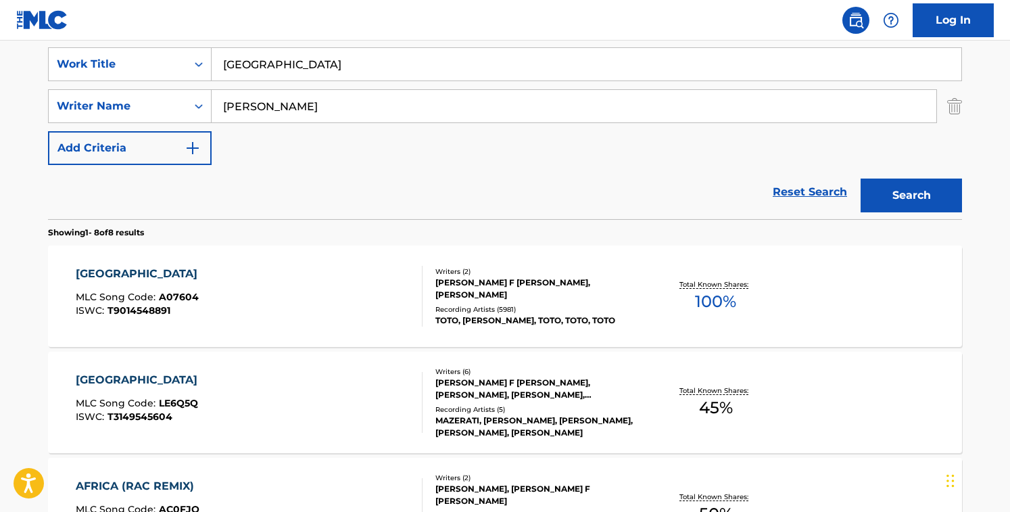
click at [388, 396] on div "AFRICA MLC Song Code : LE6Q5Q ISWC : T3149545604" at bounding box center [250, 402] width 348 height 61
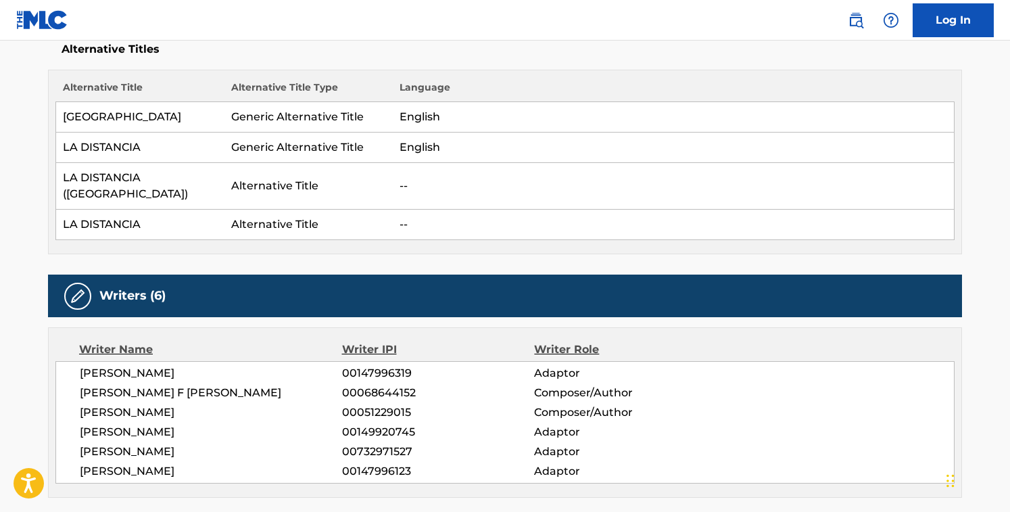
scroll to position [369, 0]
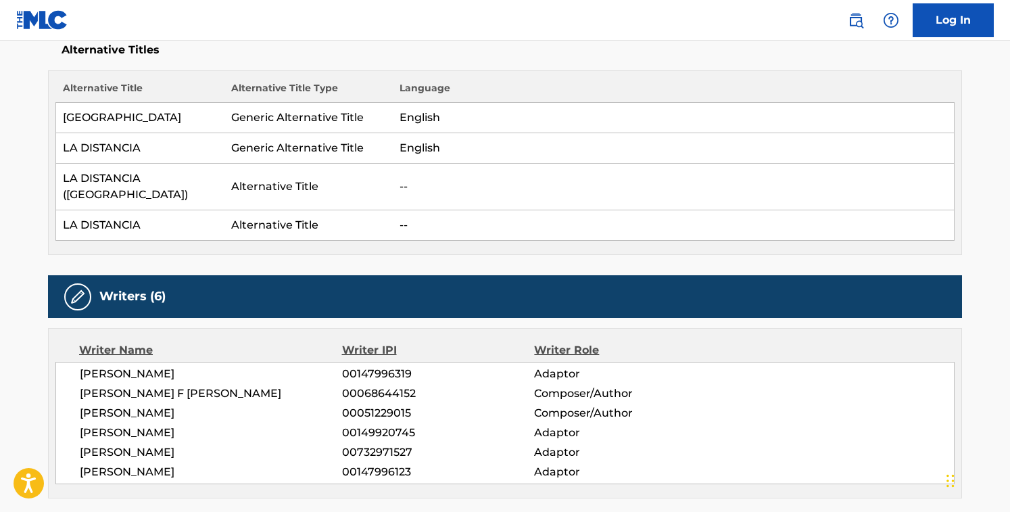
click at [204, 405] on span "[PERSON_NAME]" at bounding box center [211, 413] width 262 height 16
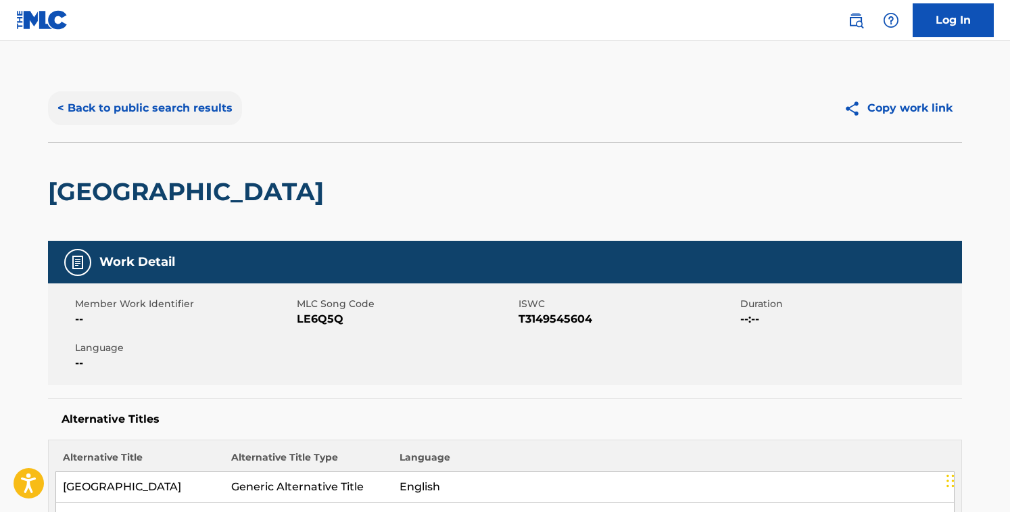
click at [144, 104] on button "< Back to public search results" at bounding box center [145, 108] width 194 height 34
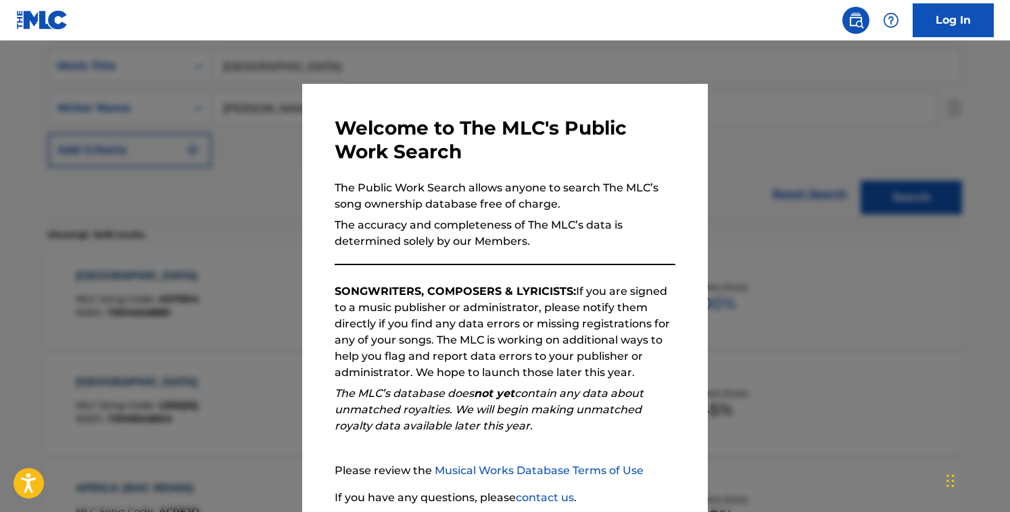
scroll to position [250, 0]
click at [181, 150] on div at bounding box center [505, 297] width 1010 height 512
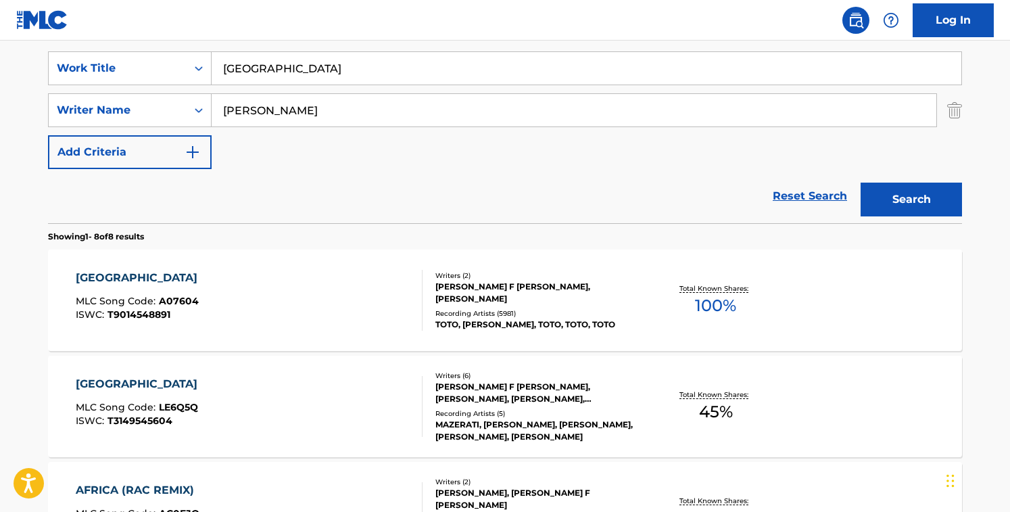
click at [217, 292] on div "AFRICA MLC Song Code : A07604 ISWC : T9014548891" at bounding box center [250, 300] width 348 height 61
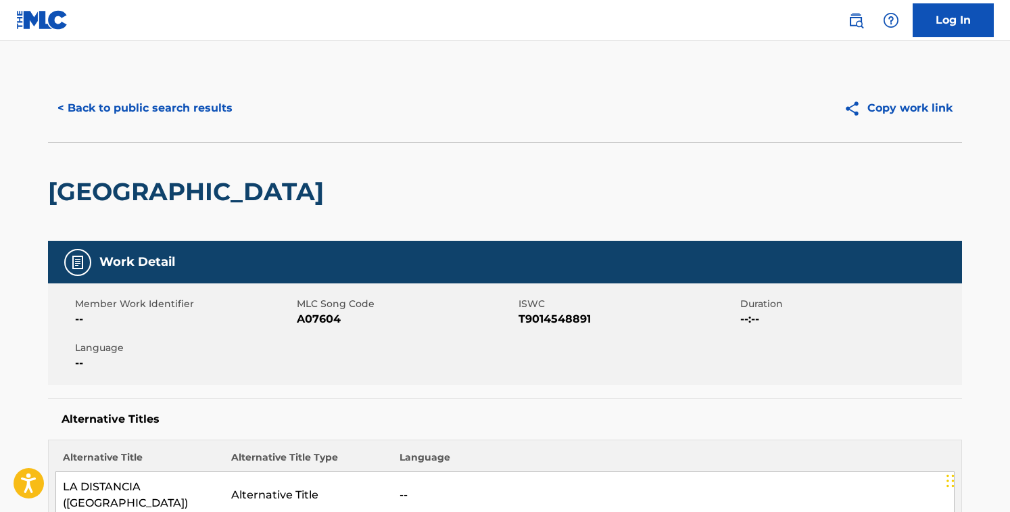
click at [319, 325] on span "A07604" at bounding box center [406, 319] width 218 height 16
click at [185, 106] on button "< Back to public search results" at bounding box center [145, 108] width 194 height 34
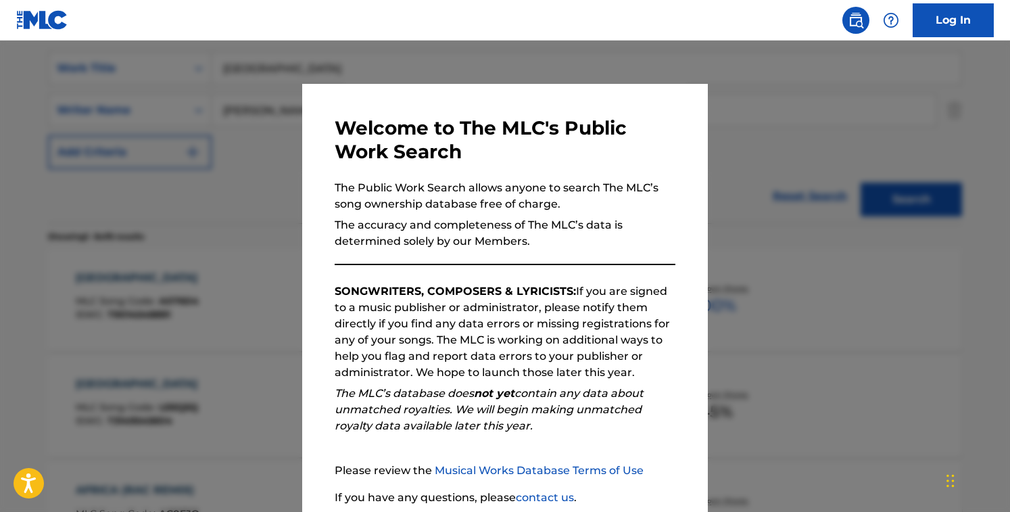
click at [202, 135] on div at bounding box center [505, 297] width 1010 height 512
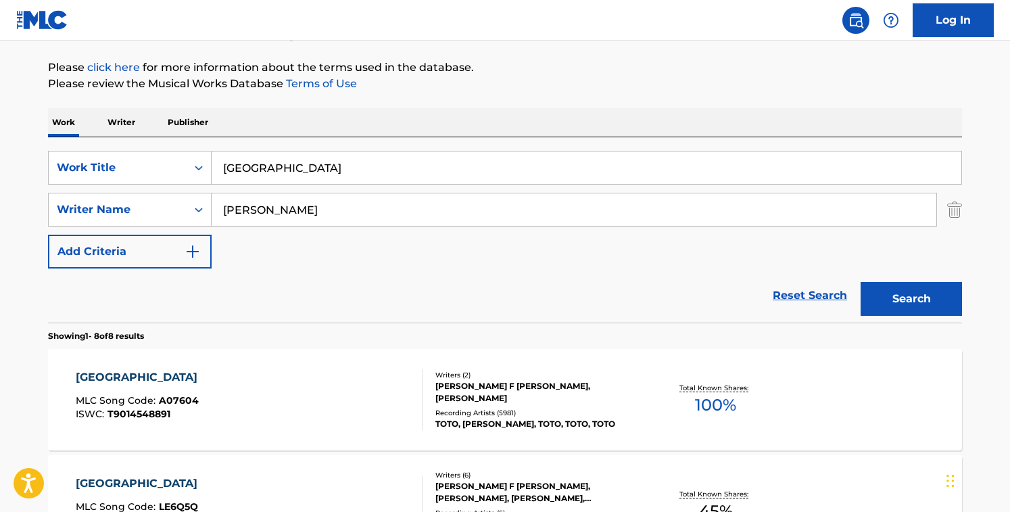
scroll to position [105, 0]
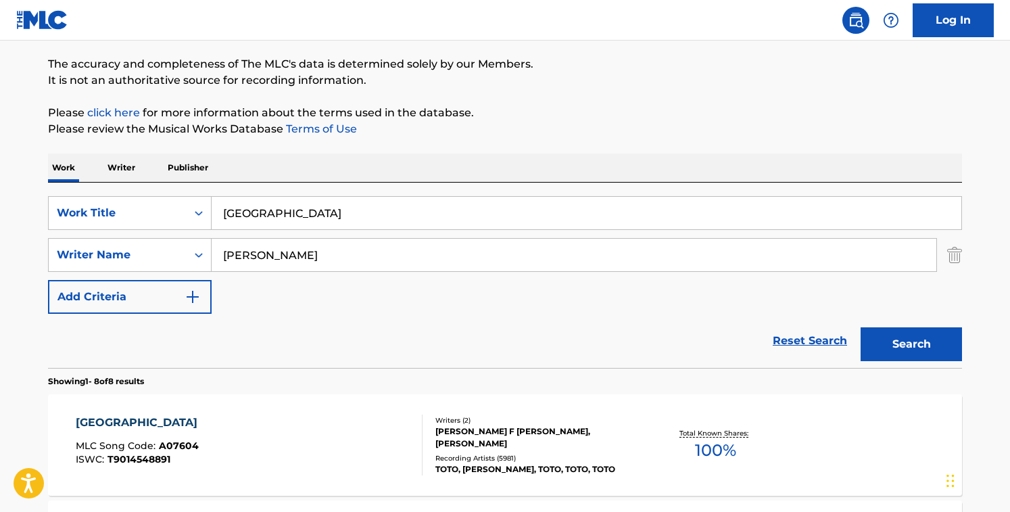
drag, startPoint x: 297, startPoint y: 223, endPoint x: 135, endPoint y: 173, distance: 169.9
paste
type input "Alone (feat. Tru)"
drag, startPoint x: 325, startPoint y: 258, endPoint x: 167, endPoint y: 223, distance: 161.6
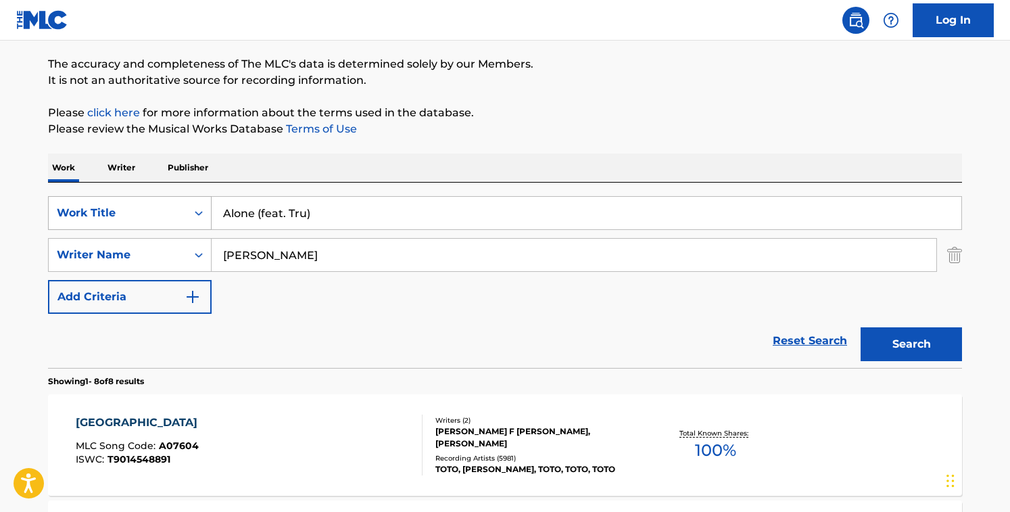
click at [167, 223] on div "SearchWithCriteriacd003c52-71ff-4130-b737-9b6f11f31932 Work Title Alone (feat. …" at bounding box center [505, 255] width 914 height 118
type input "[PERSON_NAME]"
click at [861, 327] on button "Search" at bounding box center [911, 344] width 101 height 34
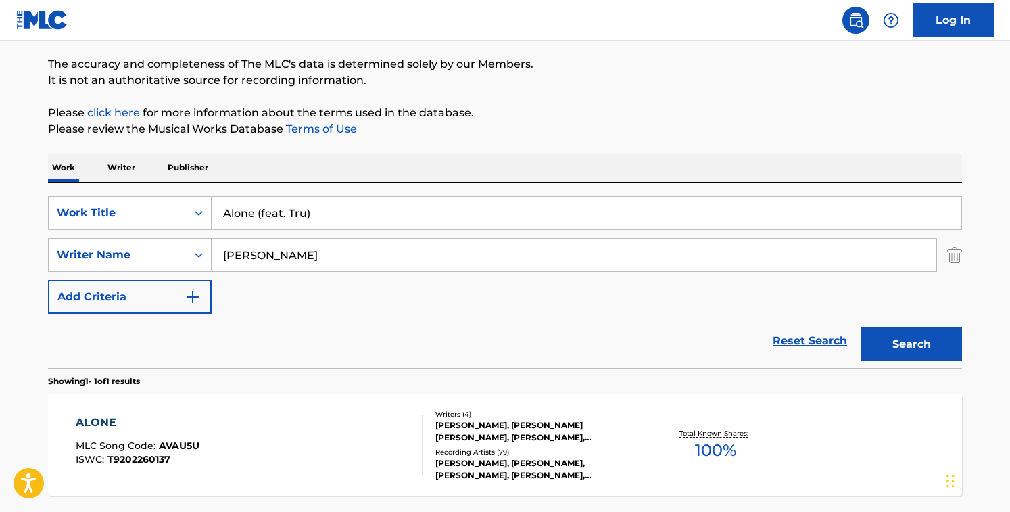
click at [455, 343] on div "Reset Search Search" at bounding box center [505, 341] width 914 height 54
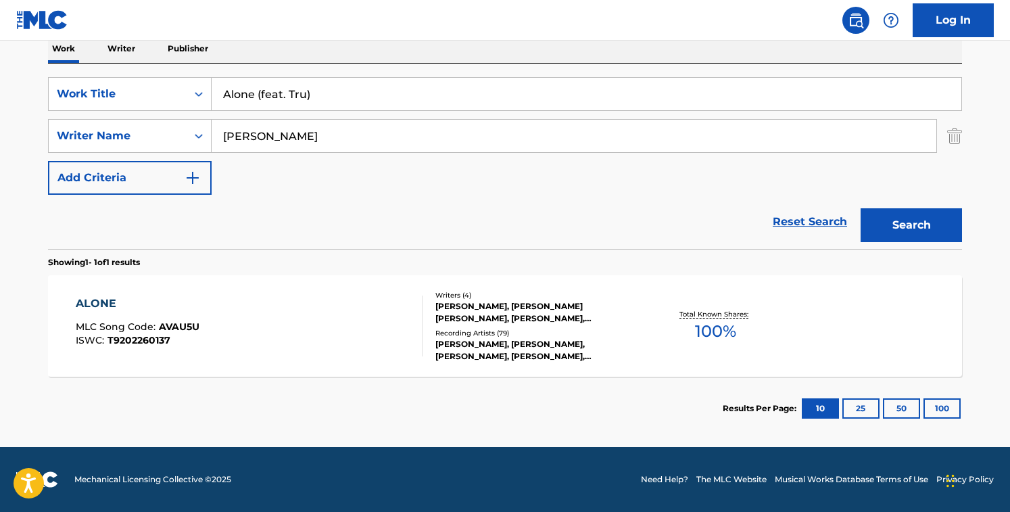
click at [455, 344] on div "[PERSON_NAME], [PERSON_NAME],[PERSON_NAME], [PERSON_NAME], [PERSON_NAME], [PERS…" at bounding box center [538, 350] width 204 height 24
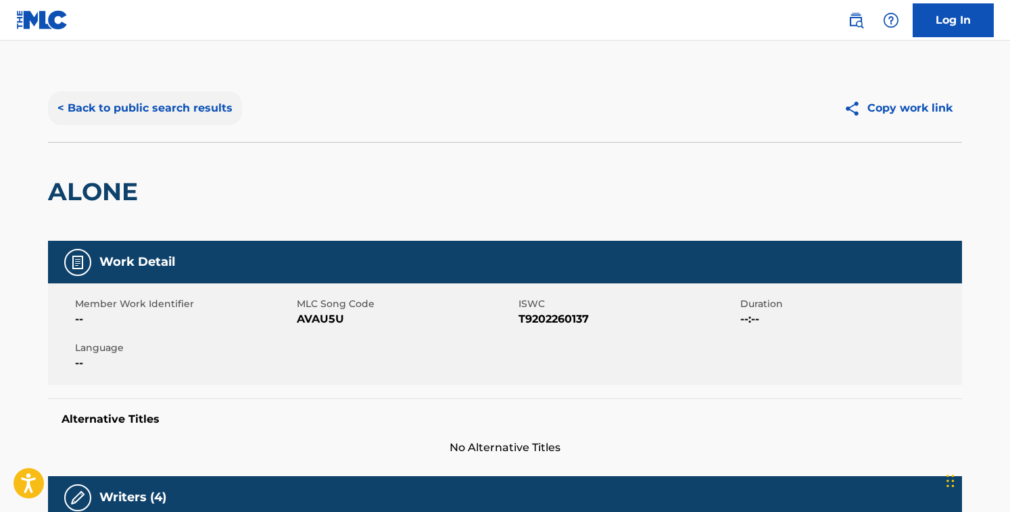
click at [157, 123] on button "< Back to public search results" at bounding box center [145, 108] width 194 height 34
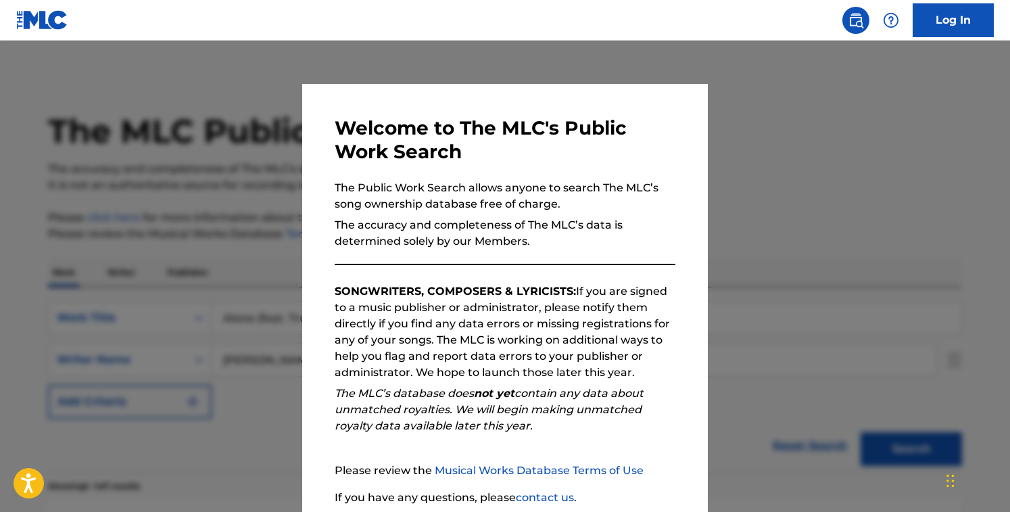
scroll to position [145, 0]
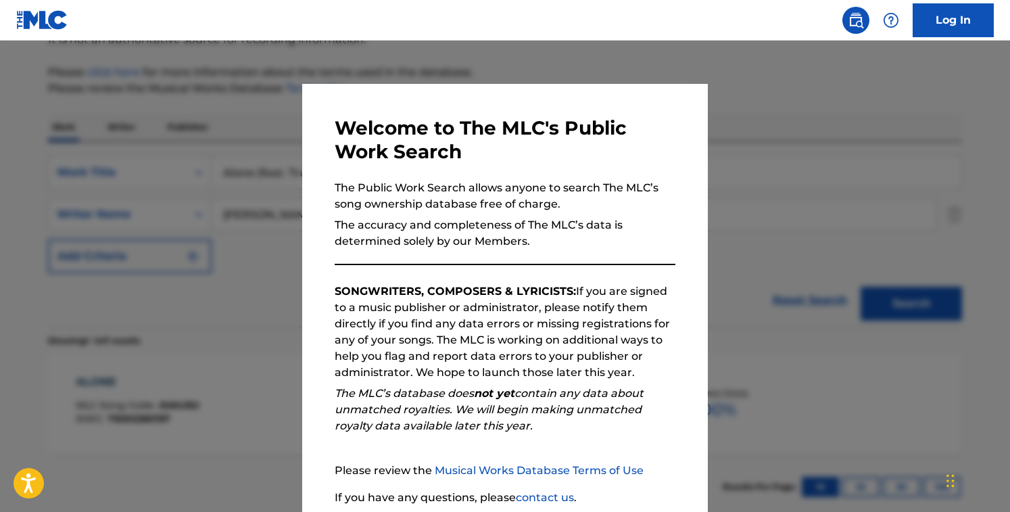
click at [175, 212] on div at bounding box center [505, 297] width 1010 height 512
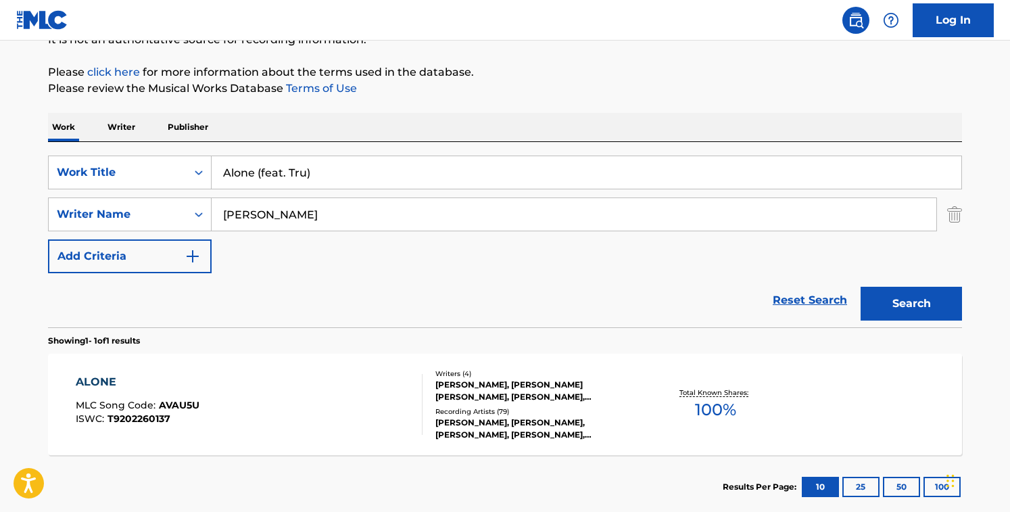
click at [367, 422] on div "ALONE MLC Song Code : AVAU5U ISWC : T9202260137" at bounding box center [250, 404] width 348 height 61
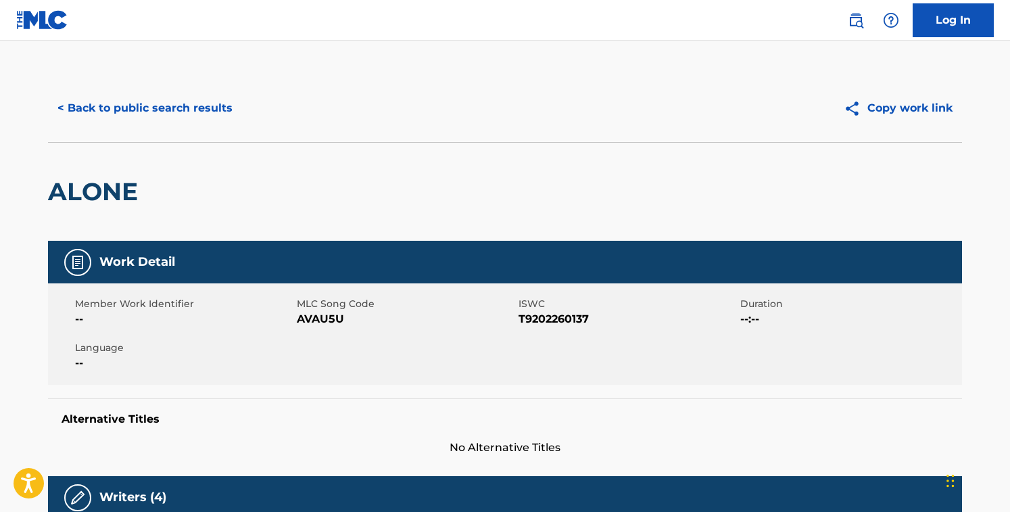
click at [312, 320] on span "AVAU5U" at bounding box center [406, 319] width 218 height 16
click at [191, 101] on button "< Back to public search results" at bounding box center [145, 108] width 194 height 34
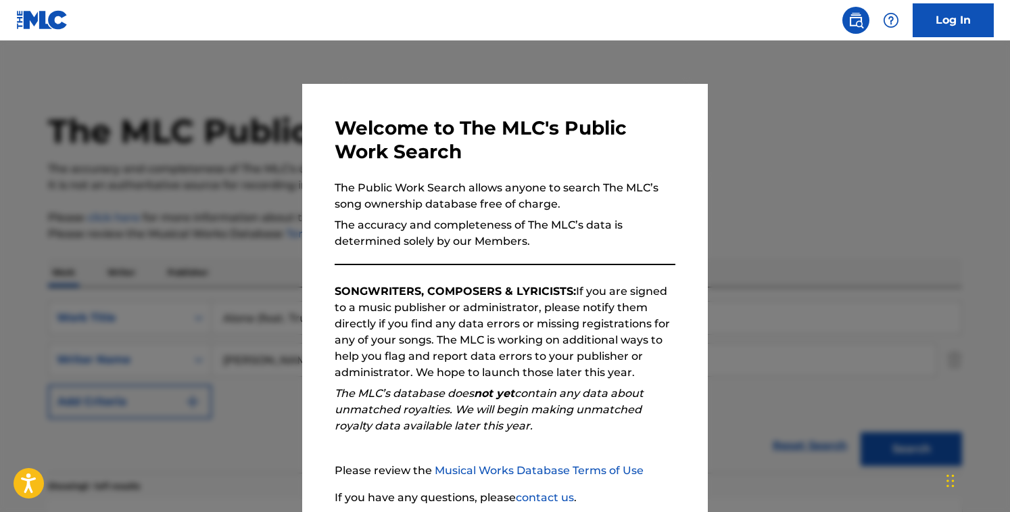
scroll to position [145, 0]
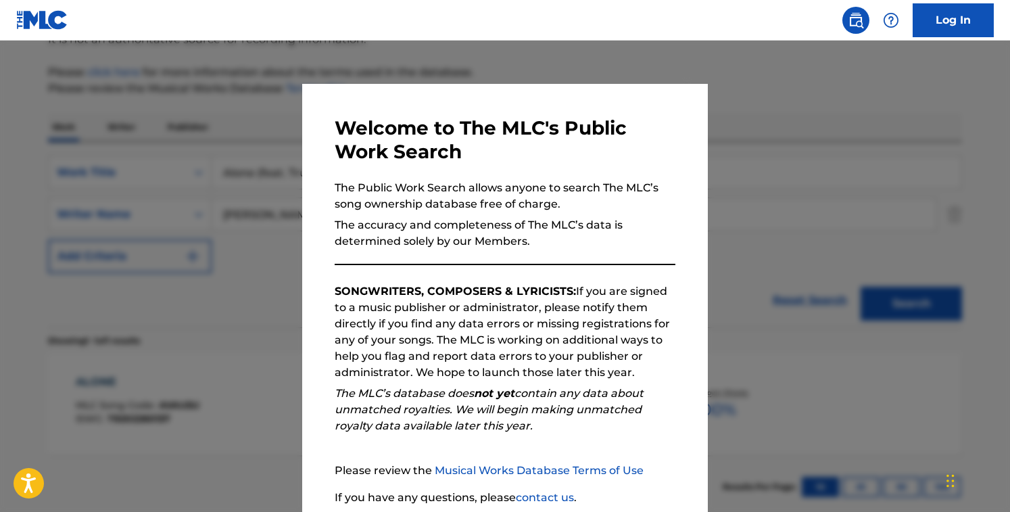
click at [273, 202] on div at bounding box center [505, 297] width 1010 height 512
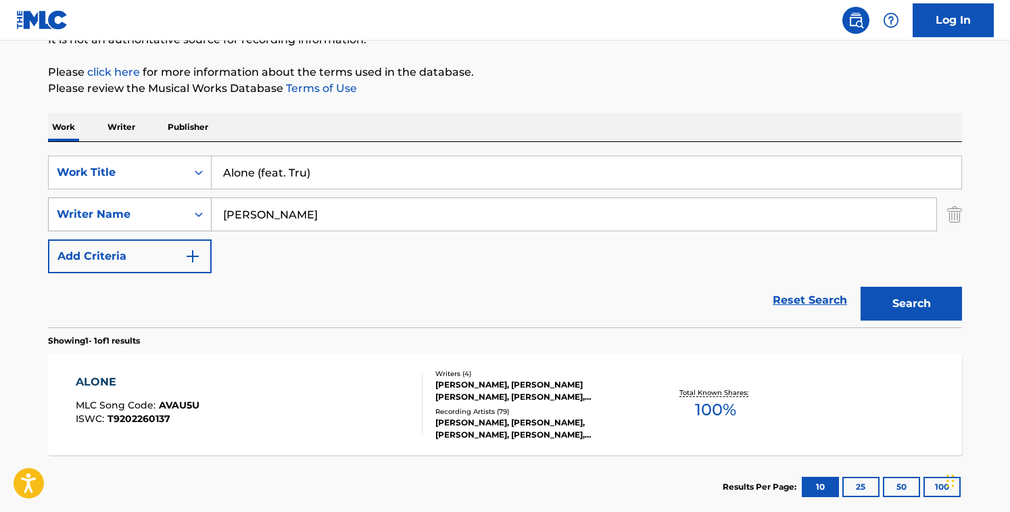
drag, startPoint x: 312, startPoint y: 216, endPoint x: 86, endPoint y: 204, distance: 226.2
click at [86, 204] on div "SearchWithCriteriaf224a8d1-585e-42ca-9a61-974bafe265c4 Writer Name [PERSON_NAME]" at bounding box center [505, 214] width 914 height 34
type input "[PERSON_NAME]"
drag, startPoint x: 322, startPoint y: 180, endPoint x: 258, endPoint y: 171, distance: 64.8
click at [258, 171] on input "Alone (feat. Tru)" at bounding box center [587, 172] width 750 height 32
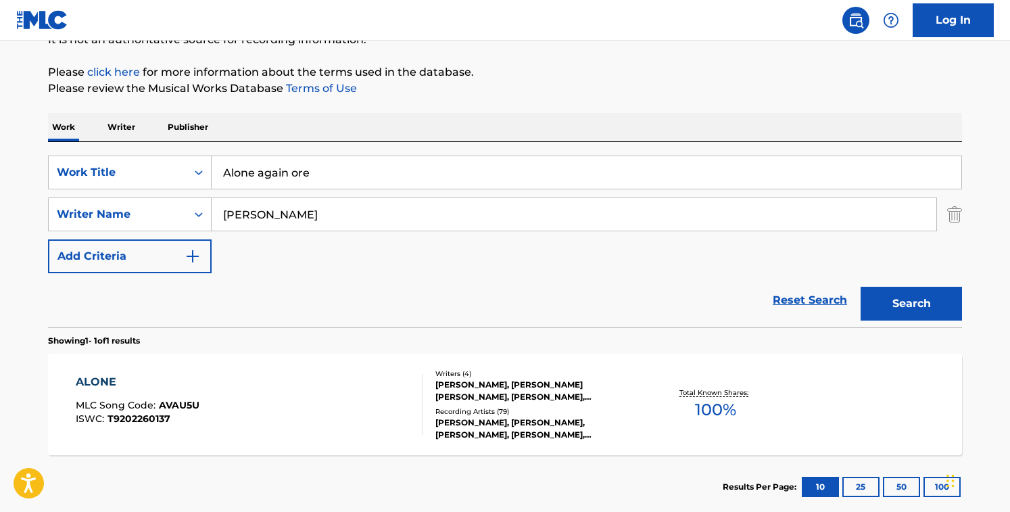
click at [861, 287] on button "Search" at bounding box center [911, 304] width 101 height 34
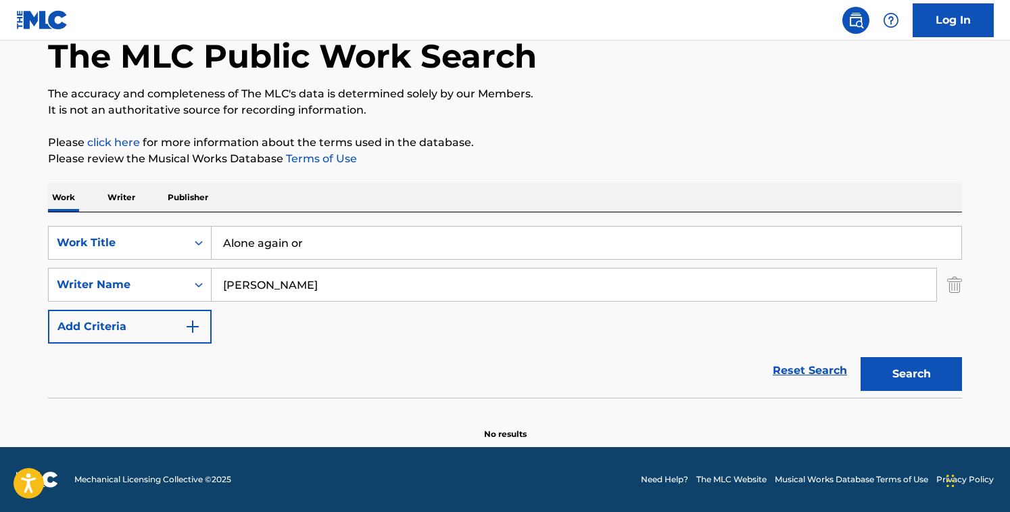
click at [861, 357] on button "Search" at bounding box center [911, 374] width 101 height 34
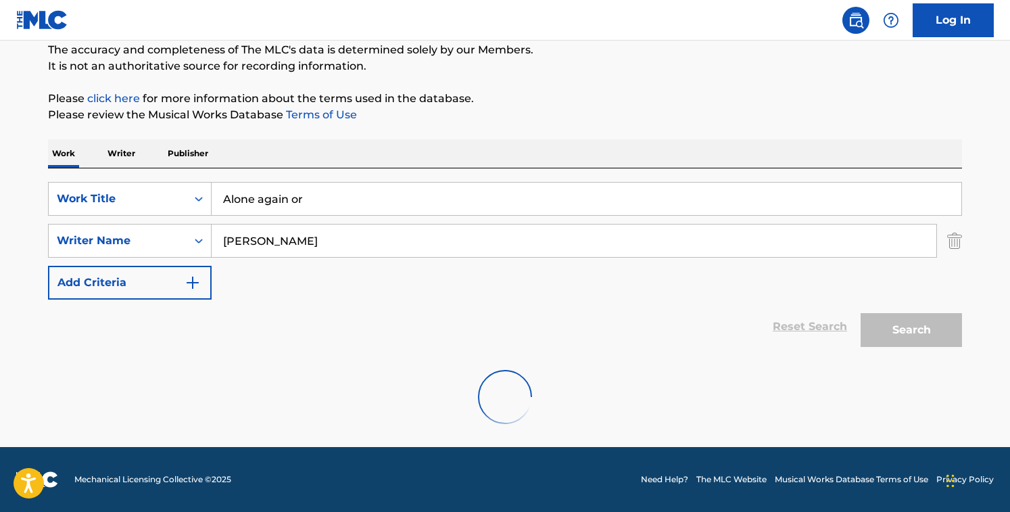
scroll to position [75, 0]
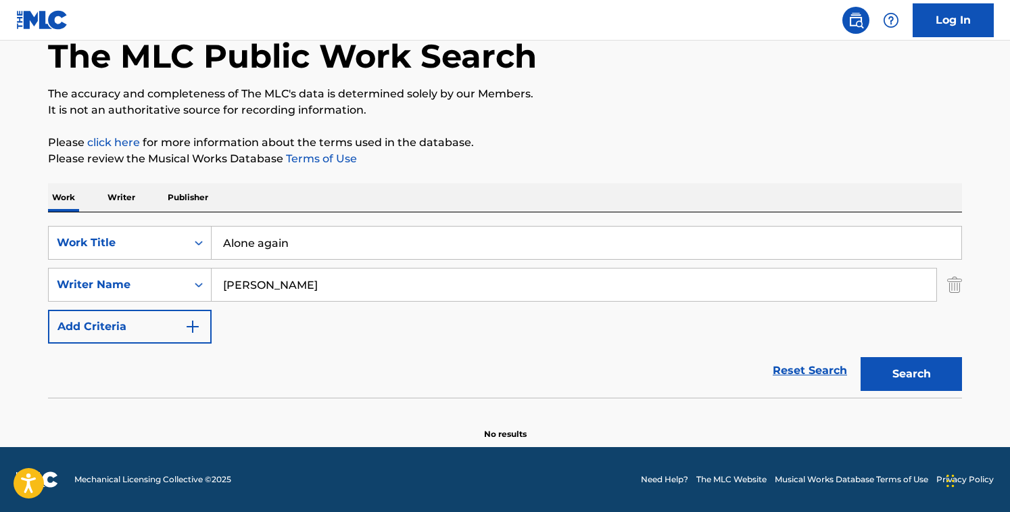
click at [861, 357] on button "Search" at bounding box center [911, 374] width 101 height 34
drag, startPoint x: 308, startPoint y: 244, endPoint x: -7, endPoint y: 185, distance: 320.6
click at [0, 185] on html "Accessibility Screen-Reader Guide, Feedback, and Issue Reporting | New window 0…" at bounding box center [505, 181] width 1010 height 512
type input "Austin"
click at [344, 276] on input "[PERSON_NAME]" at bounding box center [574, 284] width 725 height 32
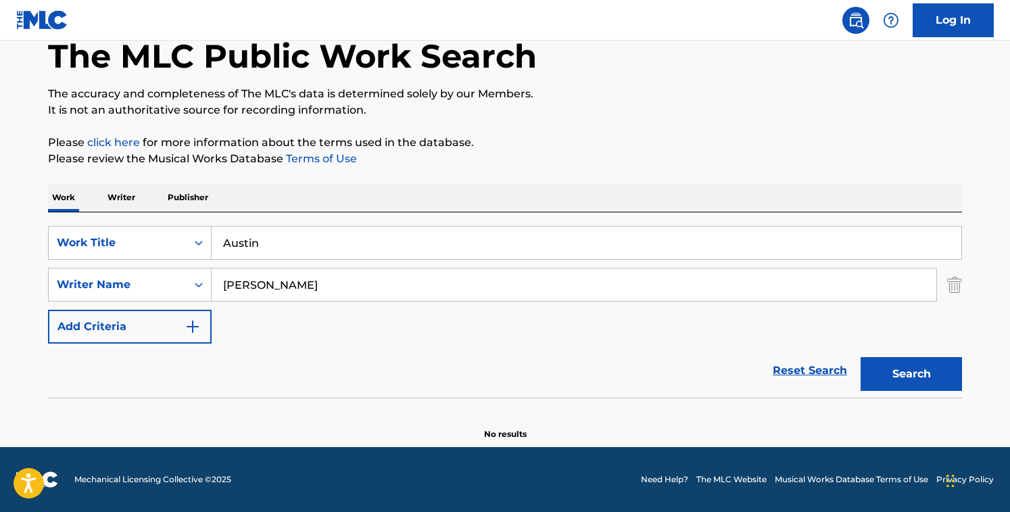
click at [344, 276] on input "[PERSON_NAME]" at bounding box center [574, 284] width 725 height 32
drag, startPoint x: 282, startPoint y: 287, endPoint x: 469, endPoint y: 293, distance: 186.7
click at [469, 293] on input "[PERSON_NAME] [PERSON_NAME]" at bounding box center [574, 284] width 725 height 32
type input "[PERSON_NAME]"
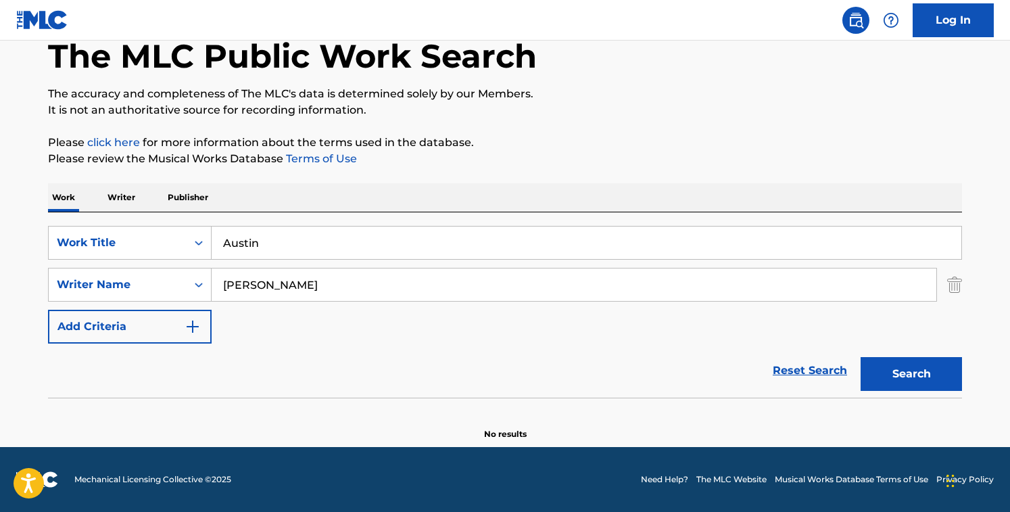
click at [861, 357] on button "Search" at bounding box center [911, 374] width 101 height 34
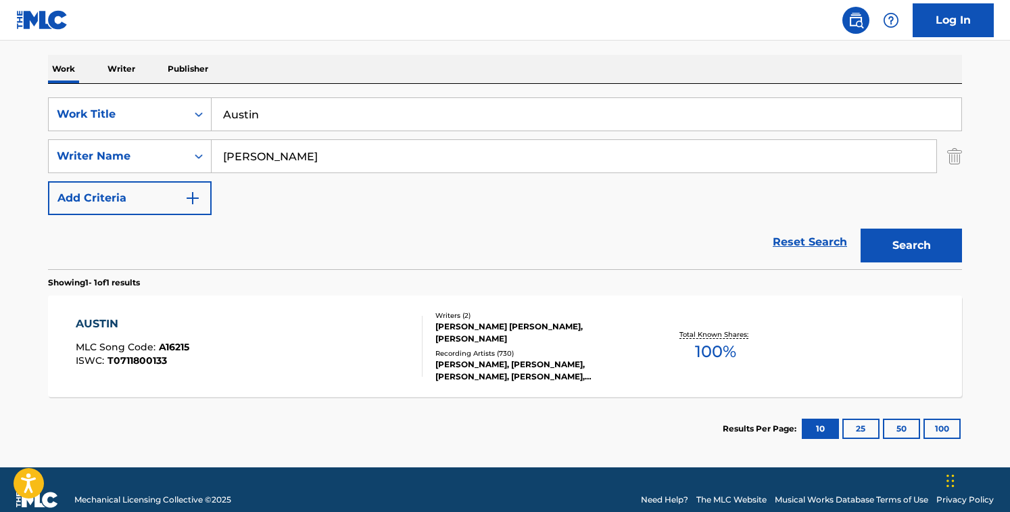
scroll to position [204, 0]
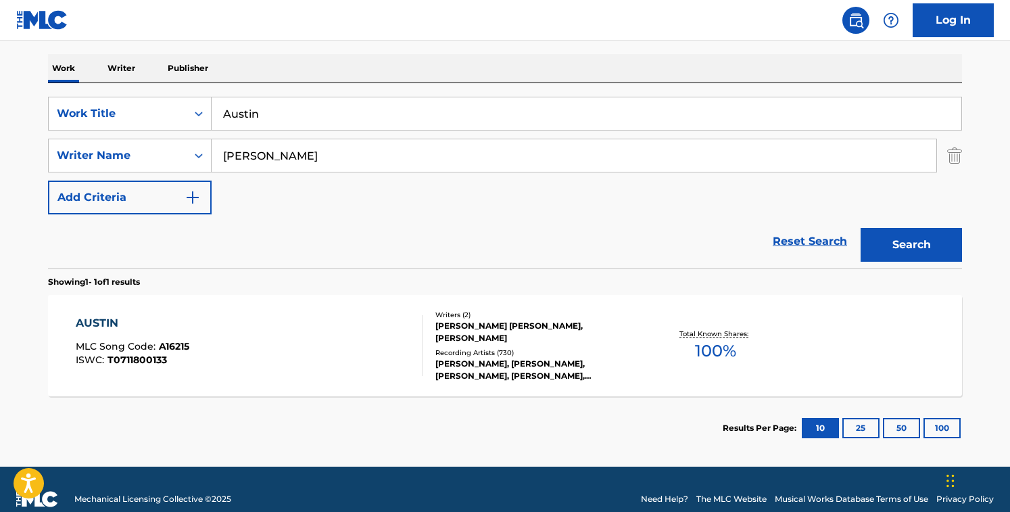
click at [419, 291] on section "AUSTIN MLC Song Code : A16215 ISWC : T0711800133 Writers ( 2 ) [PERSON_NAME] [P…" at bounding box center [505, 342] width 914 height 108
click at [397, 340] on div "AUSTIN MLC Song Code : A16215 ISWC : T0711800133" at bounding box center [250, 345] width 348 height 61
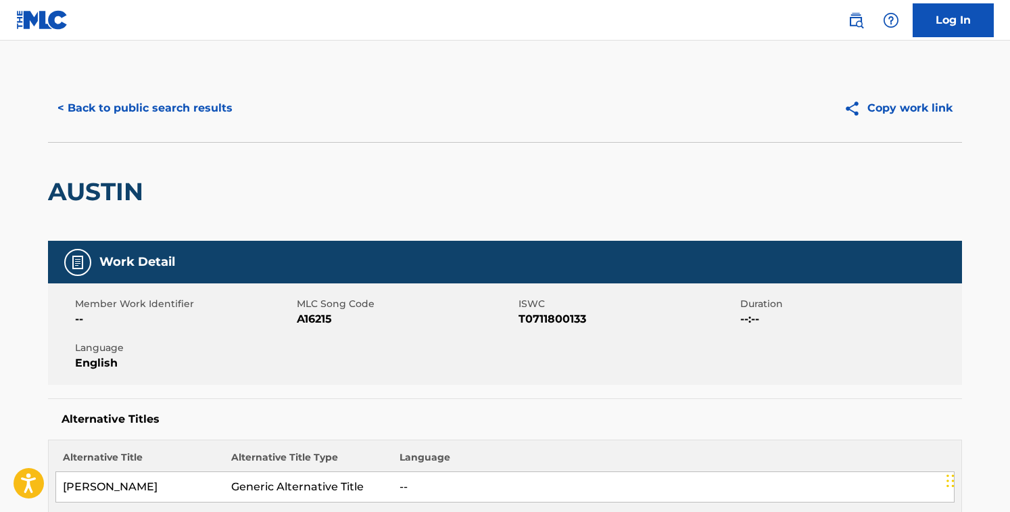
click at [298, 325] on span "A16215" at bounding box center [406, 319] width 218 height 16
click at [206, 115] on button "< Back to public search results" at bounding box center [145, 108] width 194 height 34
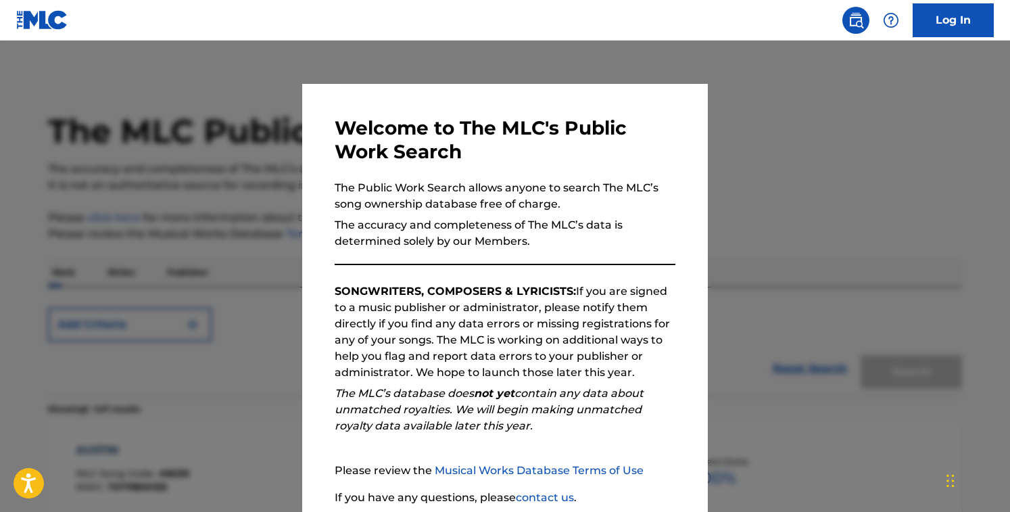
scroll to position [145, 0]
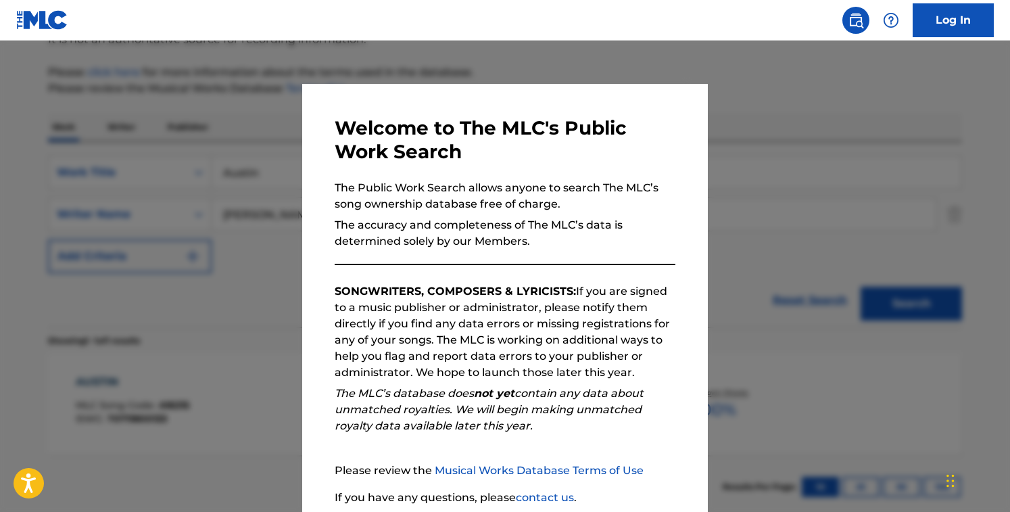
click at [244, 185] on div at bounding box center [505, 297] width 1010 height 512
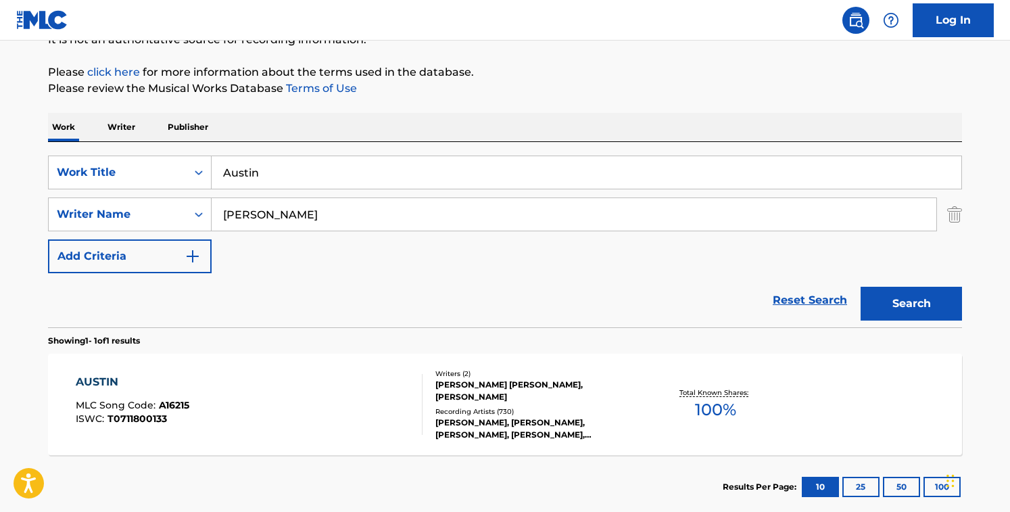
drag, startPoint x: 291, startPoint y: 177, endPoint x: 78, endPoint y: 152, distance: 213.8
click at [78, 152] on div "SearchWithCriteriacd003c52-71ff-4130-b737-9b6f11f31932 Work Title Austin Search…" at bounding box center [505, 234] width 914 height 185
type input "Ave [PERSON_NAME]"
click at [330, 202] on input "[PERSON_NAME]" at bounding box center [574, 214] width 725 height 32
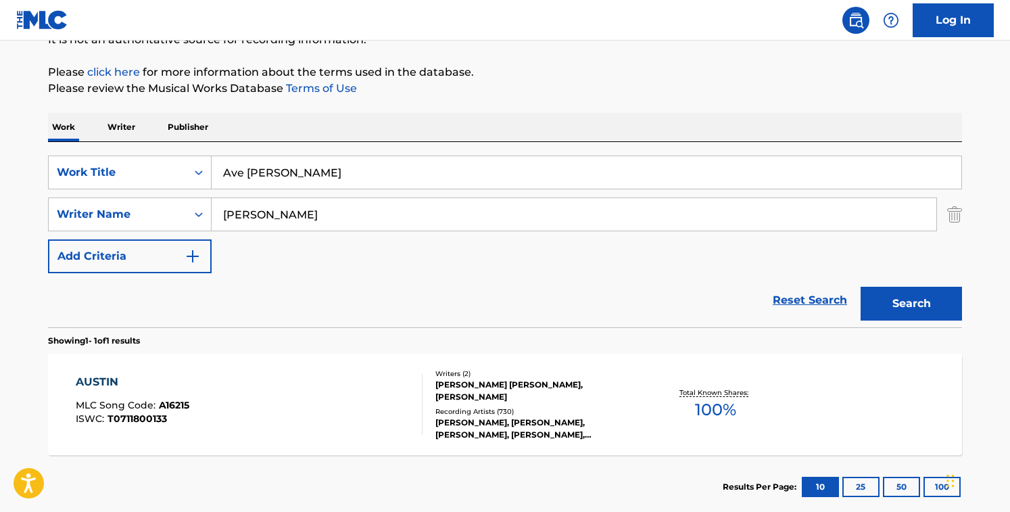
click at [330, 202] on input "[PERSON_NAME]" at bounding box center [574, 214] width 725 height 32
type input "[PERSON_NAME]"
click at [861, 287] on button "Search" at bounding box center [911, 304] width 101 height 34
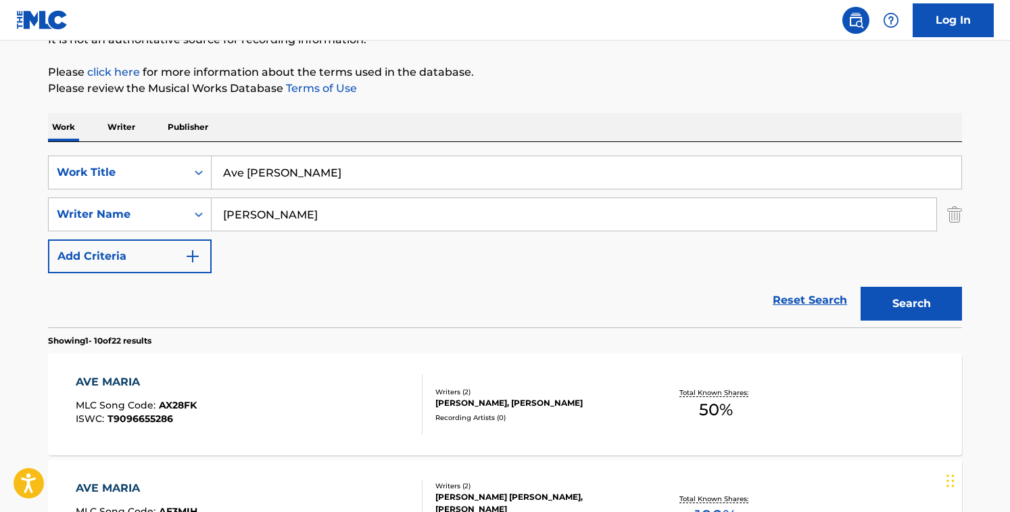
click at [488, 237] on div "SearchWithCriteriacd003c52-71ff-4130-b737-9b6f11f31932 Work Title Ave [PERSON_N…" at bounding box center [505, 215] width 914 height 118
click at [283, 184] on input "Ave [PERSON_NAME]" at bounding box center [587, 172] width 750 height 32
type input "Just a Word Away"
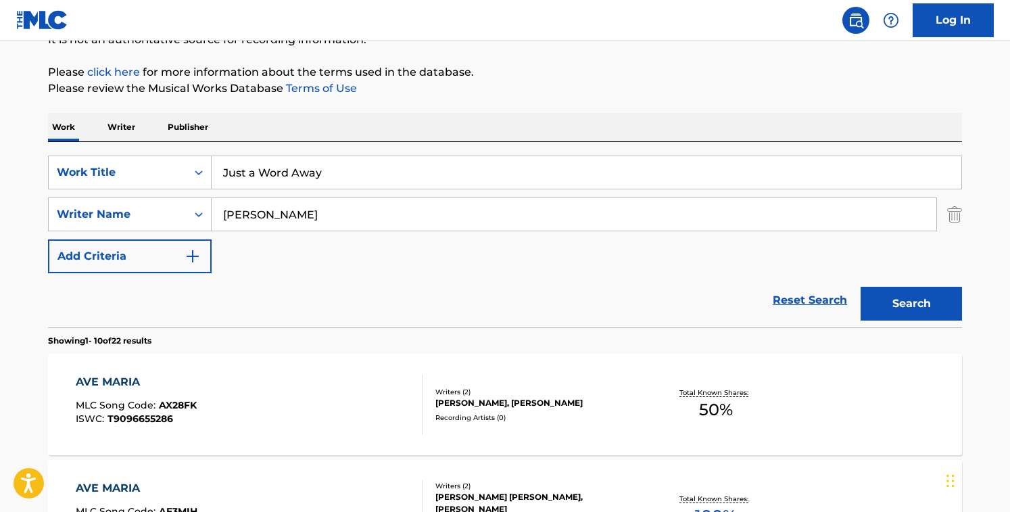
click at [324, 196] on div "SearchWithCriteriacd003c52-71ff-4130-b737-9b6f11f31932 Work Title Just a Word A…" at bounding box center [505, 215] width 914 height 118
click at [325, 220] on input "[PERSON_NAME]" at bounding box center [574, 214] width 725 height 32
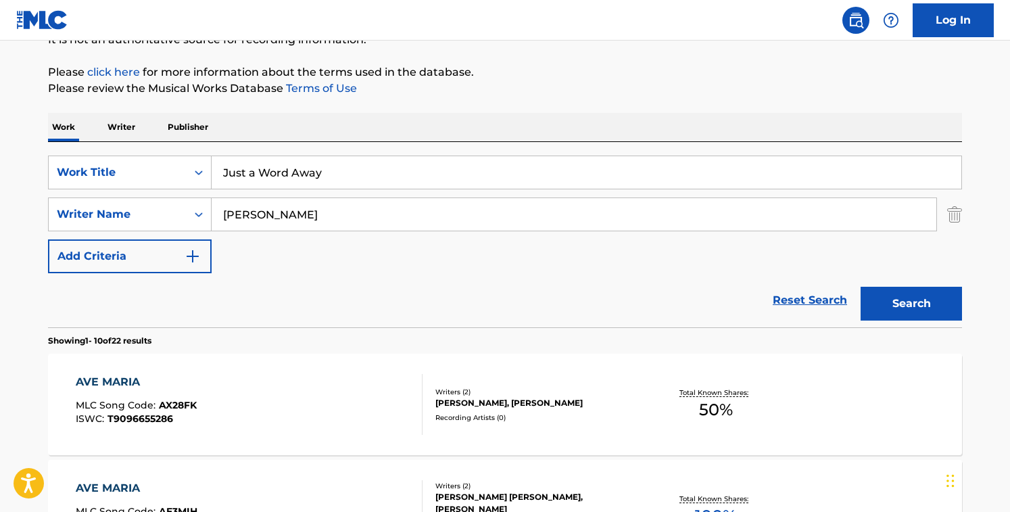
click at [325, 220] on input "[PERSON_NAME]" at bounding box center [574, 214] width 725 height 32
type input "[PERSON_NAME]"
click at [861, 287] on button "Search" at bounding box center [911, 304] width 101 height 34
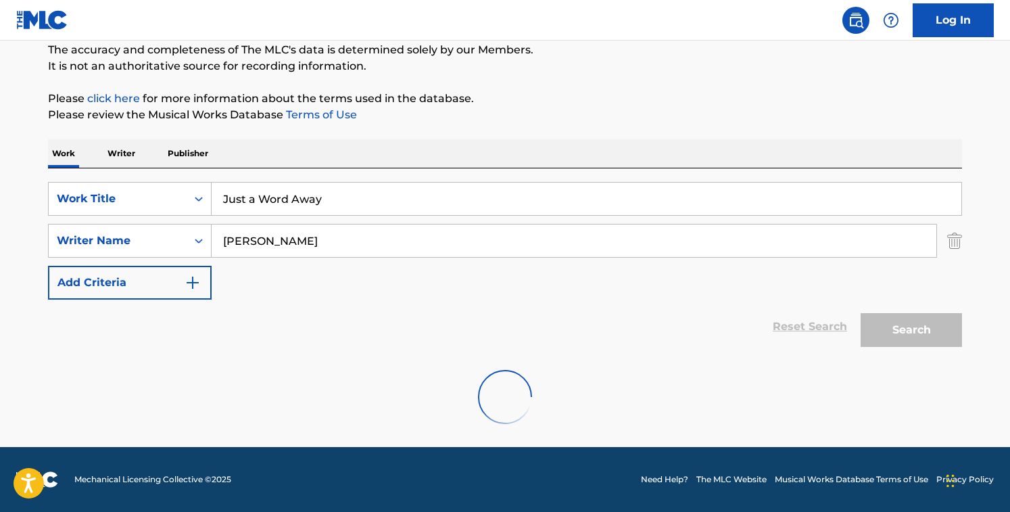
scroll to position [162, 0]
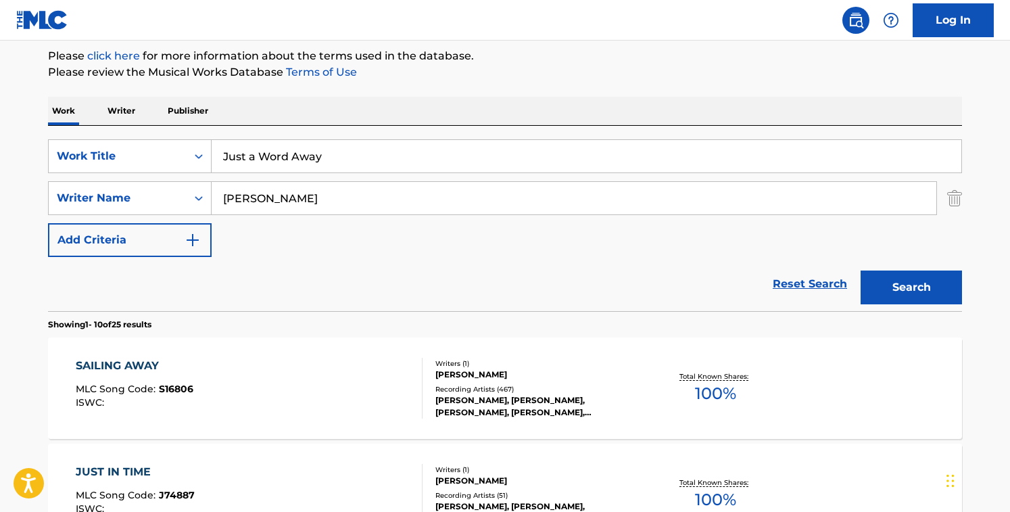
click at [425, 304] on div "Reset Search Search" at bounding box center [505, 284] width 914 height 54
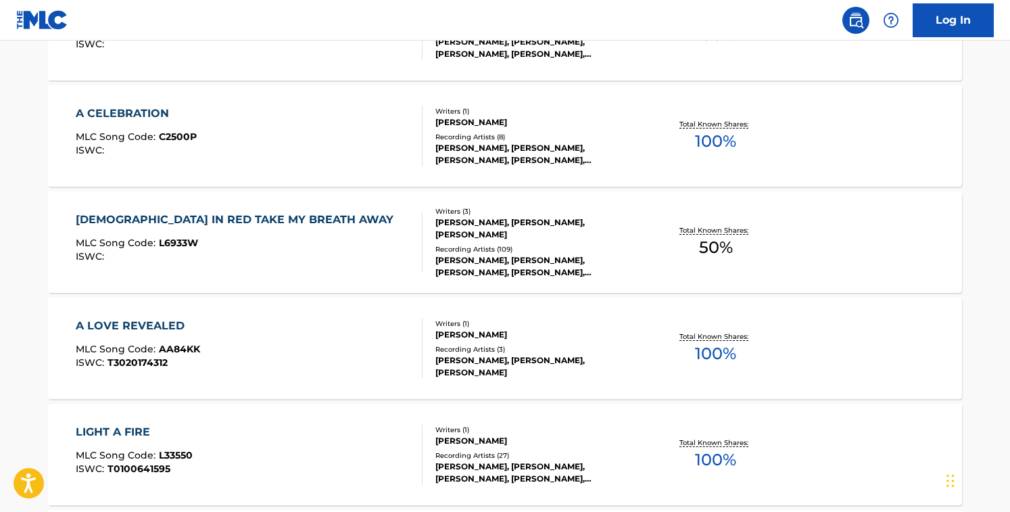
scroll to position [0, 0]
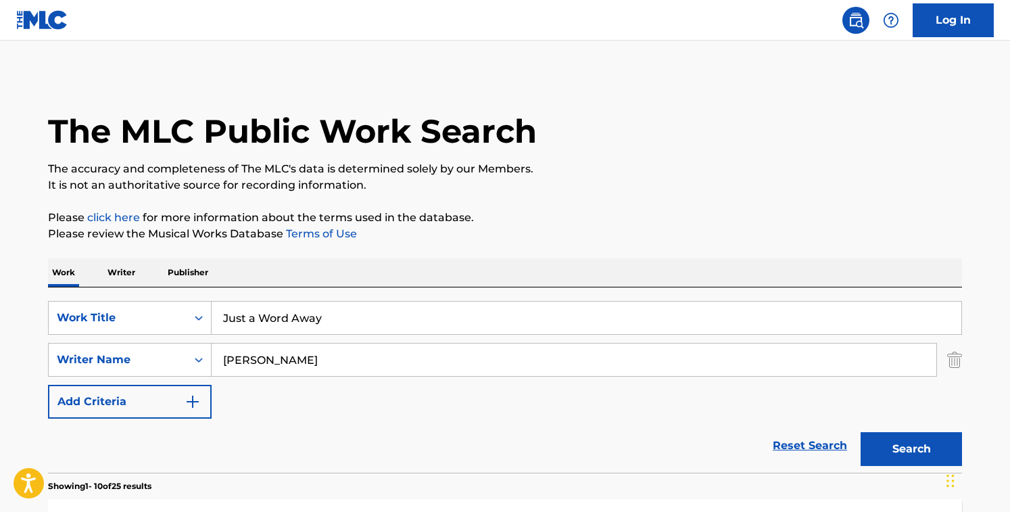
drag, startPoint x: 345, startPoint y: 318, endPoint x: 56, endPoint y: 278, distance: 291.5
type input "[PERSON_NAME] [PERSON_NAME]"
click at [327, 366] on input "[PERSON_NAME]" at bounding box center [574, 360] width 725 height 32
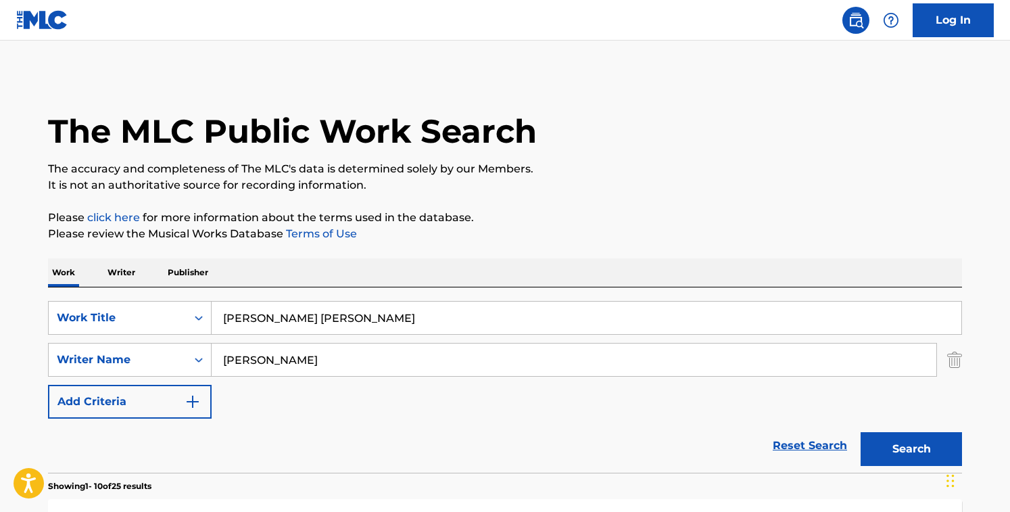
click at [327, 366] on input "[PERSON_NAME]" at bounding box center [574, 360] width 725 height 32
drag, startPoint x: 319, startPoint y: 359, endPoint x: 207, endPoint y: 348, distance: 112.1
click at [207, 348] on div "SearchWithCriteriaf224a8d1-585e-42ca-9a61-974bafe265c4 Writer Name [PERSON_NAME…" at bounding box center [505, 360] width 914 height 34
click at [861, 432] on button "Search" at bounding box center [911, 449] width 101 height 34
drag, startPoint x: 315, startPoint y: 356, endPoint x: 621, endPoint y: 387, distance: 307.2
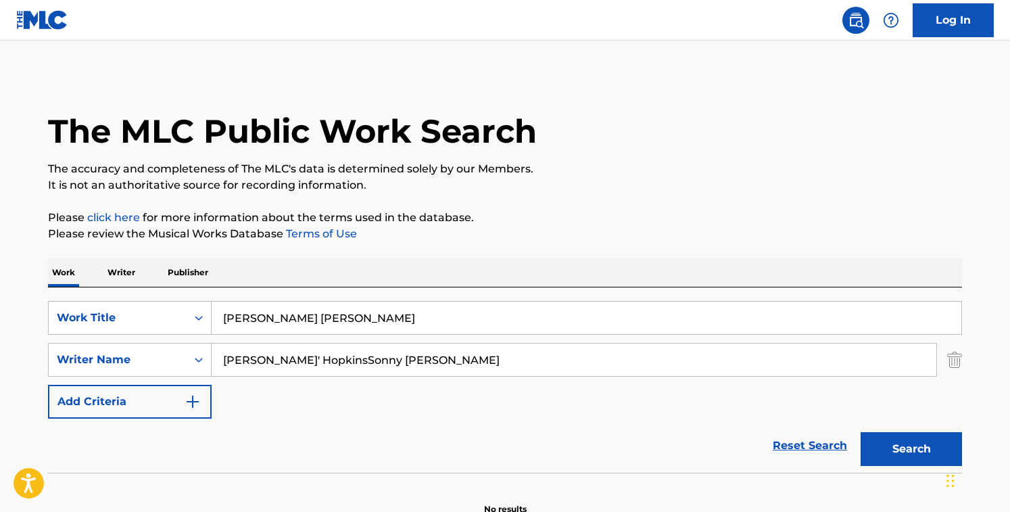
click at [621, 387] on div "SearchWithCriteriacd003c52-71ff-4130-b737-9b6f11f31932 Work Title [PERSON_NAME]…" at bounding box center [505, 360] width 914 height 118
click at [861, 432] on button "Search" at bounding box center [911, 449] width 101 height 34
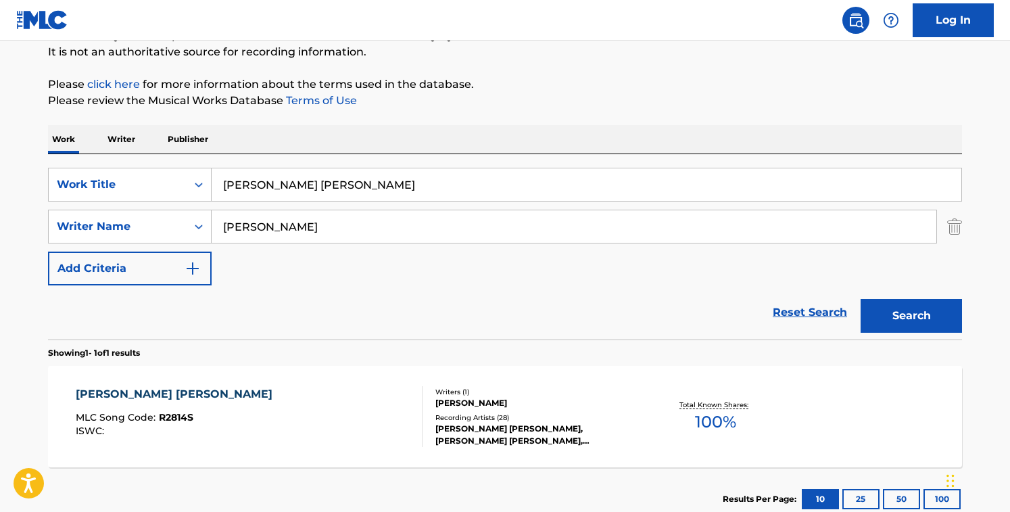
scroll to position [224, 0]
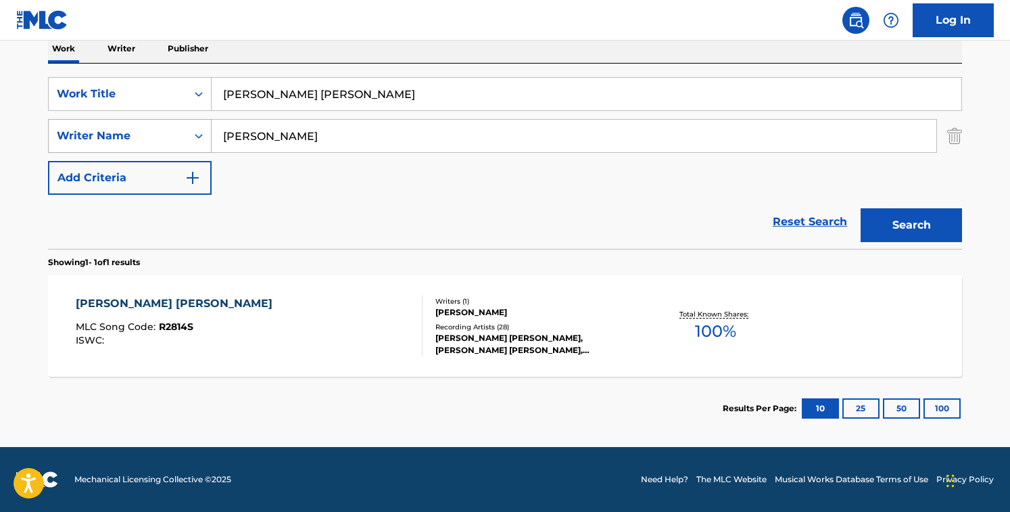
drag, startPoint x: 361, startPoint y: 136, endPoint x: 173, endPoint y: 136, distance: 188.0
click at [173, 136] on div "SearchWithCriteriaf224a8d1-585e-42ca-9a61-974bafe265c4 Writer Name [PERSON_NAME]" at bounding box center [505, 136] width 914 height 34
drag, startPoint x: 319, startPoint y: 135, endPoint x: 427, endPoint y: 170, distance: 113.8
click at [427, 170] on div "SearchWithCriteriacd003c52-71ff-4130-b737-9b6f11f31932 Work Title [PERSON_NAME]…" at bounding box center [505, 136] width 914 height 118
type input "[PERSON_NAME]"
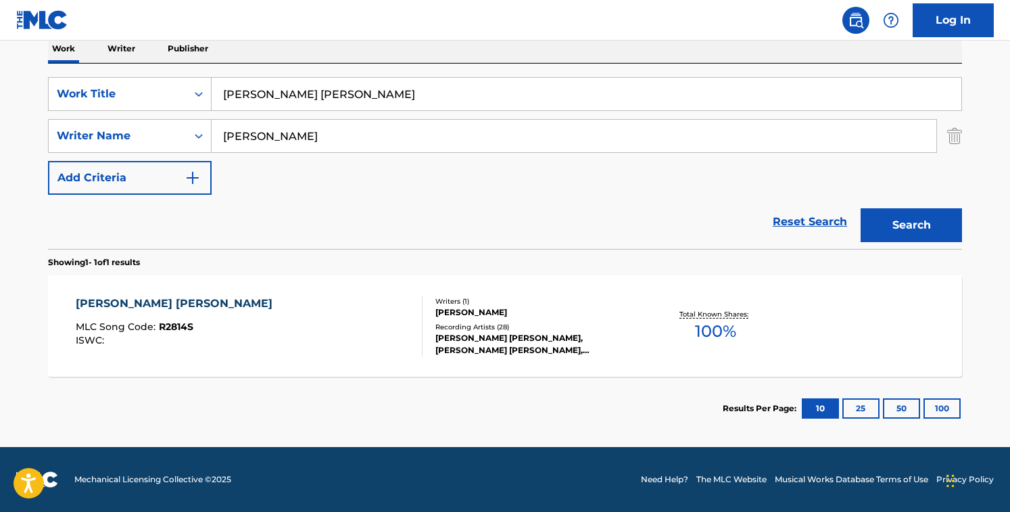
click at [861, 208] on button "Search" at bounding box center [911, 225] width 101 height 34
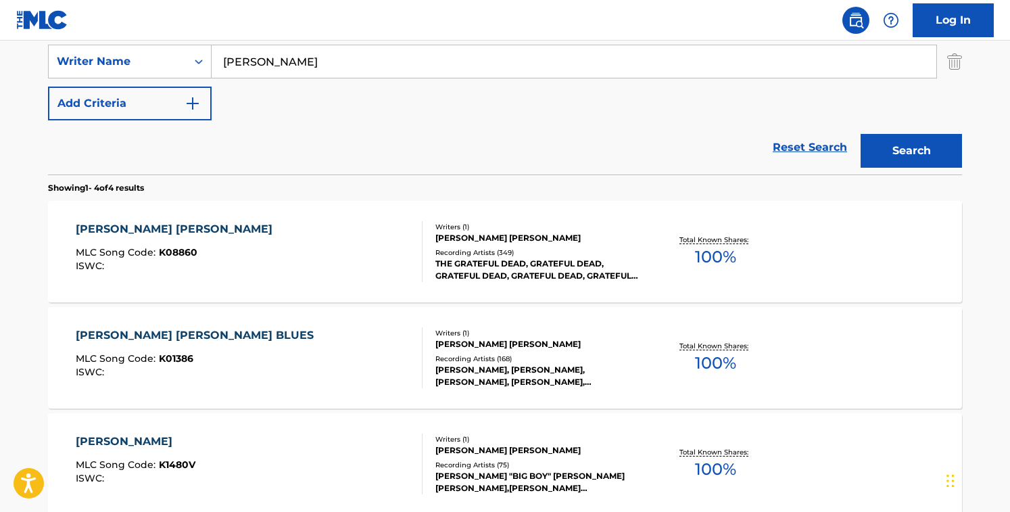
scroll to position [0, 0]
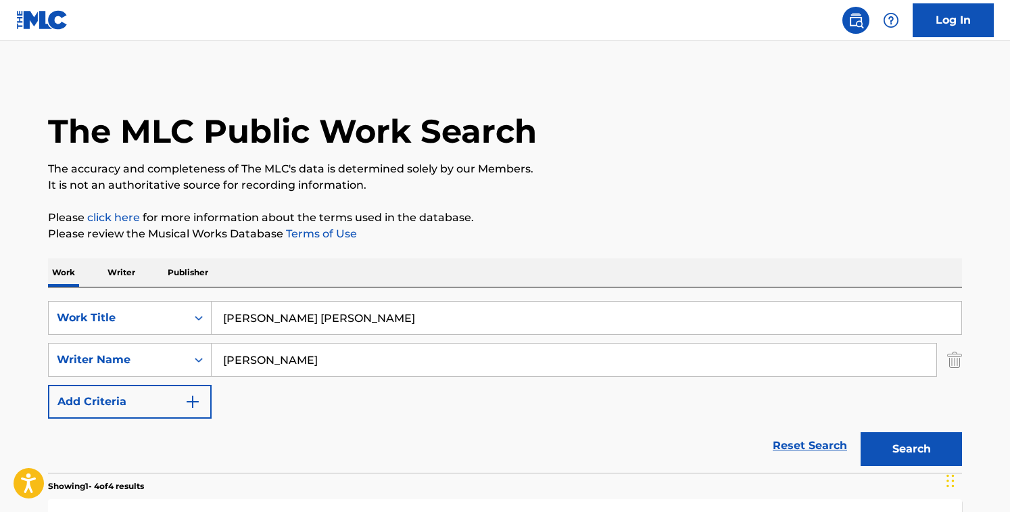
click at [296, 316] on input "[PERSON_NAME] [PERSON_NAME]" at bounding box center [587, 318] width 750 height 32
type input "Keep Your Hands to Yourself"
click at [344, 353] on input "[PERSON_NAME]" at bounding box center [574, 360] width 725 height 32
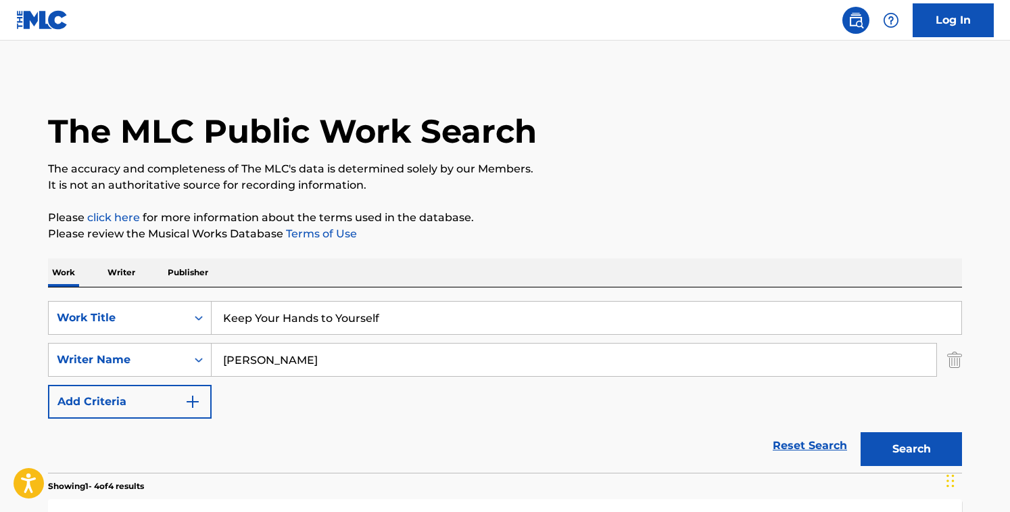
click at [344, 353] on input "[PERSON_NAME]" at bounding box center [574, 360] width 725 height 32
type input "[PERSON_NAME]"
click at [861, 432] on button "Search" at bounding box center [911, 449] width 101 height 34
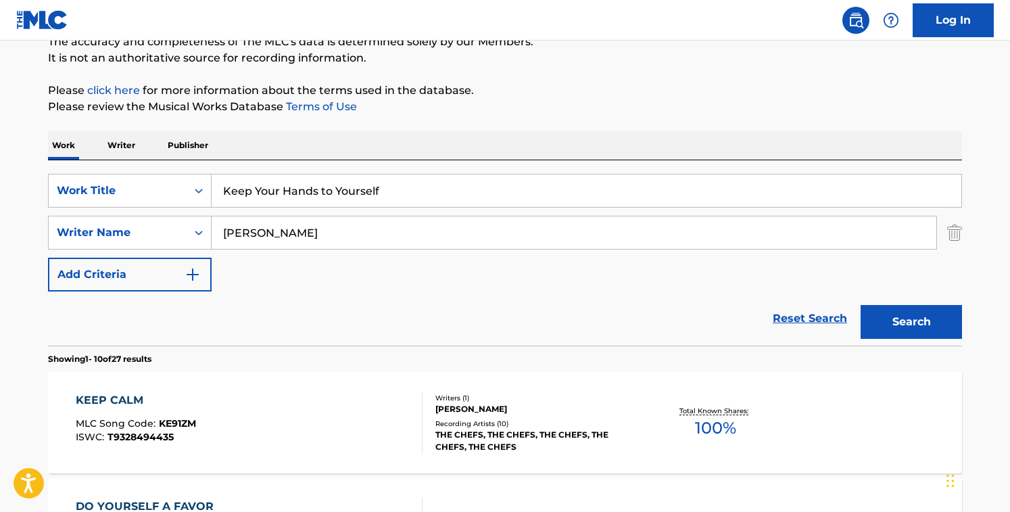
click at [447, 289] on div "SearchWithCriteriacd003c52-71ff-4130-b737-9b6f11f31932 Work Title Keep Your Han…" at bounding box center [505, 233] width 914 height 118
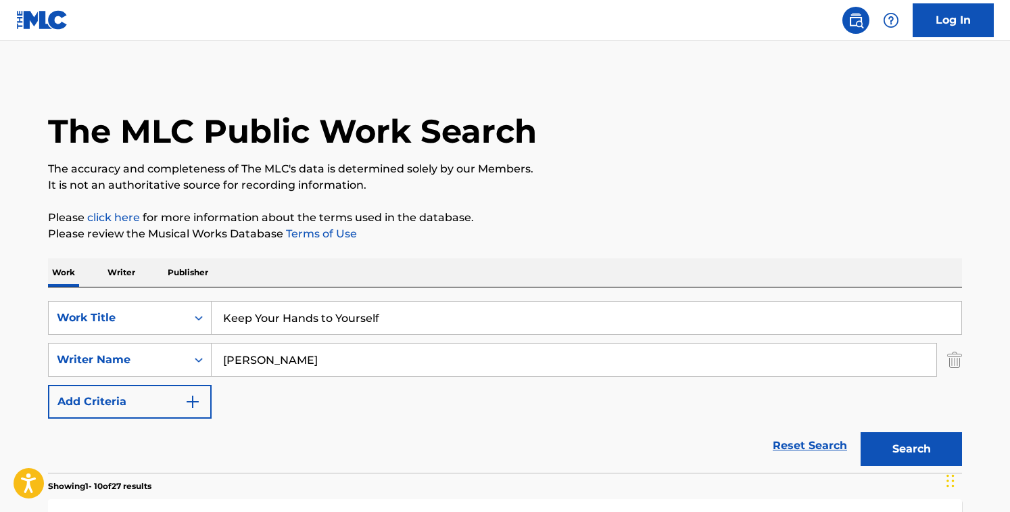
drag, startPoint x: 400, startPoint y: 313, endPoint x: 223, endPoint y: 313, distance: 177.2
click at [223, 313] on input "Keep Your Hands to Yourself" at bounding box center [587, 318] width 750 height 32
type input "Keepin' The Lights On"
drag, startPoint x: 313, startPoint y: 369, endPoint x: 99, endPoint y: 309, distance: 221.8
click at [99, 309] on div "SearchWithCriteriacd003c52-71ff-4130-b737-9b6f11f31932 Work Title Keepin' The L…" at bounding box center [505, 360] width 914 height 118
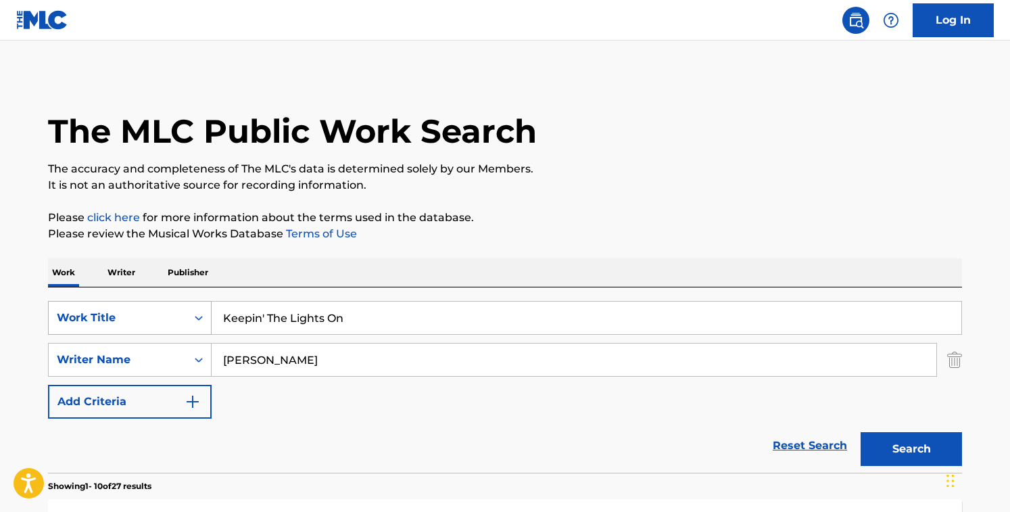
type input "[PERSON_NAME]"
click at [861, 432] on button "Search" at bounding box center [911, 449] width 101 height 34
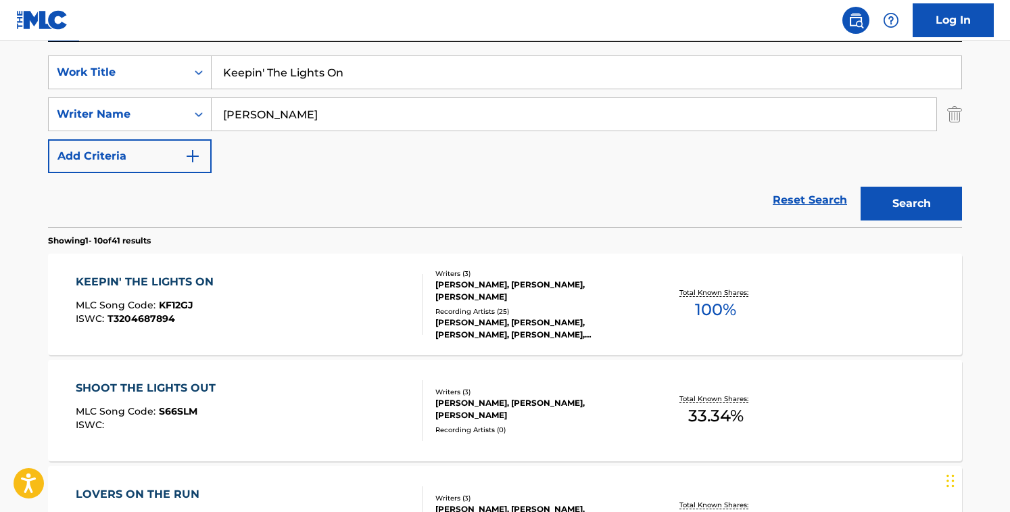
scroll to position [247, 0]
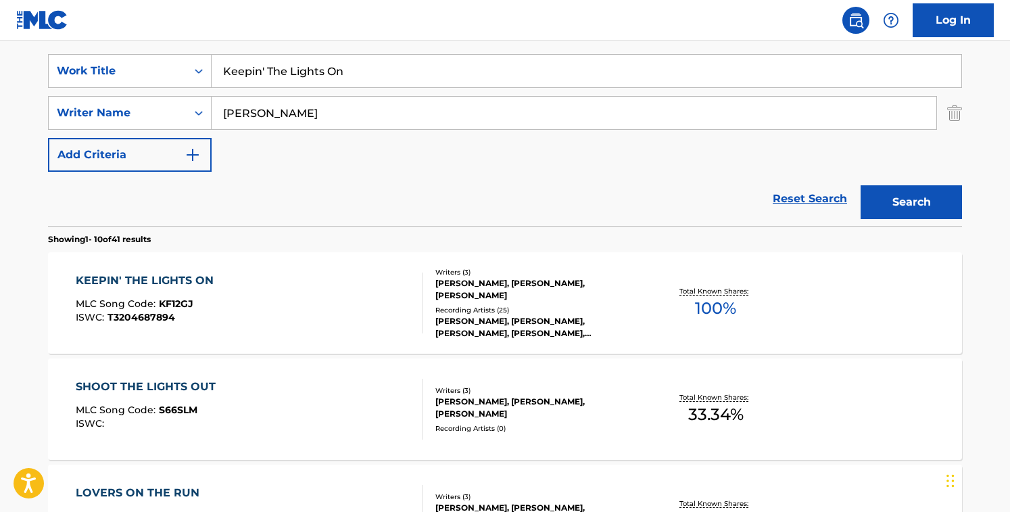
click at [413, 162] on div "SearchWithCriteriacd003c52-71ff-4130-b737-9b6f11f31932 Work Title Keepin' The L…" at bounding box center [505, 113] width 914 height 118
click at [376, 289] on div "KEEPIN' THE LIGHTS ON MLC Song Code : KF12GJ ISWC : T3204687894" at bounding box center [250, 303] width 348 height 61
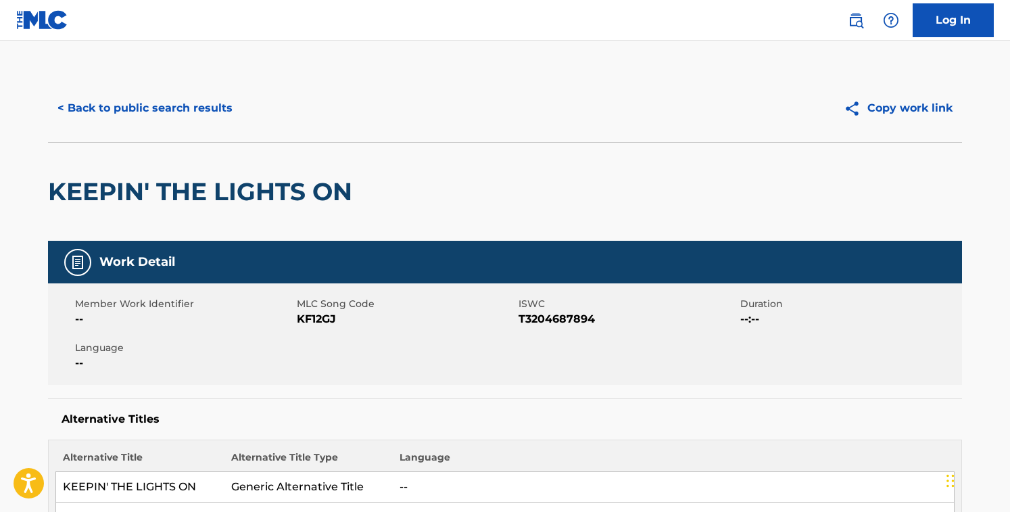
click at [324, 320] on span "KF12GJ" at bounding box center [406, 319] width 218 height 16
click at [215, 111] on button "< Back to public search results" at bounding box center [145, 108] width 194 height 34
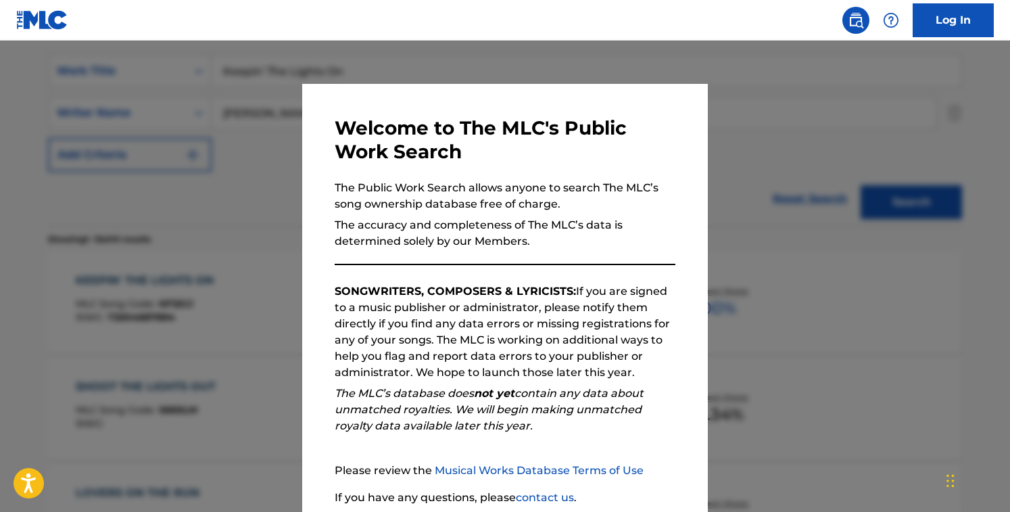
click at [246, 141] on div at bounding box center [505, 297] width 1010 height 512
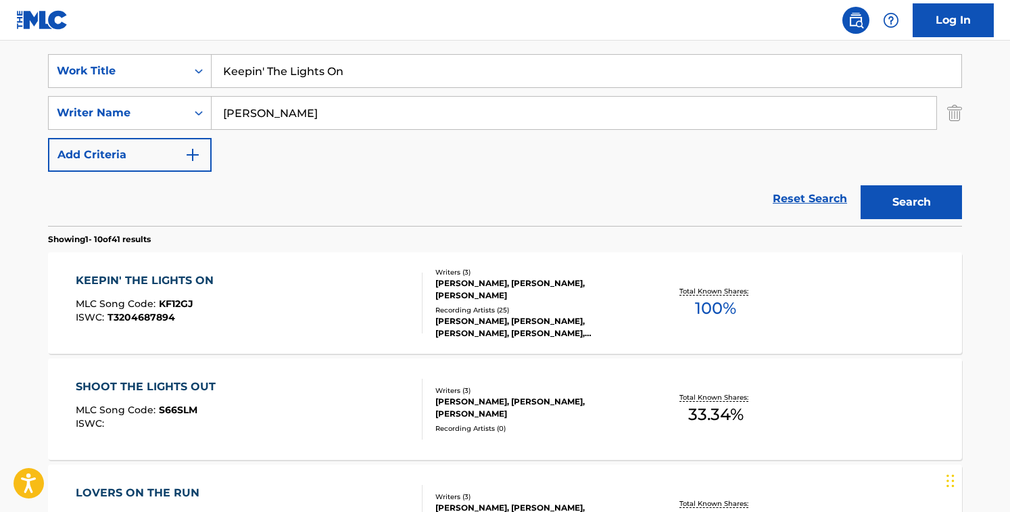
drag, startPoint x: 405, startPoint y: 119, endPoint x: -7, endPoint y: 106, distance: 412.8
click at [0, 106] on html "Accessibility Screen-Reader Guide, Feedback, and Issue Reporting | New window 0…" at bounding box center [505, 9] width 1010 height 512
type input "[PERSON_NAME] DOLPHIN [PERSON_NAME]"
drag, startPoint x: 387, startPoint y: 74, endPoint x: 110, endPoint y: 46, distance: 278.0
click at [110, 46] on div "SearchWithCriteriacd003c52-71ff-4130-b737-9b6f11f31932 Work Title Keepin' The L…" at bounding box center [505, 133] width 914 height 185
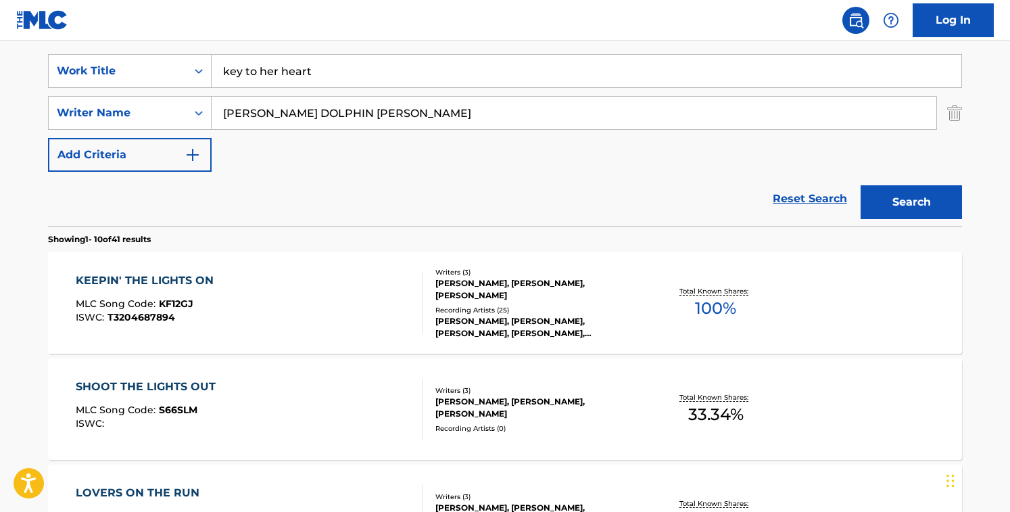
type input "key to her heart"
click at [861, 185] on button "Search" at bounding box center [911, 202] width 101 height 34
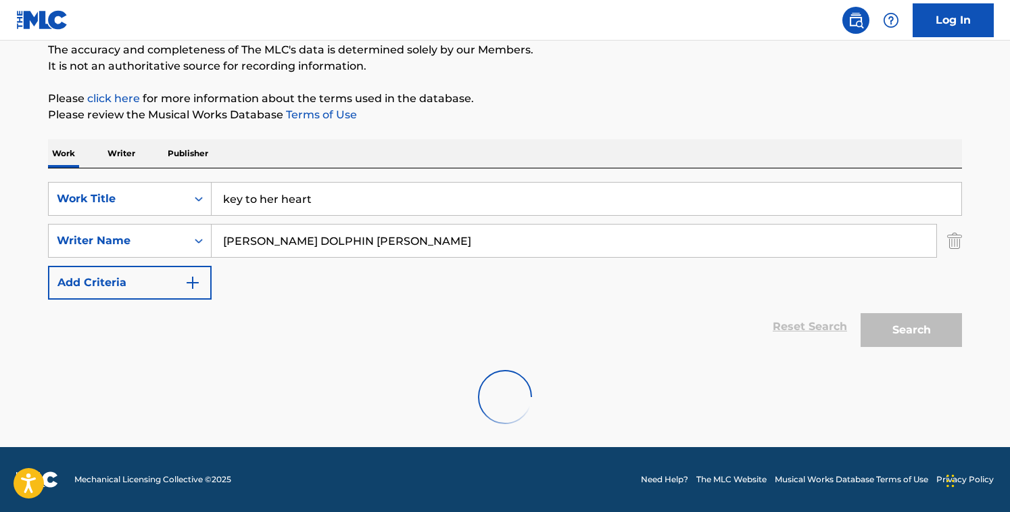
scroll to position [224, 0]
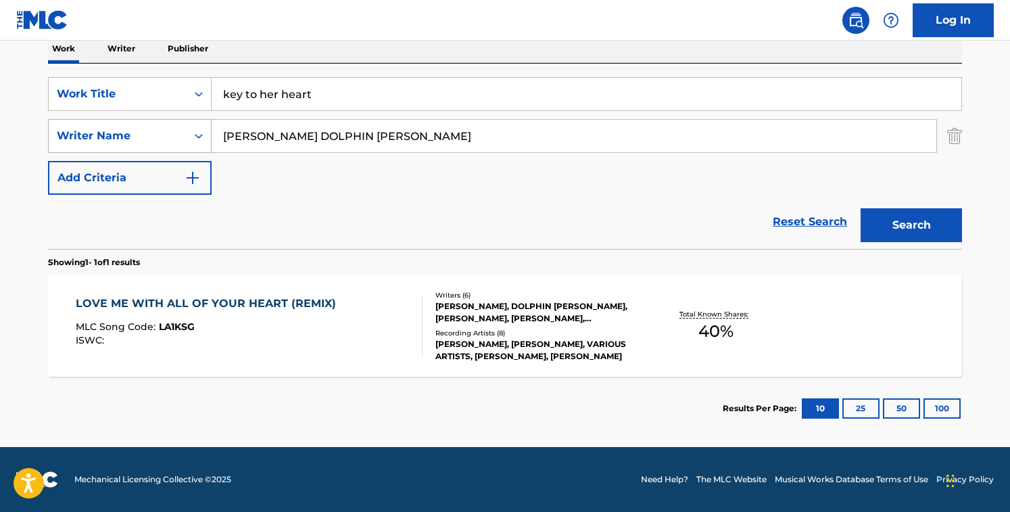
drag, startPoint x: 414, startPoint y: 143, endPoint x: 114, endPoint y: 143, distance: 299.6
click at [114, 143] on div "SearchWithCriteriaf224a8d1-585e-42ca-9a61-974bafe265c4 Writer Name [PERSON_NAME…" at bounding box center [505, 136] width 914 height 34
click at [421, 137] on input "[PERSON_NAME] DOLPHIN [PERSON_NAME] [PERSON_NAME]" at bounding box center [574, 136] width 725 height 32
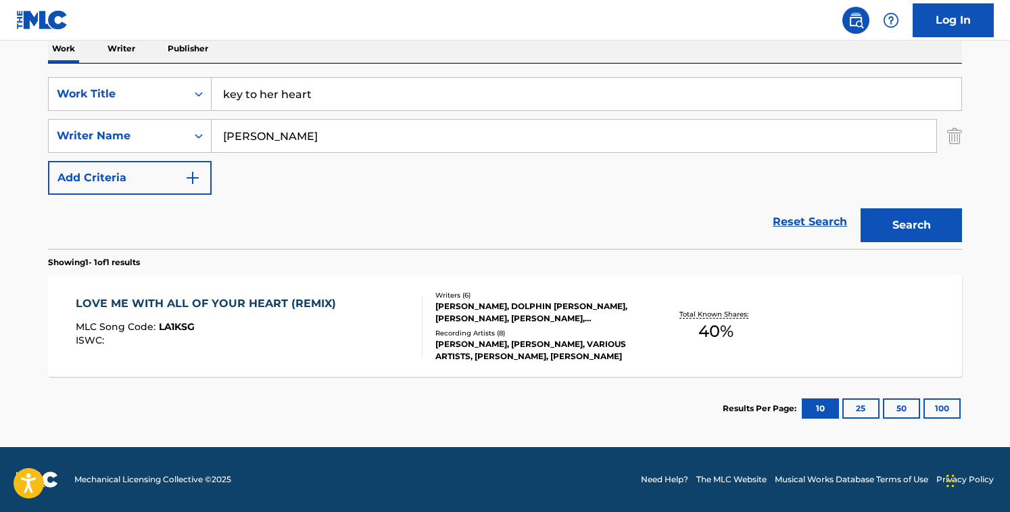
type input "[PERSON_NAME]"
drag, startPoint x: 337, startPoint y: 101, endPoint x: 83, endPoint y: 55, distance: 258.4
click at [83, 55] on div "Work Writer Publisher SearchWithCriteriacd003c52-71ff-4130-b737-9b6f11f31932 Wo…" at bounding box center [505, 237] width 914 height 406
type input "last date"
click at [861, 208] on button "Search" at bounding box center [911, 225] width 101 height 34
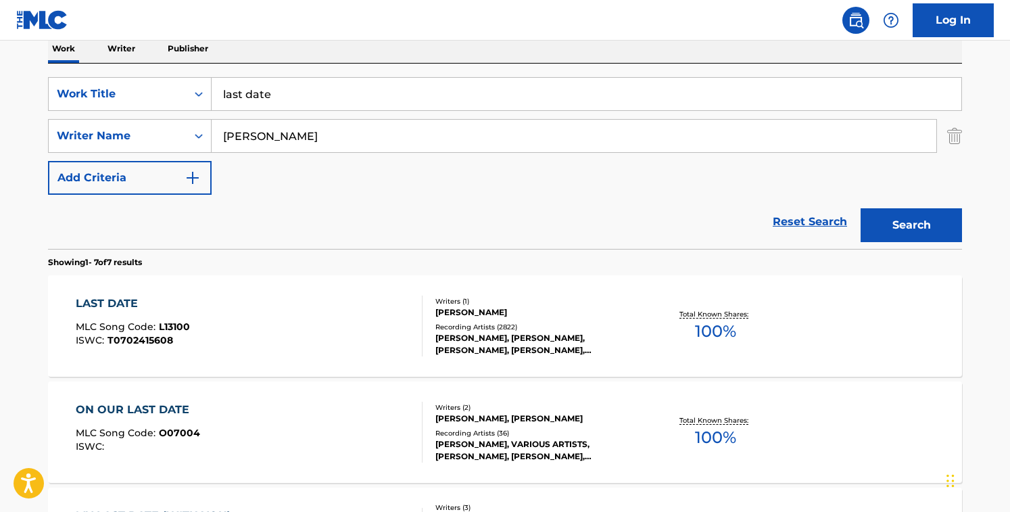
click at [469, 215] on div "Reset Search Search" at bounding box center [505, 222] width 914 height 54
click at [425, 318] on div "Writers ( 1 ) [PERSON_NAME] Recording Artists ( 2822 ) [PERSON_NAME], [PERSON_N…" at bounding box center [531, 326] width 217 height 60
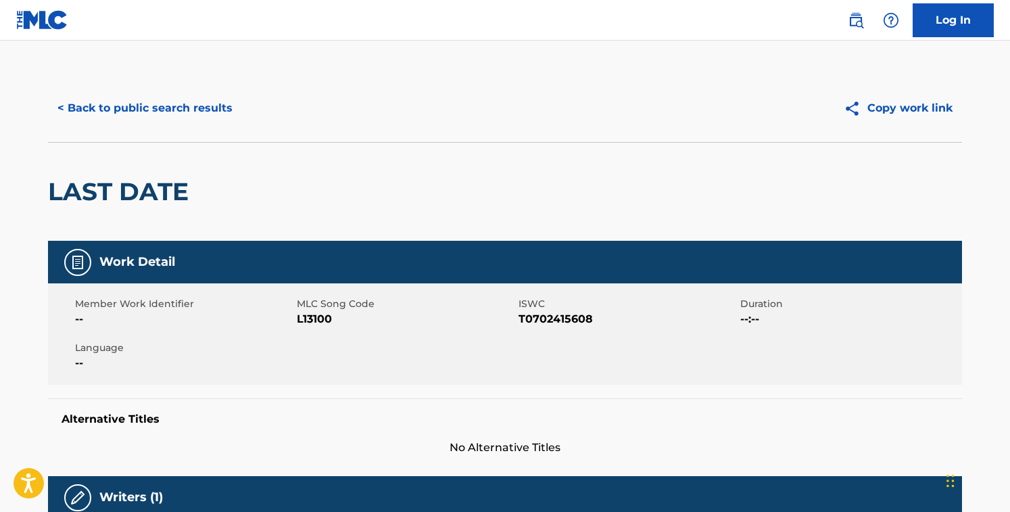
click at [642, 264] on div "Work Detail" at bounding box center [505, 262] width 914 height 43
click at [228, 108] on button "< Back to public search results" at bounding box center [145, 108] width 194 height 34
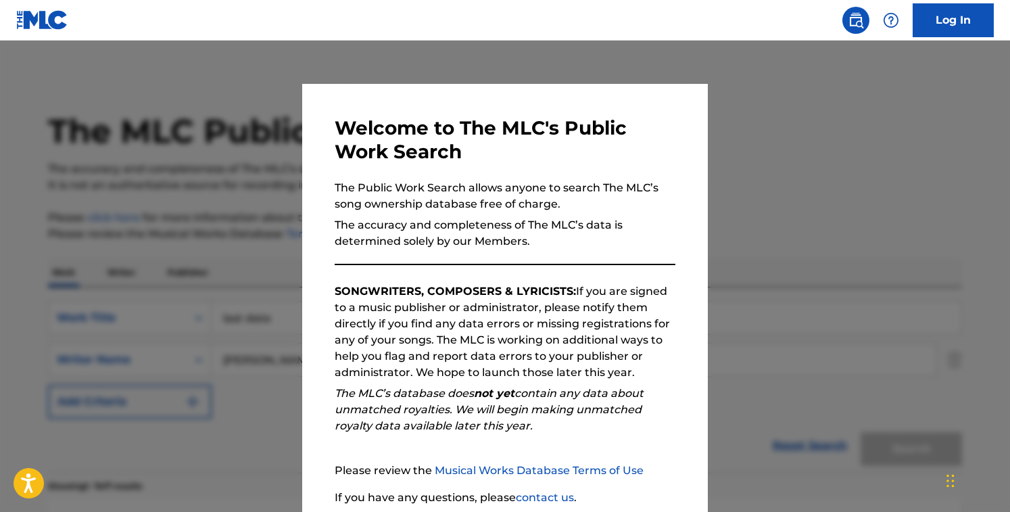
scroll to position [224, 0]
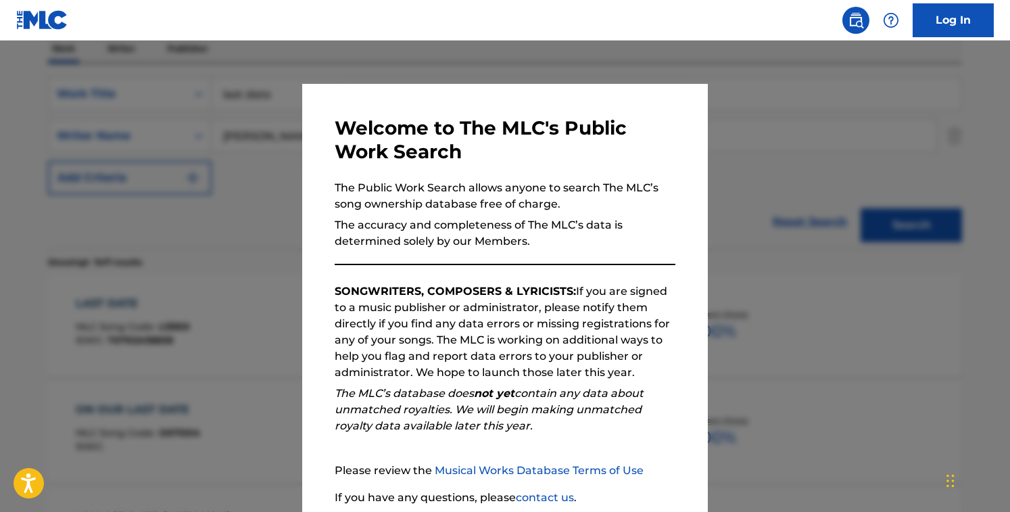
click at [310, 204] on div "Welcome to The MLC's Public Work Search The Public Work Search allows anyone to…" at bounding box center [505, 351] width 406 height 535
click at [272, 197] on div at bounding box center [505, 297] width 1010 height 512
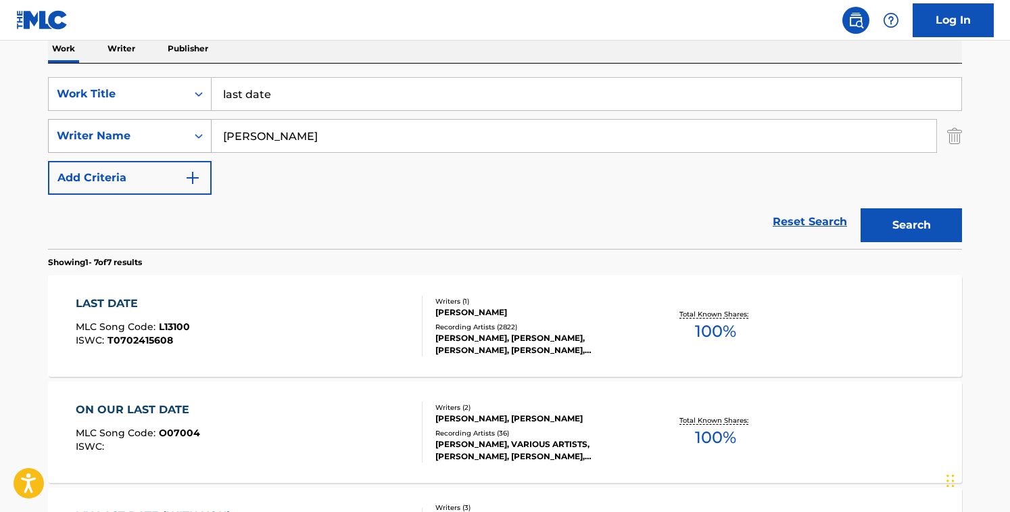
drag, startPoint x: 368, startPoint y: 134, endPoint x: 62, endPoint y: 131, distance: 306.4
click at [62, 131] on div "SearchWithCriteriaf224a8d1-585e-42ca-9a61-974bafe265c4 Writer Name [PERSON_NAME]" at bounding box center [505, 136] width 914 height 34
type input "[PERSON_NAME]"
drag, startPoint x: 312, startPoint y: 103, endPoint x: 89, endPoint y: 52, distance: 229.0
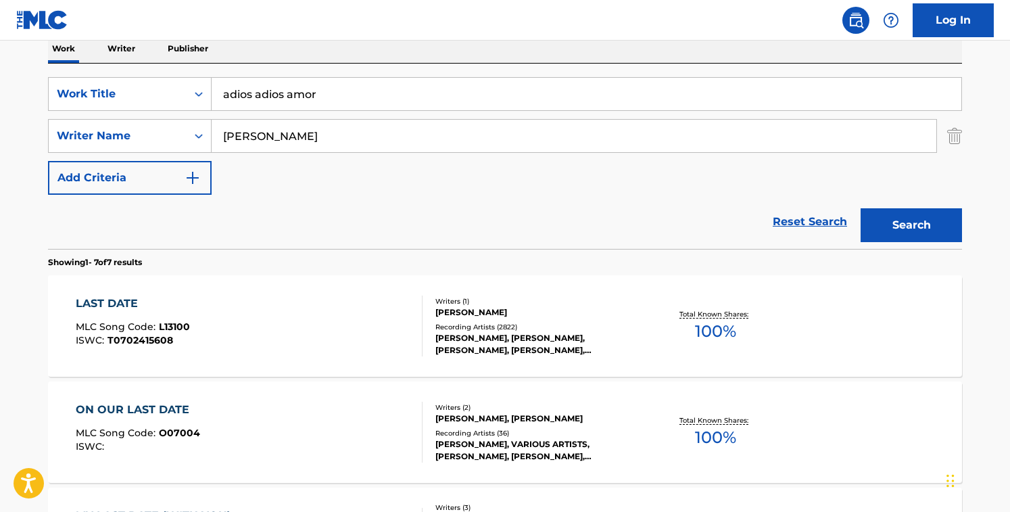
click at [861, 208] on button "Search" at bounding box center [911, 225] width 101 height 34
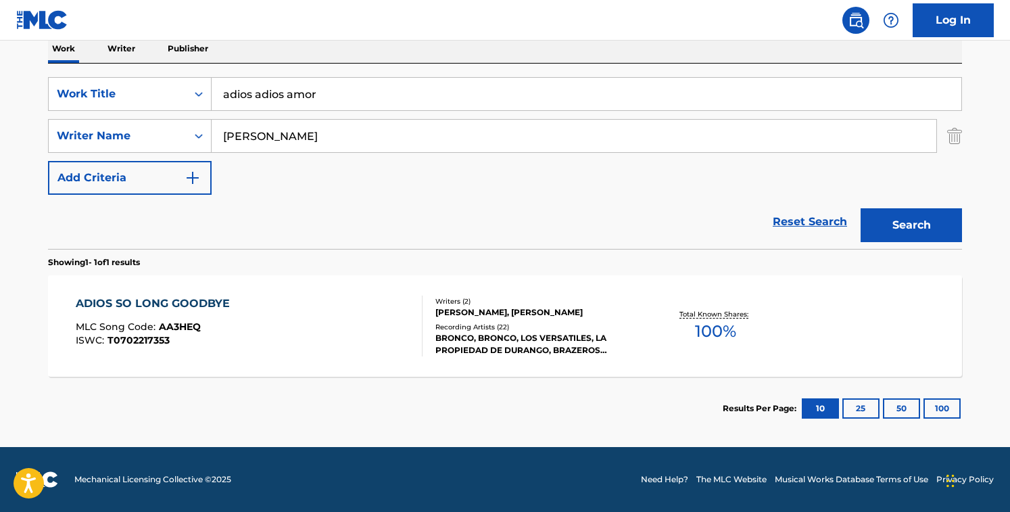
click at [337, 243] on div "Reset Search Search" at bounding box center [505, 222] width 914 height 54
click at [337, 89] on input "adios adios amor" at bounding box center [587, 94] width 750 height 32
type input "Beyond the Sea"
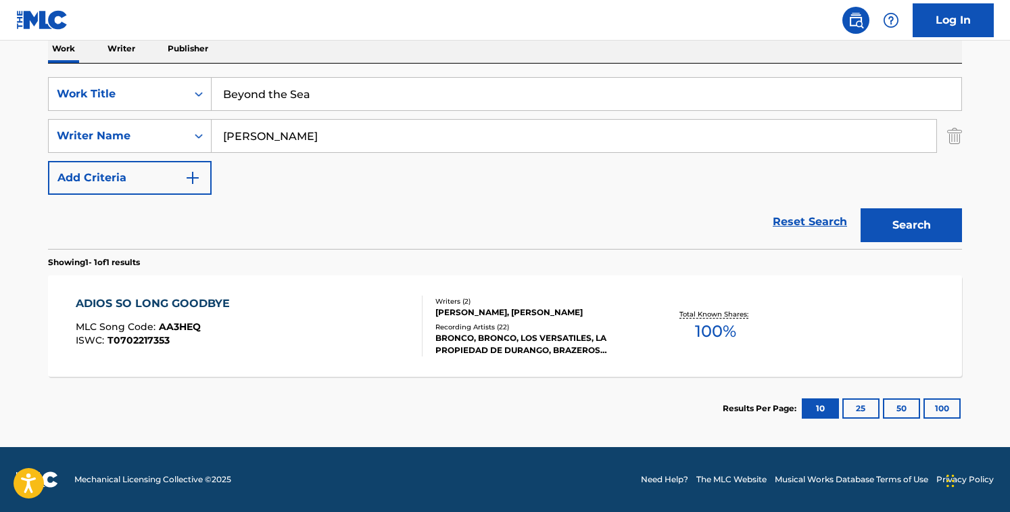
click at [350, 144] on input "[PERSON_NAME]" at bounding box center [574, 136] width 725 height 32
drag, startPoint x: 302, startPoint y: 136, endPoint x: 511, endPoint y: 150, distance: 208.8
click at [511, 150] on input "[PERSON_NAME] [PERSON_NAME]" at bounding box center [574, 136] width 725 height 32
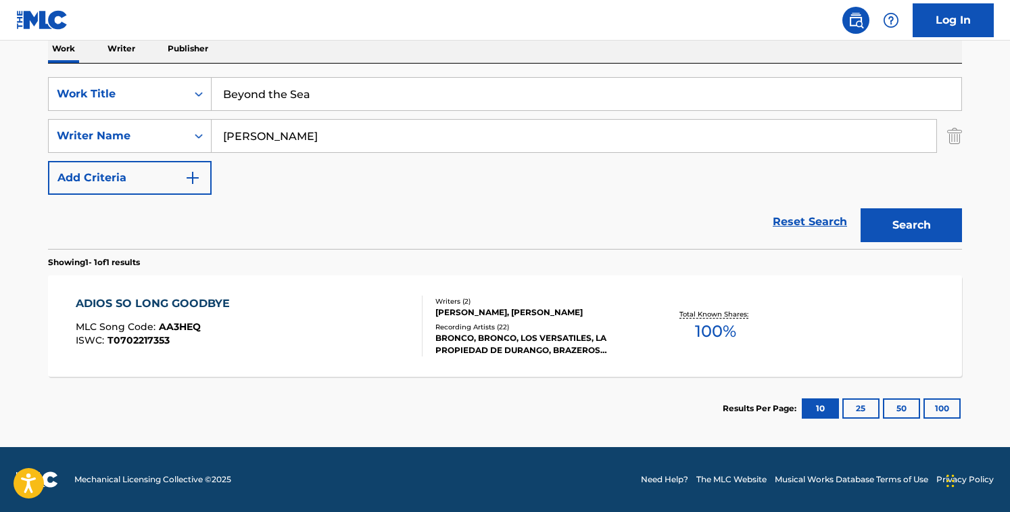
click at [861, 208] on button "Search" at bounding box center [911, 225] width 101 height 34
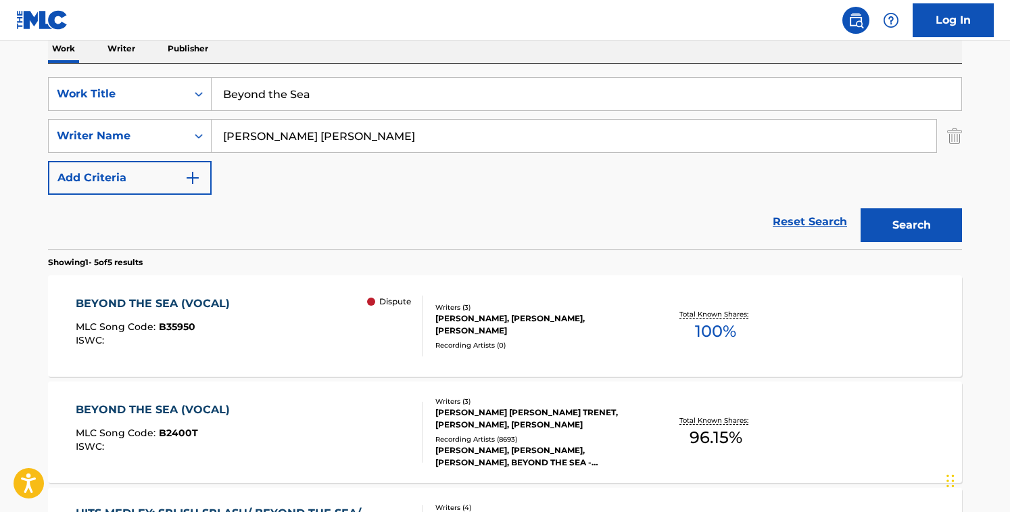
type input "[PERSON_NAME] [PERSON_NAME]"
click at [347, 102] on input "Beyond the Sea" at bounding box center [587, 94] width 750 height 32
type input "[US_STATE] Stars"
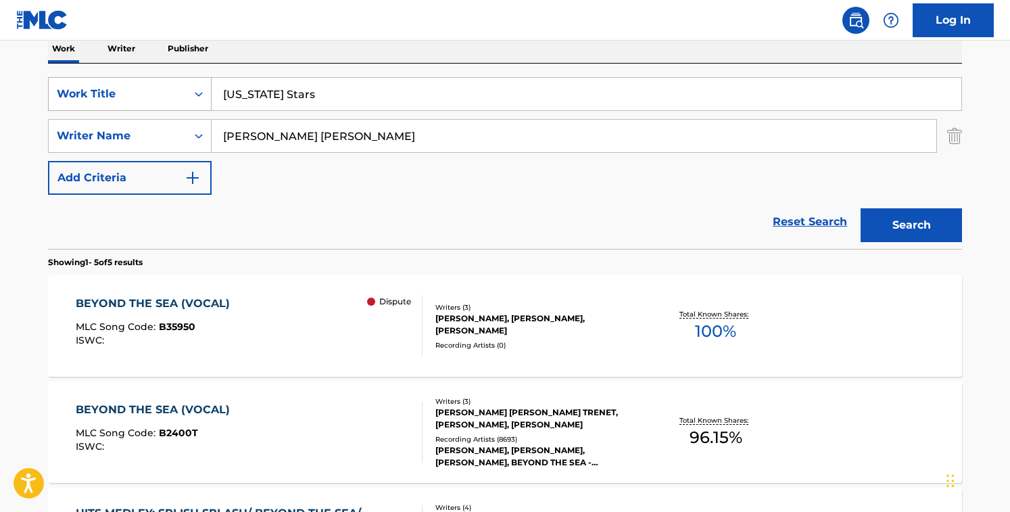
drag, startPoint x: 439, startPoint y: 140, endPoint x: 167, endPoint y: 82, distance: 278.0
click at [167, 82] on div "SearchWithCriteriacd003c52-71ff-4130-b737-9b6f11f31932 Work Title [US_STATE] St…" at bounding box center [505, 136] width 914 height 118
click at [861, 208] on button "Search" at bounding box center [911, 225] width 101 height 34
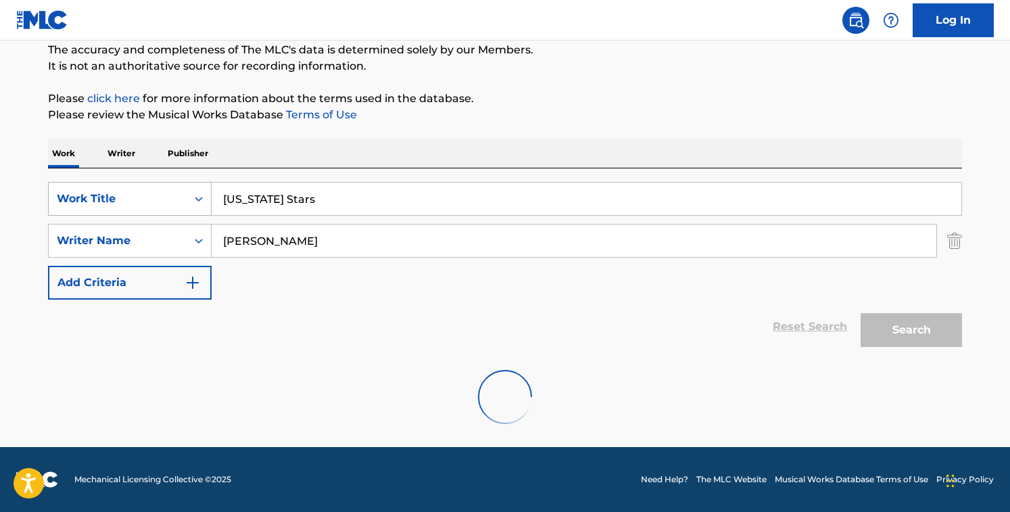
scroll to position [75, 0]
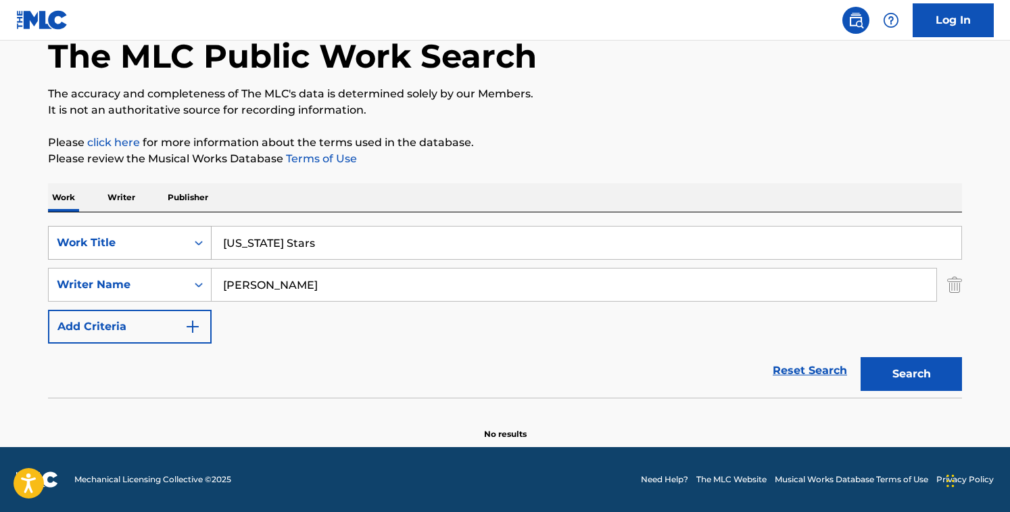
drag, startPoint x: 347, startPoint y: 288, endPoint x: 93, endPoint y: 252, distance: 256.1
click at [93, 252] on div "SearchWithCriteriacd003c52-71ff-4130-b737-9b6f11f31932 Work Title [US_STATE] St…" at bounding box center [505, 285] width 914 height 118
type input "h"
type input "[PERSON_NAME]"
click at [861, 357] on button "Search" at bounding box center [911, 374] width 101 height 34
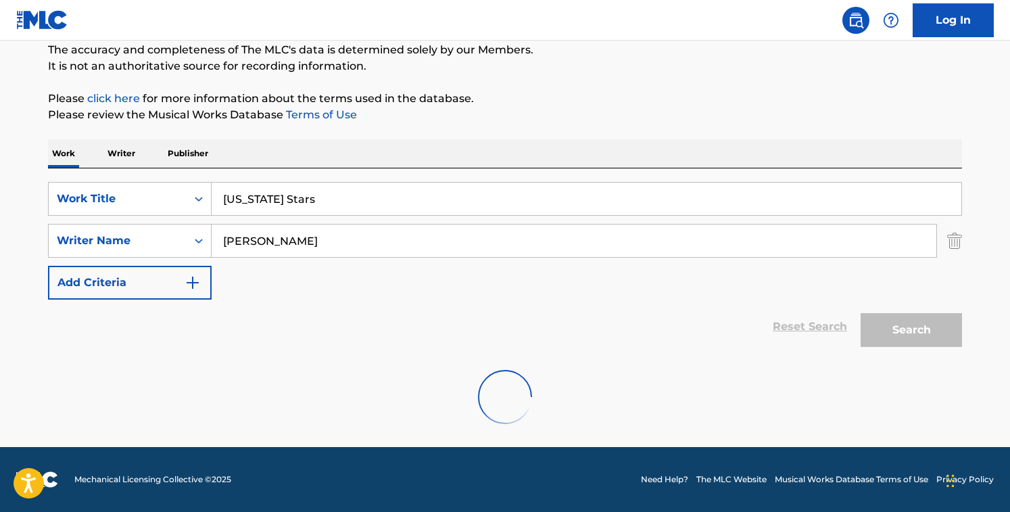
scroll to position [224, 0]
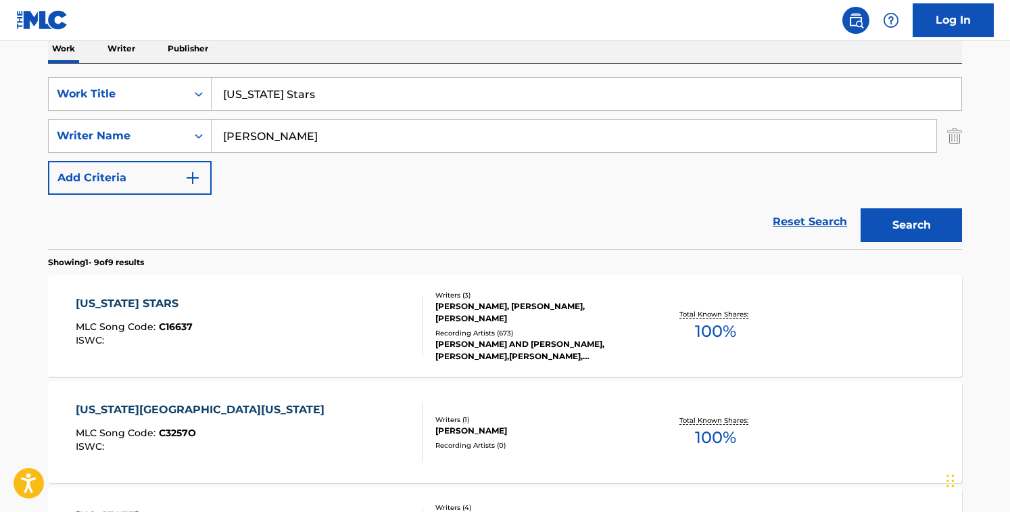
click at [415, 332] on div at bounding box center [416, 326] width 11 height 61
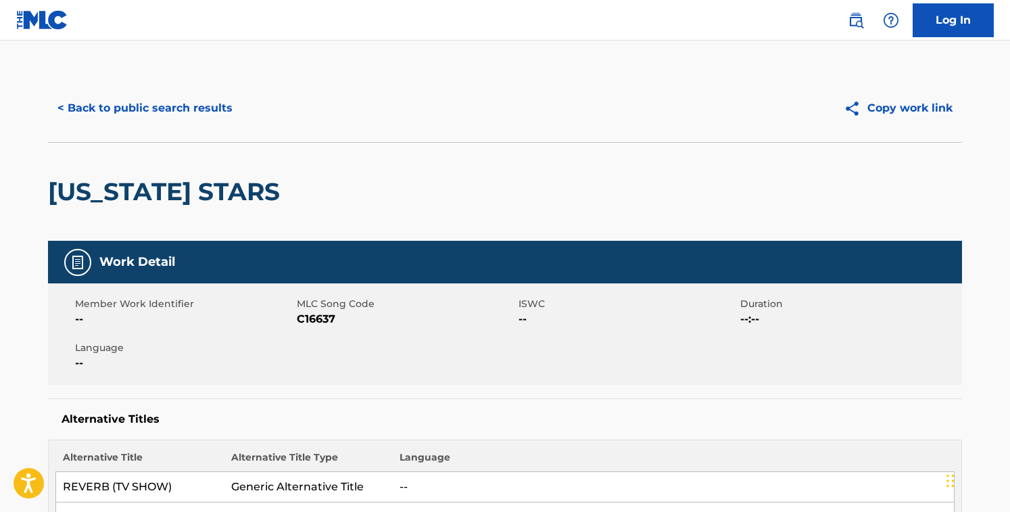
click at [304, 312] on span "C16637" at bounding box center [406, 319] width 218 height 16
click at [498, 122] on div "< Back to public search results" at bounding box center [276, 108] width 457 height 34
click at [211, 112] on button "< Back to public search results" at bounding box center [145, 108] width 194 height 34
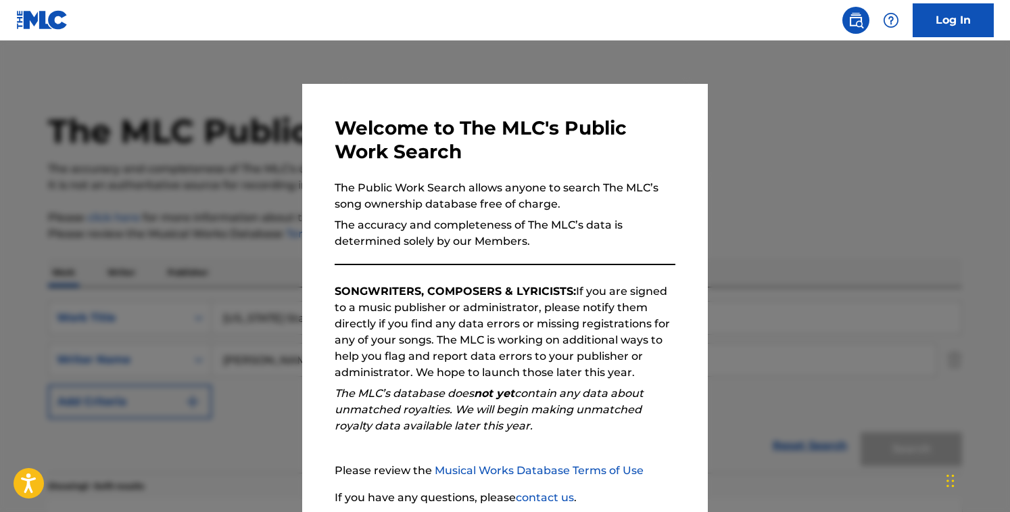
scroll to position [224, 0]
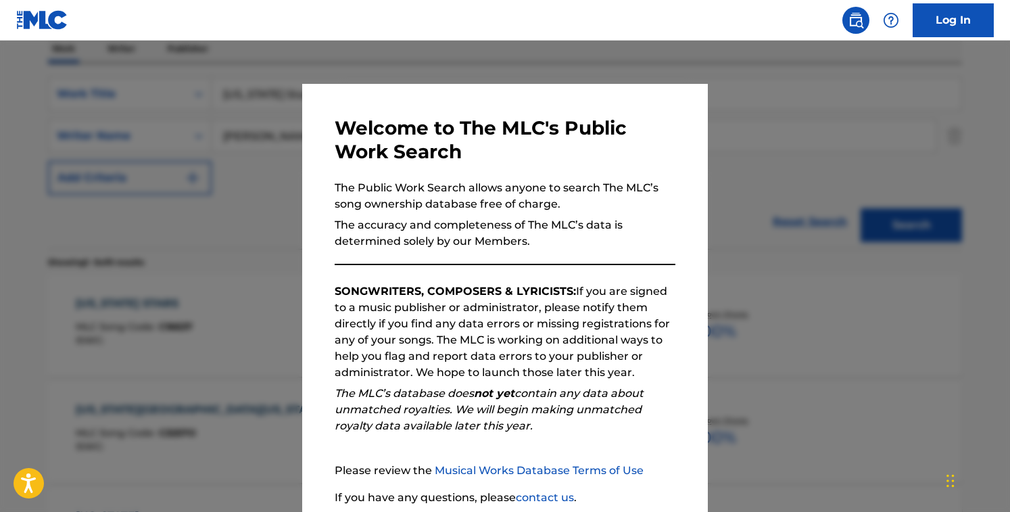
click at [227, 135] on div at bounding box center [505, 297] width 1010 height 512
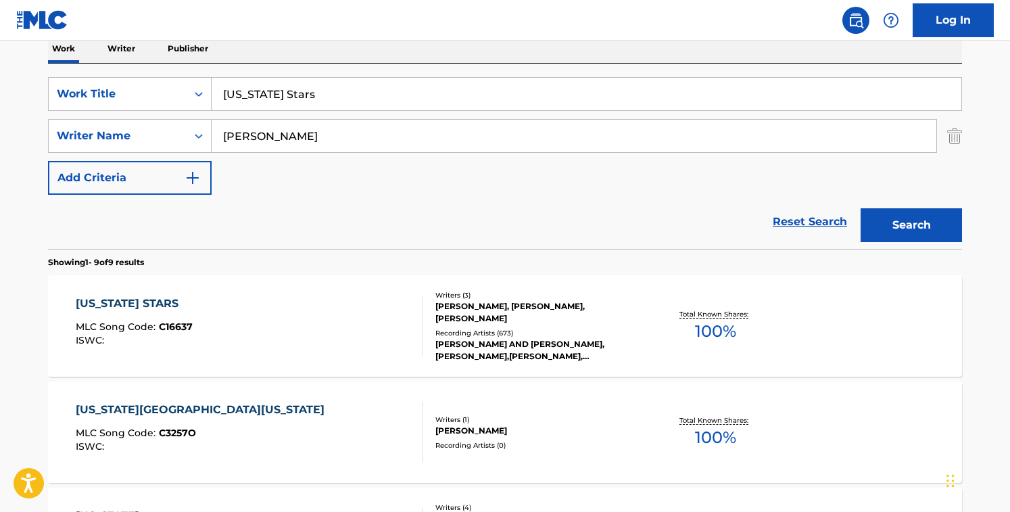
drag, startPoint x: 375, startPoint y: 104, endPoint x: 118, endPoint y: 75, distance: 258.6
click at [118, 75] on div "SearchWithCriteriacd003c52-71ff-4130-b737-9b6f11f31932 Work Title [US_STATE] St…" at bounding box center [505, 156] width 914 height 185
type input "Call [DEMOGRAPHIC_DATA]"
click at [309, 142] on input "[PERSON_NAME]" at bounding box center [574, 136] width 725 height 32
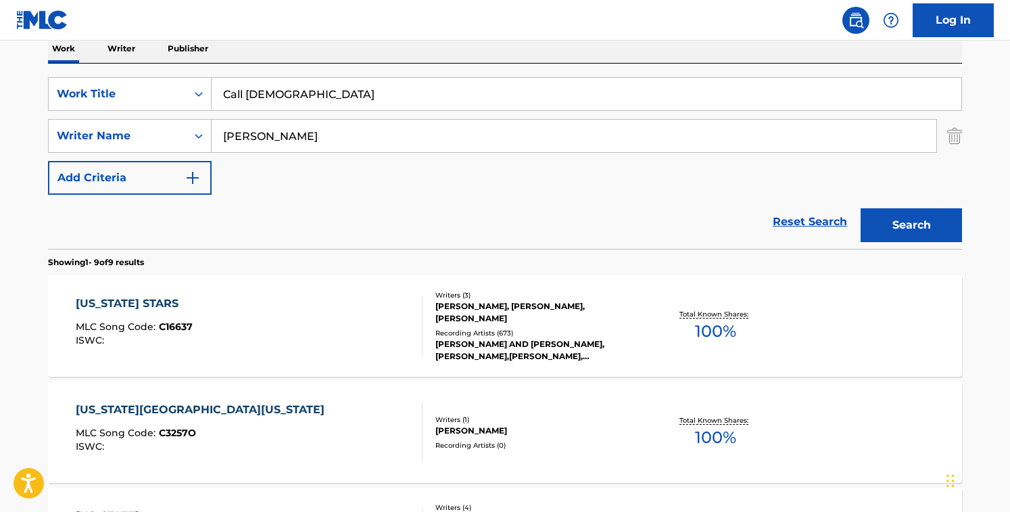
click at [309, 142] on input "[PERSON_NAME]" at bounding box center [574, 136] width 725 height 32
drag, startPoint x: 334, startPoint y: 135, endPoint x: 436, endPoint y: 142, distance: 102.3
click at [436, 142] on input "[PERSON_NAME] (BMI) 100%" at bounding box center [574, 136] width 725 height 32
click at [861, 208] on button "Search" at bounding box center [911, 225] width 101 height 34
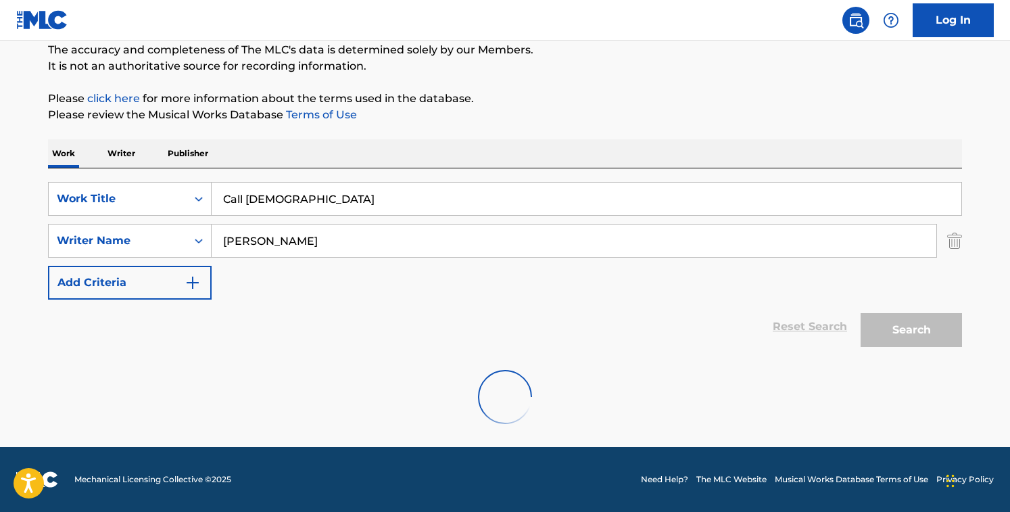
scroll to position [75, 0]
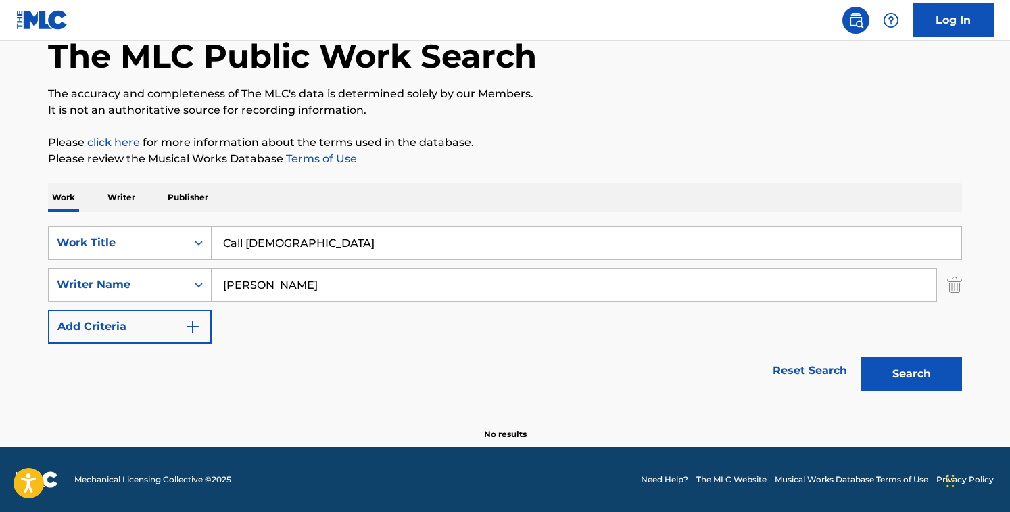
click at [285, 284] on input "[PERSON_NAME]" at bounding box center [574, 284] width 725 height 32
click at [861, 357] on button "Search" at bounding box center [911, 374] width 101 height 34
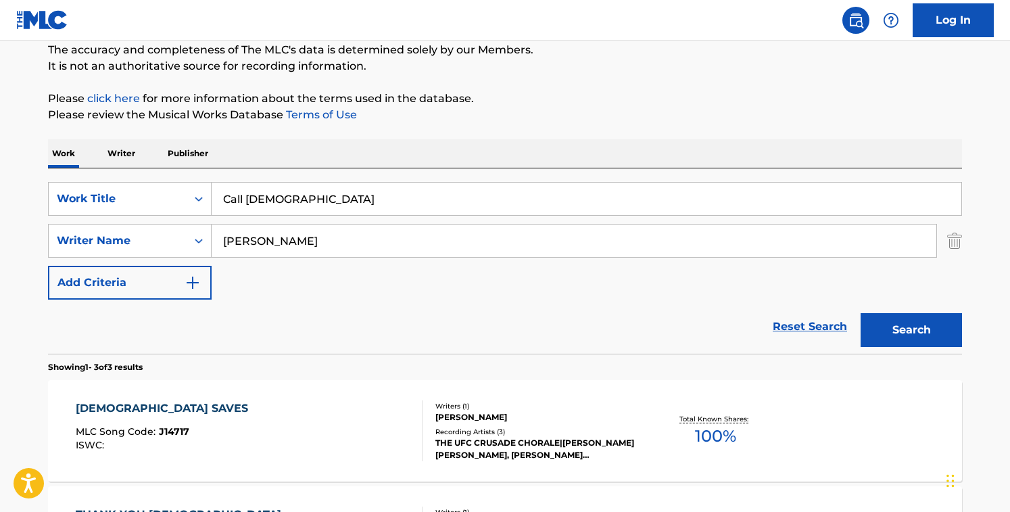
scroll to position [224, 0]
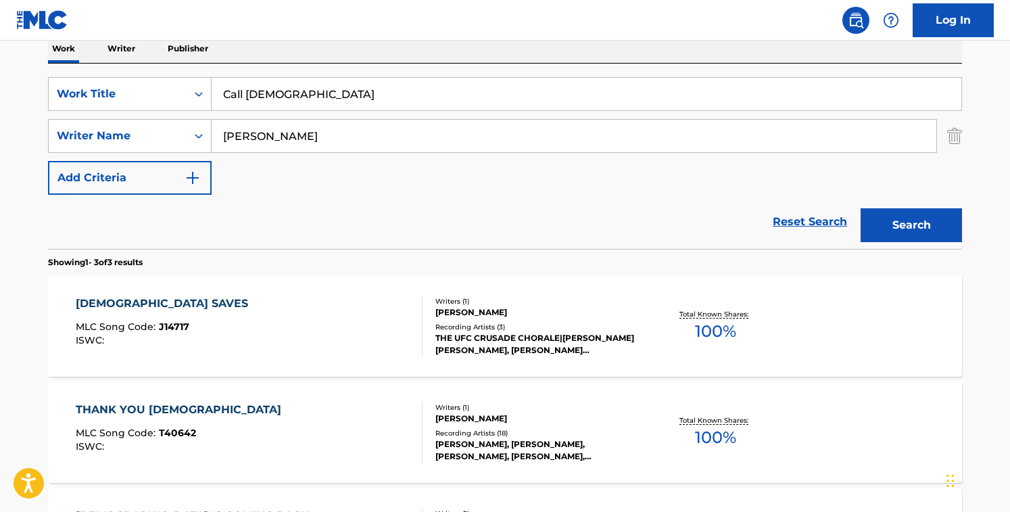
click at [367, 195] on div "Reset Search Search" at bounding box center [505, 222] width 914 height 54
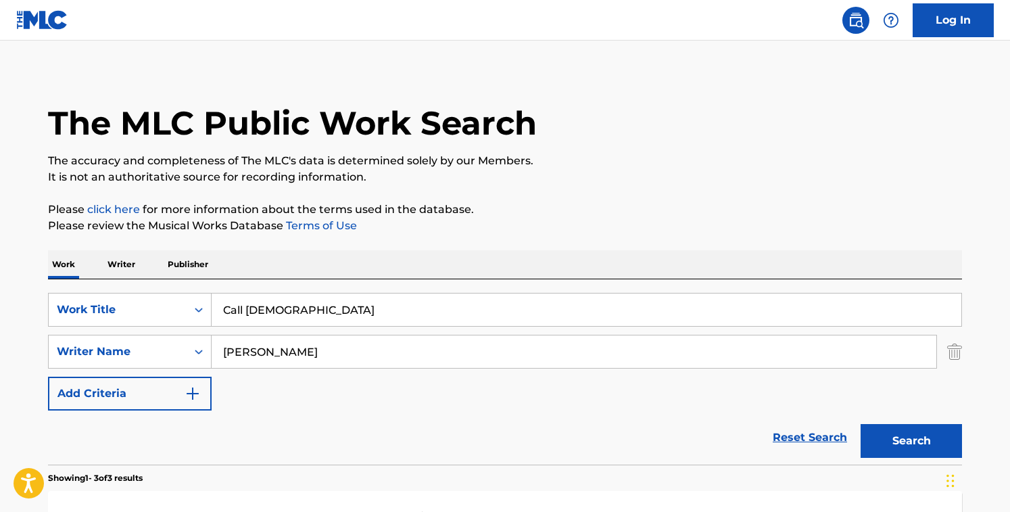
scroll to position [0, 0]
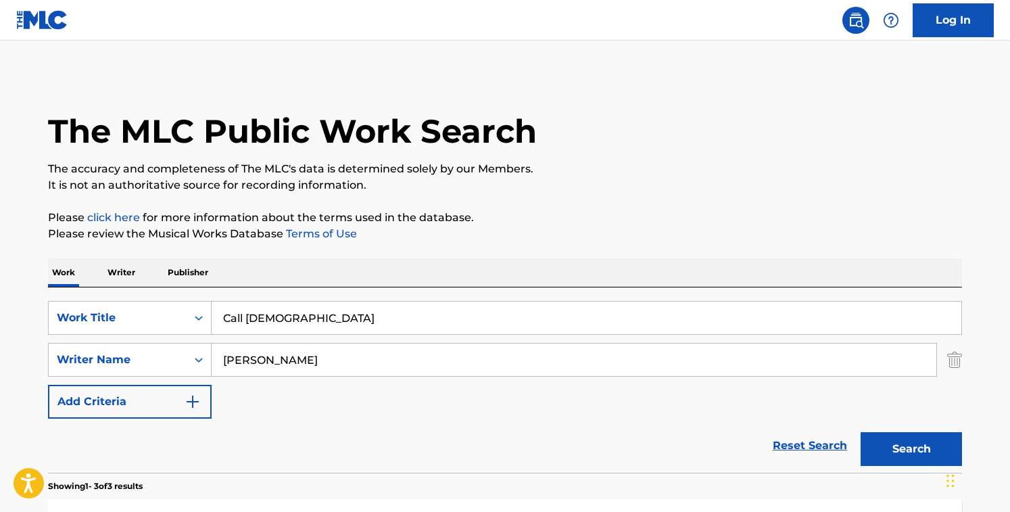
click at [318, 367] on input "[PERSON_NAME]" at bounding box center [574, 360] width 725 height 32
click at [318, 366] on input "[PERSON_NAME]" at bounding box center [574, 360] width 725 height 32
type input "[PERSON_NAME]"
drag, startPoint x: 317, startPoint y: 328, endPoint x: 127, endPoint y: 291, distance: 193.6
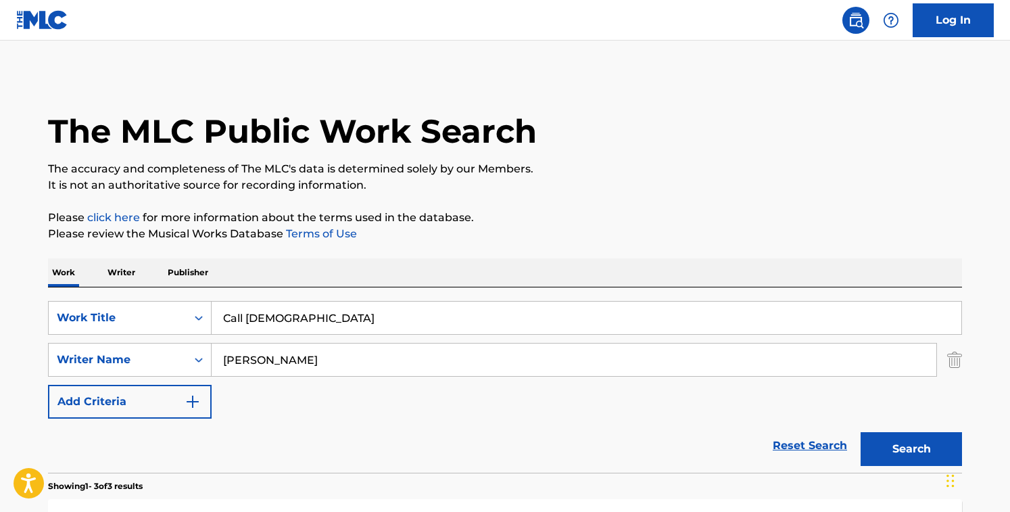
click at [127, 291] on div "SearchWithCriteriacd003c52-71ff-4130-b737-9b6f11f31932 Work Title Call [DEMOGRA…" at bounding box center [505, 379] width 914 height 185
type input "cheated"
click at [861, 432] on button "Search" at bounding box center [911, 449] width 101 height 34
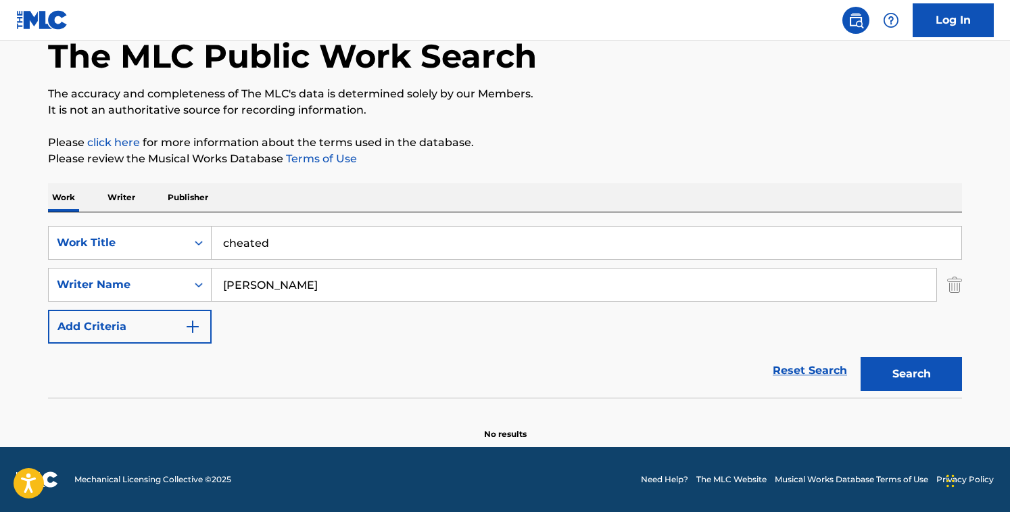
click at [434, 282] on input "[PERSON_NAME]" at bounding box center [574, 284] width 725 height 32
click at [861, 357] on button "Search" at bounding box center [911, 374] width 101 height 34
click at [346, 283] on input "[PERSON_NAME]" at bounding box center [574, 284] width 725 height 32
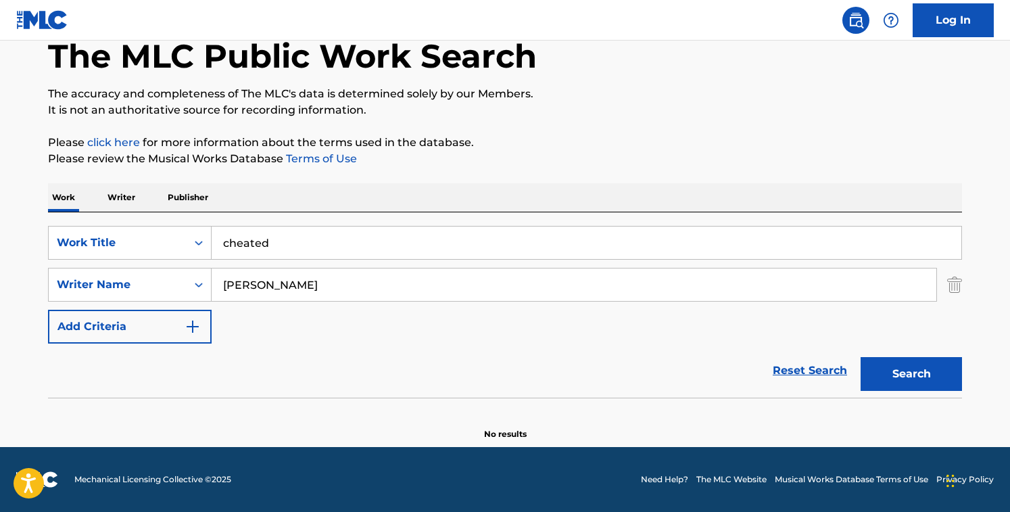
click at [346, 283] on input "[PERSON_NAME]" at bounding box center [574, 284] width 725 height 32
type input "[PERSON_NAME]"
click at [861, 357] on button "Search" at bounding box center [911, 374] width 101 height 34
drag, startPoint x: 306, startPoint y: 240, endPoint x: 103, endPoint y: 179, distance: 211.2
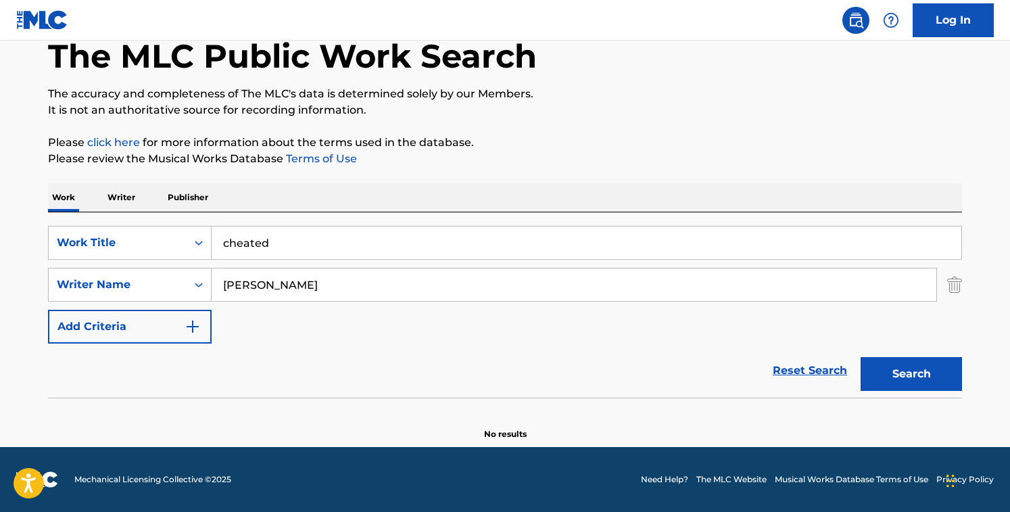
click at [103, 179] on div "The MLC Public Work Search The accuracy and completeness of The MLC's data is d…" at bounding box center [505, 219] width 947 height 441
type input "Confused"
click at [341, 271] on input "[PERSON_NAME]" at bounding box center [574, 284] width 725 height 32
click at [338, 285] on input "[PERSON_NAME]" at bounding box center [574, 284] width 725 height 32
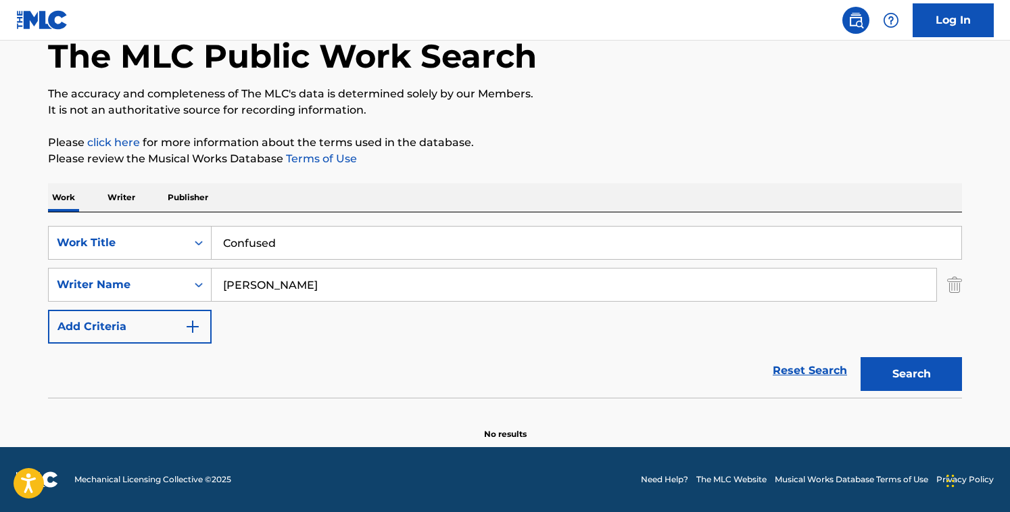
click at [338, 285] on input "[PERSON_NAME]" at bounding box center [574, 284] width 725 height 32
type input "[PERSON_NAME]"
click at [861, 357] on button "Search" at bounding box center [911, 374] width 101 height 34
drag, startPoint x: 291, startPoint y: 255, endPoint x: 85, endPoint y: 166, distance: 224.8
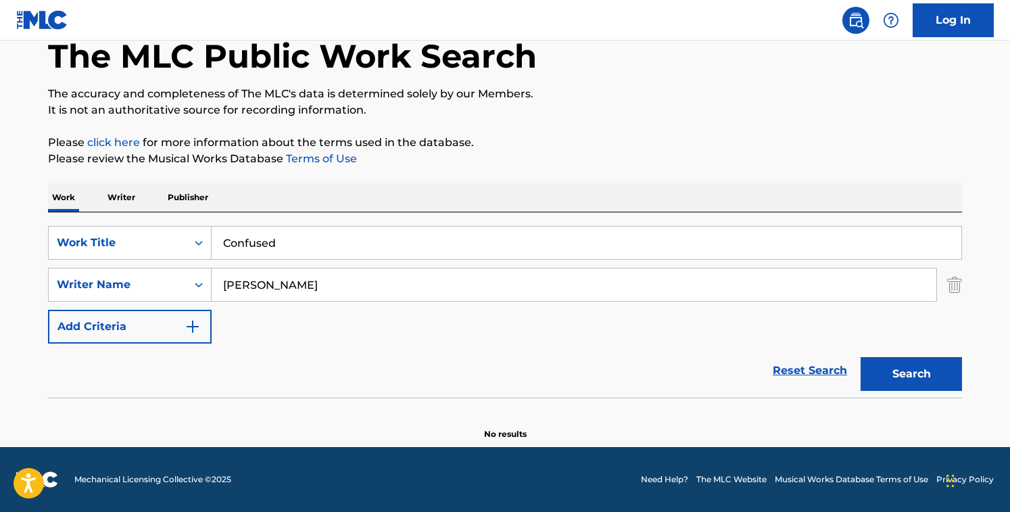
click at [85, 166] on div "The MLC Public Work Search The accuracy and completeness of The MLC's data is d…" at bounding box center [505, 219] width 947 height 441
type input "Count My Money Backwards"
click at [304, 292] on input "[PERSON_NAME]" at bounding box center [574, 284] width 725 height 32
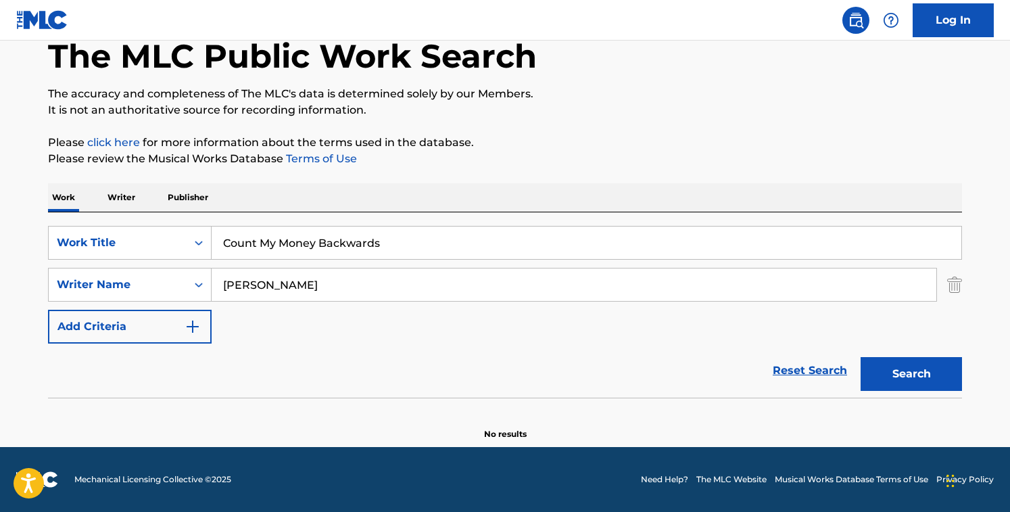
type input "[PERSON_NAME]"
click at [861, 357] on button "Search" at bounding box center [911, 374] width 101 height 34
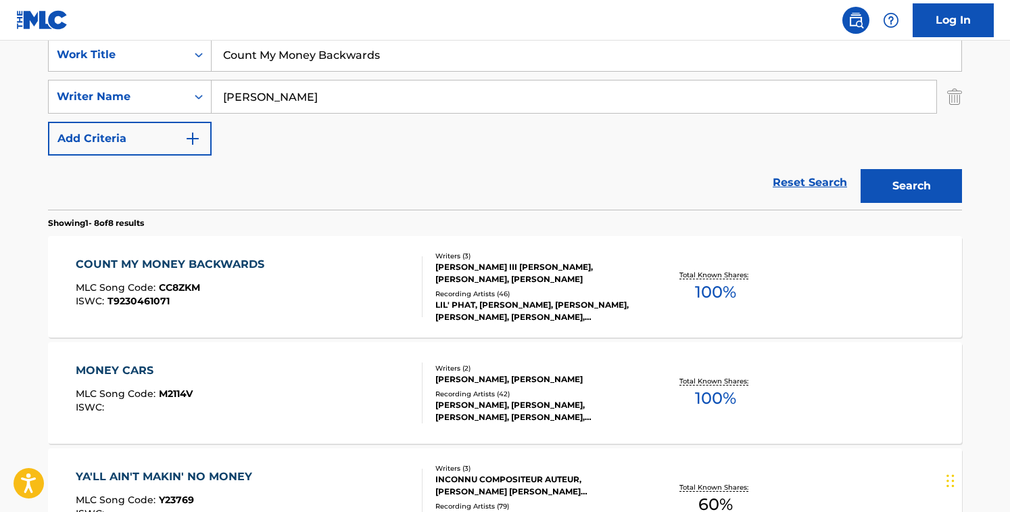
scroll to position [264, 0]
click at [329, 272] on div "COUNT MY MONEY BACKWARDS MLC Song Code : CC8ZKM ISWC : T9230461071" at bounding box center [250, 286] width 348 height 61
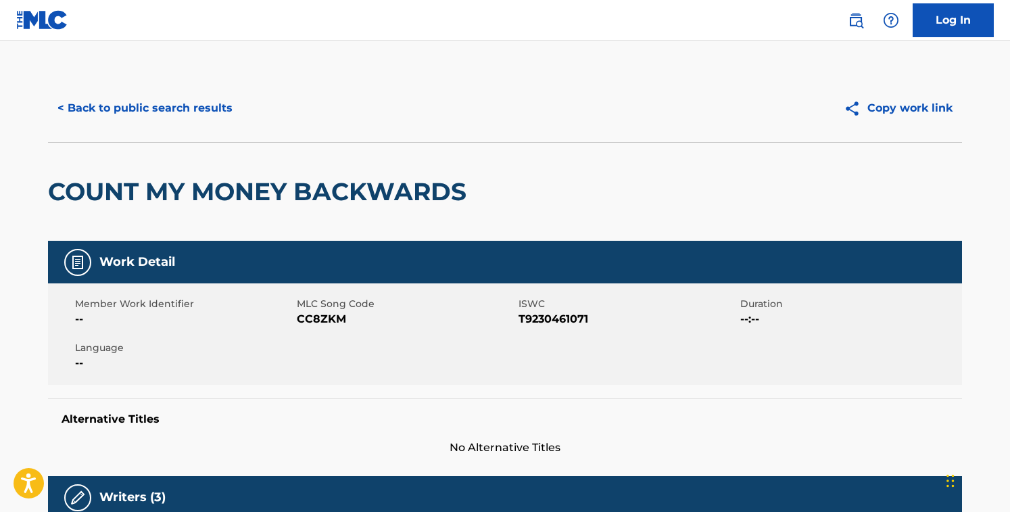
click at [173, 87] on div "< Back to public search results Copy work link" at bounding box center [505, 108] width 914 height 68
click at [171, 114] on button "< Back to public search results" at bounding box center [145, 108] width 194 height 34
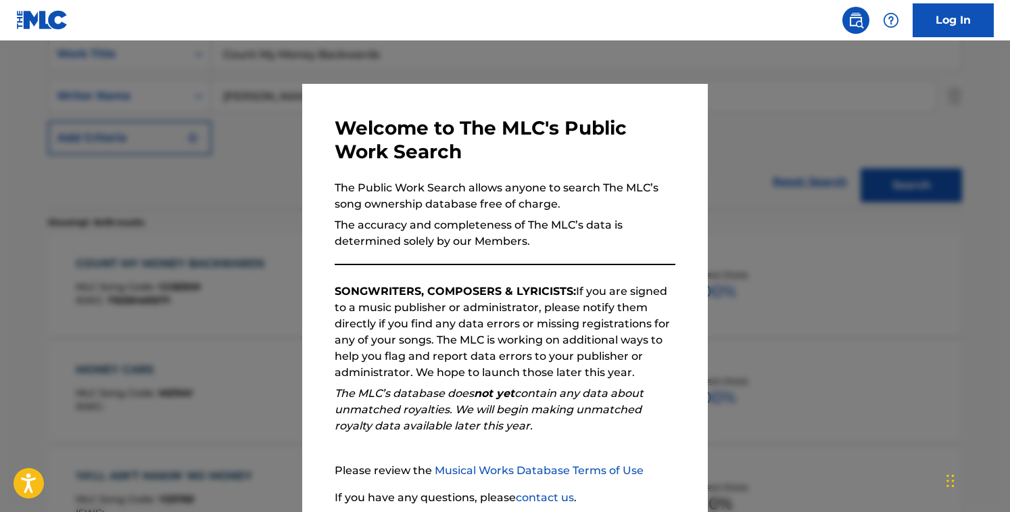
click at [181, 164] on div at bounding box center [505, 297] width 1010 height 512
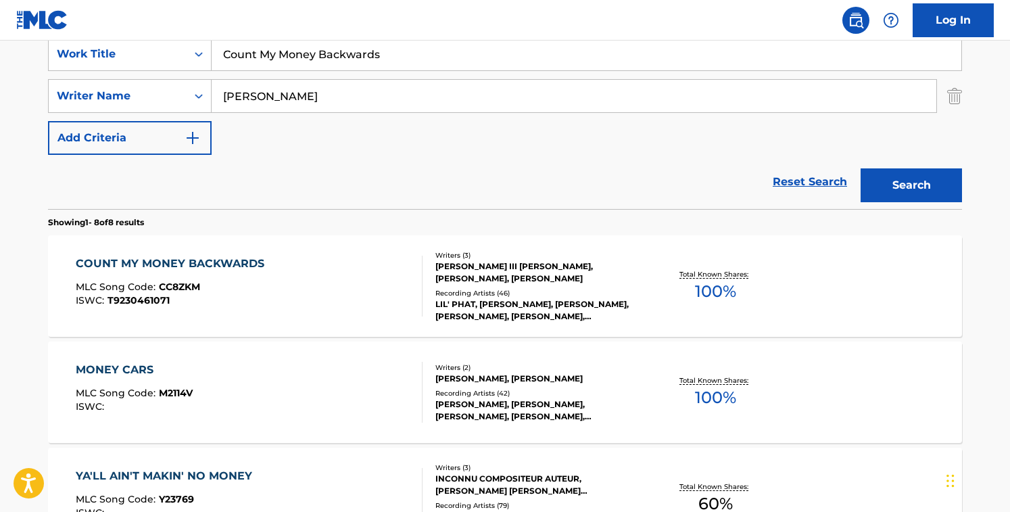
click at [413, 273] on div at bounding box center [416, 286] width 11 height 61
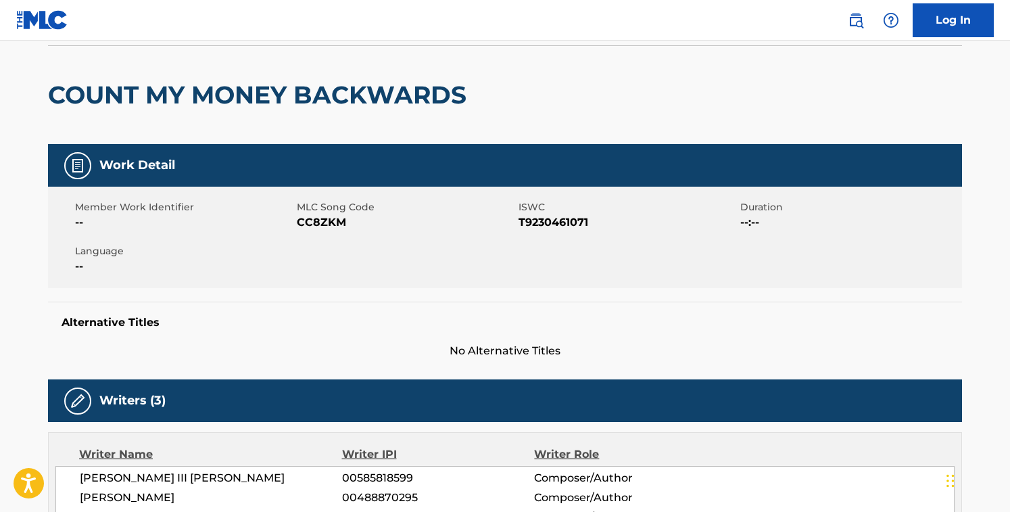
scroll to position [101, 0]
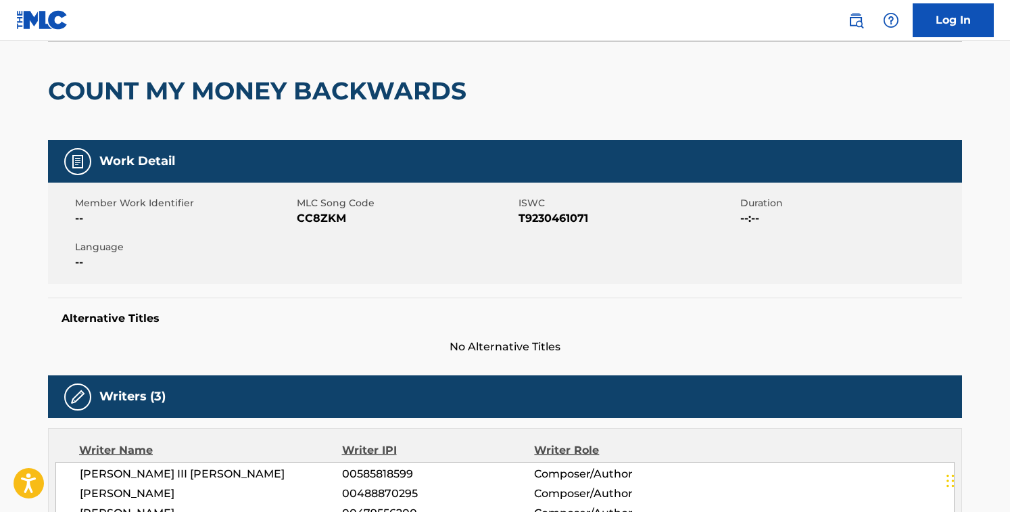
click at [314, 216] on span "CC8ZKM" at bounding box center [406, 218] width 218 height 16
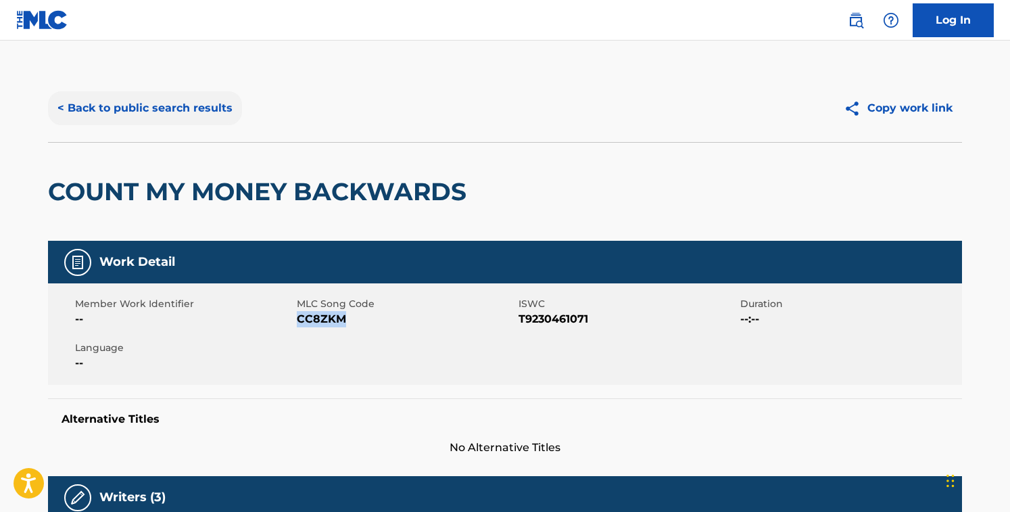
click at [170, 108] on button "< Back to public search results" at bounding box center [145, 108] width 194 height 34
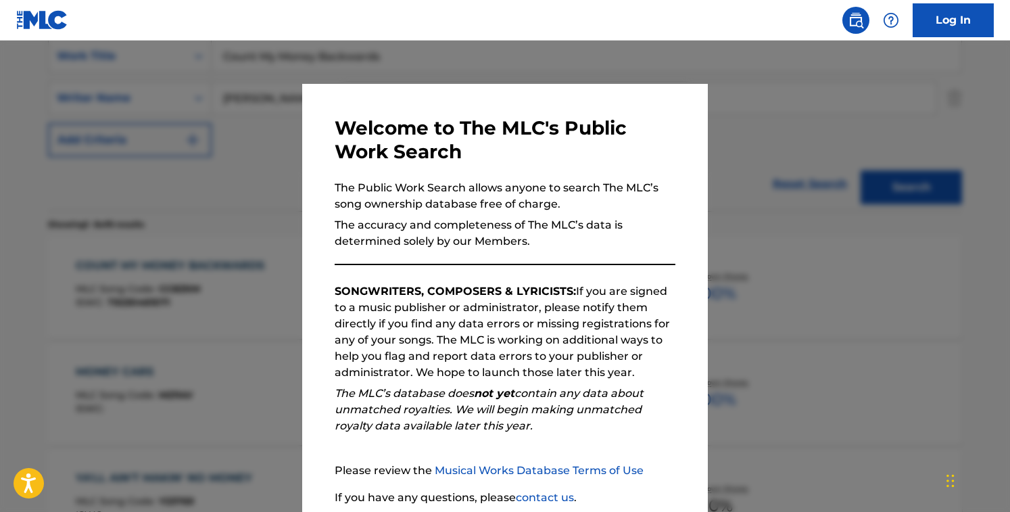
click at [240, 131] on div at bounding box center [505, 297] width 1010 height 512
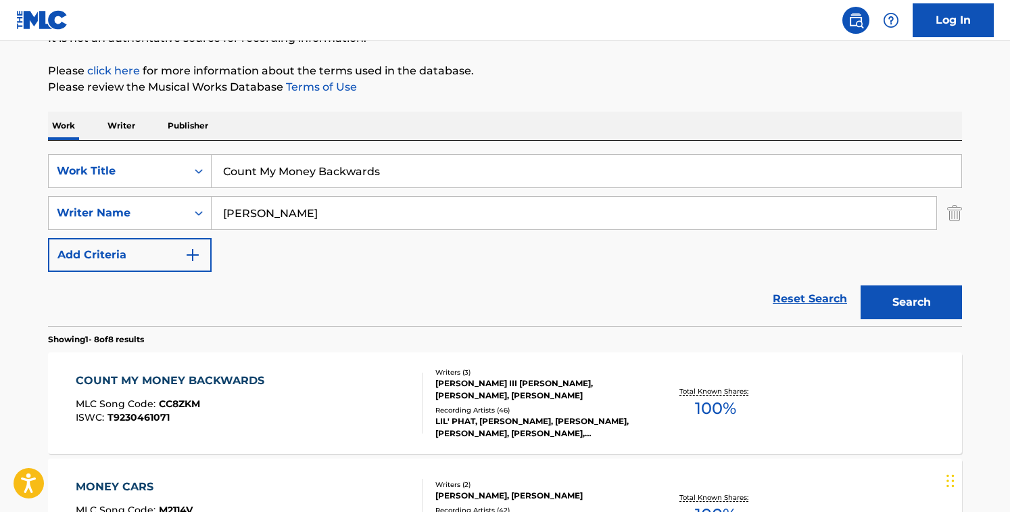
scroll to position [108, 0]
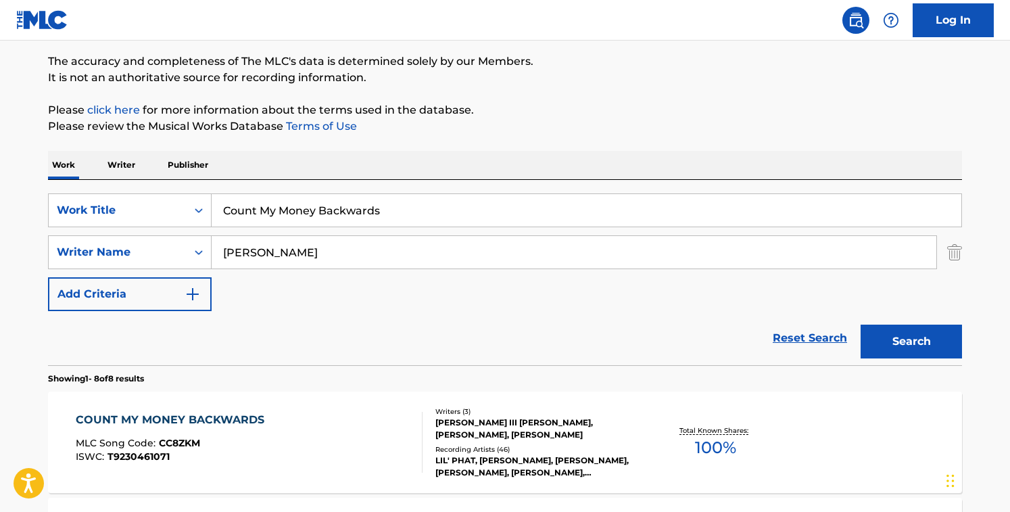
drag, startPoint x: 434, startPoint y: 214, endPoint x: 44, endPoint y: 149, distance: 394.8
type input "Cruise Control"
click at [344, 261] on input "[PERSON_NAME]" at bounding box center [574, 252] width 725 height 32
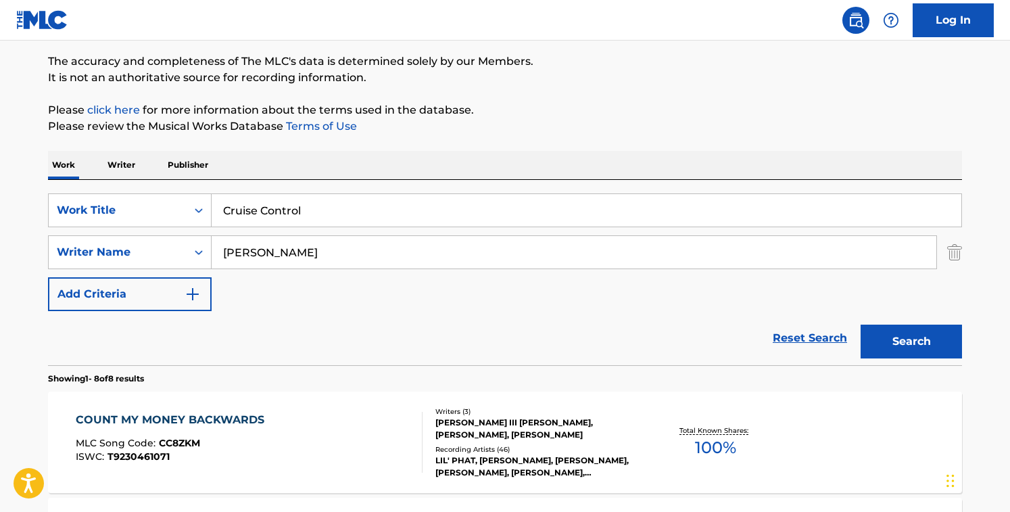
click at [344, 261] on input "[PERSON_NAME]" at bounding box center [574, 252] width 725 height 32
click at [861, 325] on button "Search" at bounding box center [911, 342] width 101 height 34
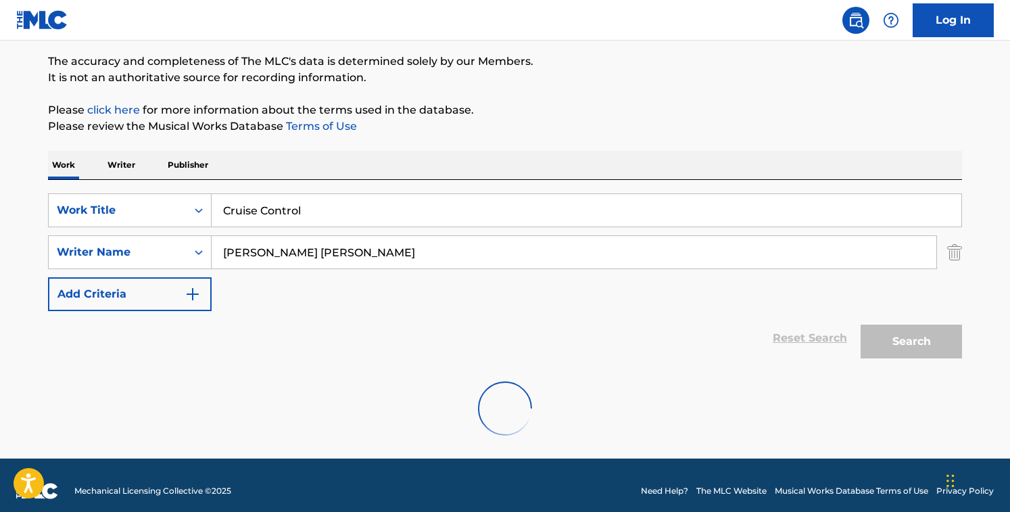
scroll to position [75, 0]
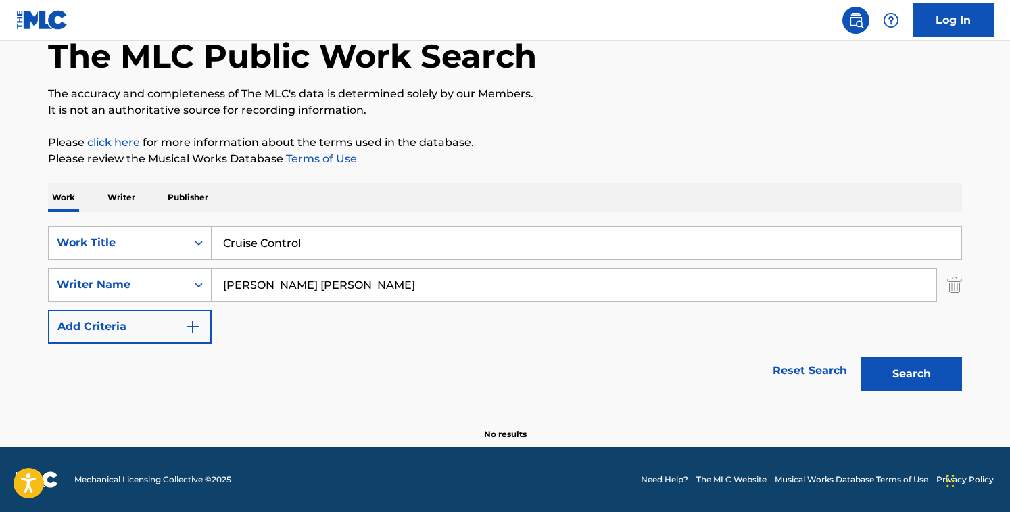
drag, startPoint x: 391, startPoint y: 296, endPoint x: -7, endPoint y: 122, distance: 434.3
click at [0, 122] on html "Accessibility Screen-Reader Guide, Feedback, and Issue Reporting | New window 0…" at bounding box center [505, 181] width 1010 height 512
type input "[PERSON_NAME]"
drag, startPoint x: 325, startPoint y: 239, endPoint x: 204, endPoint y: 235, distance: 121.1
click at [204, 235] on div "SearchWithCriteriacd003c52-71ff-4130-b737-9b6f11f31932 Work Title Cruise Control" at bounding box center [505, 243] width 914 height 34
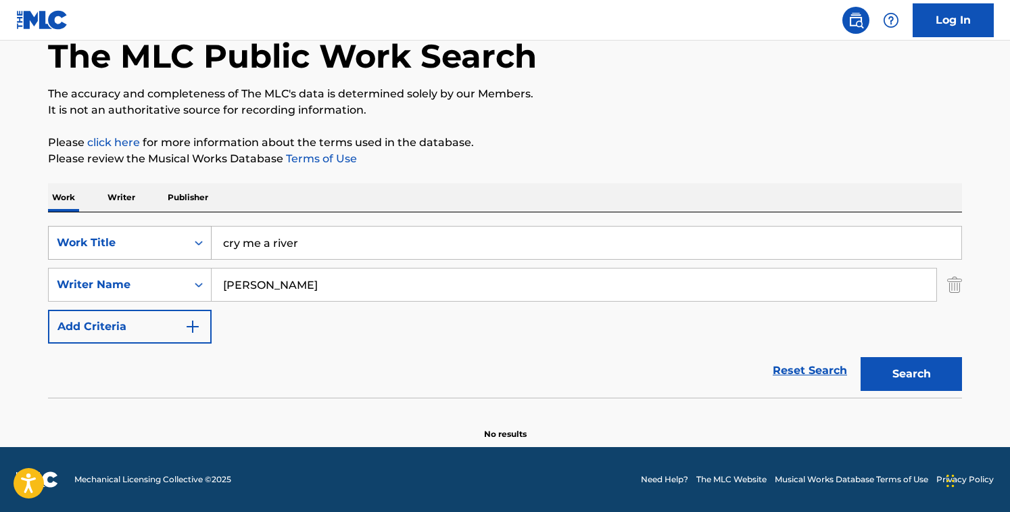
type input "cry me a river"
click at [861, 357] on button "Search" at bounding box center [911, 374] width 101 height 34
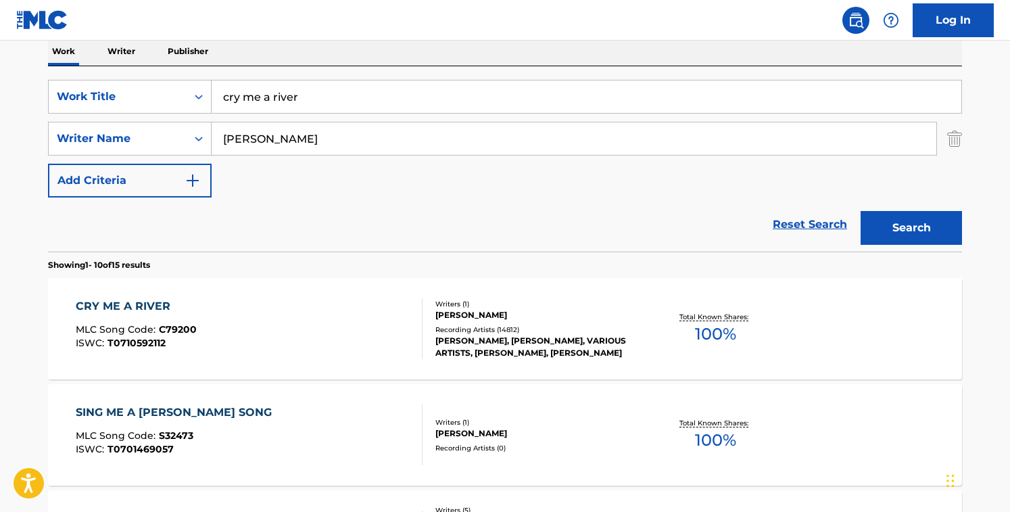
scroll to position [249, 0]
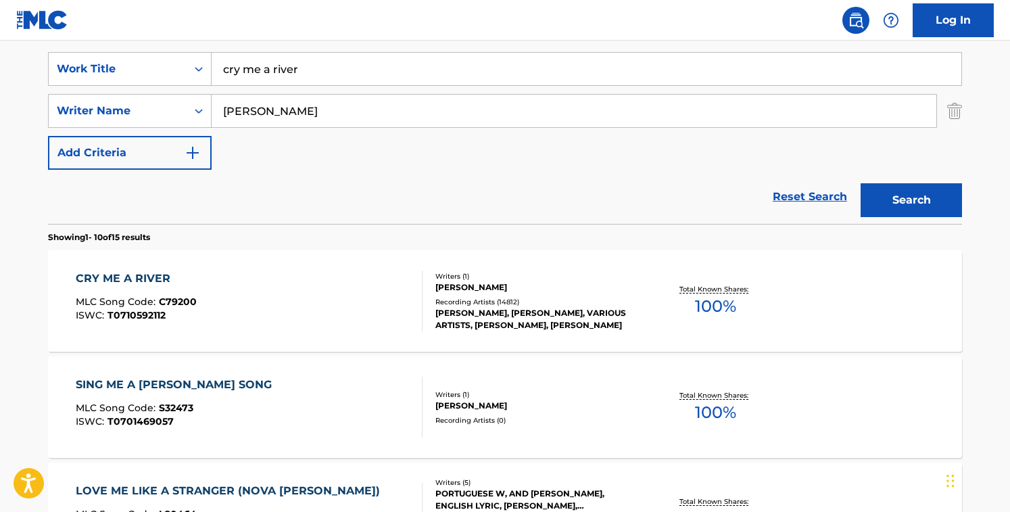
click at [323, 308] on div "CRY ME A RIVER MLC Song Code : C79200 ISWC : T0710592112" at bounding box center [250, 301] width 348 height 61
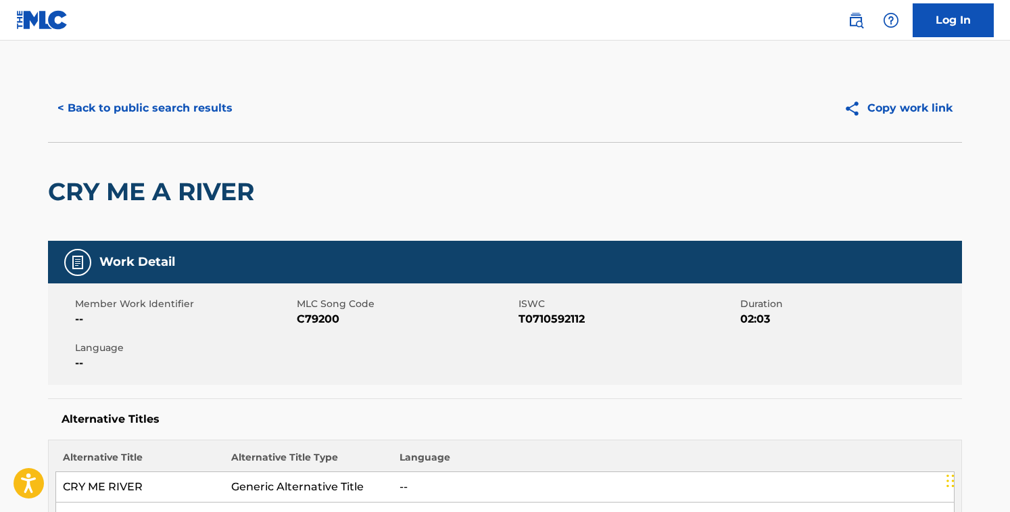
click at [324, 319] on span "C79200" at bounding box center [406, 319] width 218 height 16
click at [187, 92] on button "< Back to public search results" at bounding box center [145, 108] width 194 height 34
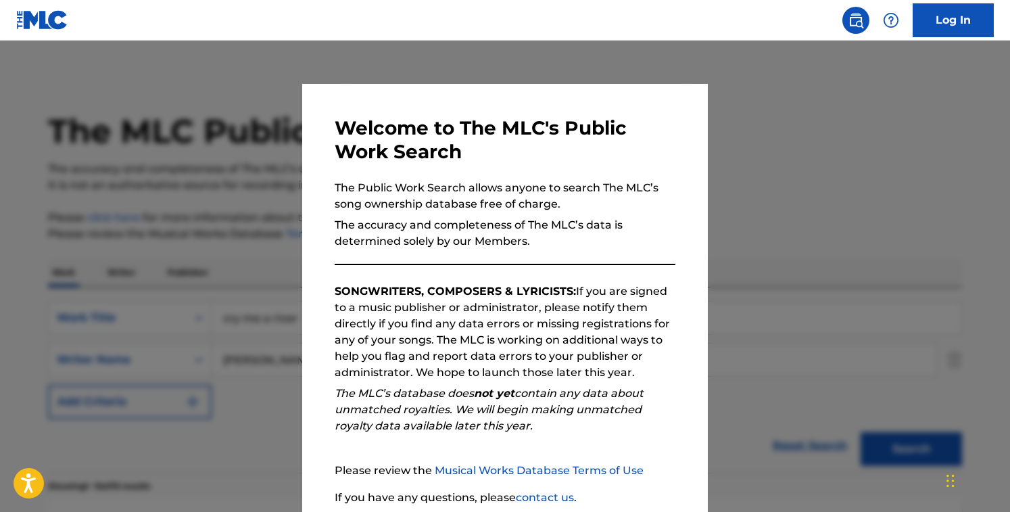
scroll to position [249, 0]
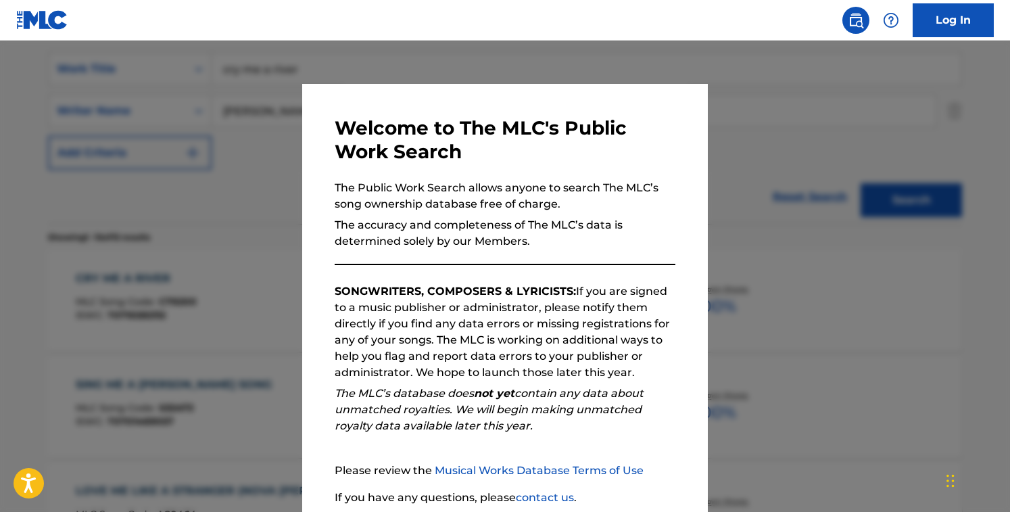
click at [227, 99] on div at bounding box center [505, 297] width 1010 height 512
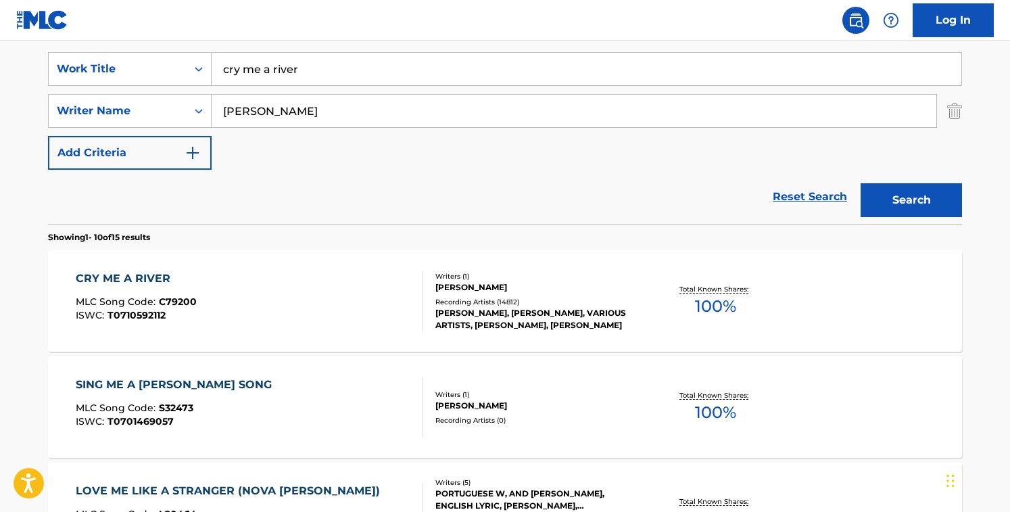
drag, startPoint x: 336, startPoint y: 72, endPoint x: 51, endPoint y: 45, distance: 286.7
click at [51, 45] on div "SearchWithCriteriacd003c52-71ff-4130-b737-9b6f11f31932 Work Title cry me a rive…" at bounding box center [505, 131] width 914 height 185
type input "Dat Dere"
drag, startPoint x: 355, startPoint y: 121, endPoint x: 121, endPoint y: 93, distance: 235.7
click at [121, 93] on div "SearchWithCriteriacd003c52-71ff-4130-b737-9b6f11f31932 Work Title Dat Dere Sear…" at bounding box center [505, 111] width 914 height 118
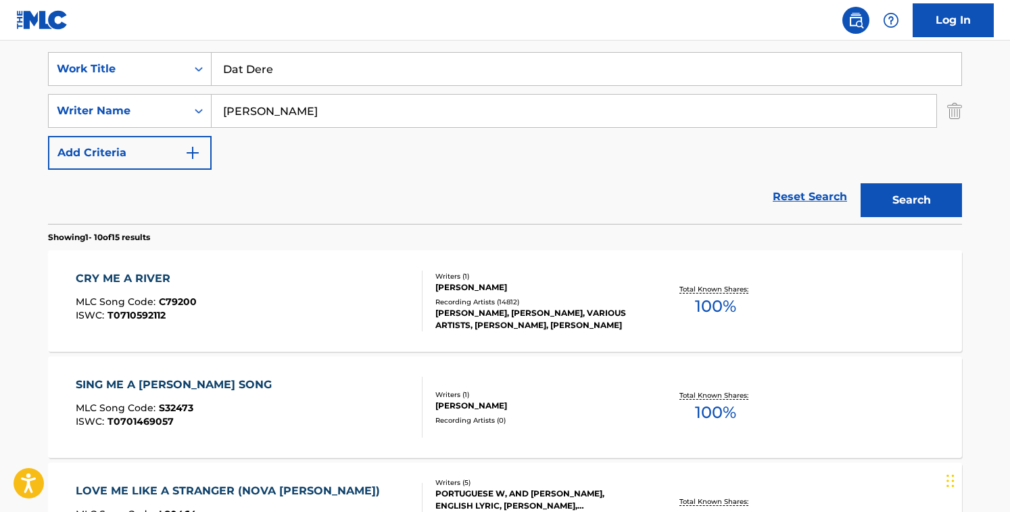
type input "v"
type input "[PERSON_NAME]"
click at [861, 183] on button "Search" at bounding box center [911, 200] width 101 height 34
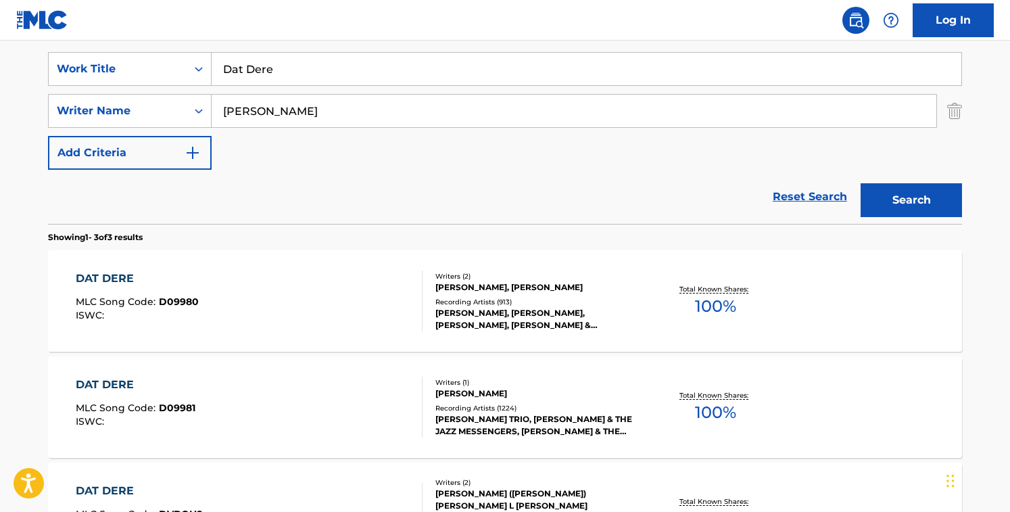
click at [371, 189] on div "Reset Search Search" at bounding box center [505, 197] width 914 height 54
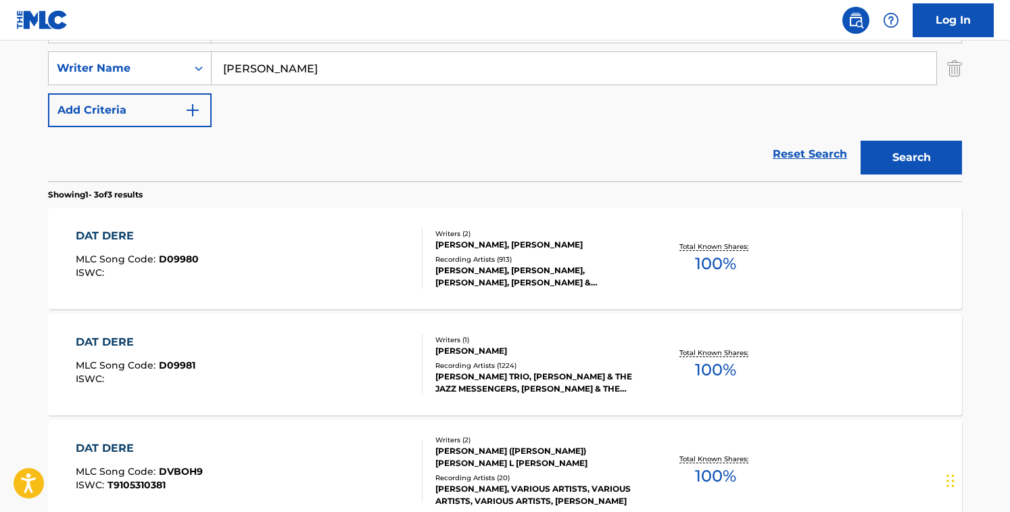
scroll to position [283, 0]
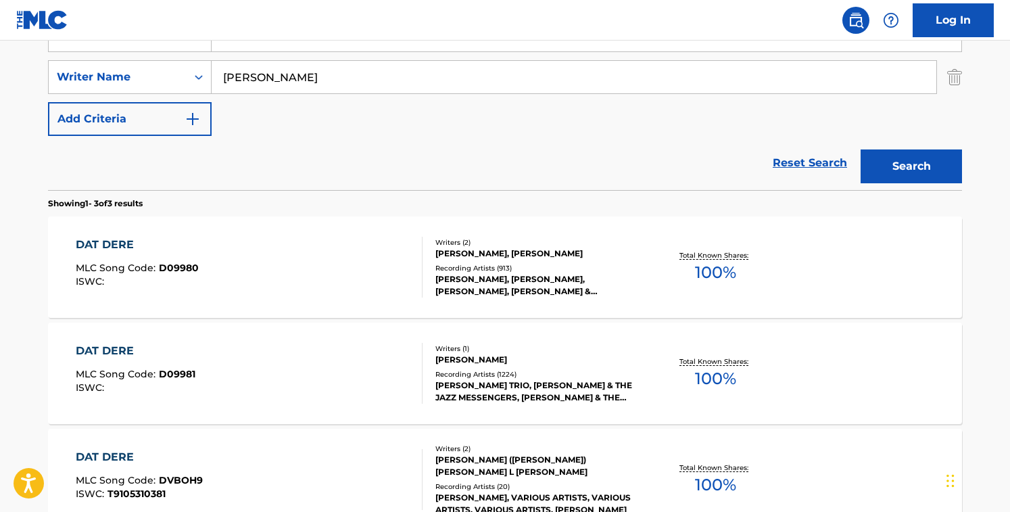
click at [365, 272] on div "DAT DERE MLC Song Code : D09980 ISWC :" at bounding box center [250, 267] width 348 height 61
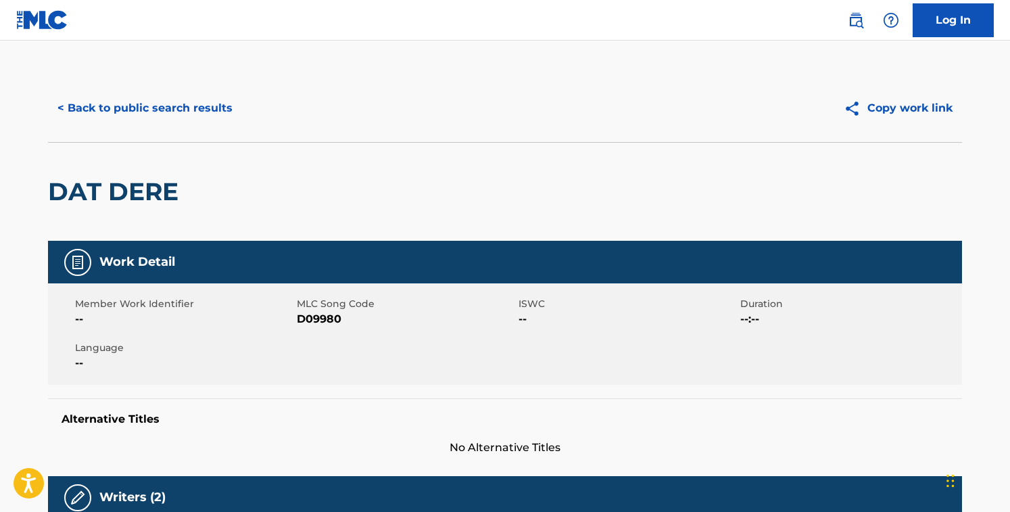
click at [321, 322] on span "D09980" at bounding box center [406, 319] width 218 height 16
click at [164, 115] on button "< Back to public search results" at bounding box center [145, 108] width 194 height 34
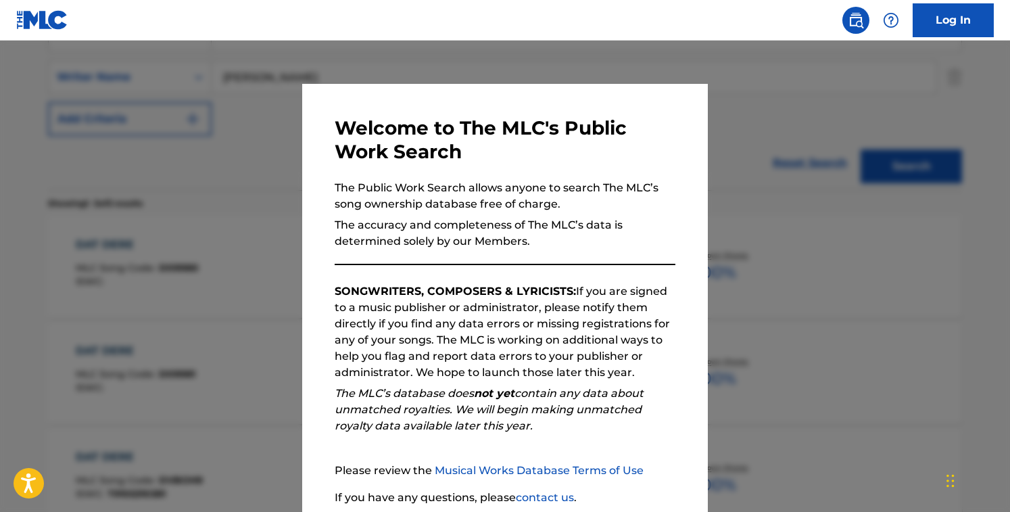
click at [181, 268] on div at bounding box center [505, 297] width 1010 height 512
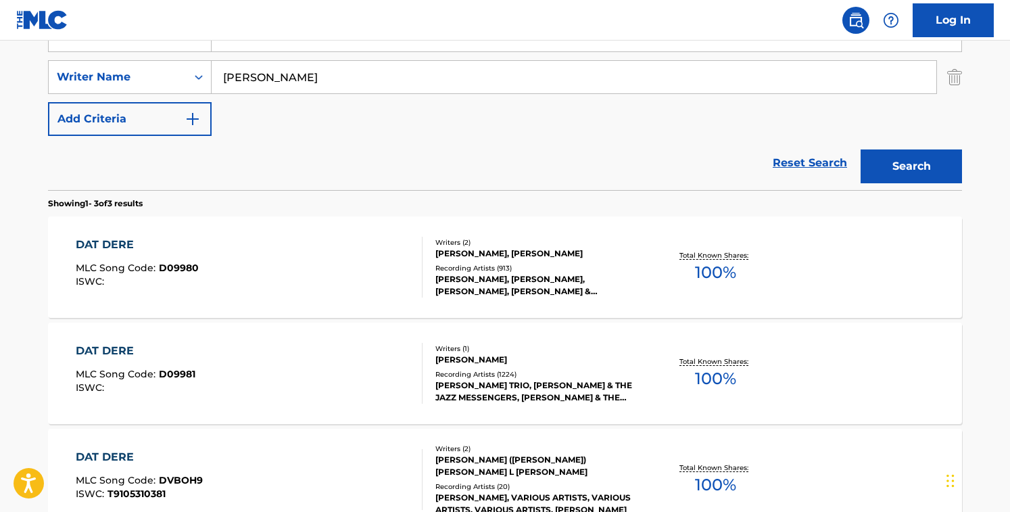
click at [231, 366] on div "DAT DERE MLC Song Code : D09981 ISWC :" at bounding box center [250, 373] width 348 height 61
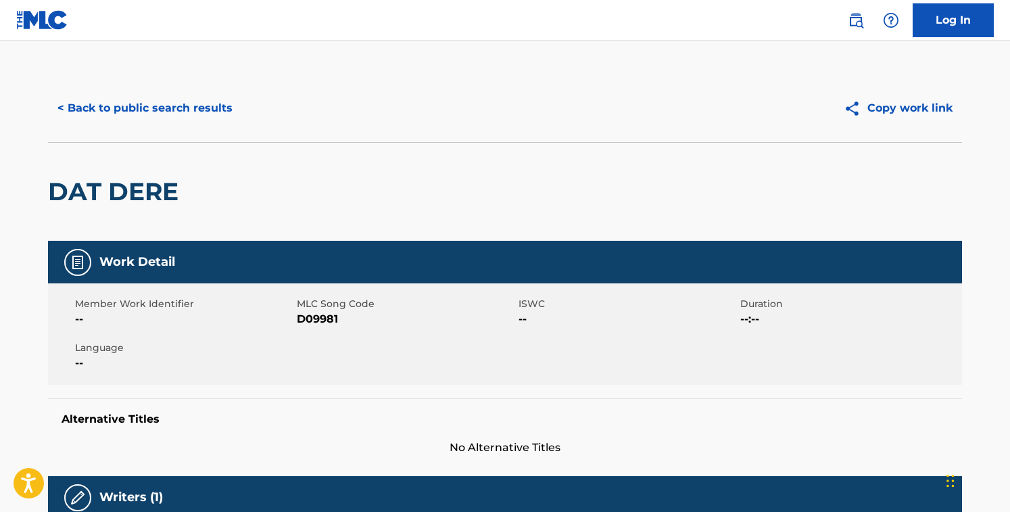
click at [323, 323] on span "D09981" at bounding box center [406, 319] width 218 height 16
click at [160, 101] on button "< Back to public search results" at bounding box center [145, 108] width 194 height 34
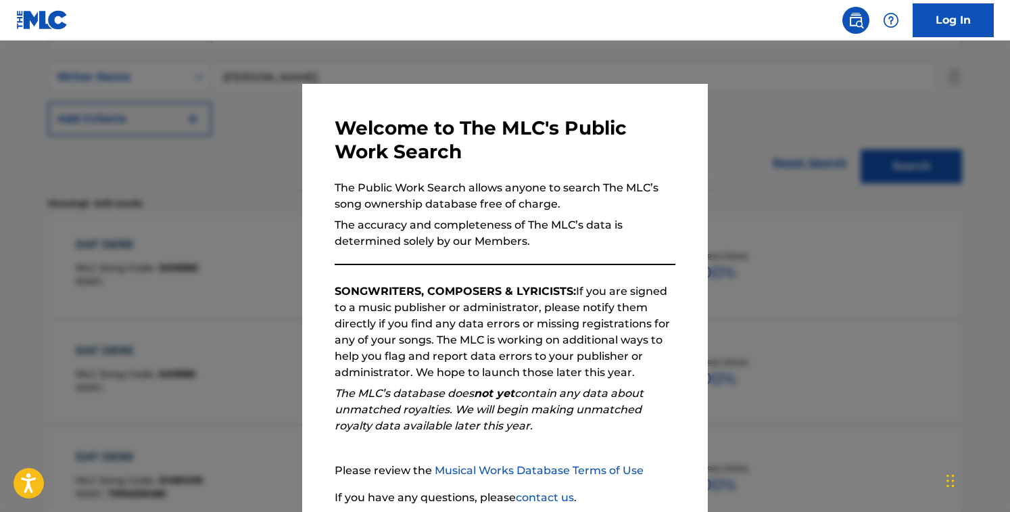
click at [274, 198] on div at bounding box center [505, 297] width 1010 height 512
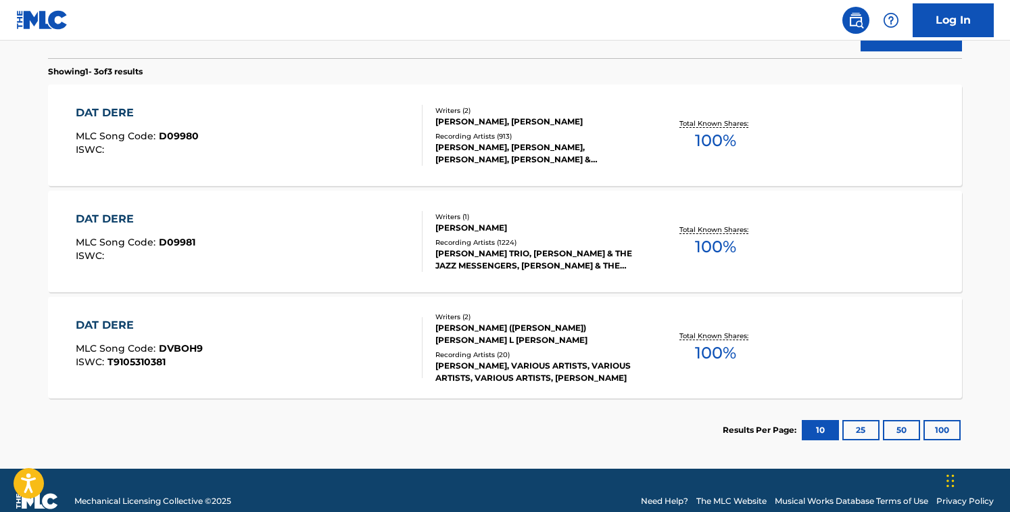
scroll to position [436, 0]
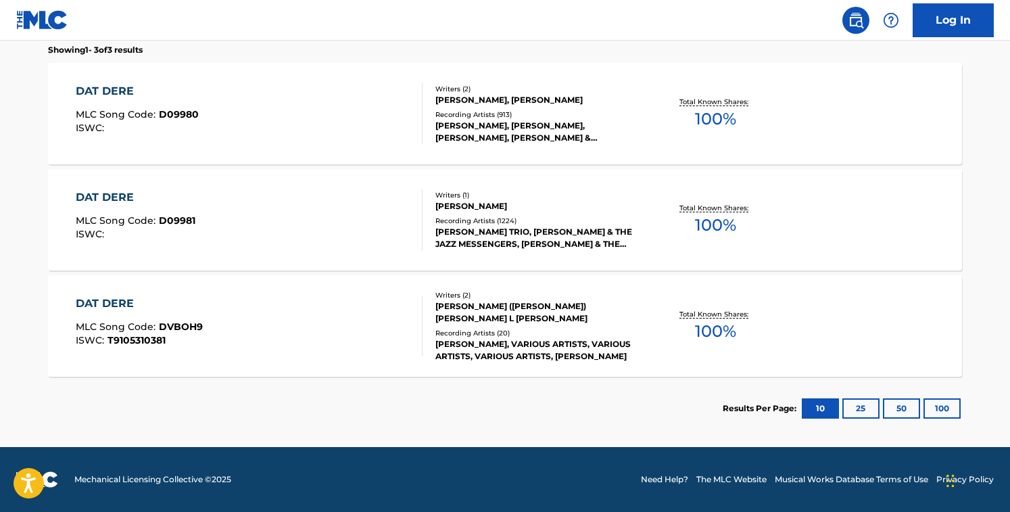
click at [382, 315] on div "DAT DERE MLC Song Code : DVBOH9 ISWC : T9105310381" at bounding box center [250, 326] width 348 height 61
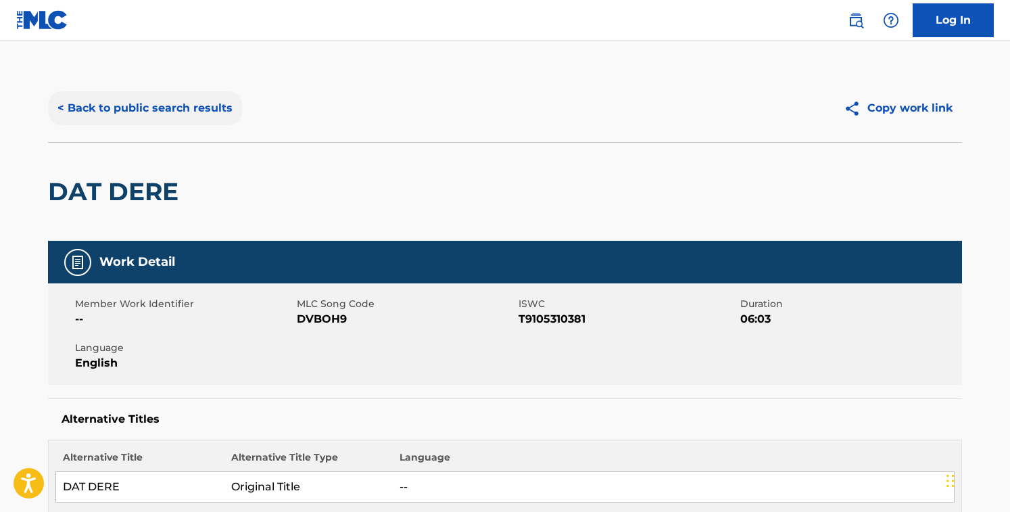
click at [185, 116] on button "< Back to public search results" at bounding box center [145, 108] width 194 height 34
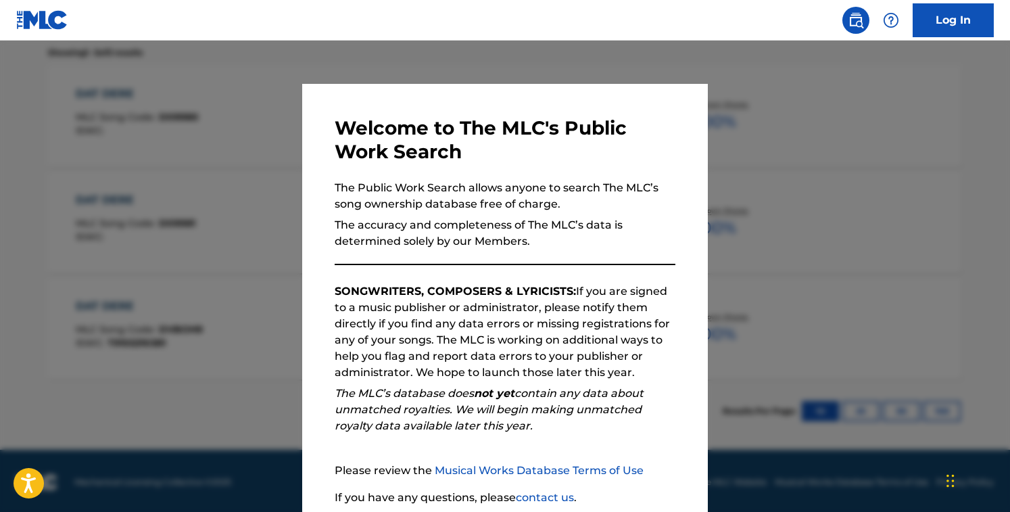
click at [218, 162] on div at bounding box center [505, 297] width 1010 height 512
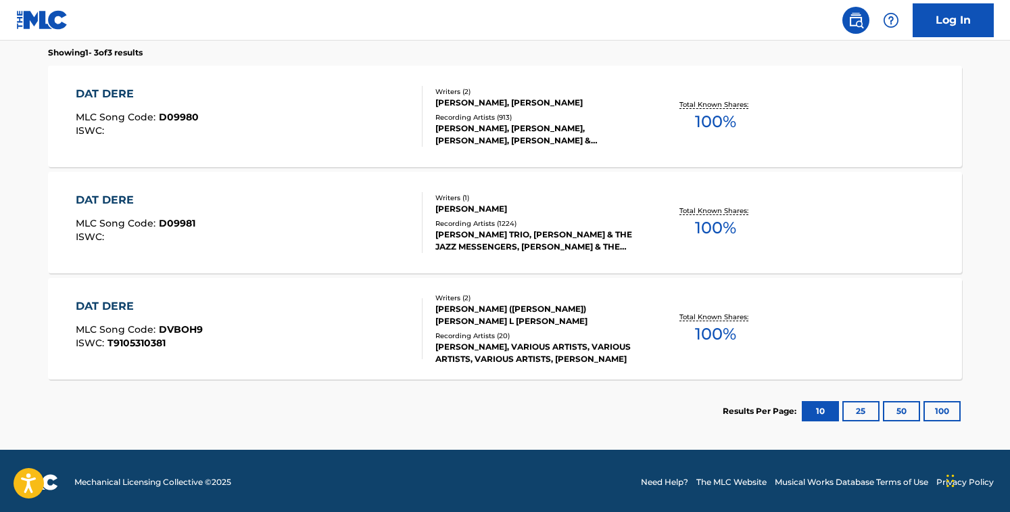
scroll to position [0, 0]
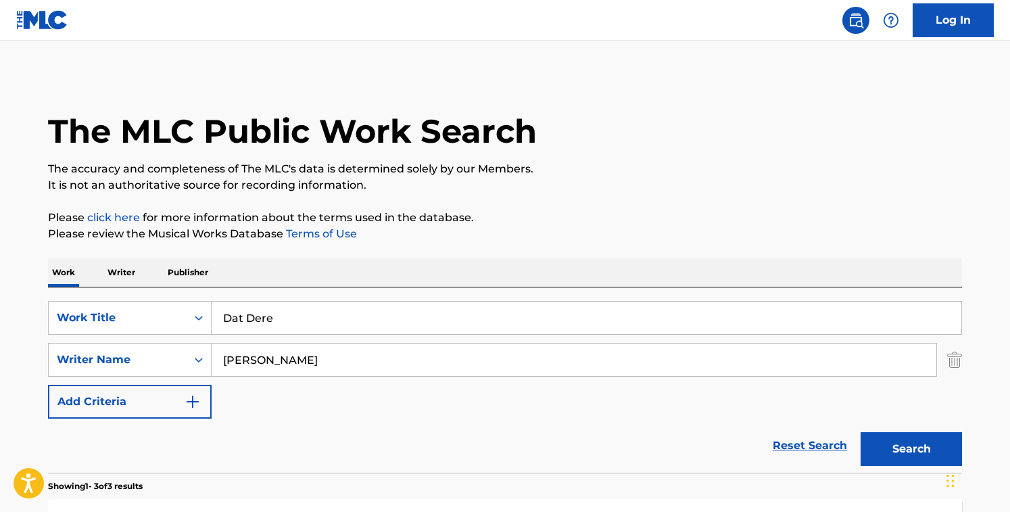
click at [325, 316] on input "Dat Dere" at bounding box center [587, 318] width 750 height 32
type input "Daylight"
click at [331, 362] on input "[PERSON_NAME]" at bounding box center [574, 360] width 725 height 32
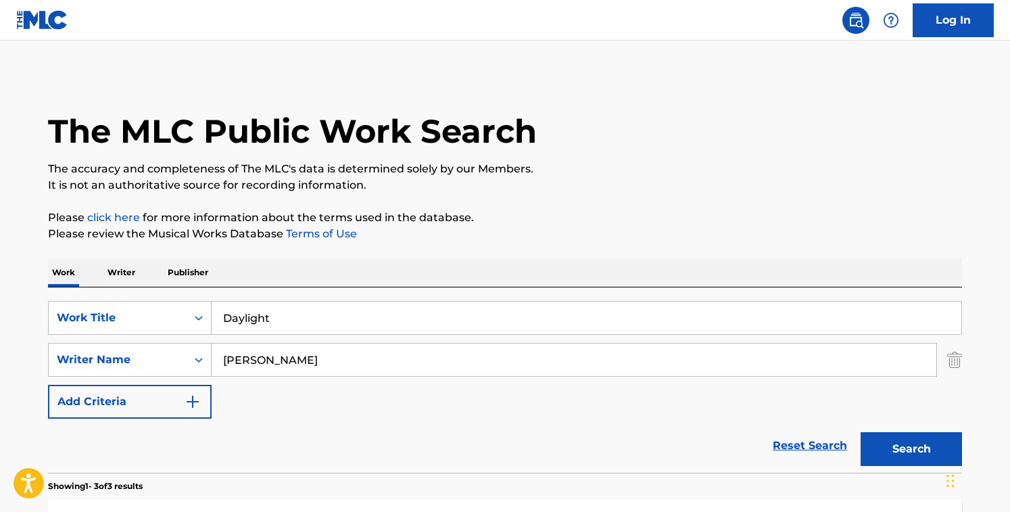
click at [331, 362] on input "[PERSON_NAME]" at bounding box center [574, 360] width 725 height 32
drag, startPoint x: 314, startPoint y: 358, endPoint x: 488, endPoint y: 379, distance: 175.1
click at [488, 379] on div "SearchWithCriteriacd003c52-71ff-4130-b737-9b6f11f31932 Work Title Daylight Sear…" at bounding box center [505, 360] width 914 height 118
type input "[PERSON_NAME]"
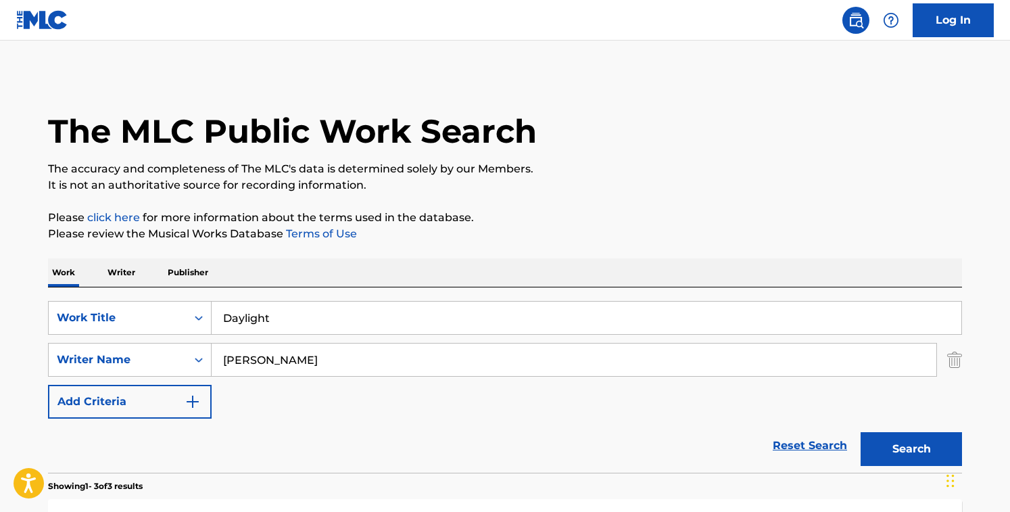
click at [861, 432] on button "Search" at bounding box center [911, 449] width 101 height 34
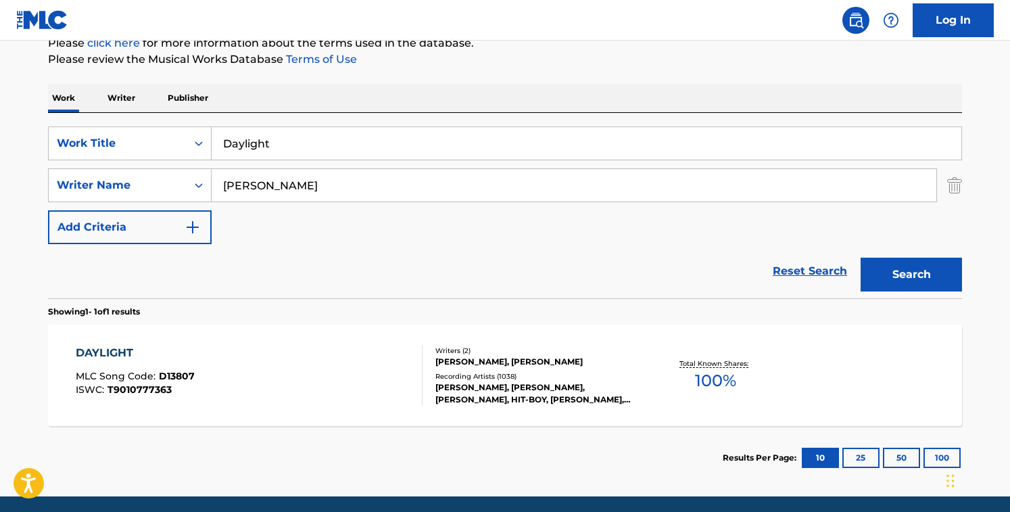
scroll to position [184, 0]
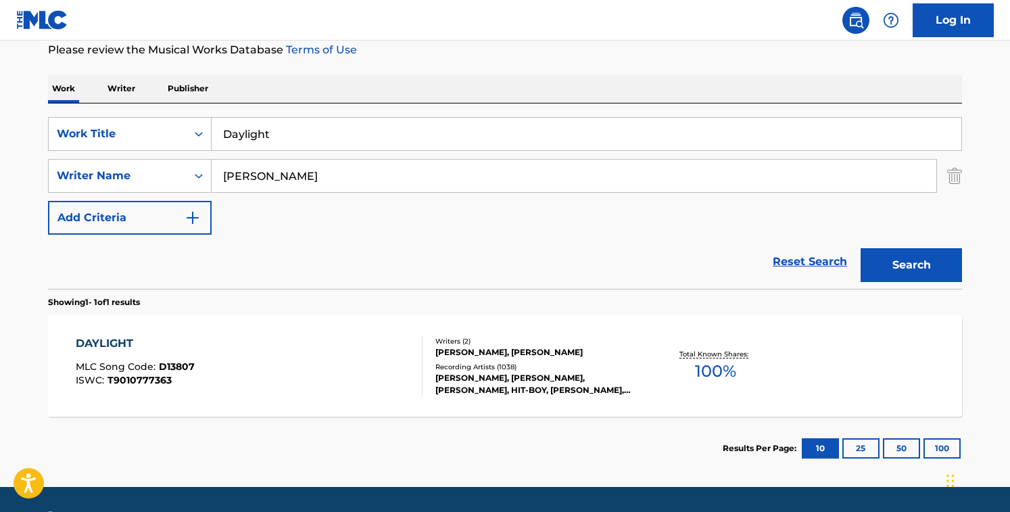
click at [383, 367] on div "DAYLIGHT MLC Song Code : D13807 ISWC : T9010777363" at bounding box center [250, 365] width 348 height 61
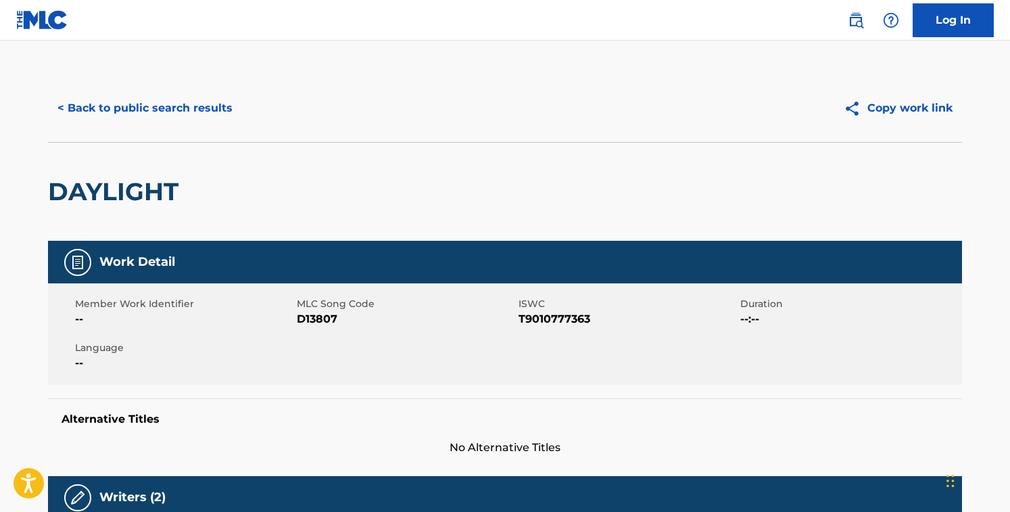
click at [312, 314] on span "D13807" at bounding box center [406, 319] width 218 height 16
click at [194, 99] on button "< Back to public search results" at bounding box center [145, 108] width 194 height 34
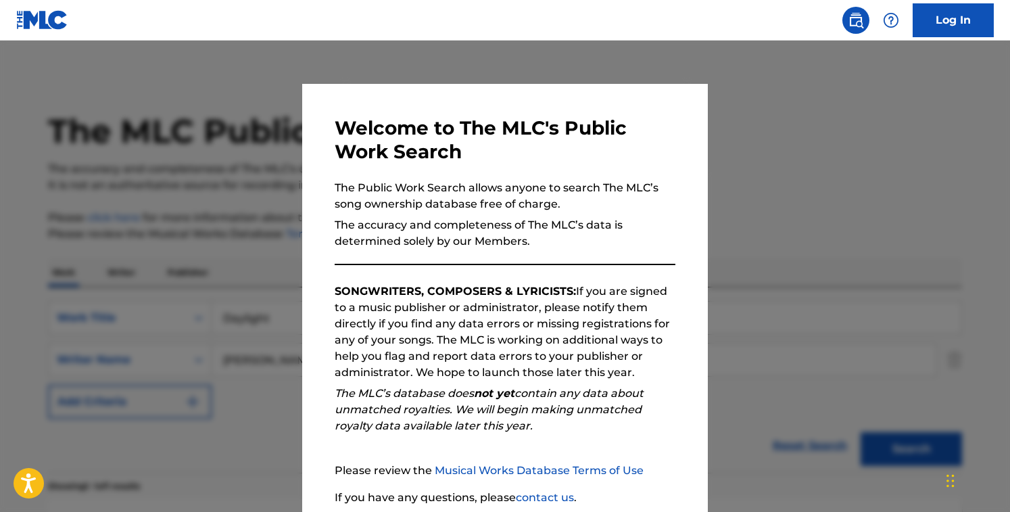
scroll to position [147, 0]
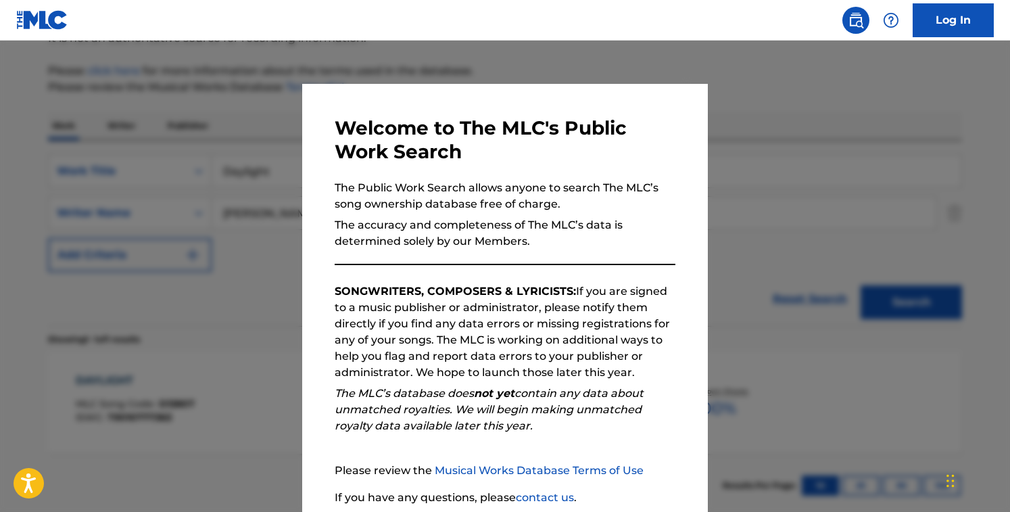
click at [291, 83] on div at bounding box center [505, 297] width 1010 height 512
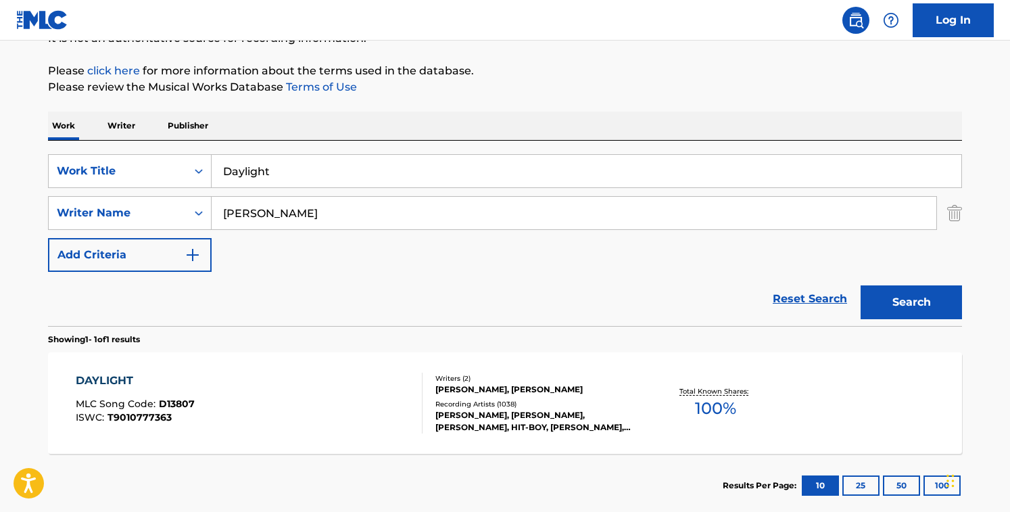
drag, startPoint x: 254, startPoint y: 151, endPoint x: 116, endPoint y: 133, distance: 139.3
click at [116, 133] on div "Work Writer Publisher SearchWithCriteriacd003c52-71ff-4130-b737-9b6f11f31932 Wo…" at bounding box center [505, 315] width 914 height 406
type input "Death Was Arrested"
click at [328, 235] on div "SearchWithCriteriacd003c52-71ff-4130-b737-9b6f11f31932 Work Title Death Was Arr…" at bounding box center [505, 213] width 914 height 118
click at [328, 216] on input "[PERSON_NAME]" at bounding box center [574, 213] width 725 height 32
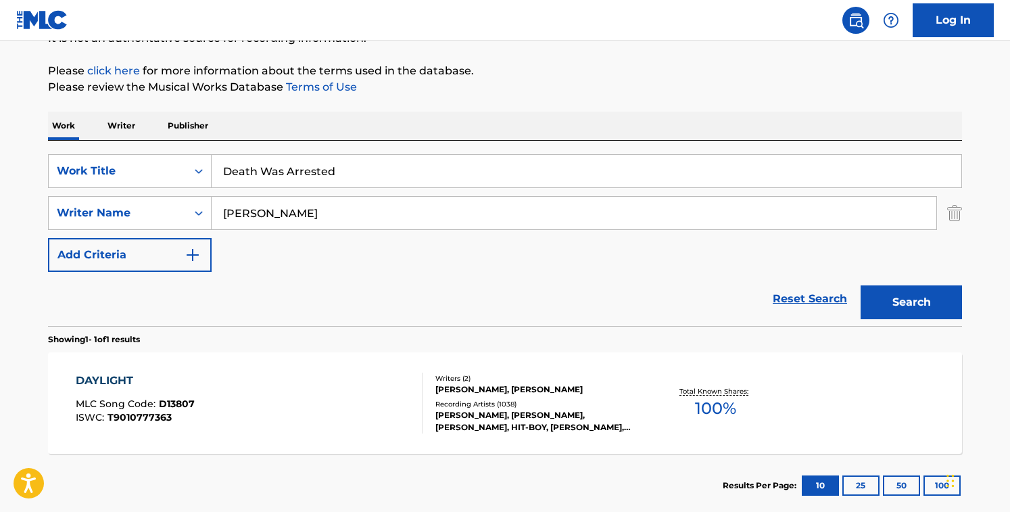
click at [328, 216] on input "[PERSON_NAME]" at bounding box center [574, 213] width 725 height 32
drag, startPoint x: 288, startPoint y: 211, endPoint x: 608, endPoint y: 228, distance: 320.3
click at [608, 228] on input "[PERSON_NAME] CokerHeath BalltzglierPaul [PERSON_NAME]" at bounding box center [574, 213] width 725 height 32
type input "[PERSON_NAME]"
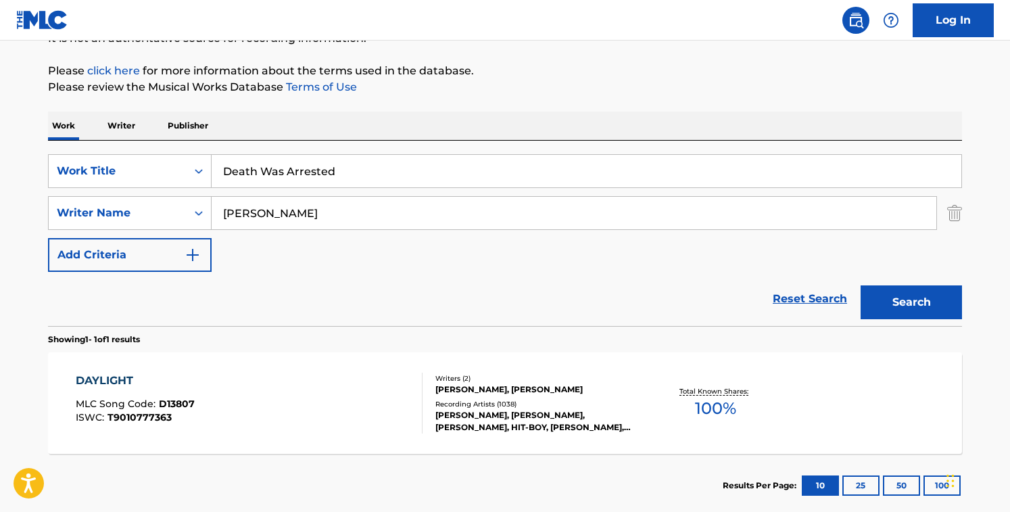
click at [861, 285] on button "Search" at bounding box center [911, 302] width 101 height 34
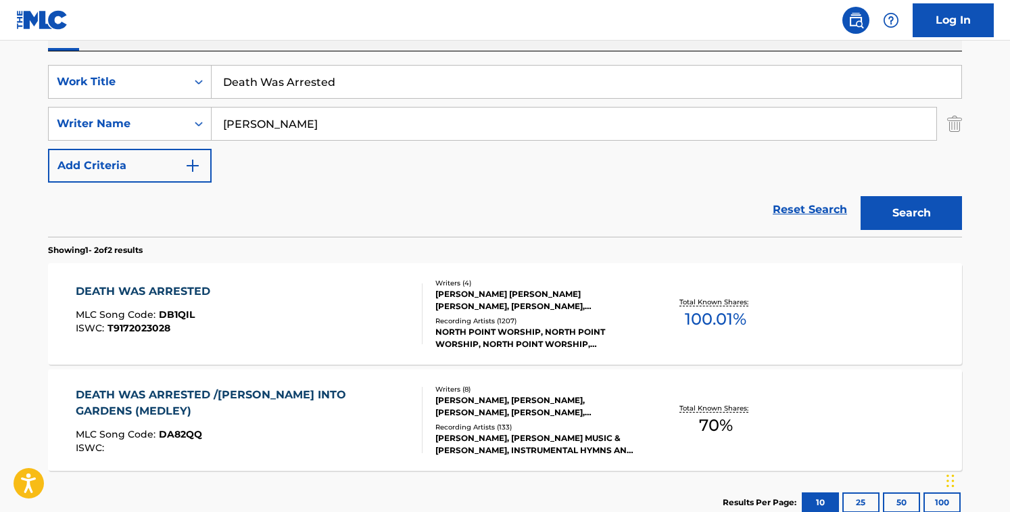
scroll to position [237, 0]
click at [232, 290] on div "DEATH WAS ARRESTED MLC Song Code : DB1QIL ISWC : T9172023028" at bounding box center [250, 313] width 348 height 61
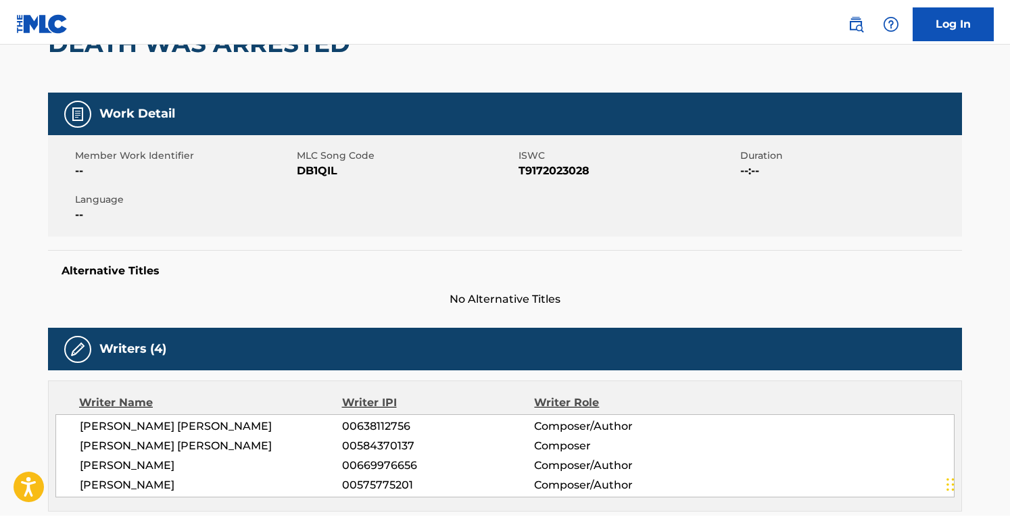
scroll to position [124, 0]
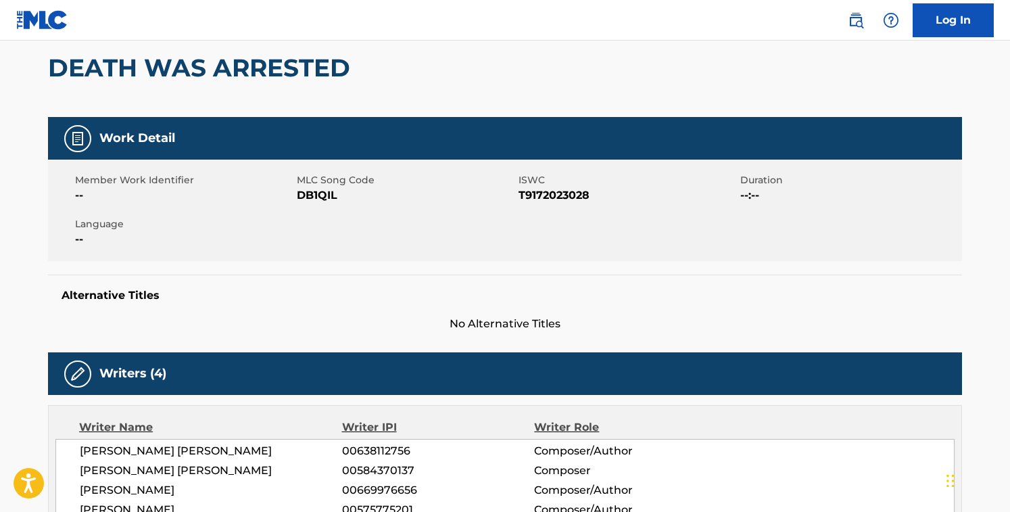
click at [304, 191] on span "DB1QIL" at bounding box center [406, 195] width 218 height 16
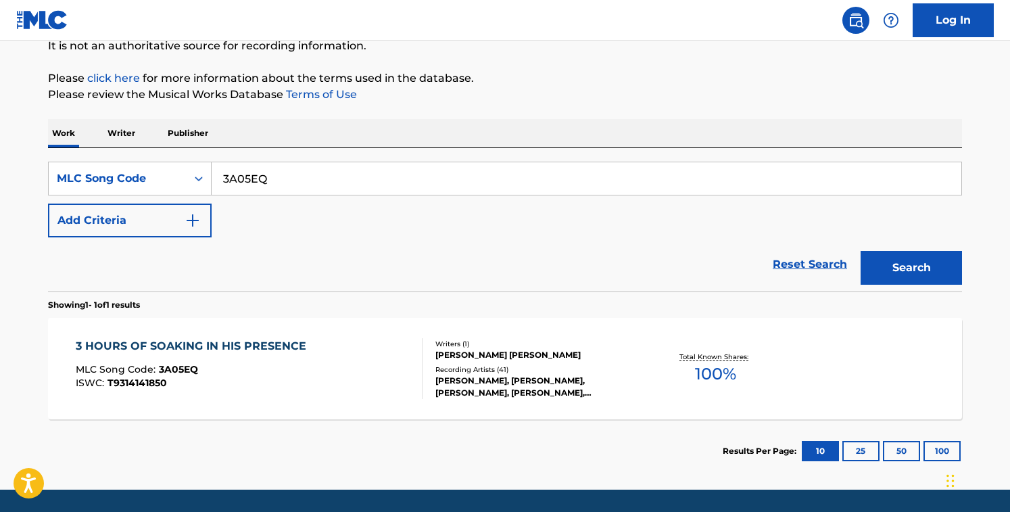
drag, startPoint x: 308, startPoint y: 172, endPoint x: 670, endPoint y: 138, distance: 363.4
click at [670, 138] on div "Work Writer Publisher SearchWithCriteriab8e617d4-290d-47e3-bcd1-de7a2cb52b43 ML…" at bounding box center [505, 301] width 914 height 364
click at [603, 185] on input "U015983A05EQ" at bounding box center [587, 178] width 750 height 32
click at [861, 251] on button "Search" at bounding box center [911, 268] width 101 height 34
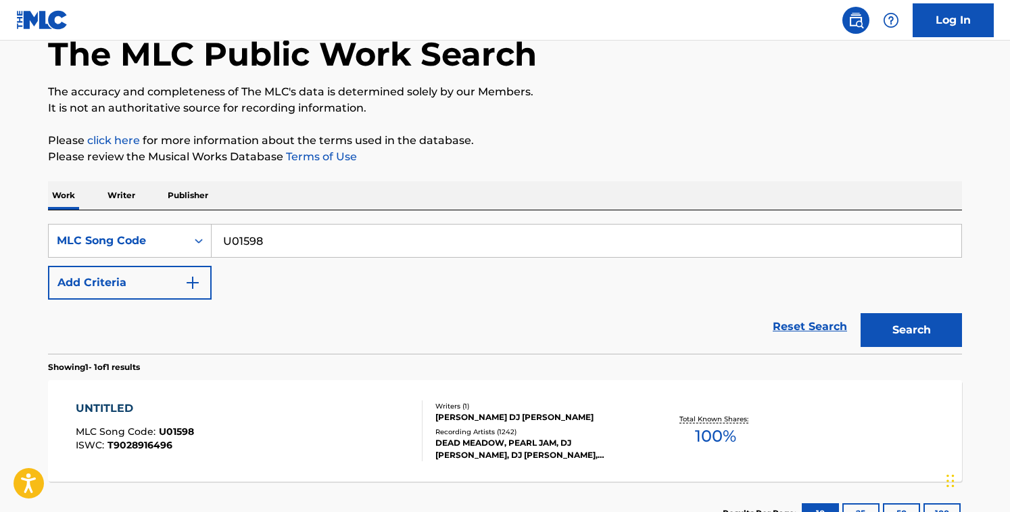
scroll to position [139, 0]
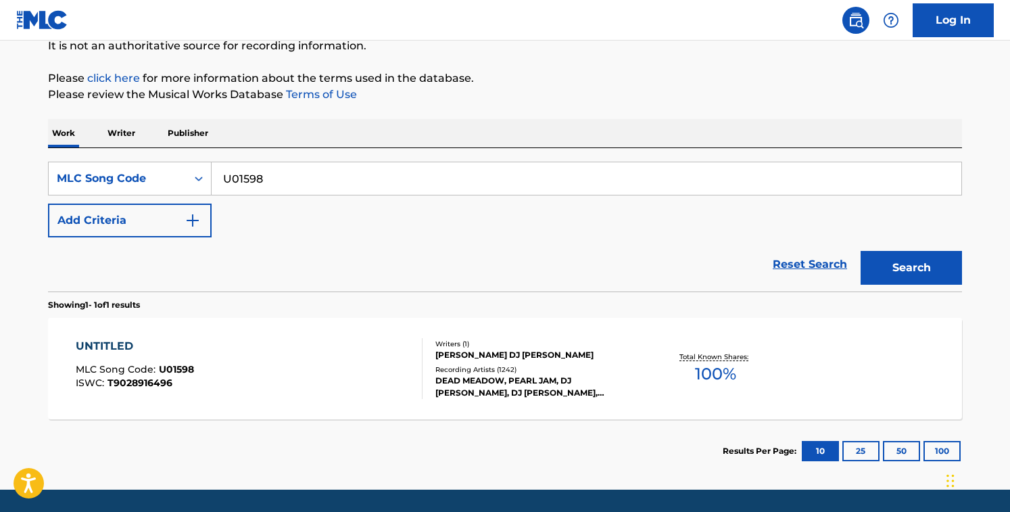
click at [465, 255] on div "Reset Search Search" at bounding box center [505, 264] width 914 height 54
drag, startPoint x: 299, startPoint y: 167, endPoint x: 457, endPoint y: 201, distance: 161.8
click at [457, 201] on div "SearchWithCriteriab8e617d4-290d-47e3-bcd1-de7a2cb52b43 MLC Song Code U01598 Add…" at bounding box center [505, 200] width 914 height 76
paste input "I77003"
type input "I77003"
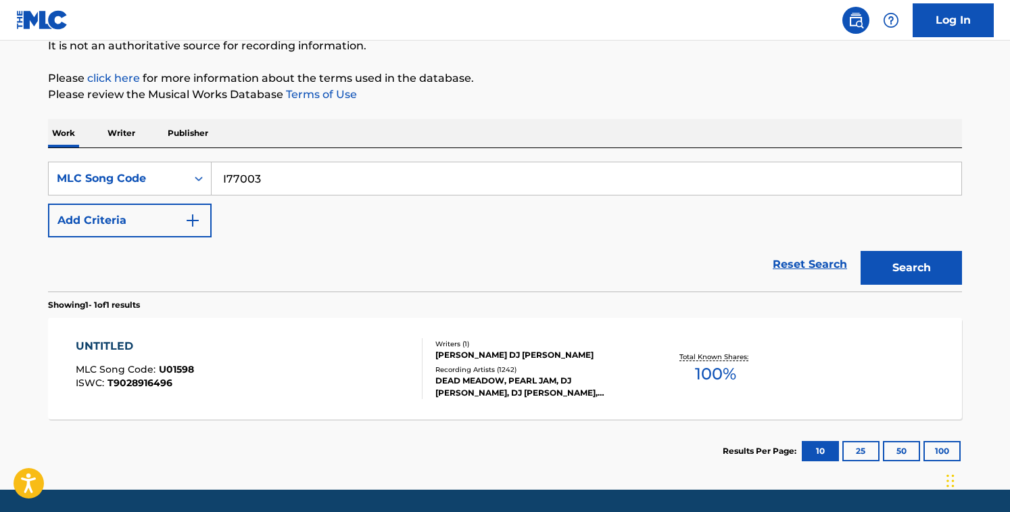
click at [861, 251] on button "Search" at bounding box center [911, 268] width 101 height 34
click at [477, 230] on div "SearchWithCriteriab8e617d4-290d-47e3-bcd1-de7a2cb52b43 MLC Song Code I77003 Add…" at bounding box center [505, 200] width 914 height 76
click at [411, 379] on div at bounding box center [416, 368] width 11 height 61
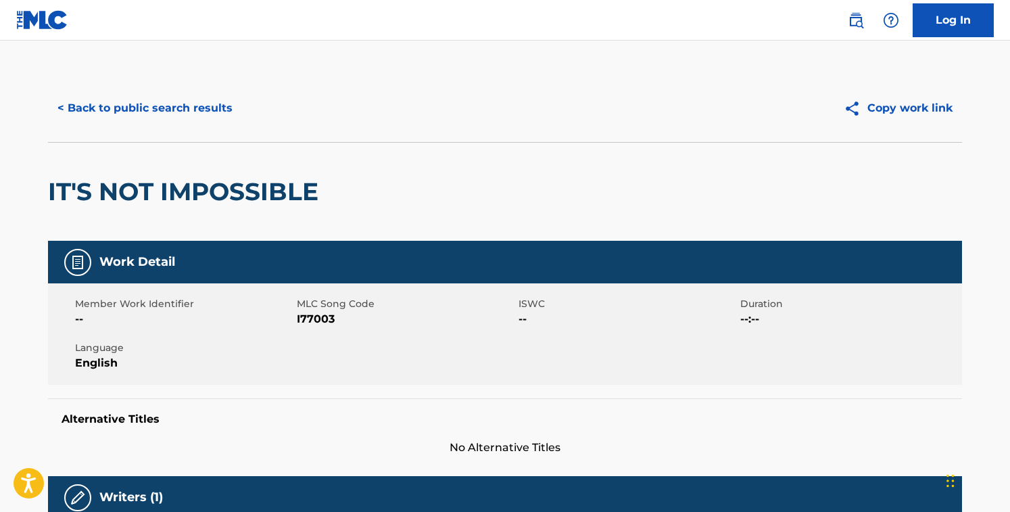
click at [312, 320] on span "I77003" at bounding box center [406, 319] width 218 height 16
copy span "I77003"
click at [120, 89] on div "< Back to public search results Copy work link" at bounding box center [505, 108] width 914 height 68
click at [122, 95] on button "< Back to public search results" at bounding box center [145, 108] width 194 height 34
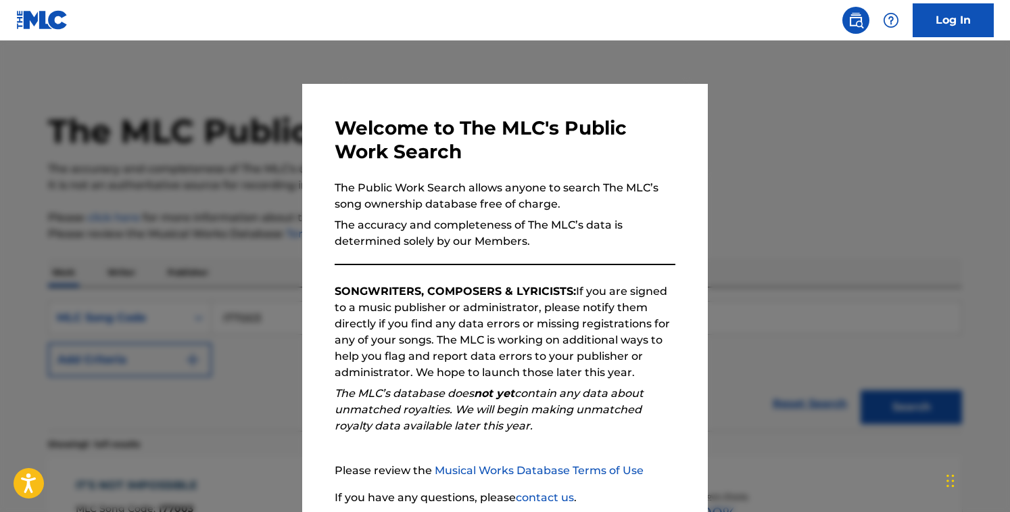
scroll to position [139, 0]
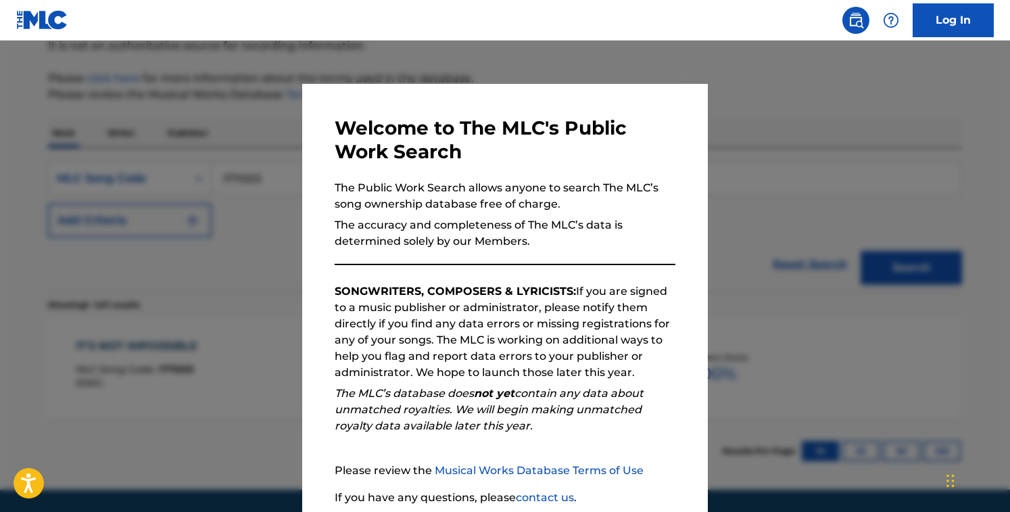
click at [231, 110] on div at bounding box center [505, 297] width 1010 height 512
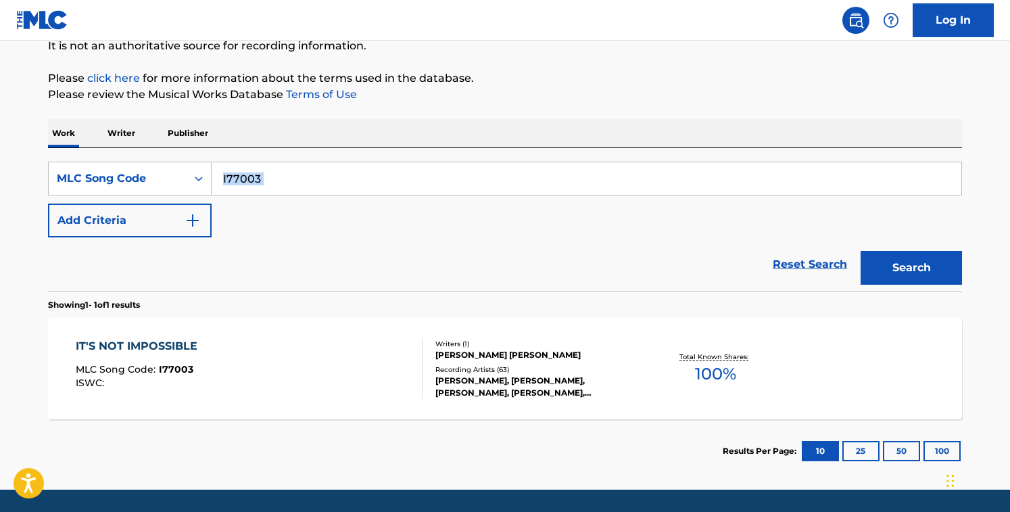
drag, startPoint x: 300, startPoint y: 199, endPoint x: 265, endPoint y: 179, distance: 40.0
click at [265, 179] on div "SearchWithCriteriab8e617d4-290d-47e3-bcd1-de7a2cb52b43 MLC Song Code I77003 Add…" at bounding box center [505, 200] width 914 height 76
drag, startPoint x: 265, startPoint y: 179, endPoint x: 117, endPoint y: 168, distance: 148.5
click at [117, 168] on div "SearchWithCriteriab8e617d4-290d-47e3-bcd1-de7a2cb52b43 MLC Song Code I77003" at bounding box center [505, 179] width 914 height 34
paste input "A40965"
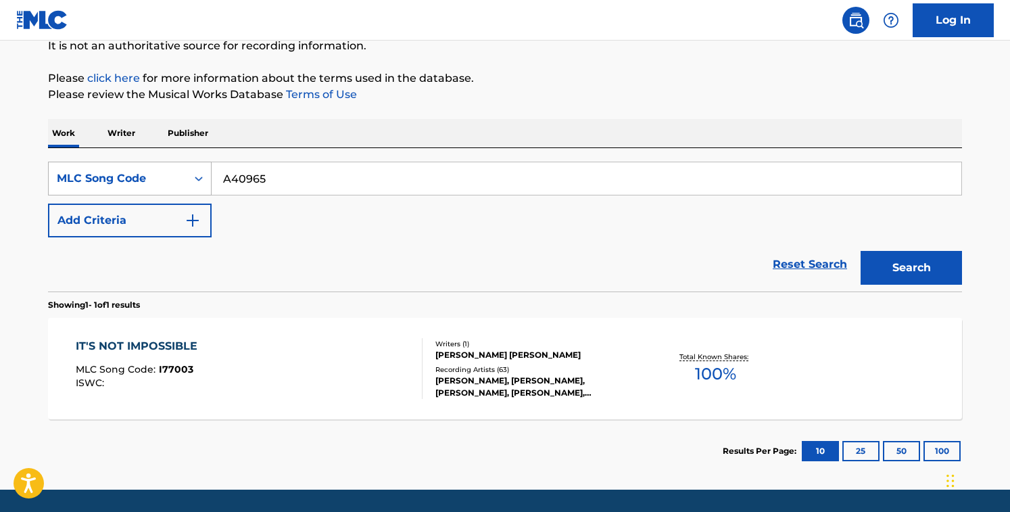
type input "A40965"
click at [861, 251] on button "Search" at bounding box center [911, 268] width 101 height 34
click at [377, 267] on div "Reset Search Search" at bounding box center [505, 264] width 914 height 54
click at [380, 355] on div "ALONE AGAIN OR MLC Song Code : A40965 ISWC :" at bounding box center [250, 368] width 348 height 61
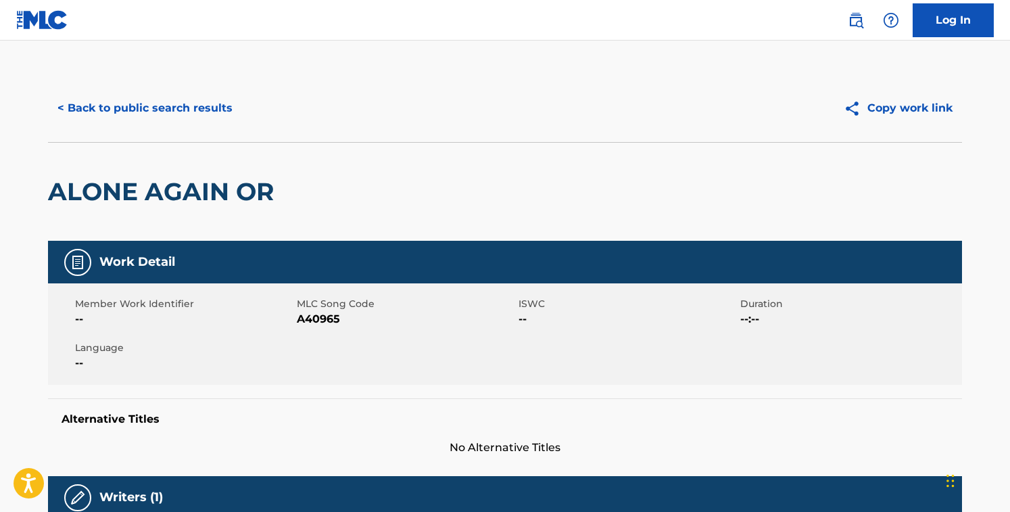
click at [308, 317] on span "A40965" at bounding box center [406, 319] width 218 height 16
copy span "A40965"
click at [191, 96] on button "< Back to public search results" at bounding box center [145, 108] width 194 height 34
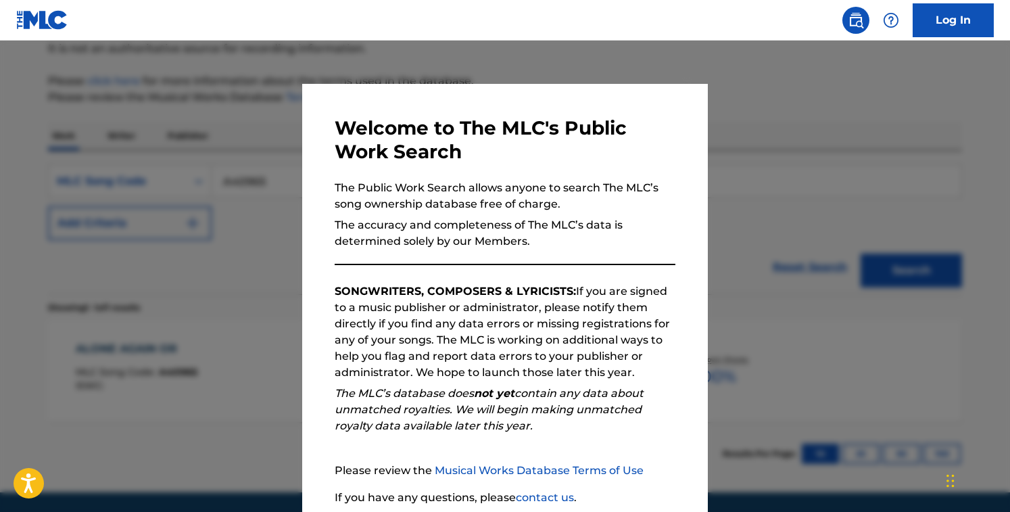
scroll to position [135, 0]
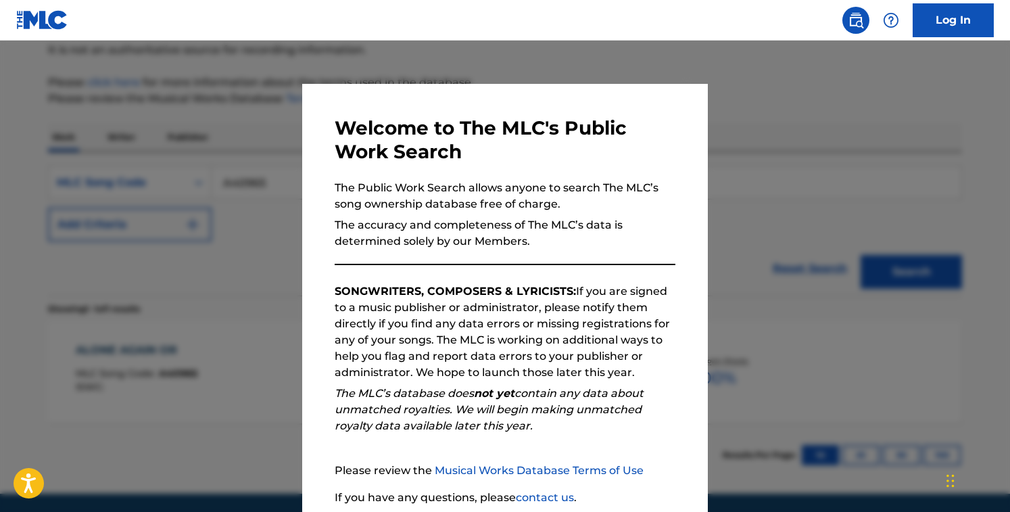
click at [191, 97] on div at bounding box center [505, 297] width 1010 height 512
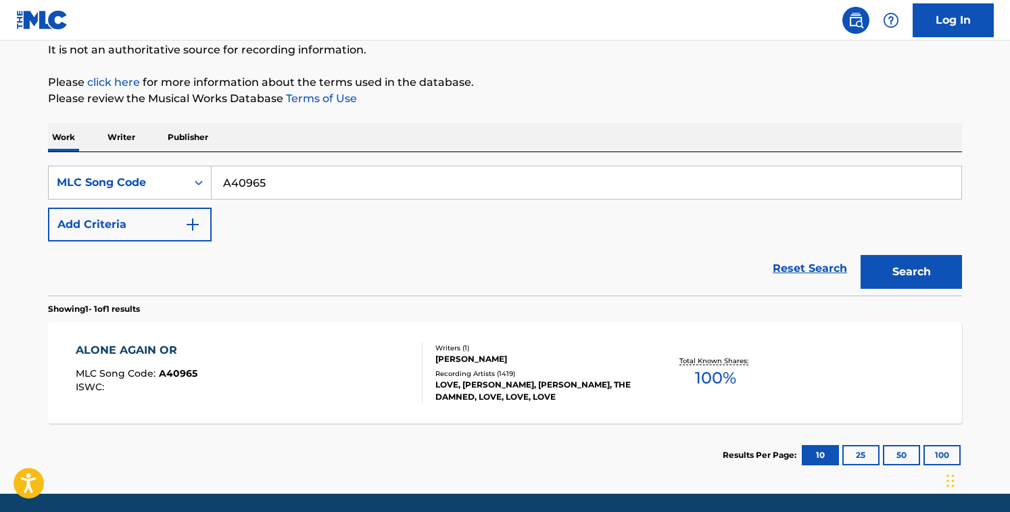
click at [311, 177] on input "A40965" at bounding box center [587, 182] width 750 height 32
paste input "J08989"
click at [861, 255] on button "Search" at bounding box center [911, 272] width 101 height 34
click at [418, 291] on div "Reset Search Search" at bounding box center [505, 268] width 914 height 54
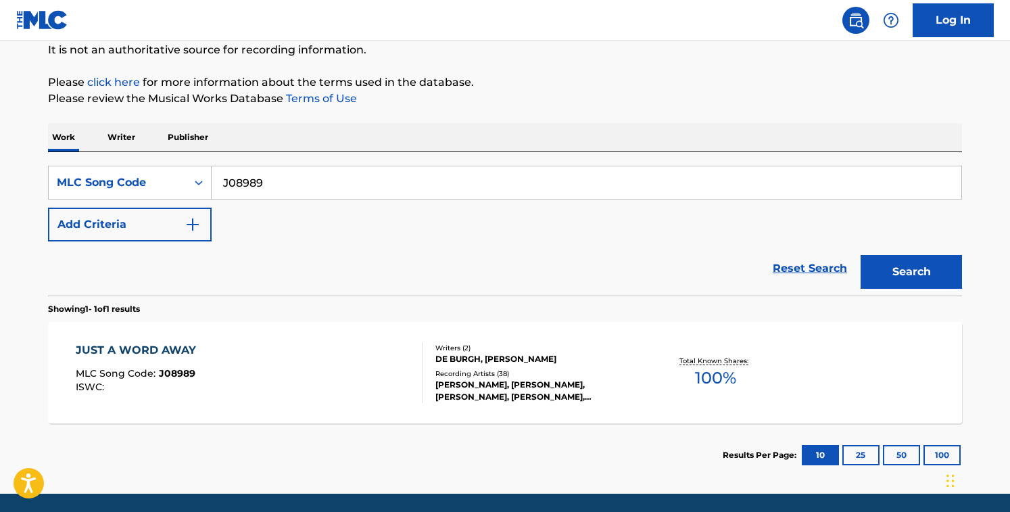
scroll to position [182, 0]
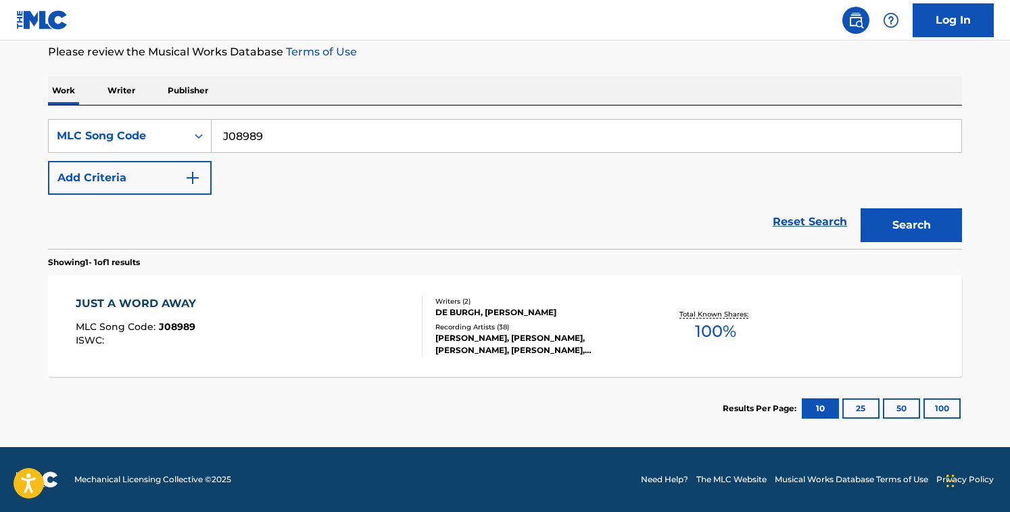
click at [482, 244] on div "Reset Search Search" at bounding box center [505, 222] width 914 height 54
click at [310, 134] on input "J08989" at bounding box center [587, 136] width 750 height 32
paste input "D62483"
click at [861, 208] on button "Search" at bounding box center [911, 225] width 101 height 34
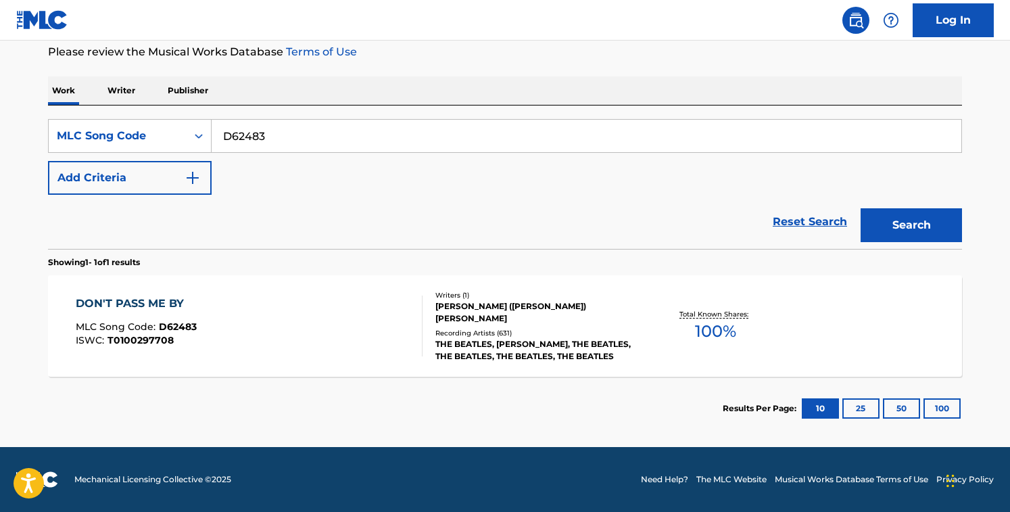
click at [417, 131] on input "D62483" at bounding box center [587, 136] width 750 height 32
paste input "K21367"
type input "K21367"
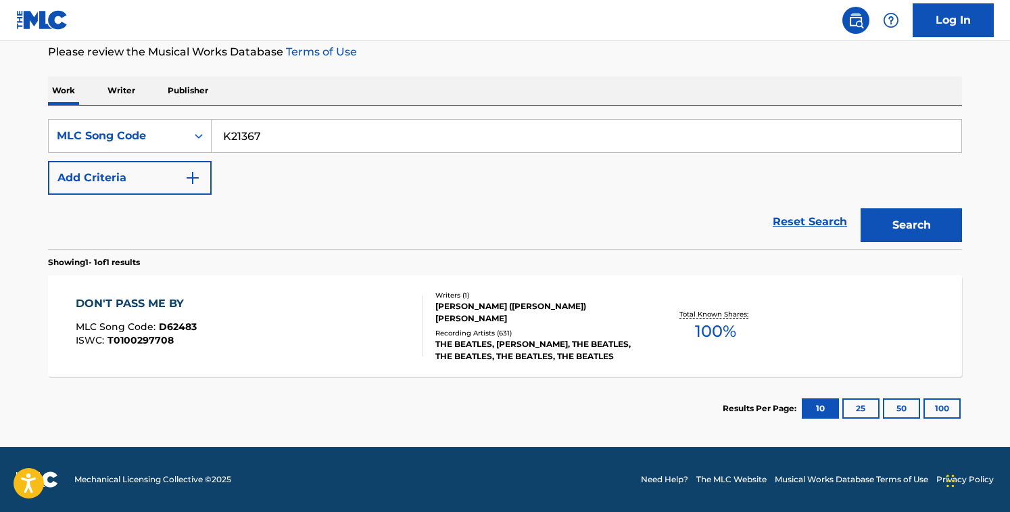
click at [861, 208] on button "Search" at bounding box center [911, 225] width 101 height 34
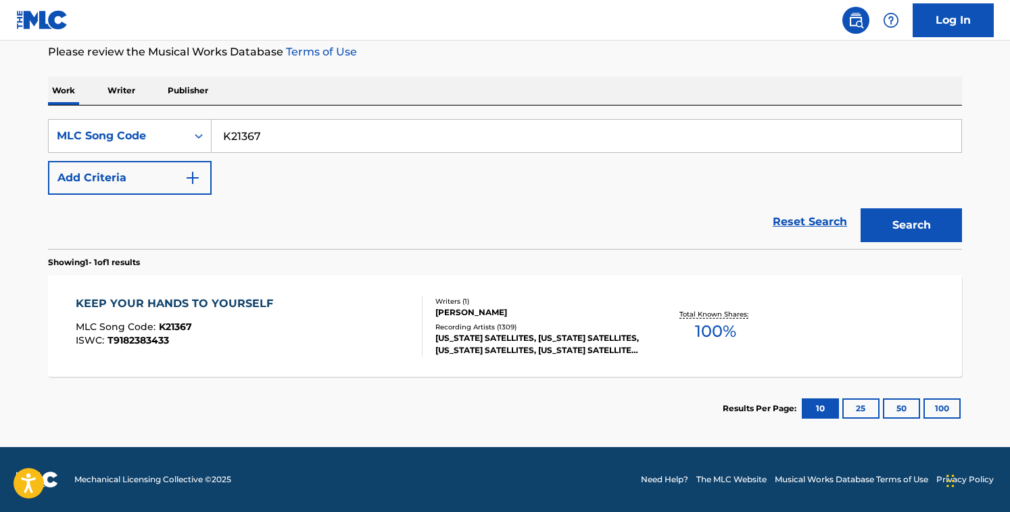
click at [431, 239] on div "Reset Search Search" at bounding box center [505, 222] width 914 height 54
click at [385, 318] on div "KEEP YOUR HANDS TO YOURSELF MLC Song Code : K21367 ISWC : T9182383433" at bounding box center [250, 326] width 348 height 61
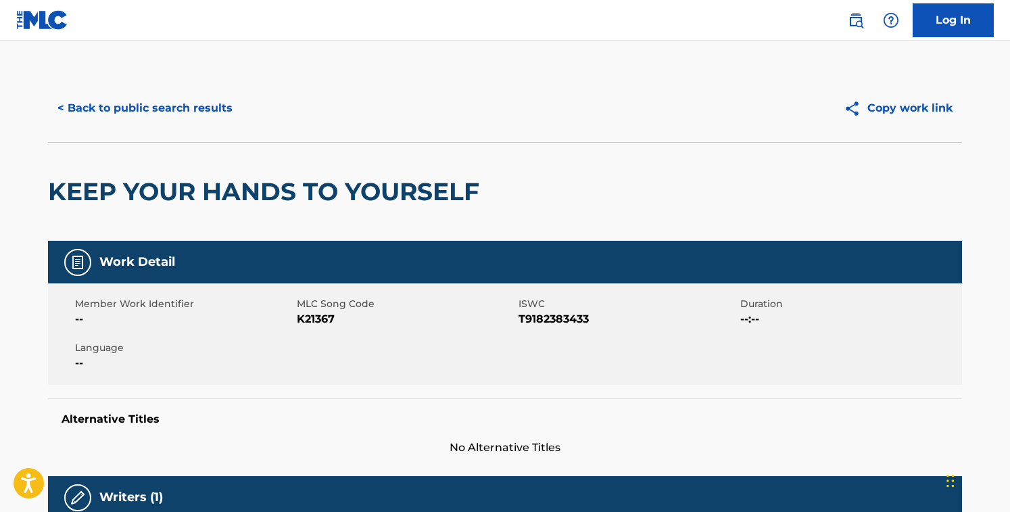
click at [311, 325] on span "K21367" at bounding box center [406, 319] width 218 height 16
copy span "K21367"
click at [173, 95] on button "< Back to public search results" at bounding box center [145, 108] width 194 height 34
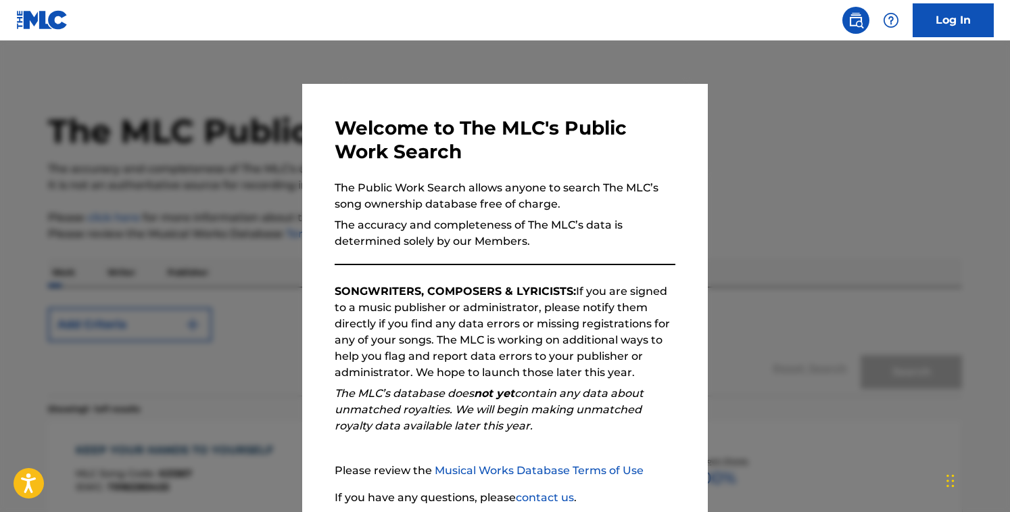
scroll to position [147, 0]
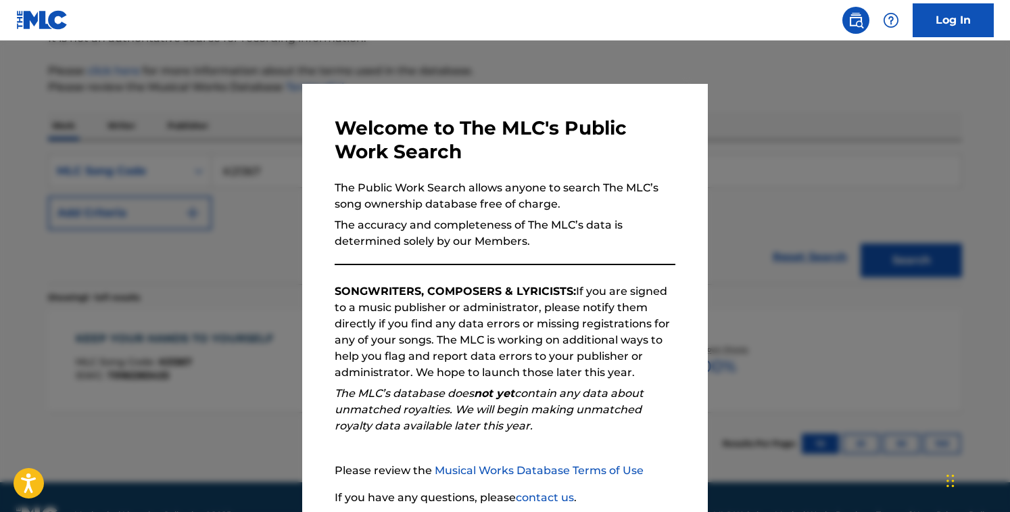
click at [229, 193] on div at bounding box center [505, 297] width 1010 height 512
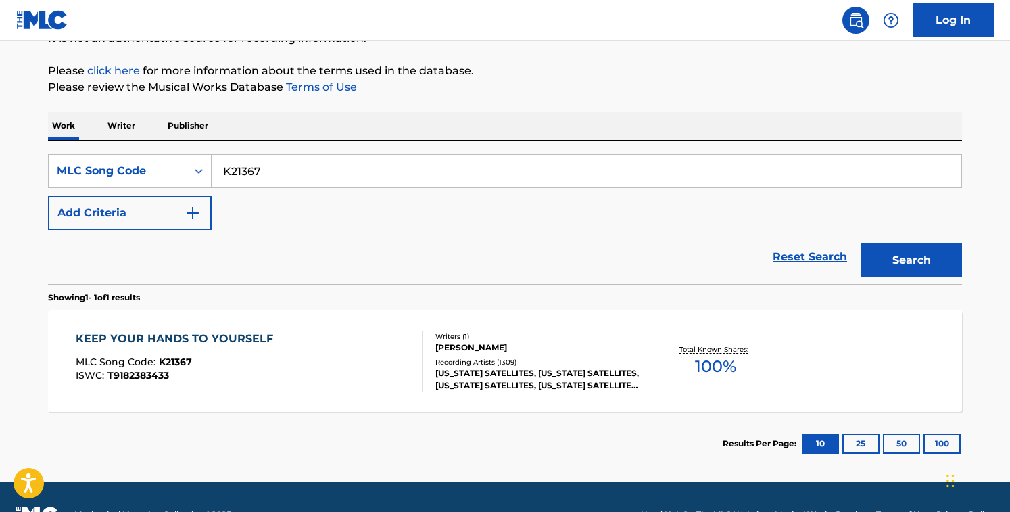
drag, startPoint x: 284, startPoint y: 175, endPoint x: 167, endPoint y: 152, distance: 119.2
click at [167, 152] on div "SearchWithCriteriab8e617d4-290d-47e3-bcd1-de7a2cb52b43 MLC Song Code K21367 Add…" at bounding box center [505, 212] width 914 height 143
paste input "3338Z"
click at [861, 243] on button "Search" at bounding box center [911, 260] width 101 height 34
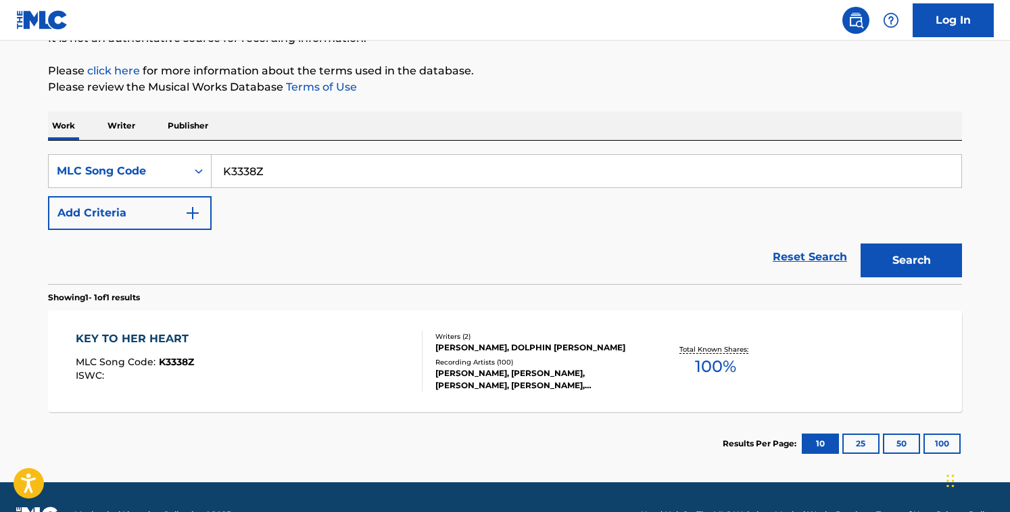
drag, startPoint x: 333, startPoint y: 180, endPoint x: 109, endPoint y: 147, distance: 226.3
click at [109, 147] on div "SearchWithCriteriab8e617d4-290d-47e3-bcd1-de7a2cb52b43 MLC Song Code K3338Z Add…" at bounding box center [505, 212] width 914 height 143
paste input "CVA4CY"
click at [861, 243] on button "Search" at bounding box center [911, 260] width 101 height 34
click at [396, 268] on div "Reset Search Search" at bounding box center [505, 257] width 914 height 54
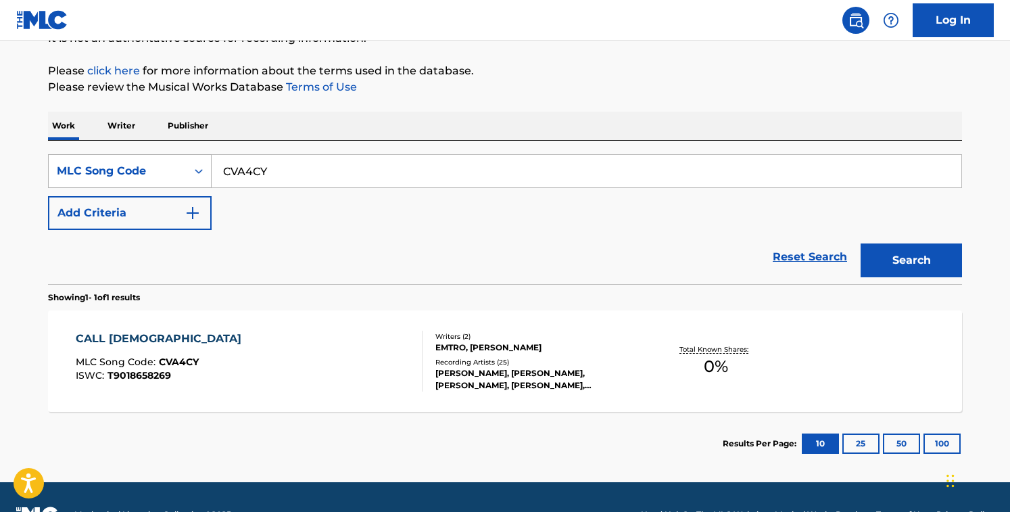
drag, startPoint x: 298, startPoint y: 176, endPoint x: 97, endPoint y: 167, distance: 200.4
click at [97, 167] on div "SearchWithCriteriab8e617d4-290d-47e3-bcd1-de7a2cb52b43 MLC Song Code CVA4CY" at bounding box center [505, 171] width 914 height 34
paste input "C02ZB"
type input "CC02ZB"
click at [861, 243] on button "Search" at bounding box center [911, 260] width 101 height 34
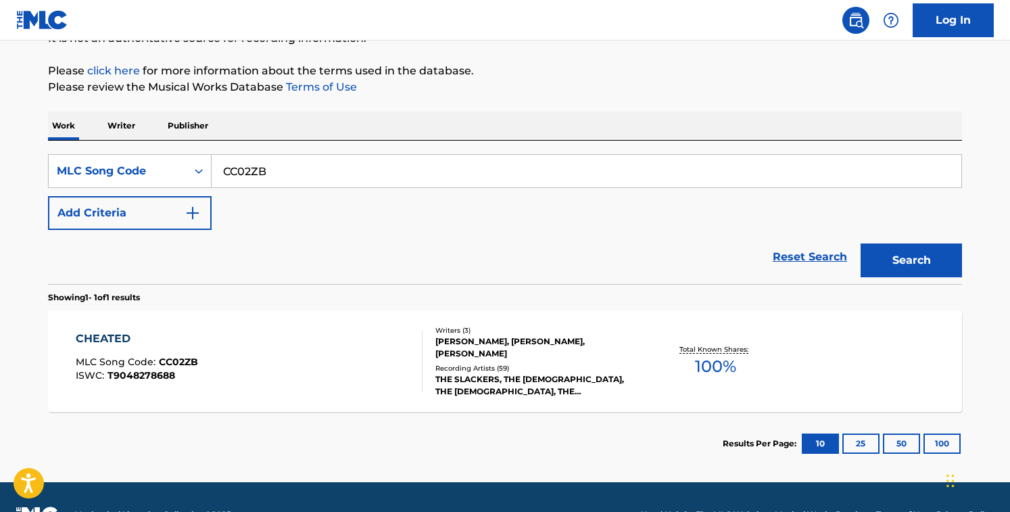
click at [342, 249] on div "Reset Search Search" at bounding box center [505, 257] width 914 height 54
click at [425, 204] on div "SearchWithCriteriab8e617d4-290d-47e3-bcd1-de7a2cb52b43 MLC Song Code CC02ZB Add…" at bounding box center [505, 192] width 914 height 76
click at [465, 340] on div "ARA BABAJIAN, MARCUS JAMES GEARD, DAVID HILLYARD" at bounding box center [538, 347] width 204 height 24
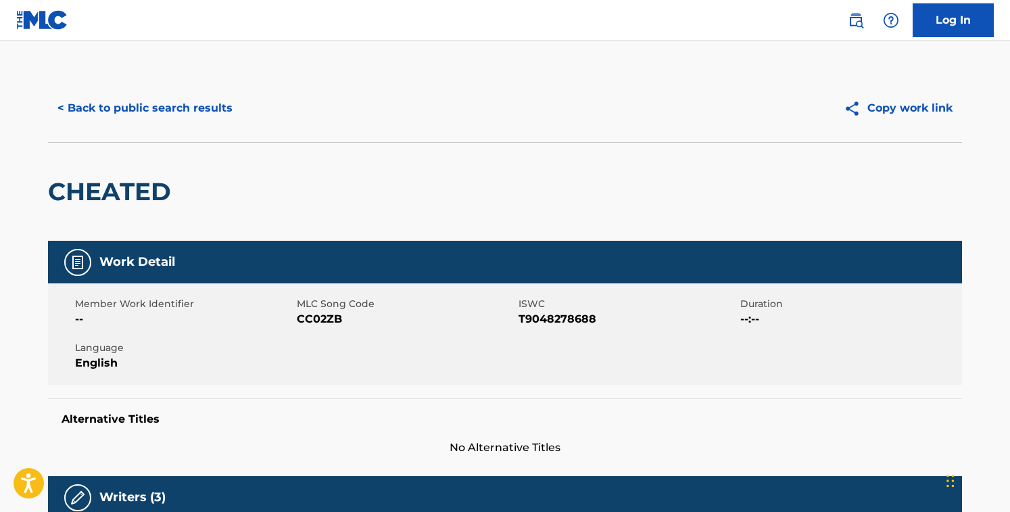
click at [330, 319] on span "CC02ZB" at bounding box center [406, 319] width 218 height 16
copy span "CC02ZB"
click at [176, 91] on button "< Back to public search results" at bounding box center [145, 108] width 194 height 34
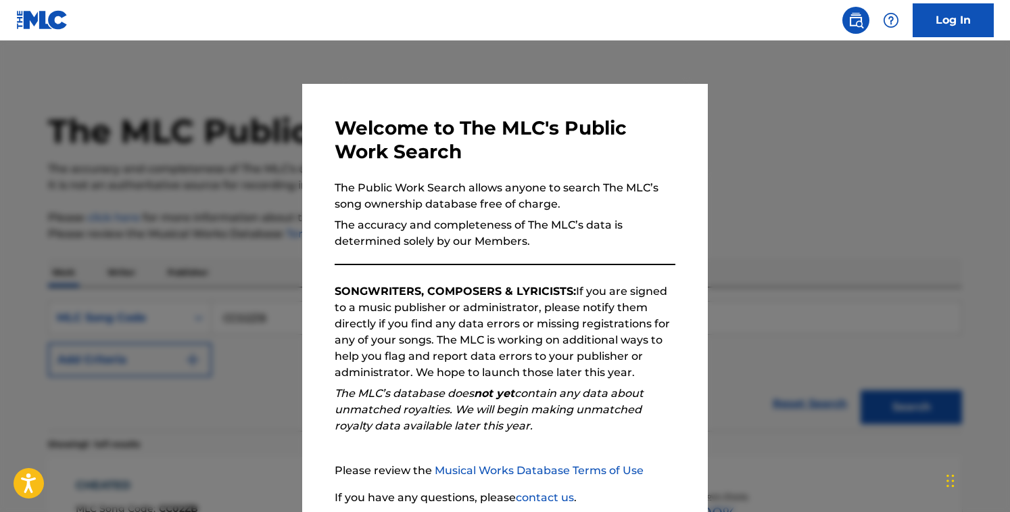
scroll to position [147, 0]
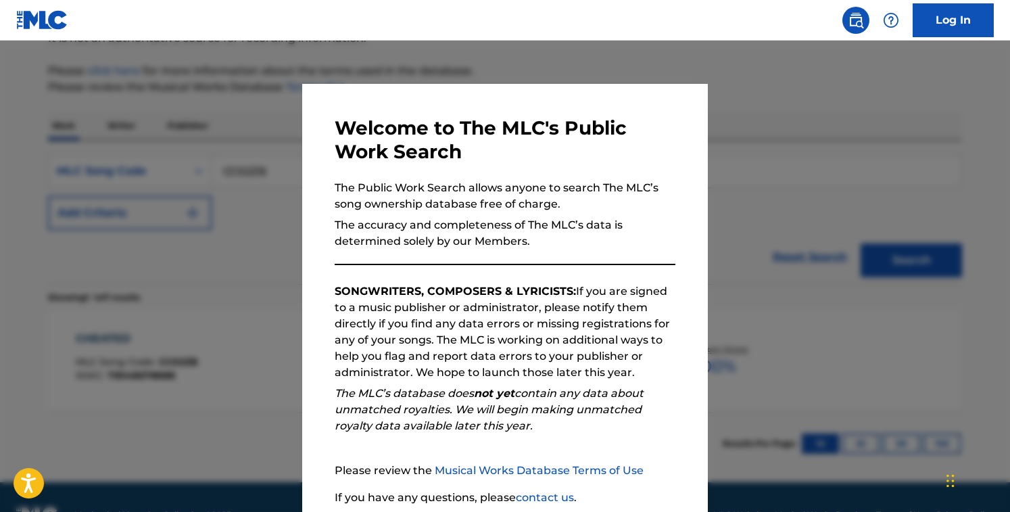
click at [208, 150] on div at bounding box center [505, 297] width 1010 height 512
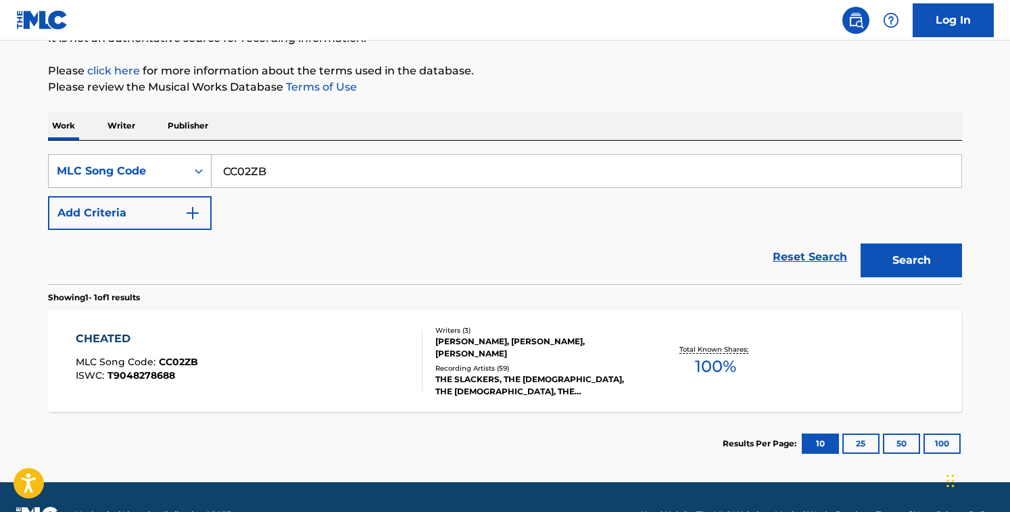
drag, startPoint x: 313, startPoint y: 162, endPoint x: 83, endPoint y: 162, distance: 230.6
click at [83, 162] on div "SearchWithCriteriab8e617d4-290d-47e3-bcd1-de7a2cb52b43 MLC Song Code CC02ZB" at bounding box center [505, 171] width 914 height 34
click at [346, 183] on input "CC02ZB" at bounding box center [587, 171] width 750 height 32
paste input "B12VD"
type input "CB12VD"
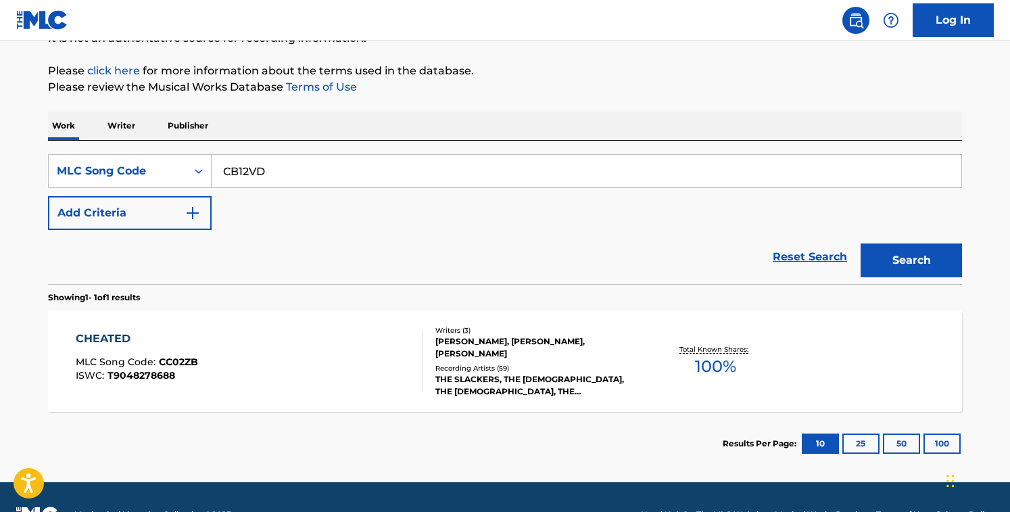
click at [861, 243] on button "Search" at bounding box center [911, 260] width 101 height 34
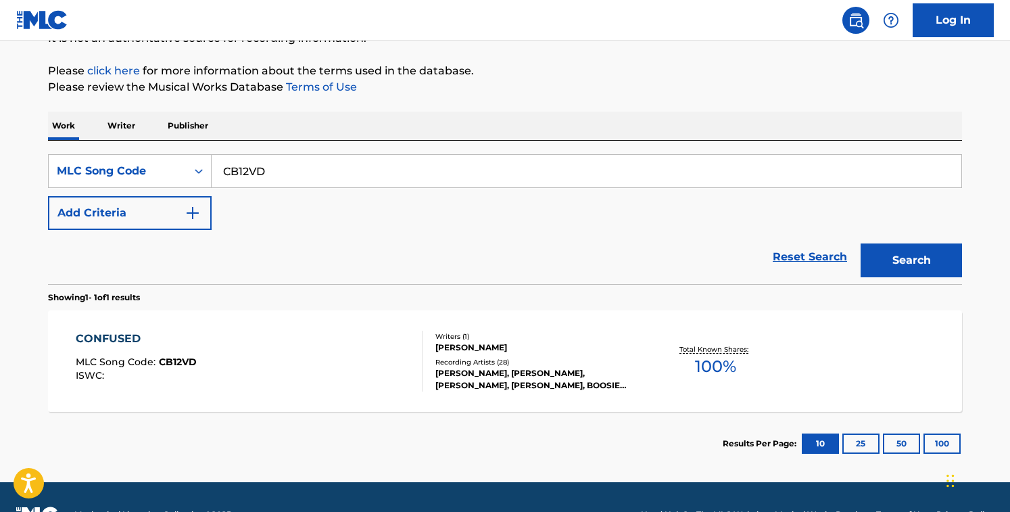
click at [402, 383] on div "CONFUSED MLC Song Code : CB12VD ISWC :" at bounding box center [250, 361] width 348 height 61
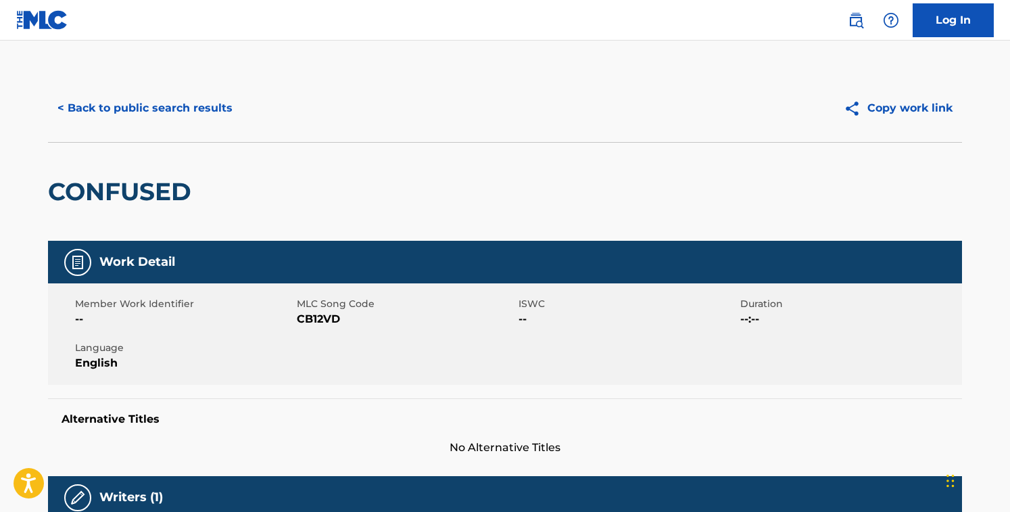
click at [319, 324] on span "CB12VD" at bounding box center [406, 319] width 218 height 16
copy span "CB12VD"
click at [170, 97] on button "< Back to public search results" at bounding box center [145, 108] width 194 height 34
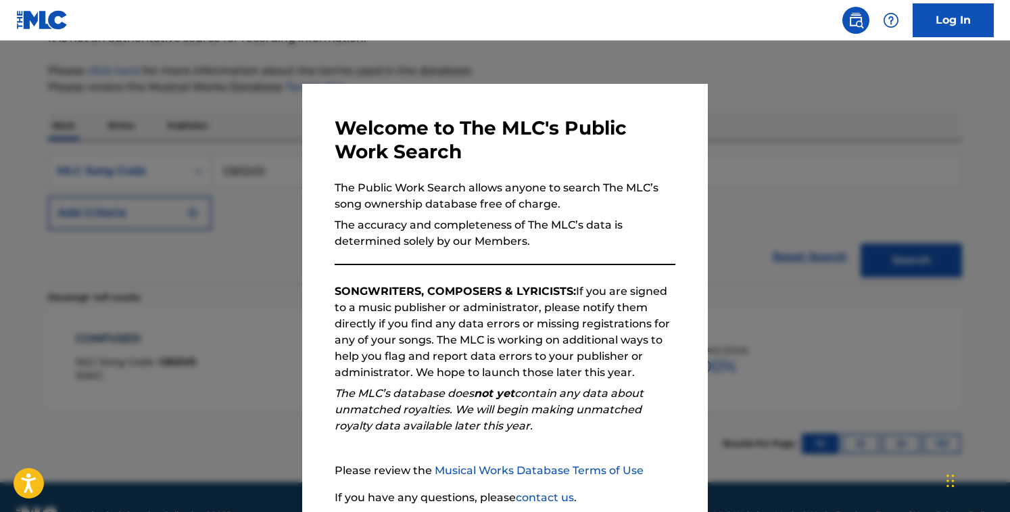
click at [234, 111] on div at bounding box center [505, 297] width 1010 height 512
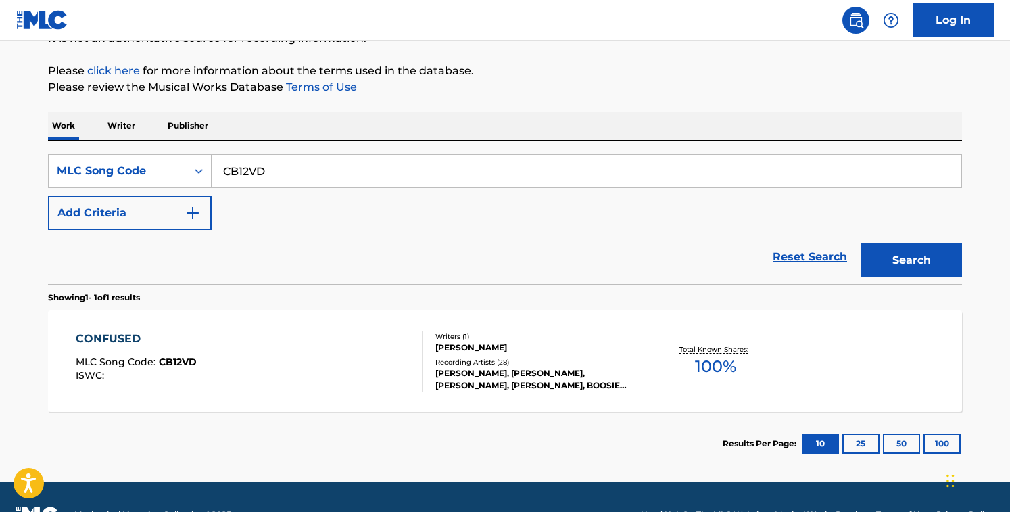
click at [297, 188] on div "SearchWithCriteriab8e617d4-290d-47e3-bcd1-de7a2cb52b43 MLC Song Code CB12VD Add…" at bounding box center [505, 192] width 914 height 76
click at [297, 186] on input "CB12VD" at bounding box center [587, 171] width 750 height 32
click at [297, 184] on input "CB12VD" at bounding box center [587, 171] width 750 height 32
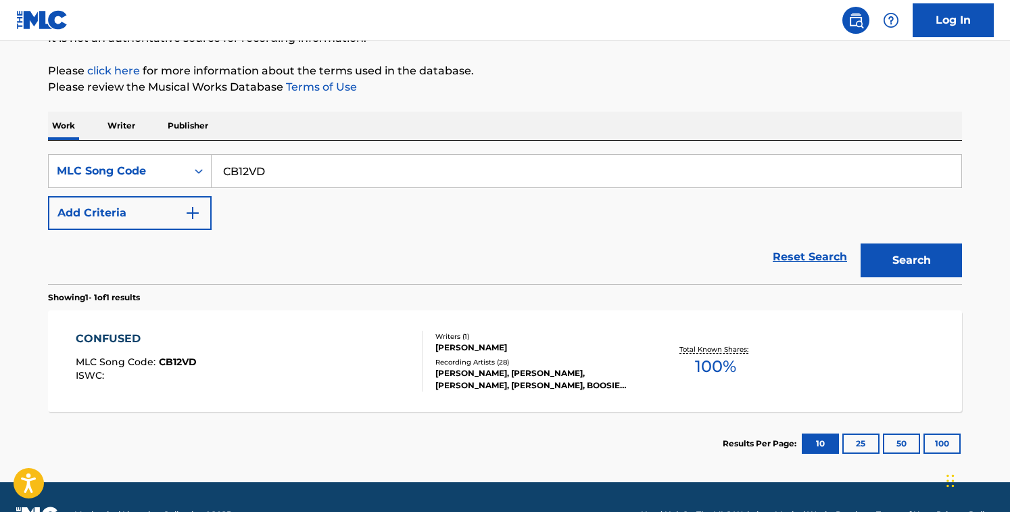
paste input "A57S3"
type input "CA57S3"
click at [861, 243] on button "Search" at bounding box center [911, 260] width 101 height 34
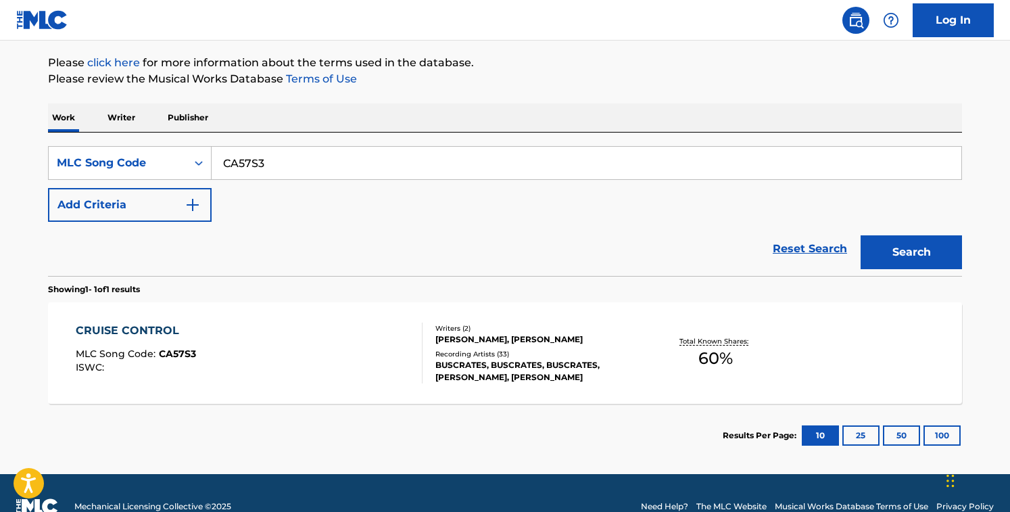
scroll to position [158, 0]
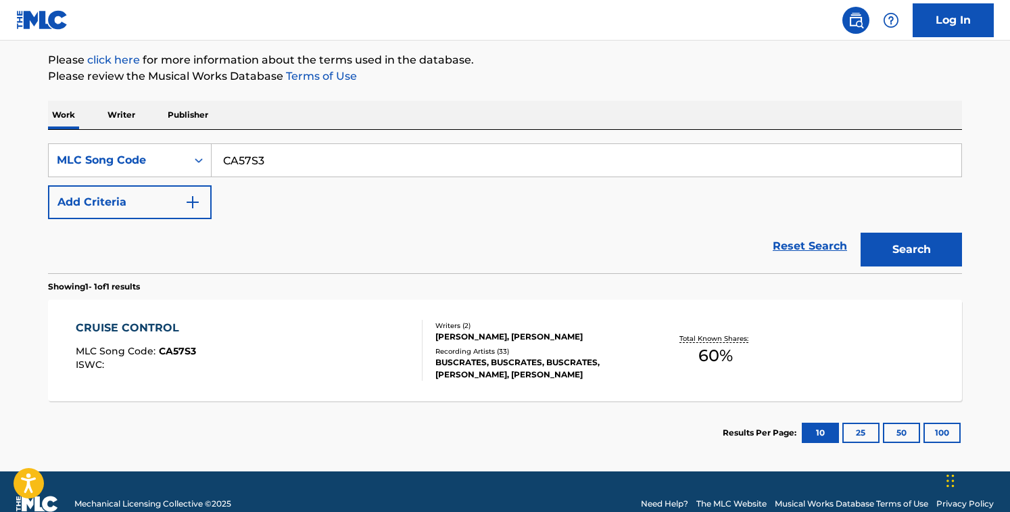
click at [406, 370] on div "CRUISE CONTROL MLC Song Code : CA57S3 ISWC :" at bounding box center [250, 350] width 348 height 61
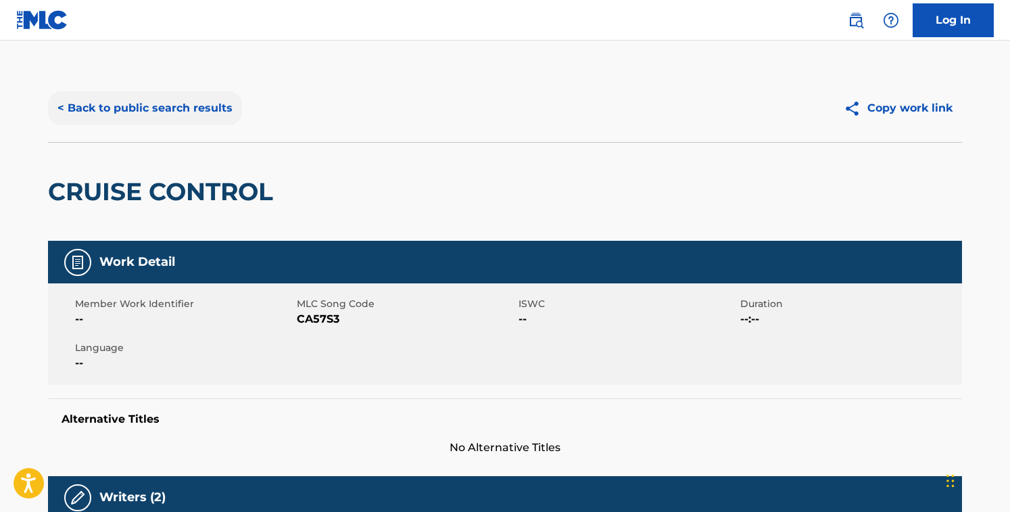
click at [147, 108] on button "< Back to public search results" at bounding box center [145, 108] width 194 height 34
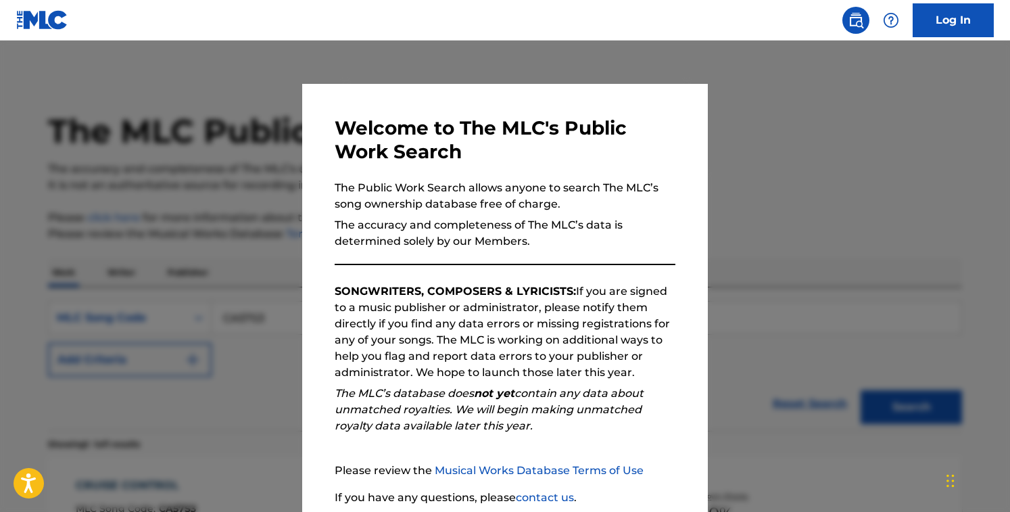
scroll to position [147, 0]
